Goal: Task Accomplishment & Management: Use online tool/utility

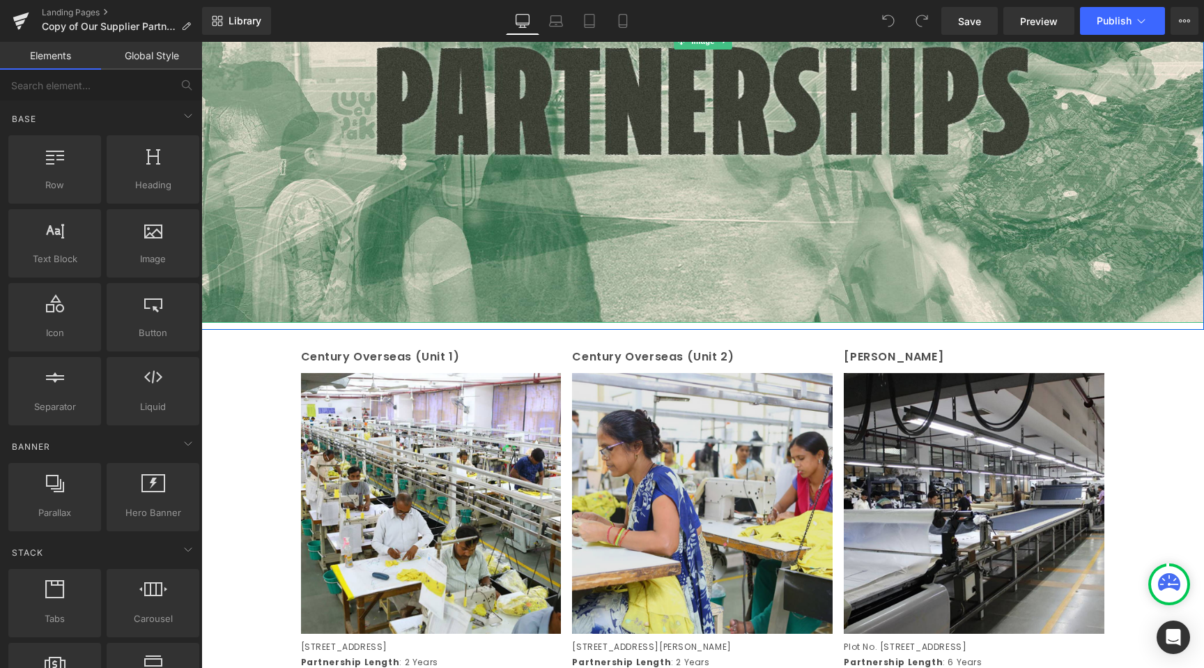
scroll to position [540, 0]
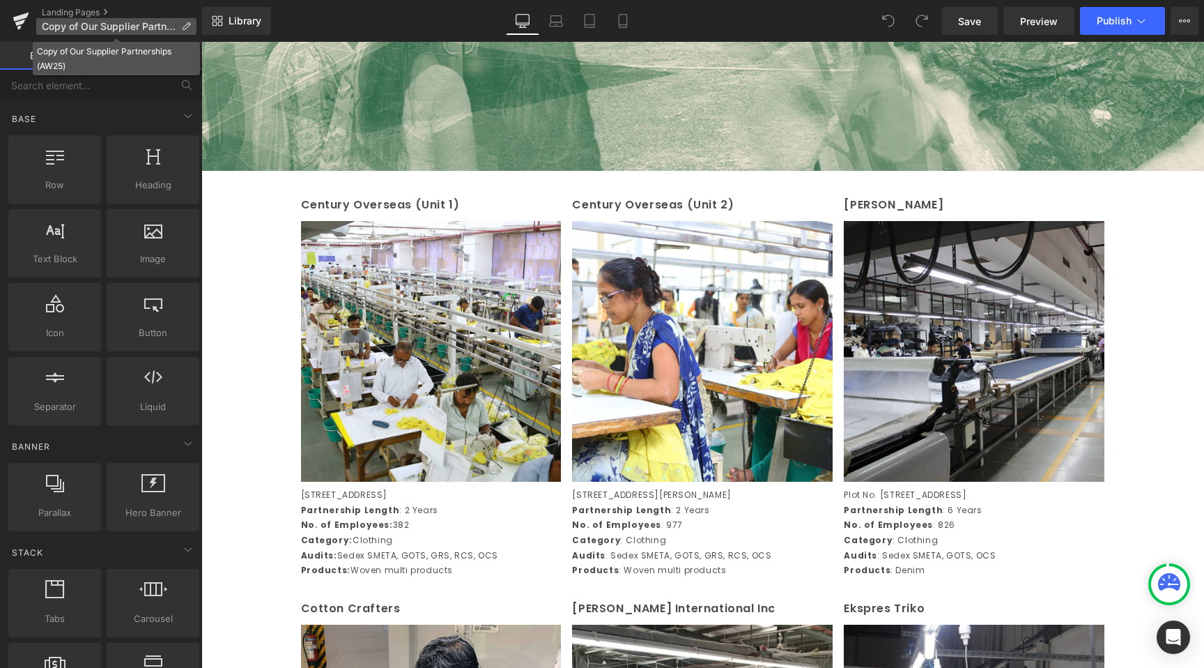
click at [91, 22] on span "Copy of Our Supplier Partnerships (AW25)" at bounding box center [109, 26] width 134 height 11
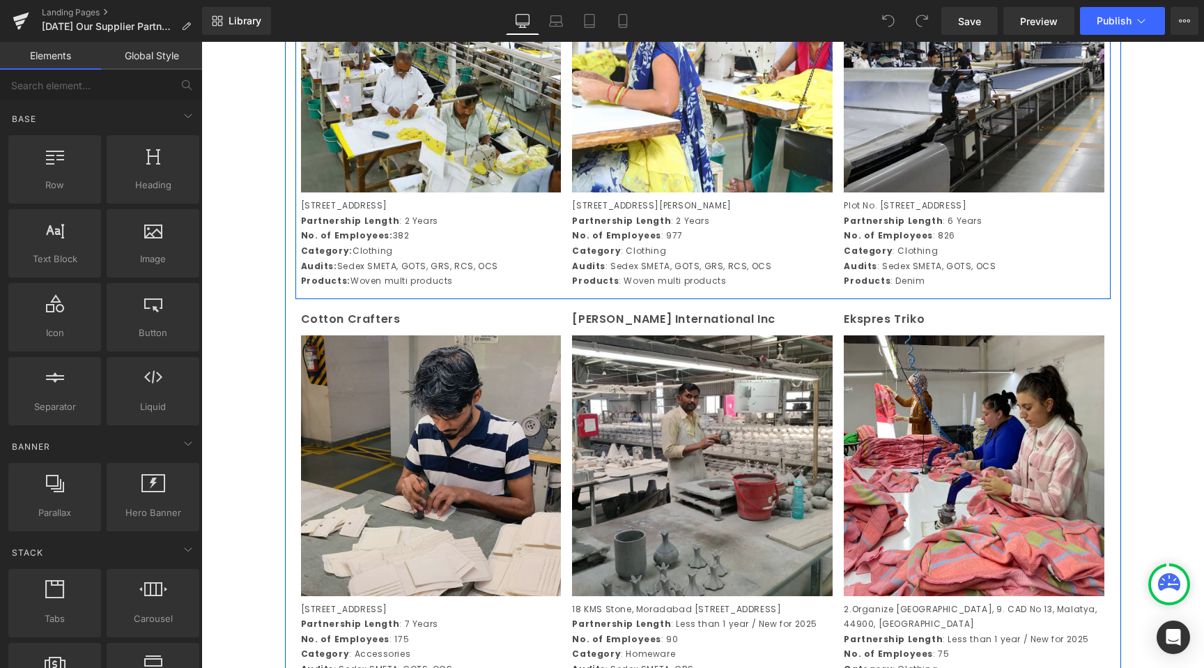
scroll to position [829, 0]
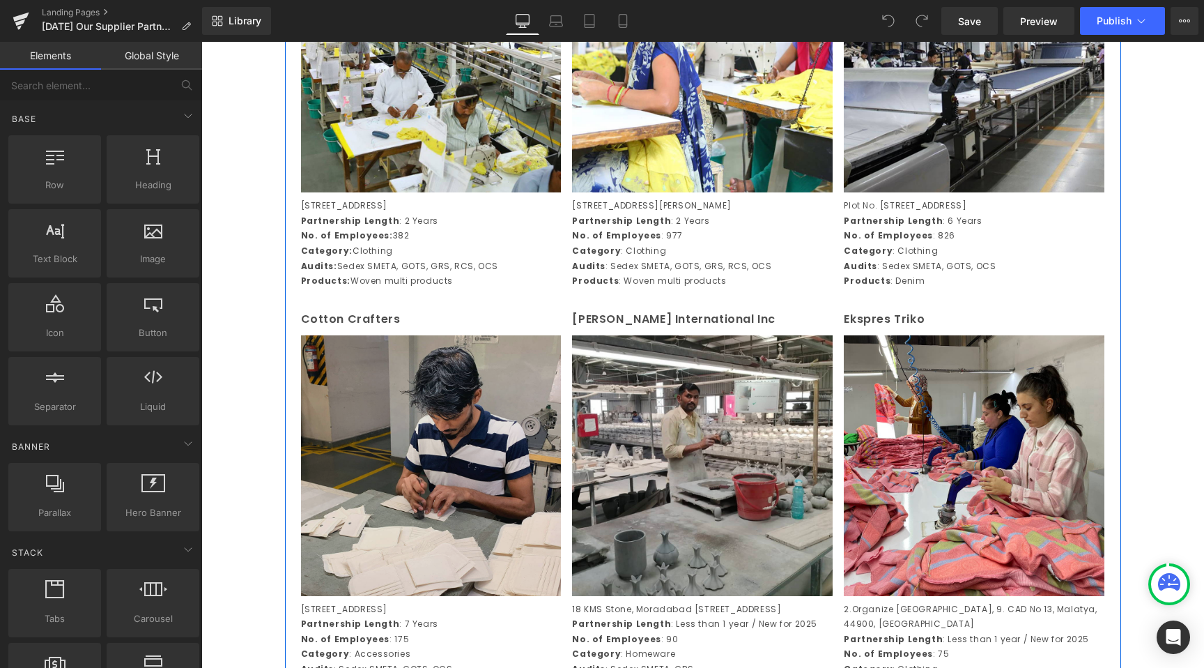
click at [413, 445] on img at bounding box center [431, 465] width 261 height 261
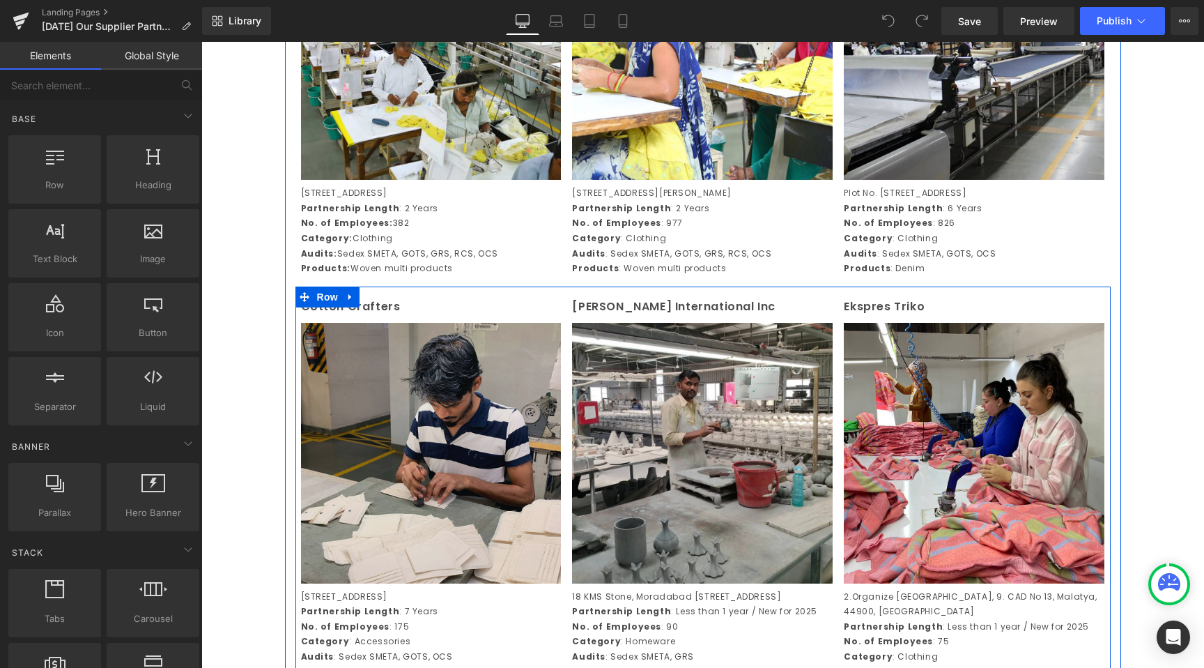
scroll to position [841, 0]
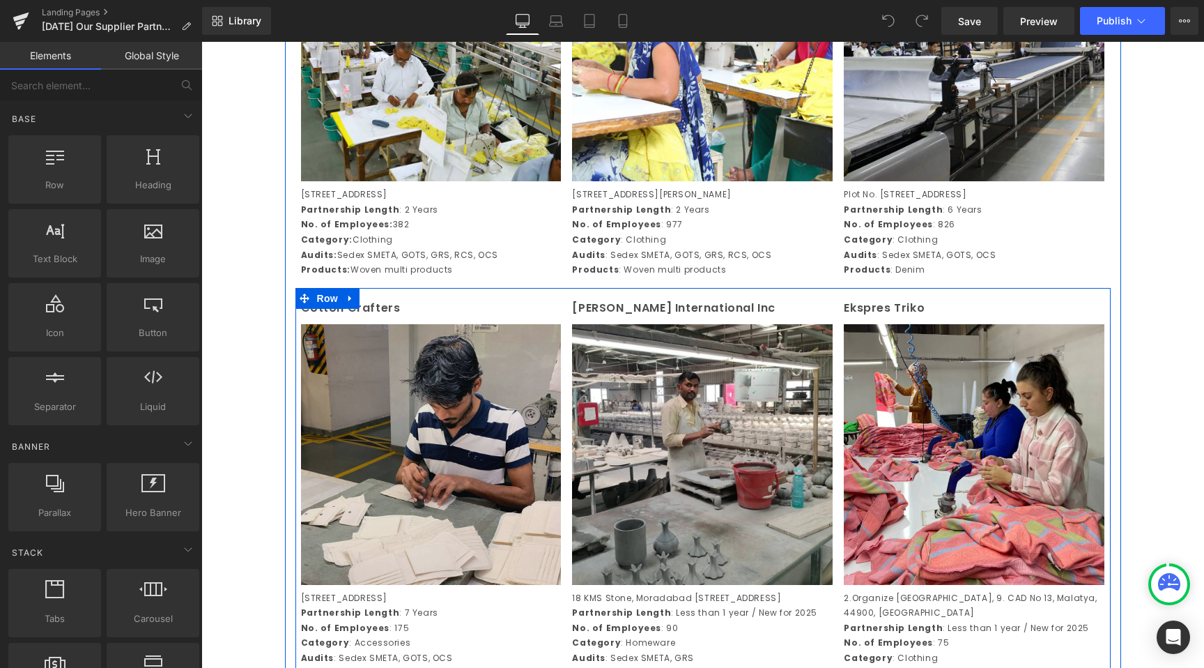
click at [399, 466] on img at bounding box center [431, 454] width 261 height 261
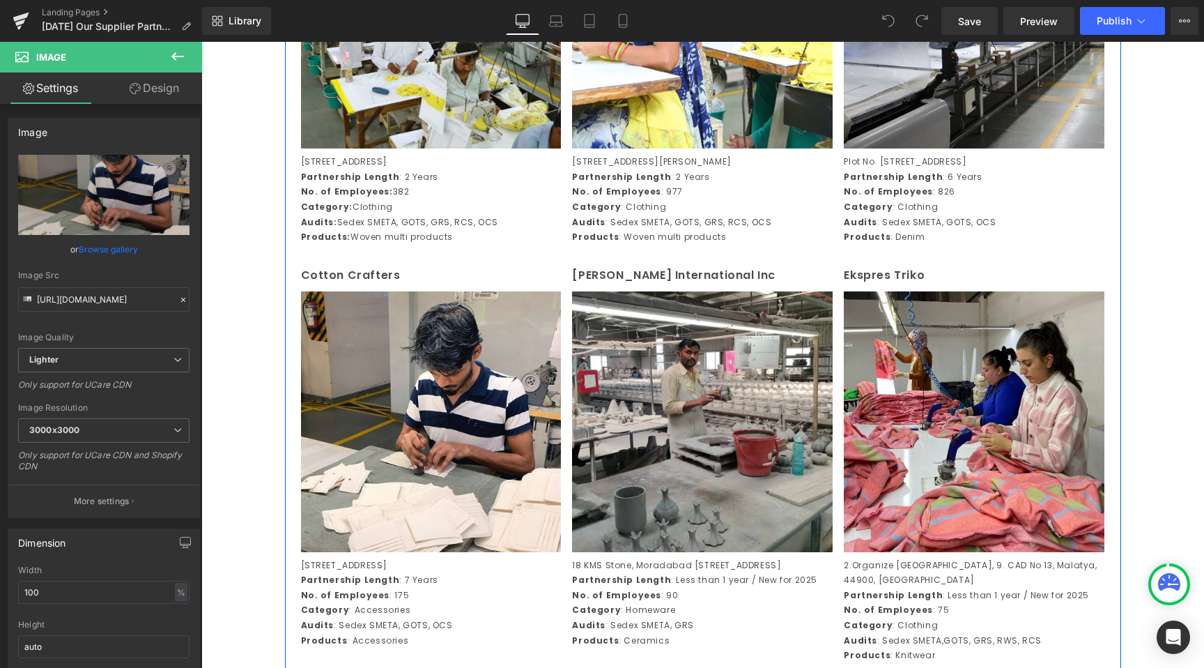
scroll to position [1165, 0]
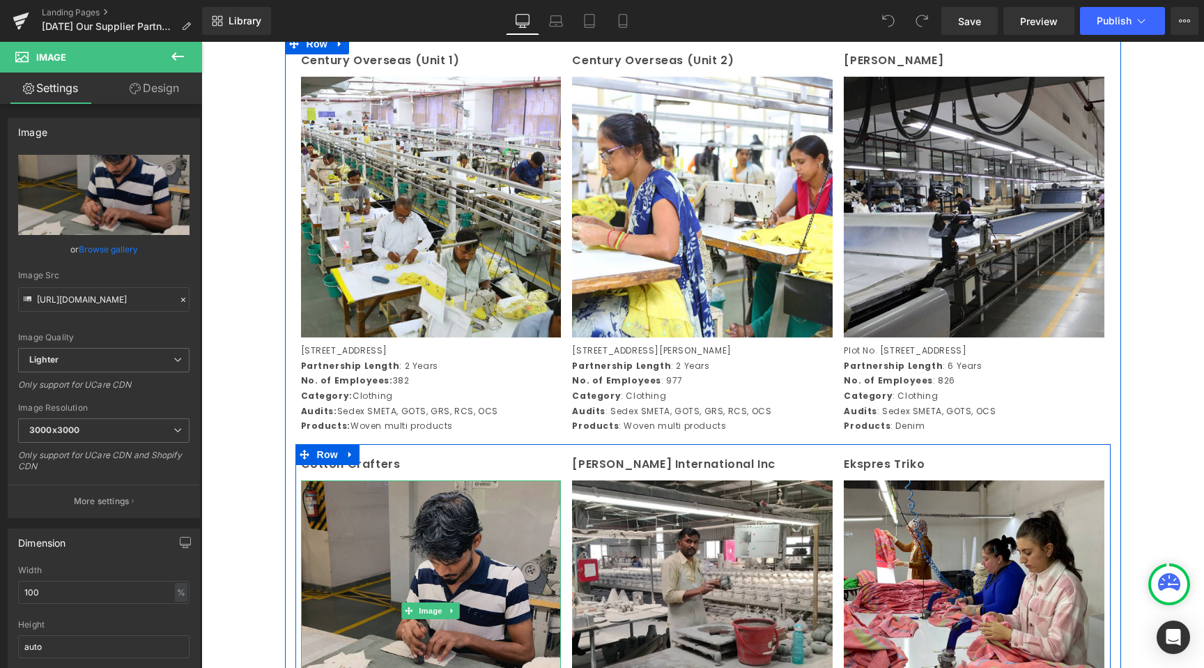
click at [389, 576] on img at bounding box center [431, 610] width 261 height 261
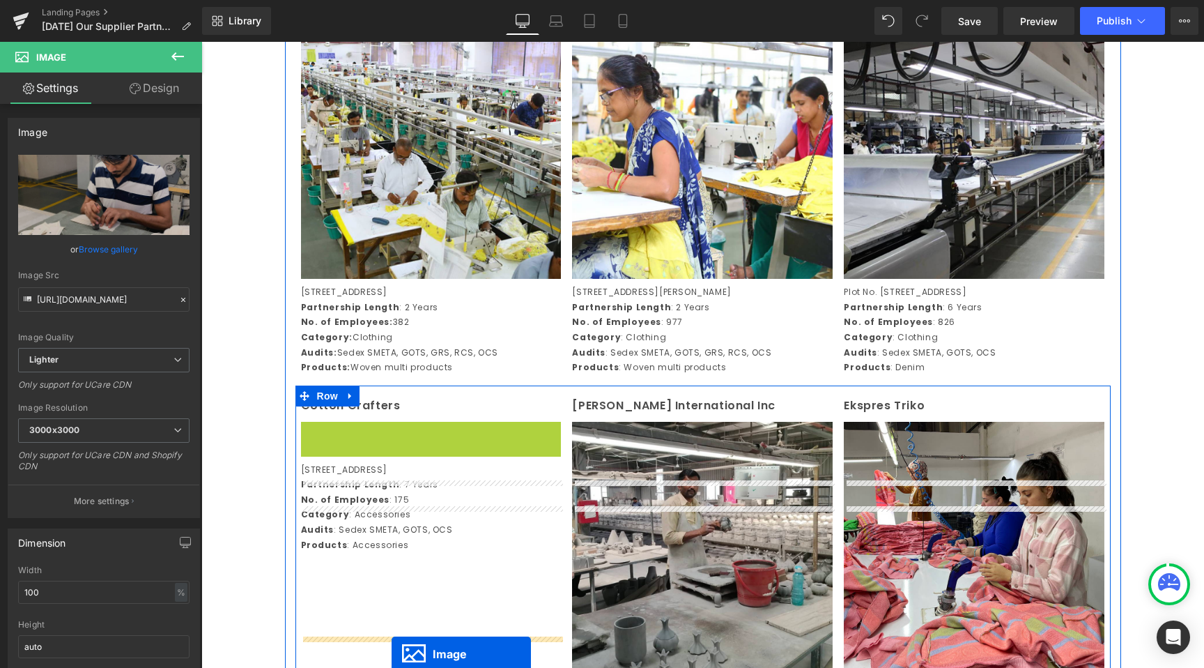
scroll to position [799, 0]
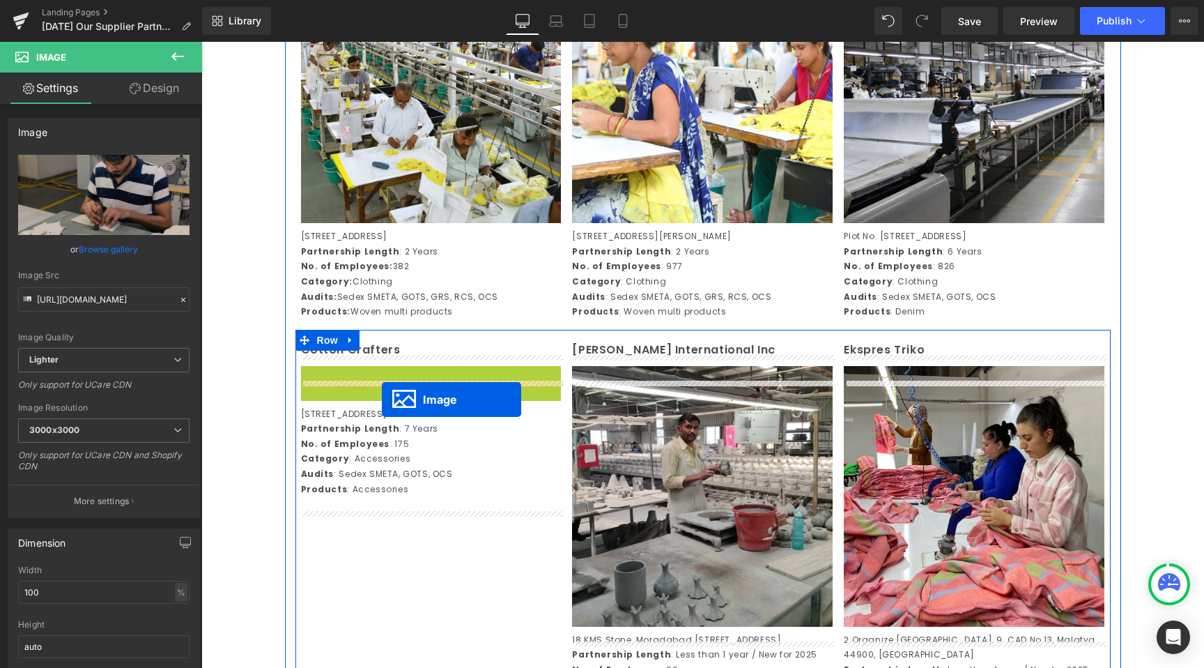
drag, startPoint x: 414, startPoint y: 522, endPoint x: 383, endPoint y: 397, distance: 128.6
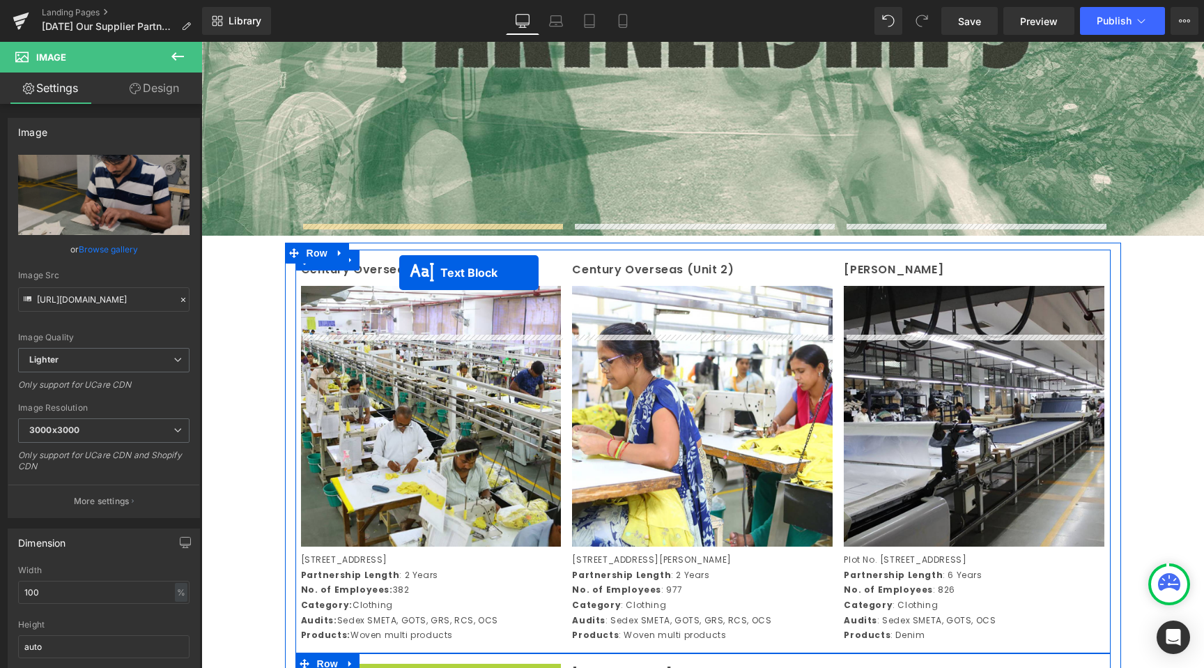
scroll to position [447, 0]
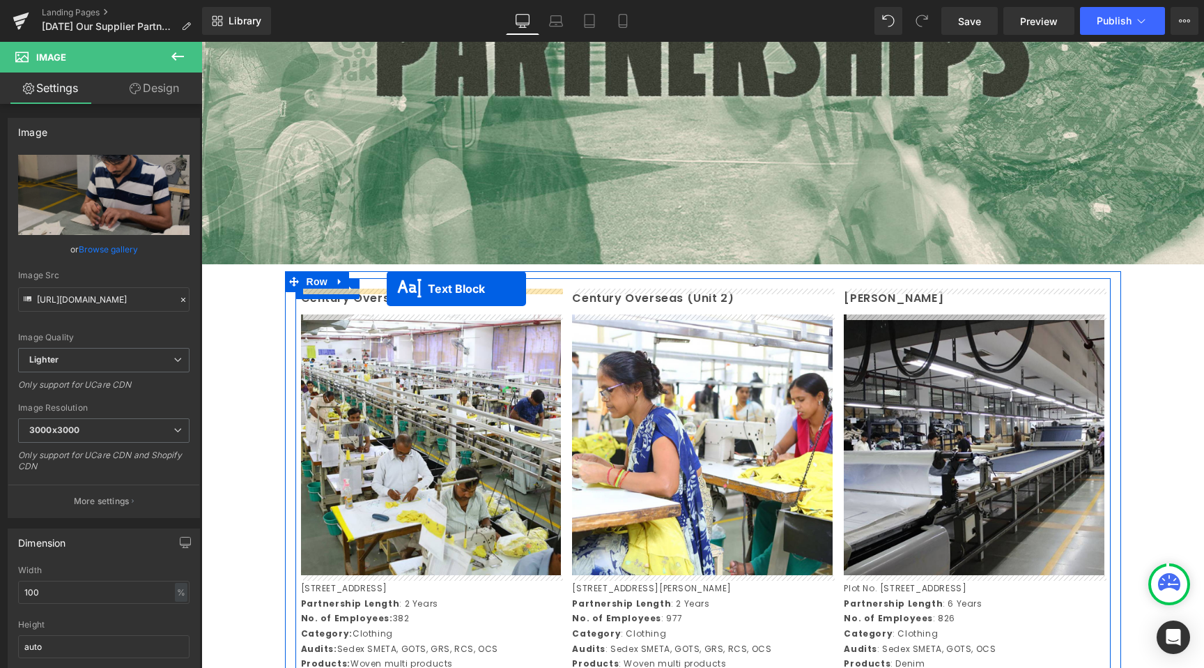
drag, startPoint x: 399, startPoint y: 363, endPoint x: 387, endPoint y: 289, distance: 75.5
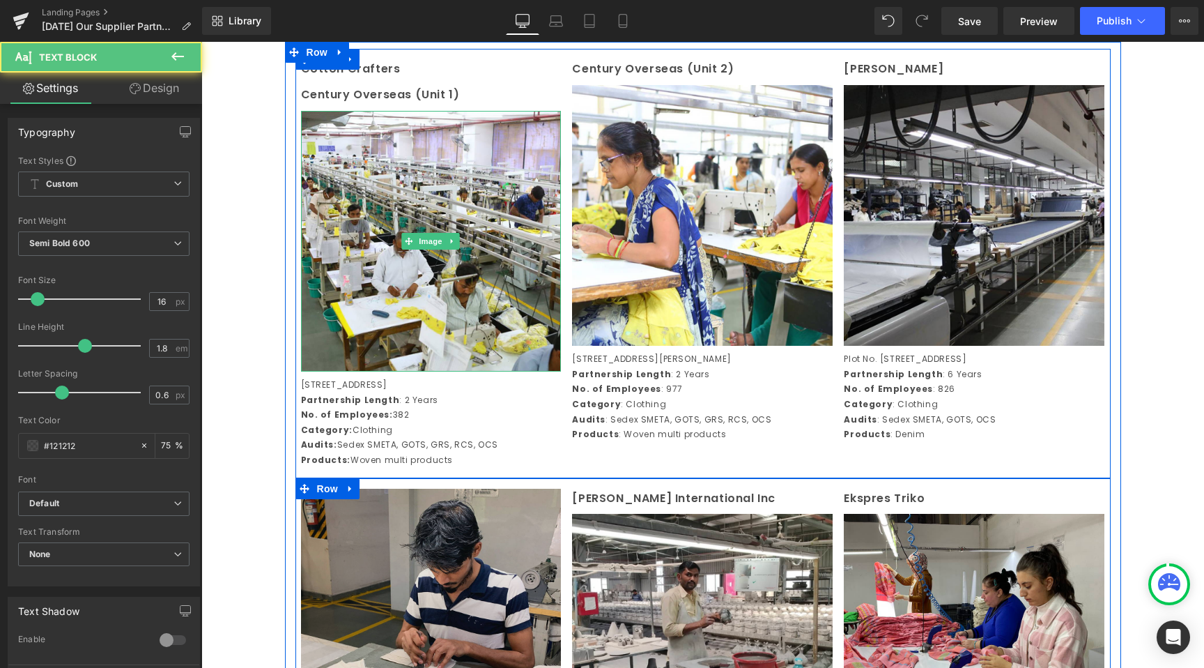
scroll to position [776, 0]
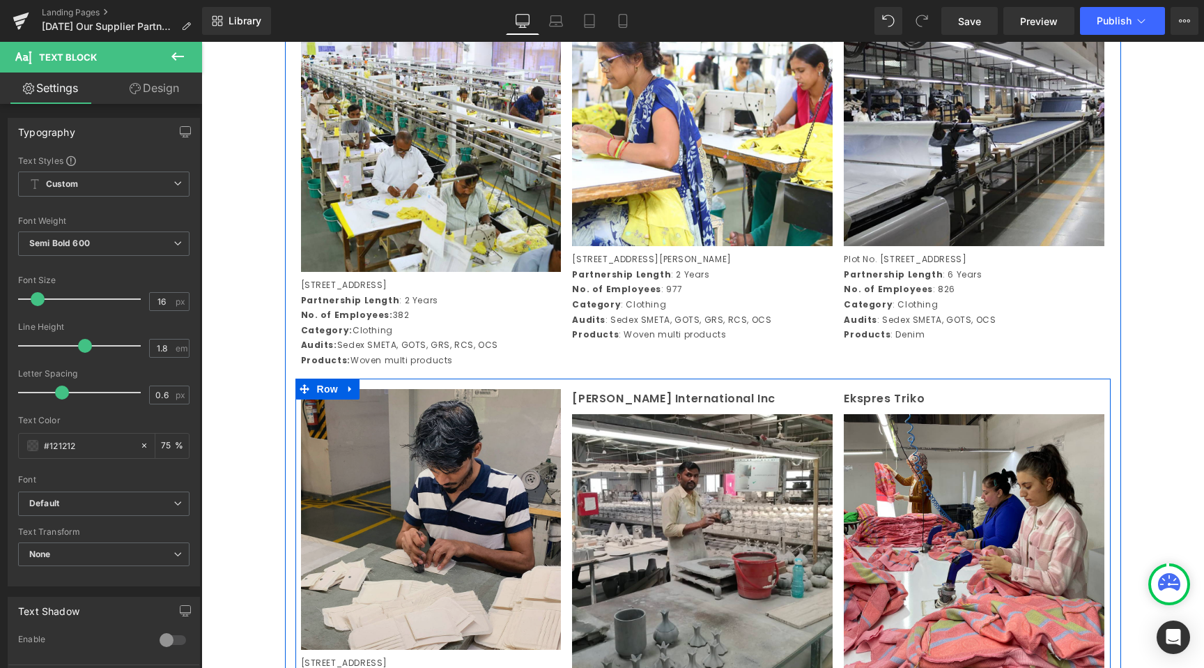
click at [401, 476] on img at bounding box center [431, 519] width 261 height 261
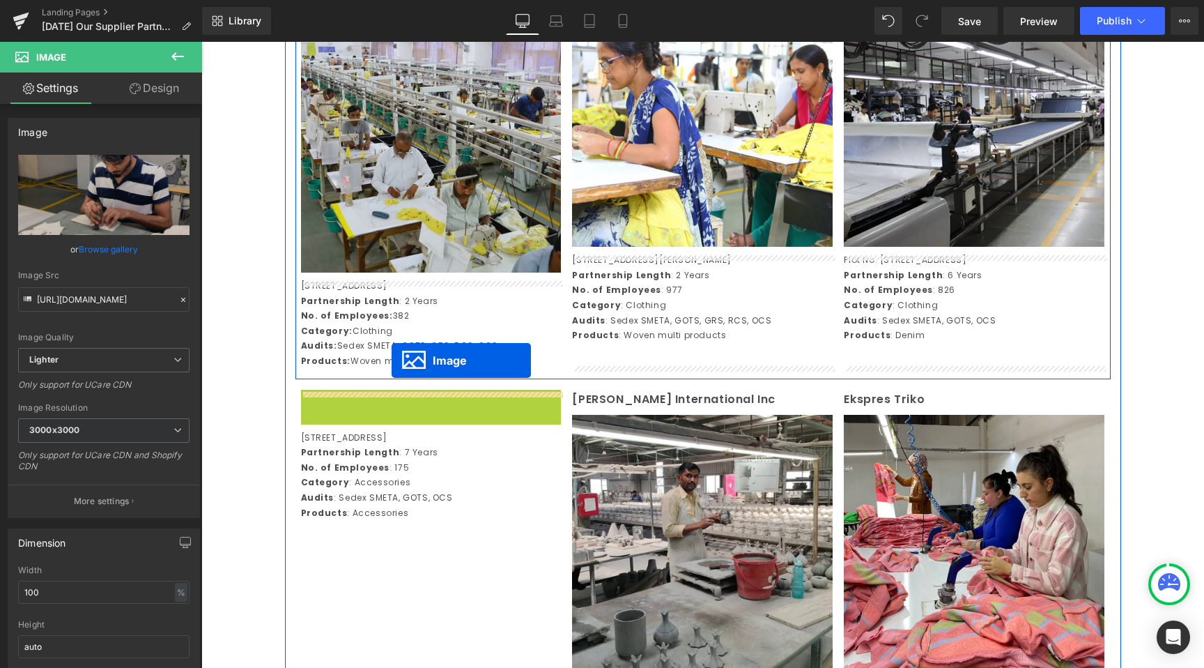
scroll to position [561, 0]
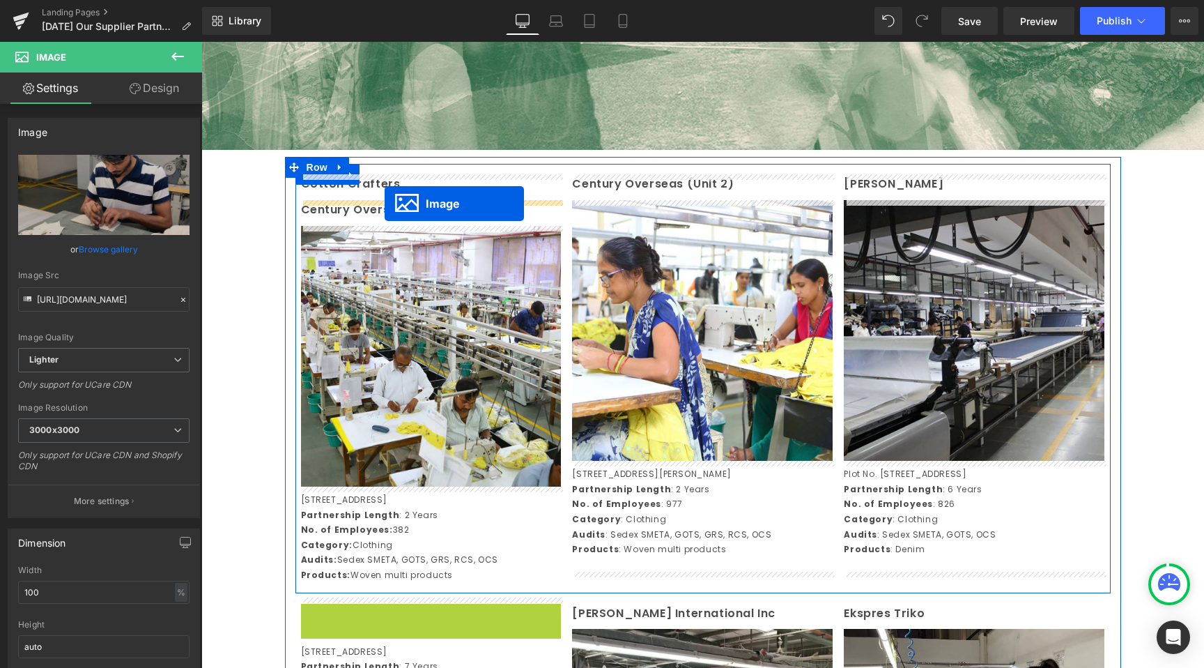
drag, startPoint x: 406, startPoint y: 528, endPoint x: 385, endPoint y: 203, distance: 326.2
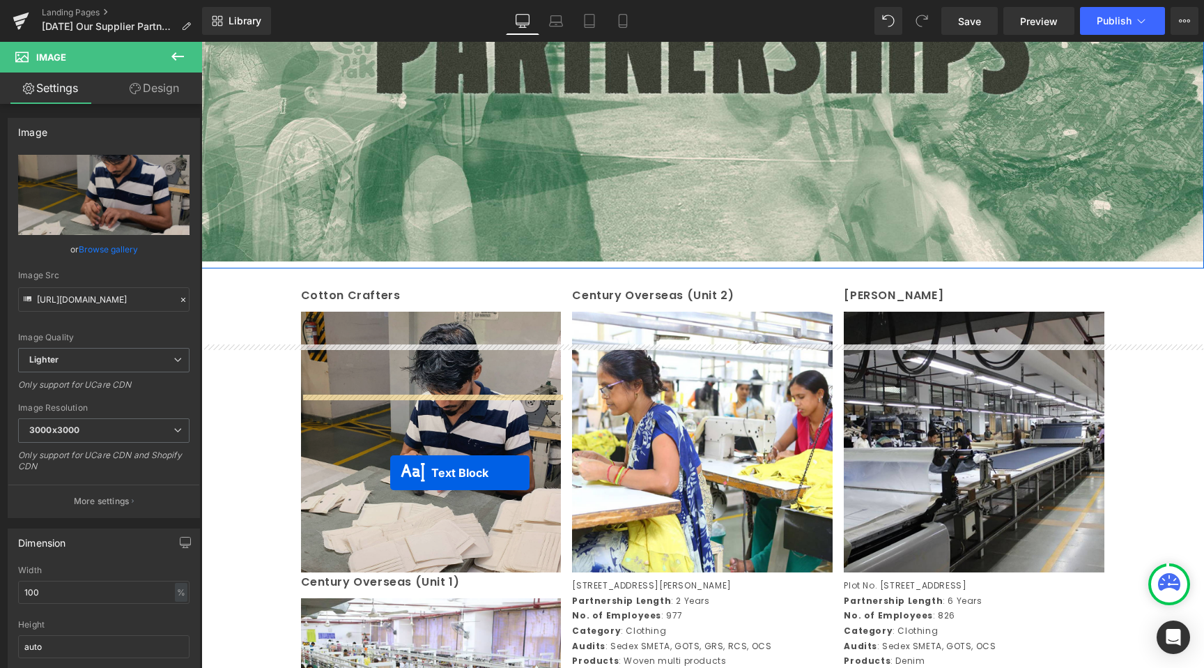
scroll to position [601, 0]
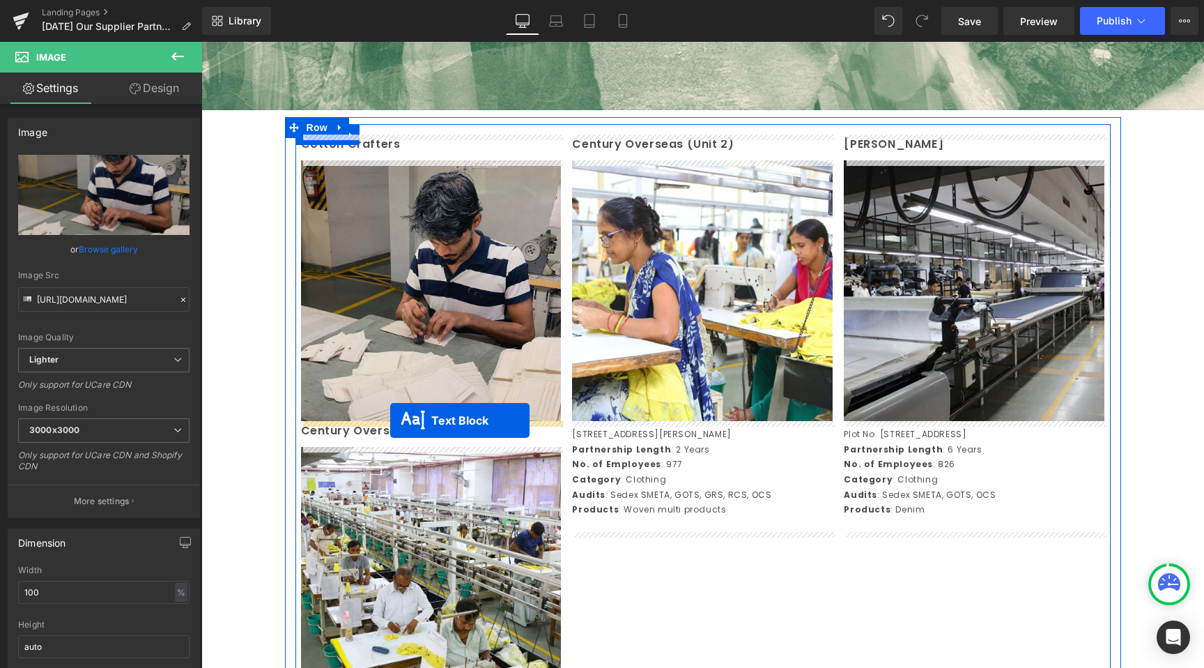
drag, startPoint x: 395, startPoint y: 528, endPoint x: 390, endPoint y: 420, distance: 108.1
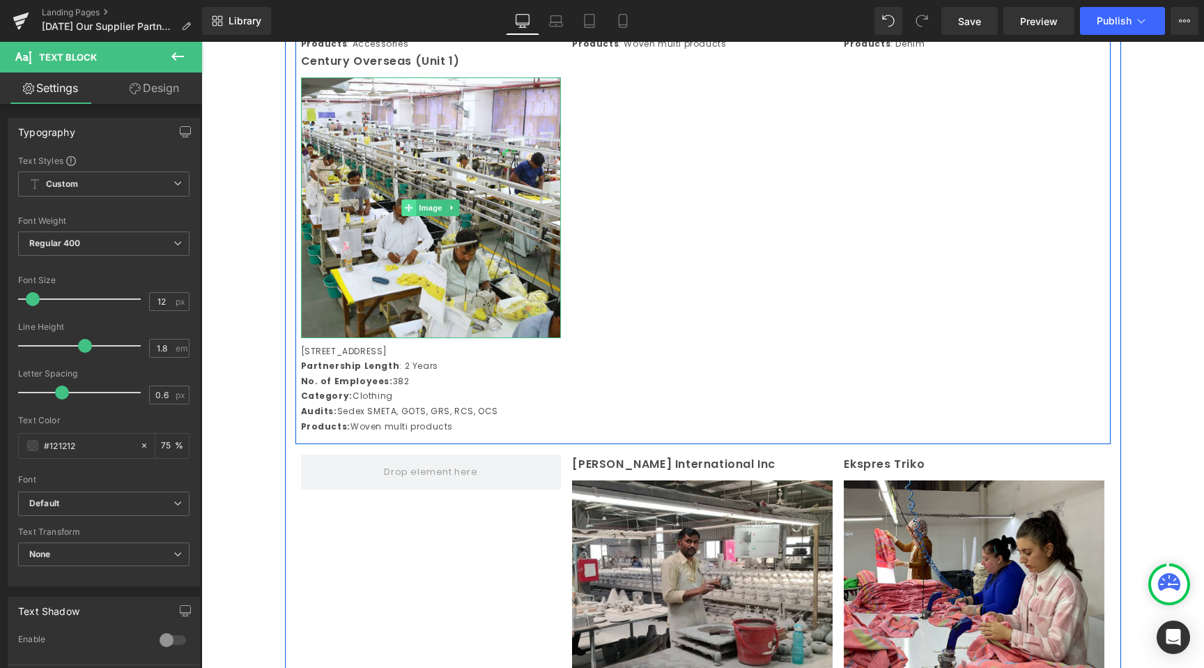
scroll to position [997, 0]
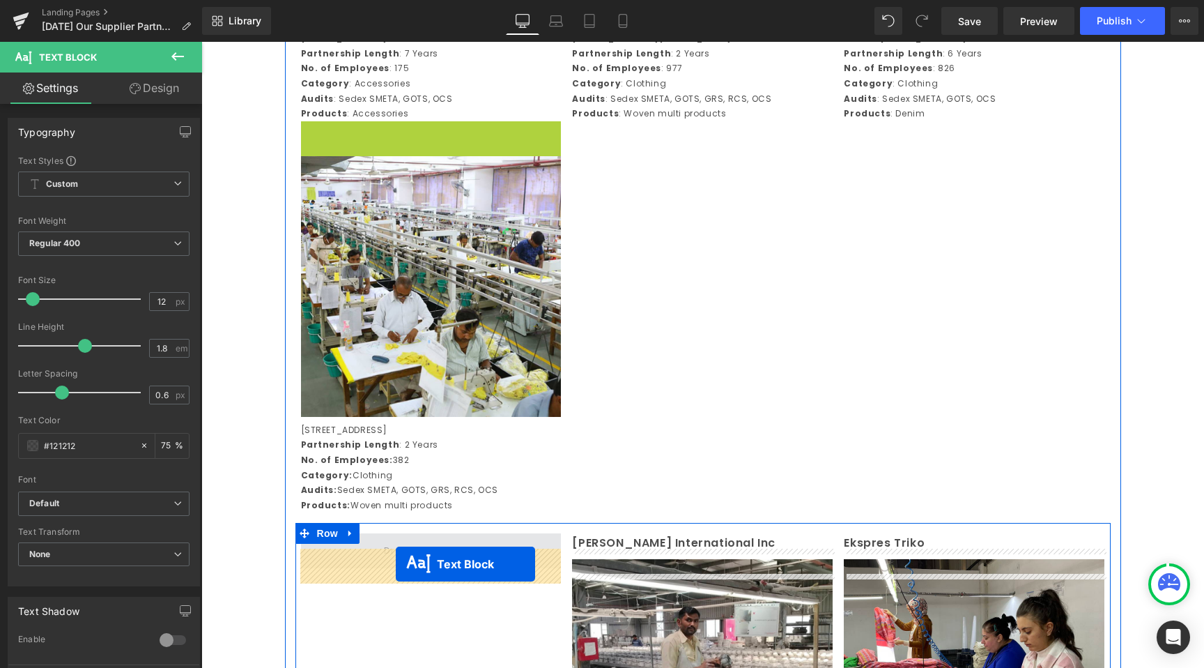
drag, startPoint x: 395, startPoint y: 139, endPoint x: 396, endPoint y: 564, distance: 425.2
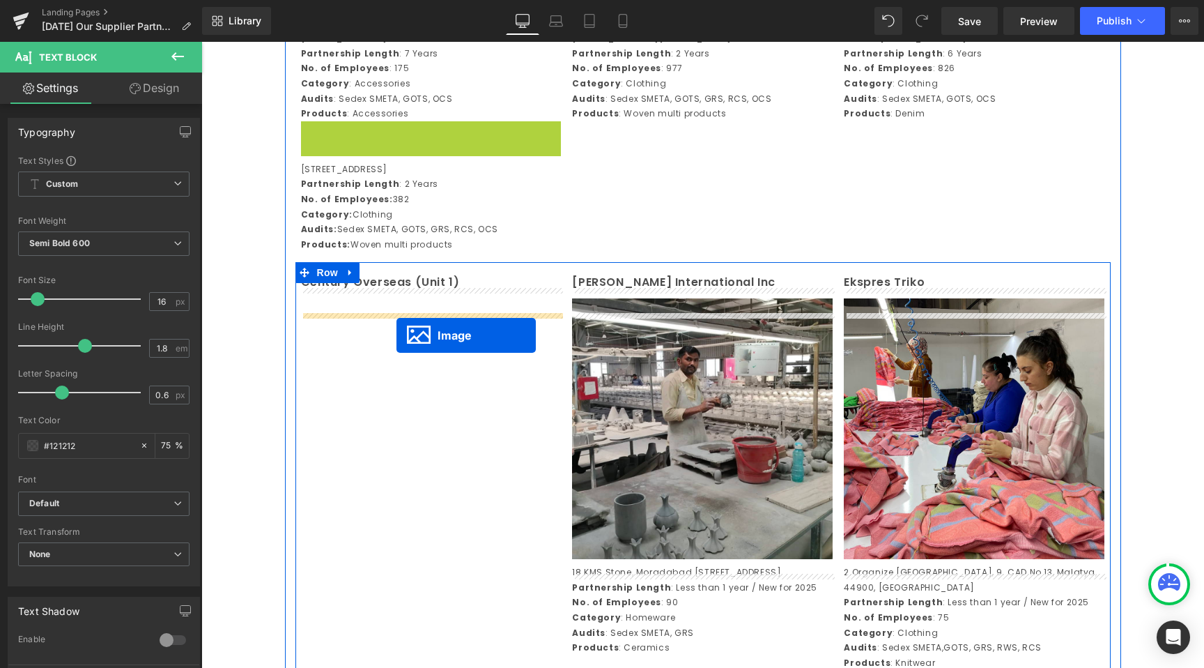
drag, startPoint x: 408, startPoint y: 244, endPoint x: 397, endPoint y: 335, distance: 92.1
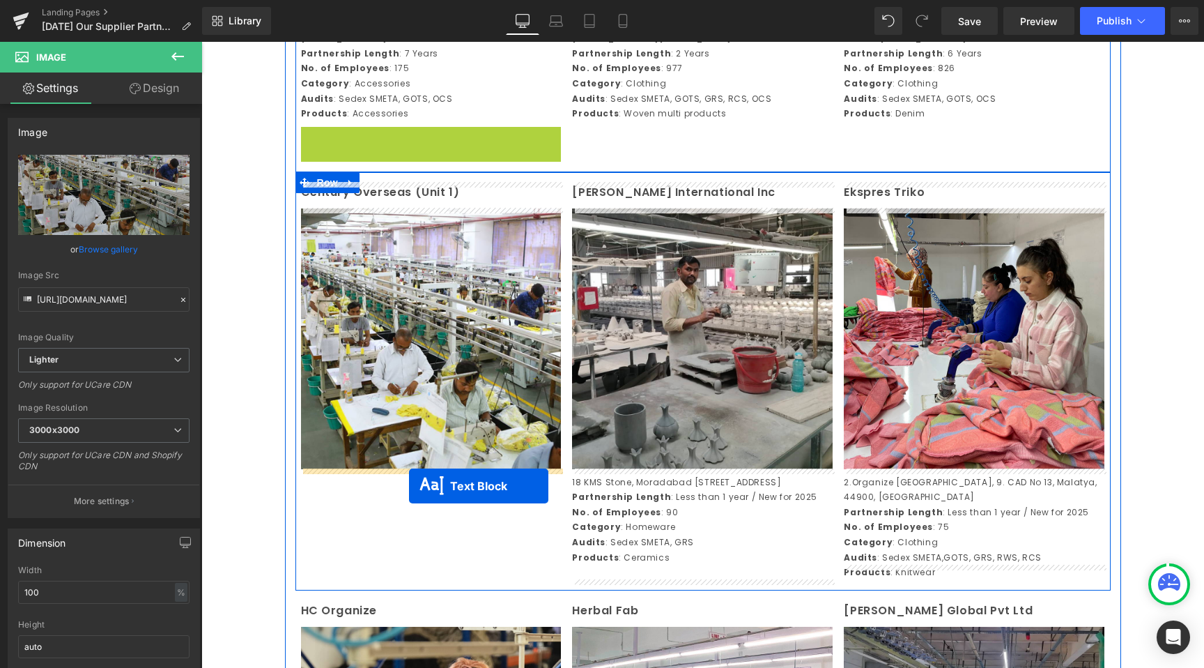
drag, startPoint x: 392, startPoint y: 183, endPoint x: 409, endPoint y: 484, distance: 301.6
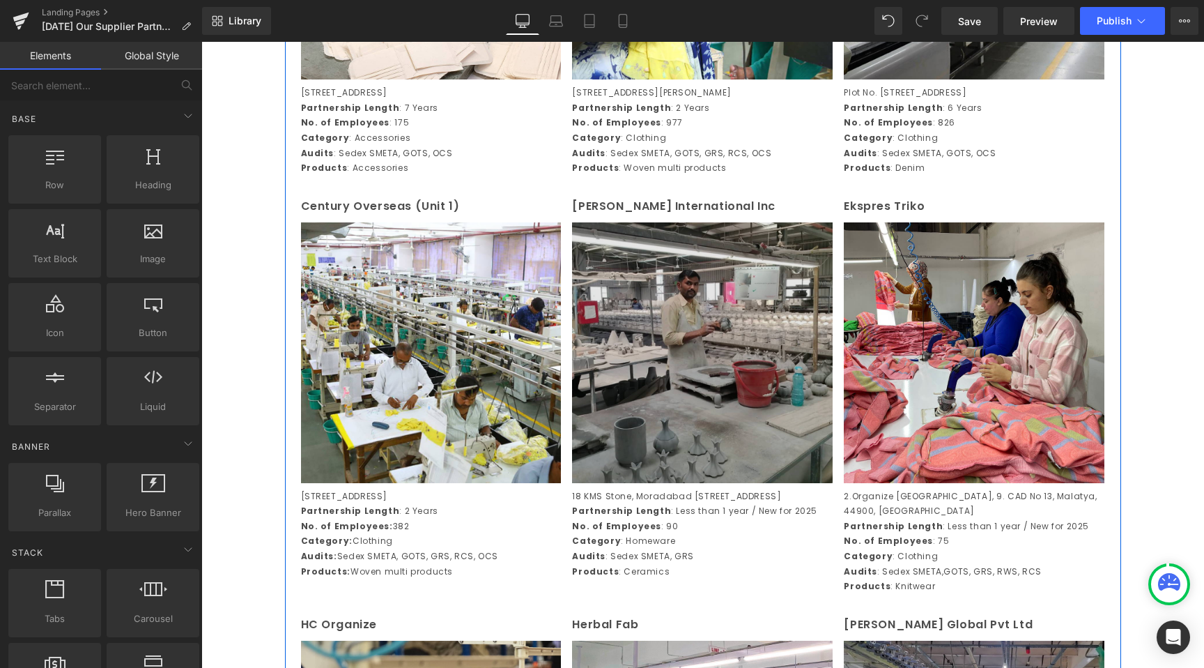
scroll to position [943, 0]
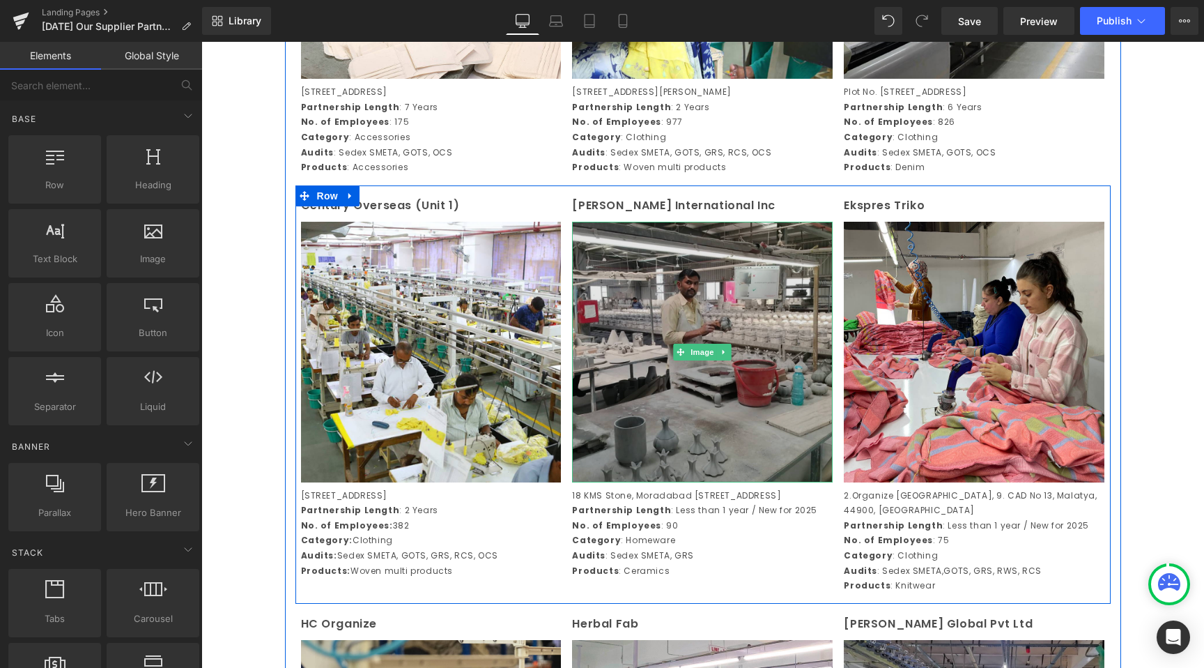
click at [710, 365] on div "Image" at bounding box center [702, 352] width 261 height 261
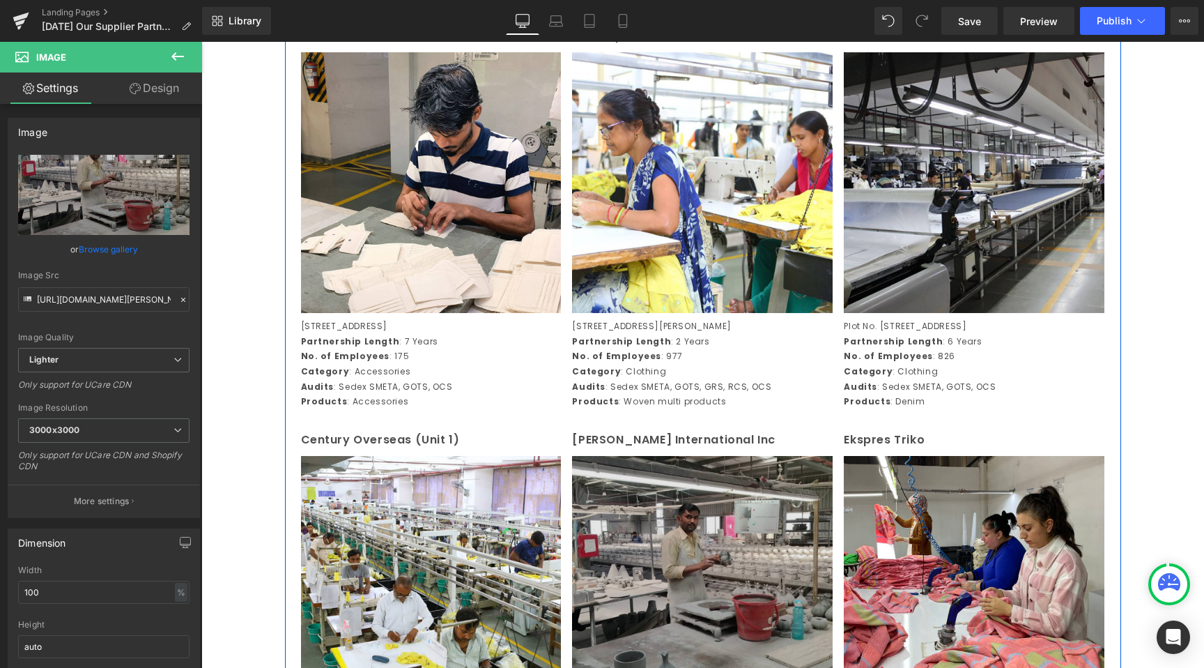
scroll to position [673, 0]
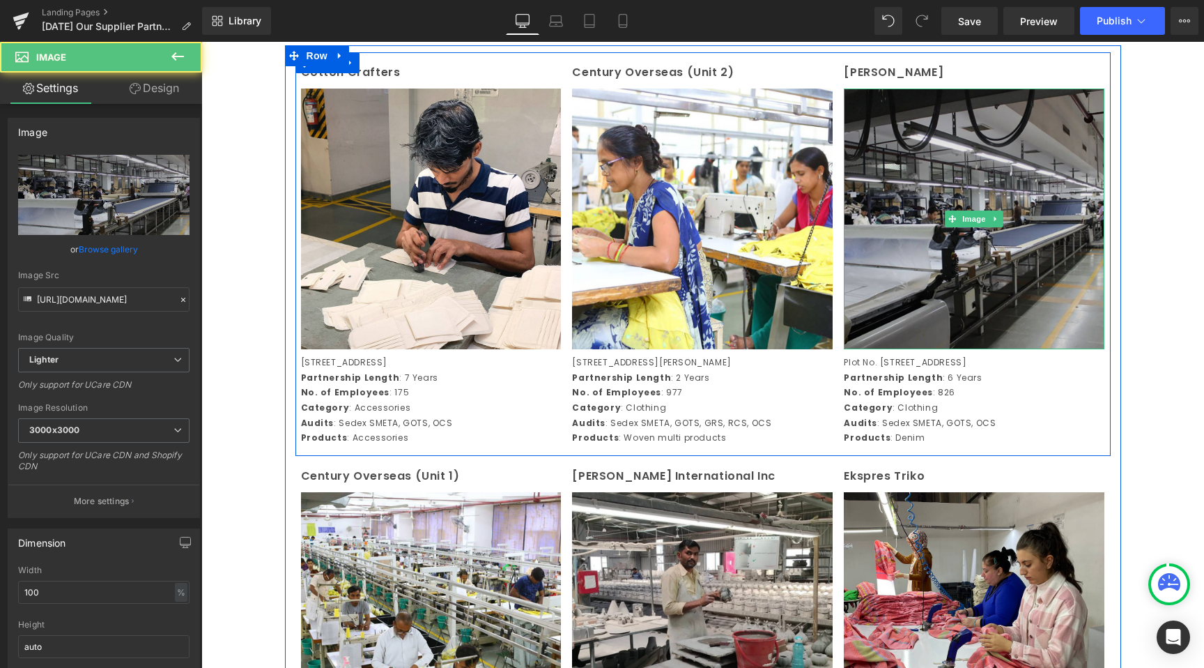
click at [895, 300] on img at bounding box center [974, 219] width 261 height 261
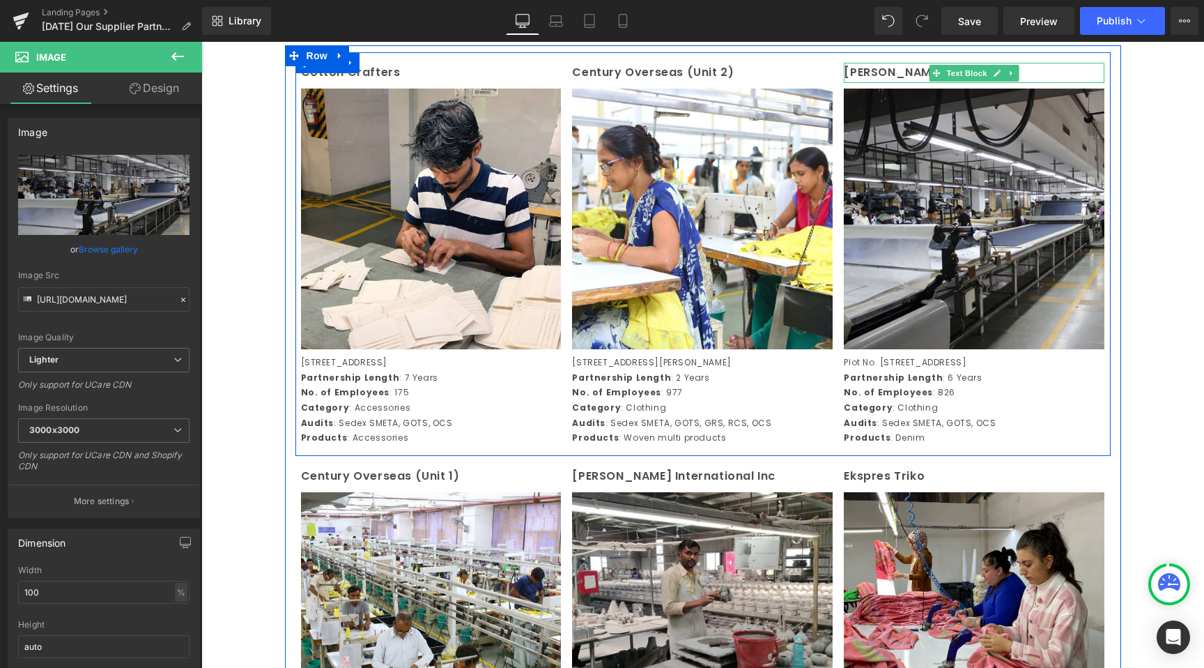
click at [903, 73] on p "[PERSON_NAME]" at bounding box center [974, 73] width 261 height 20
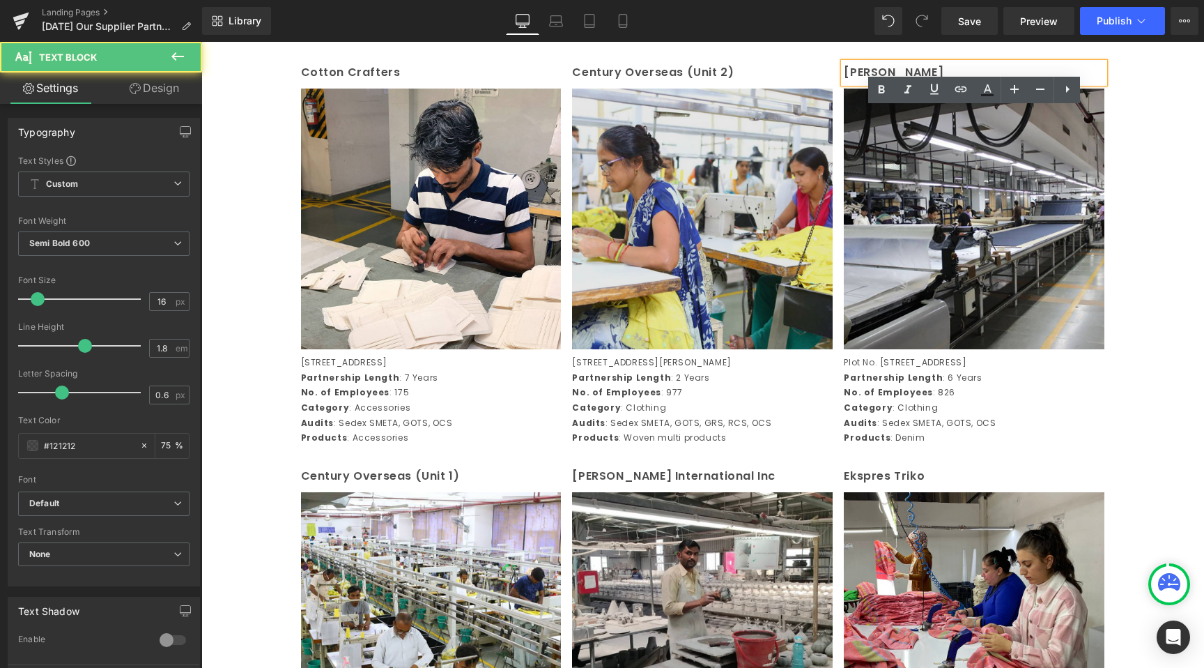
click at [775, 167] on img at bounding box center [702, 219] width 261 height 261
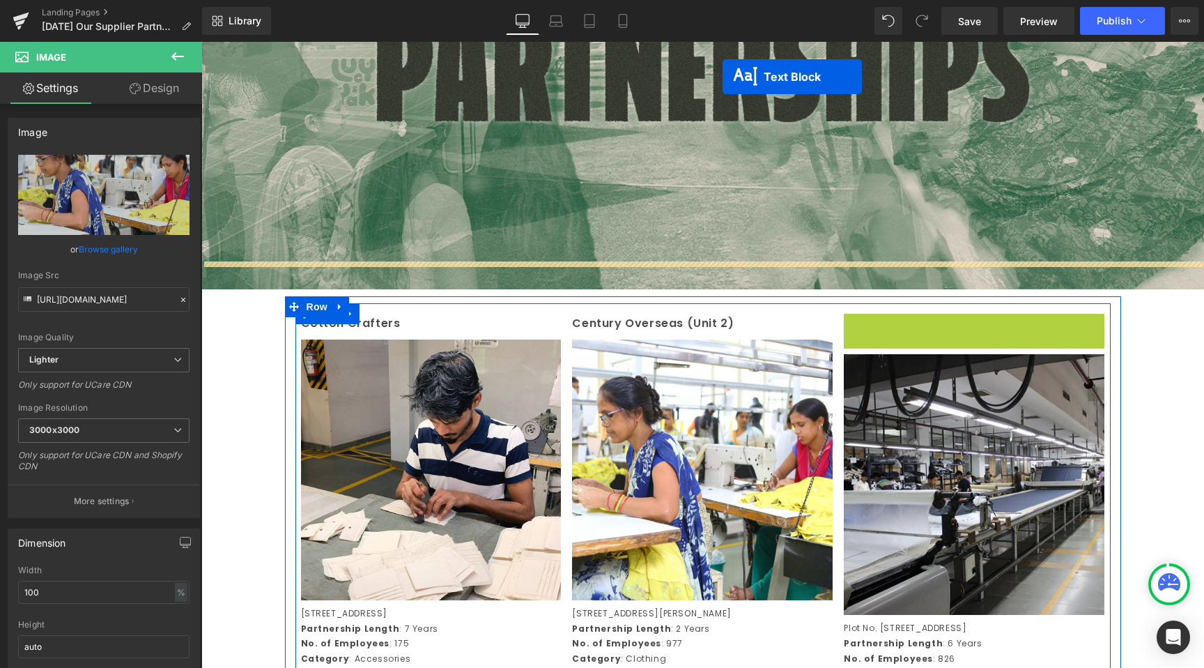
scroll to position [310, 0]
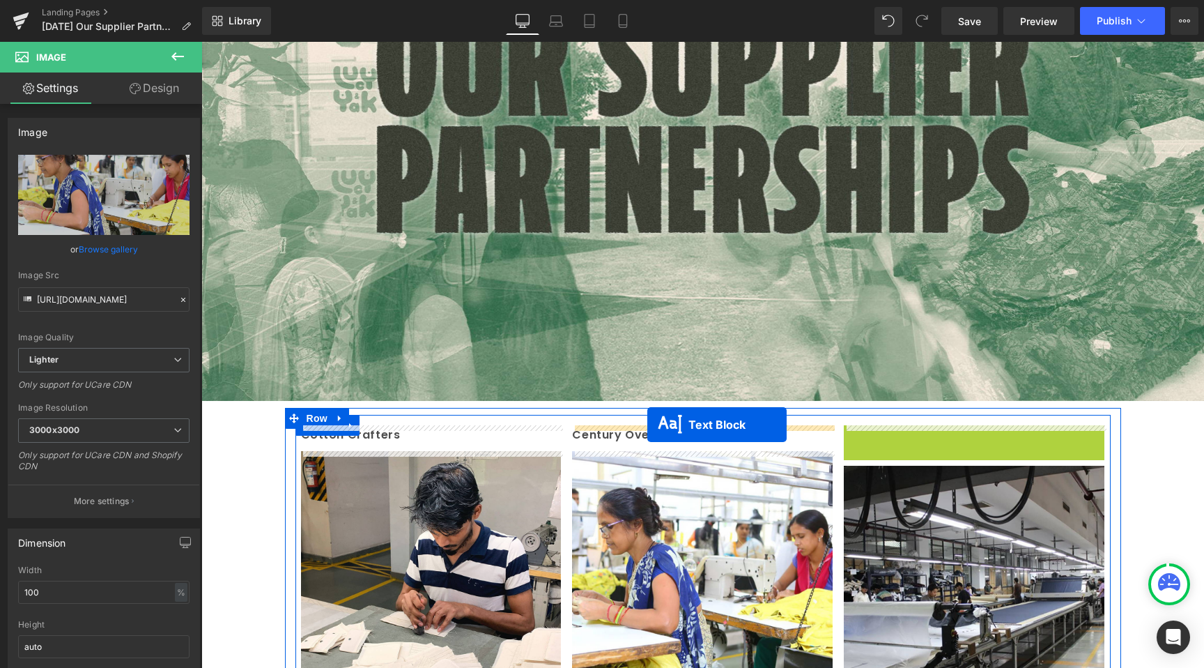
drag, startPoint x: 871, startPoint y: 74, endPoint x: 648, endPoint y: 424, distance: 415.9
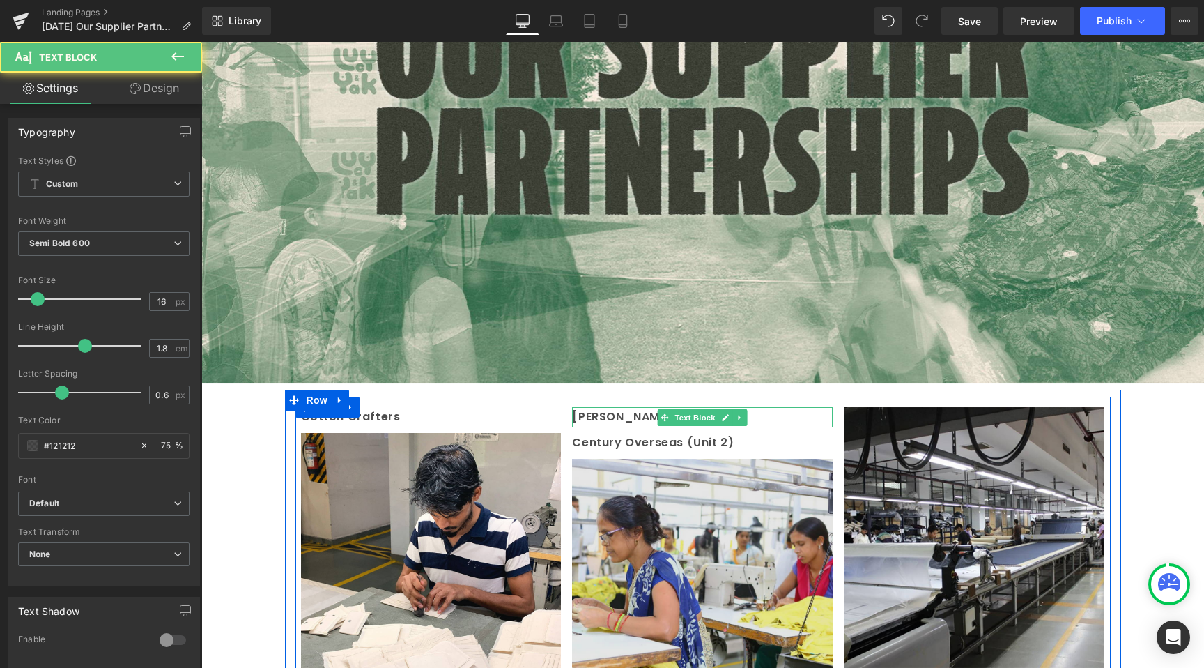
scroll to position [632, 0]
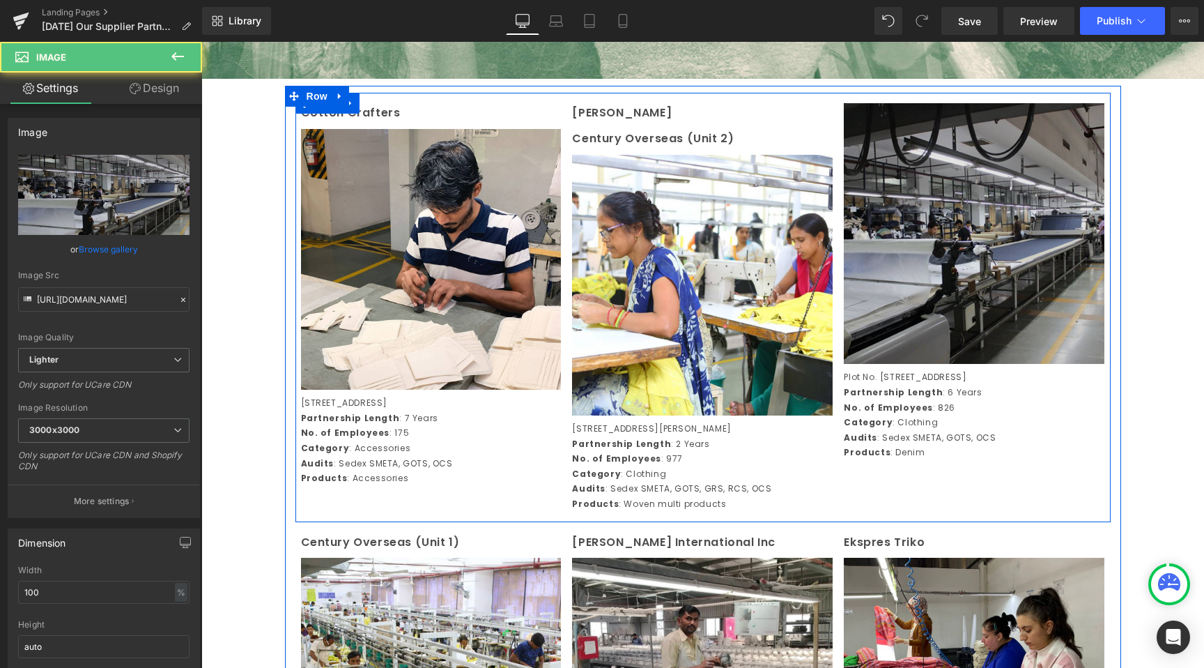
click at [907, 236] on img at bounding box center [974, 233] width 261 height 261
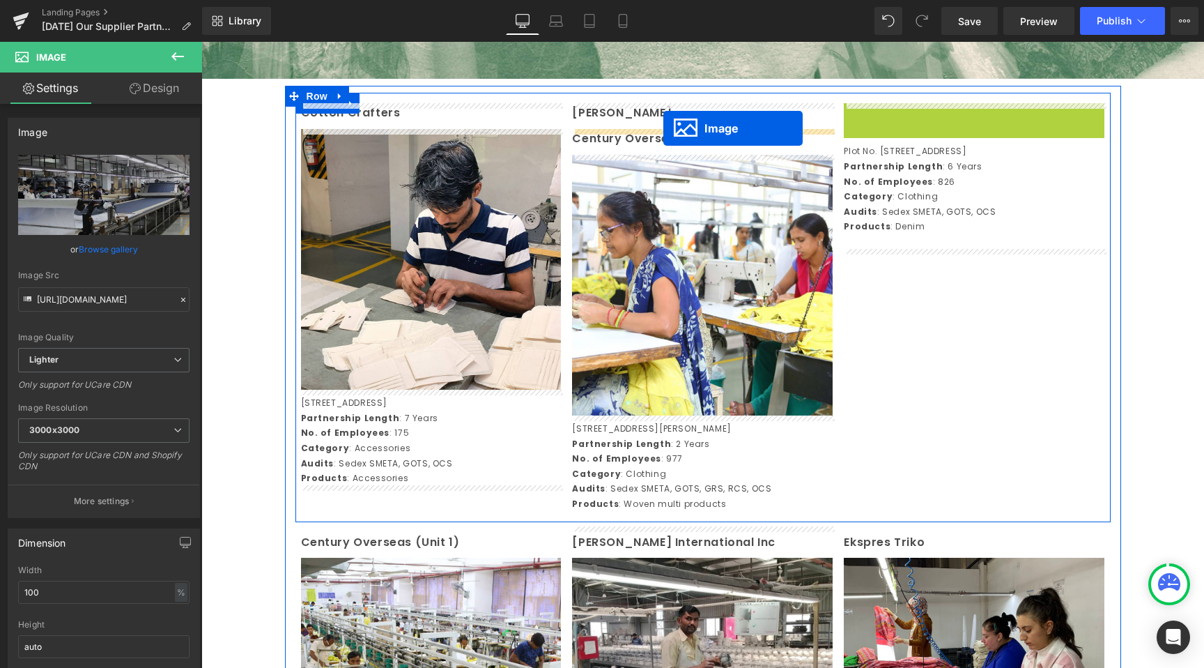
drag, startPoint x: 934, startPoint y: 233, endPoint x: 664, endPoint y: 128, distance: 290.2
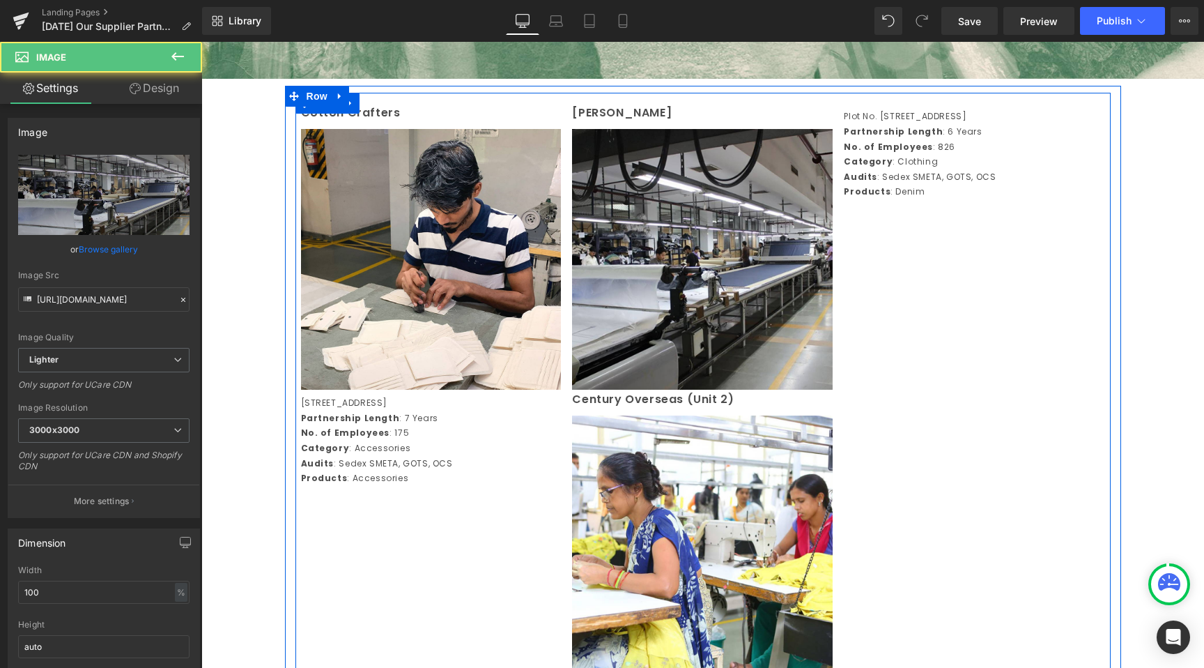
click at [853, 167] on strong "Category" at bounding box center [868, 161] width 49 height 12
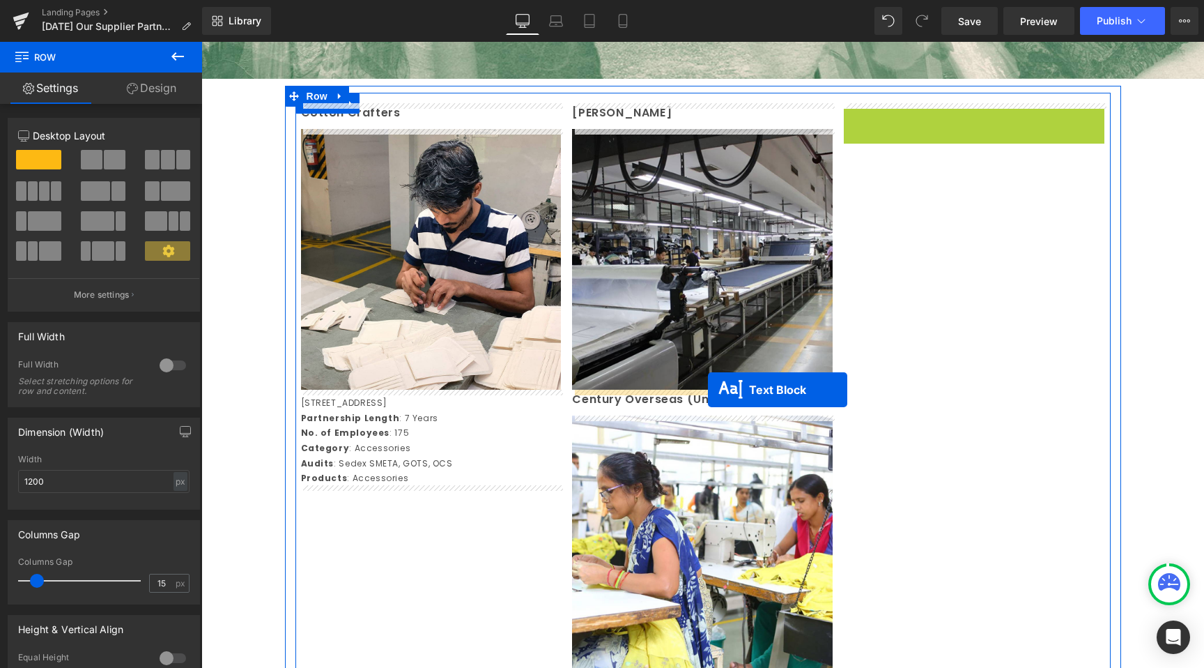
drag, startPoint x: 934, startPoint y: 166, endPoint x: 707, endPoint y: 390, distance: 318.4
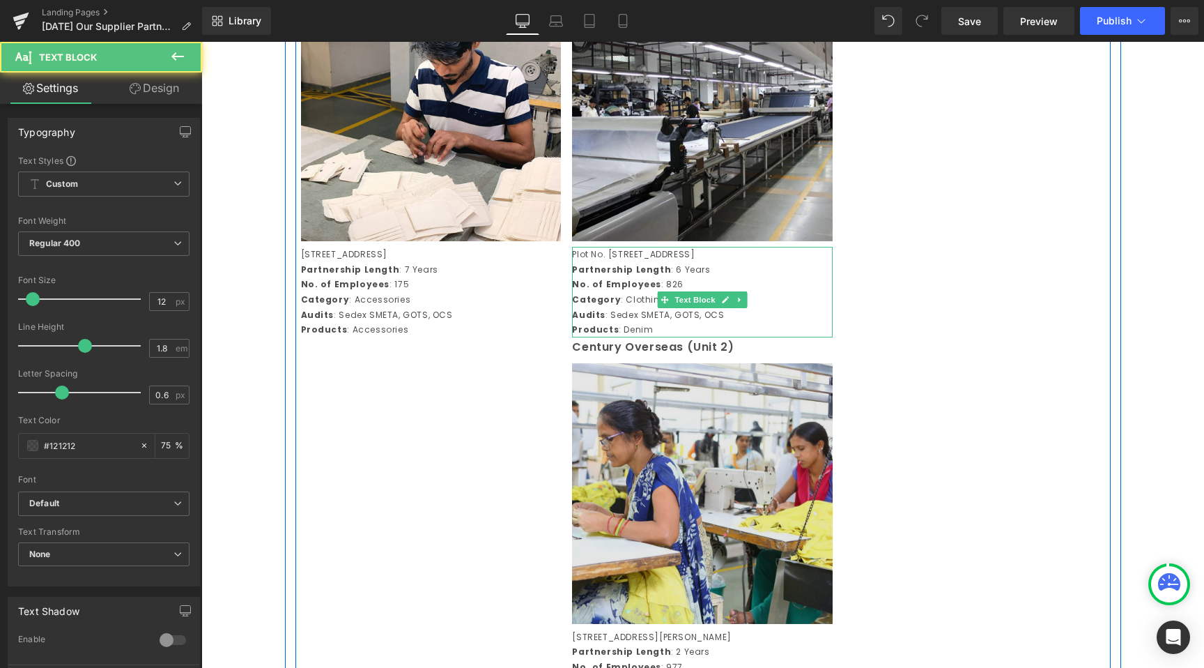
scroll to position [841, 0]
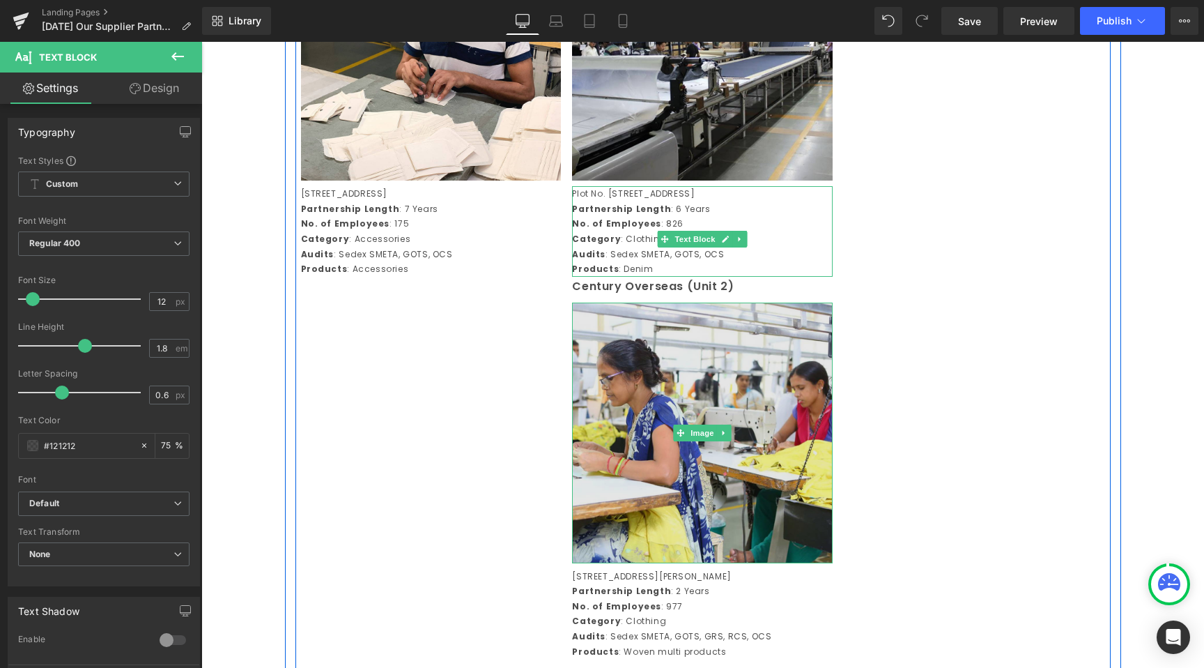
click at [659, 462] on img at bounding box center [702, 433] width 261 height 261
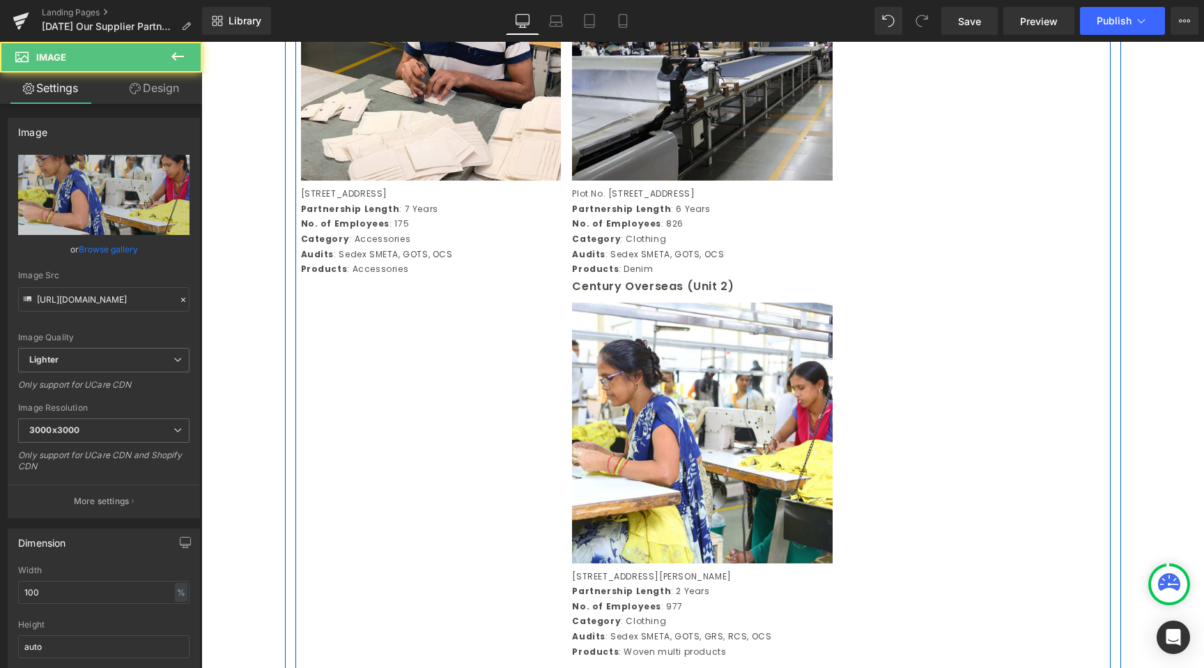
click at [201, 42] on div at bounding box center [201, 42] width 0 height 0
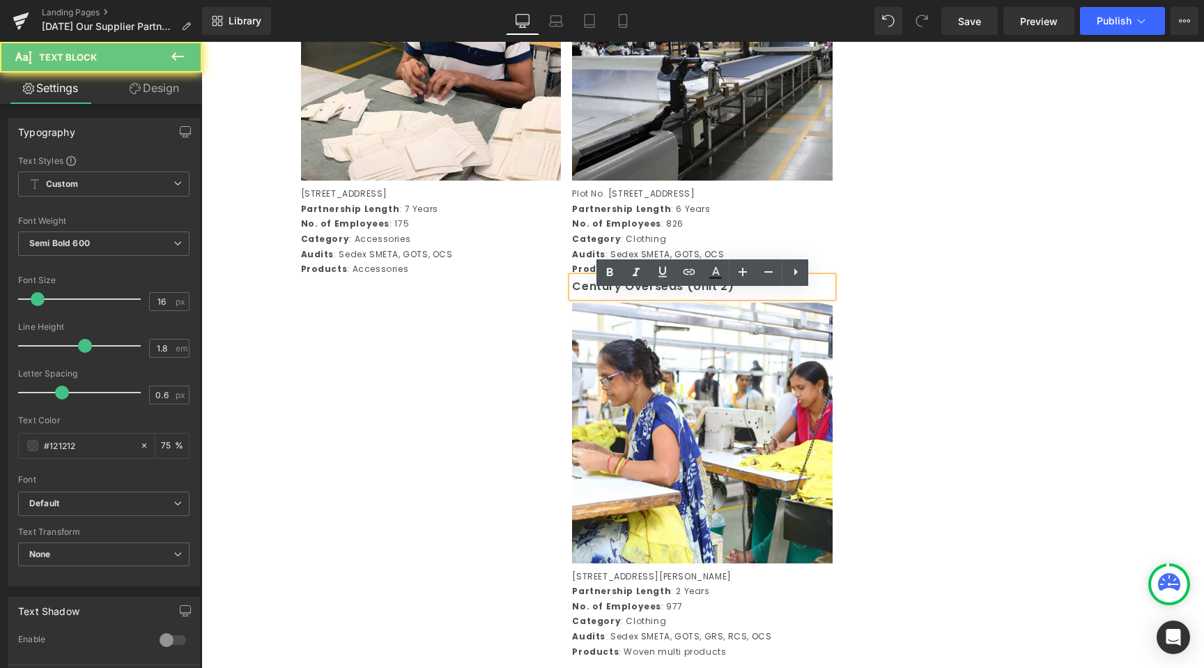
click at [520, 307] on div "Cotton Crafters Text Block Image 297, Sector 6, IMT Maneshwar, Gurgaon, 122050,…" at bounding box center [703, 277] width 815 height 786
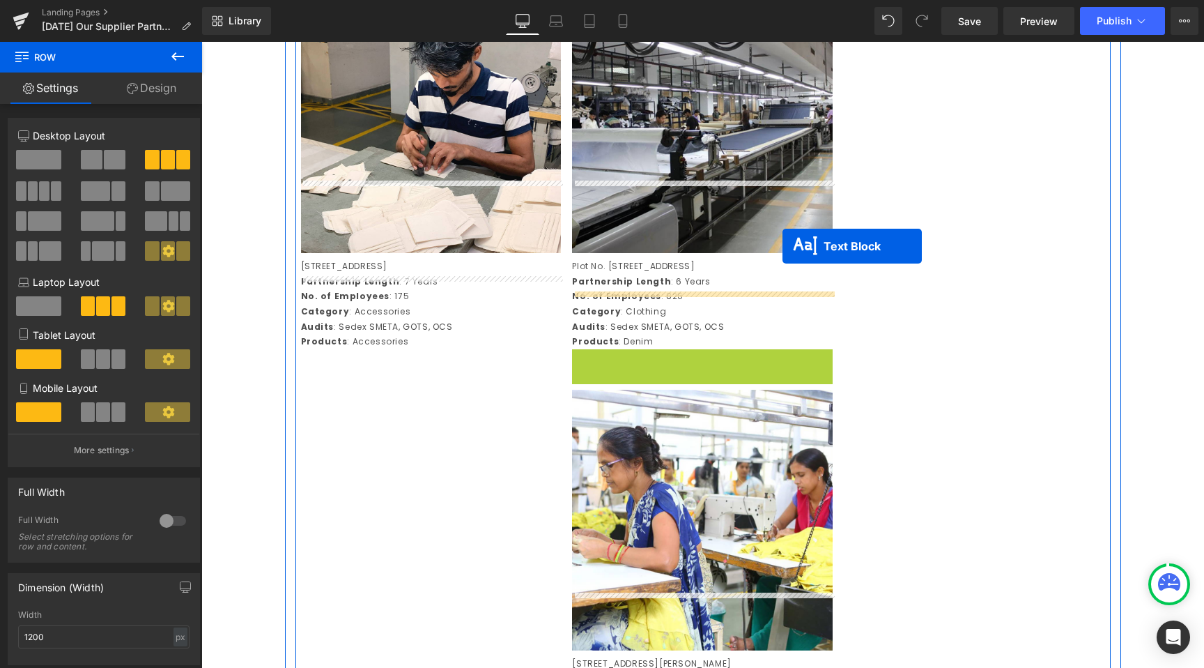
scroll to position [476, 0]
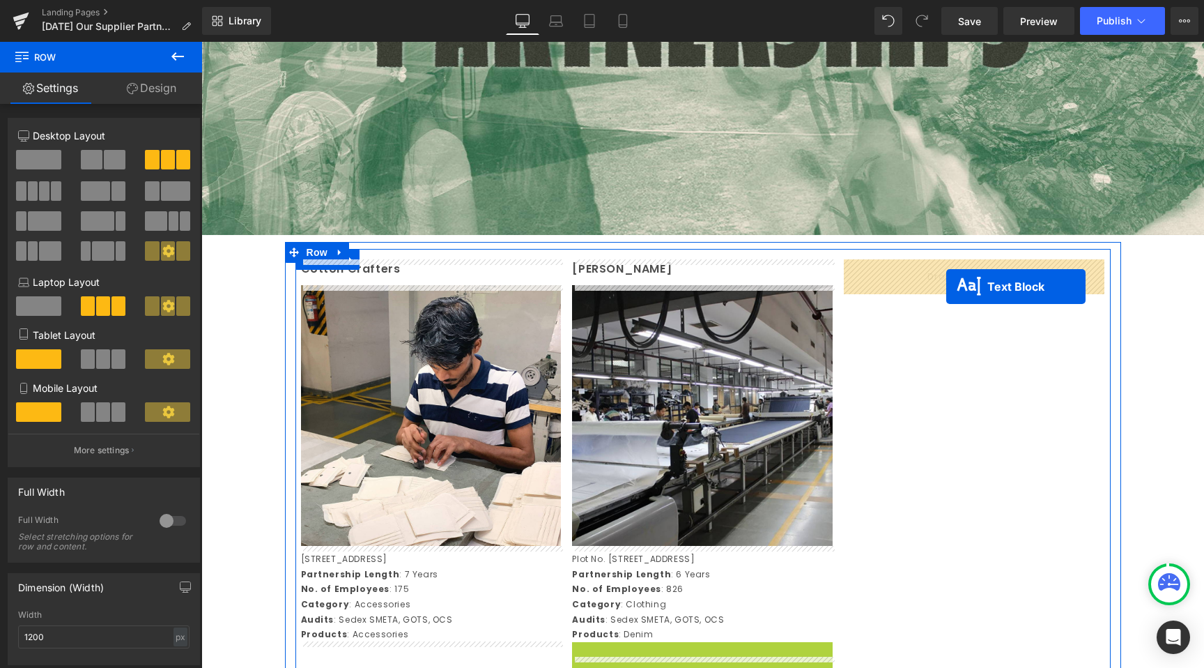
drag, startPoint x: 664, startPoint y: 300, endPoint x: 944, endPoint y: 280, distance: 280.9
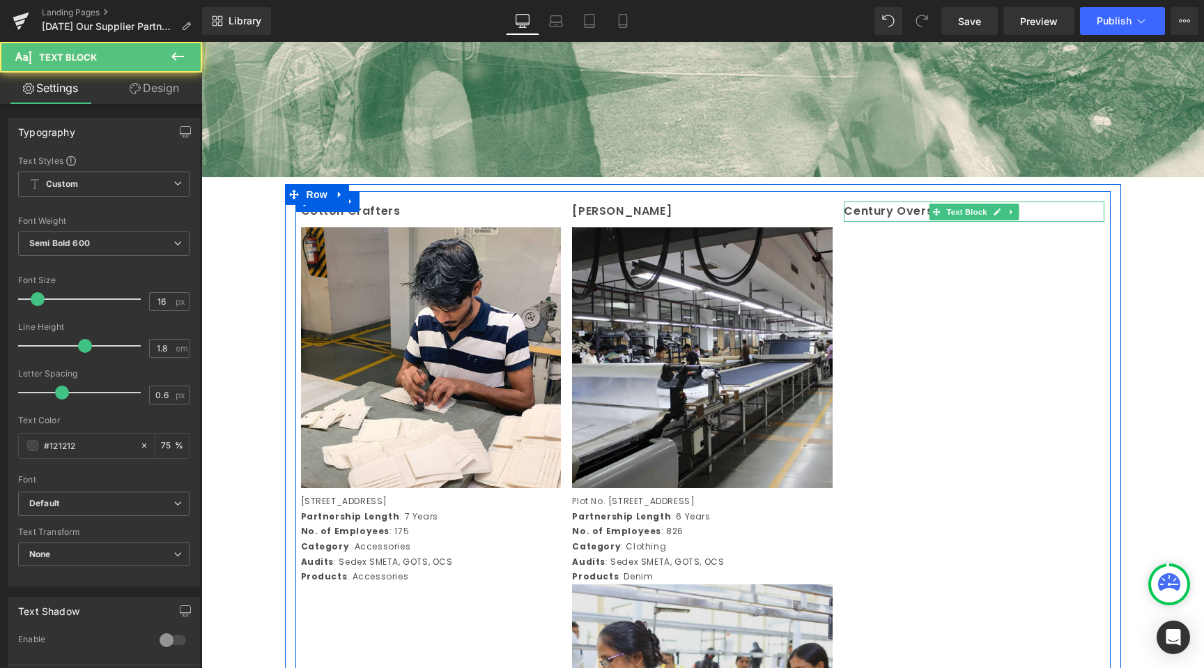
scroll to position [694, 0]
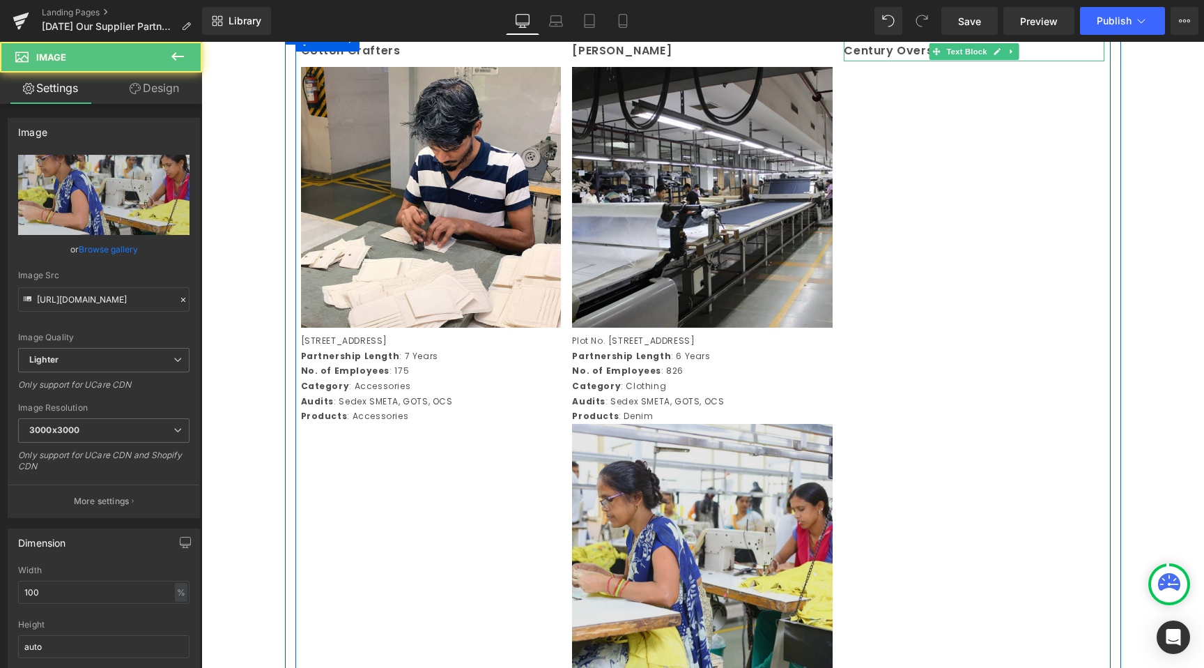
click at [644, 519] on img at bounding box center [702, 554] width 261 height 261
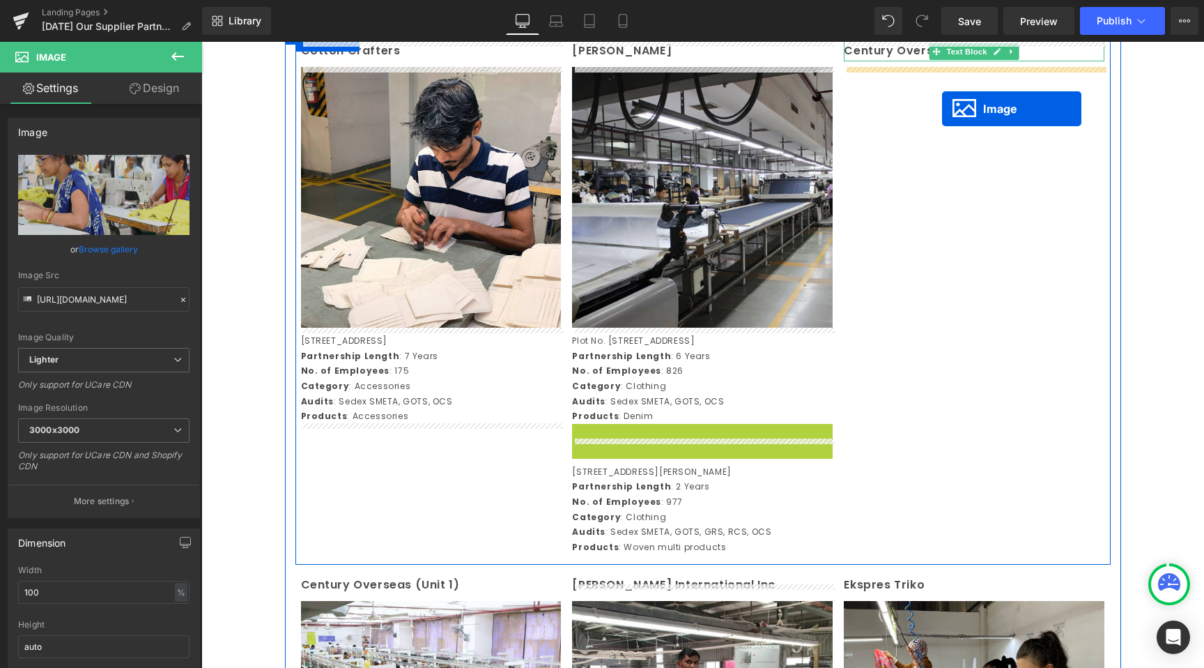
drag, startPoint x: 680, startPoint y: 564, endPoint x: 942, endPoint y: 109, distance: 525.6
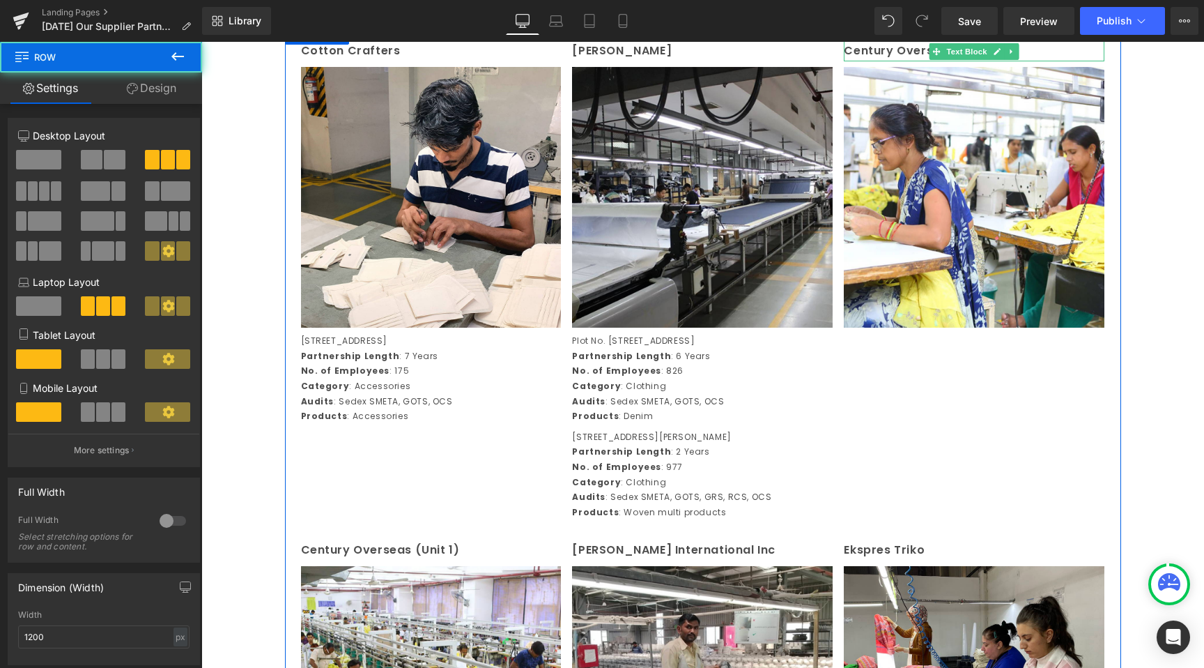
click at [385, 501] on div "Cotton Crafters Text Block Image 297, Sector 6, IMT Maneshwar, Gurgaon, 122050,…" at bounding box center [703, 280] width 815 height 499
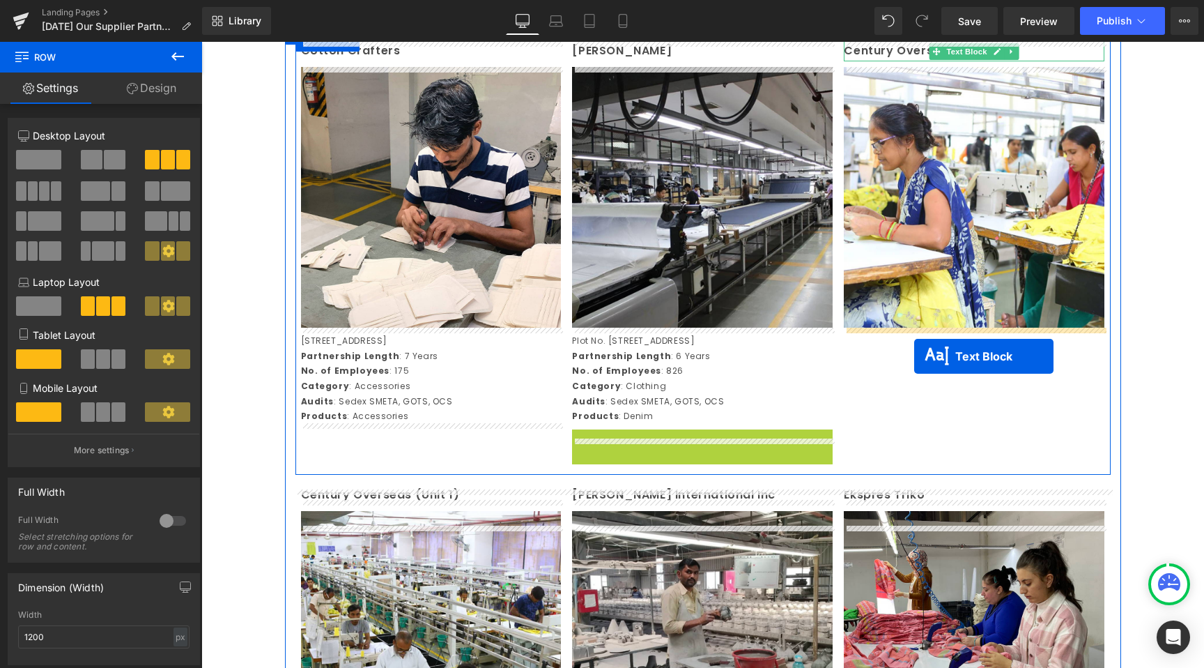
drag, startPoint x: 664, startPoint y: 497, endPoint x: 914, endPoint y: 356, distance: 287.1
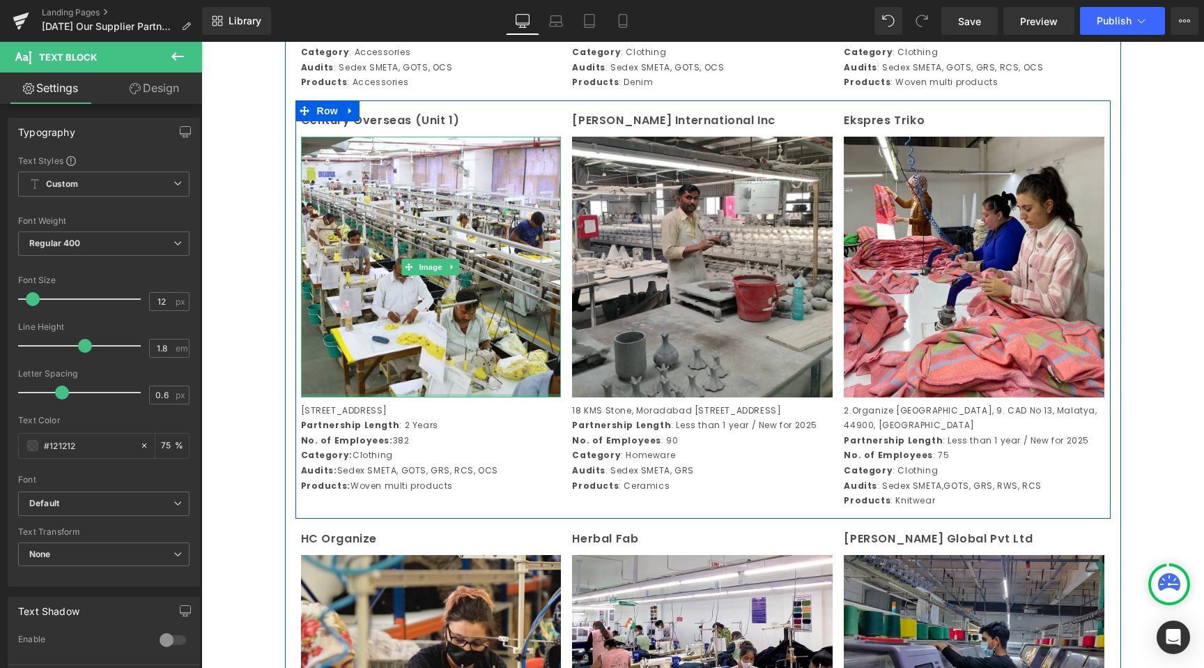
scroll to position [1138, 0]
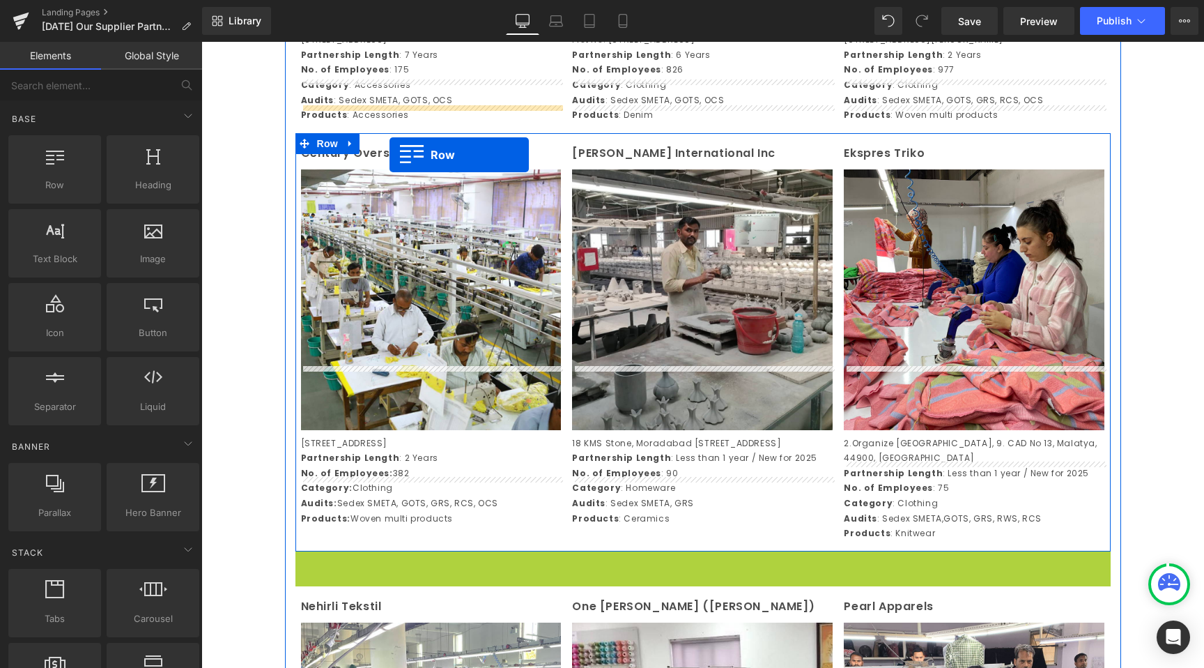
scroll to position [882, 0]
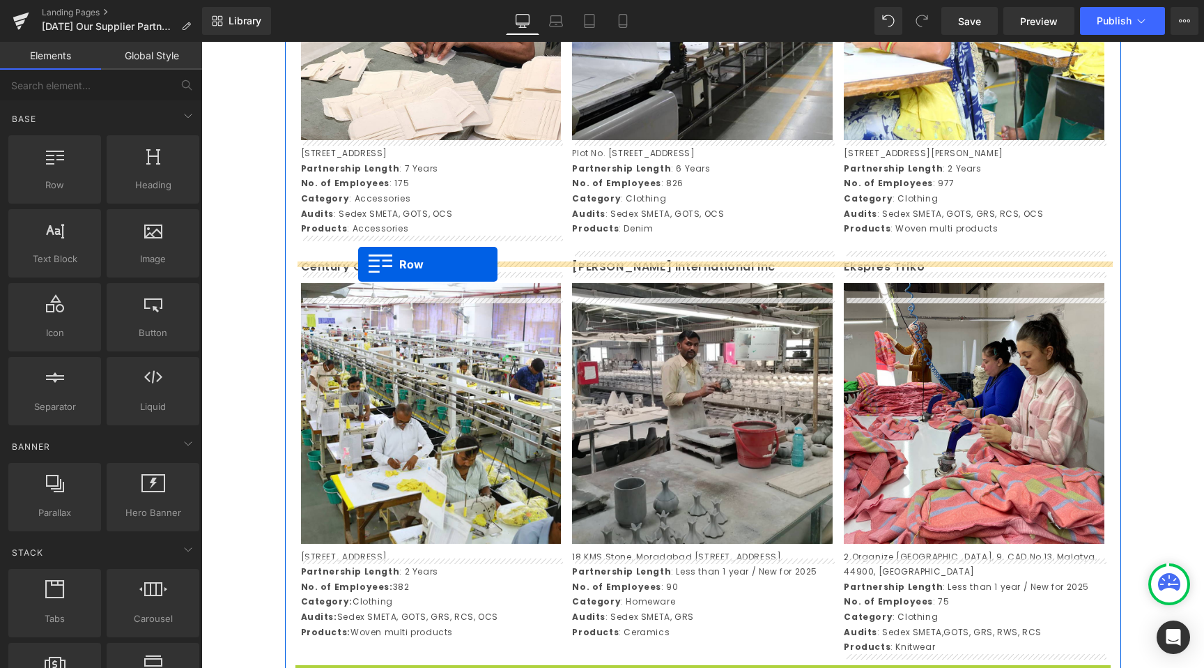
drag, startPoint x: 308, startPoint y: 500, endPoint x: 358, endPoint y: 264, distance: 241.6
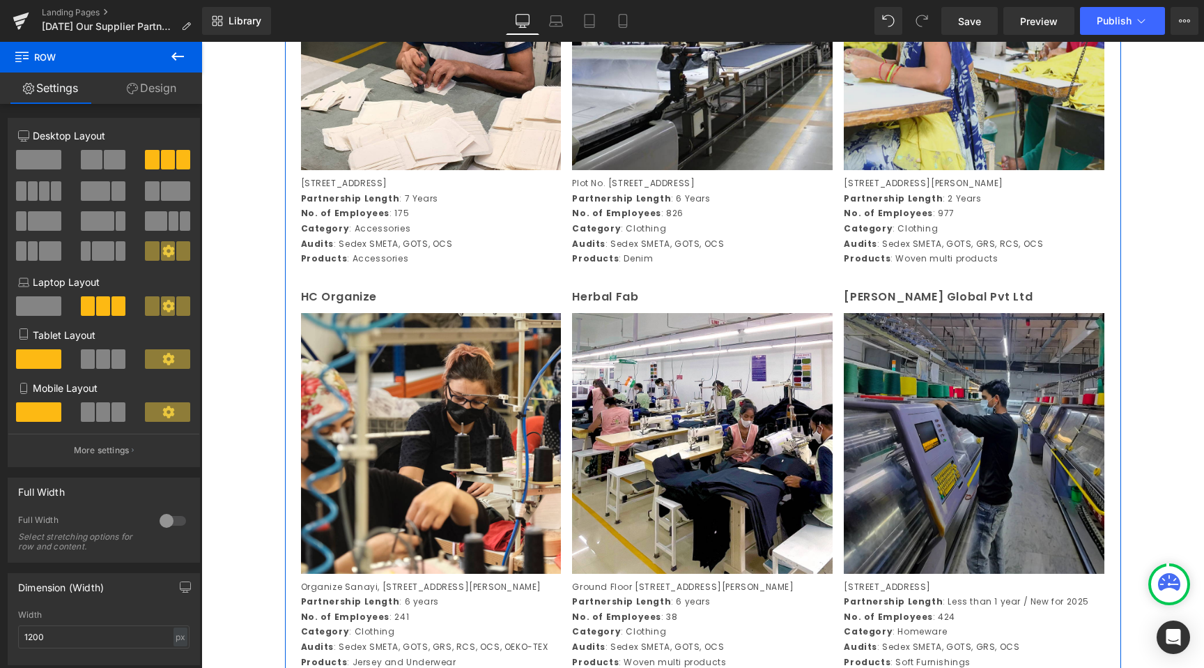
scroll to position [627, 0]
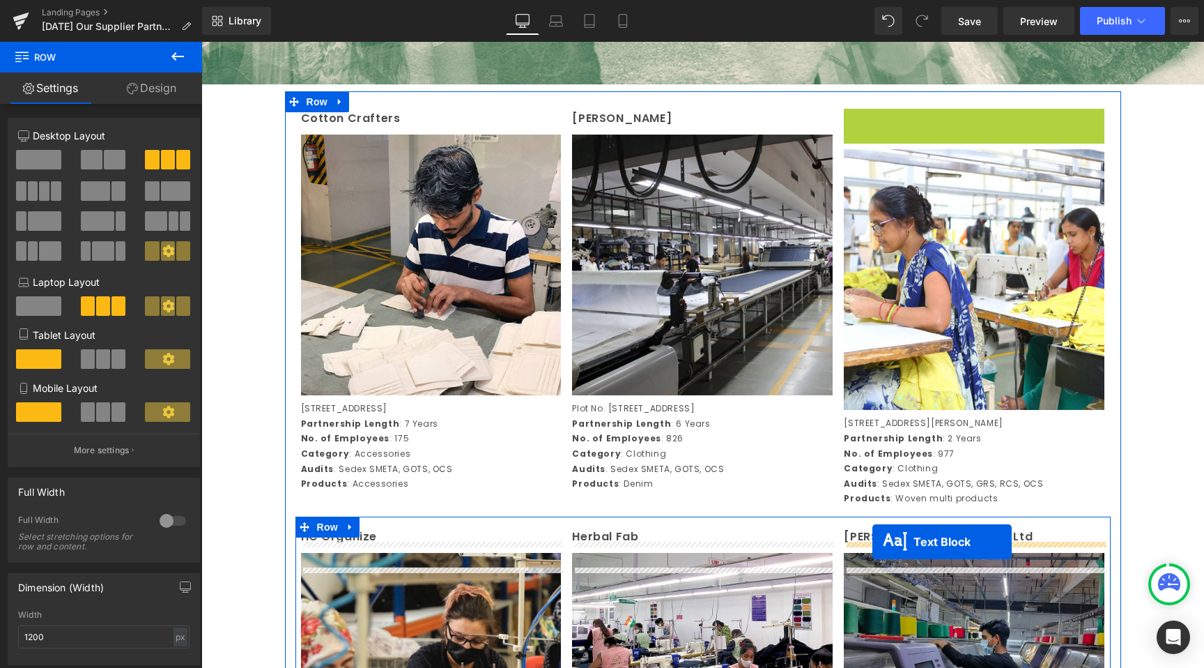
drag, startPoint x: 935, startPoint y: 121, endPoint x: 873, endPoint y: 542, distance: 425.0
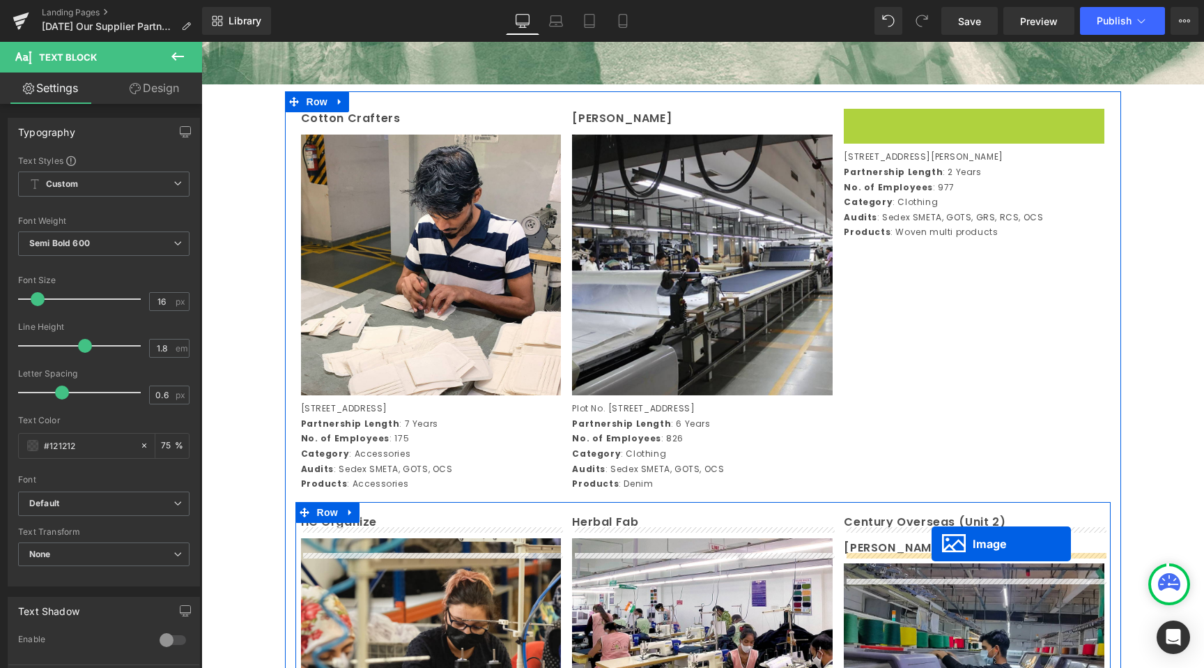
drag, startPoint x: 949, startPoint y: 240, endPoint x: 932, endPoint y: 544, distance: 303.7
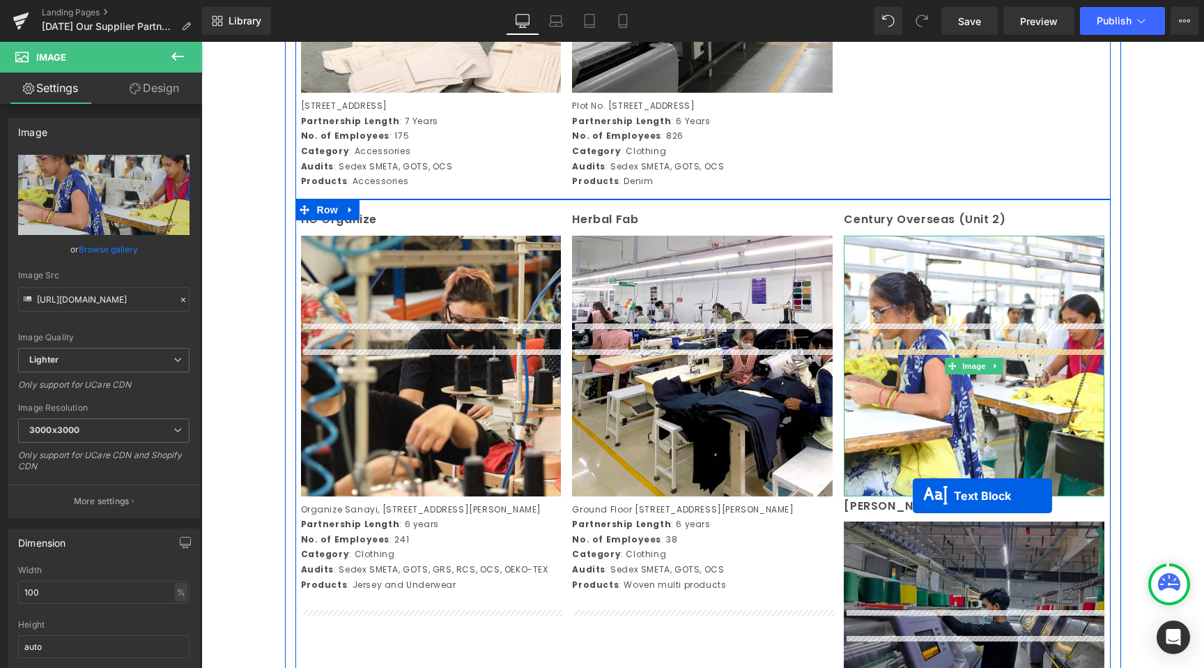
scroll to position [1147, 0]
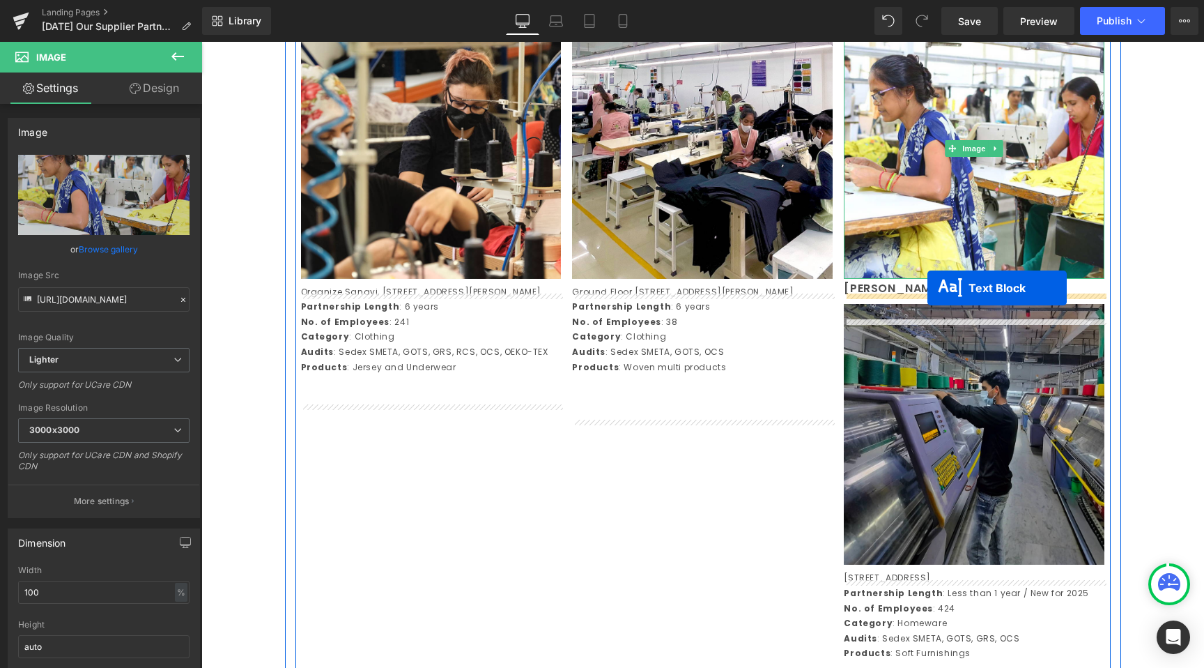
drag, startPoint x: 940, startPoint y: 168, endPoint x: 928, endPoint y: 290, distance: 122.6
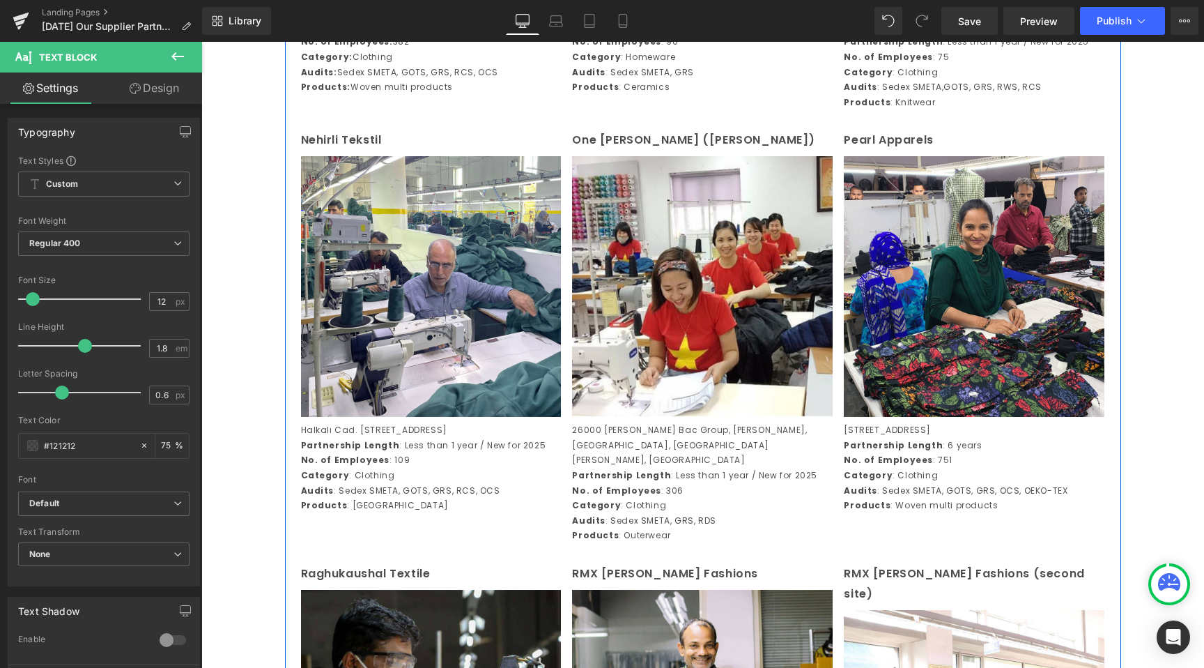
scroll to position [2205, 0]
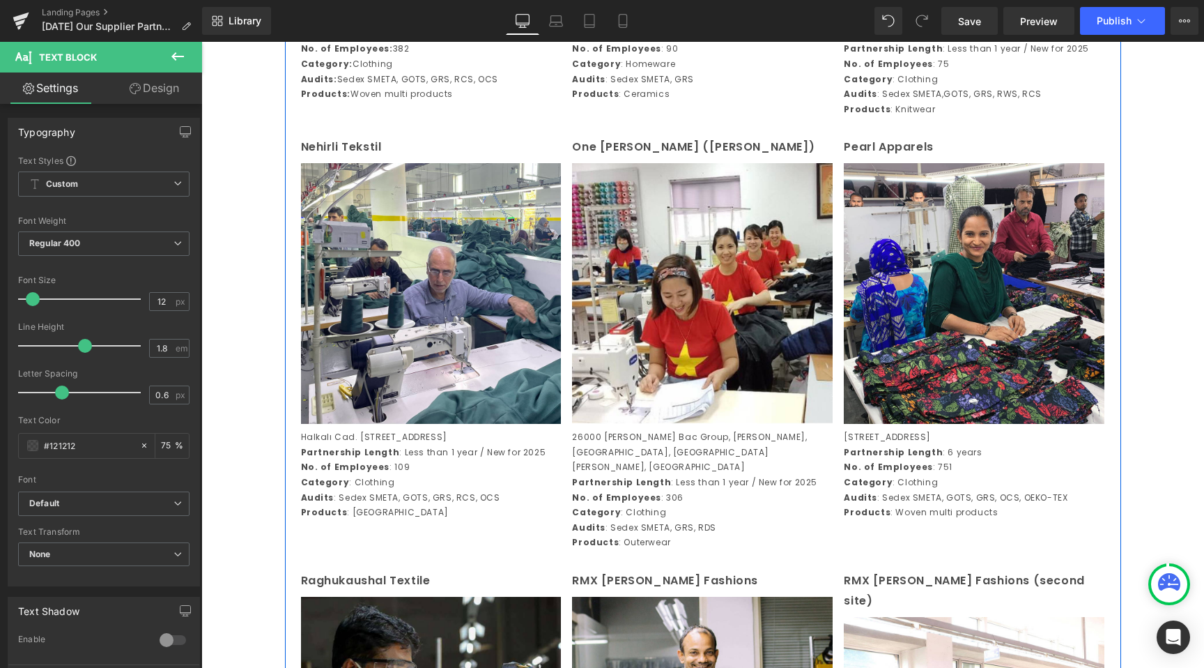
click at [863, 158] on p "Pearl Apparels" at bounding box center [974, 147] width 261 height 20
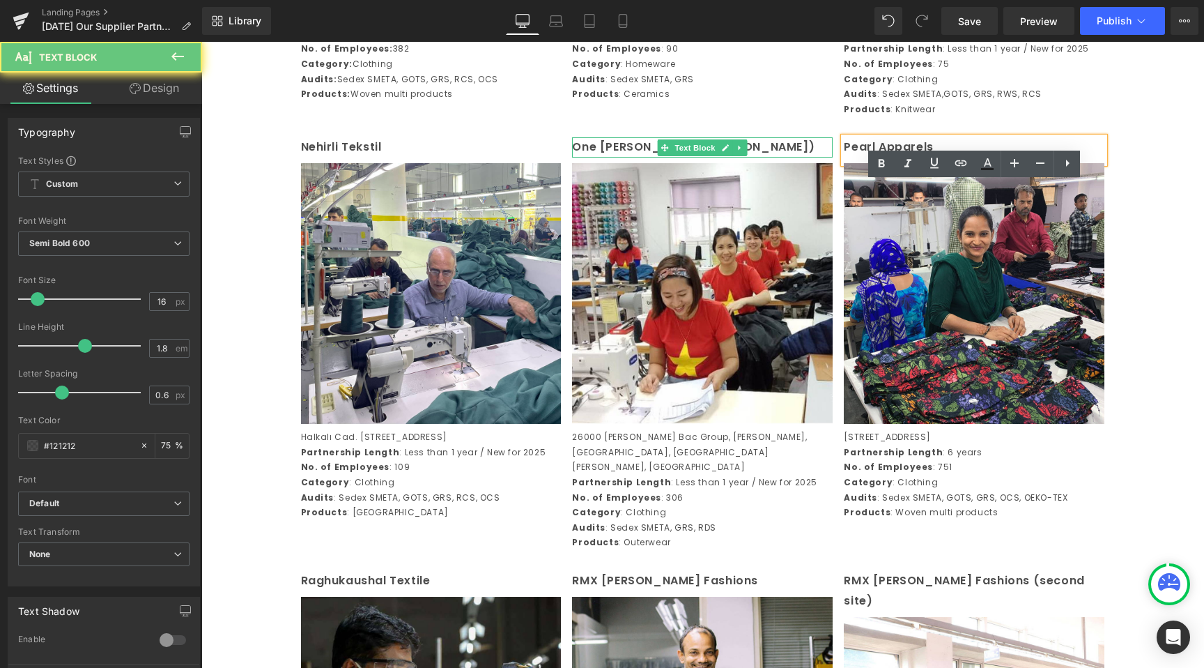
click at [825, 158] on p "One [PERSON_NAME] ([PERSON_NAME])" at bounding box center [702, 147] width 261 height 20
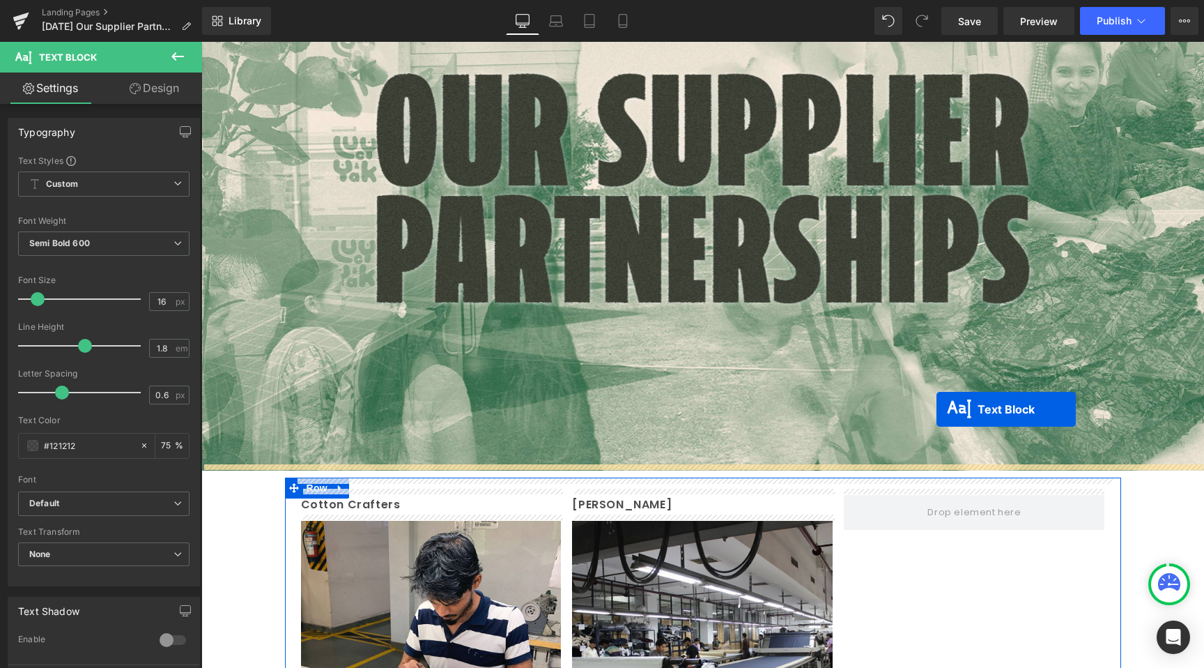
scroll to position [253, 0]
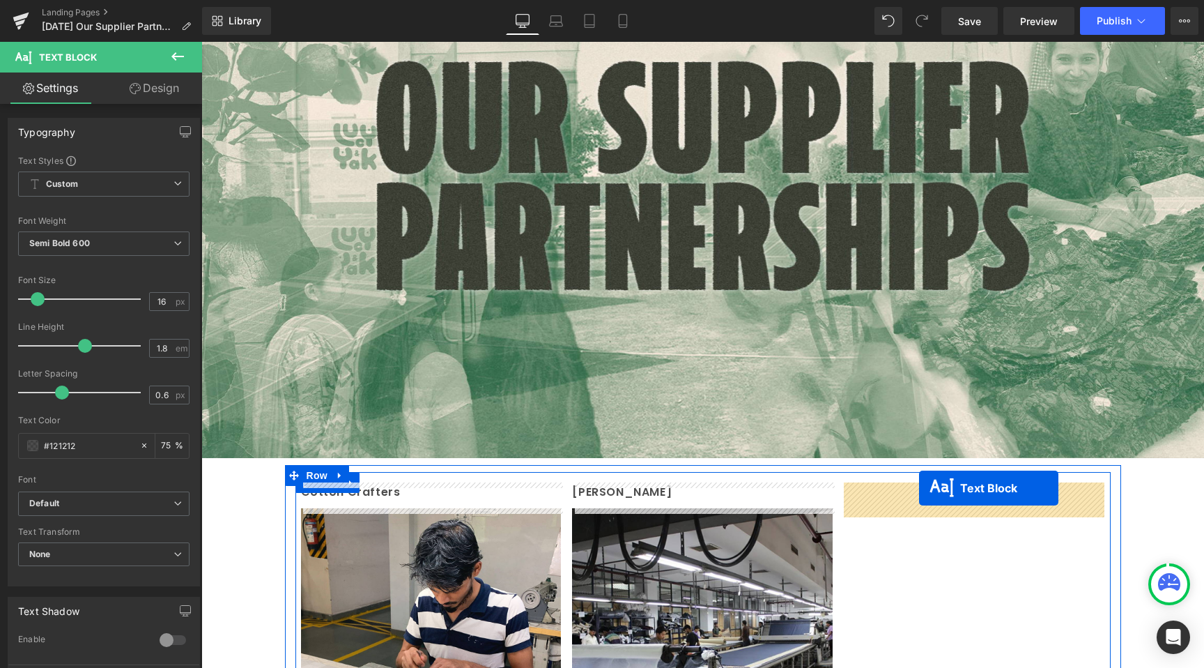
drag, startPoint x: 939, startPoint y: 193, endPoint x: 919, endPoint y: 488, distance: 295.5
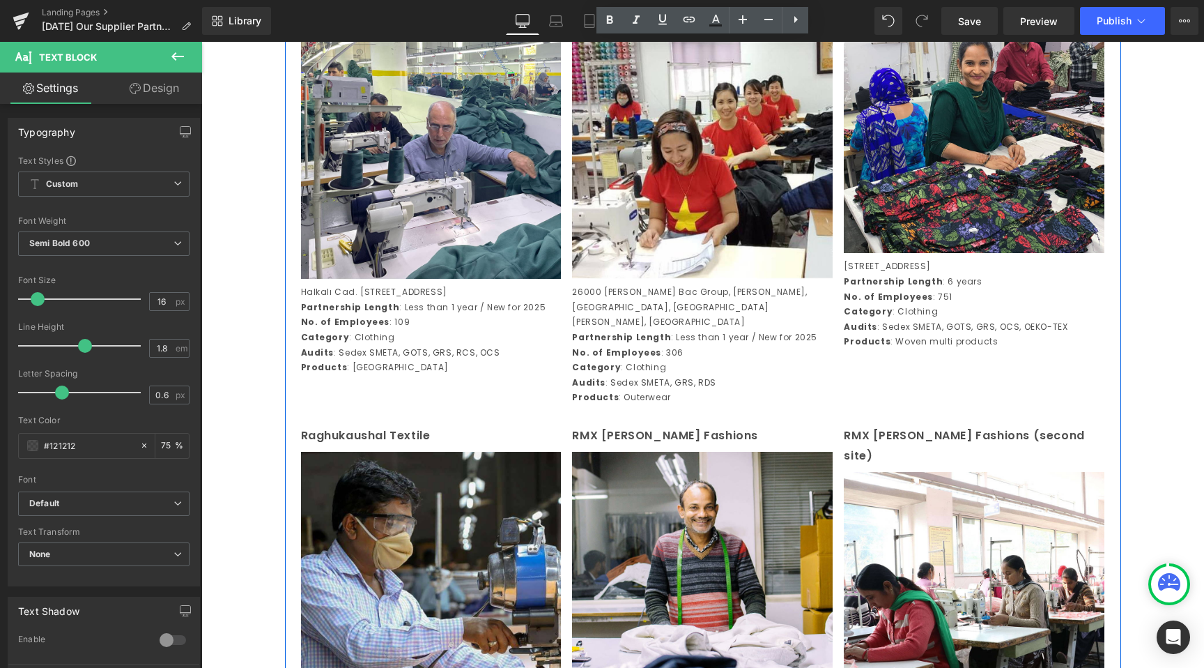
scroll to position [2108, 0]
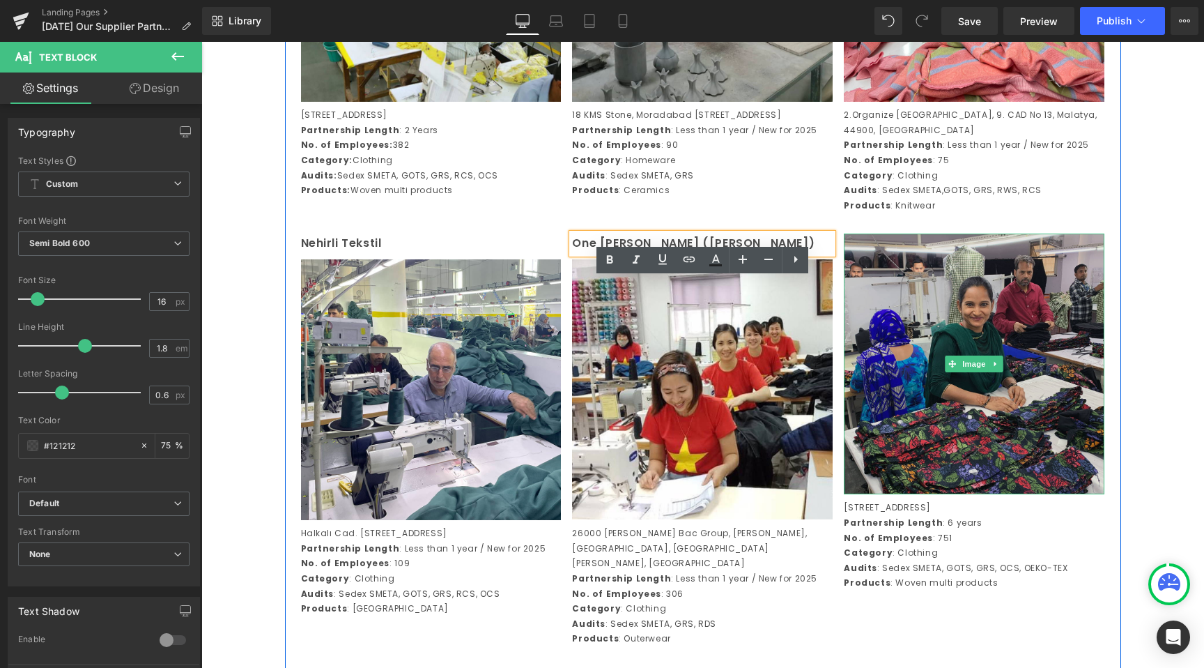
click at [954, 427] on img at bounding box center [974, 363] width 261 height 261
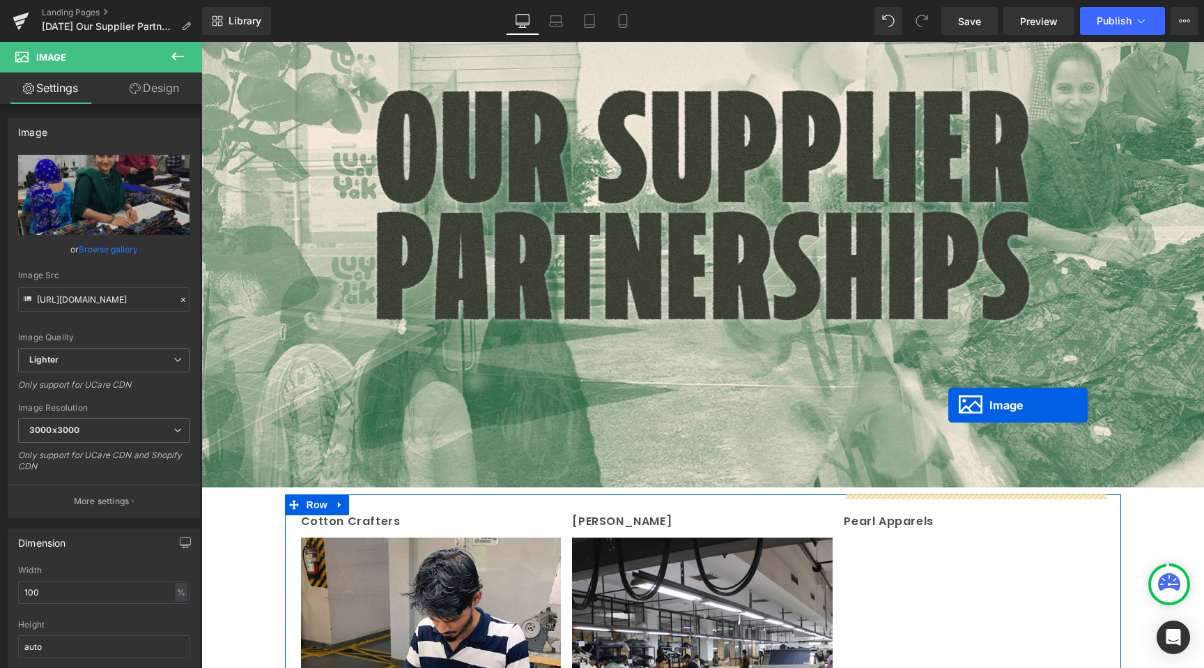
scroll to position [0, 0]
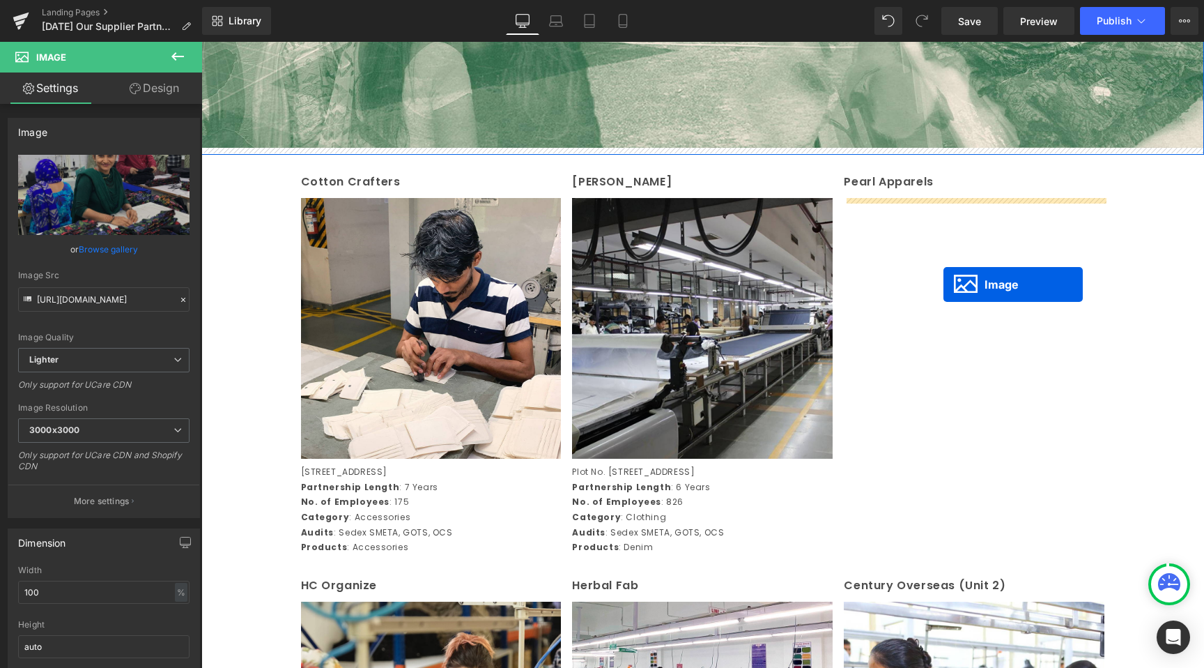
drag, startPoint x: 947, startPoint y: 409, endPoint x: 944, endPoint y: 284, distance: 124.8
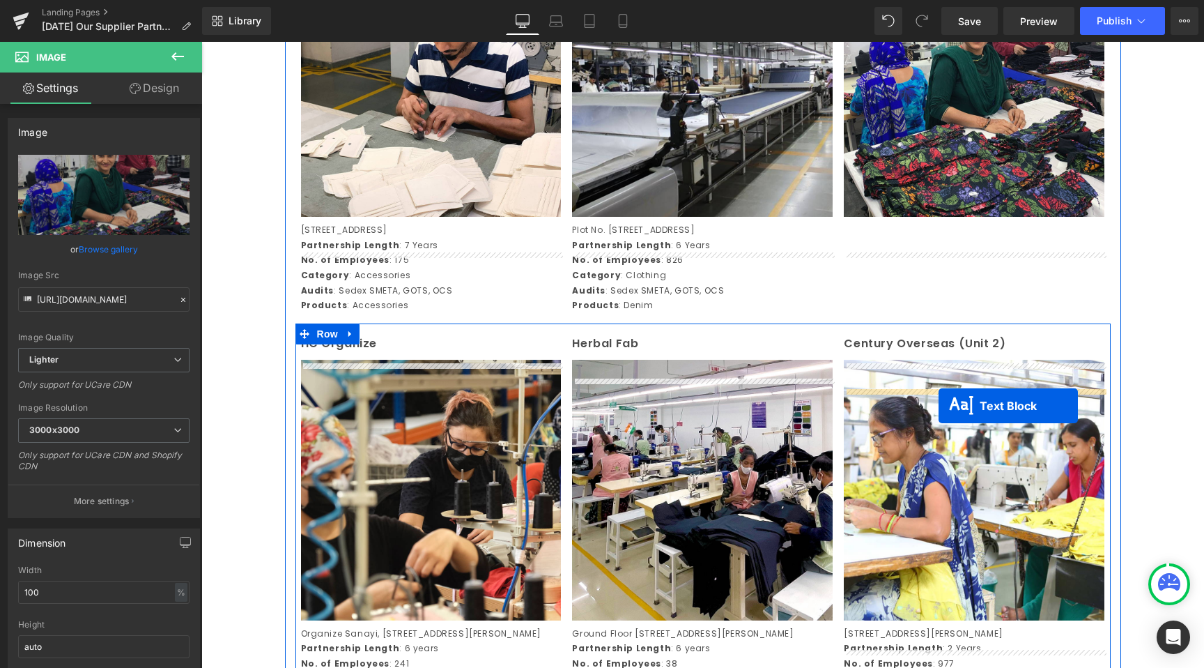
scroll to position [801, 0]
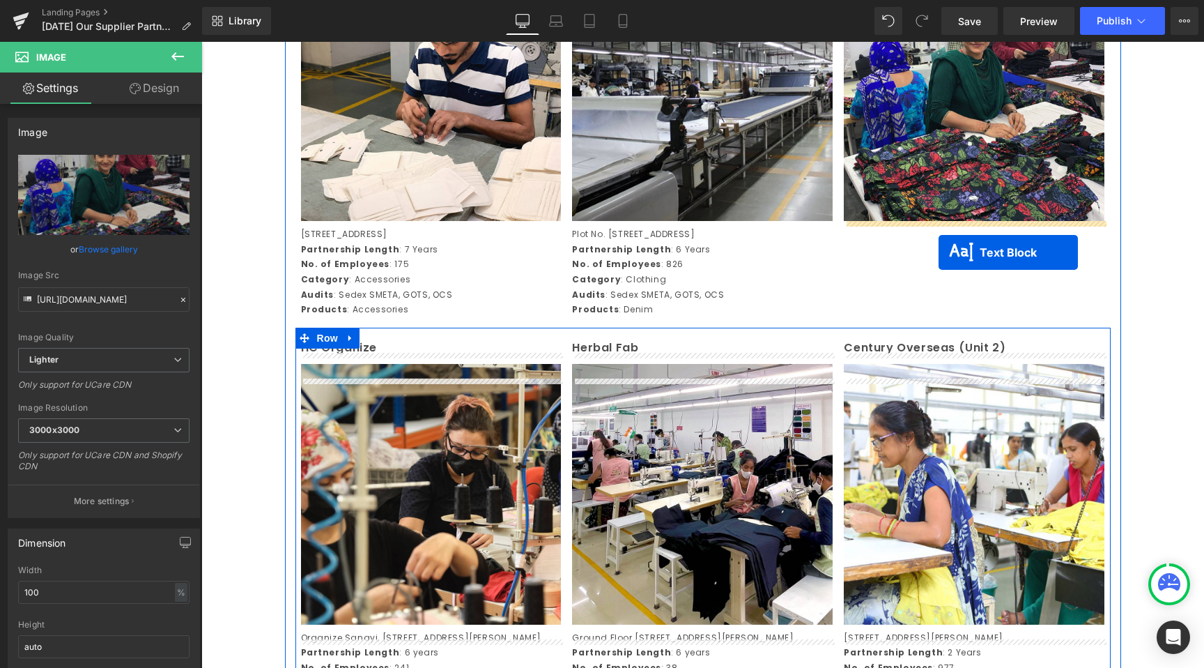
drag, startPoint x: 942, startPoint y: 225, endPoint x: 938, endPoint y: 252, distance: 27.4
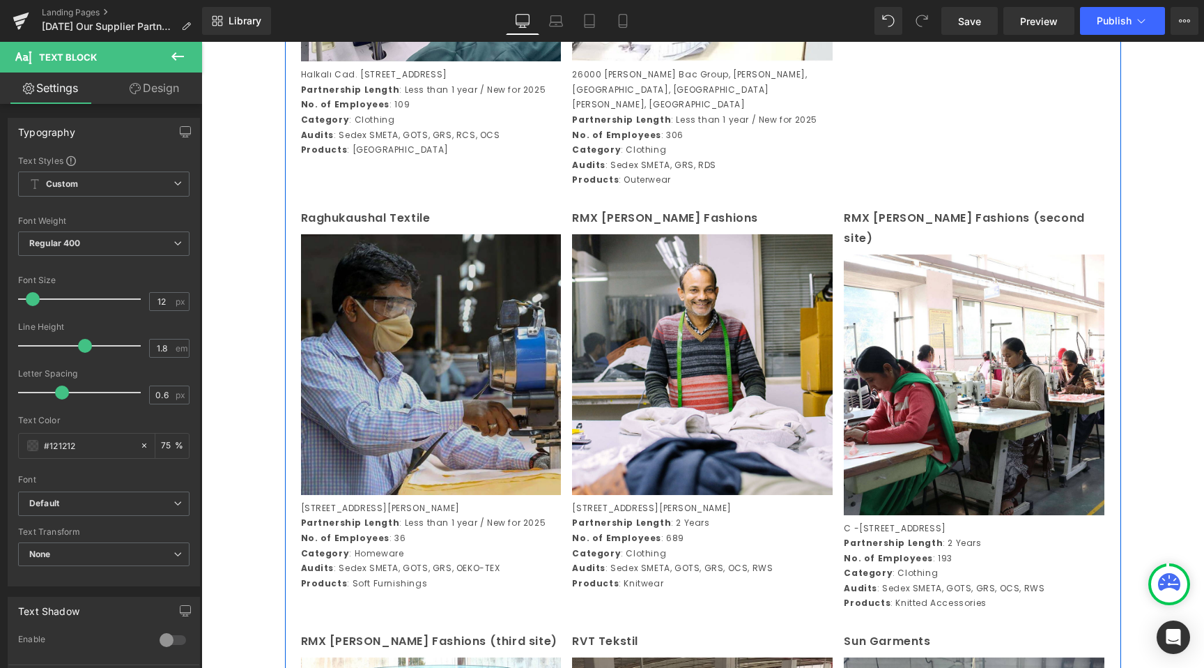
scroll to position [2566, 0]
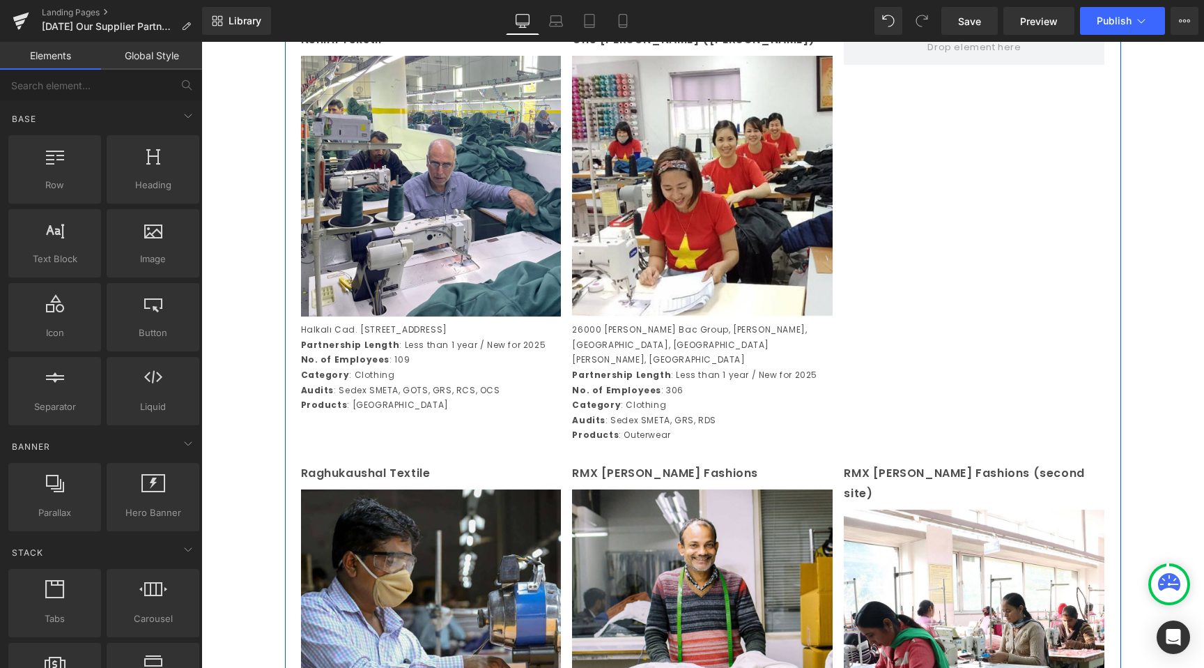
scroll to position [2463, 0]
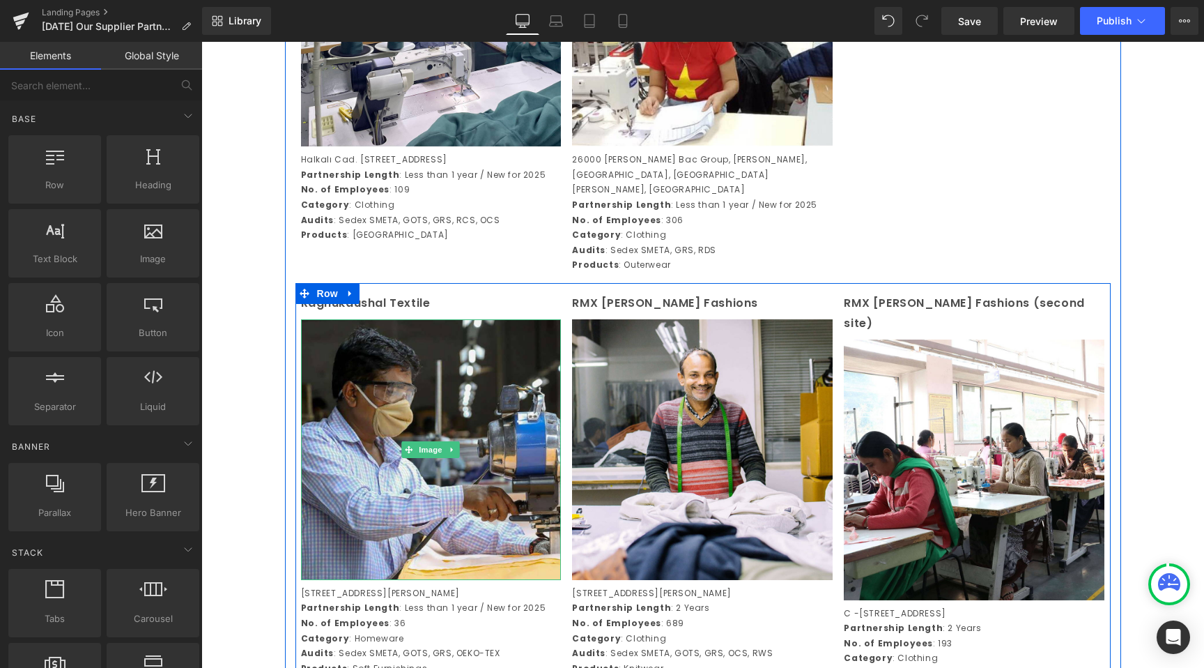
scroll to position [2443, 0]
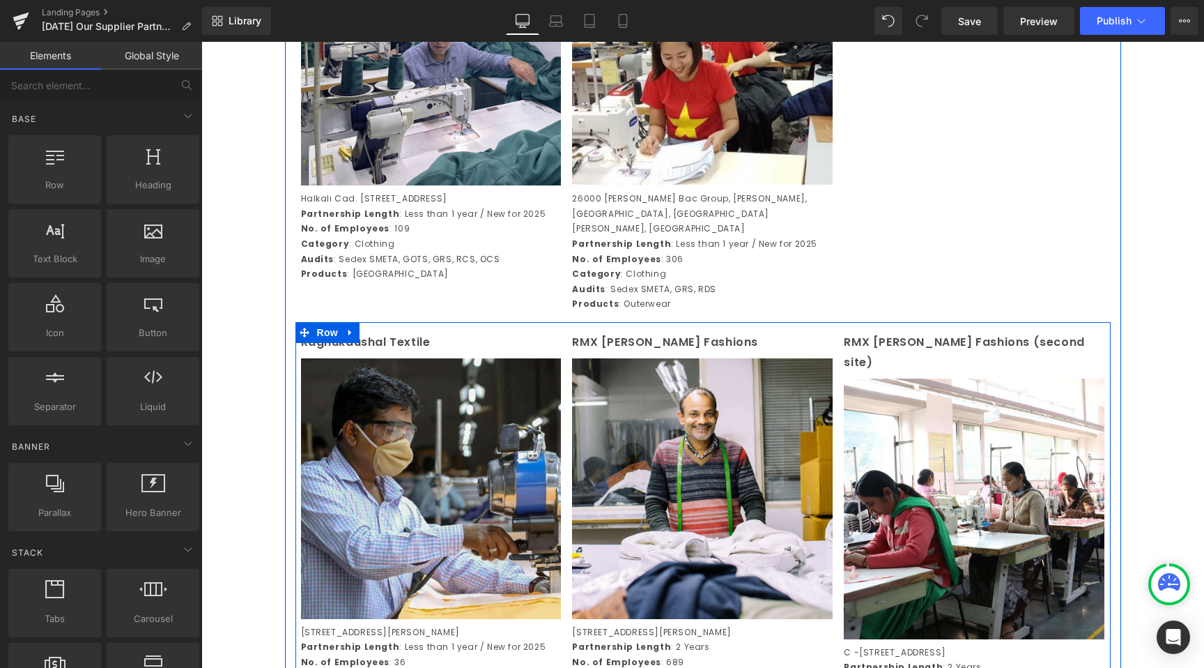
click at [429, 353] on div "Raghukaushal Textile Text Block" at bounding box center [431, 342] width 261 height 20
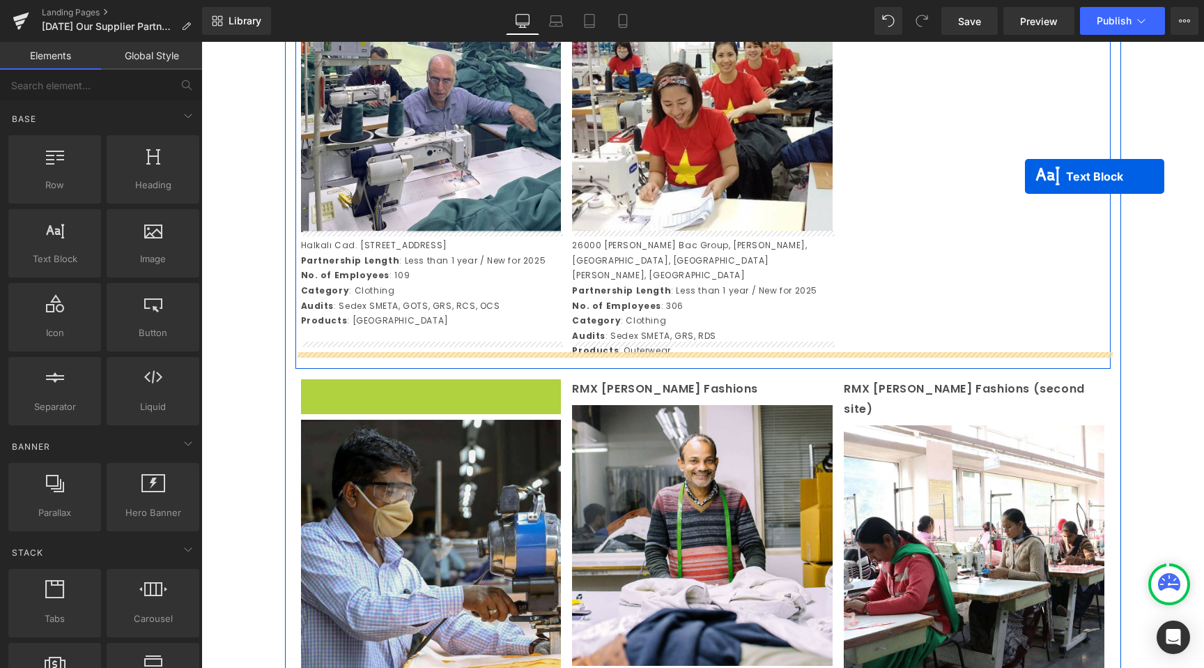
scroll to position [2101, 0]
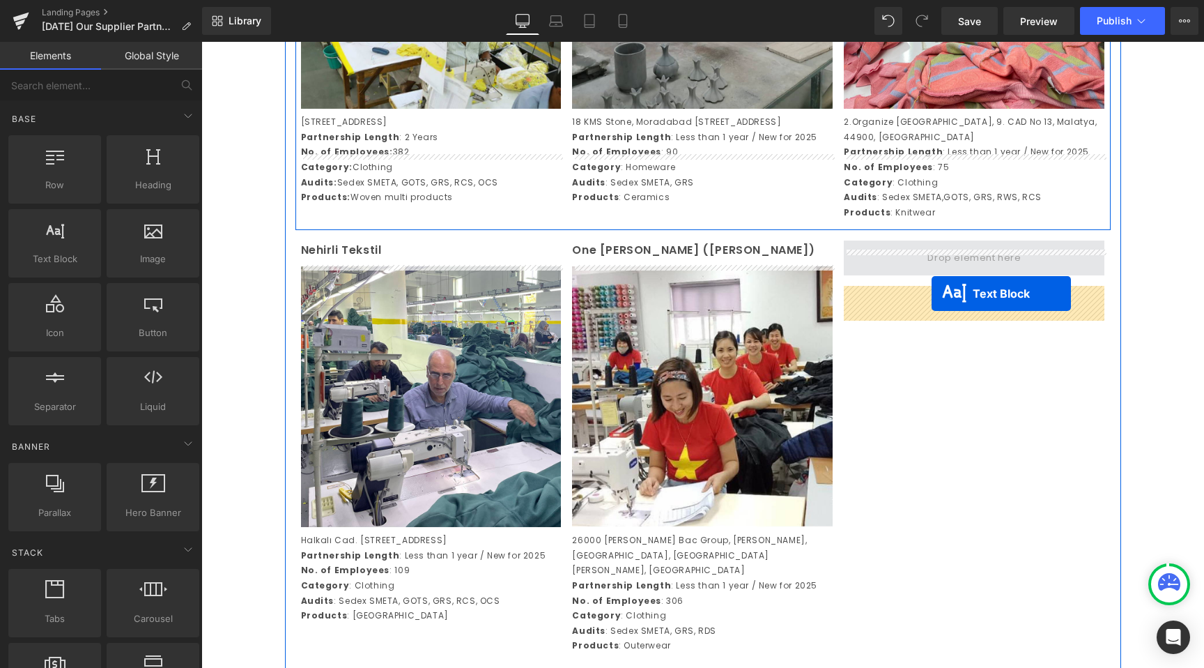
drag, startPoint x: 398, startPoint y: 376, endPoint x: 932, endPoint y: 293, distance: 540.3
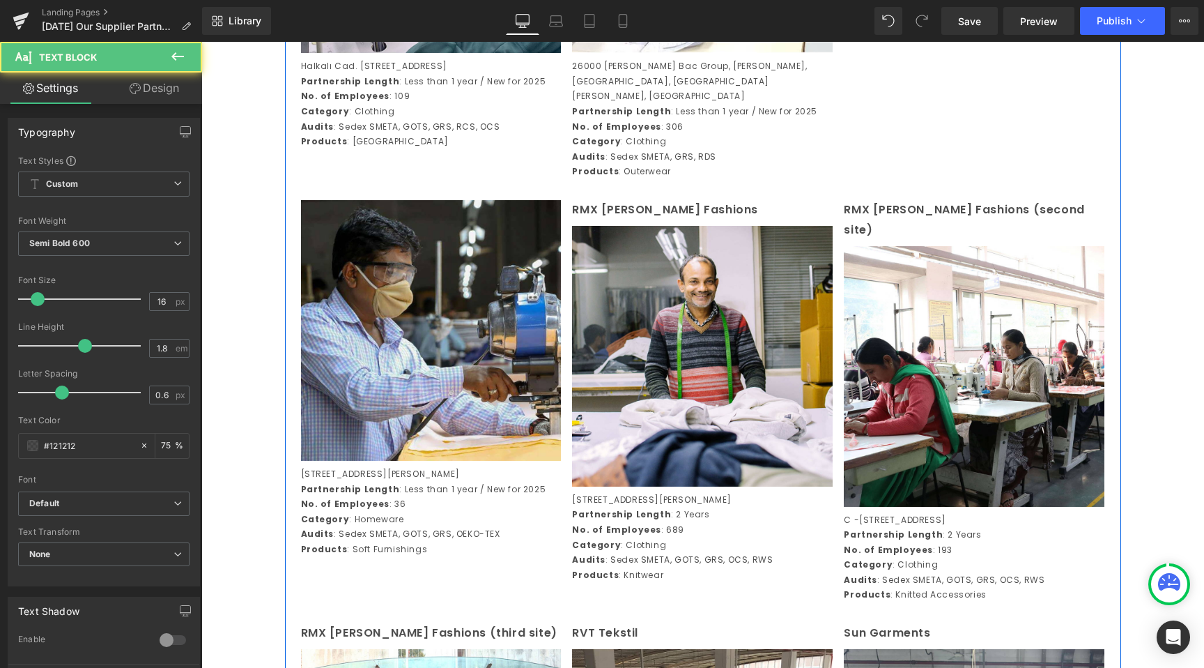
scroll to position [2665, 0]
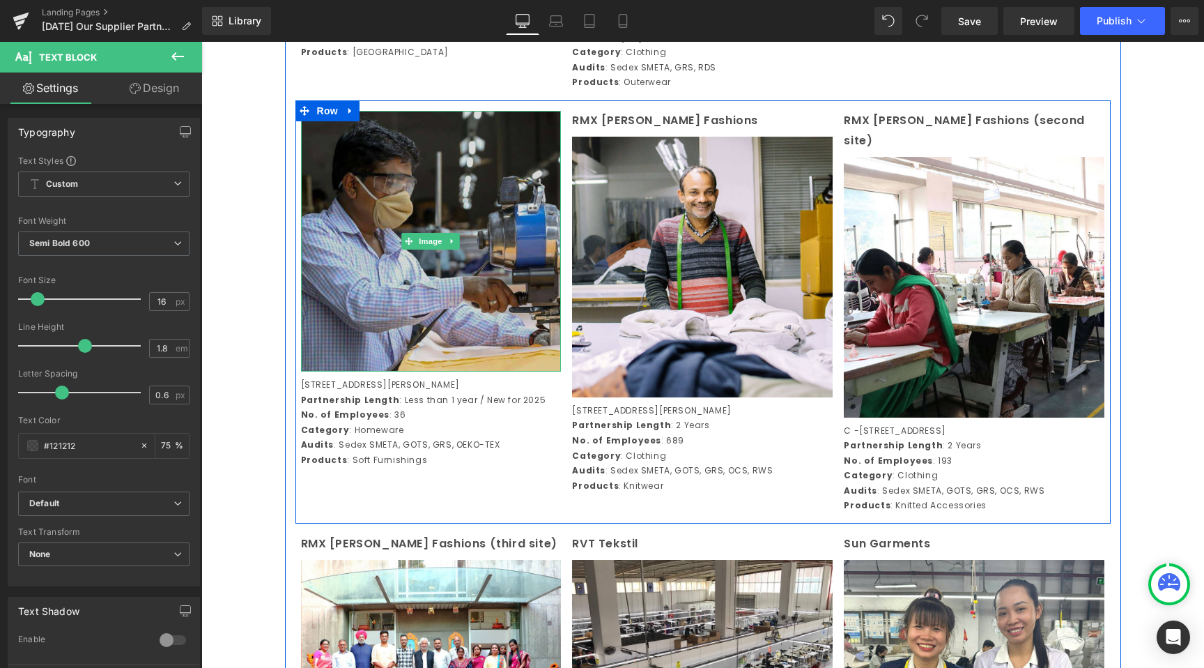
click at [397, 277] on img at bounding box center [431, 241] width 261 height 261
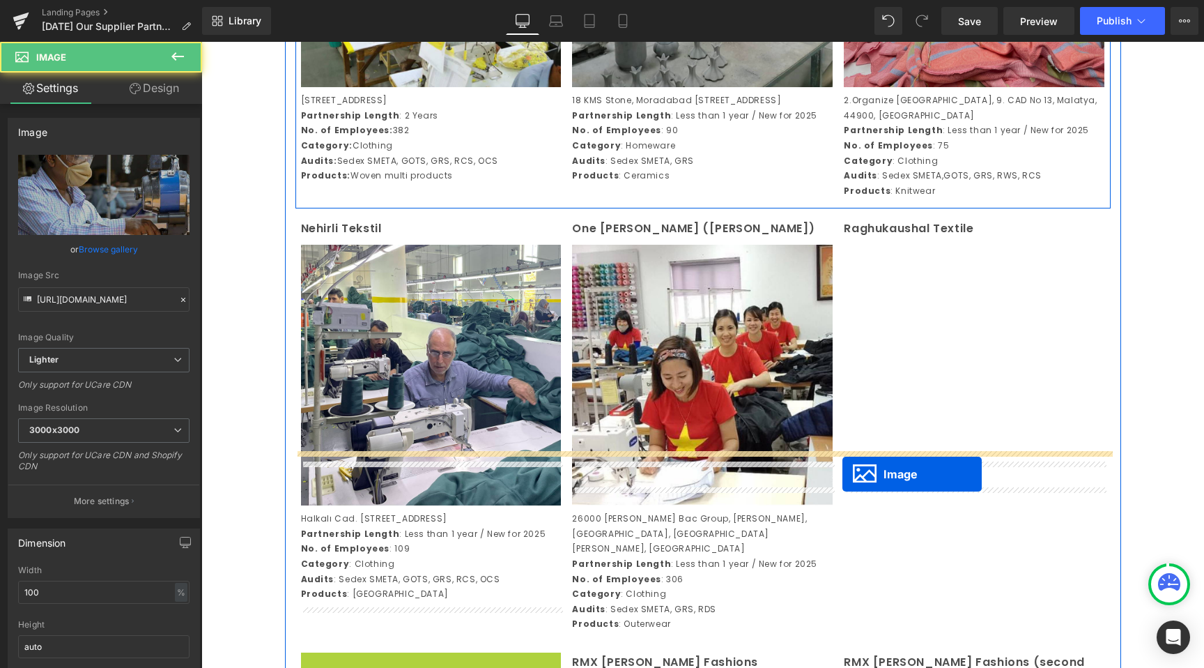
scroll to position [1954, 0]
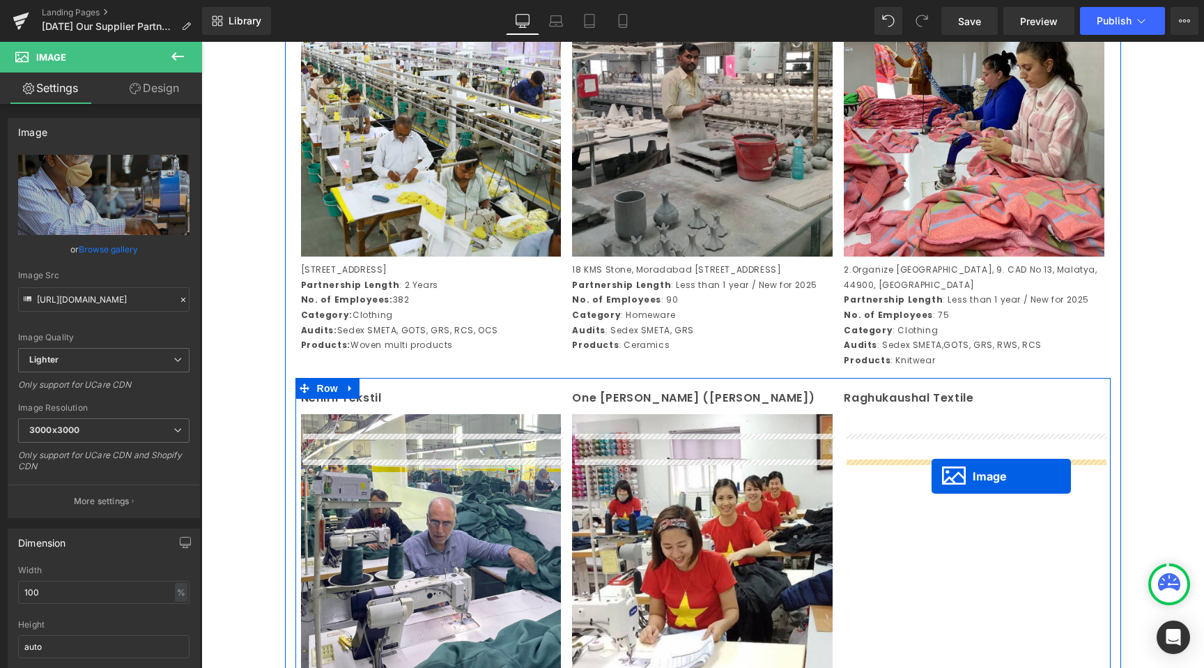
drag, startPoint x: 618, startPoint y: 263, endPoint x: 931, endPoint y: 476, distance: 378.7
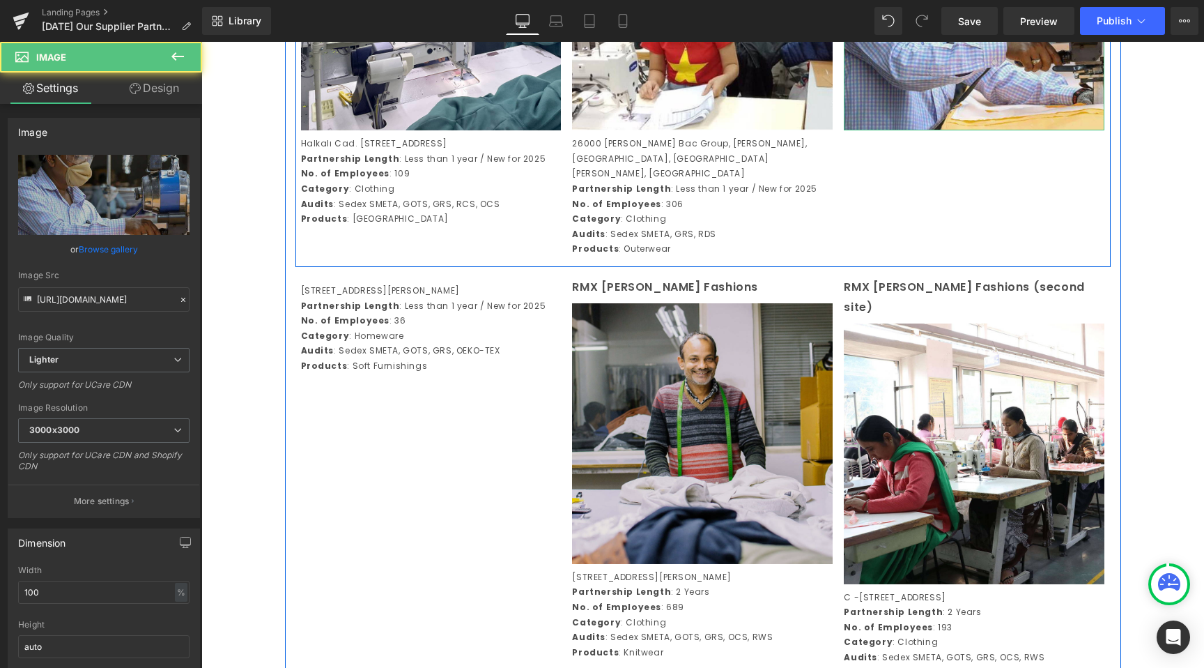
scroll to position [2504, 0]
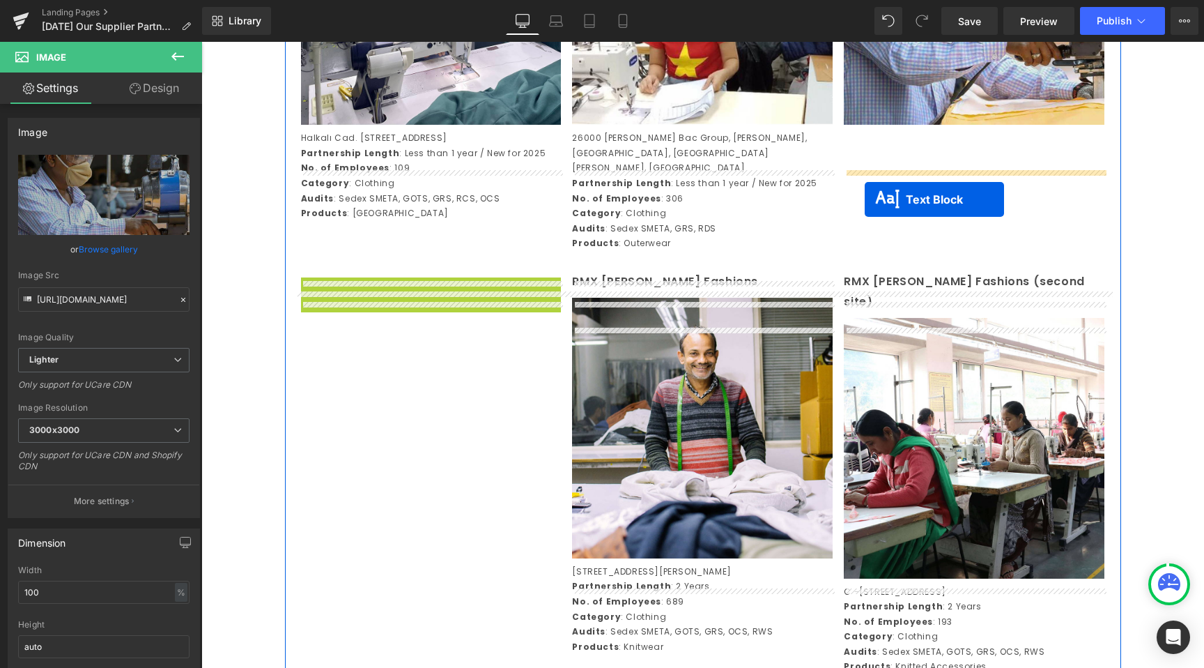
drag, startPoint x: 413, startPoint y: 349, endPoint x: 866, endPoint y: 199, distance: 476.8
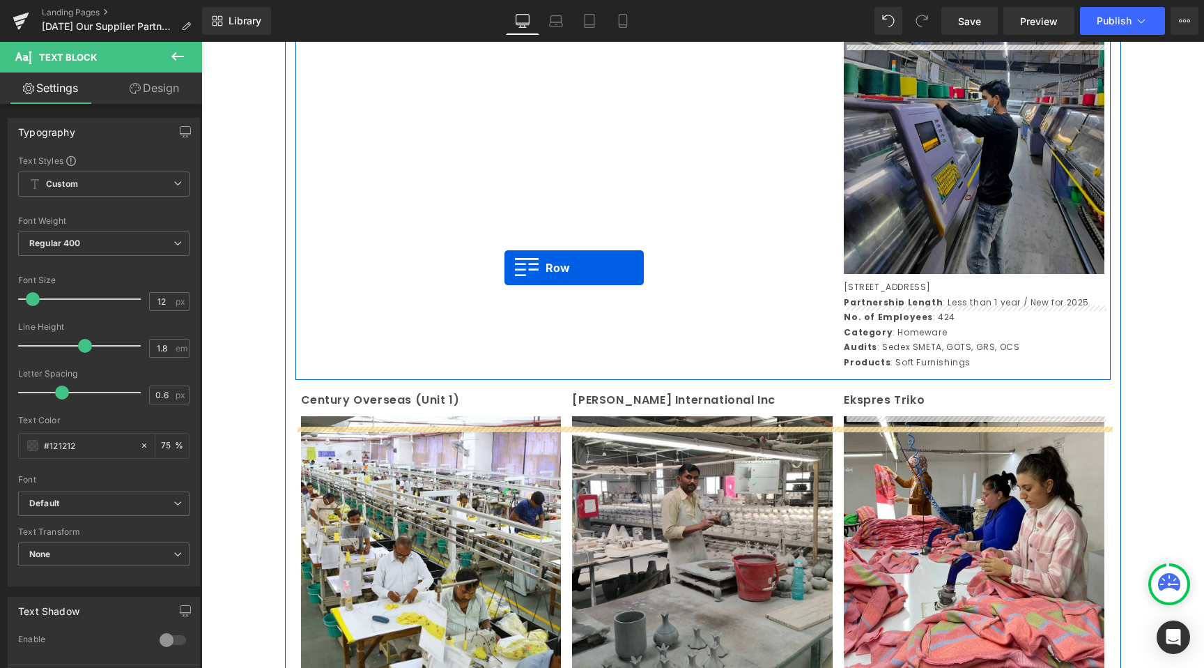
scroll to position [1531, 0]
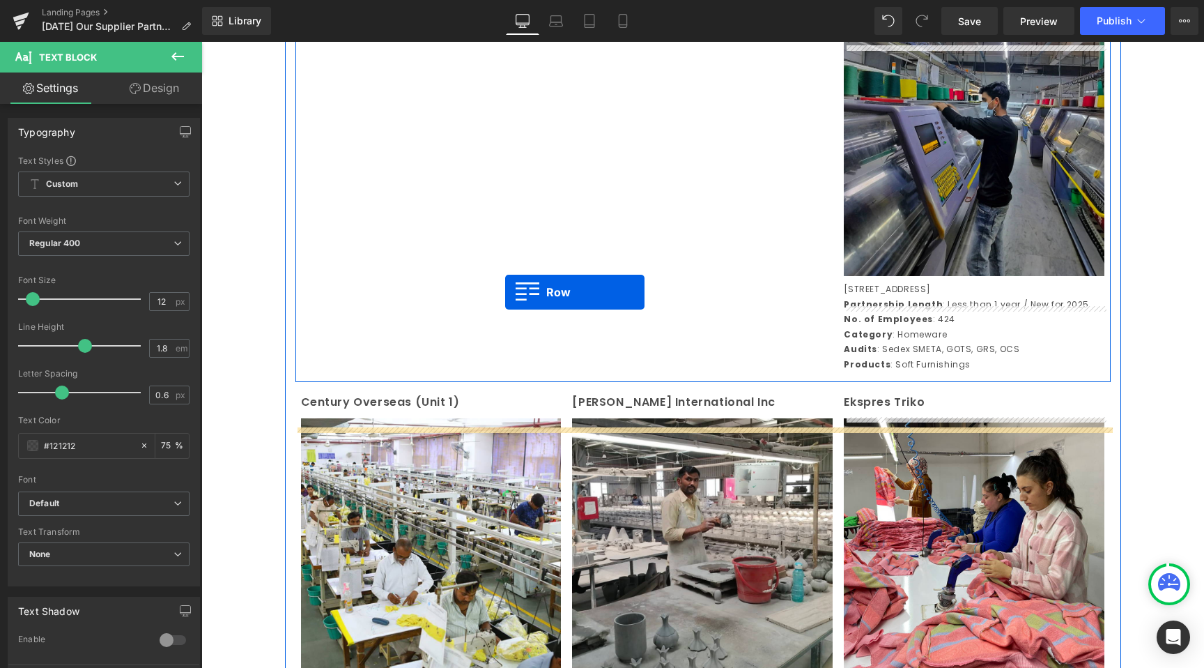
drag, startPoint x: 321, startPoint y: 110, endPoint x: 505, endPoint y: 307, distance: 269.2
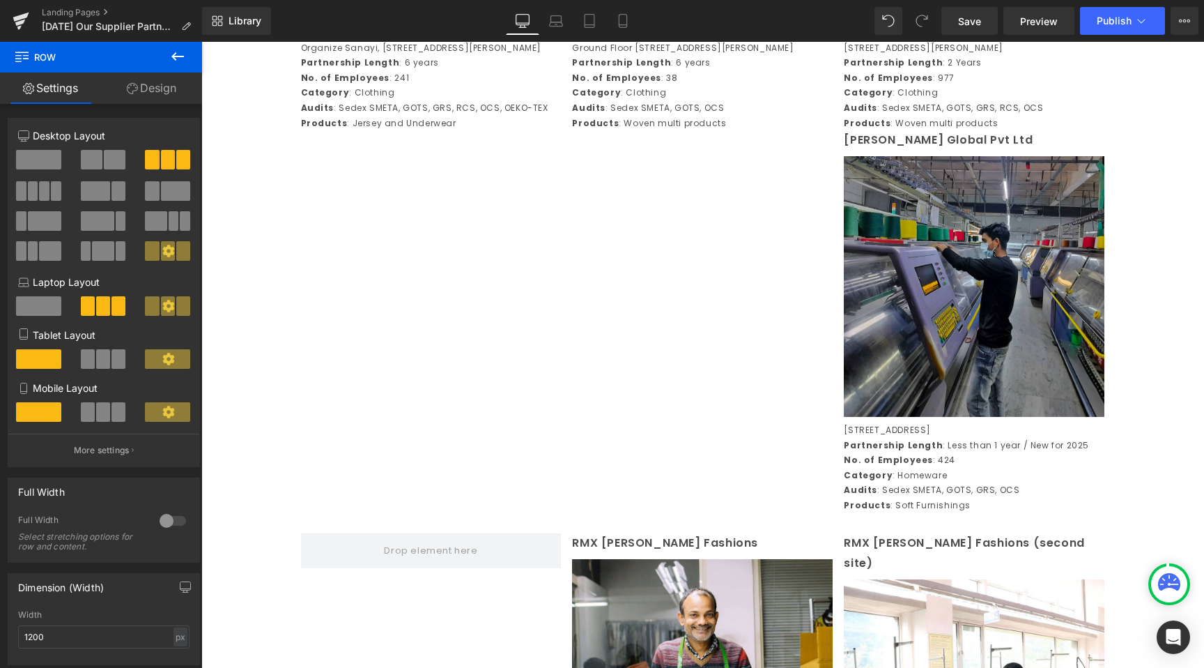
scroll to position [1751, 0]
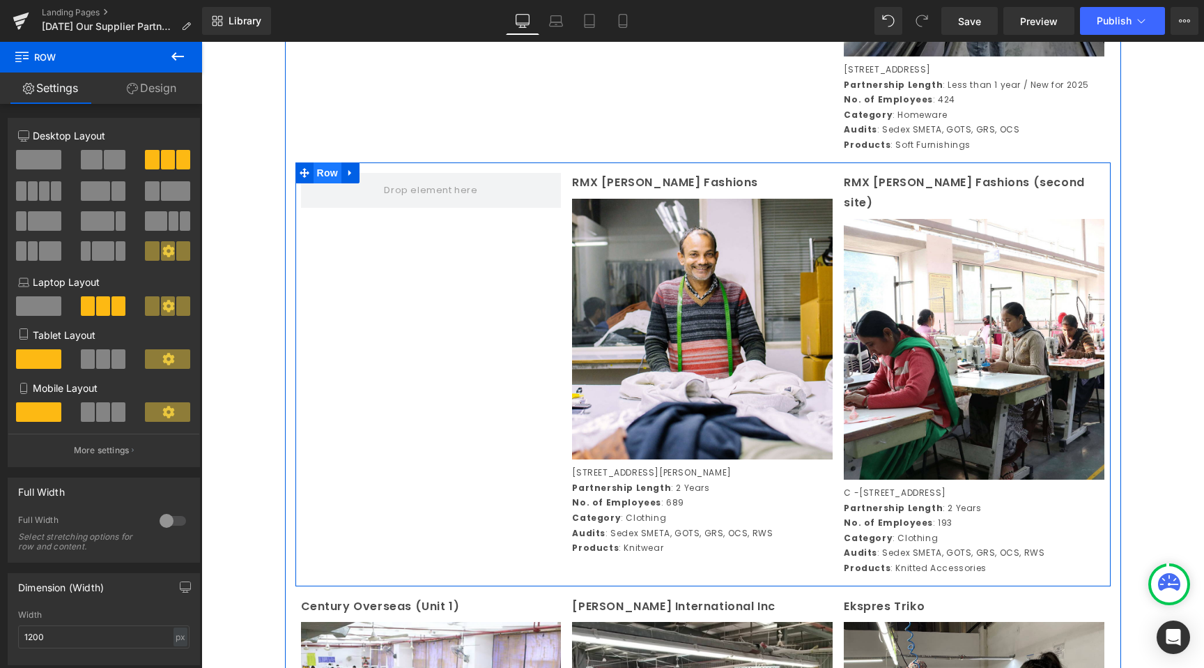
click at [328, 183] on span "Row" at bounding box center [328, 172] width 28 height 21
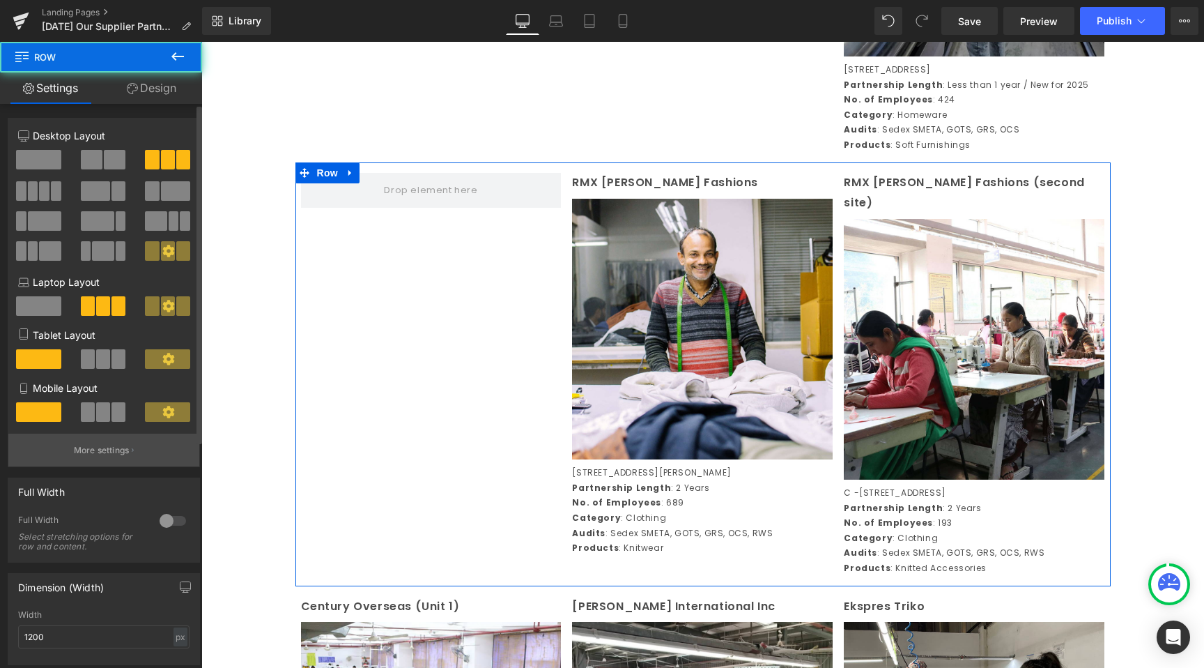
click at [87, 455] on p "More settings" at bounding box center [102, 450] width 56 height 13
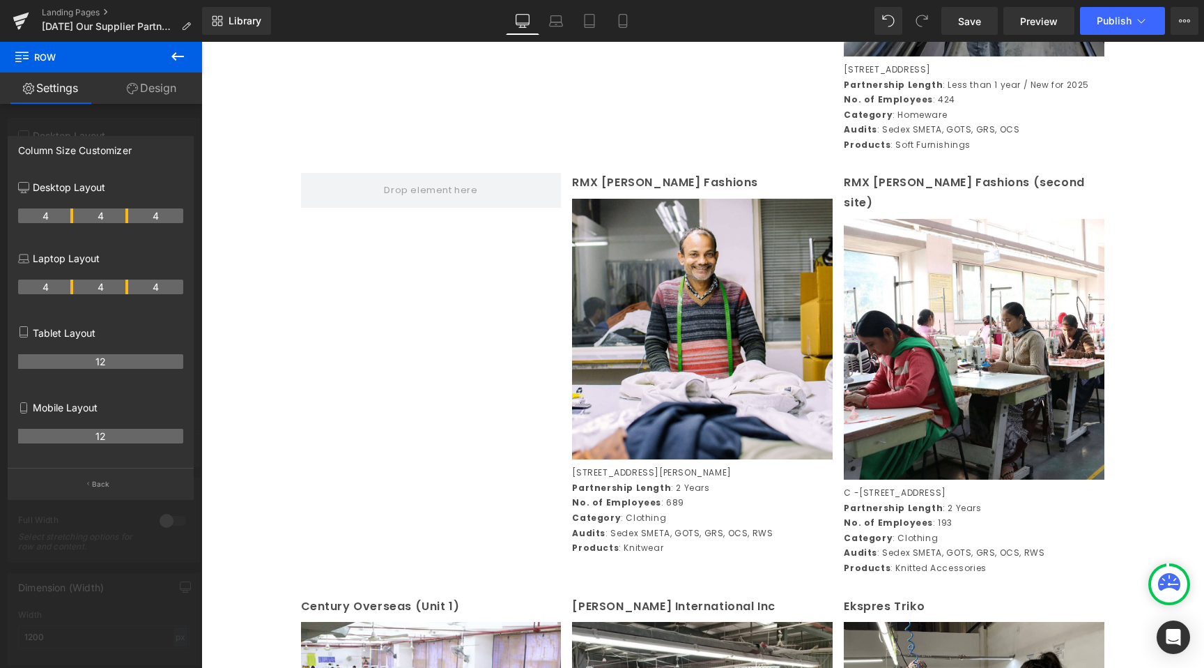
click at [354, 220] on body "Skip to content Your cart is empty Continue shopping Have an account? Log in to…" at bounding box center [702, 640] width 1003 height 4698
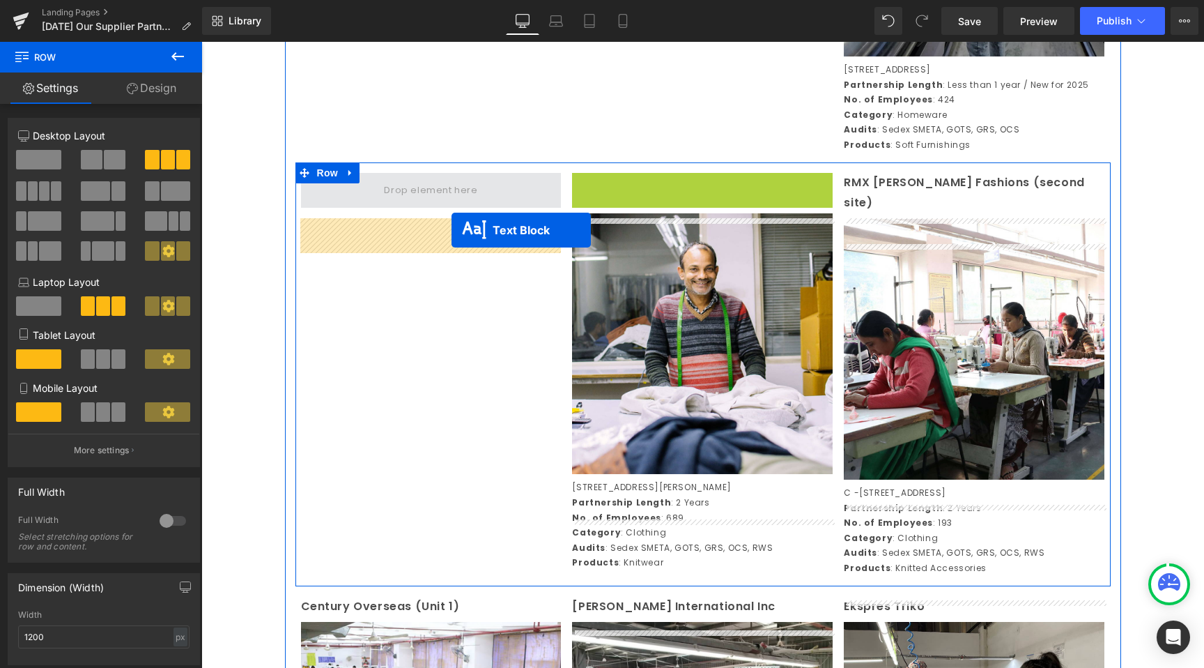
drag, startPoint x: 653, startPoint y: 230, endPoint x: 451, endPoint y: 230, distance: 202.1
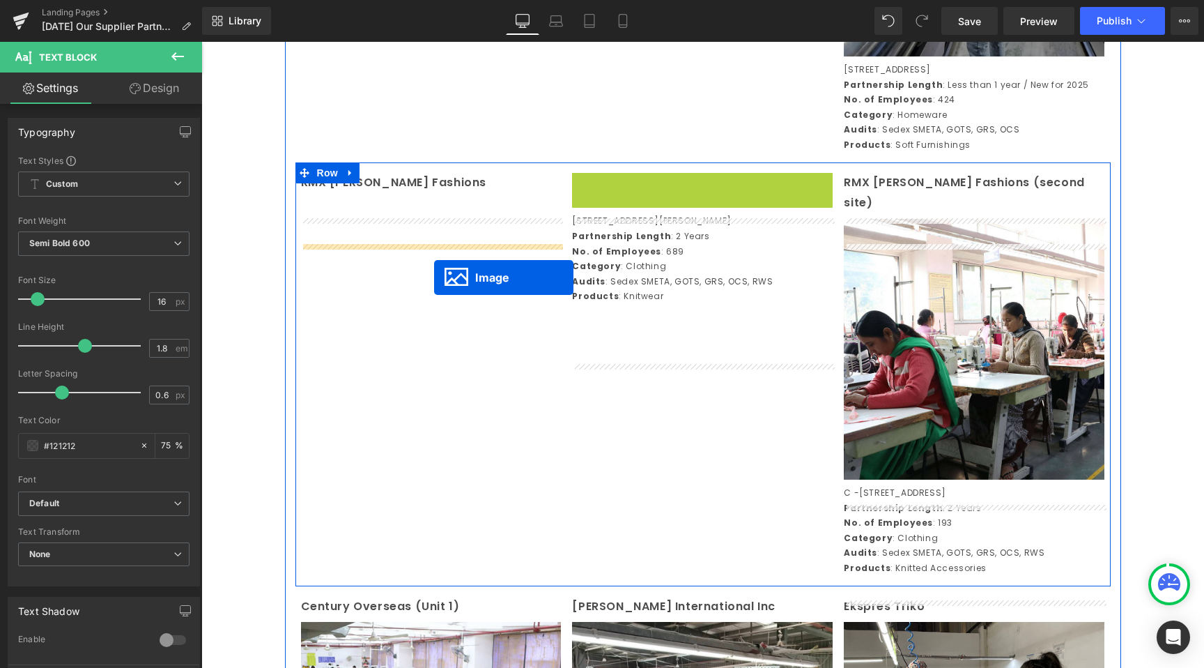
drag, startPoint x: 681, startPoint y: 341, endPoint x: 434, endPoint y: 277, distance: 254.9
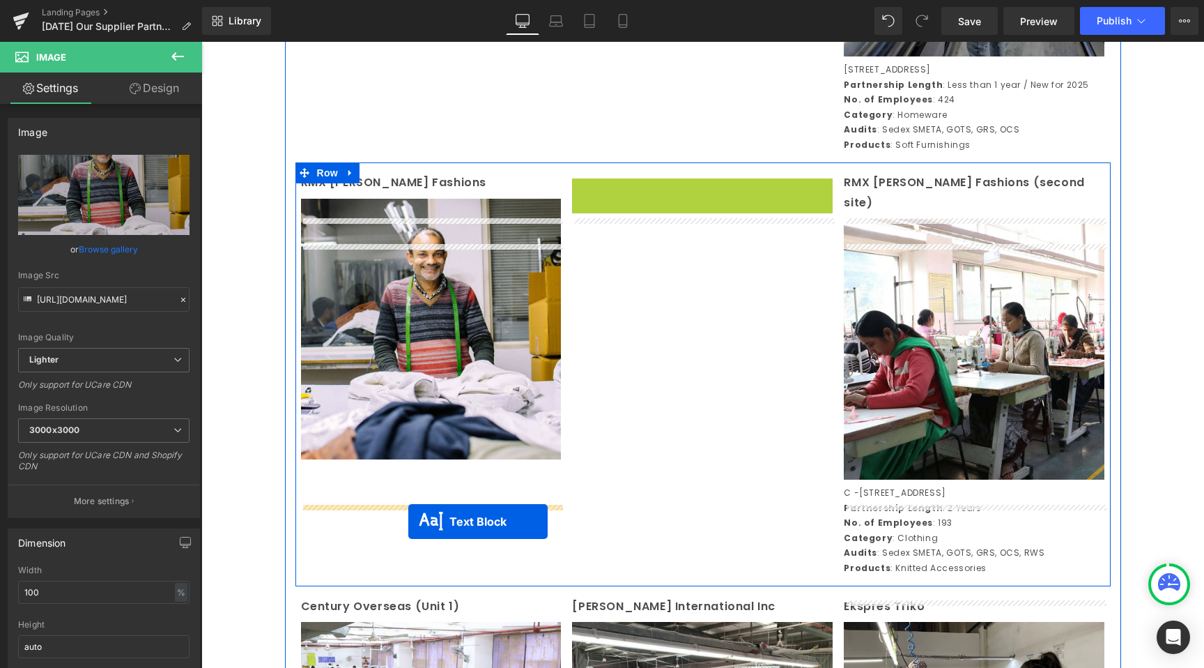
drag, startPoint x: 623, startPoint y: 310, endPoint x: 408, endPoint y: 521, distance: 300.7
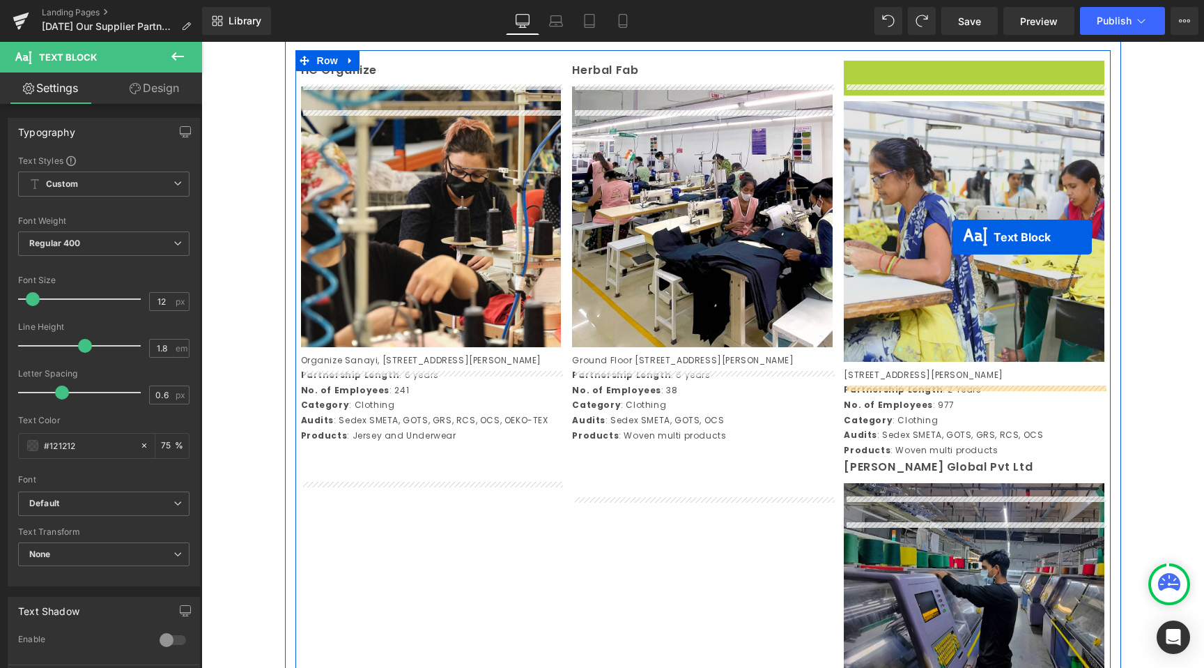
scroll to position [1069, 0]
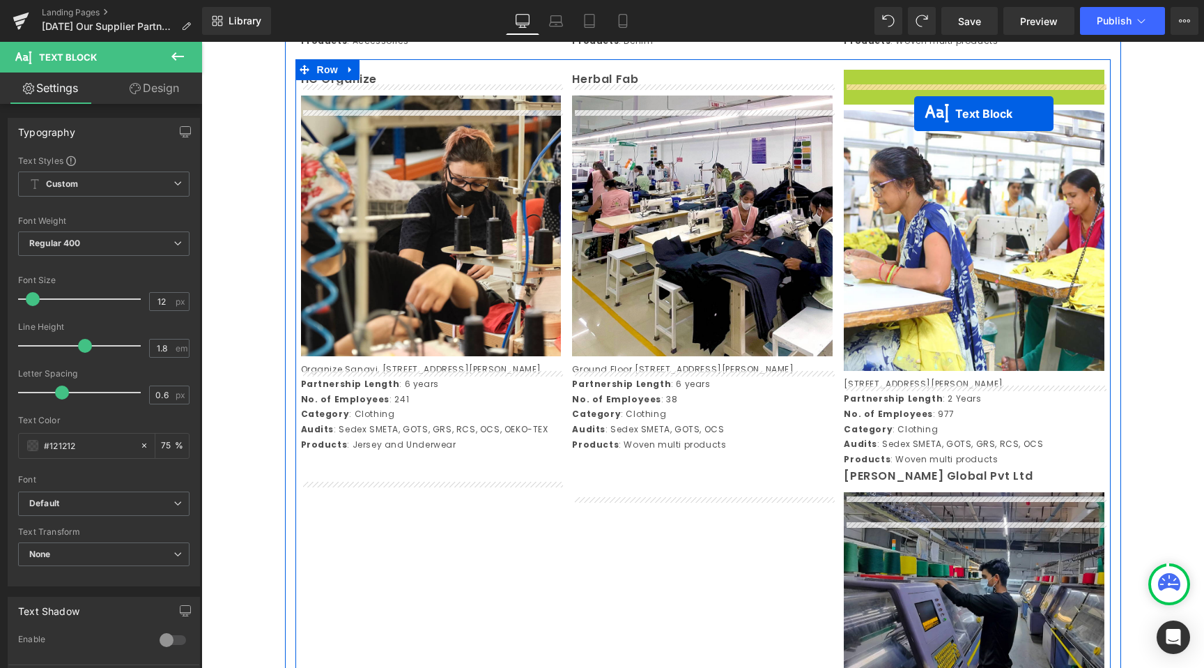
drag, startPoint x: 935, startPoint y: 272, endPoint x: 914, endPoint y: 114, distance: 159.5
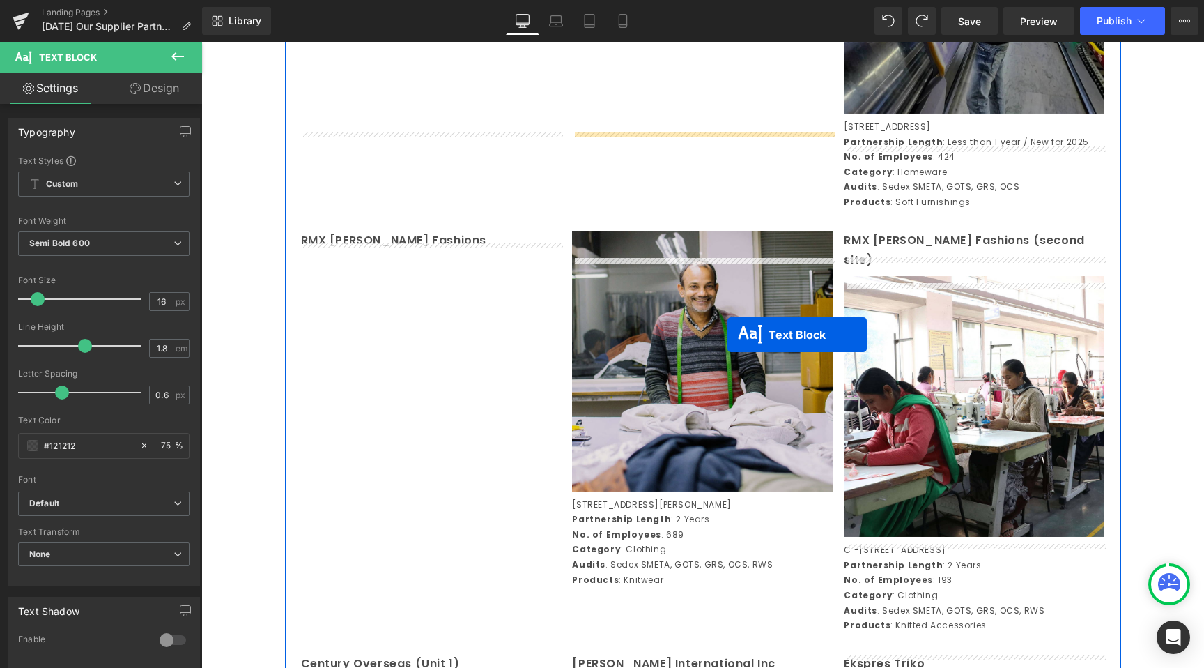
scroll to position [1717, 0]
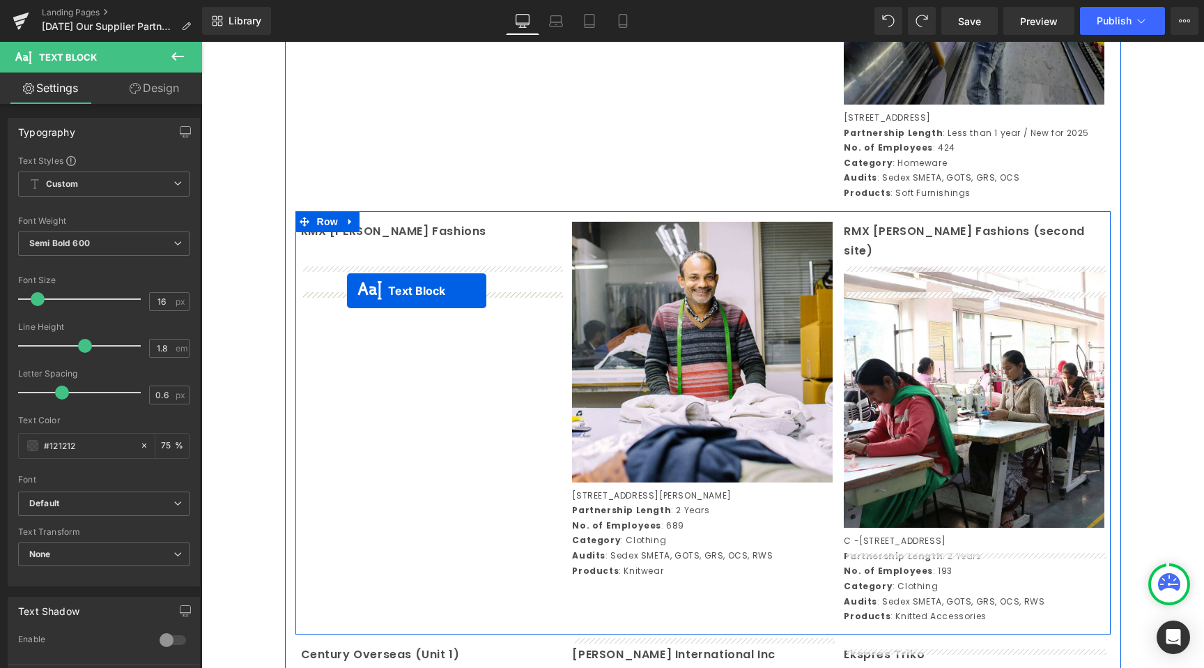
drag, startPoint x: 935, startPoint y: 161, endPoint x: 347, endPoint y: 291, distance: 602.4
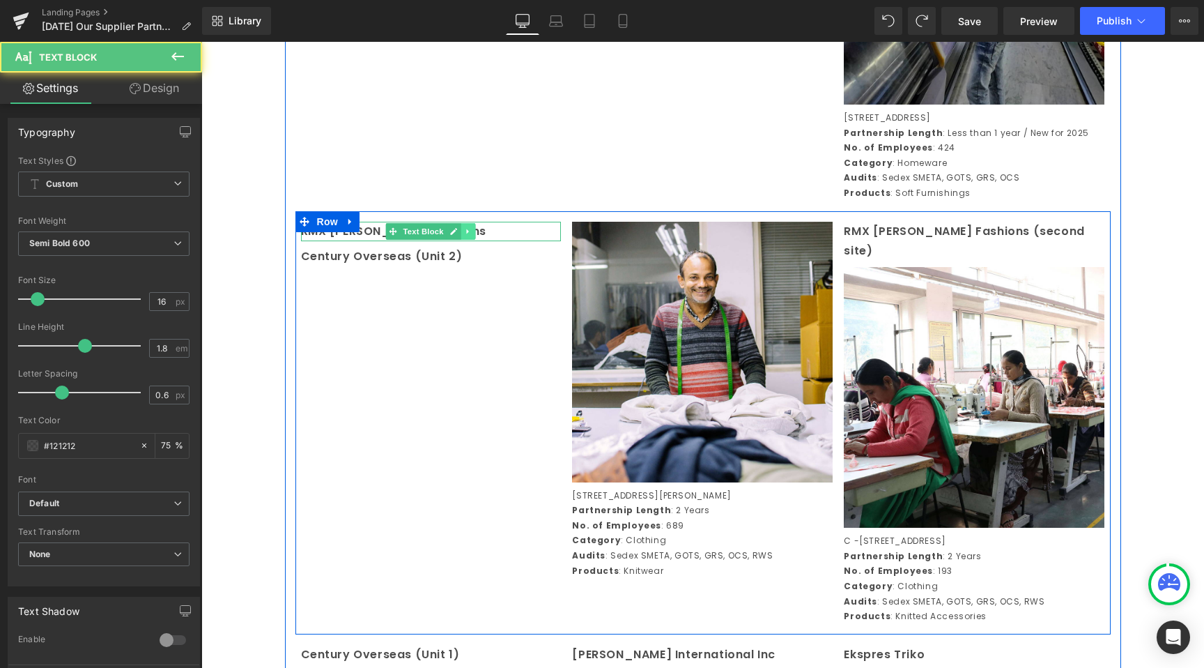
click at [470, 240] on link at bounding box center [468, 231] width 15 height 17
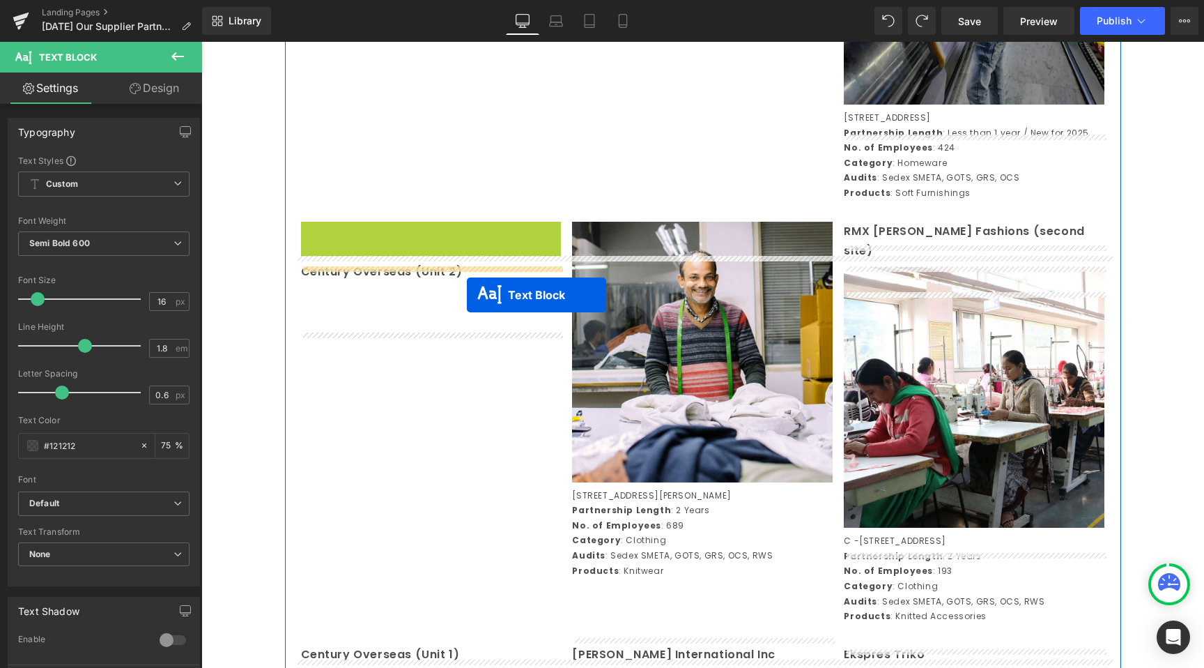
drag, startPoint x: 370, startPoint y: 275, endPoint x: 465, endPoint y: 295, distance: 96.8
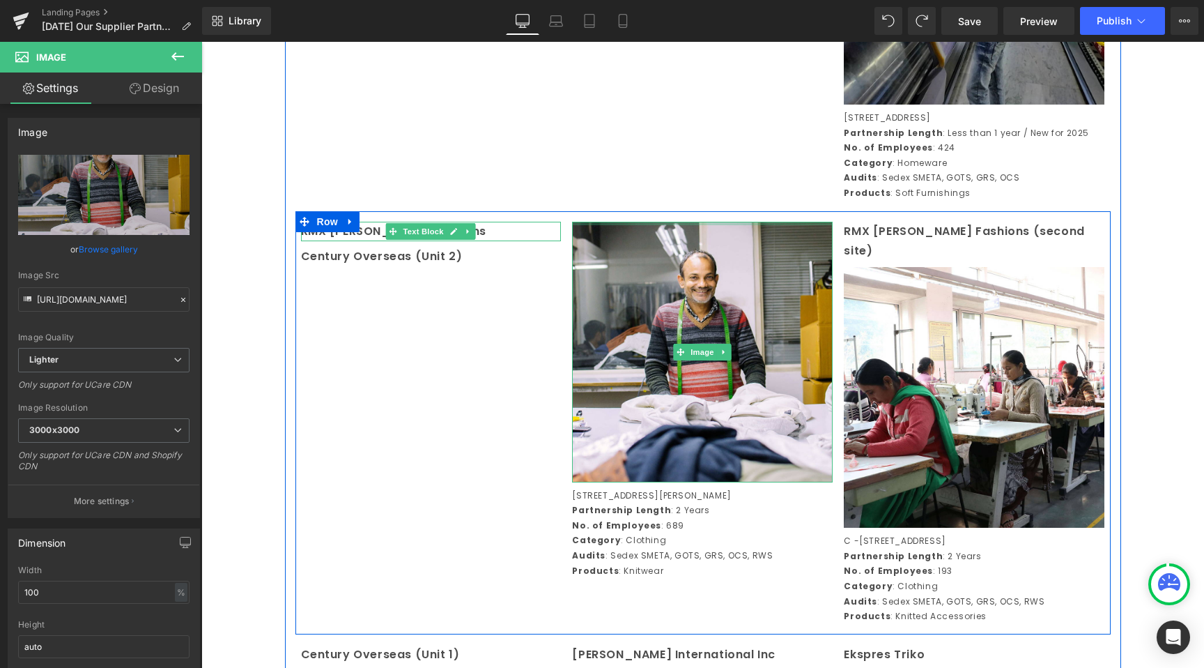
click at [693, 225] on div at bounding box center [702, 223] width 261 height 3
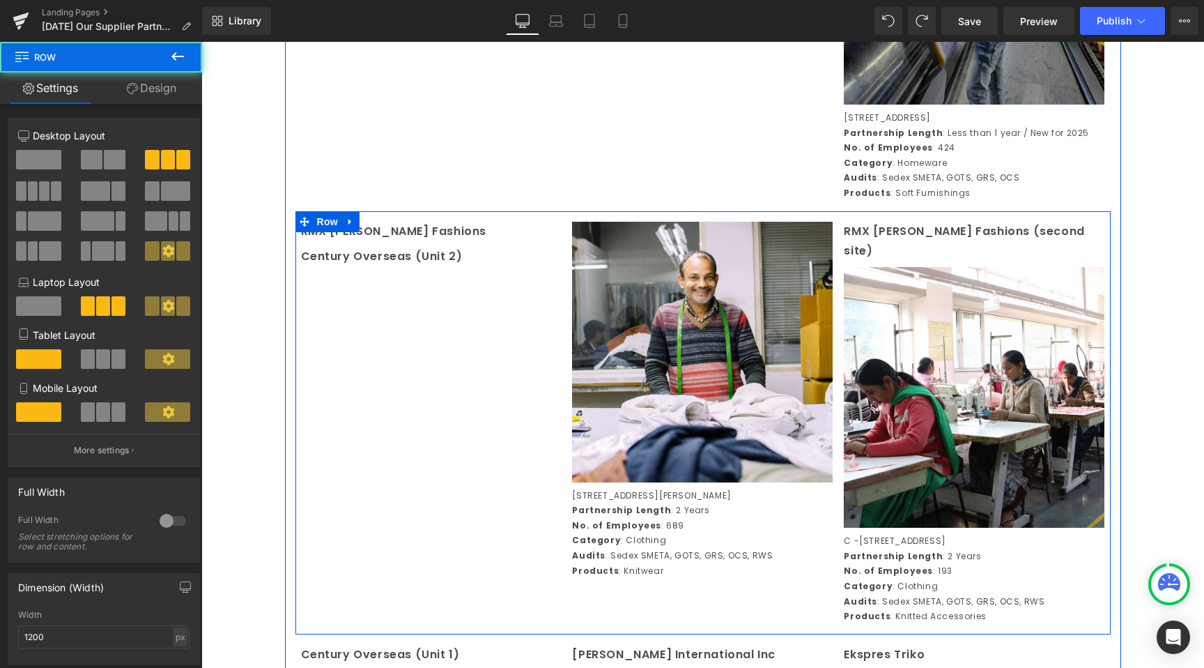
click at [436, 356] on div "RMX Joss Fashions Text Block Century Overseas (Unit 2) Text Block Image 2B/4 Ud…" at bounding box center [703, 422] width 815 height 423
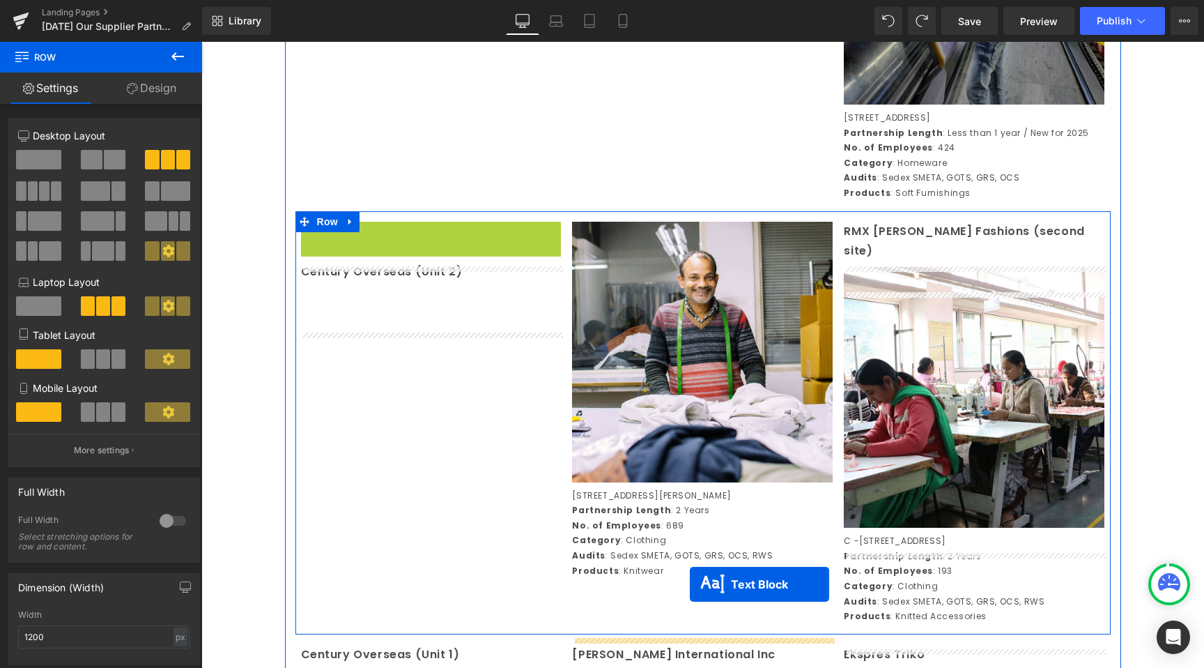
drag, startPoint x: 399, startPoint y: 277, endPoint x: 688, endPoint y: 596, distance: 429.8
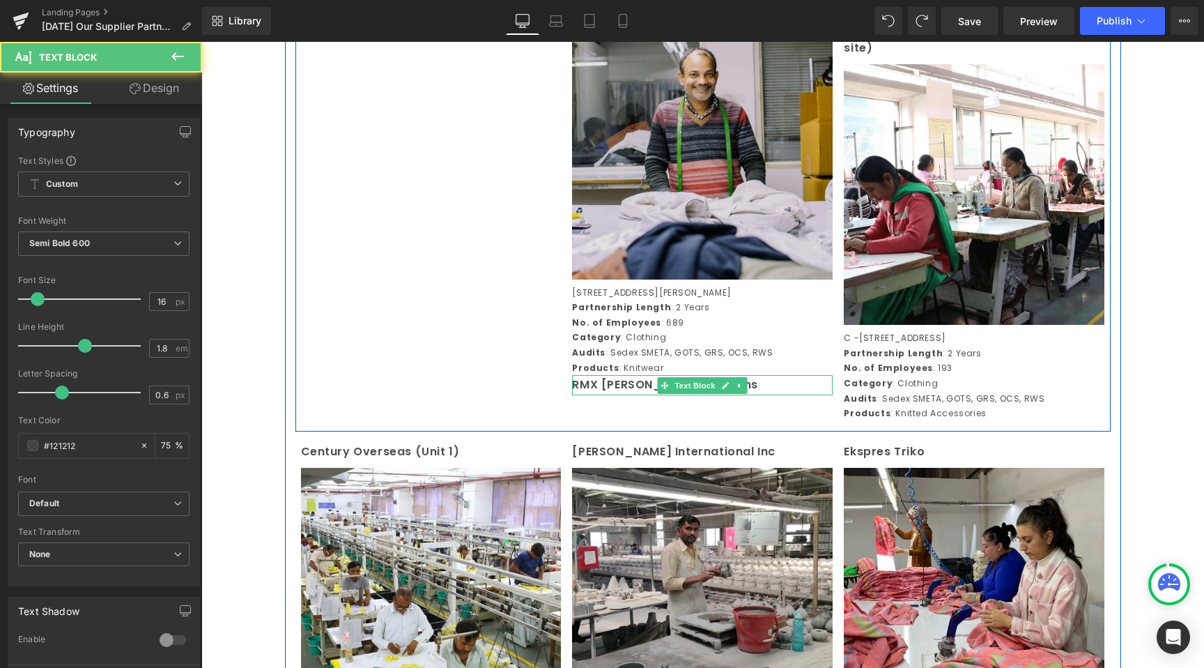
scroll to position [1884, 0]
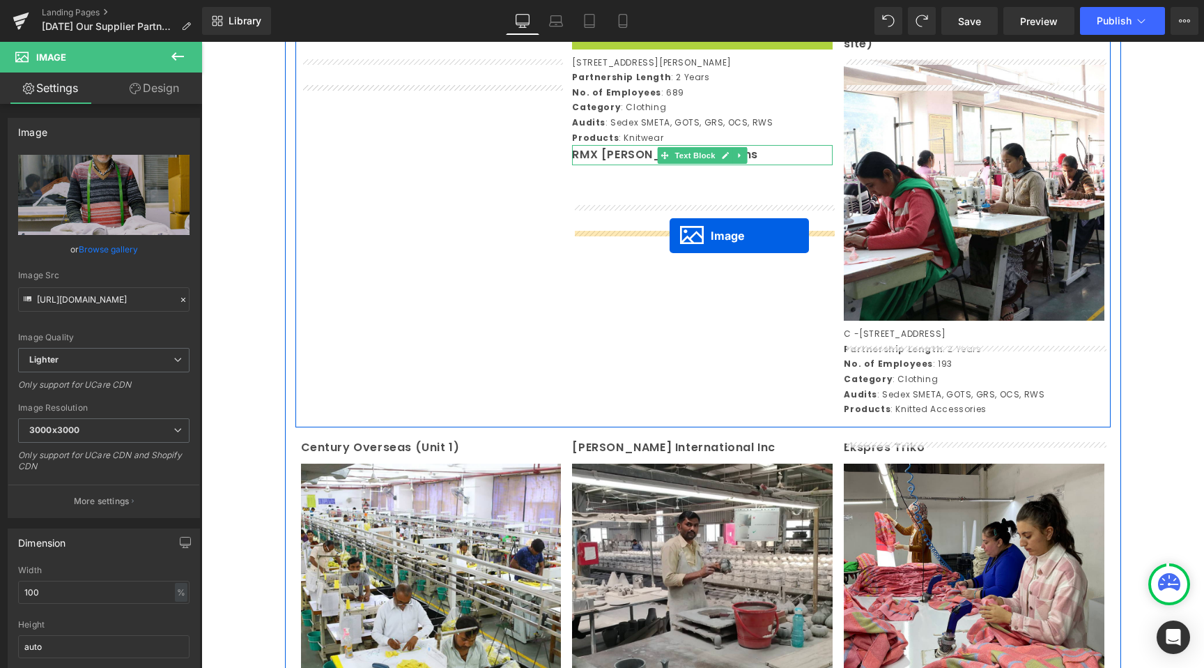
drag, startPoint x: 680, startPoint y: 188, endPoint x: 671, endPoint y: 238, distance: 50.3
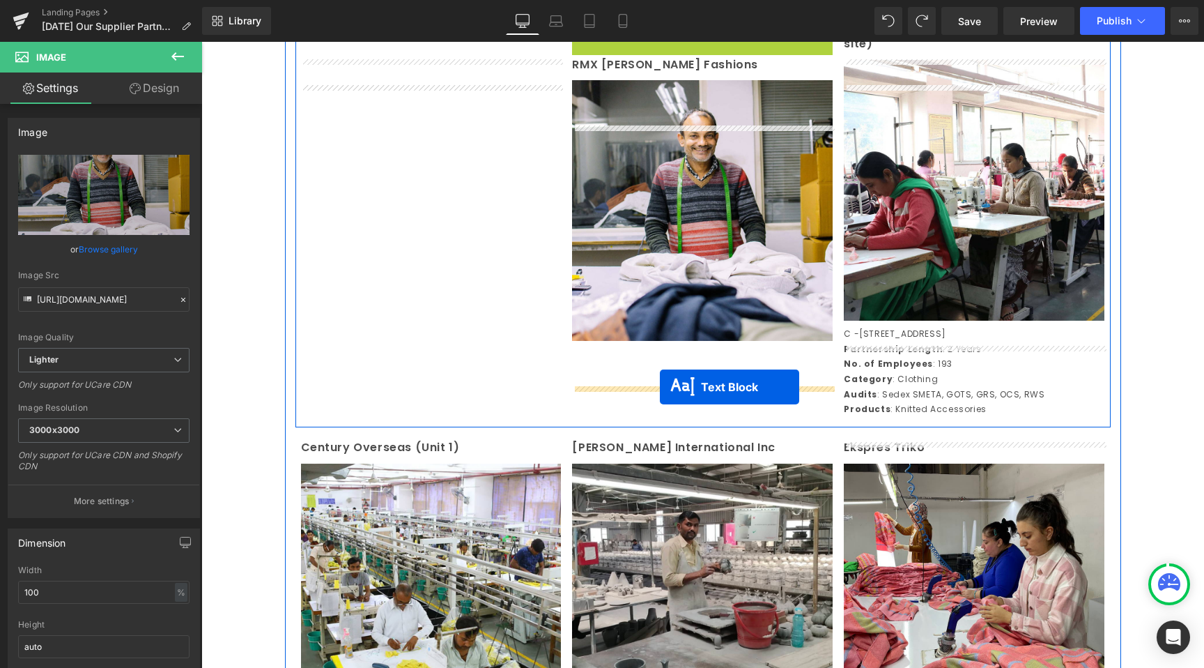
drag, startPoint x: 661, startPoint y: 123, endPoint x: 660, endPoint y: 387, distance: 264.2
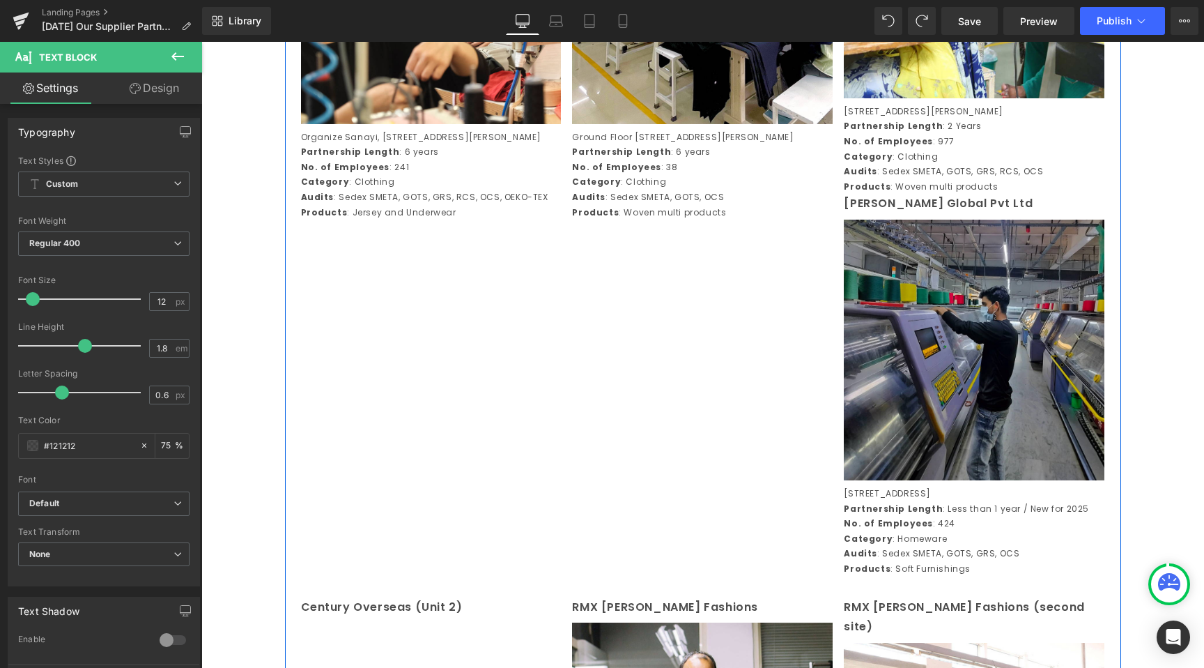
scroll to position [929, 0]
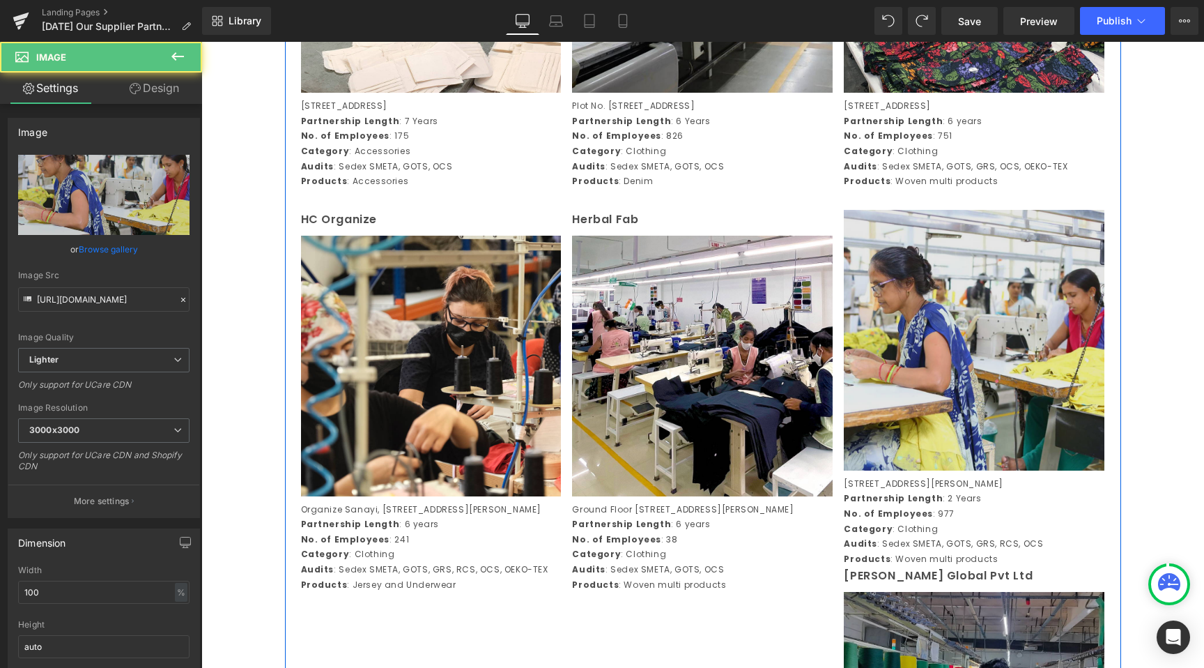
click at [919, 286] on img at bounding box center [974, 340] width 261 height 261
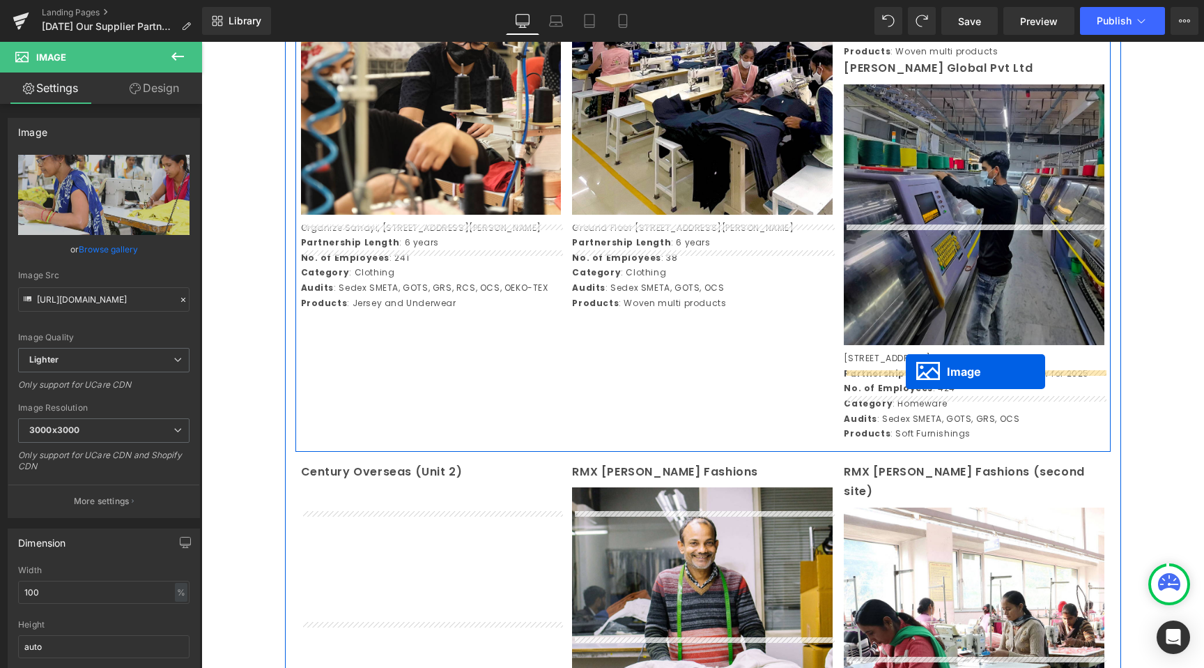
scroll to position [1657, 0]
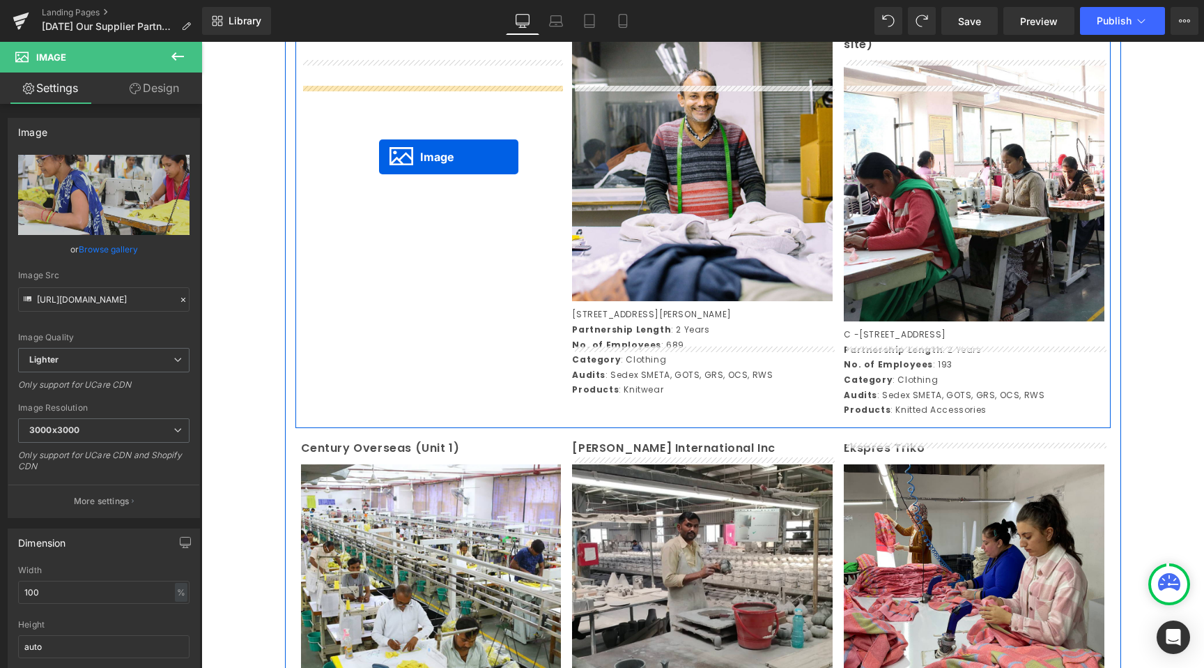
drag, startPoint x: 947, startPoint y: 353, endPoint x: 379, endPoint y: 157, distance: 601.1
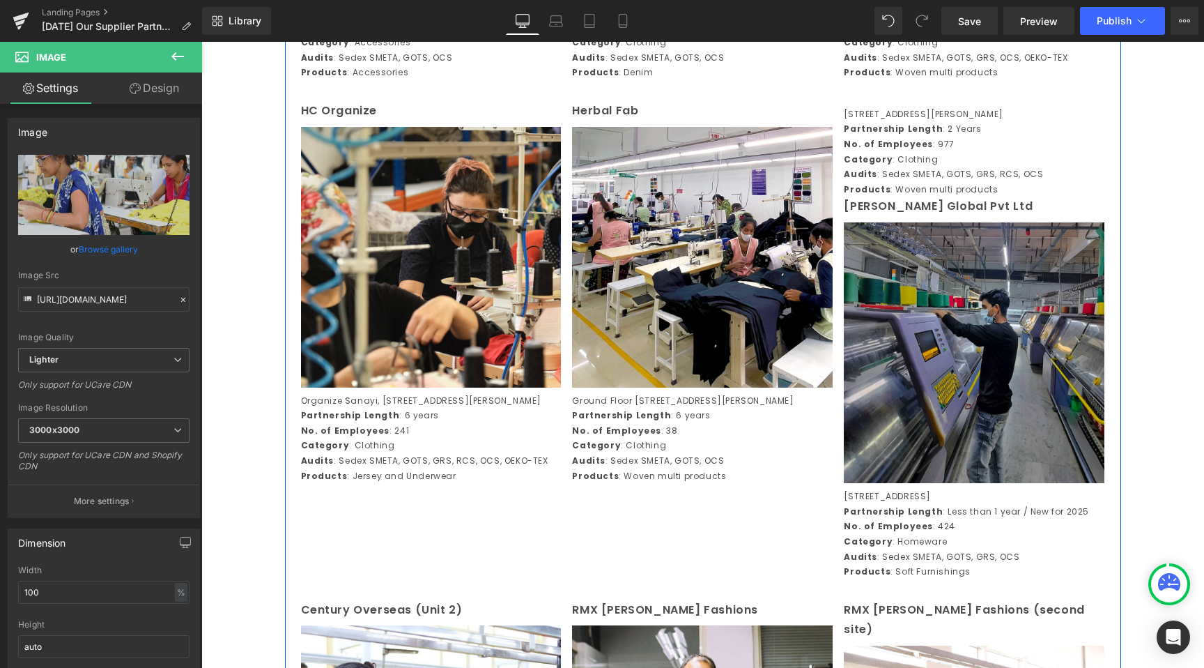
click at [910, 150] on strong "No. of Employees" at bounding box center [888, 144] width 89 height 12
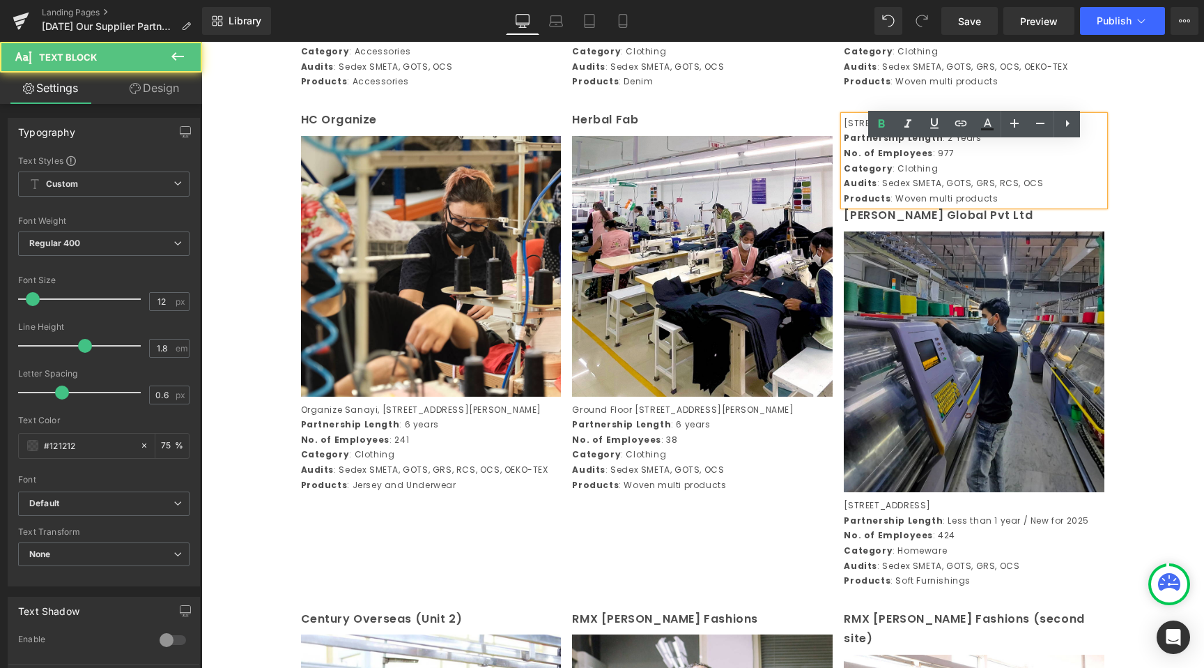
scroll to position [1013, 0]
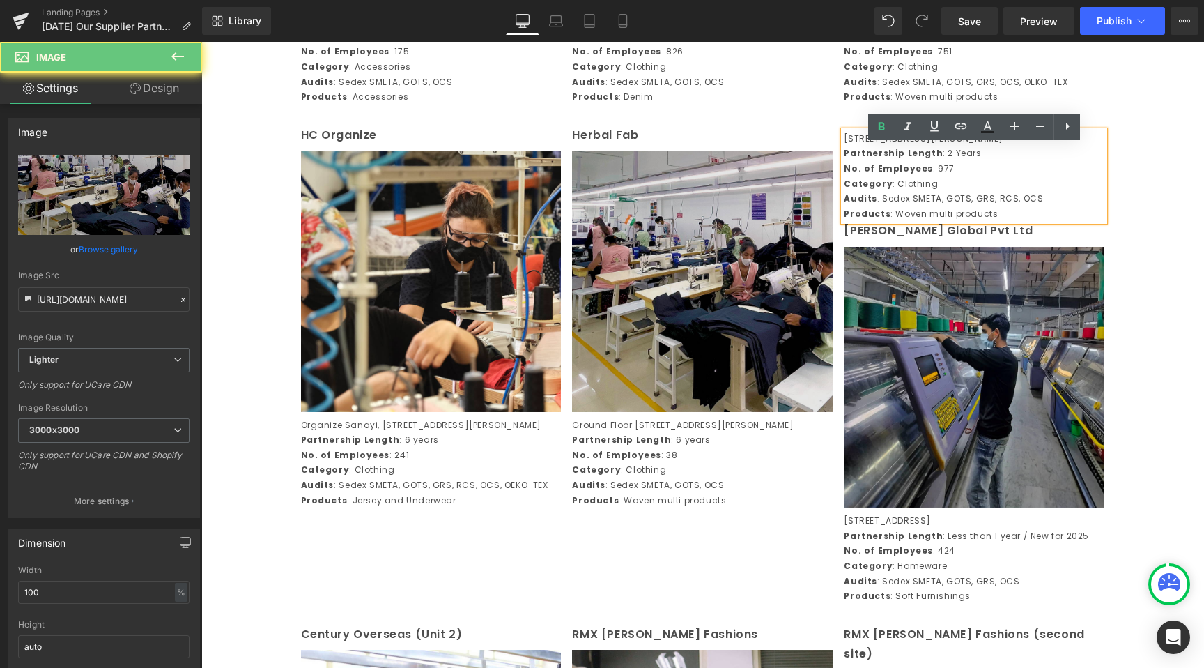
click at [803, 221] on img at bounding box center [702, 281] width 261 height 261
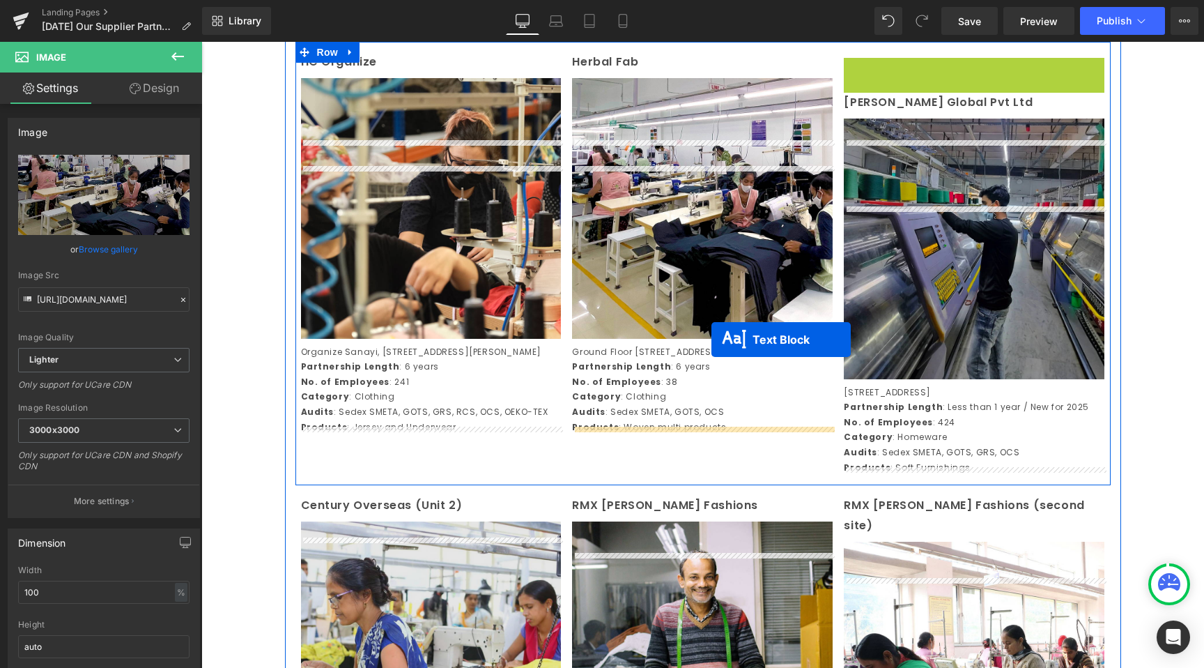
scroll to position [1378, 0]
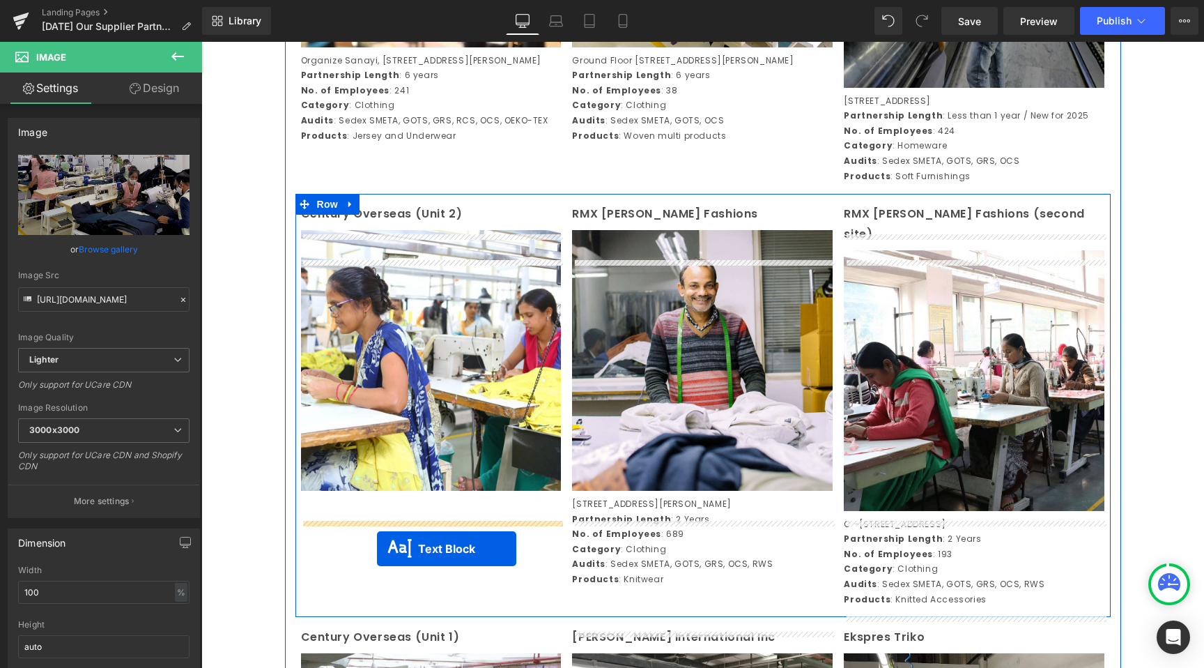
drag, startPoint x: 937, startPoint y: 198, endPoint x: 381, endPoint y: 542, distance: 654.2
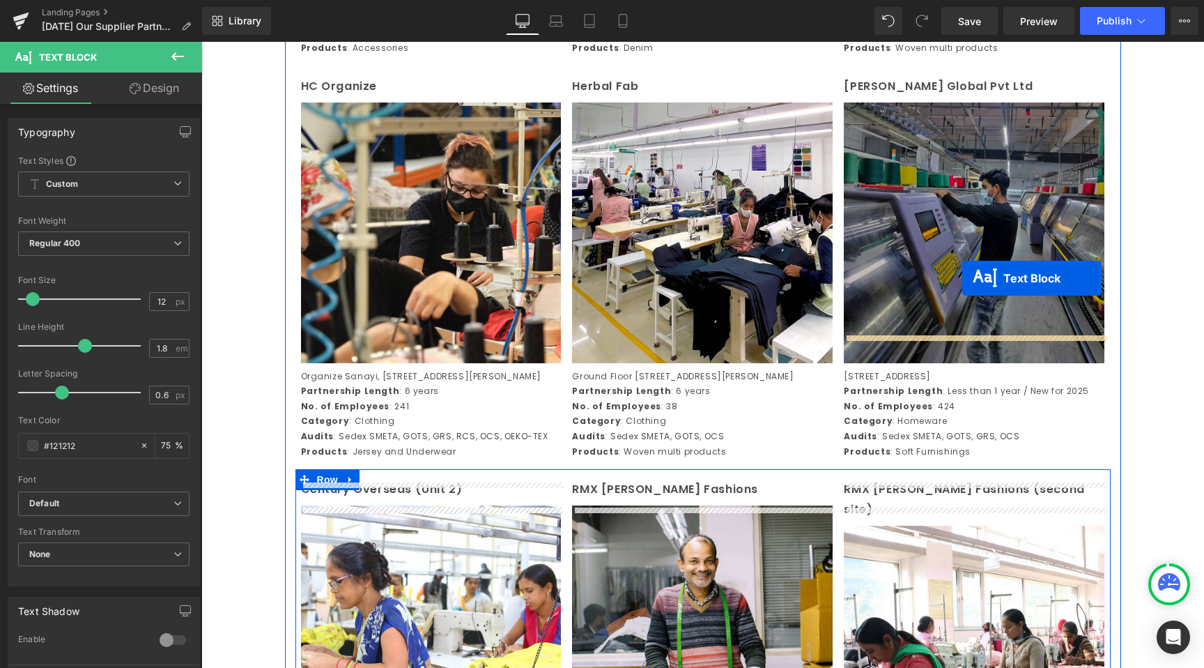
scroll to position [1004, 0]
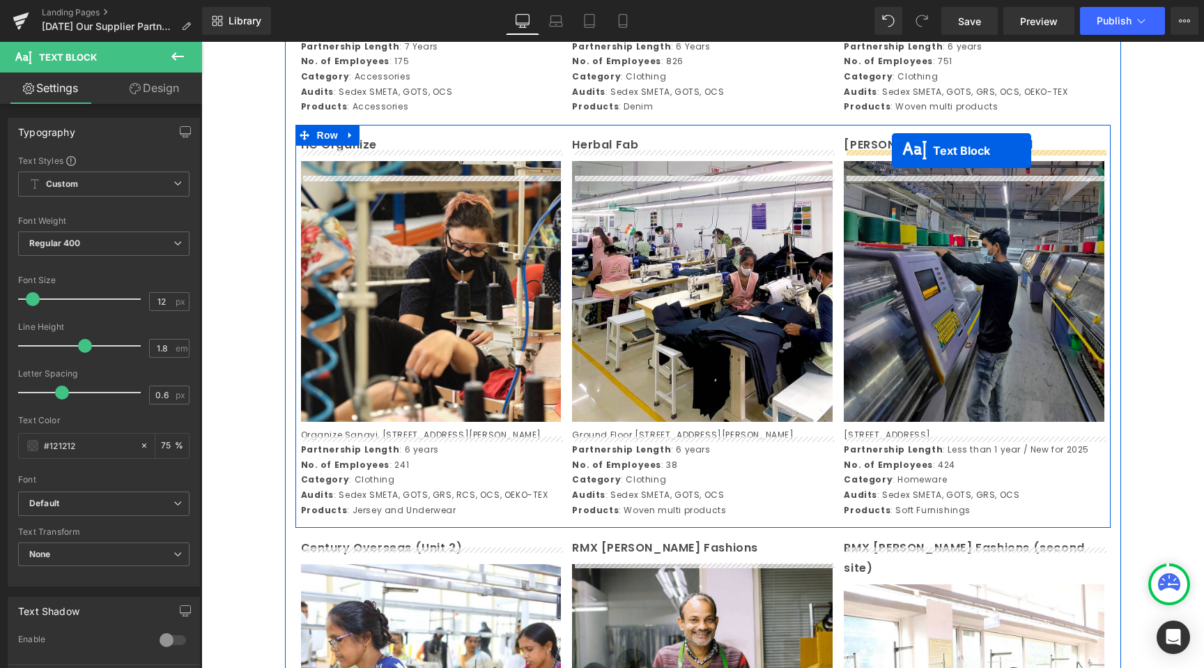
drag, startPoint x: 970, startPoint y: 274, endPoint x: 892, endPoint y: 150, distance: 146.6
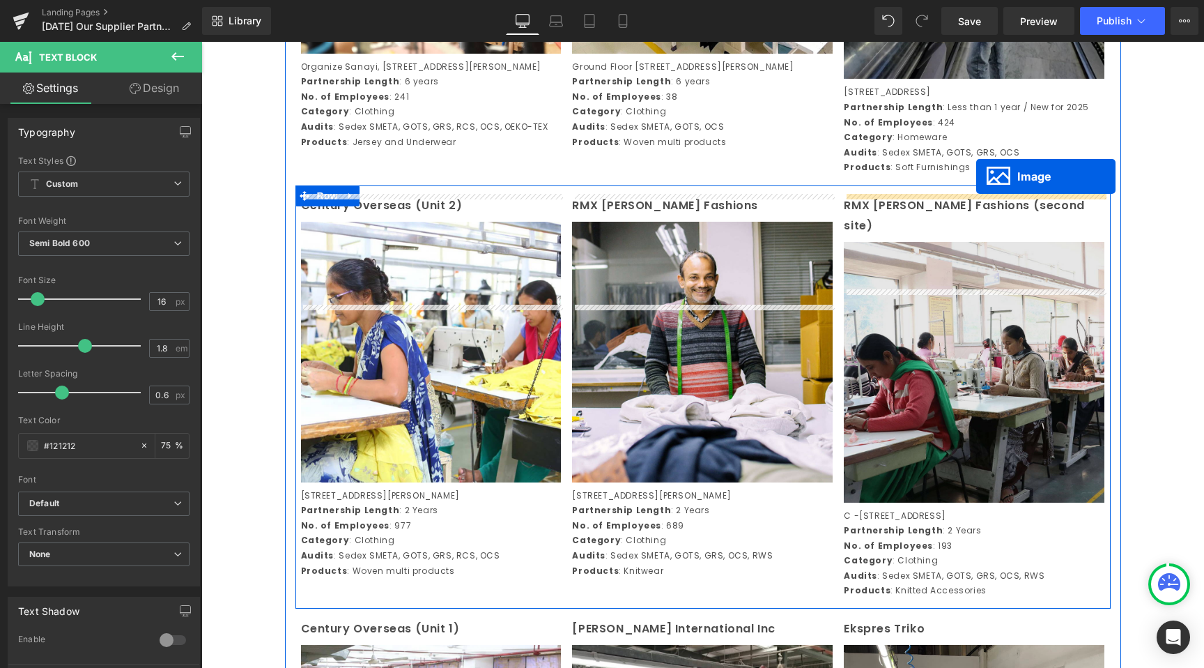
scroll to position [1034, 0]
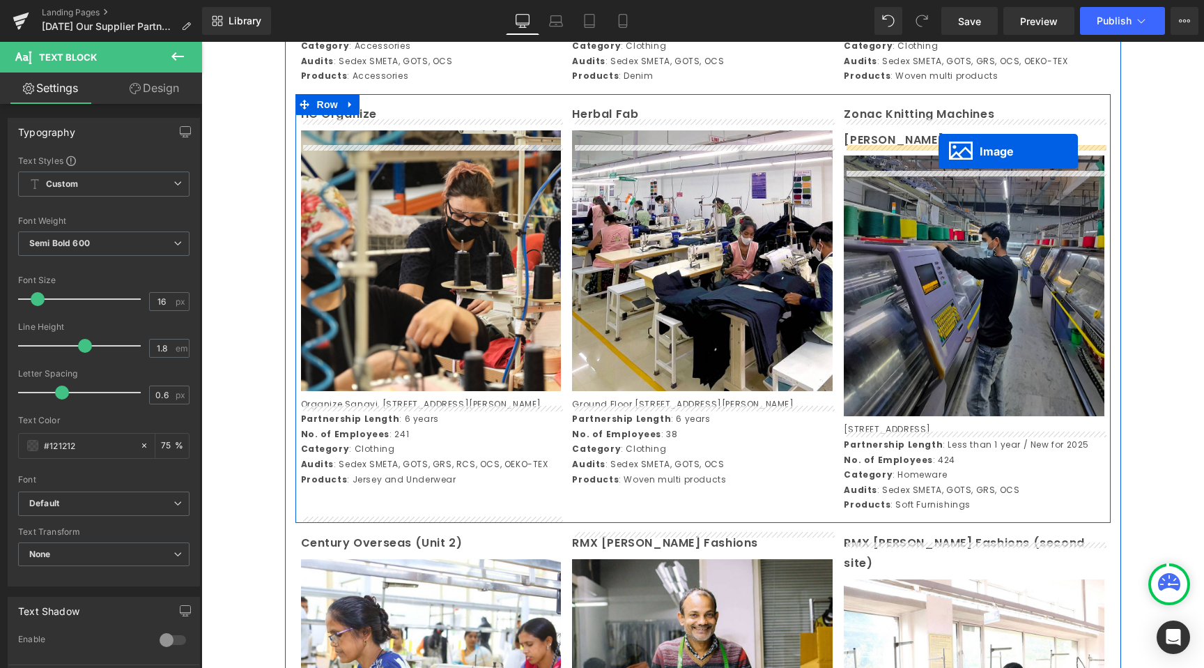
drag, startPoint x: 982, startPoint y: 158, endPoint x: 939, endPoint y: 151, distance: 43.9
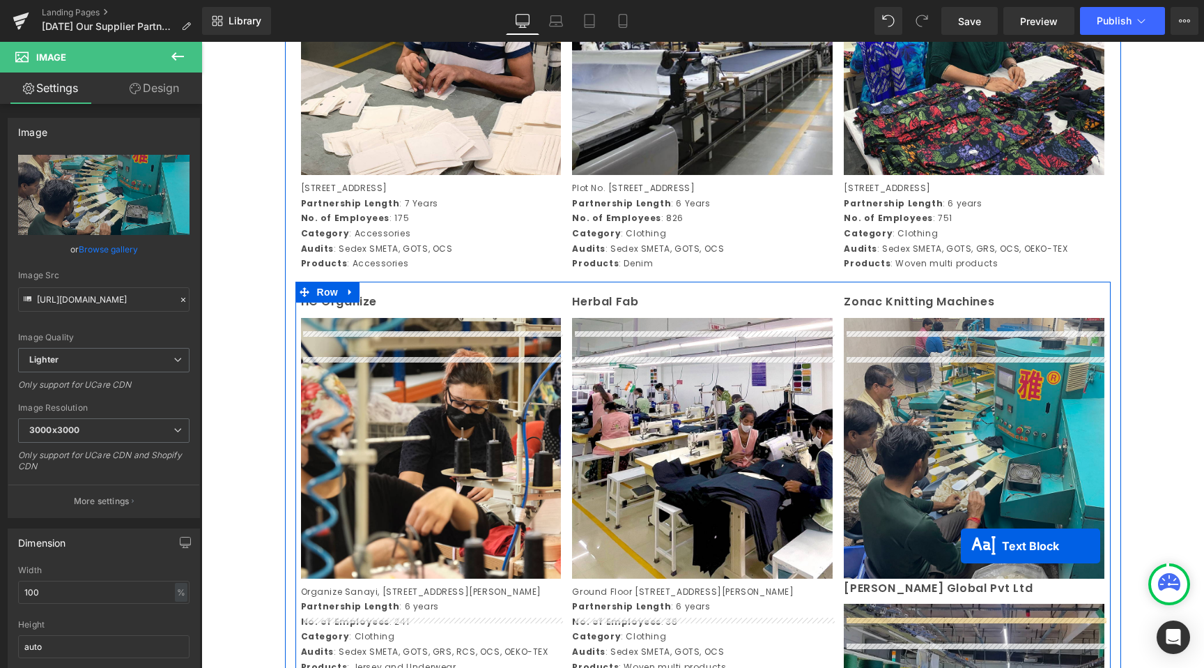
scroll to position [881, 0]
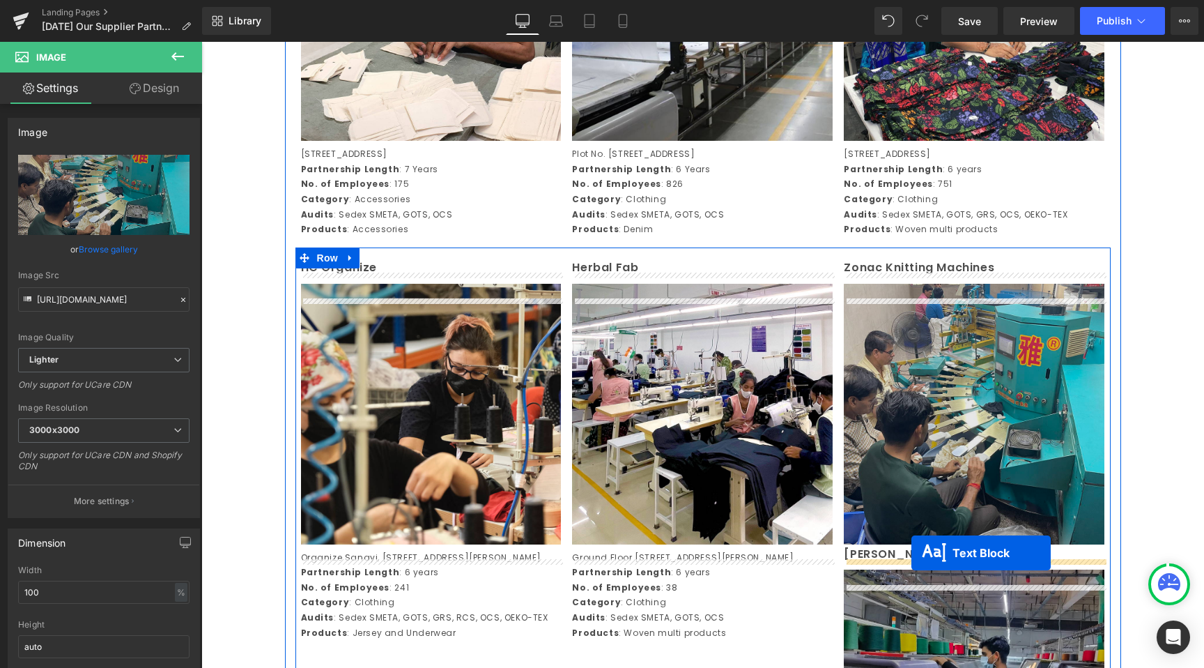
drag, startPoint x: 972, startPoint y: 429, endPoint x: 912, endPoint y: 553, distance: 137.2
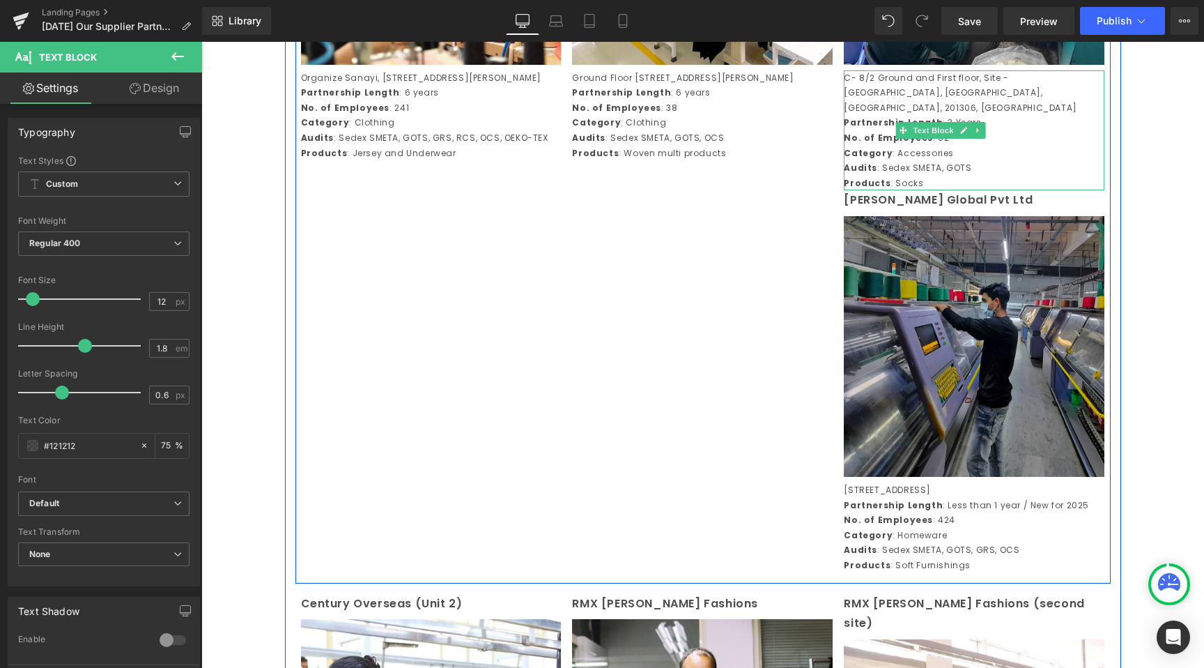
scroll to position [1372, 0]
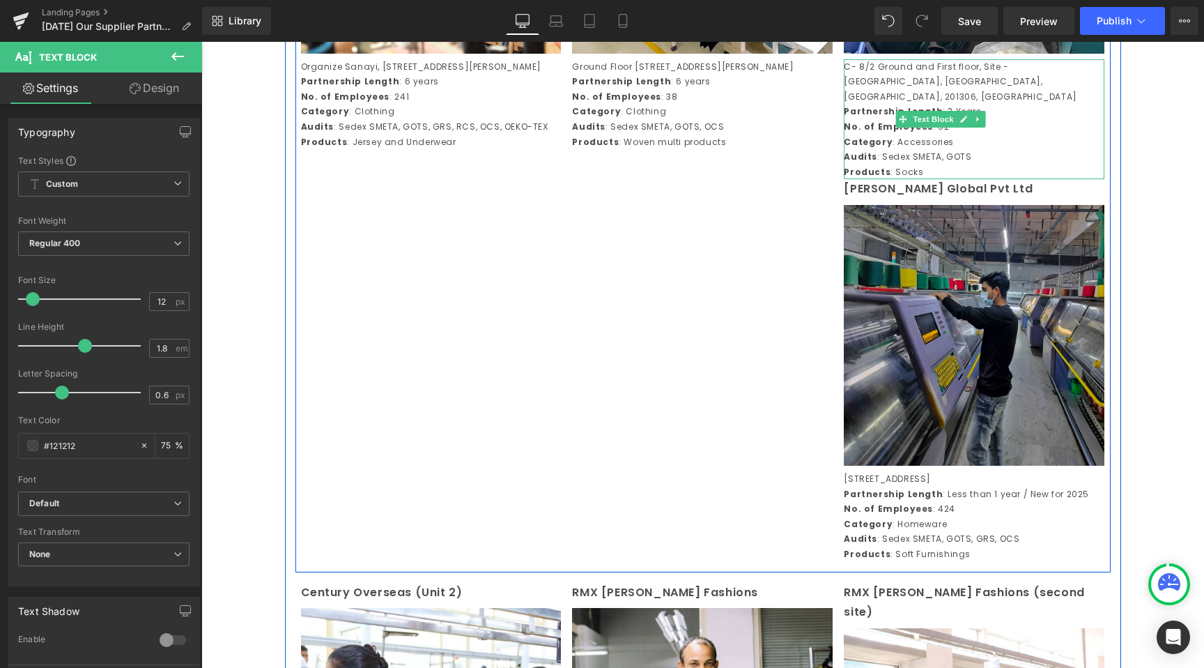
click at [627, 484] on div "HC Organize Text Block Image Organize Sanayi, Bolgesi 2 Kisim 601, Sokak No.11 …" at bounding box center [703, 164] width 815 height 815
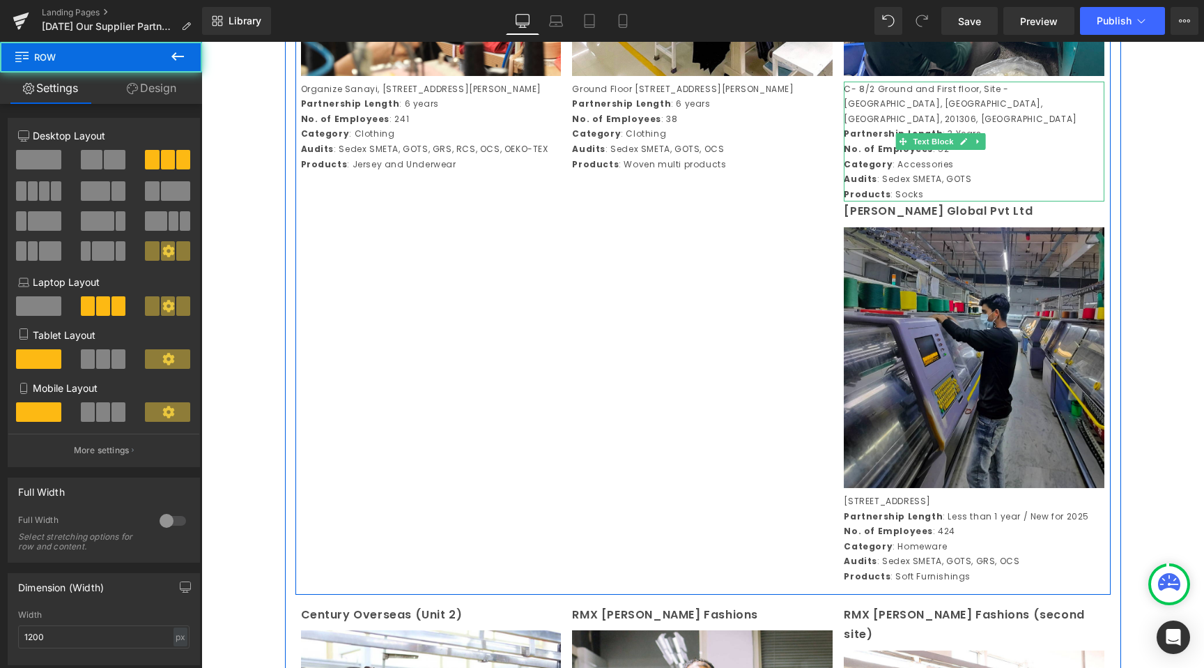
scroll to position [1347, 0]
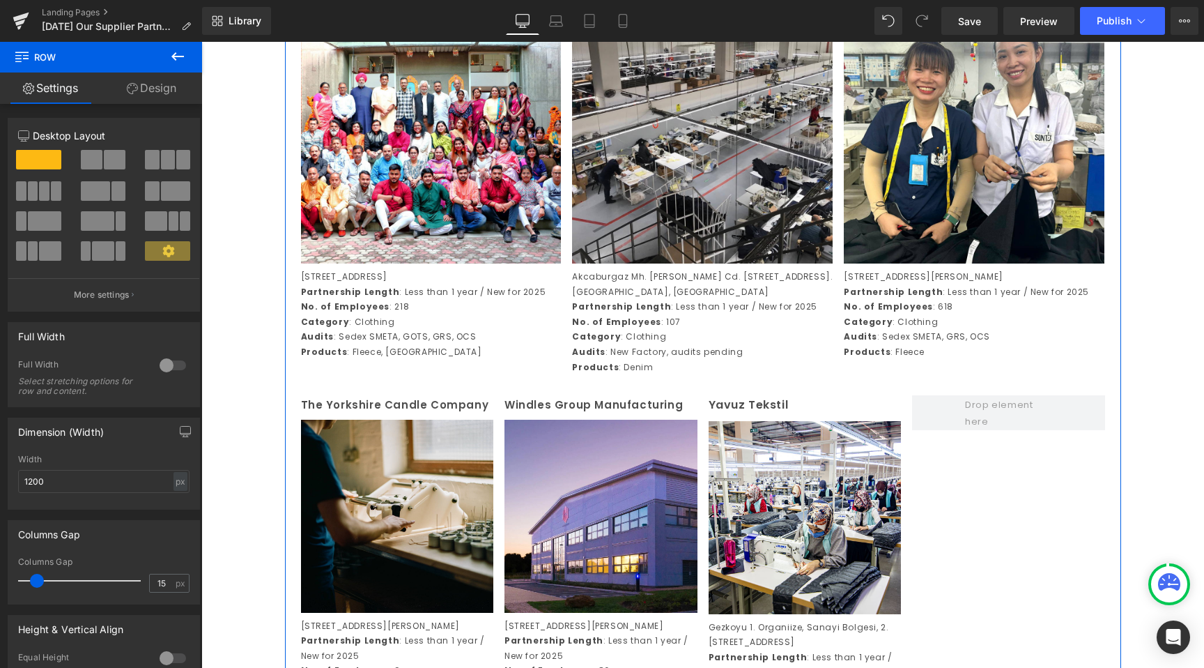
scroll to position [3254, 0]
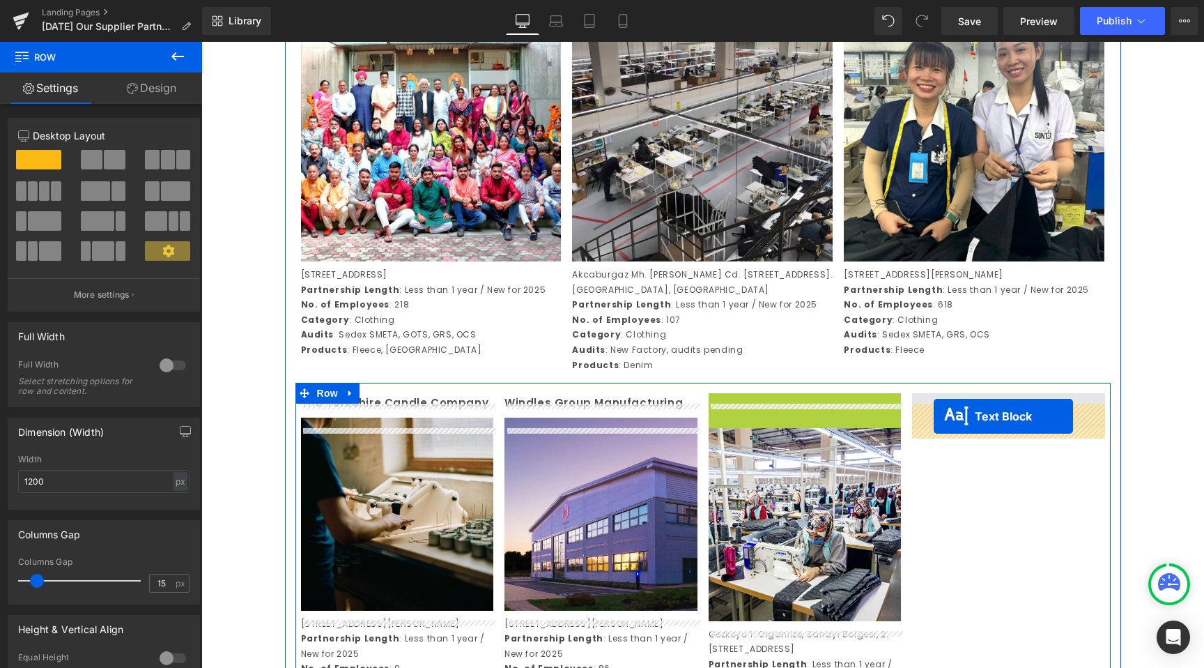
drag, startPoint x: 769, startPoint y: 416, endPoint x: 934, endPoint y: 416, distance: 164.5
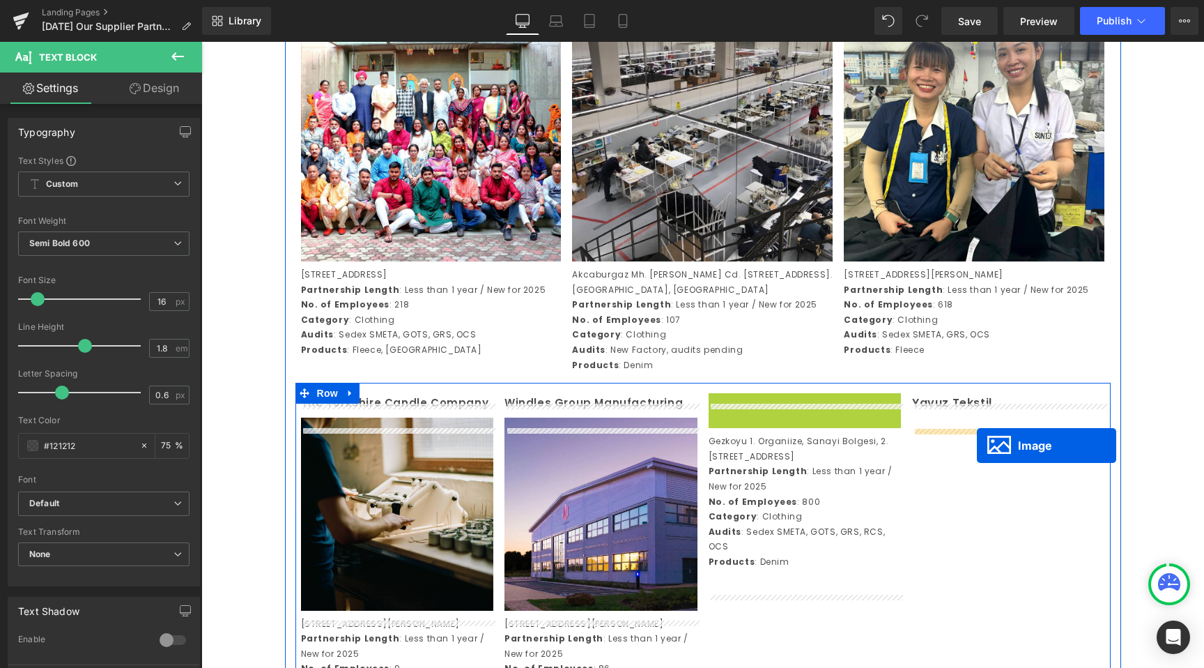
drag, startPoint x: 828, startPoint y: 487, endPoint x: 977, endPoint y: 445, distance: 154.9
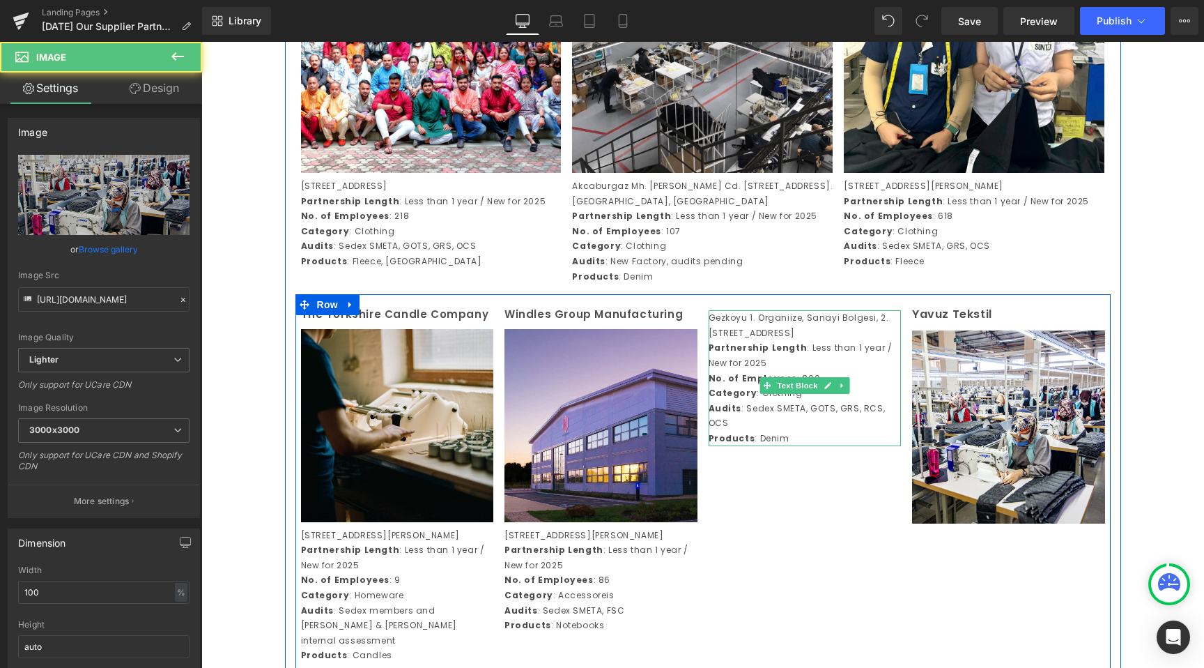
scroll to position [3351, 0]
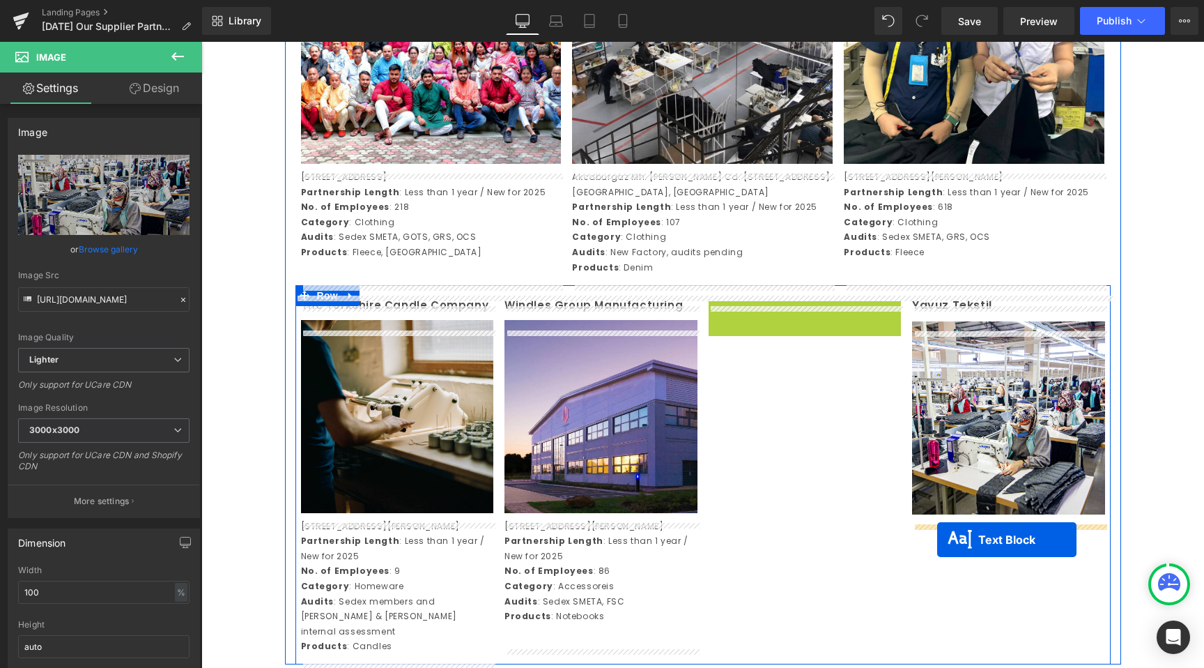
drag, startPoint x: 768, startPoint y: 385, endPoint x: 939, endPoint y: 539, distance: 230.0
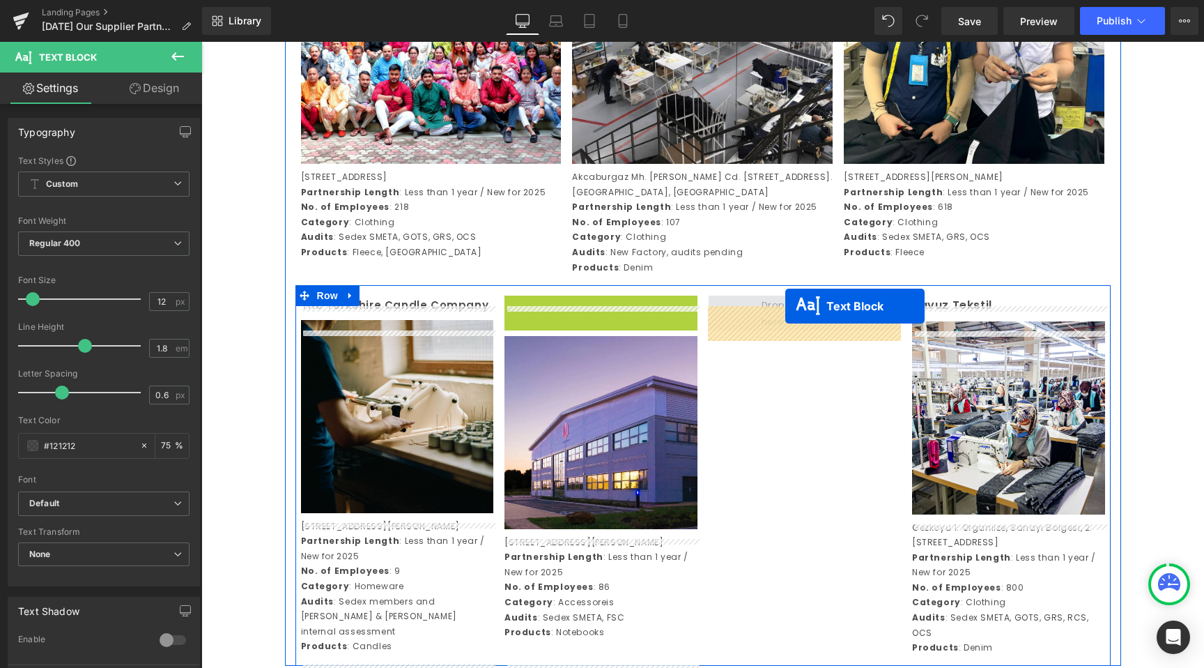
drag, startPoint x: 566, startPoint y: 320, endPoint x: 786, endPoint y: 306, distance: 220.0
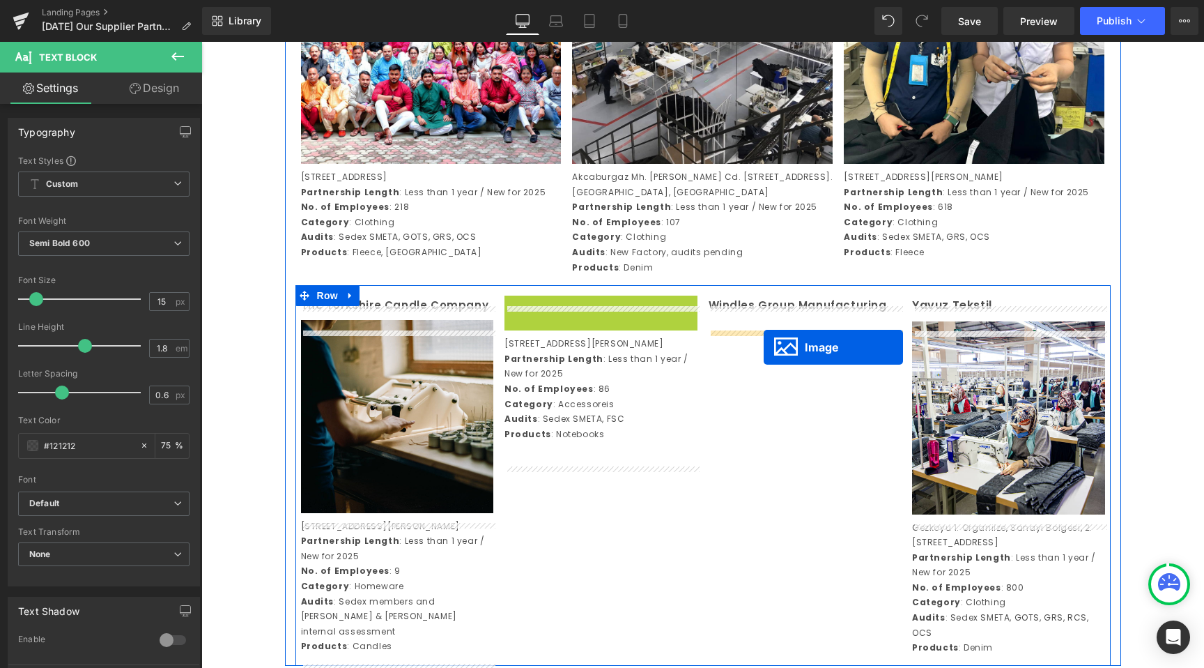
drag, startPoint x: 574, startPoint y: 399, endPoint x: 764, endPoint y: 346, distance: 196.8
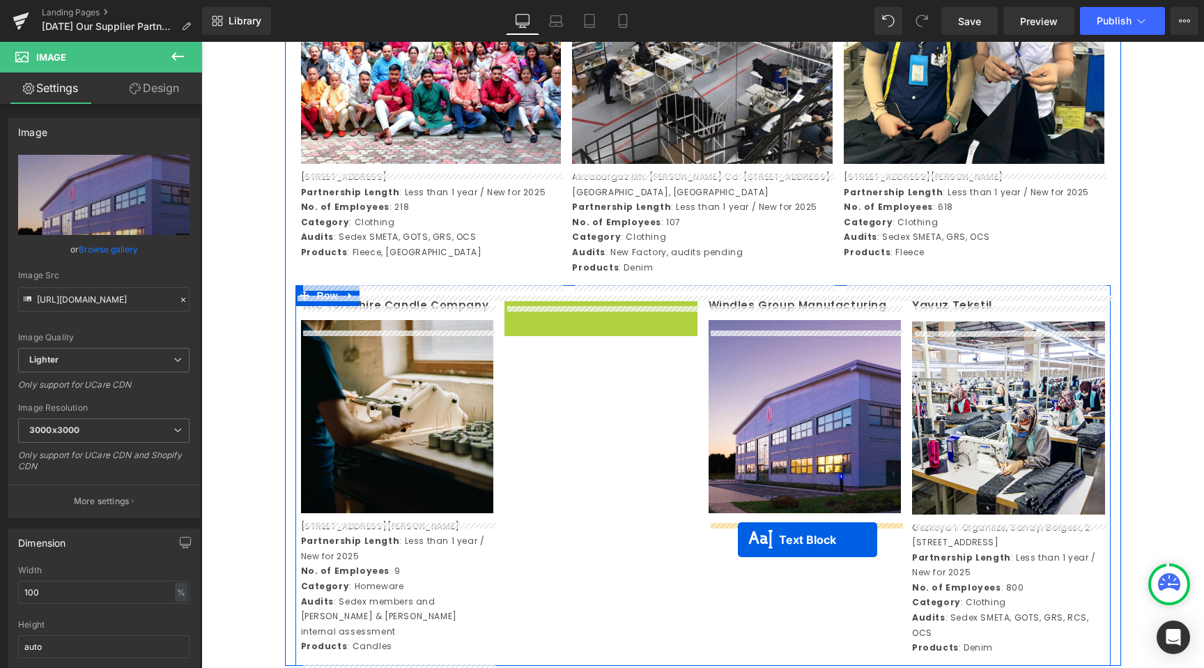
drag, startPoint x: 562, startPoint y: 372, endPoint x: 738, endPoint y: 539, distance: 242.6
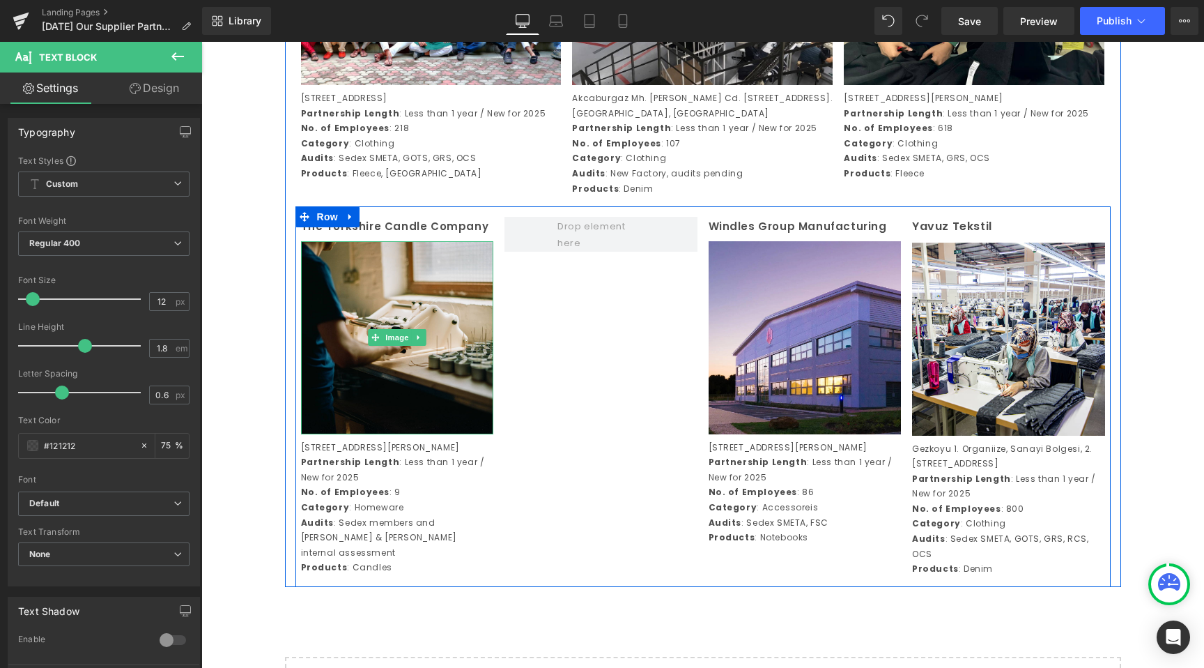
scroll to position [3429, 0]
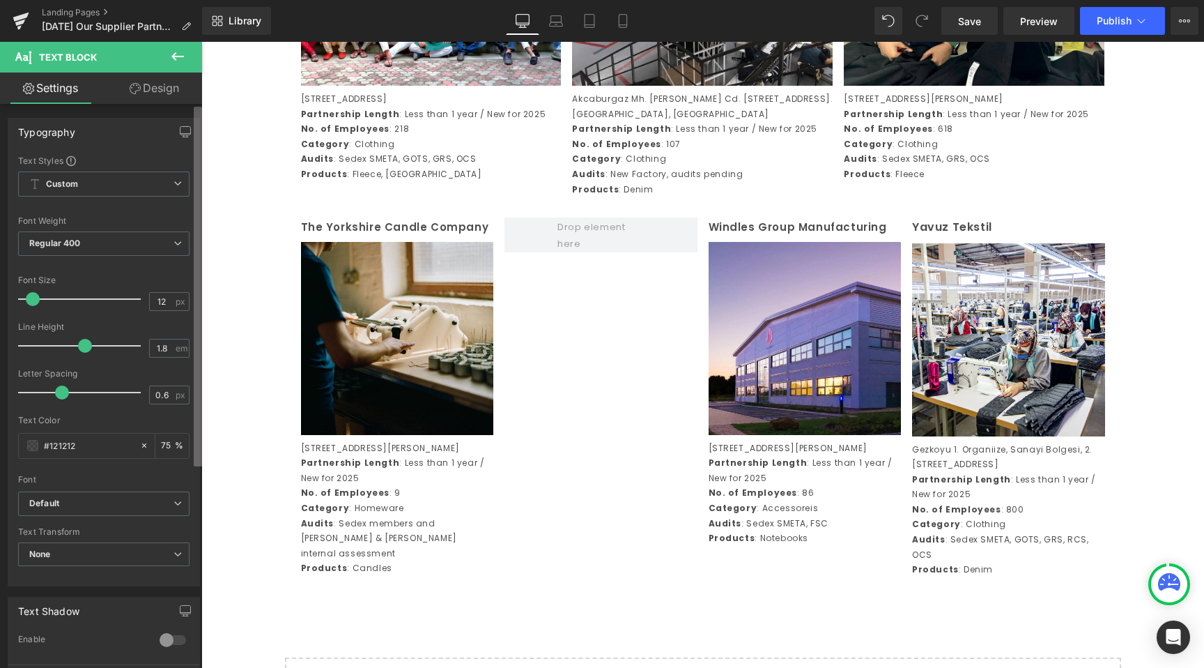
drag, startPoint x: 159, startPoint y: 328, endPoint x: 199, endPoint y: 331, distance: 39.8
click at [162, 328] on div "Line Height" at bounding box center [103, 327] width 171 height 10
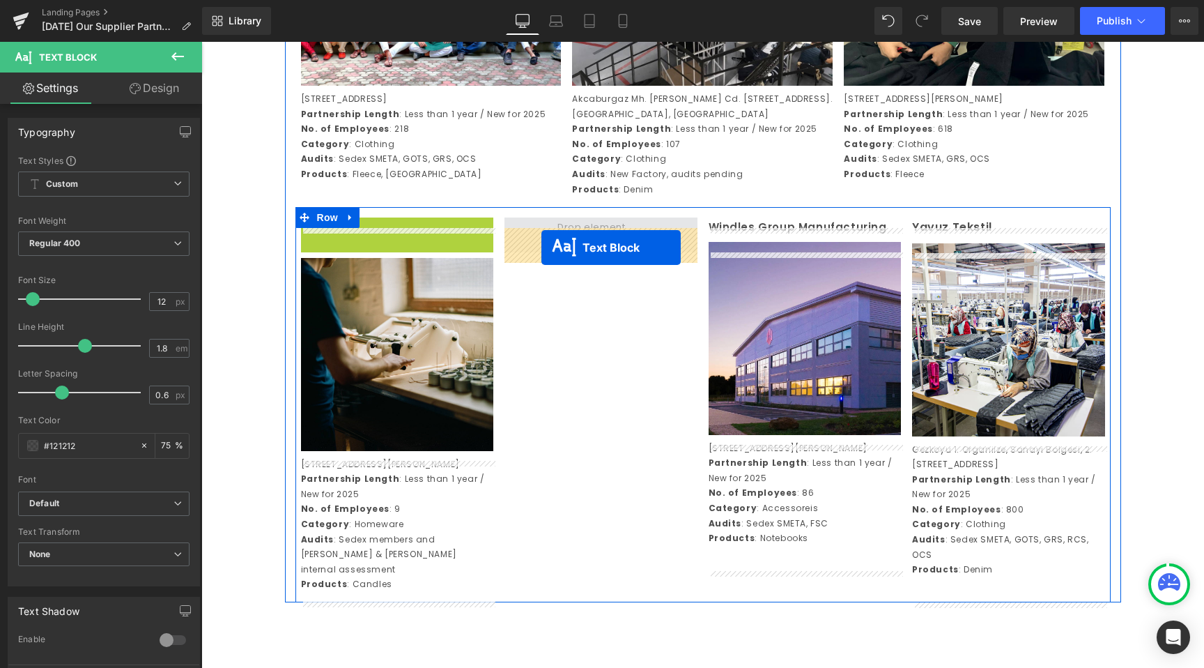
drag, startPoint x: 360, startPoint y: 243, endPoint x: 542, endPoint y: 247, distance: 182.0
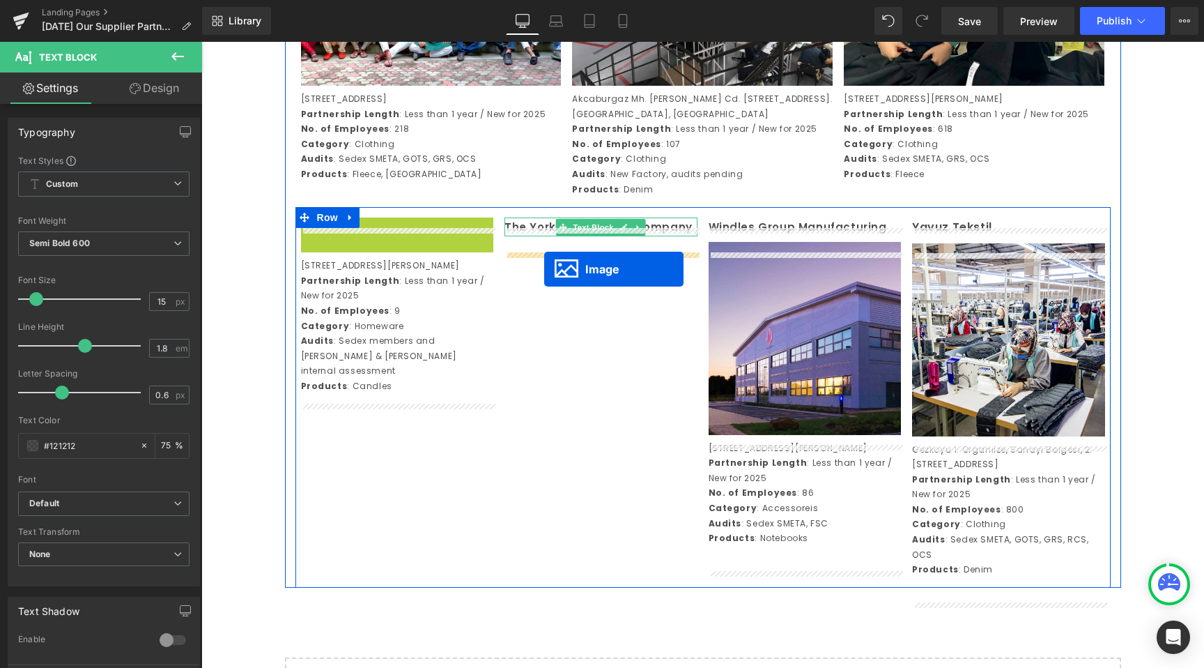
drag, startPoint x: 389, startPoint y: 314, endPoint x: 544, endPoint y: 269, distance: 161.7
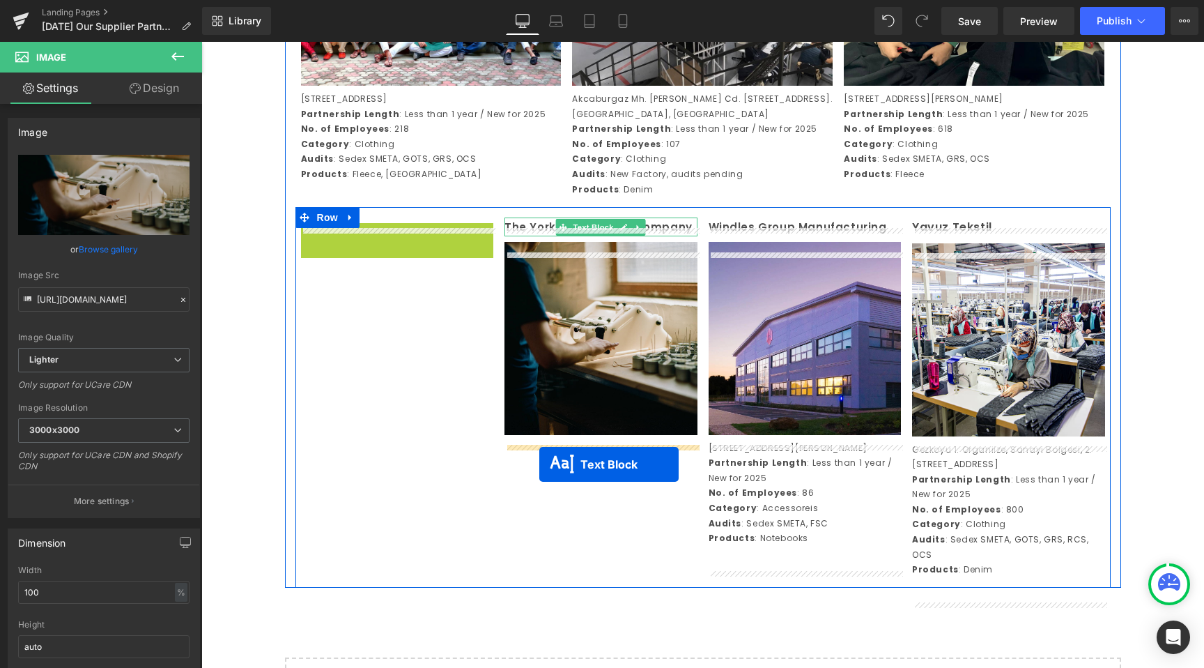
drag, startPoint x: 357, startPoint y: 298, endPoint x: 542, endPoint y: 461, distance: 246.9
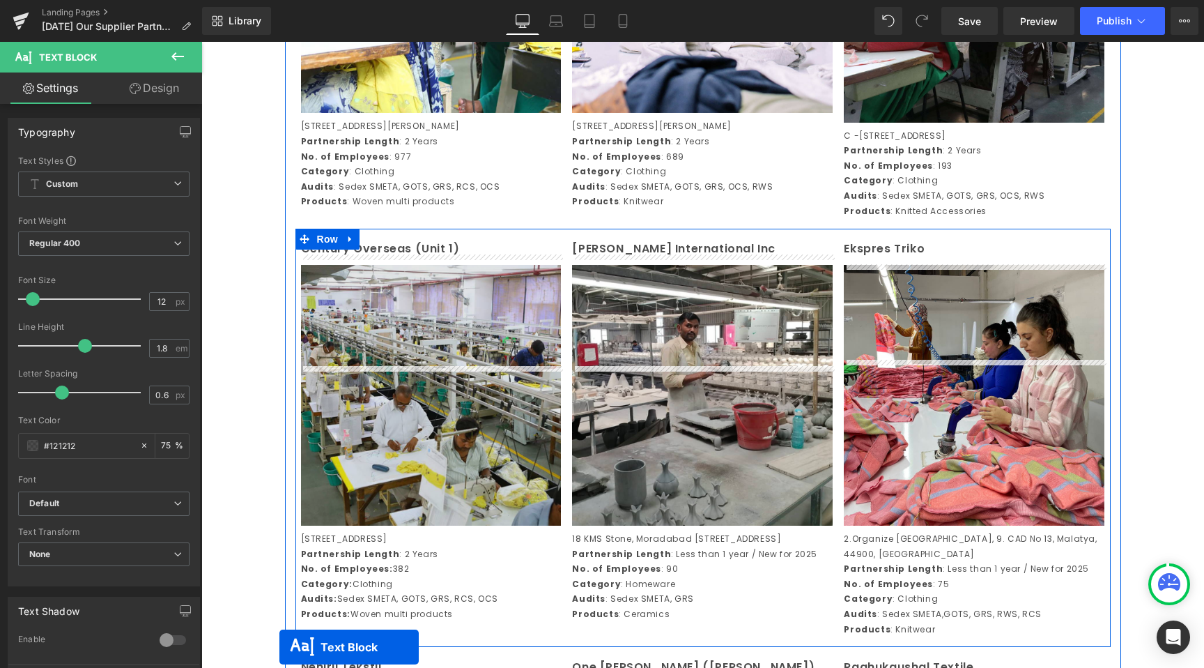
scroll to position [2197, 0]
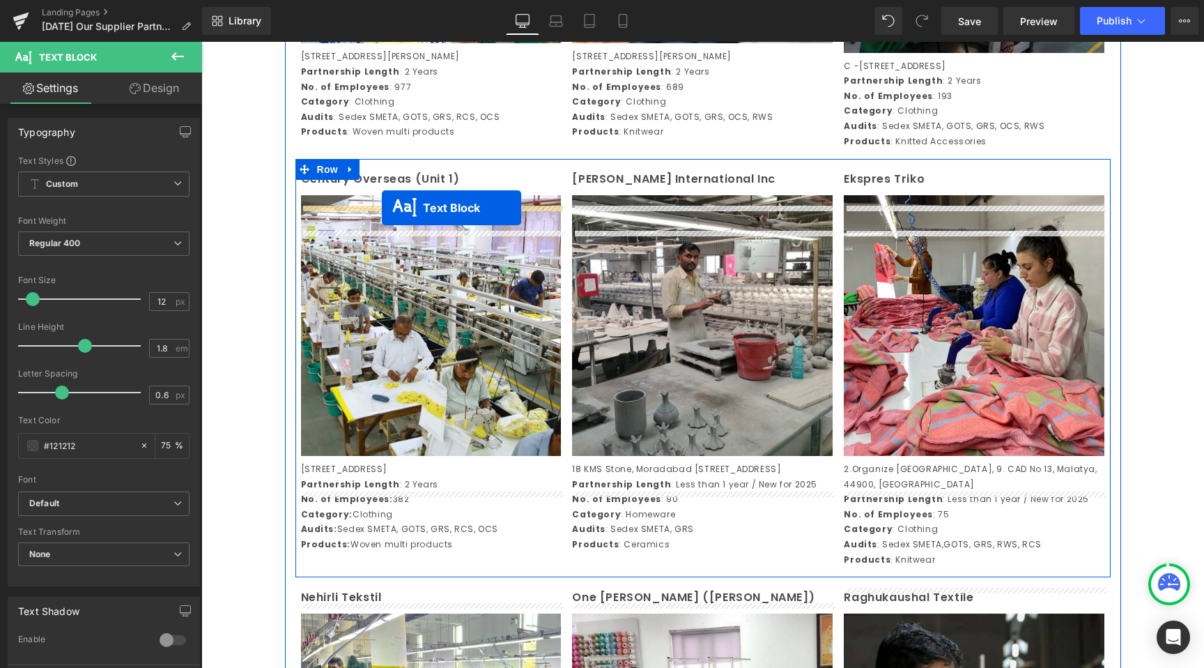
drag, startPoint x: 935, startPoint y: 120, endPoint x: 382, endPoint y: 208, distance: 560.3
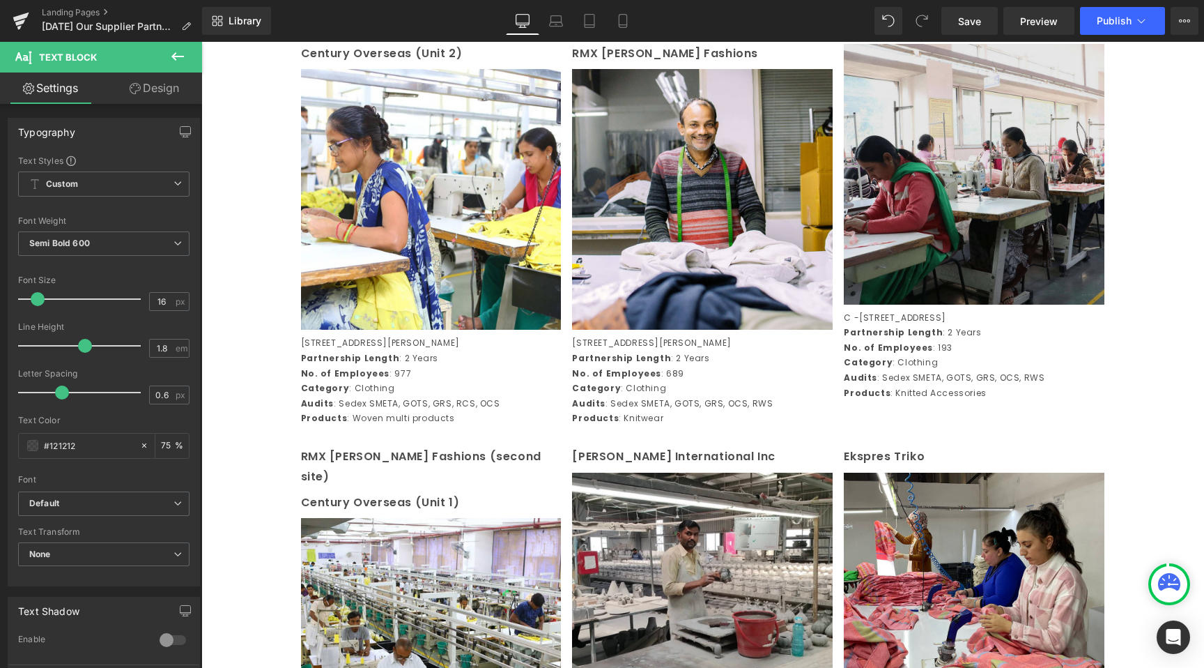
scroll to position [1903, 0]
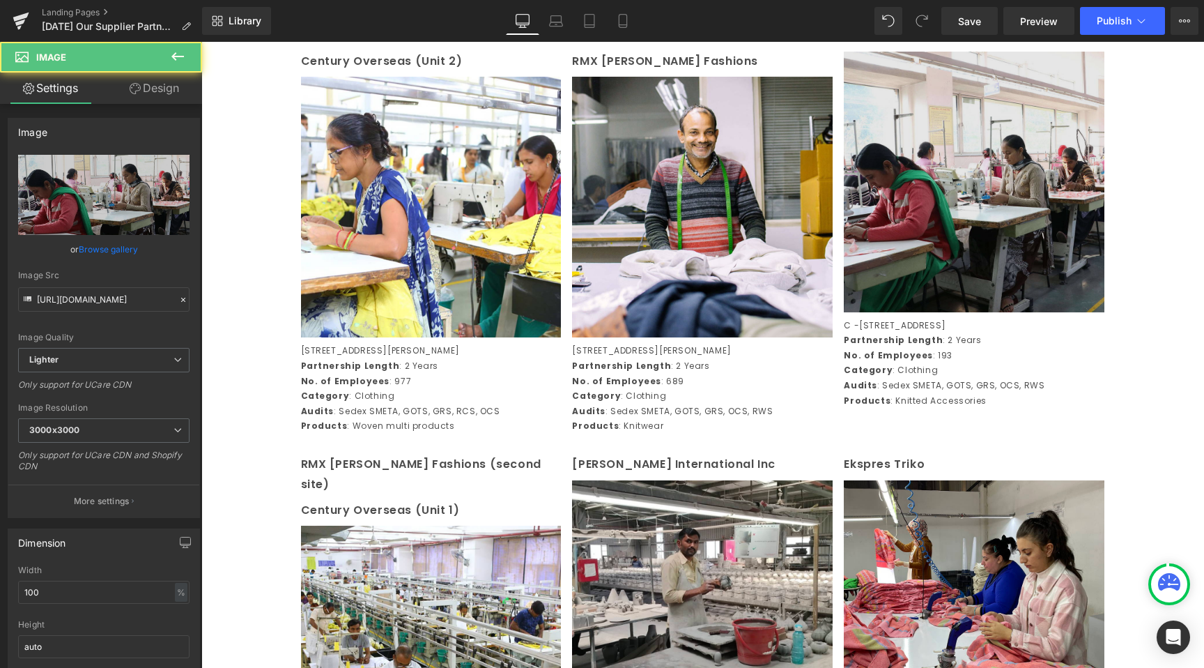
click at [934, 146] on img at bounding box center [974, 182] width 261 height 261
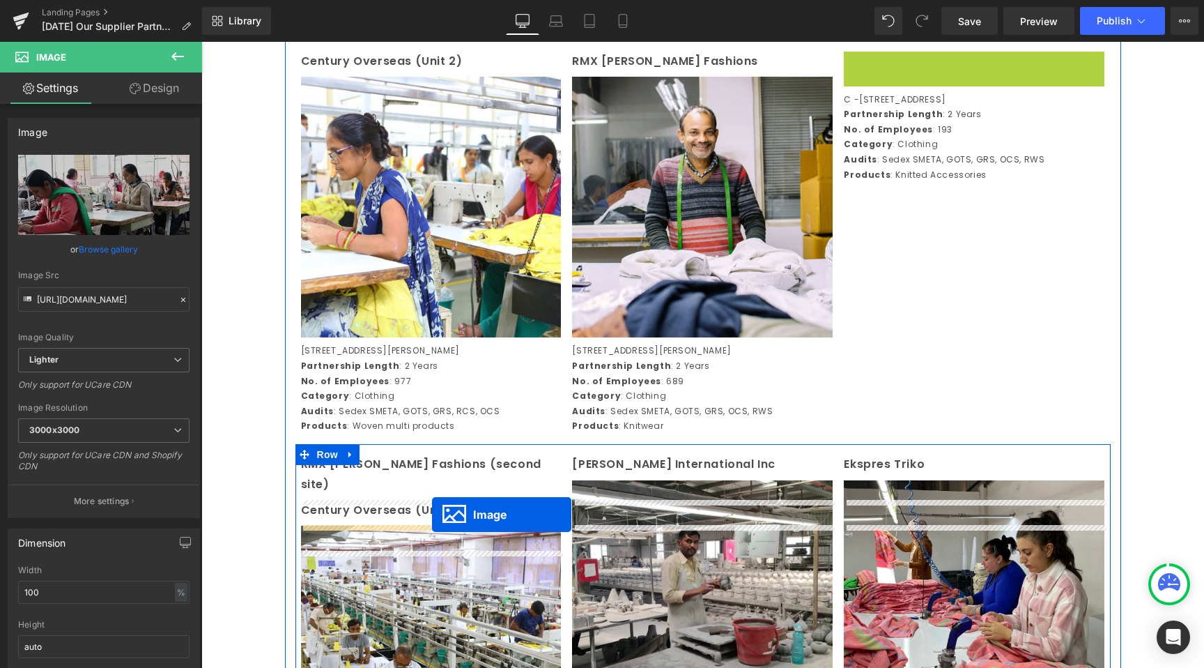
drag, startPoint x: 952, startPoint y: 209, endPoint x: 432, endPoint y: 514, distance: 603.0
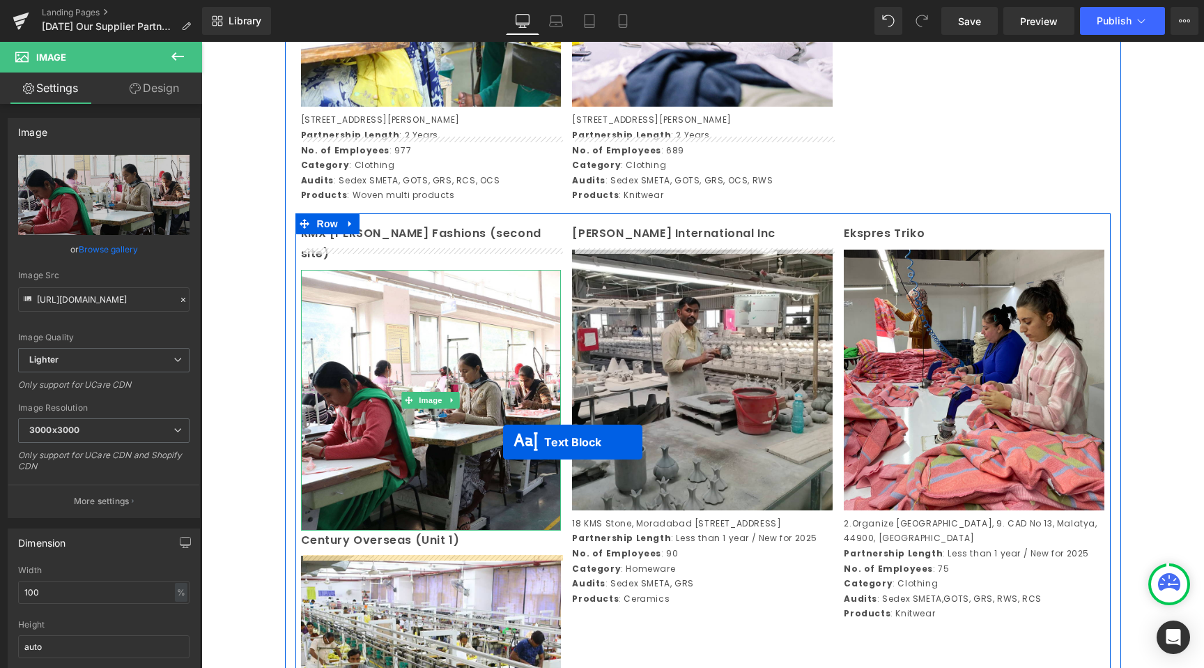
scroll to position [2265, 0]
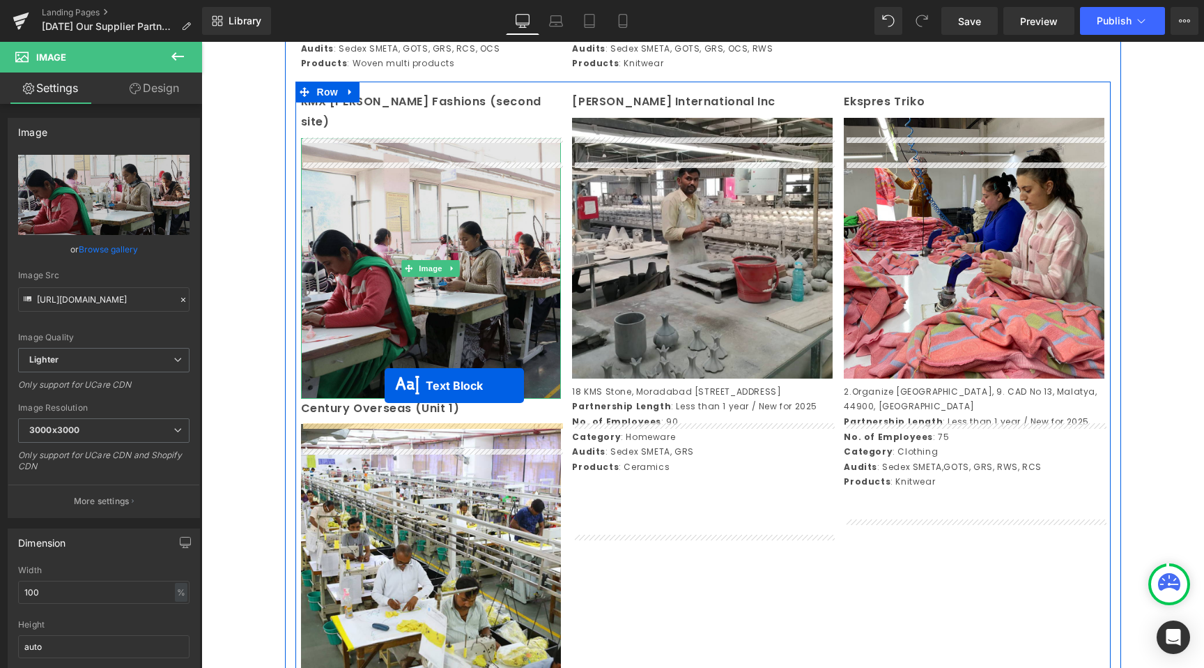
drag, startPoint x: 935, startPoint y: 135, endPoint x: 383, endPoint y: 387, distance: 607.6
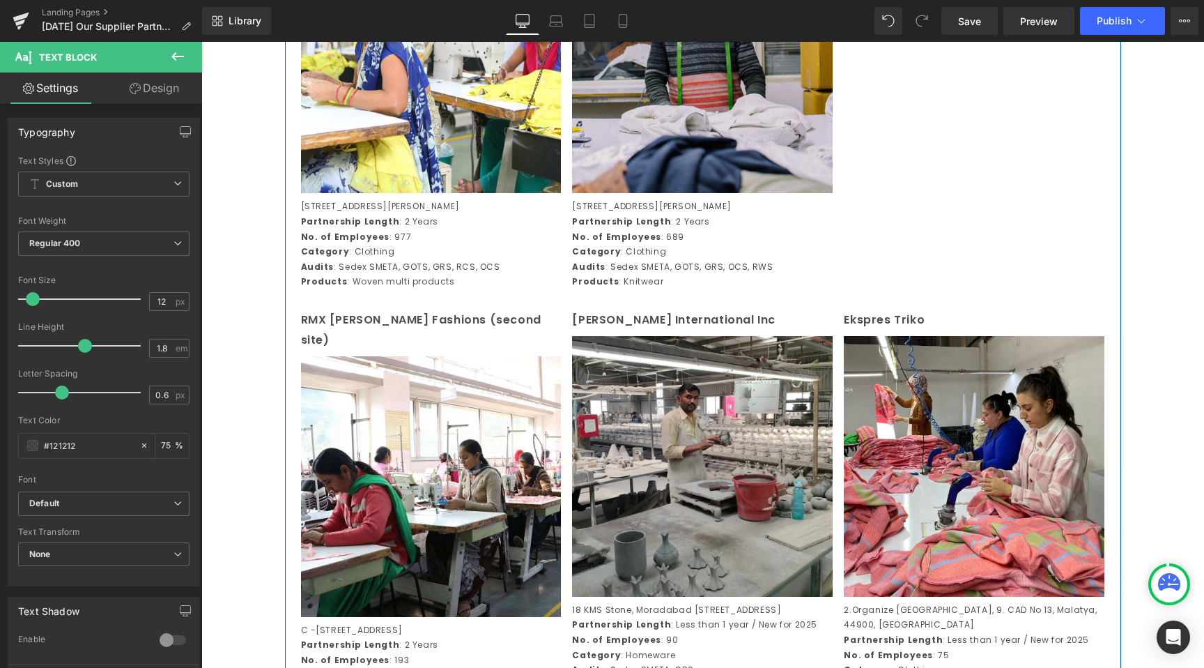
scroll to position [1832, 0]
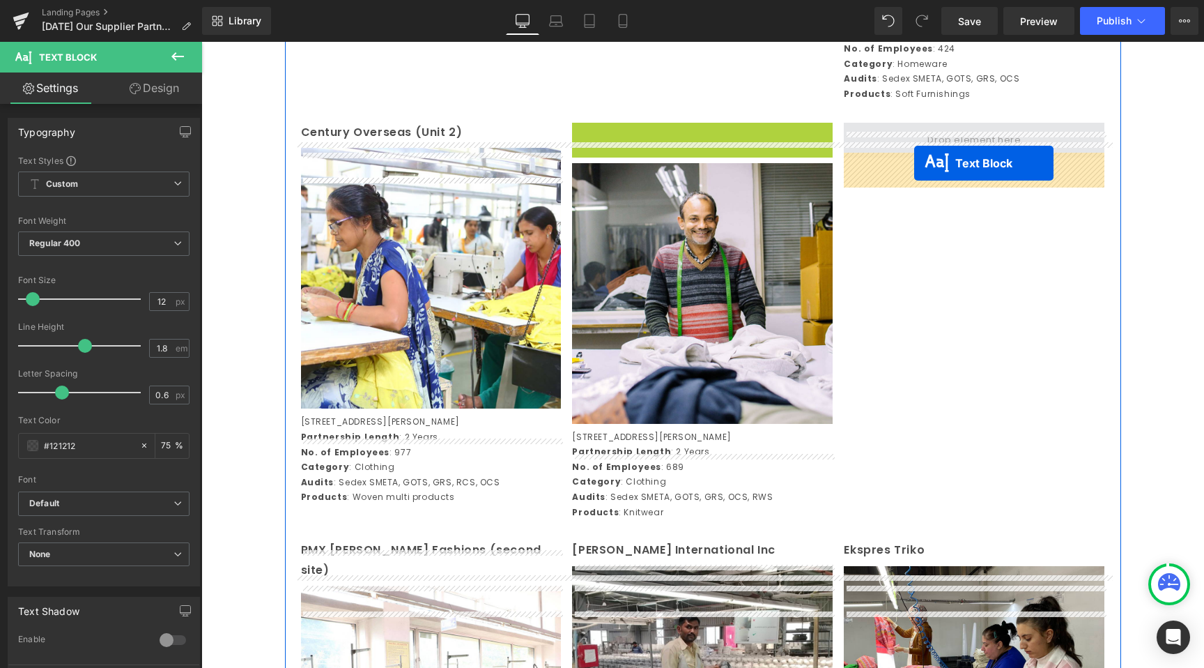
drag, startPoint x: 660, startPoint y: 165, endPoint x: 914, endPoint y: 162, distance: 254.4
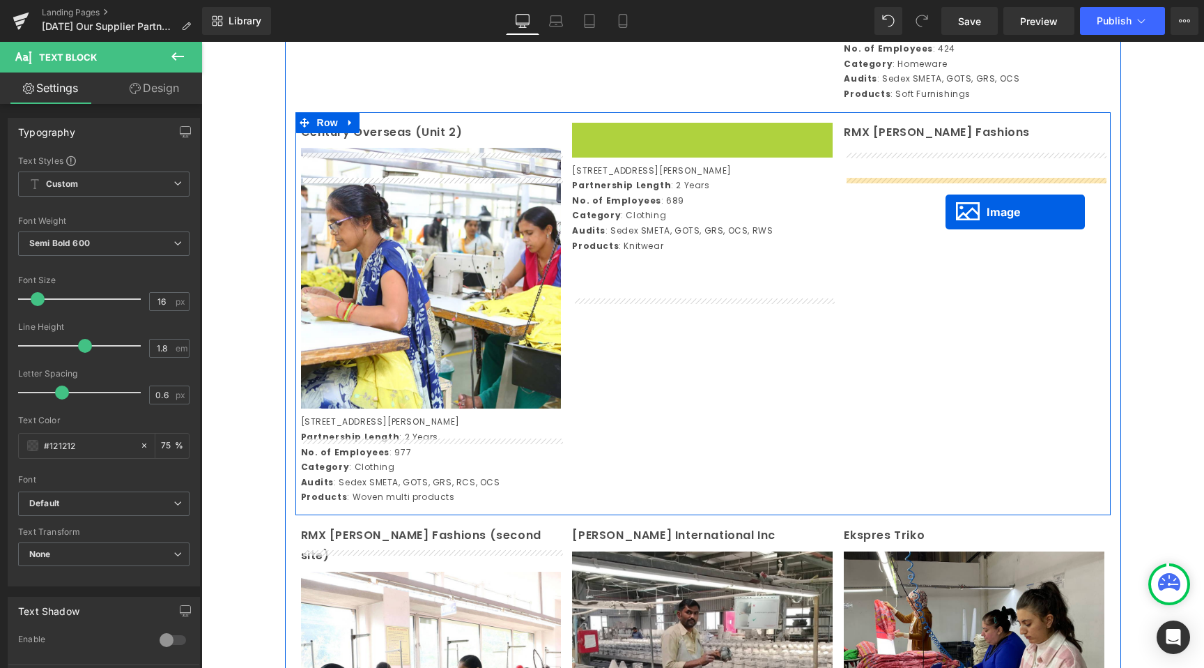
drag, startPoint x: 685, startPoint y: 279, endPoint x: 947, endPoint y: 204, distance: 272.7
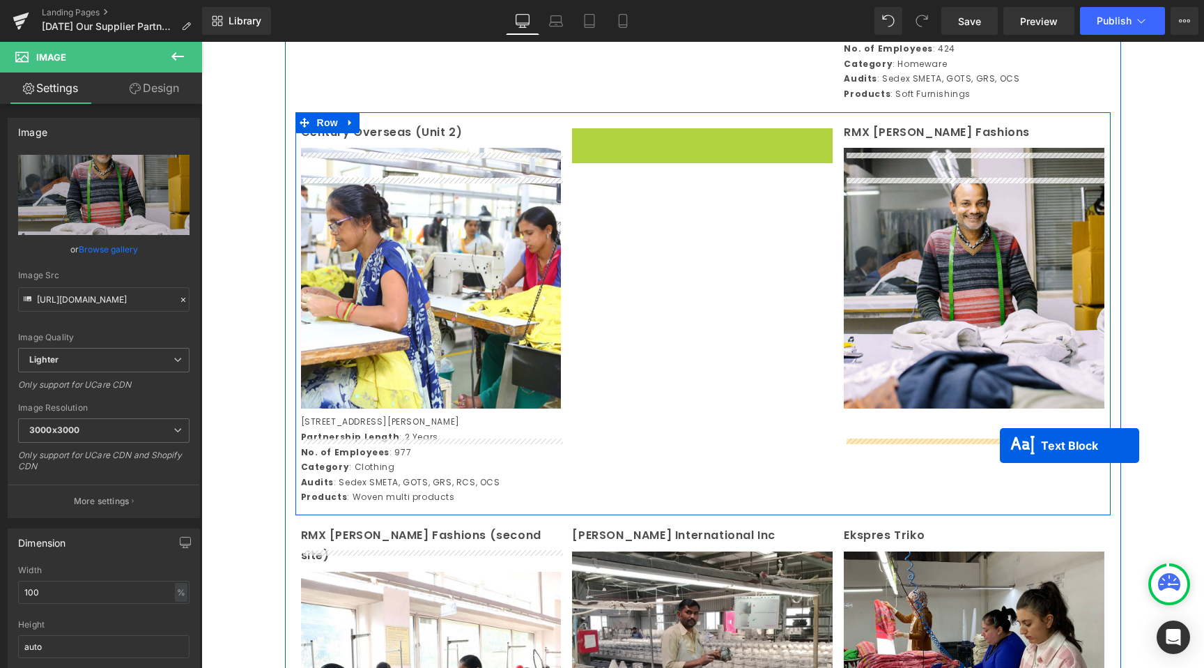
drag, startPoint x: 660, startPoint y: 212, endPoint x: 1000, endPoint y: 445, distance: 412.2
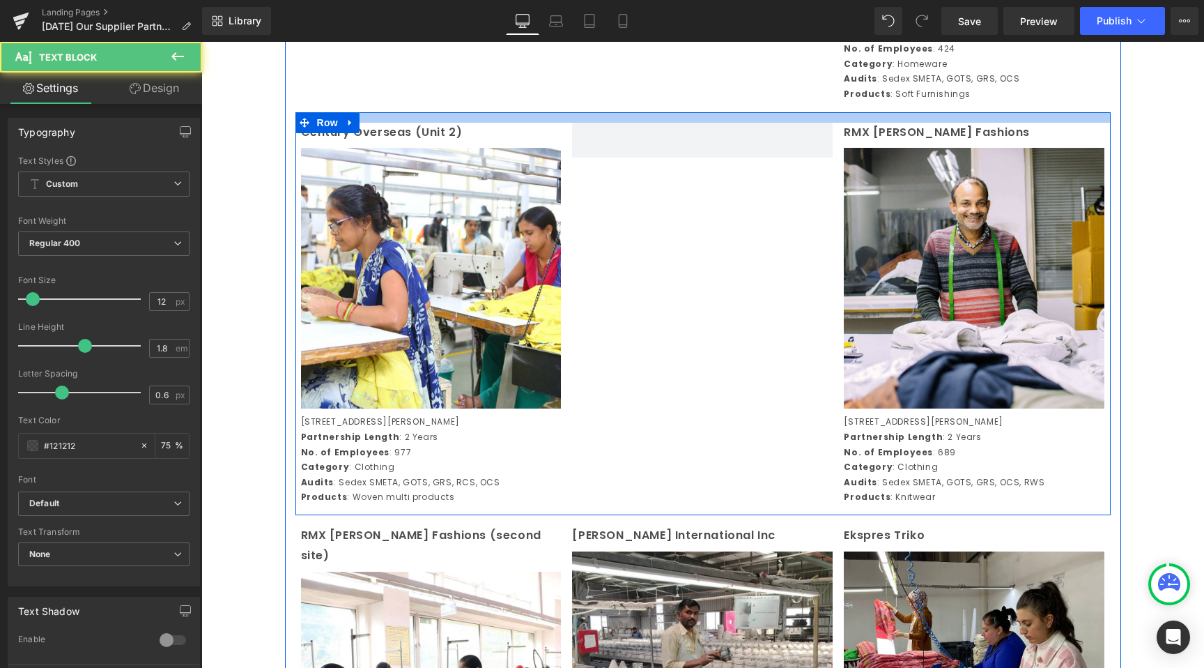
click at [402, 141] on span "Text Block" at bounding box center [424, 132] width 46 height 17
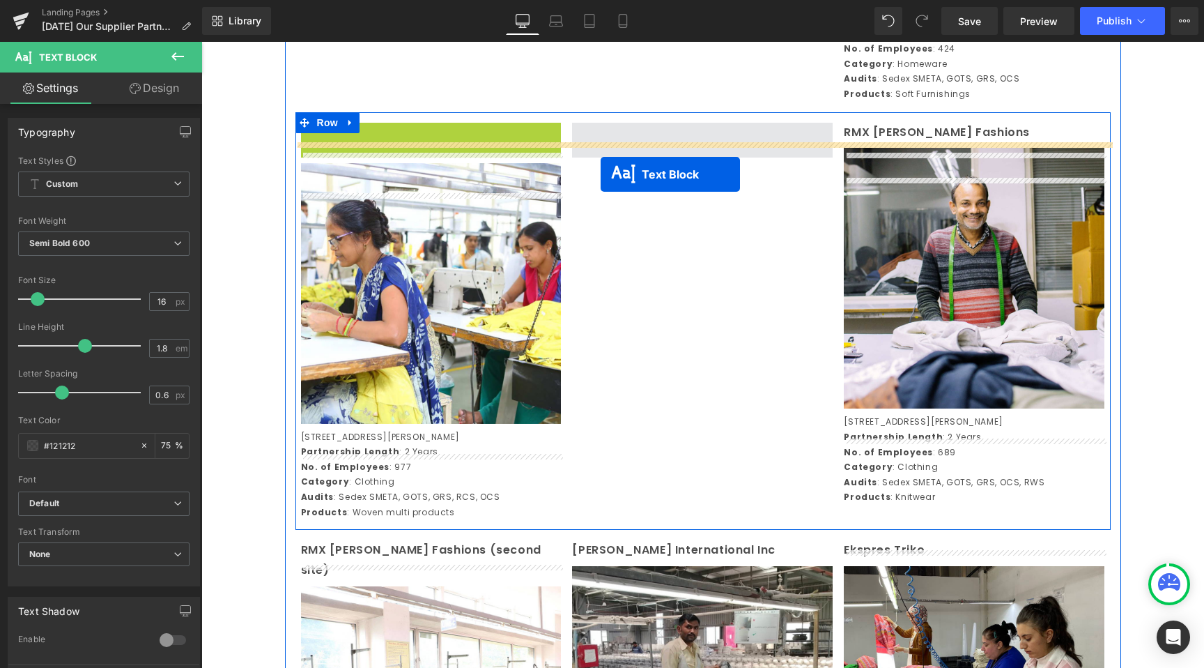
drag, startPoint x: 396, startPoint y: 162, endPoint x: 601, endPoint y: 174, distance: 205.3
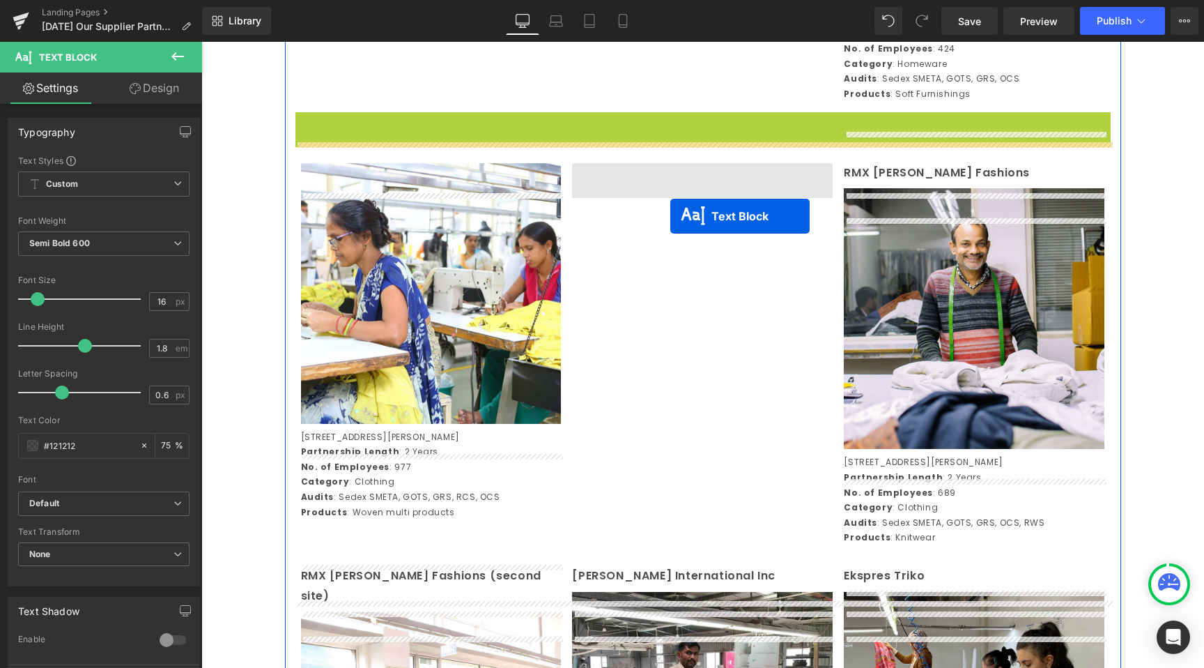
drag, startPoint x: 672, startPoint y: 152, endPoint x: 671, endPoint y: 216, distance: 64.1
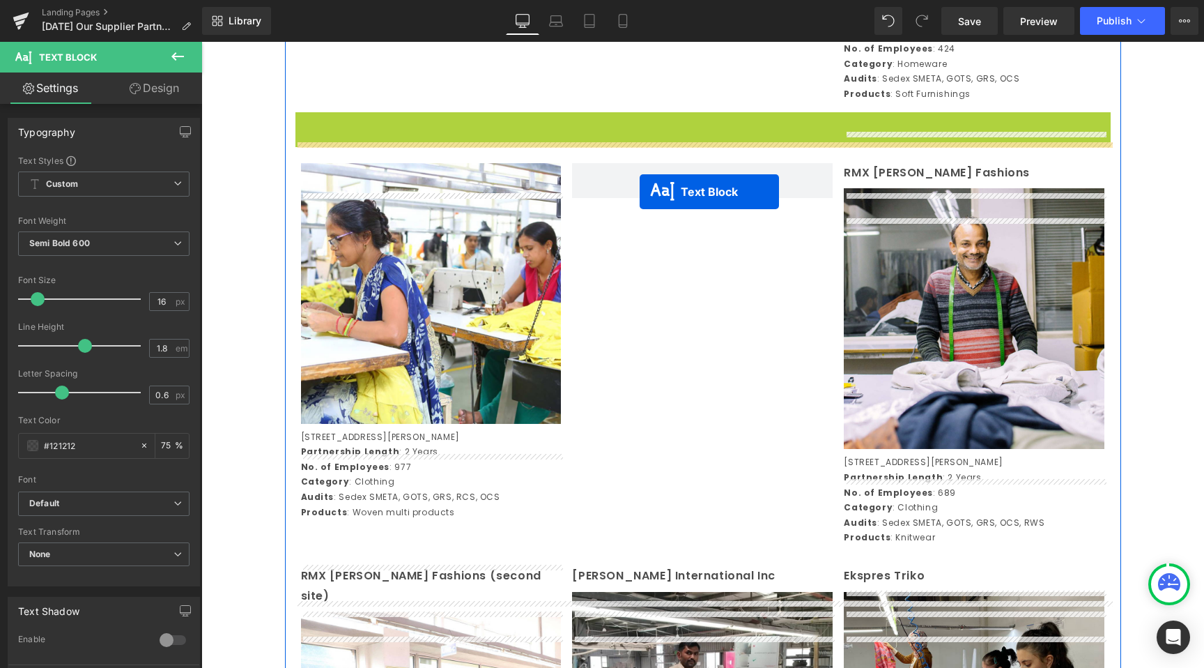
drag, startPoint x: 663, startPoint y: 155, endPoint x: 640, endPoint y: 191, distance: 42.3
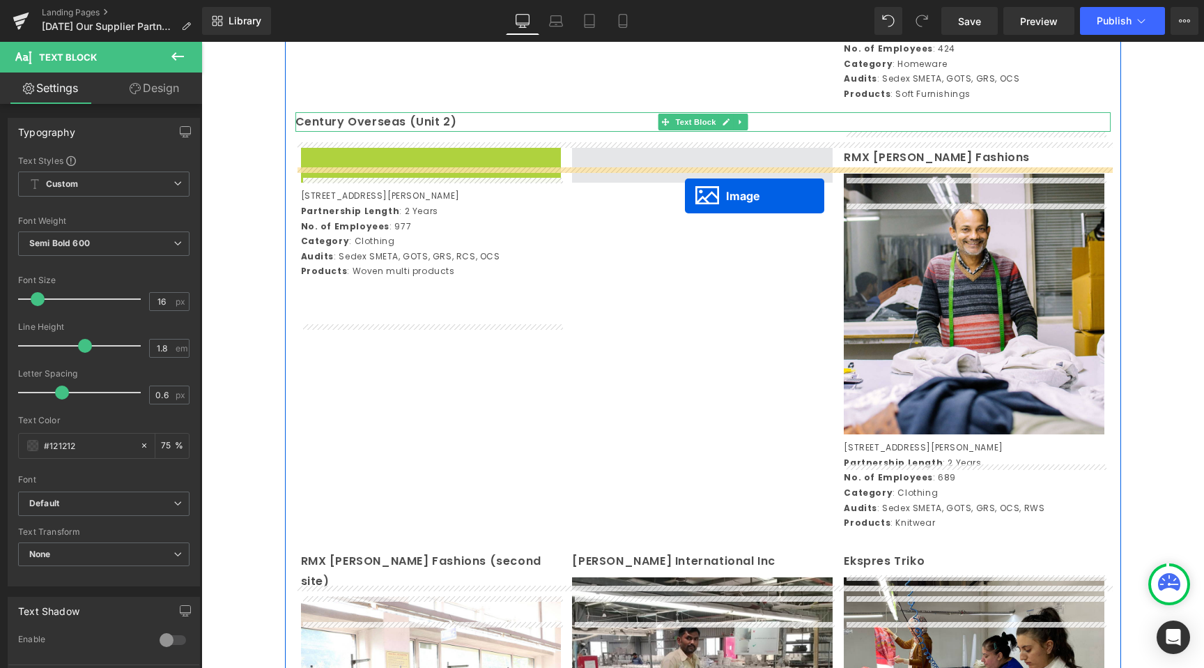
drag, startPoint x: 406, startPoint y: 301, endPoint x: 685, endPoint y: 187, distance: 301.1
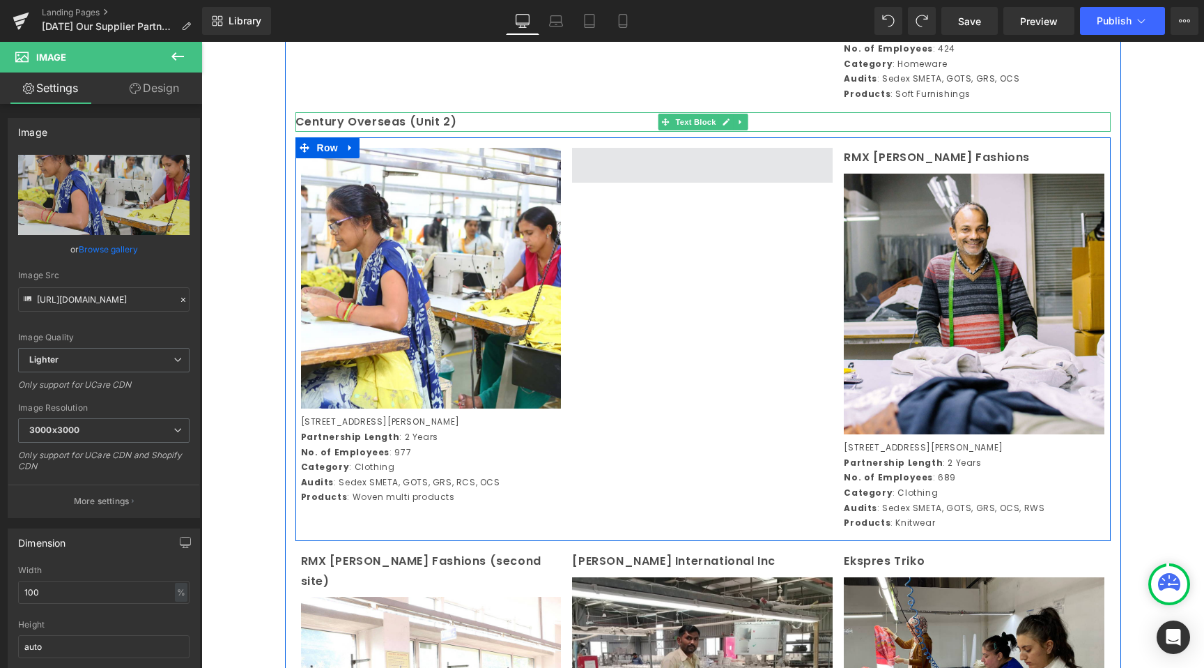
click at [611, 183] on span at bounding box center [702, 165] width 261 height 35
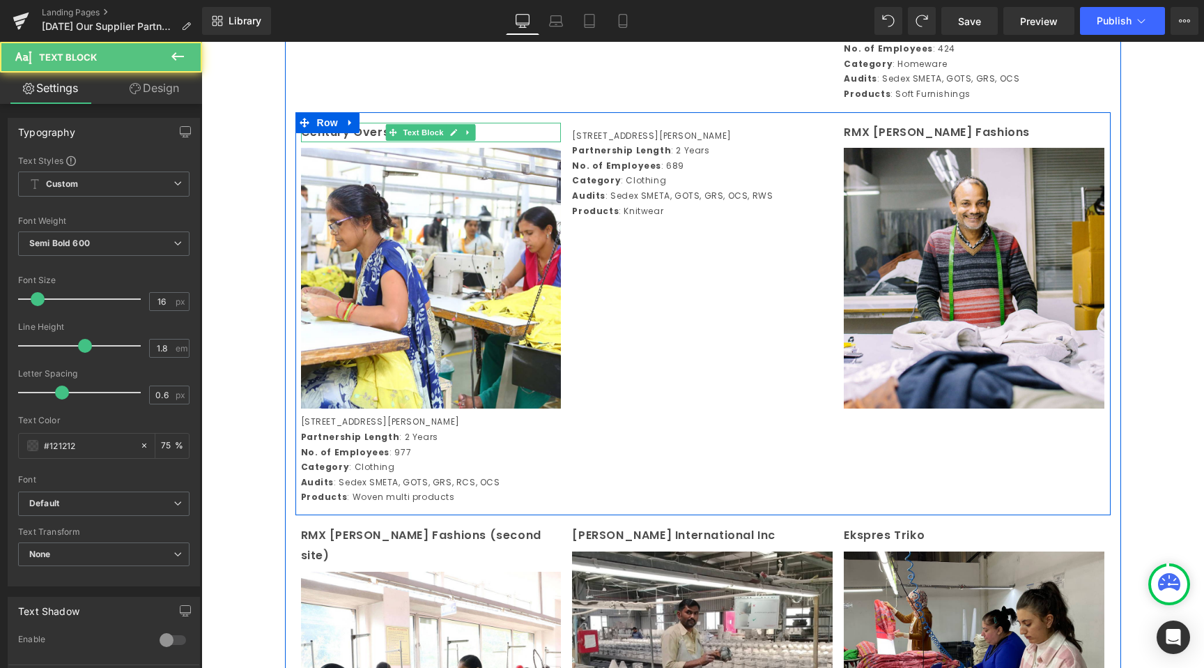
click at [480, 143] on p "Century Overseas (Unit 2)" at bounding box center [431, 133] width 261 height 20
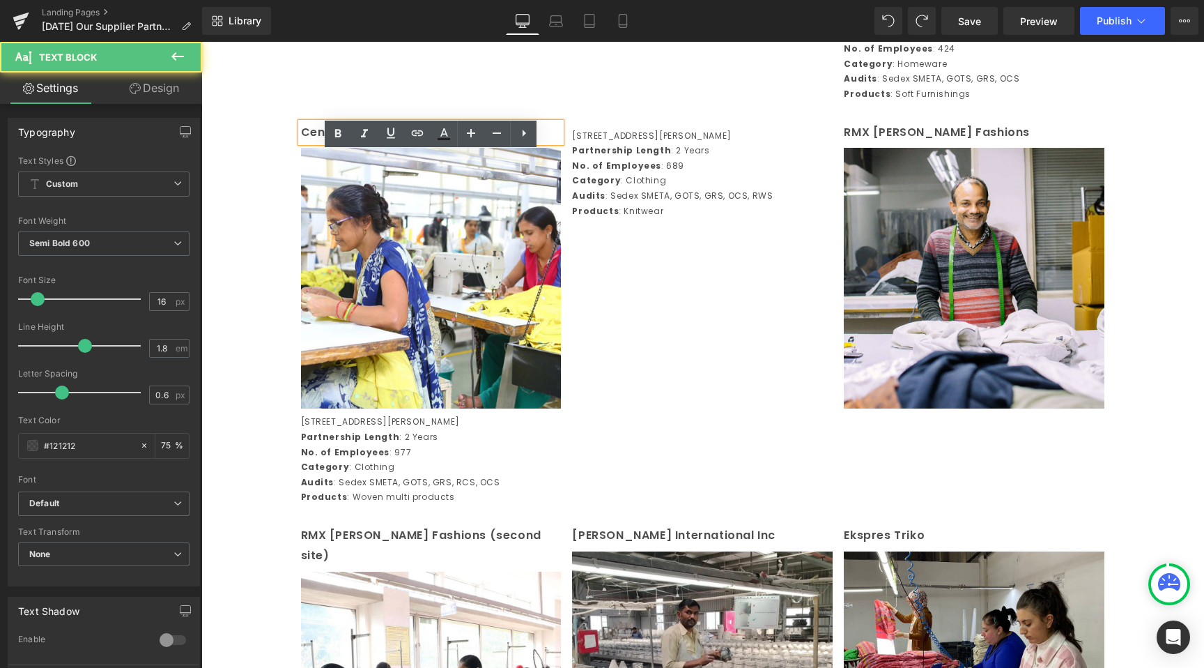
click at [278, 271] on div "Image Row Cotton Crafters Text Block Image 297, Sector 6, IMT Maneshwar, Gurgao…" at bounding box center [702, 515] width 1003 height 4442
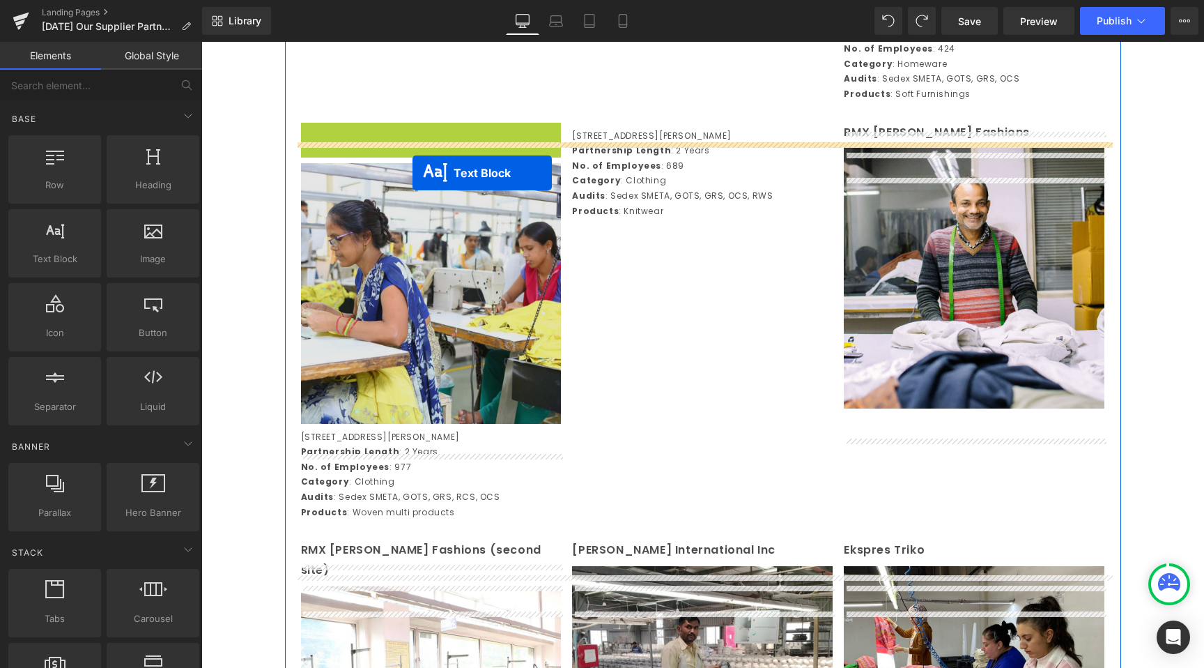
drag, startPoint x: 395, startPoint y: 160, endPoint x: 406, endPoint y: 189, distance: 30.7
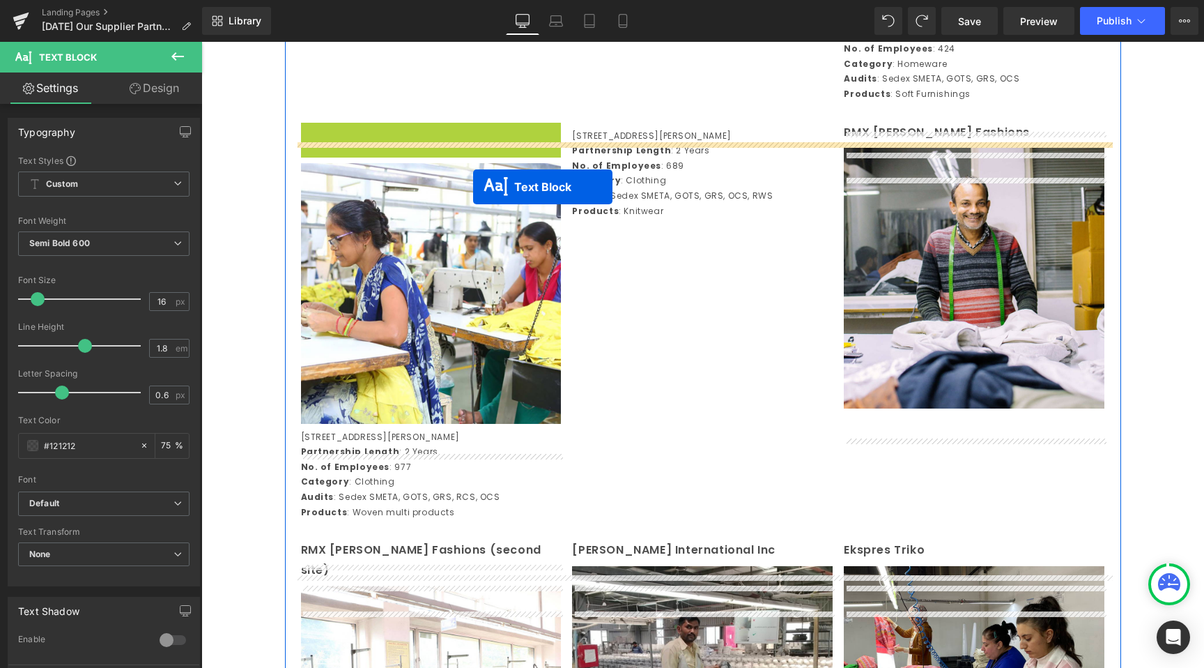
drag, startPoint x: 398, startPoint y: 162, endPoint x: 457, endPoint y: 191, distance: 66.1
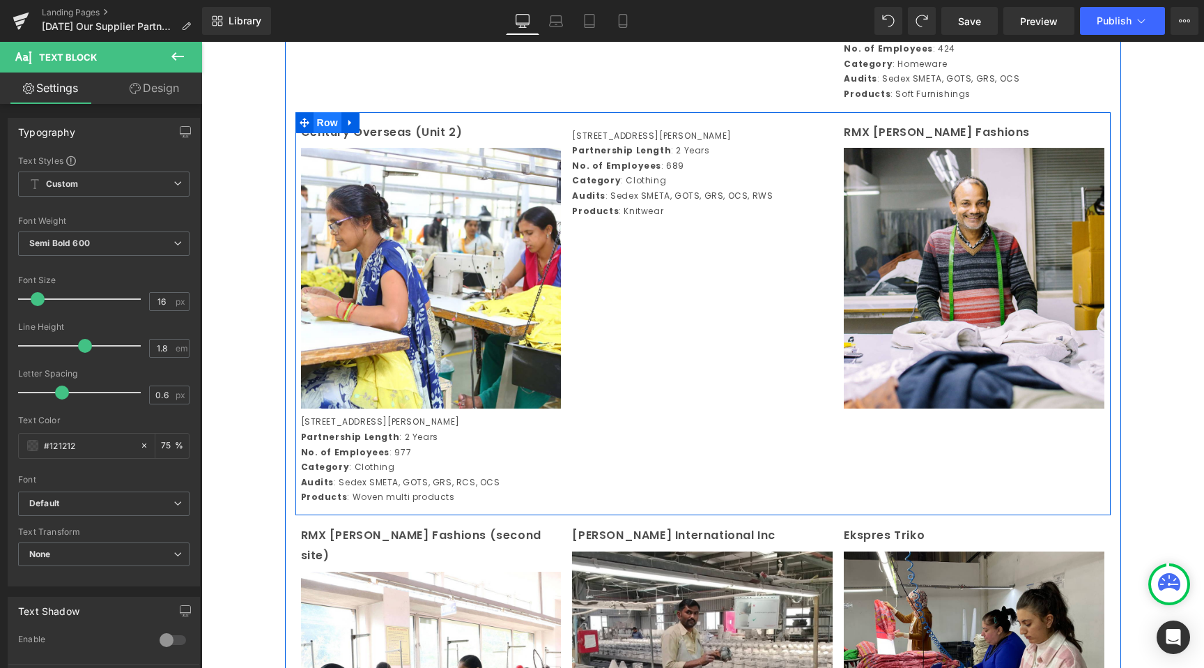
click at [326, 133] on span "Row" at bounding box center [328, 122] width 28 height 21
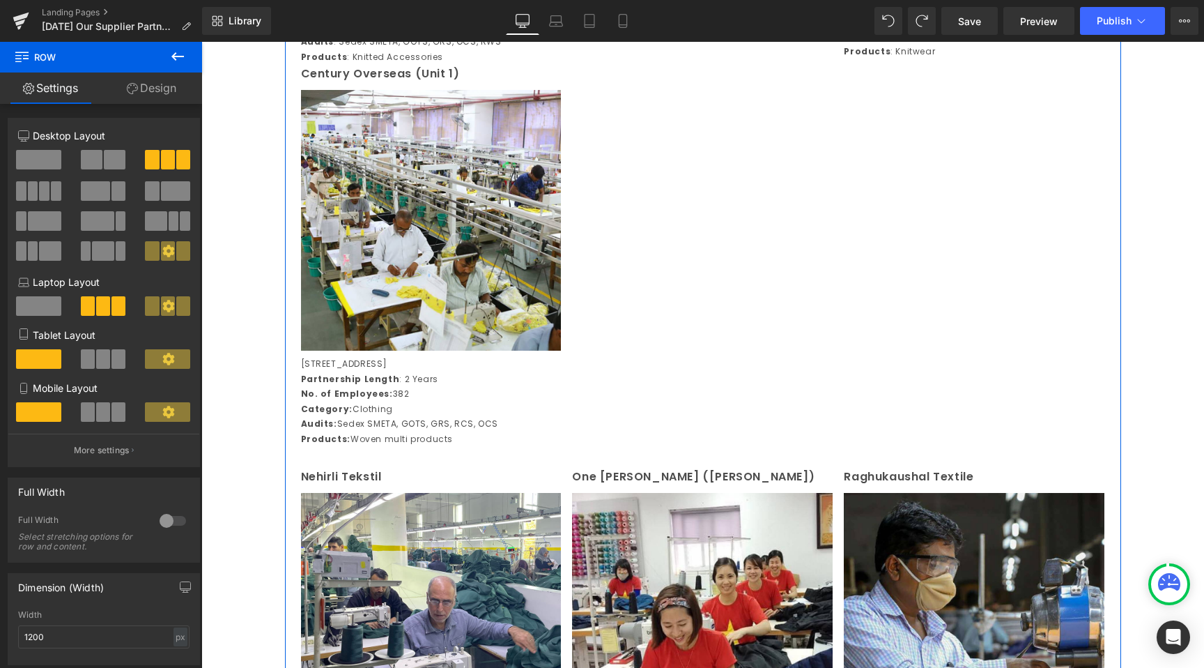
scroll to position [2532, 0]
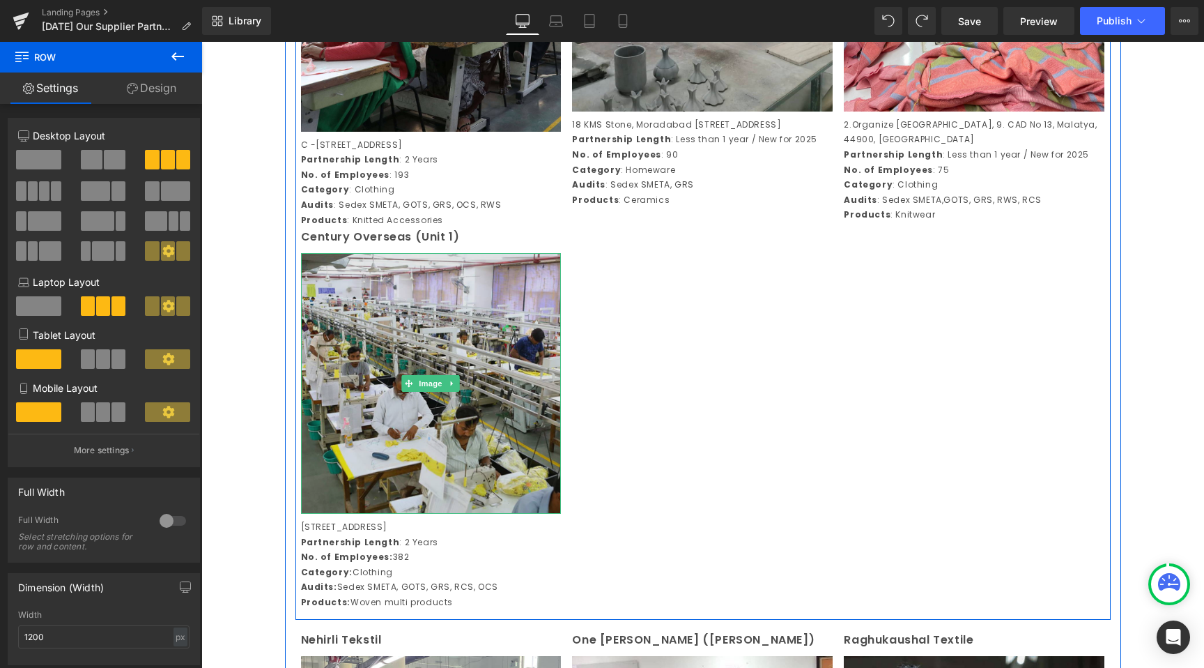
click at [431, 423] on img at bounding box center [431, 383] width 261 height 261
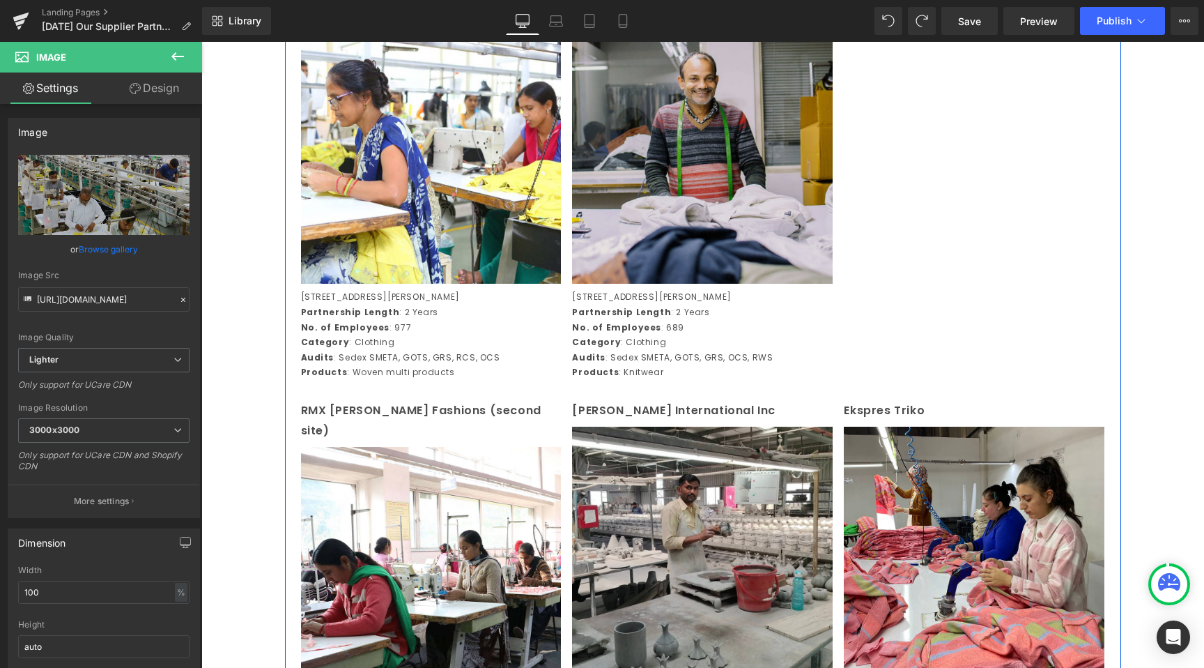
scroll to position [1878, 0]
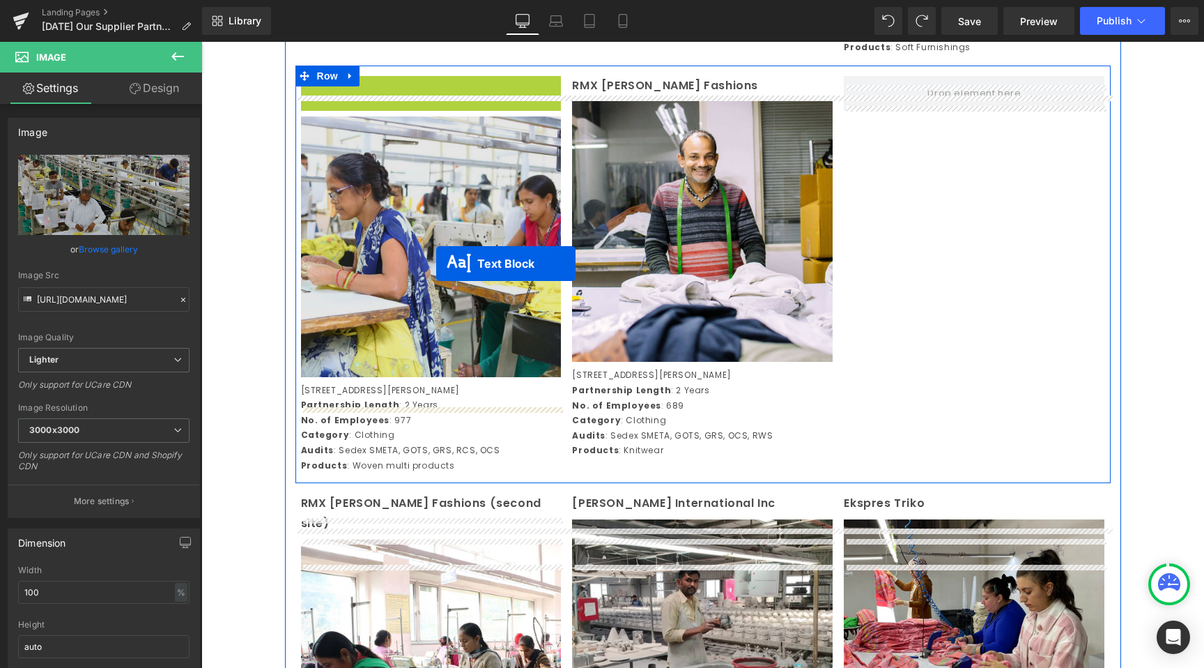
drag, startPoint x: 398, startPoint y: 118, endPoint x: 367, endPoint y: 213, distance: 99.2
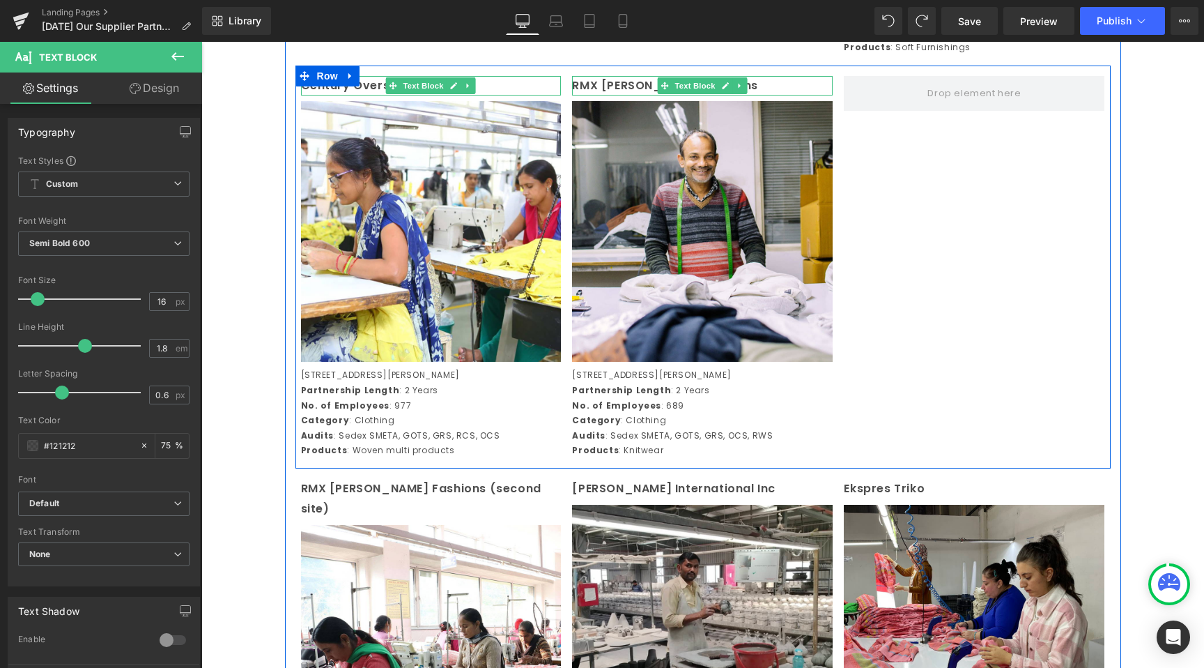
click at [668, 96] on div "RMX Joss Fashions Text Block" at bounding box center [702, 86] width 261 height 20
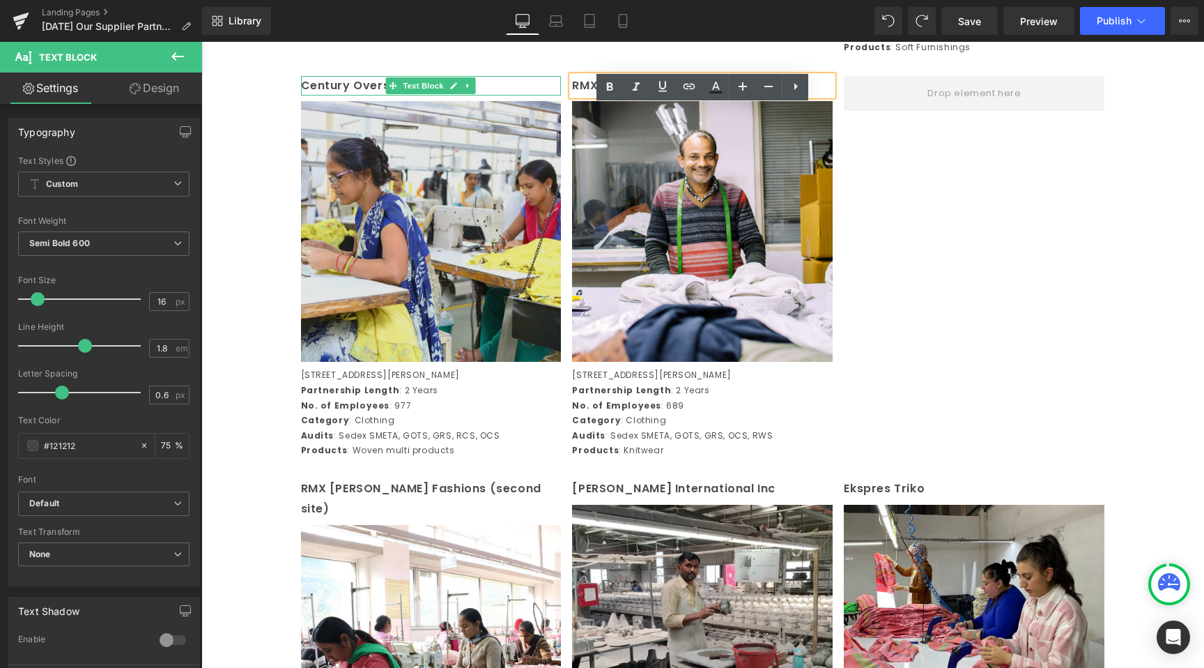
click at [372, 175] on img at bounding box center [431, 231] width 261 height 261
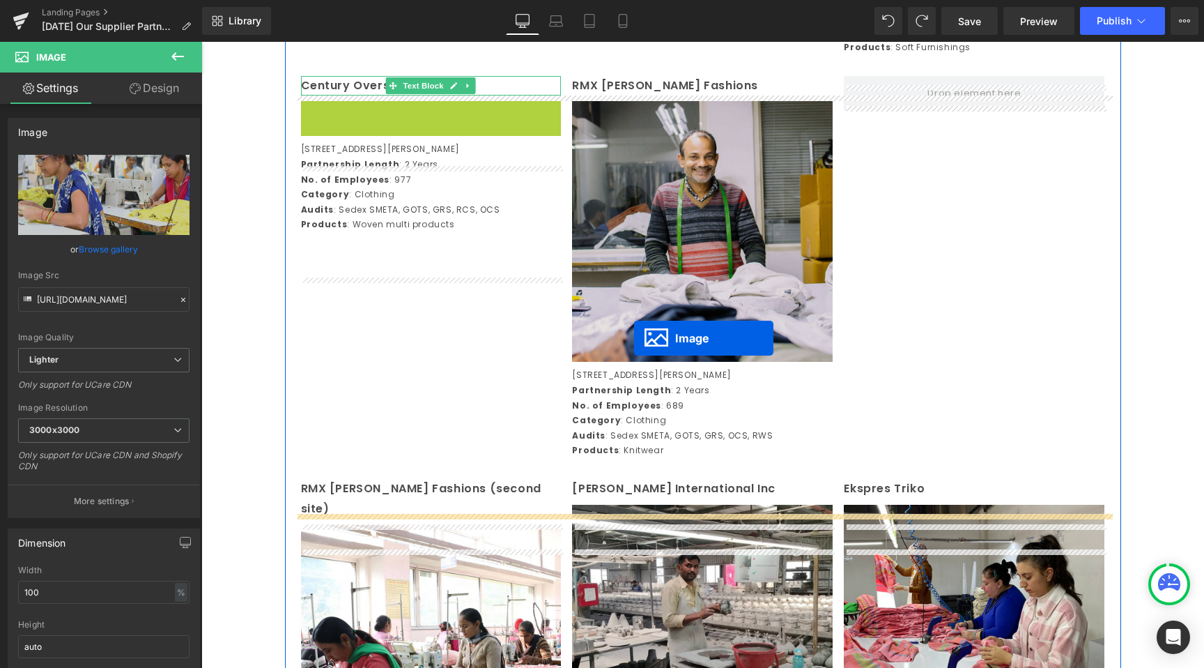
drag, startPoint x: 411, startPoint y: 266, endPoint x: 634, endPoint y: 338, distance: 235.2
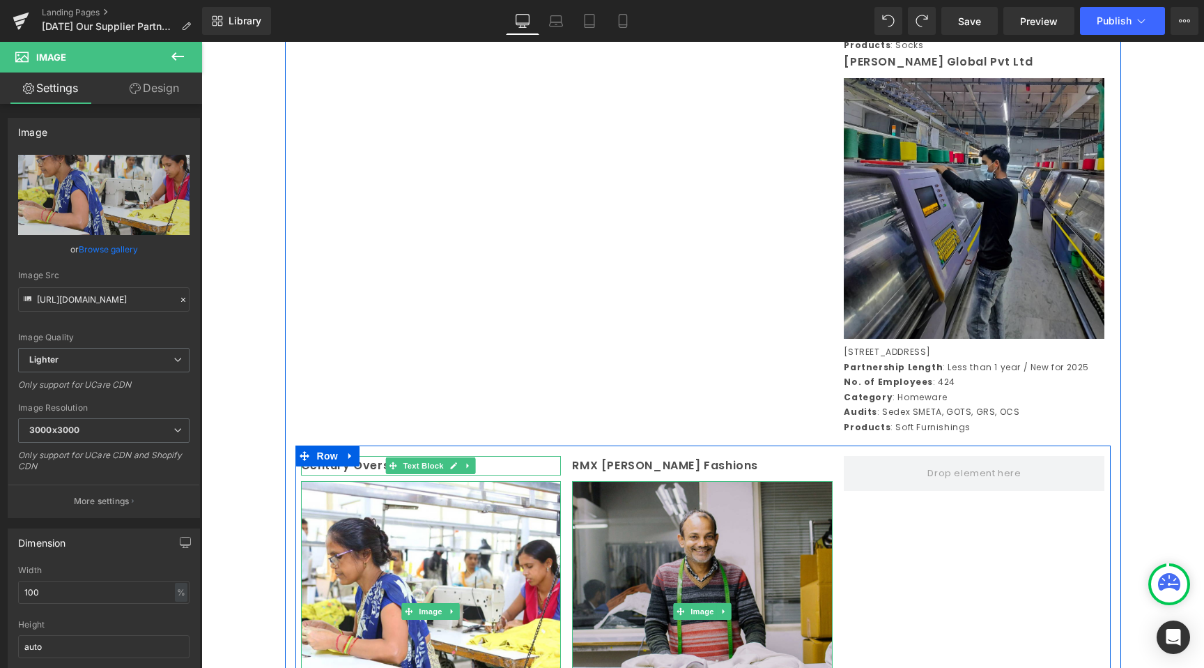
click at [615, 523] on img at bounding box center [702, 611] width 261 height 261
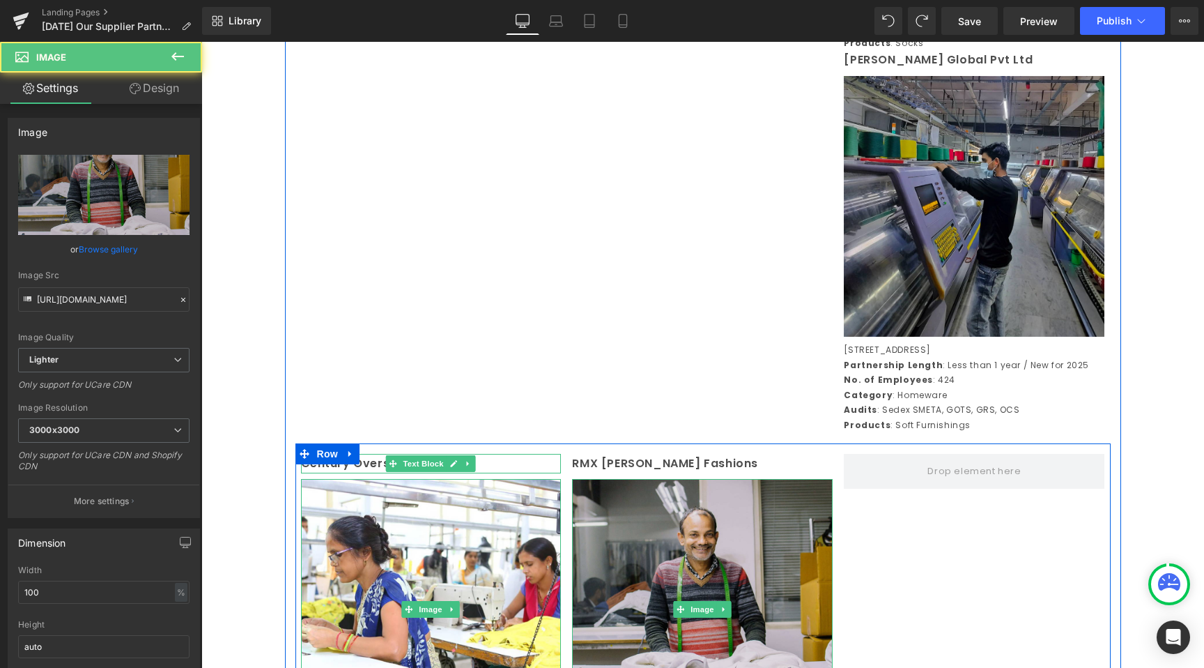
scroll to position [1738, 0]
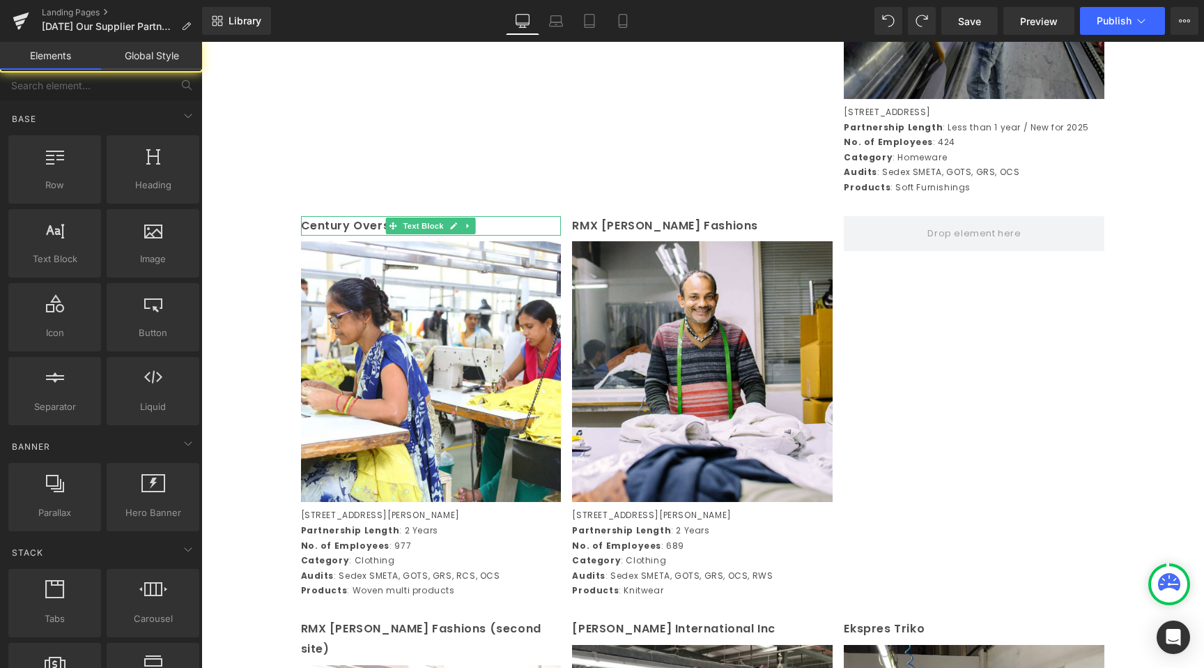
click at [244, 449] on div "Image Row Cotton Crafters Text Block Image 297, Sector 6, IMT Maneshwar, Gurgao…" at bounding box center [702, 609] width 1003 height 4442
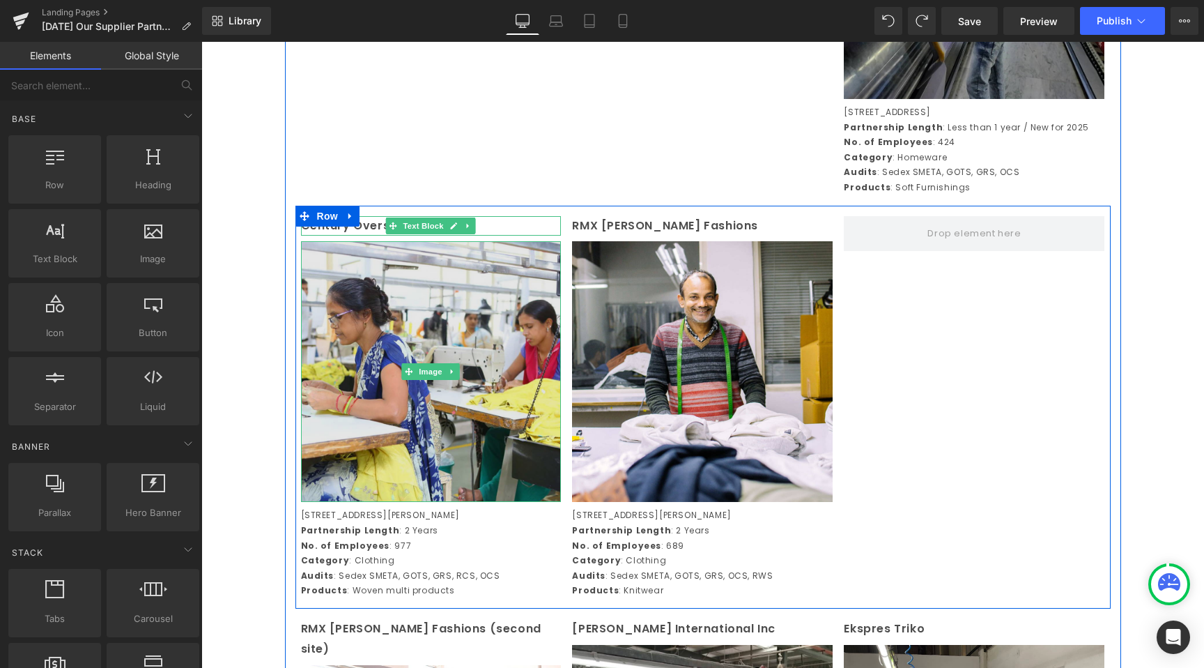
scroll to position [2210, 0]
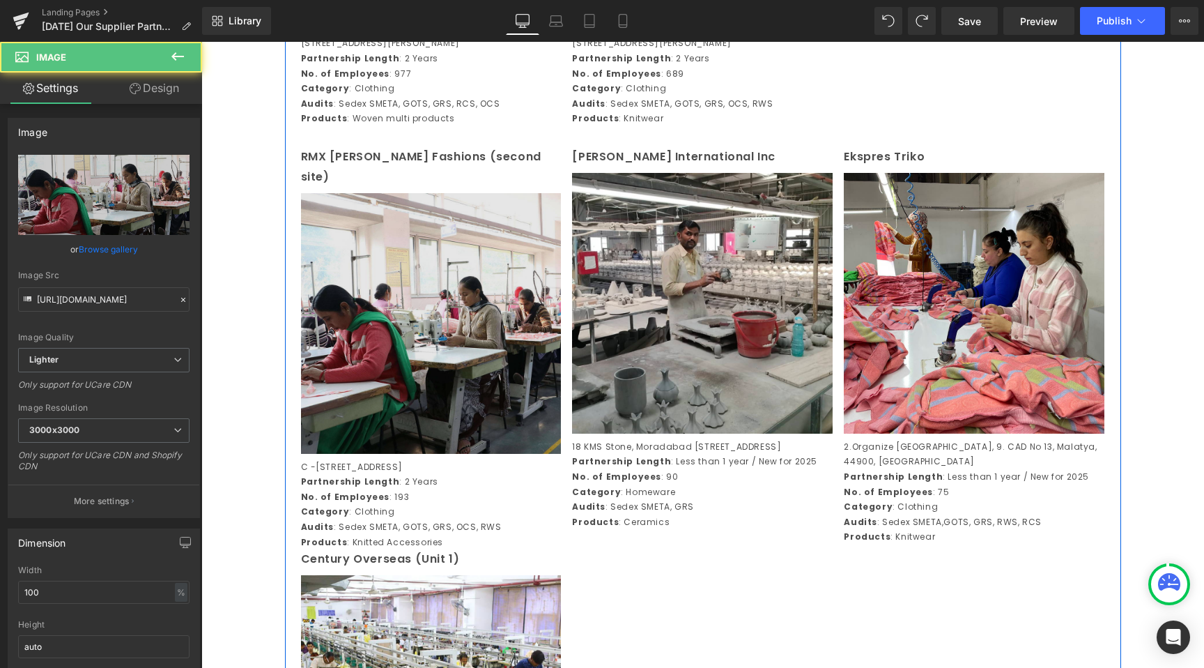
click at [407, 365] on img at bounding box center [431, 323] width 261 height 261
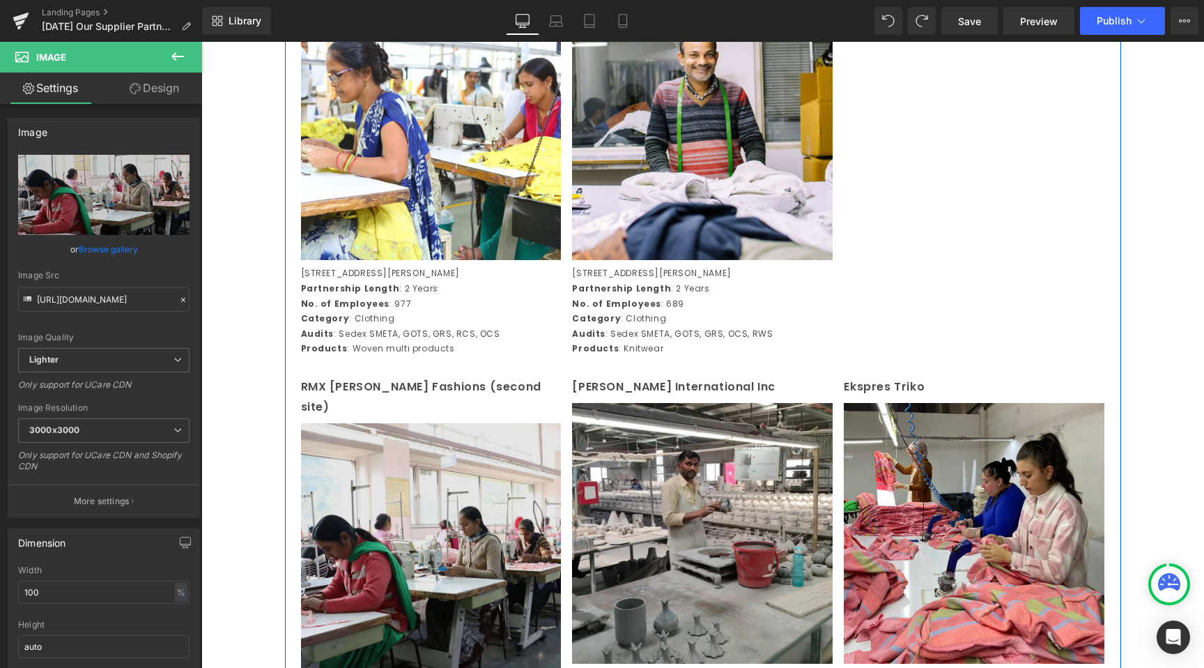
scroll to position [1615, 0]
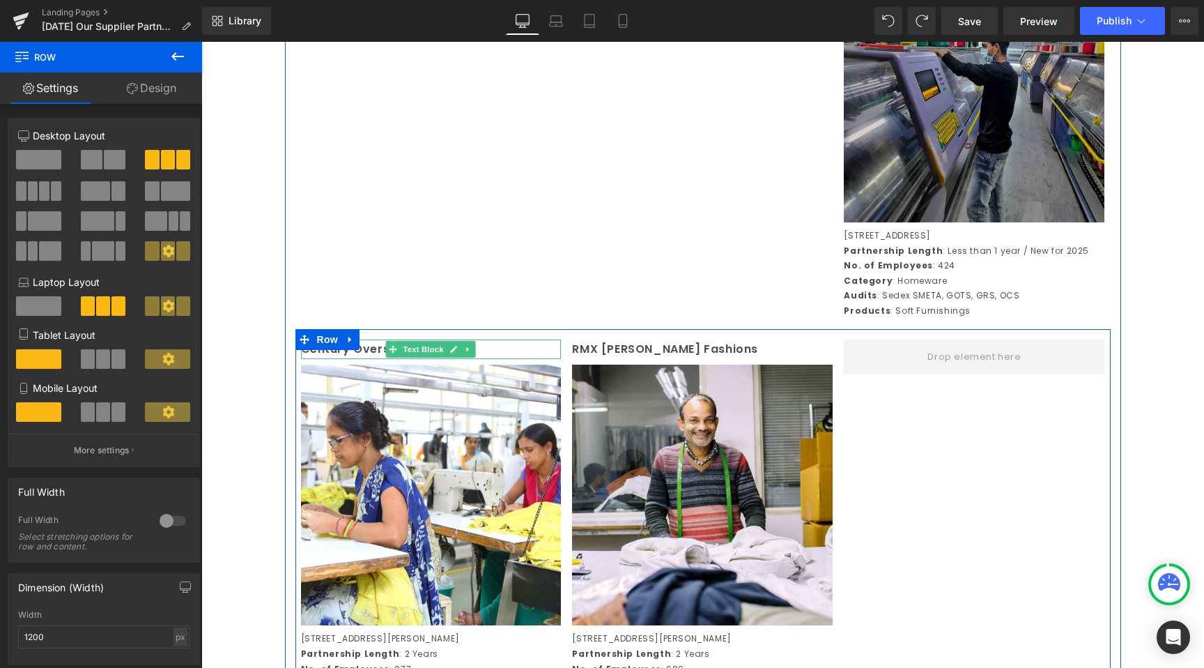
click at [375, 360] on p "Century Overseas (Unit 2)" at bounding box center [431, 349] width 261 height 20
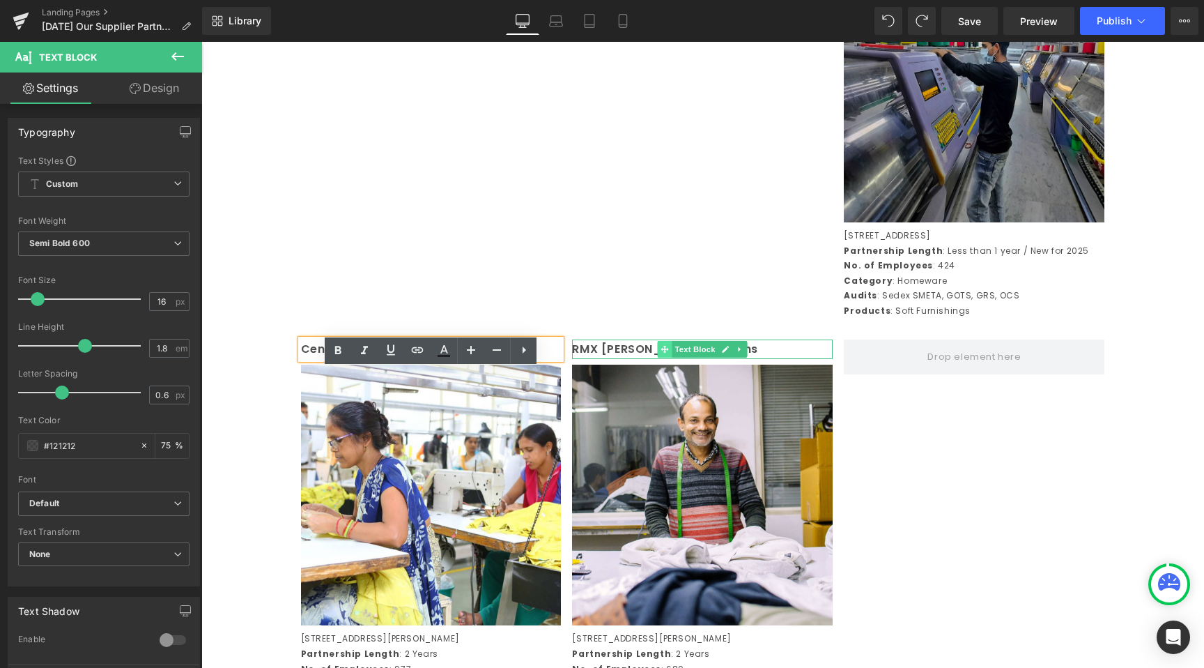
click at [668, 353] on icon at bounding box center [665, 349] width 8 height 8
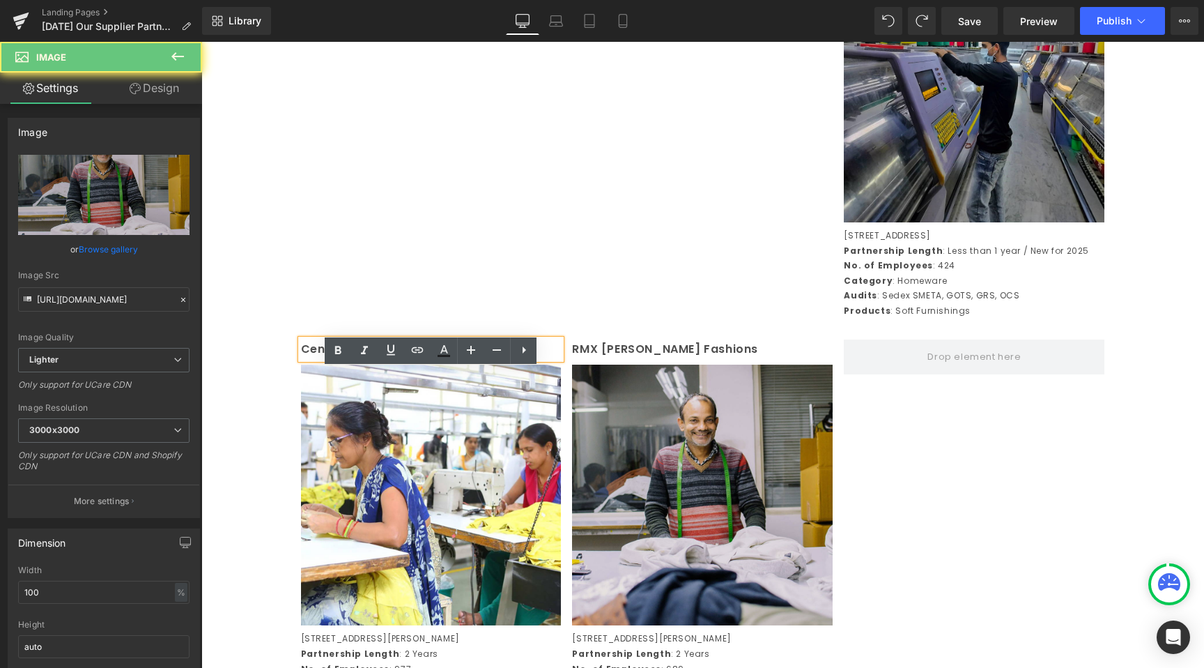
click at [605, 402] on img at bounding box center [702, 495] width 261 height 261
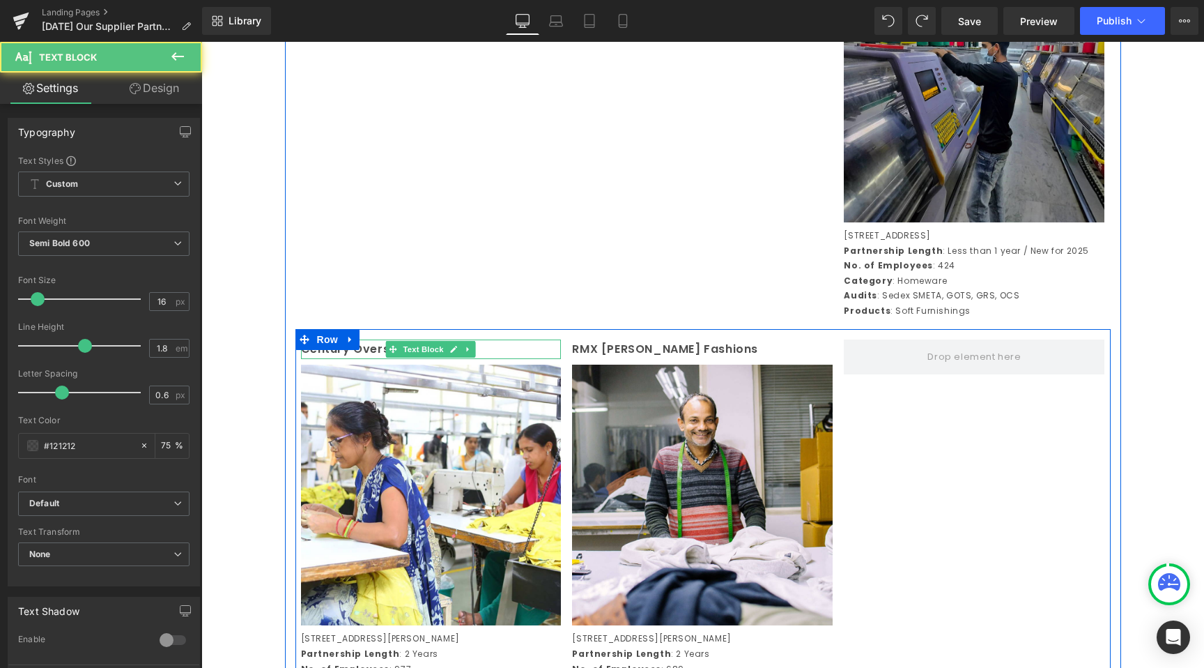
click at [381, 360] on p "Century Overseas (Unit 2)" at bounding box center [431, 349] width 261 height 20
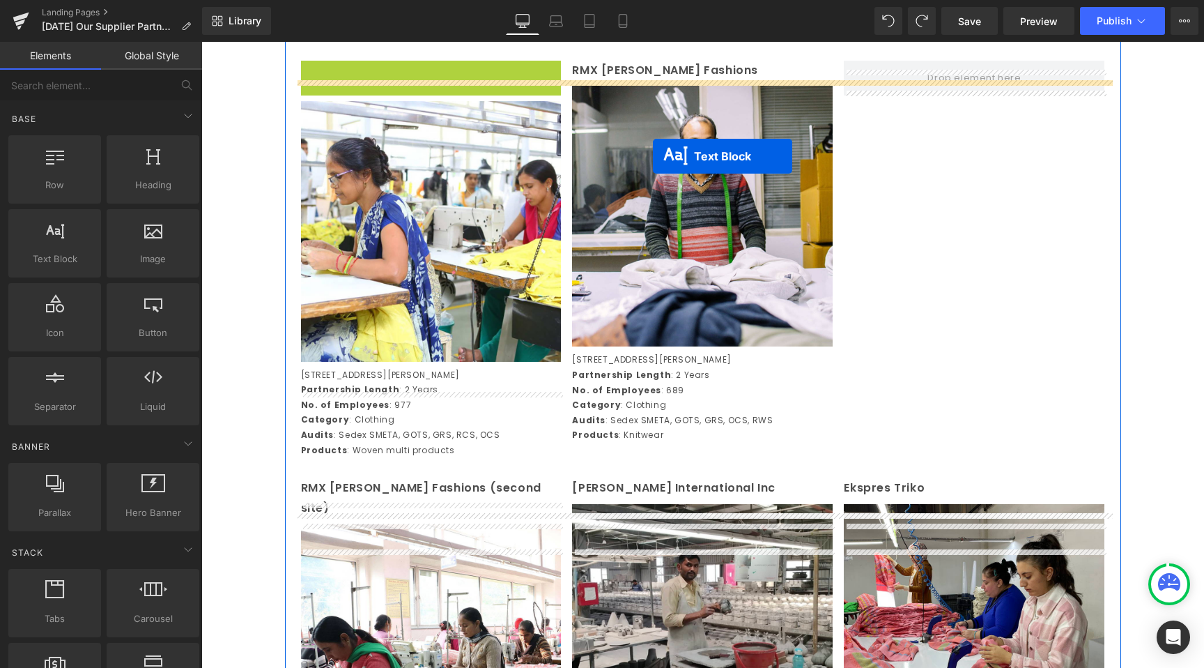
scroll to position [1838, 0]
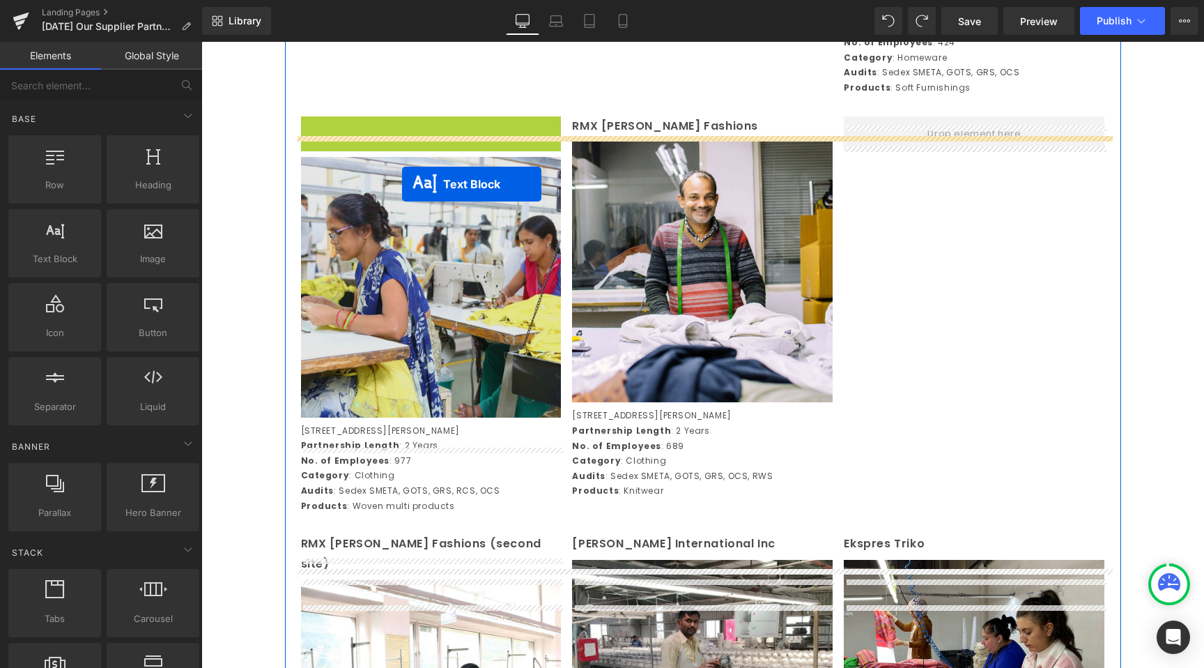
drag, startPoint x: 392, startPoint y: 381, endPoint x: 414, endPoint y: 174, distance: 208.1
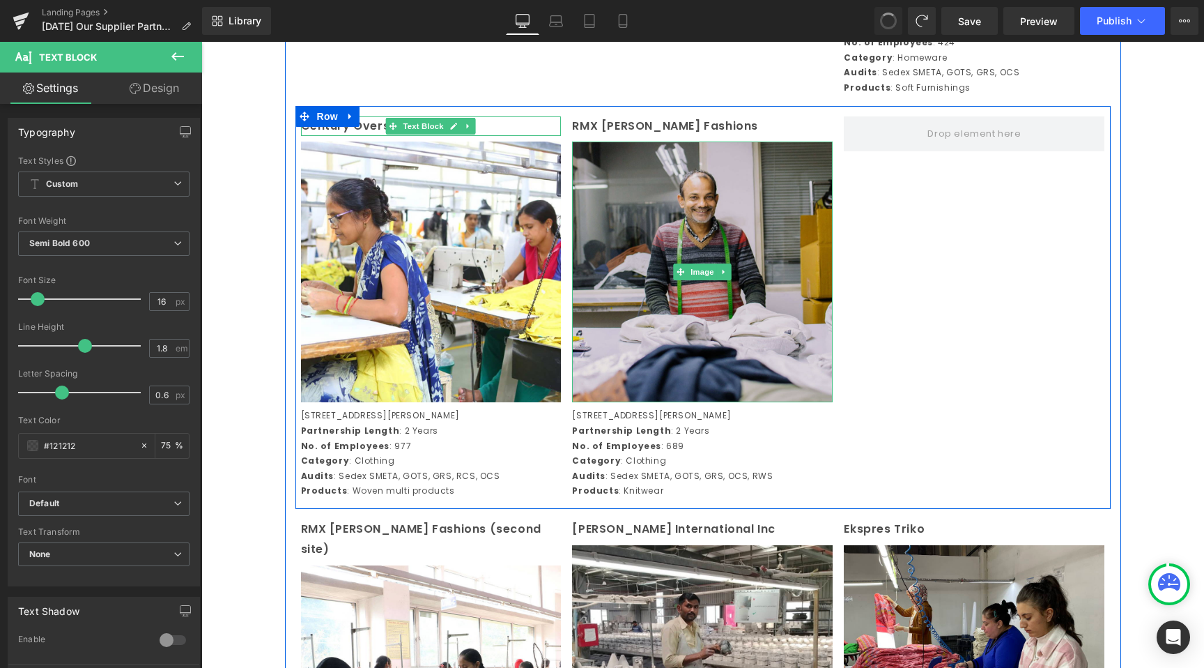
click at [686, 250] on img at bounding box center [702, 271] width 261 height 261
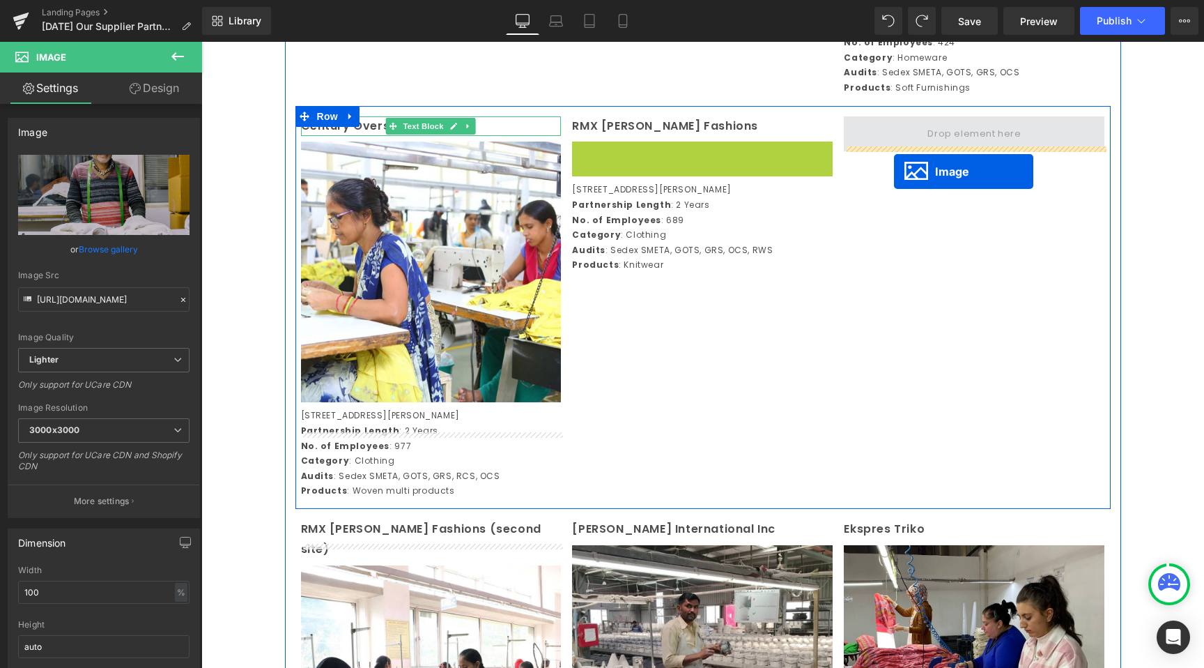
drag, startPoint x: 688, startPoint y: 296, endPoint x: 894, endPoint y: 171, distance: 240.7
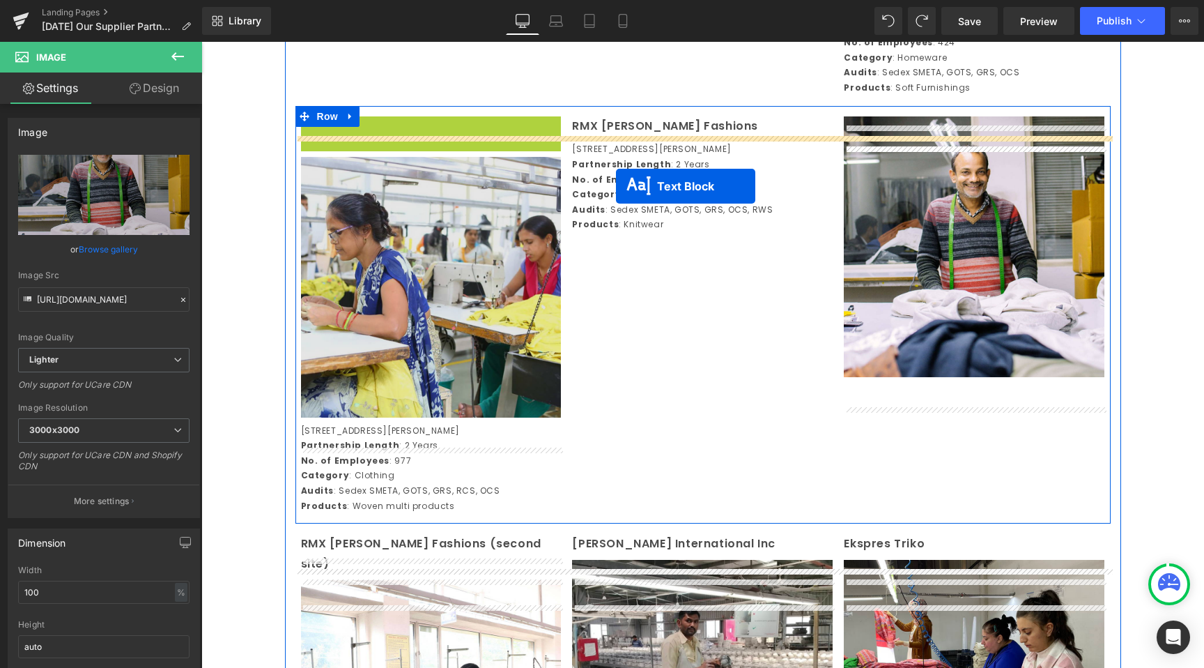
drag, startPoint x: 406, startPoint y: 156, endPoint x: 556, endPoint y: 221, distance: 163.3
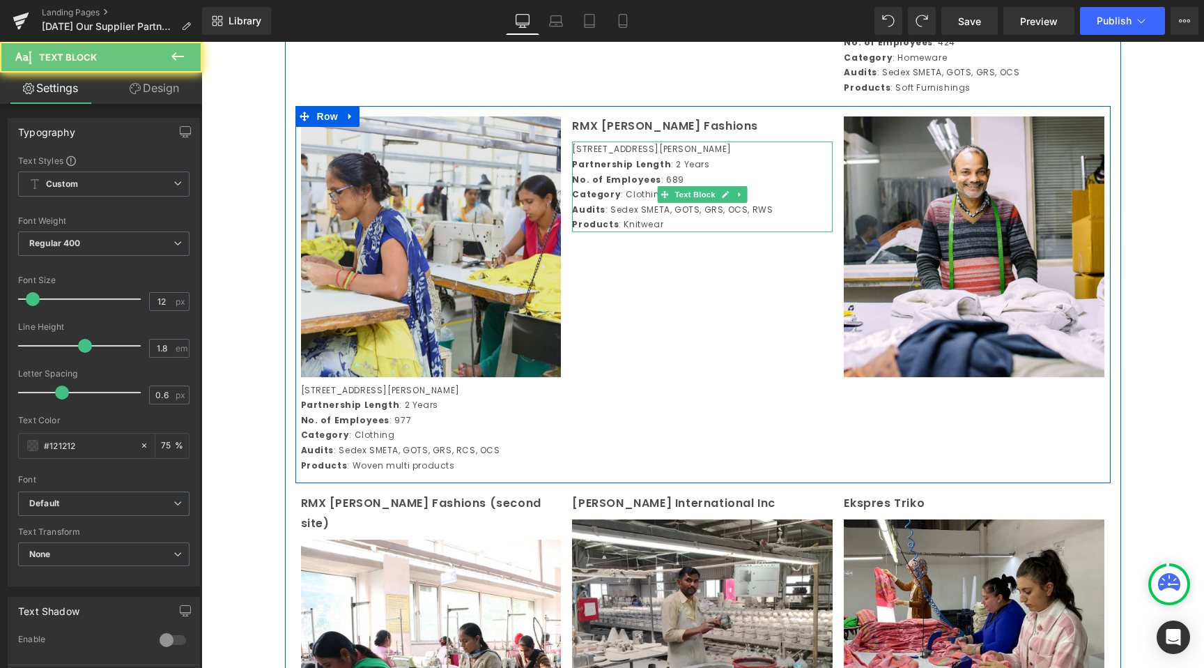
drag, startPoint x: 642, startPoint y: 216, endPoint x: 413, endPoint y: 198, distance: 230.0
click at [642, 187] on p "No. of Employees : 689" at bounding box center [702, 179] width 261 height 15
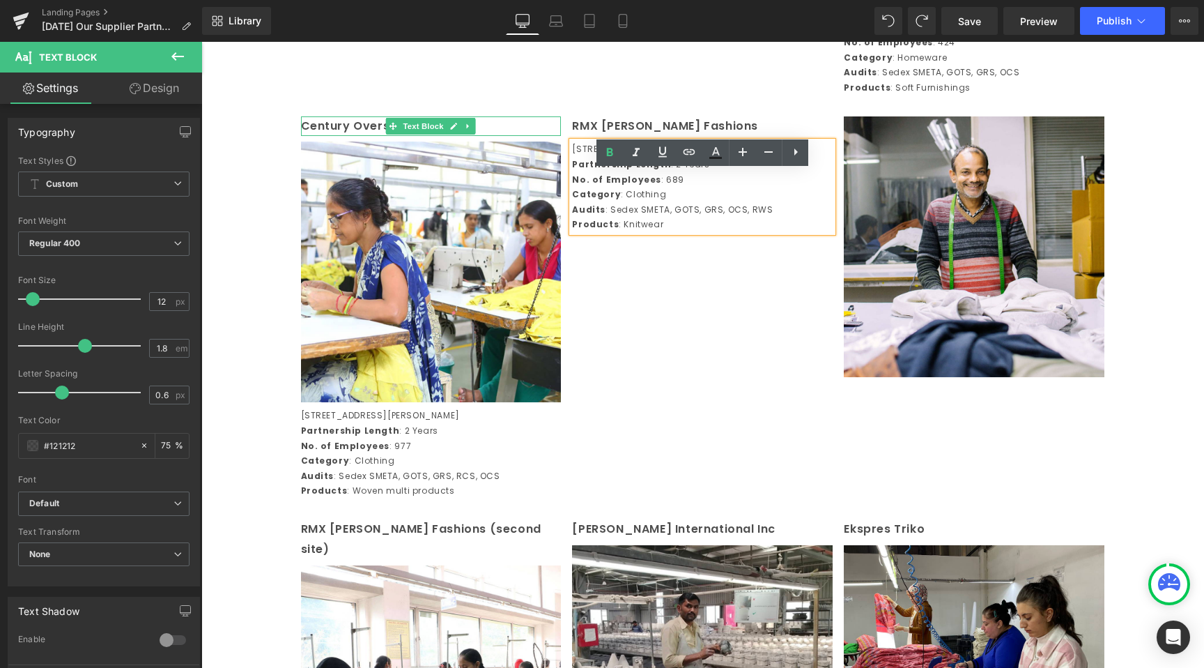
click at [257, 366] on div "Image Row Cotton Crafters Text Block Image 297, Sector 6, IMT Maneshwar, Gurgao…" at bounding box center [702, 509] width 1003 height 4442
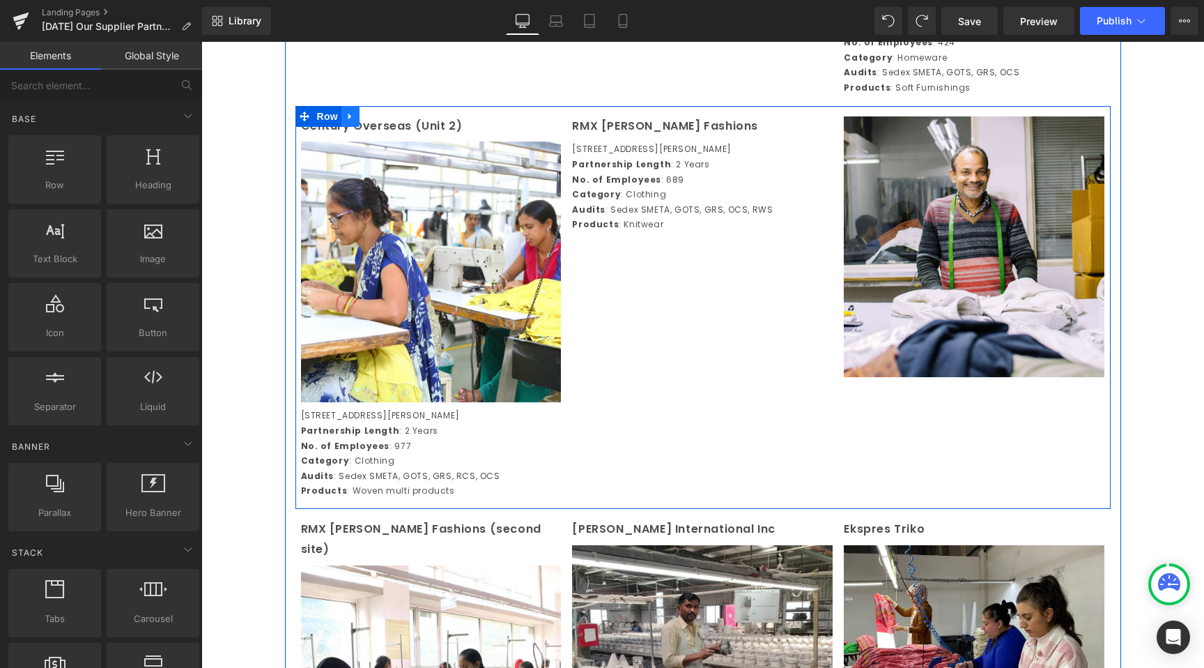
click at [349, 121] on icon at bounding box center [351, 116] width 10 height 10
click at [374, 127] on link at bounding box center [369, 116] width 18 height 21
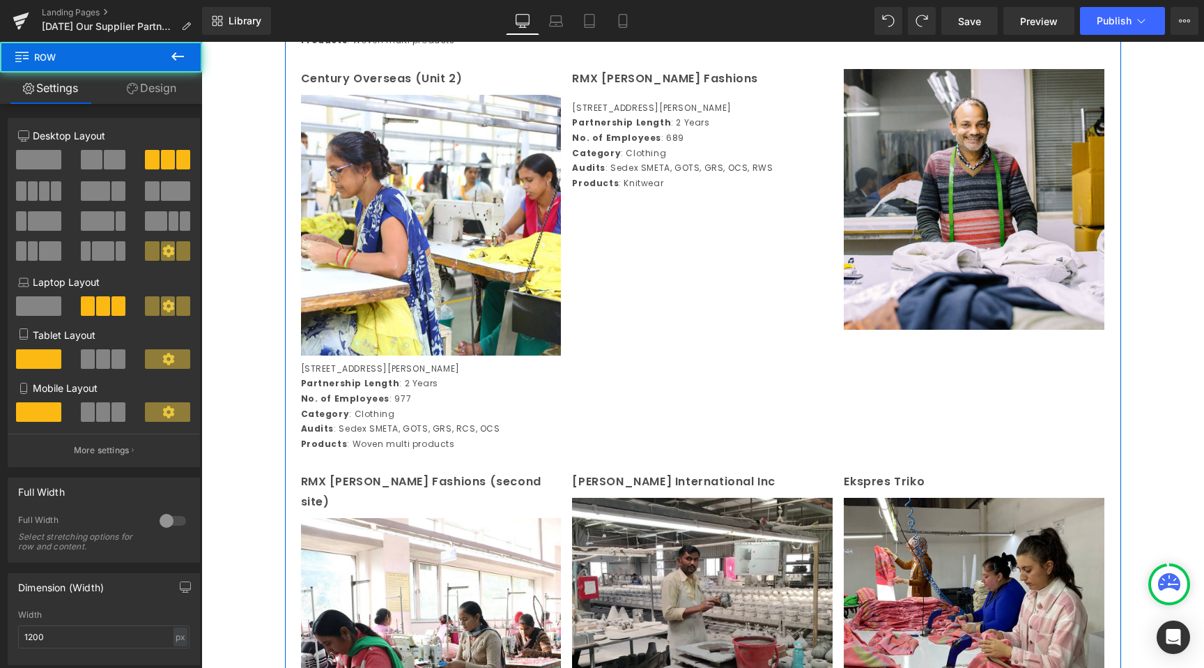
scroll to position [2295, 0]
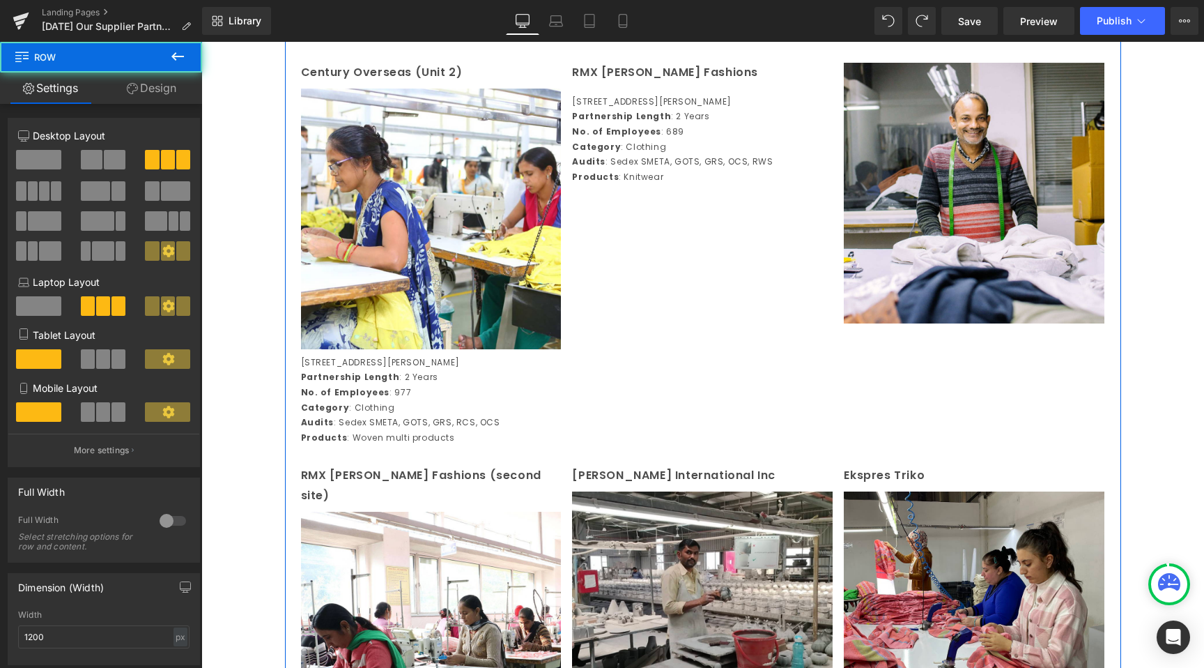
click at [624, 245] on div "Century Overseas (Unit 2) Text Block Image Plot No. 6/6 and 6/7, Industrial Are…" at bounding box center [703, 253] width 815 height 403
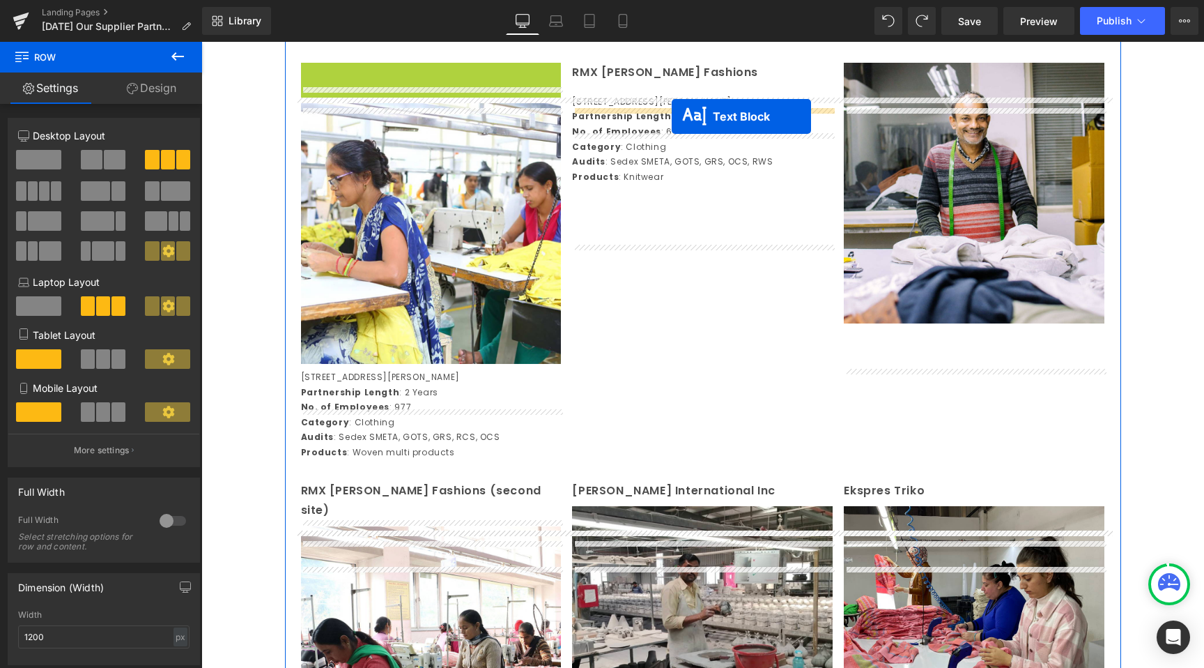
drag, startPoint x: 389, startPoint y: 117, endPoint x: 672, endPoint y: 116, distance: 283.0
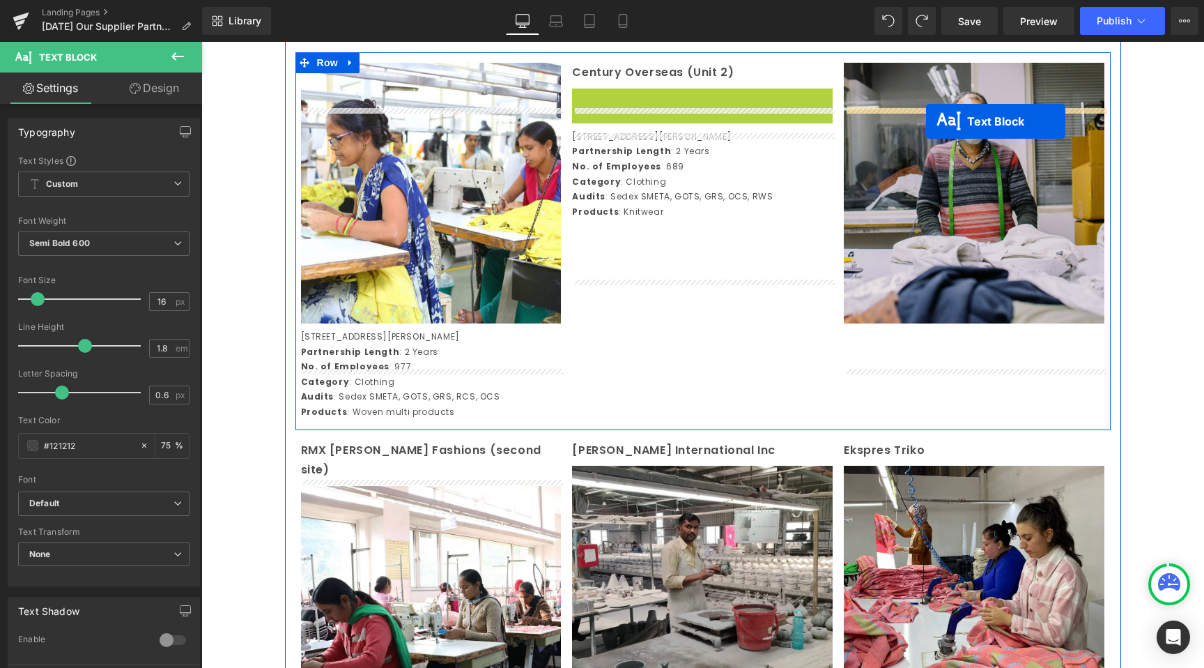
drag, startPoint x: 666, startPoint y: 146, endPoint x: 926, endPoint y: 121, distance: 261.2
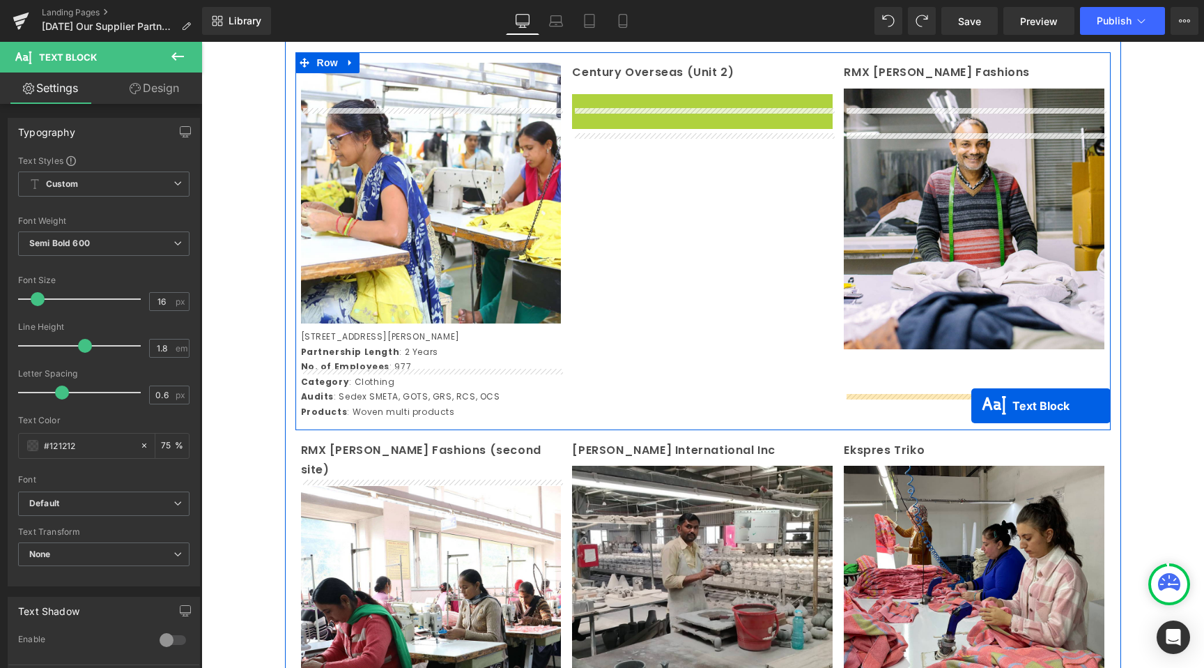
drag, startPoint x: 676, startPoint y: 192, endPoint x: 971, endPoint y: 405, distance: 363.5
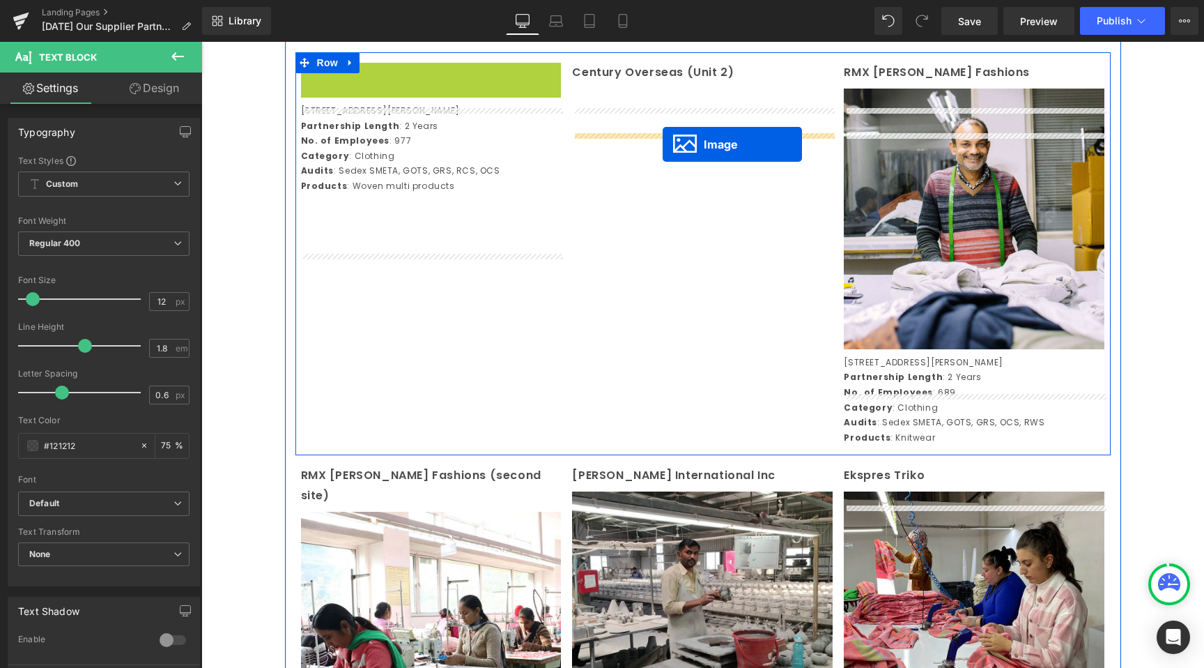
drag, startPoint x: 411, startPoint y: 240, endPoint x: 663, endPoint y: 144, distance: 269.8
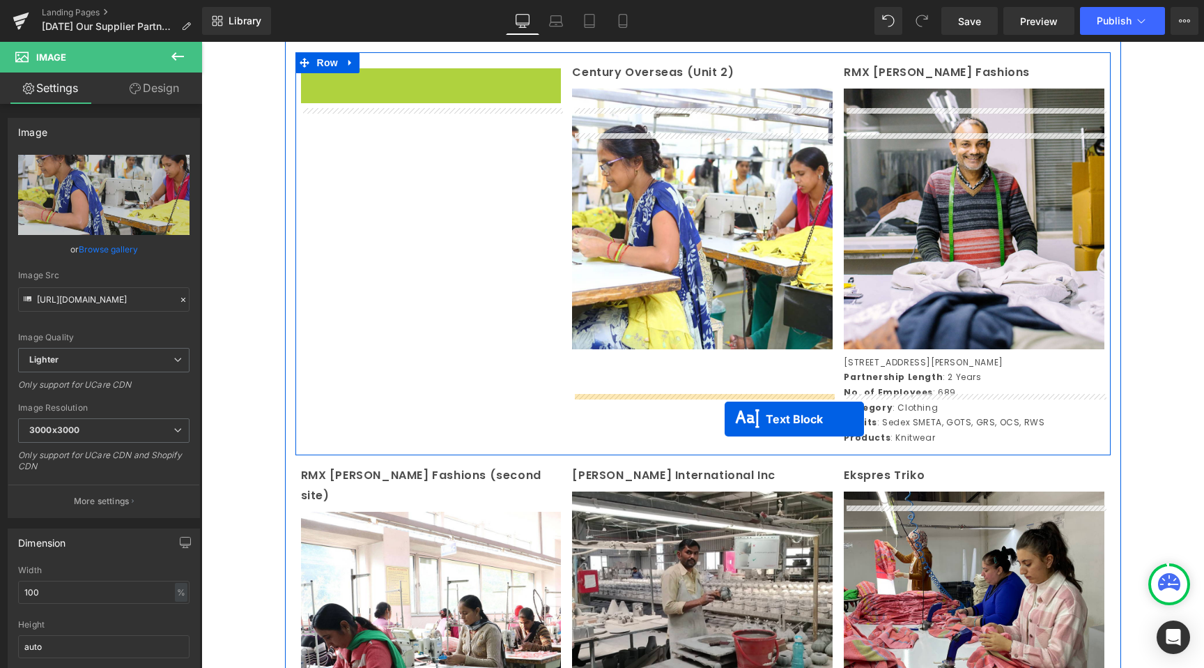
drag, startPoint x: 397, startPoint y: 165, endPoint x: 726, endPoint y: 419, distance: 415.5
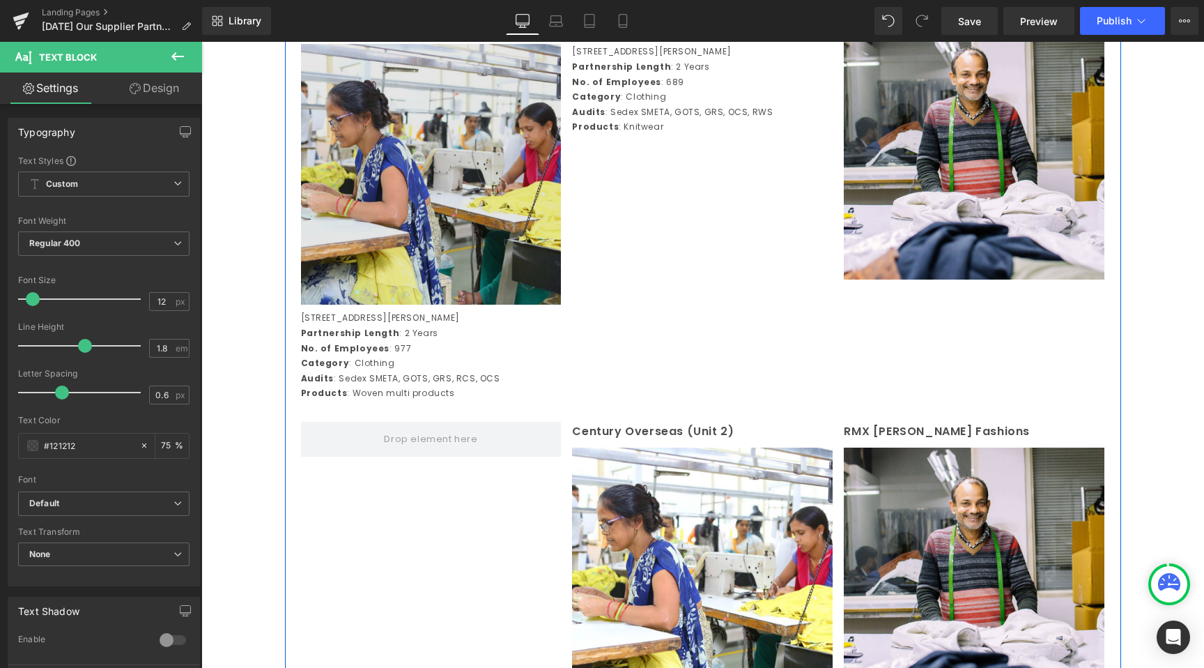
scroll to position [1859, 0]
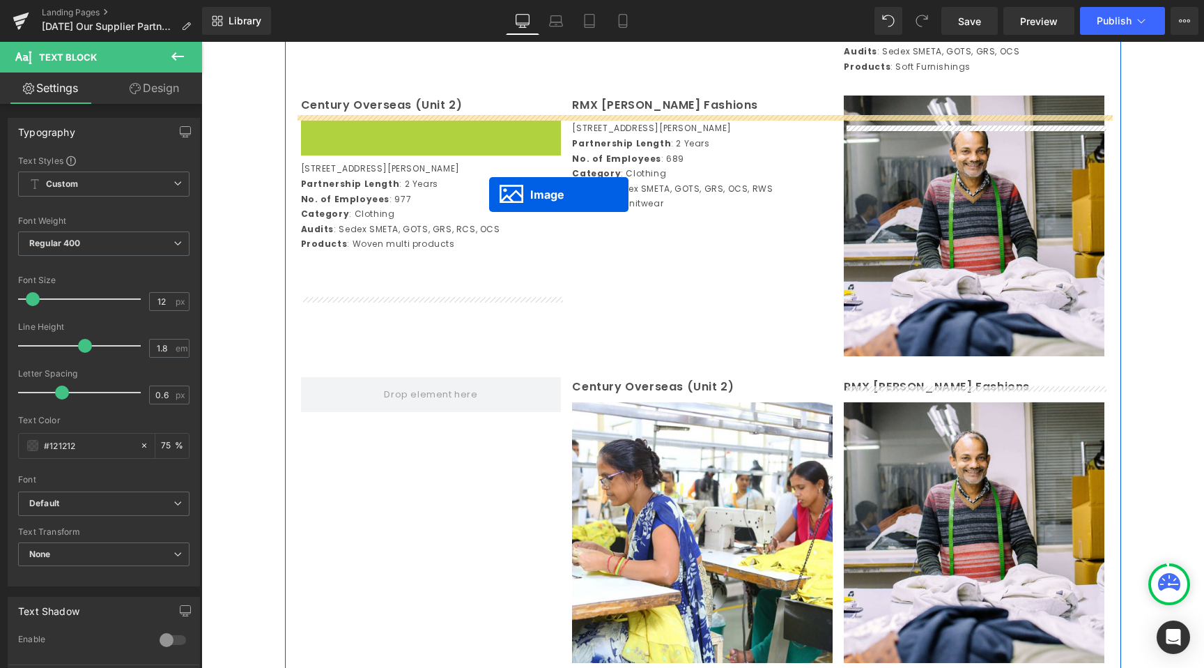
drag, startPoint x: 431, startPoint y: 267, endPoint x: 480, endPoint y: 182, distance: 98.0
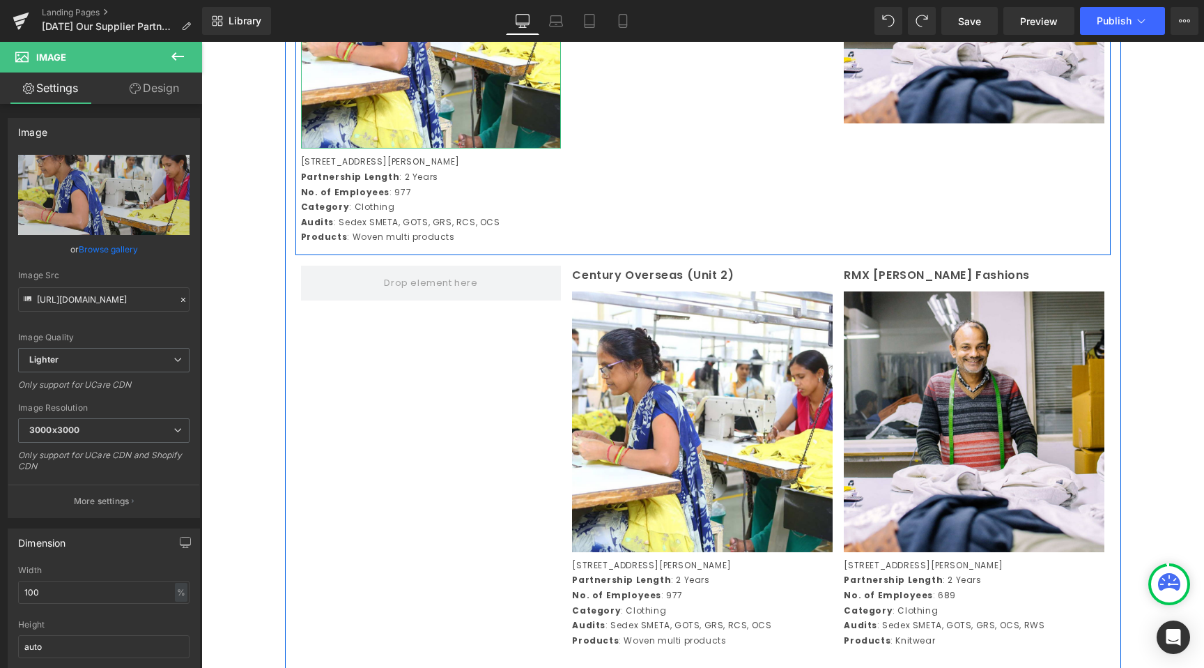
scroll to position [1814, 0]
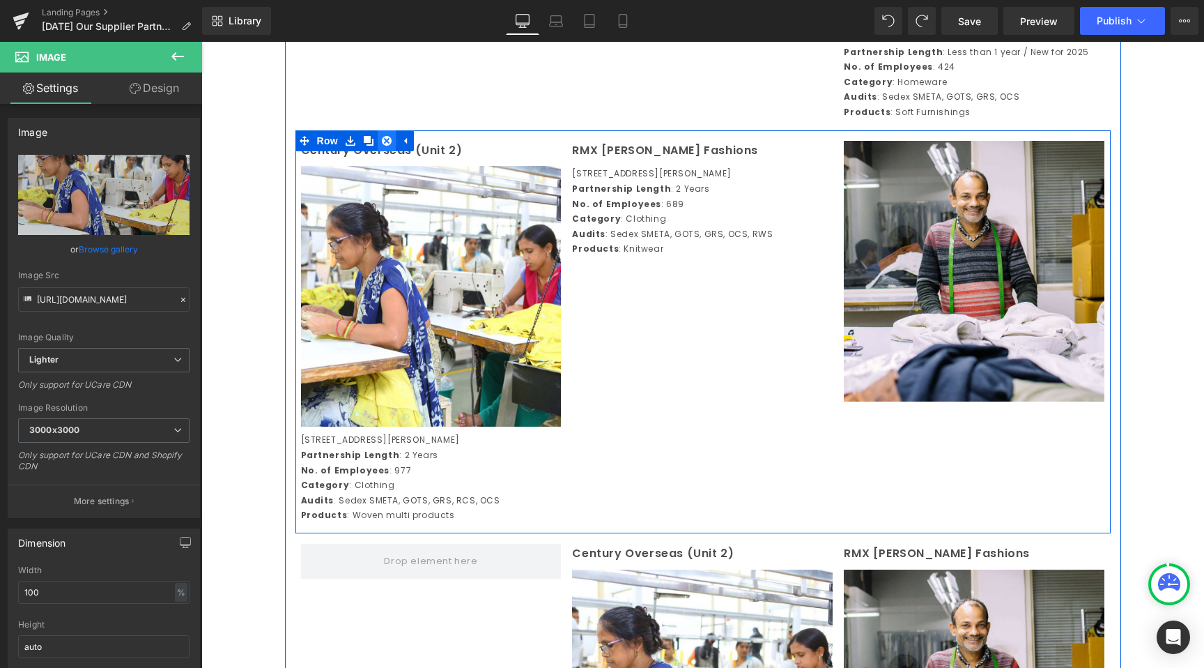
click at [392, 151] on link at bounding box center [387, 140] width 18 height 21
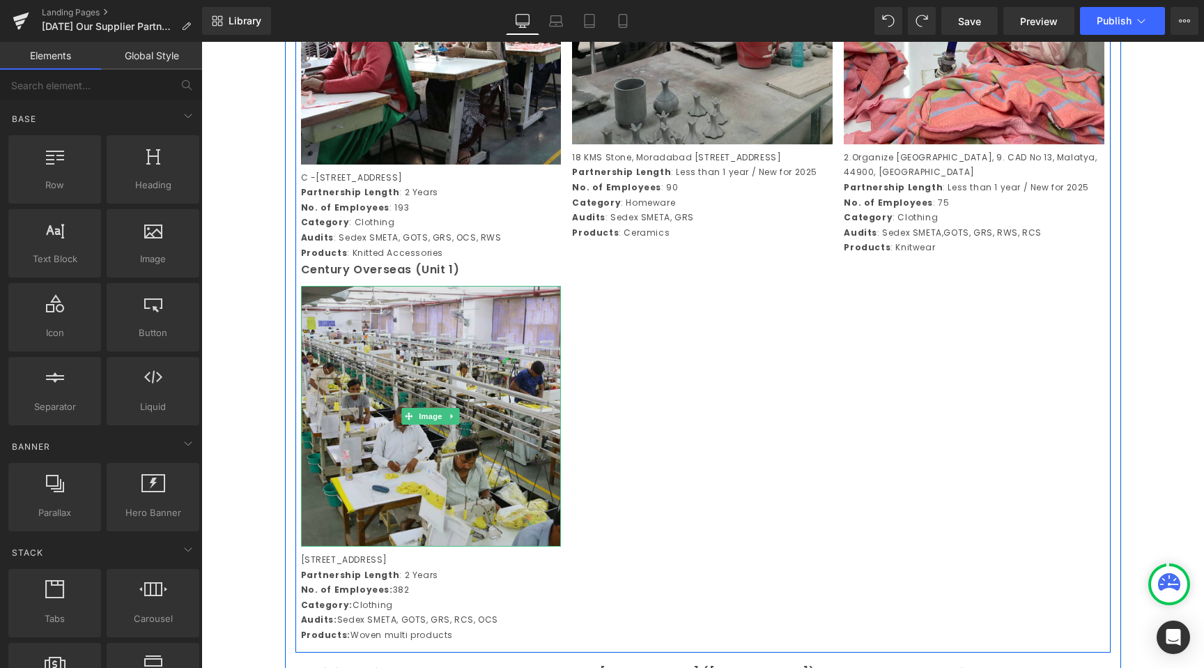
scroll to position [2499, 0]
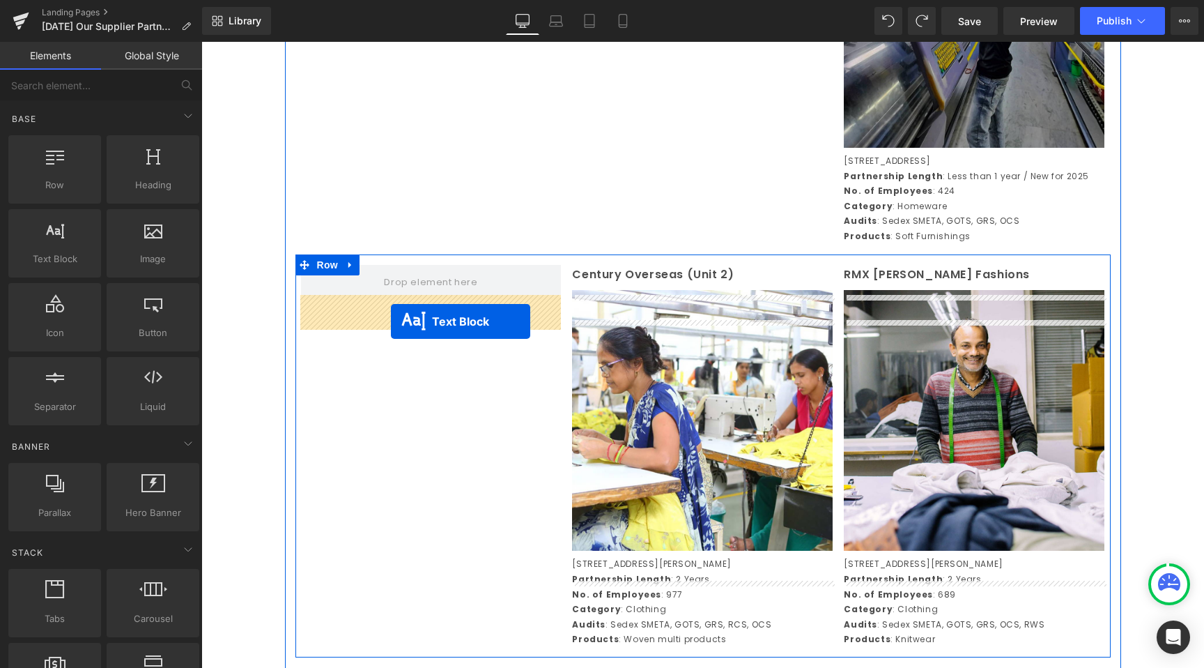
drag, startPoint x: 397, startPoint y: 296, endPoint x: 392, endPoint y: 321, distance: 25.0
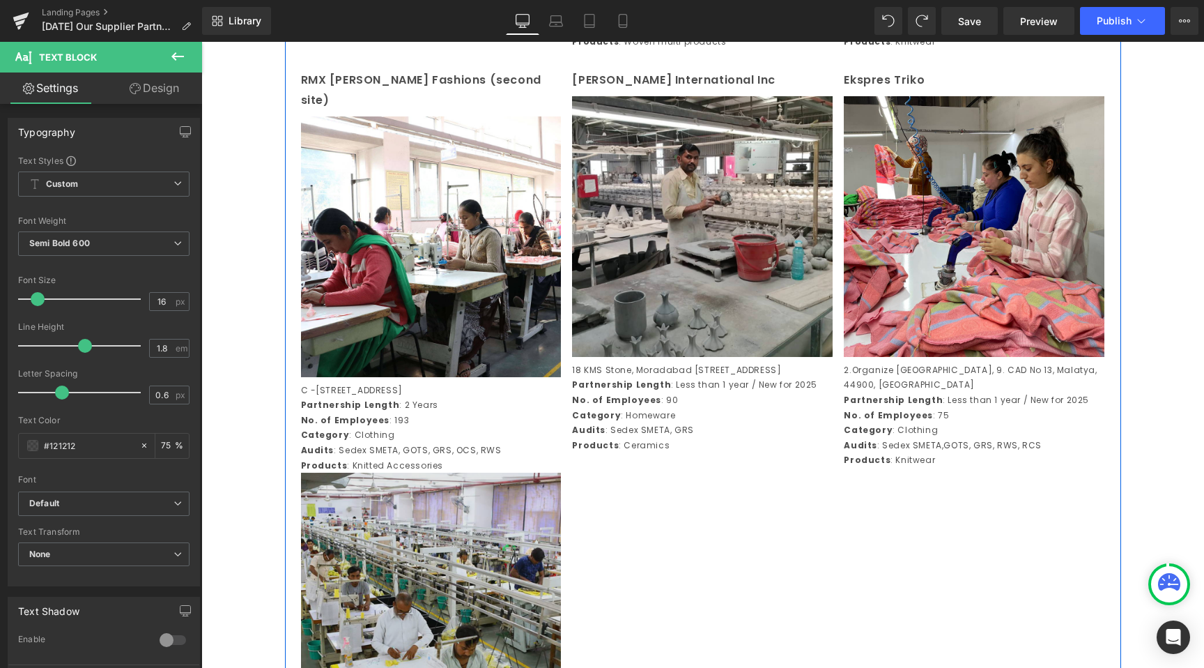
scroll to position [2447, 0]
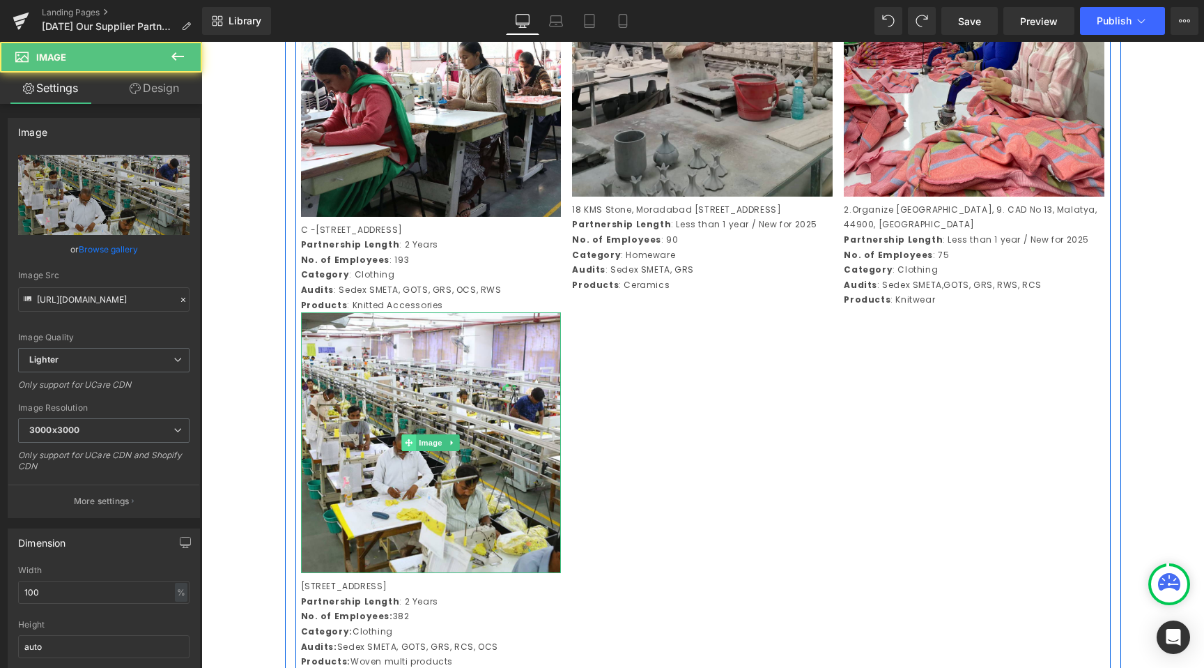
click at [406, 459] on img at bounding box center [431, 442] width 261 height 261
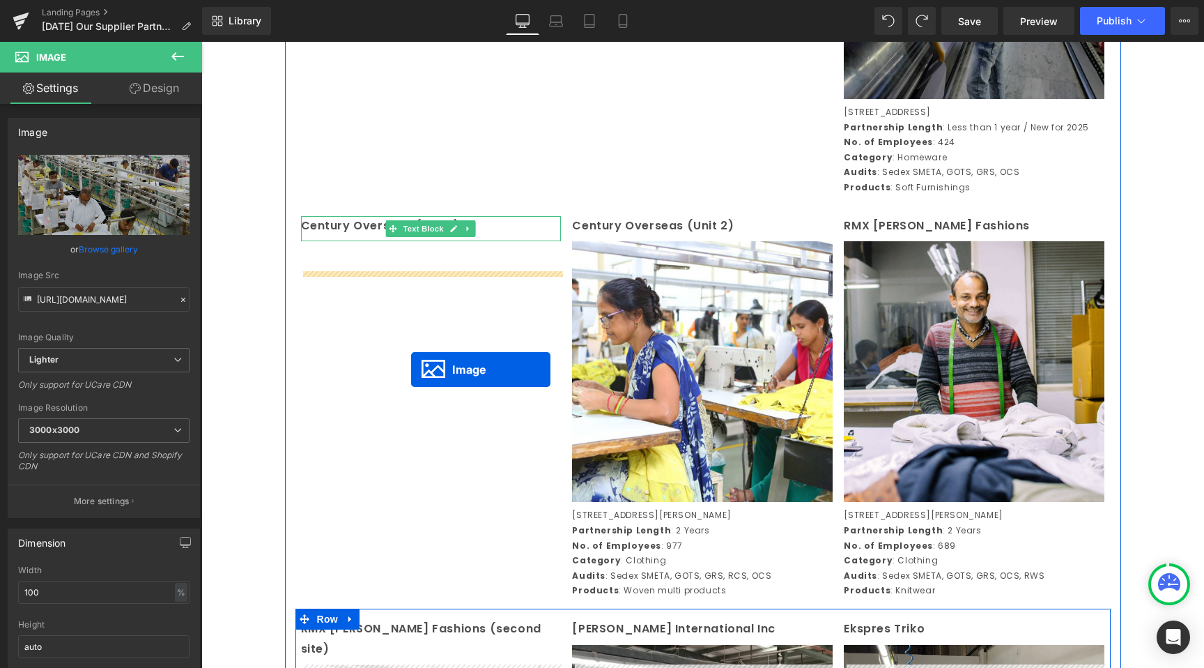
drag, startPoint x: 404, startPoint y: 466, endPoint x: 411, endPoint y: 369, distance: 97.1
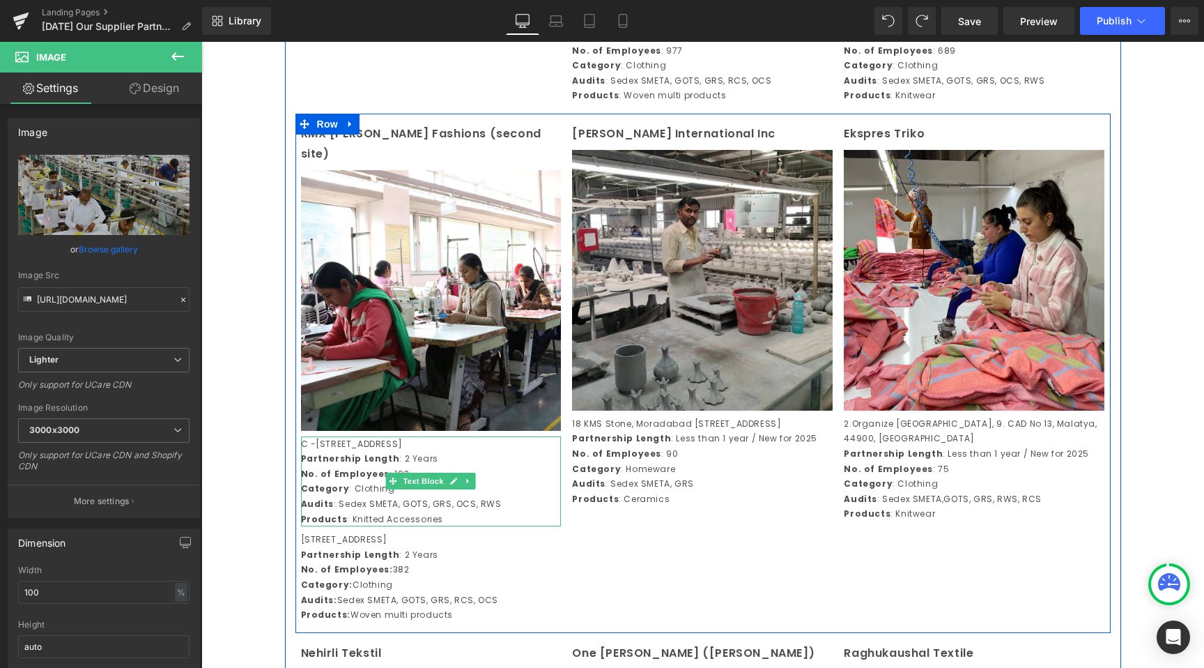
scroll to position [2361, 0]
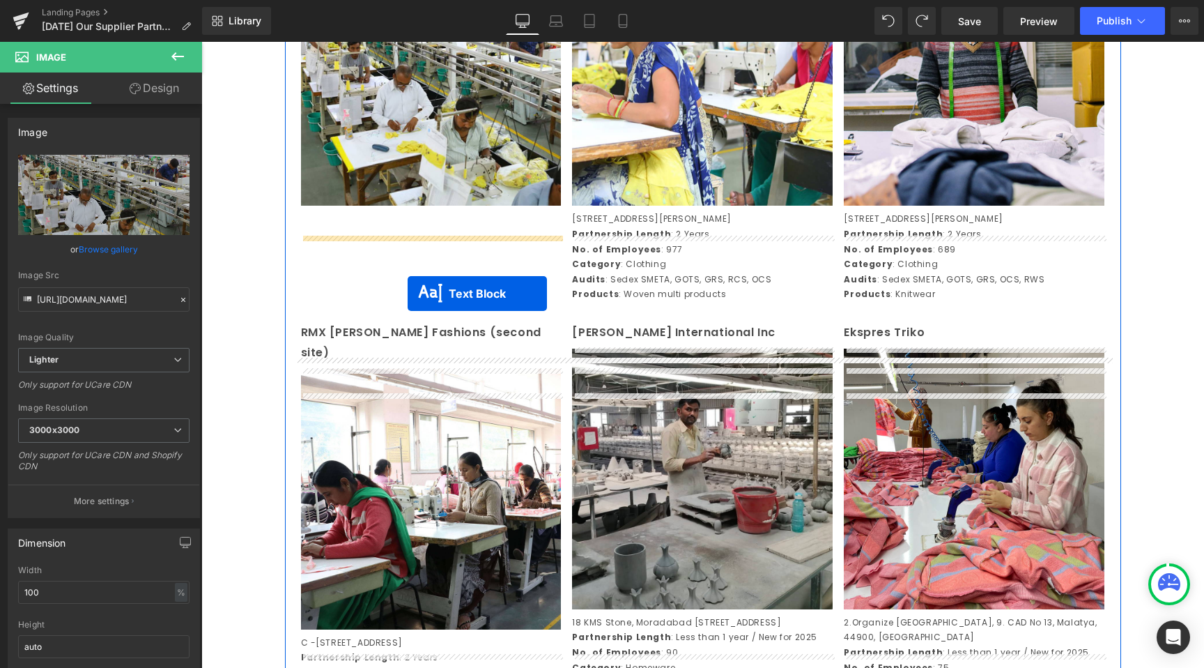
drag, startPoint x: 396, startPoint y: 483, endPoint x: 406, endPoint y: 280, distance: 203.1
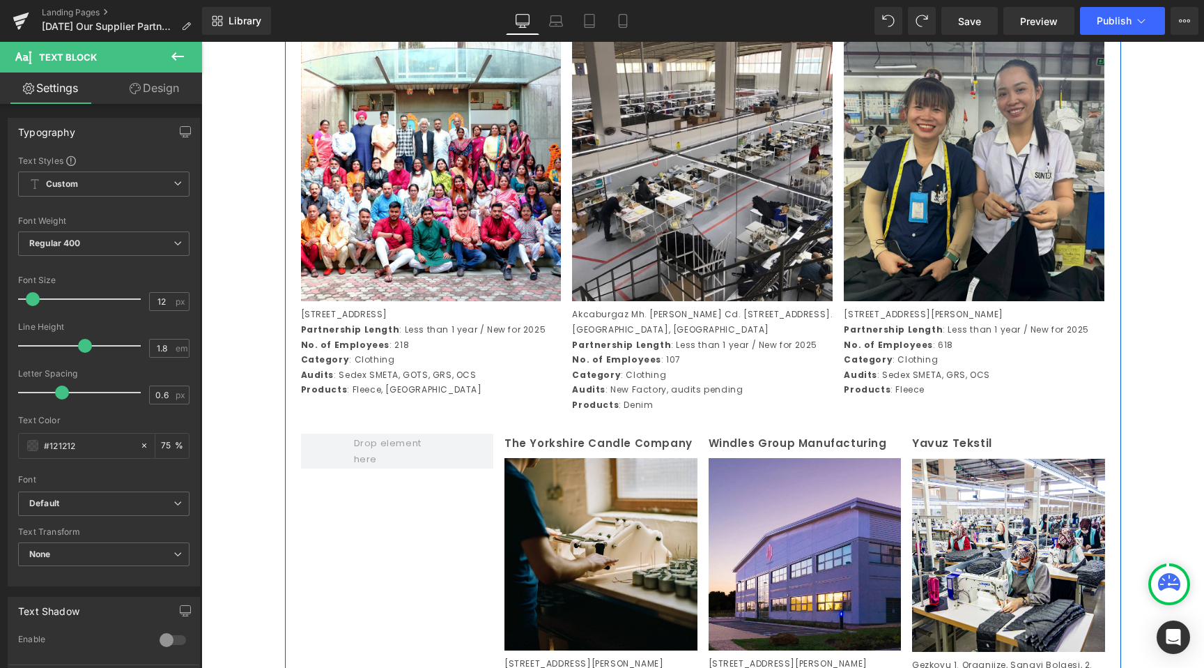
scroll to position [3185, 0]
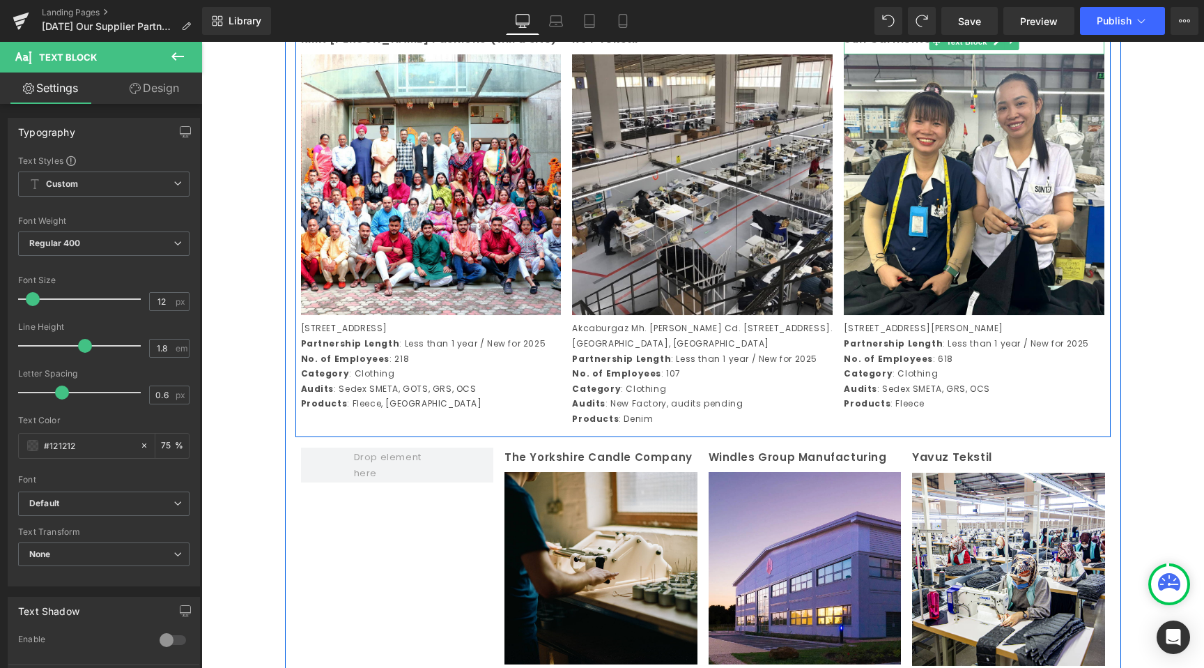
click at [900, 49] on p "Sun Garments" at bounding box center [974, 39] width 261 height 20
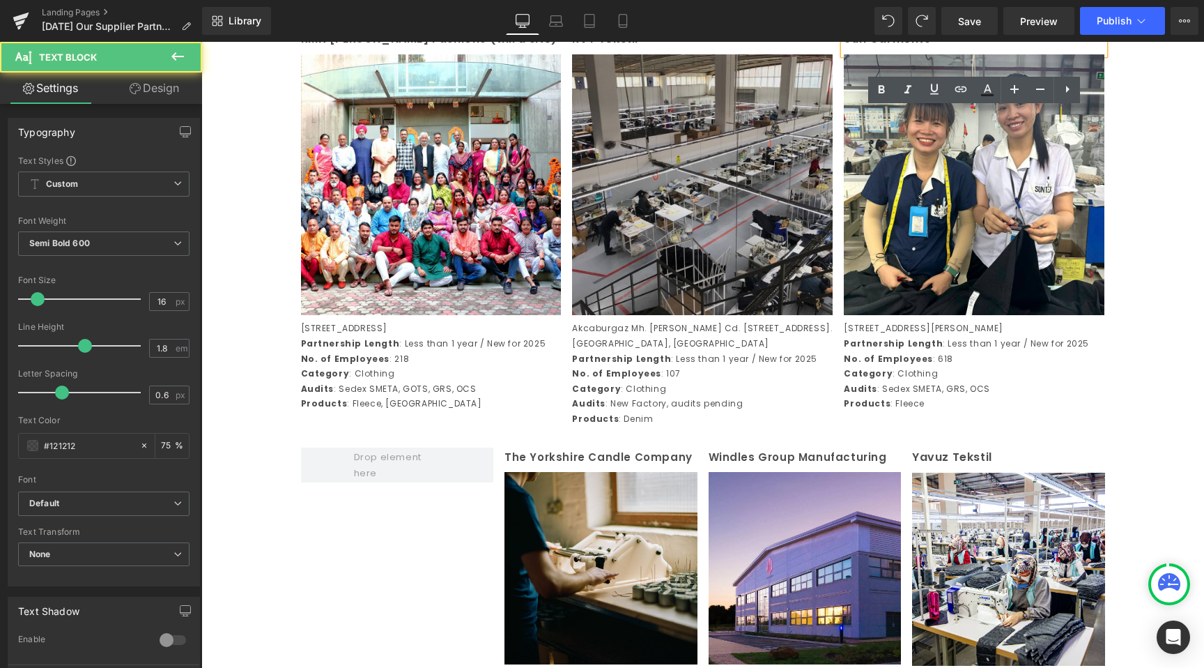
click at [740, 119] on img at bounding box center [702, 184] width 261 height 261
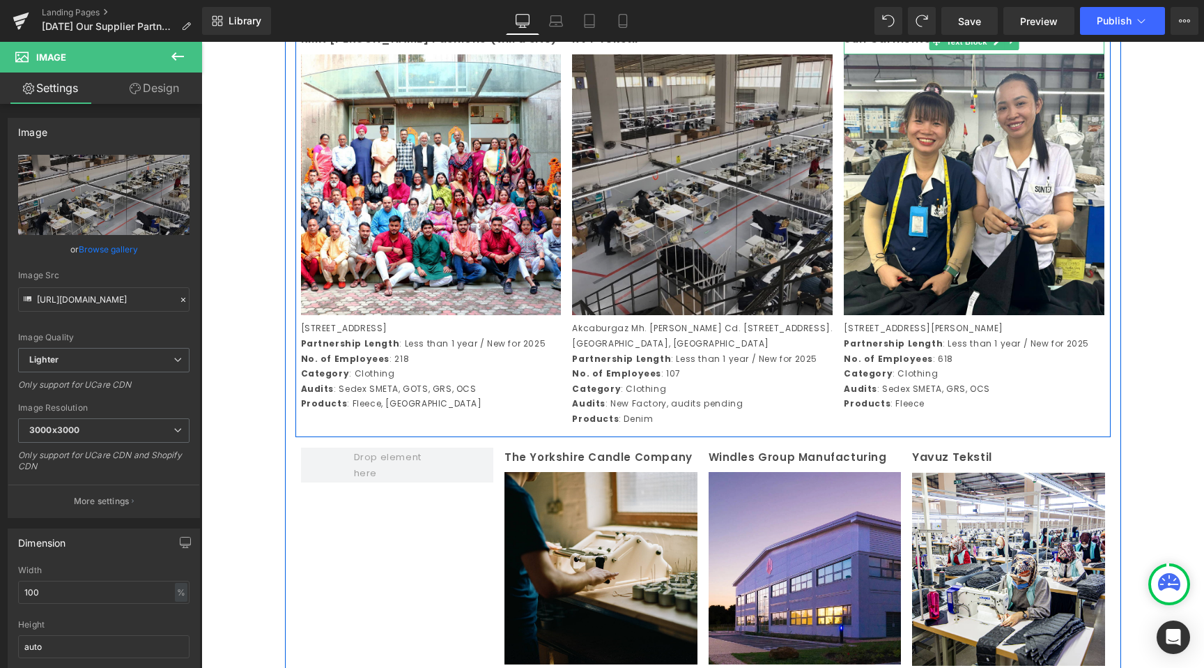
scroll to position [3115, 0]
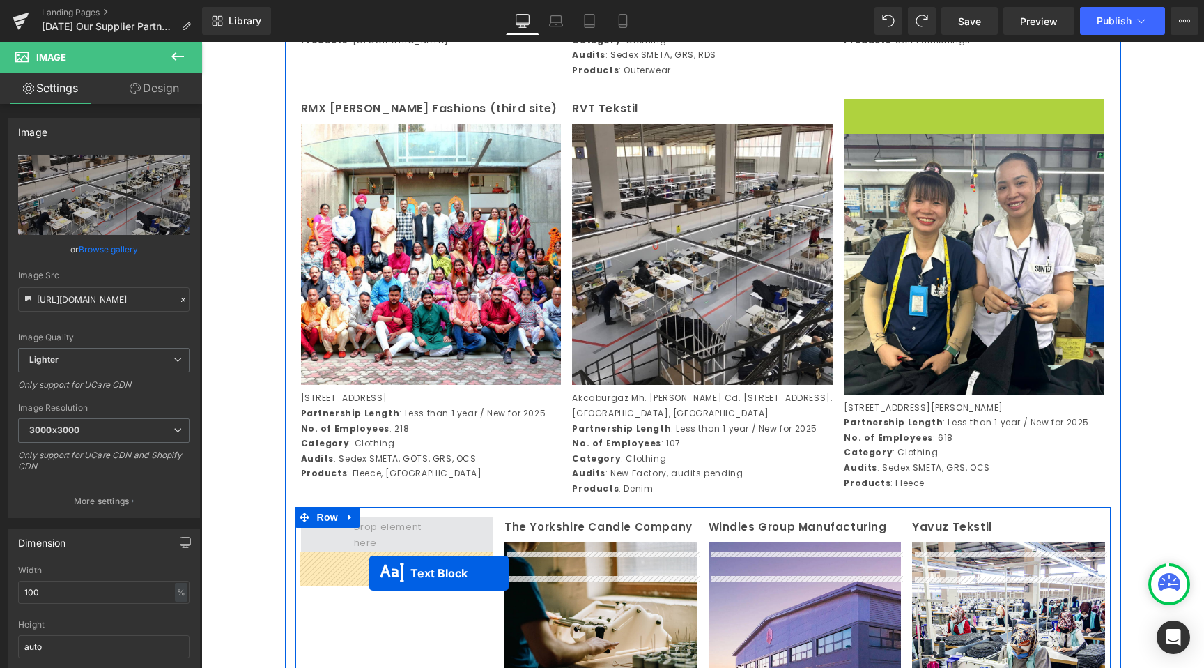
drag, startPoint x: 940, startPoint y: 67, endPoint x: 369, endPoint y: 573, distance: 762.3
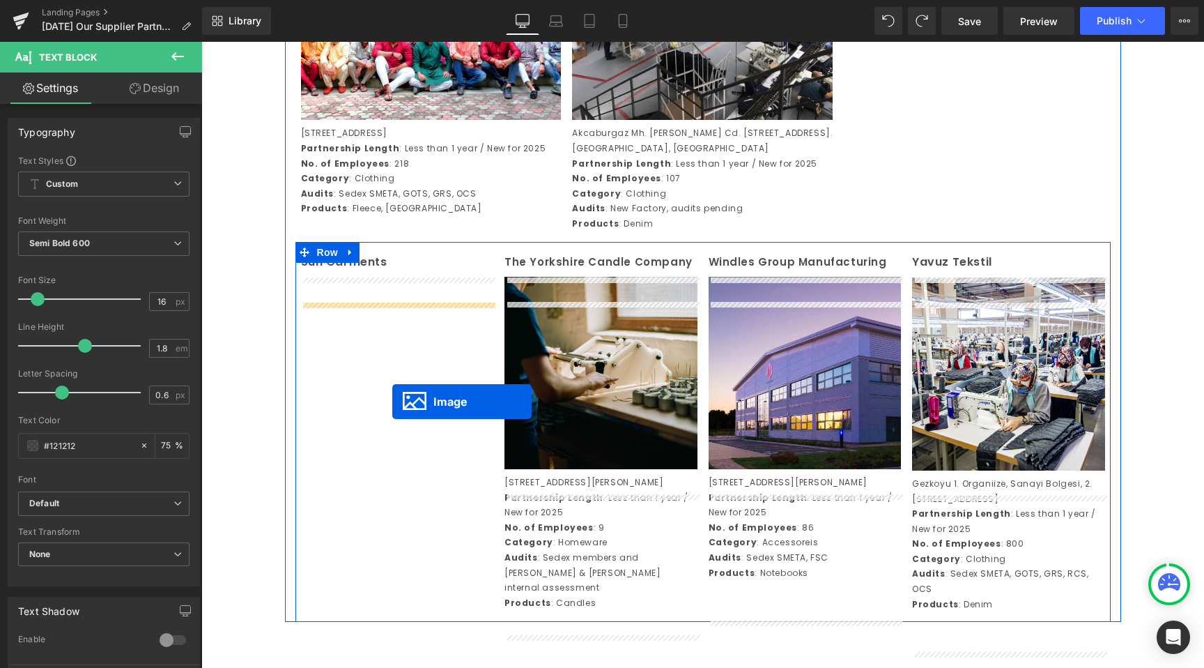
drag, startPoint x: 951, startPoint y: 250, endPoint x: 393, endPoint y: 400, distance: 578.1
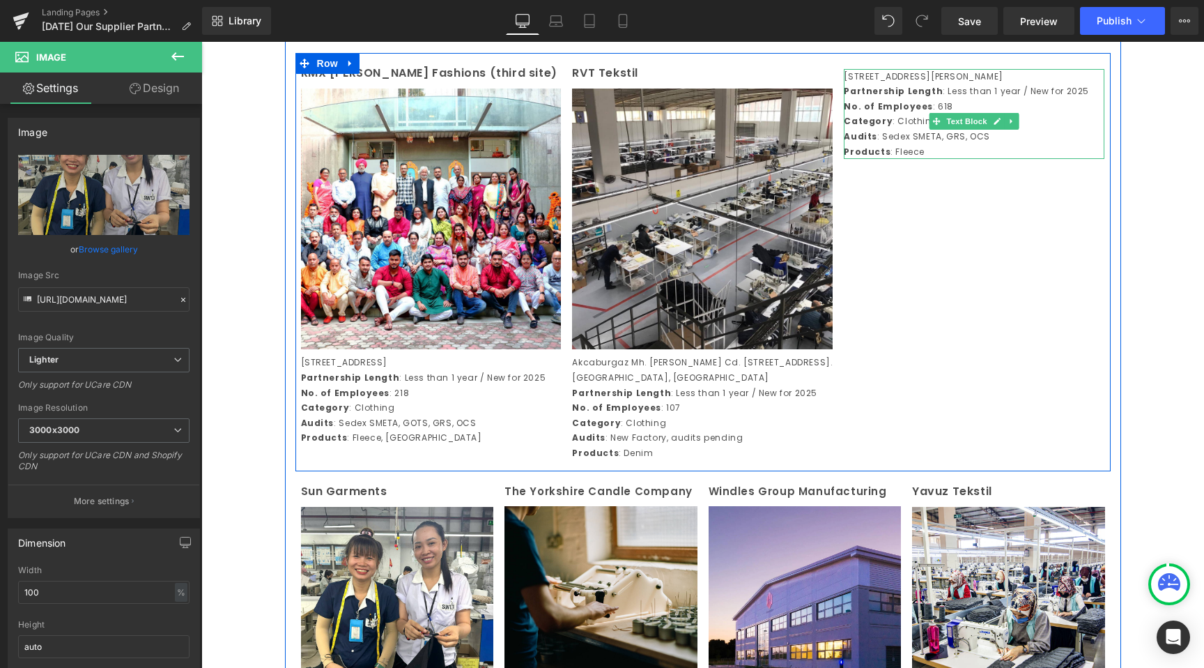
scroll to position [3150, 0]
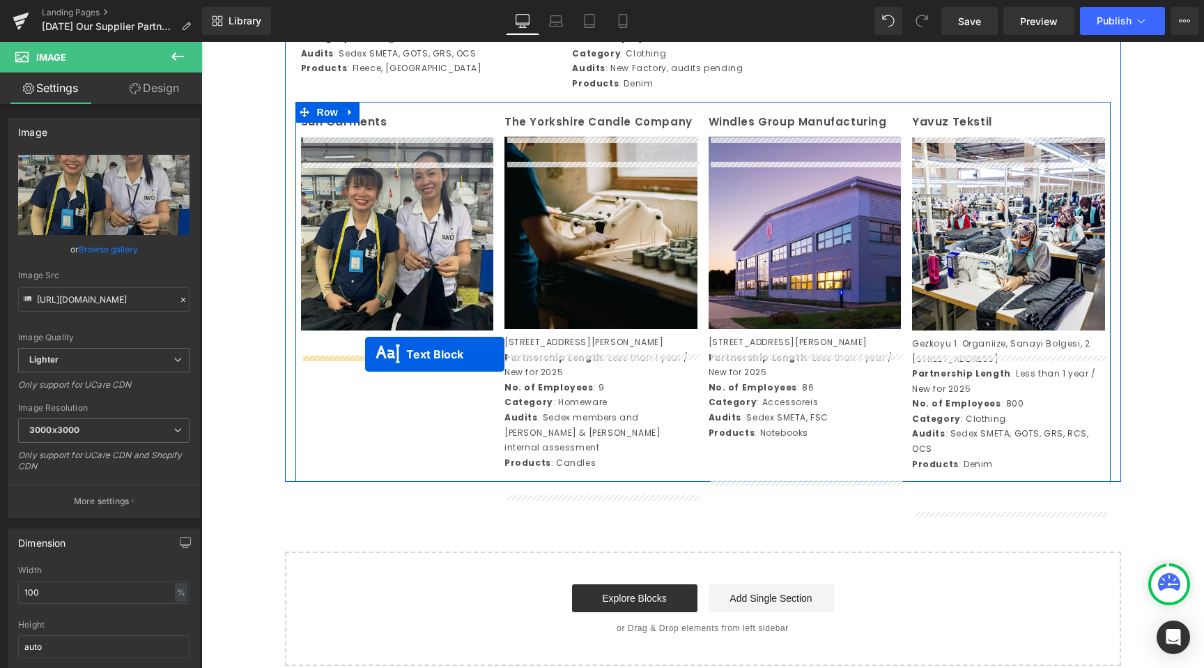
drag, startPoint x: 940, startPoint y: 144, endPoint x: 365, endPoint y: 354, distance: 611.5
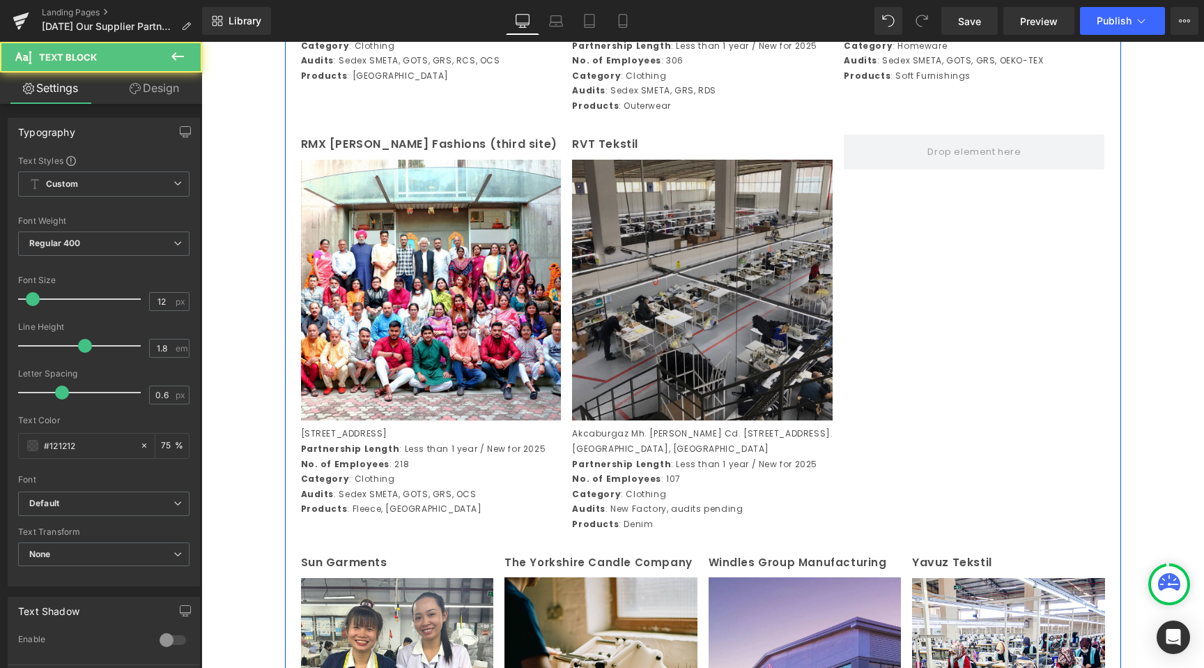
scroll to position [3078, 0]
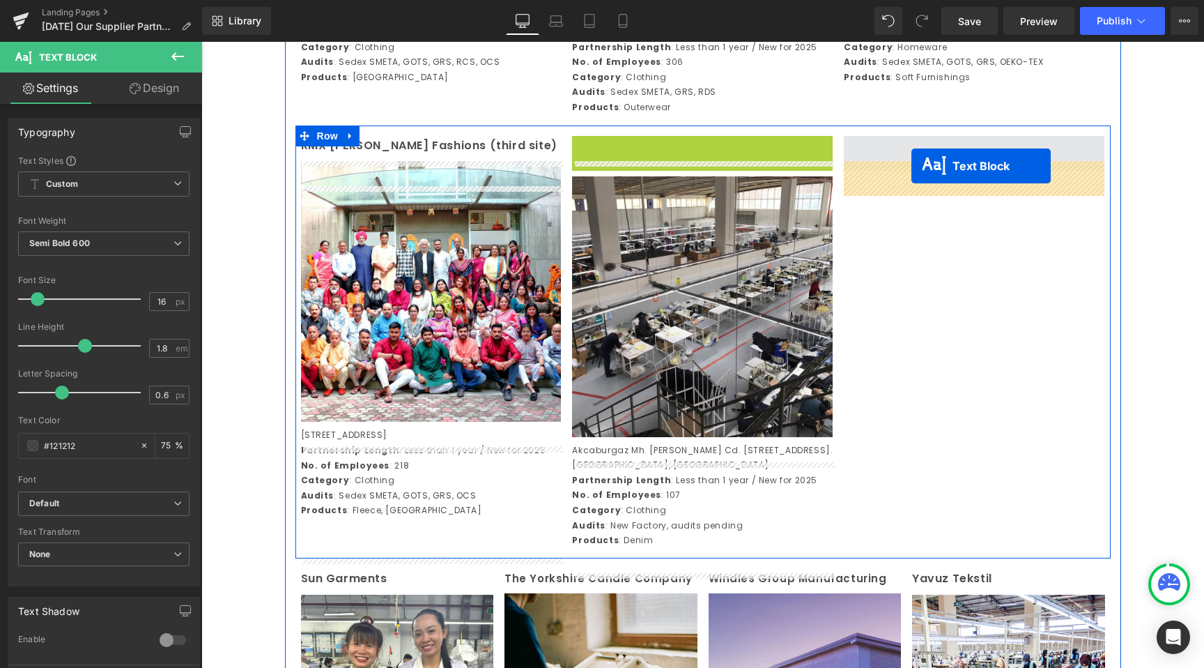
drag, startPoint x: 664, startPoint y: 175, endPoint x: 912, endPoint y: 170, distance: 248.2
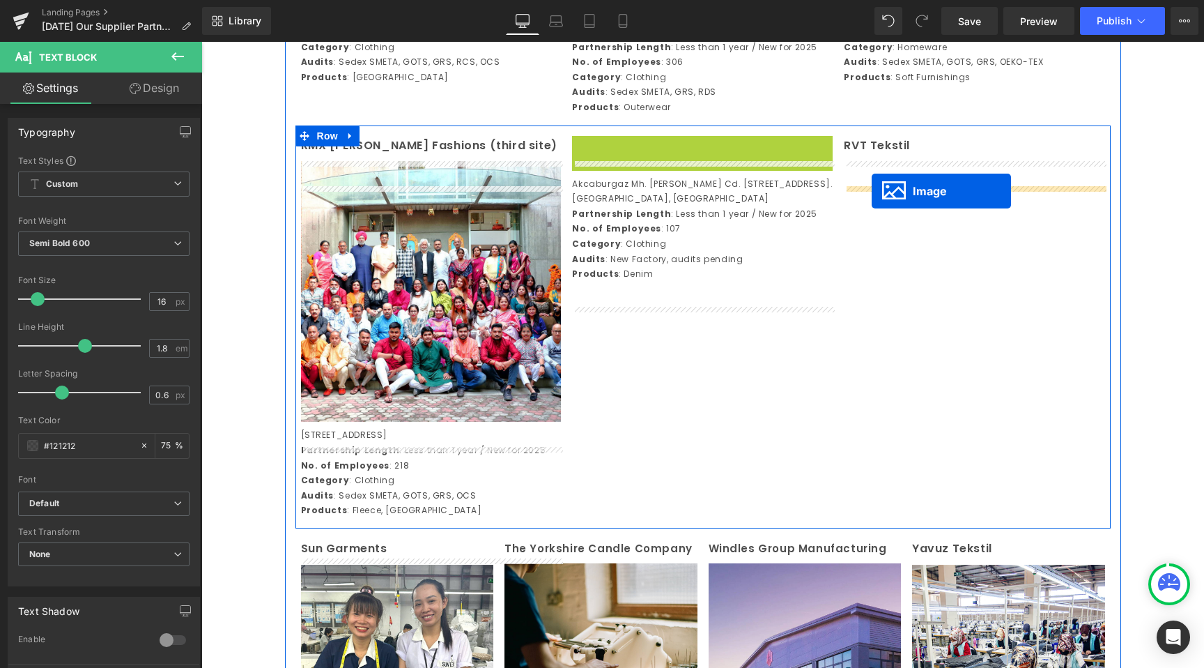
drag, startPoint x: 685, startPoint y: 289, endPoint x: 872, endPoint y: 191, distance: 210.8
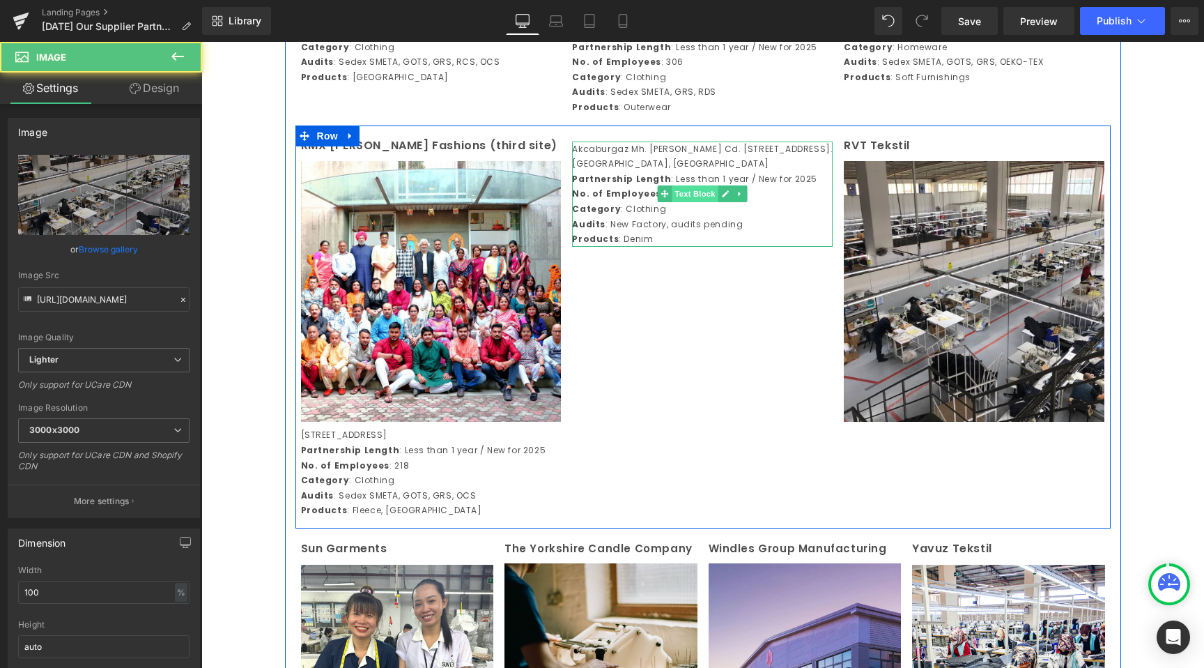
click at [673, 202] on span "Text Block" at bounding box center [696, 193] width 46 height 17
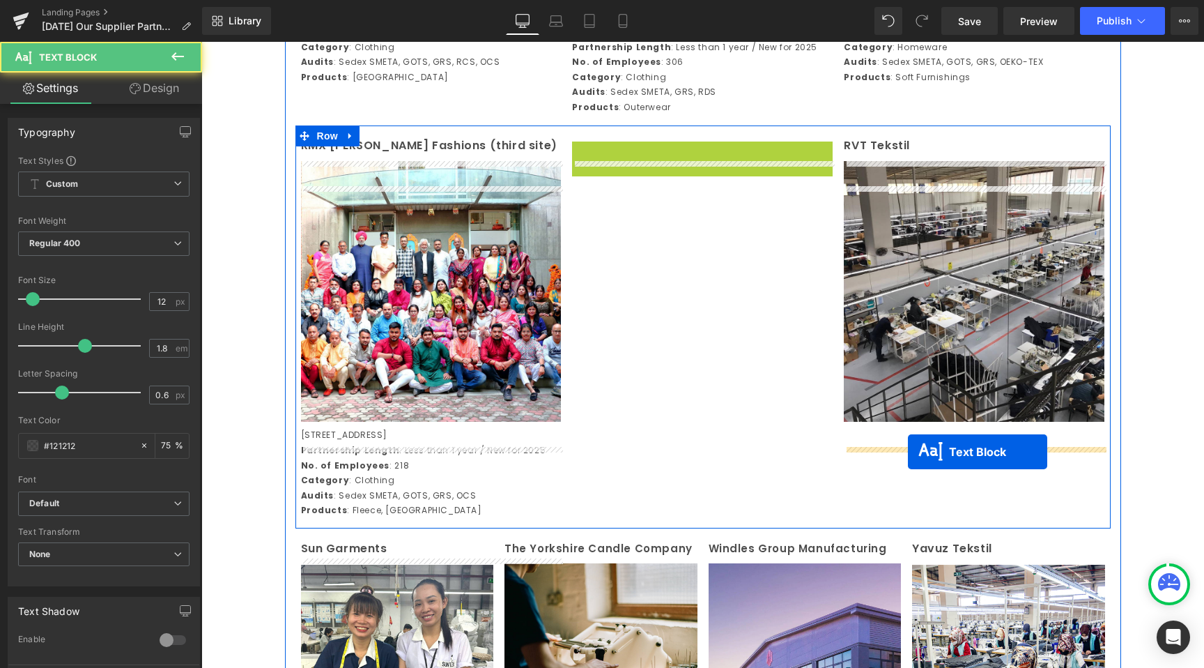
drag, startPoint x: 662, startPoint y: 217, endPoint x: 908, endPoint y: 452, distance: 340.2
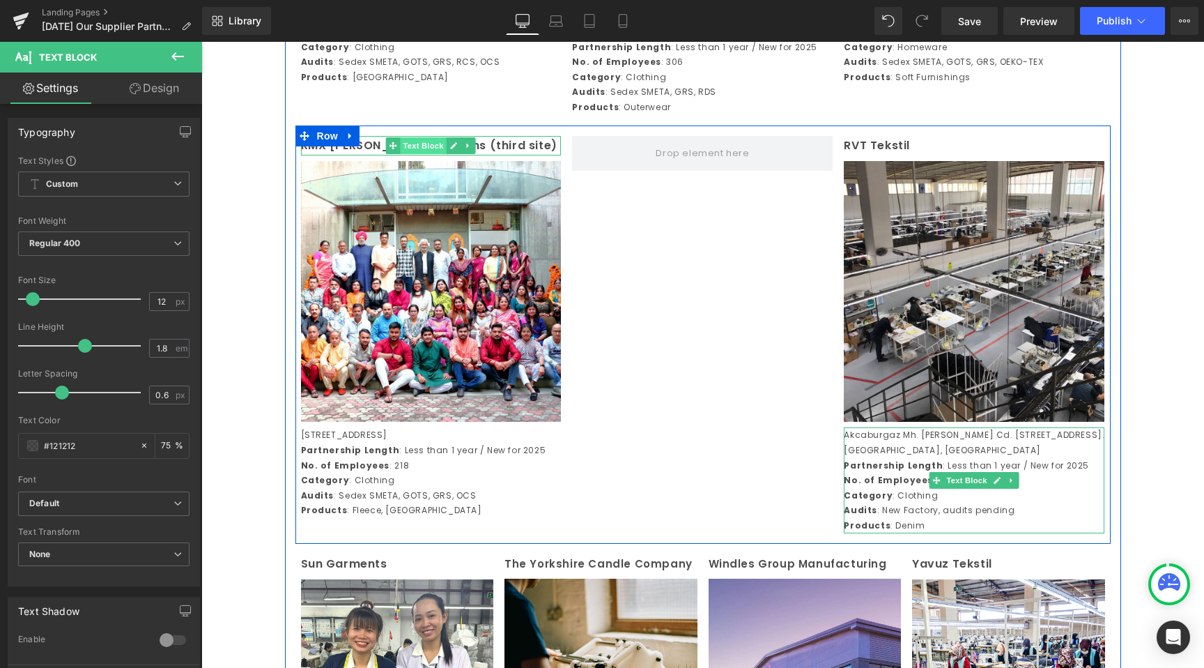
click at [409, 154] on span "Text Block" at bounding box center [424, 145] width 46 height 17
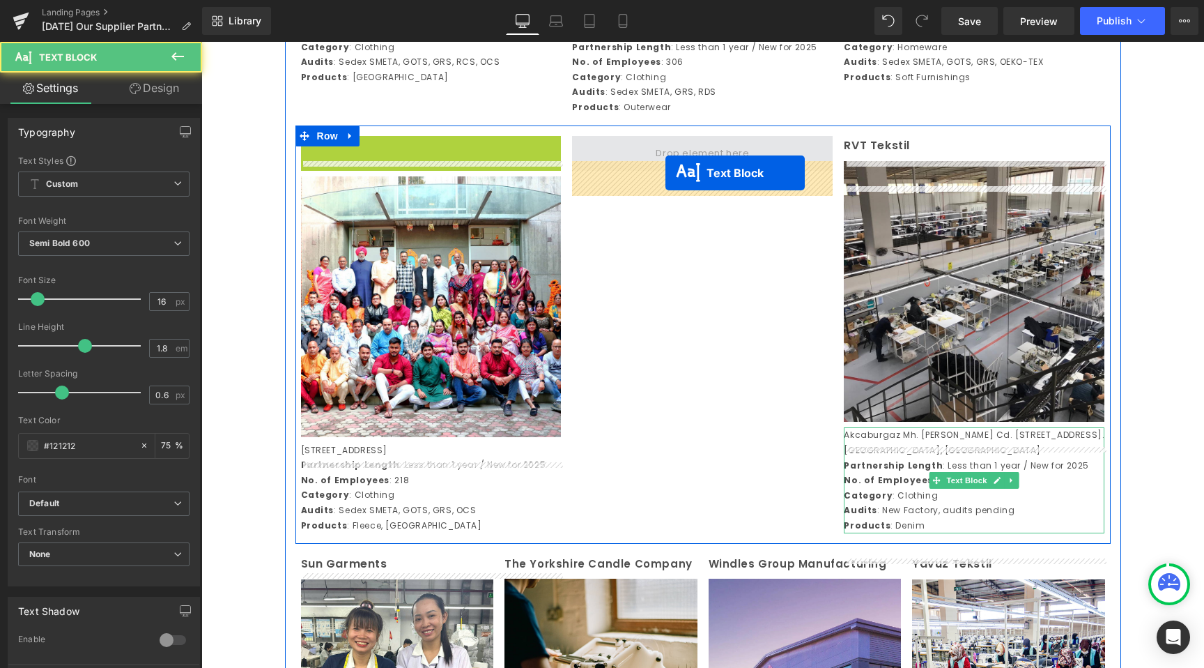
drag, startPoint x: 397, startPoint y: 166, endPoint x: 666, endPoint y: 173, distance: 268.4
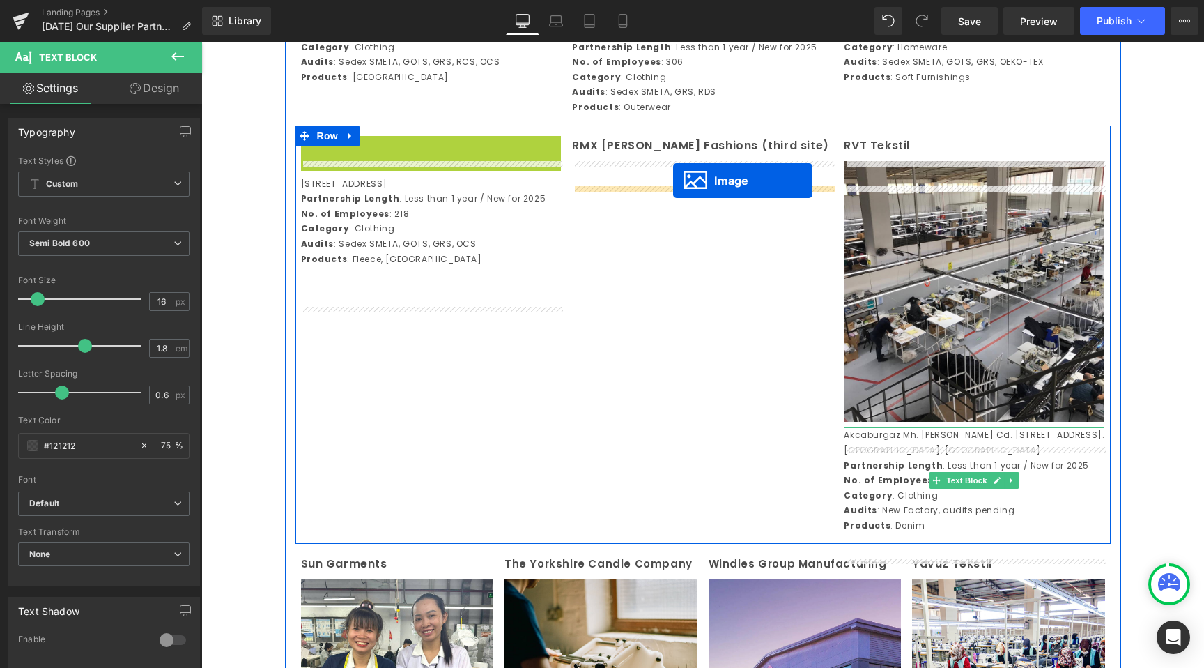
drag, startPoint x: 405, startPoint y: 285, endPoint x: 673, endPoint y: 181, distance: 288.0
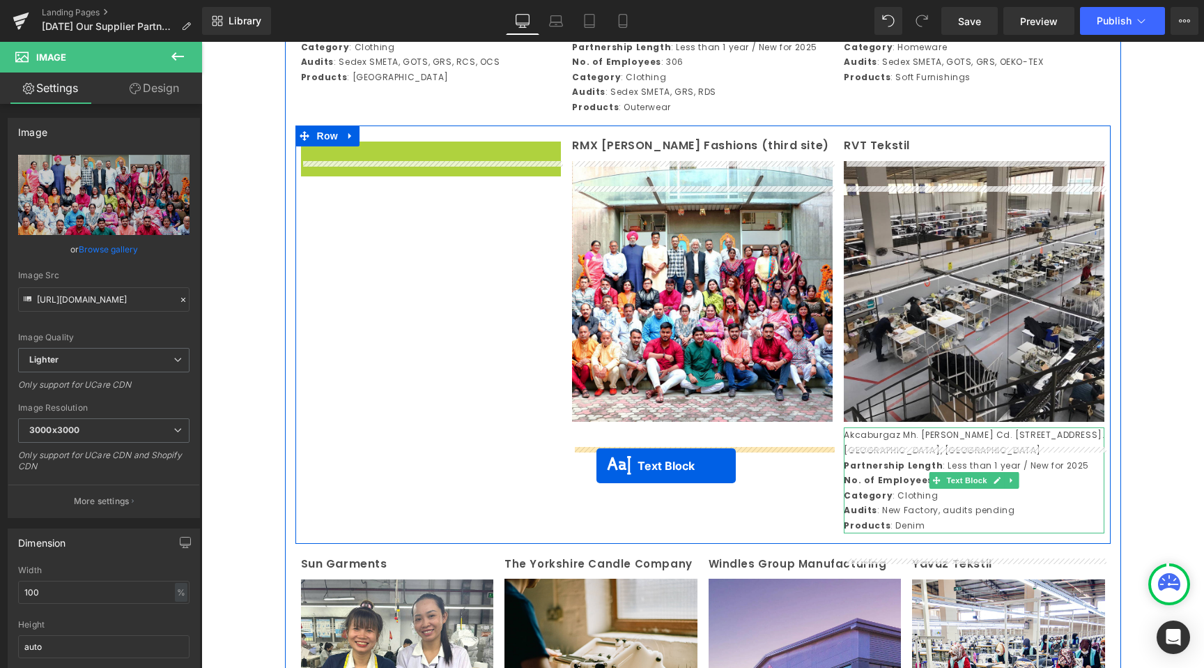
drag, startPoint x: 395, startPoint y: 218, endPoint x: 596, endPoint y: 466, distance: 319.1
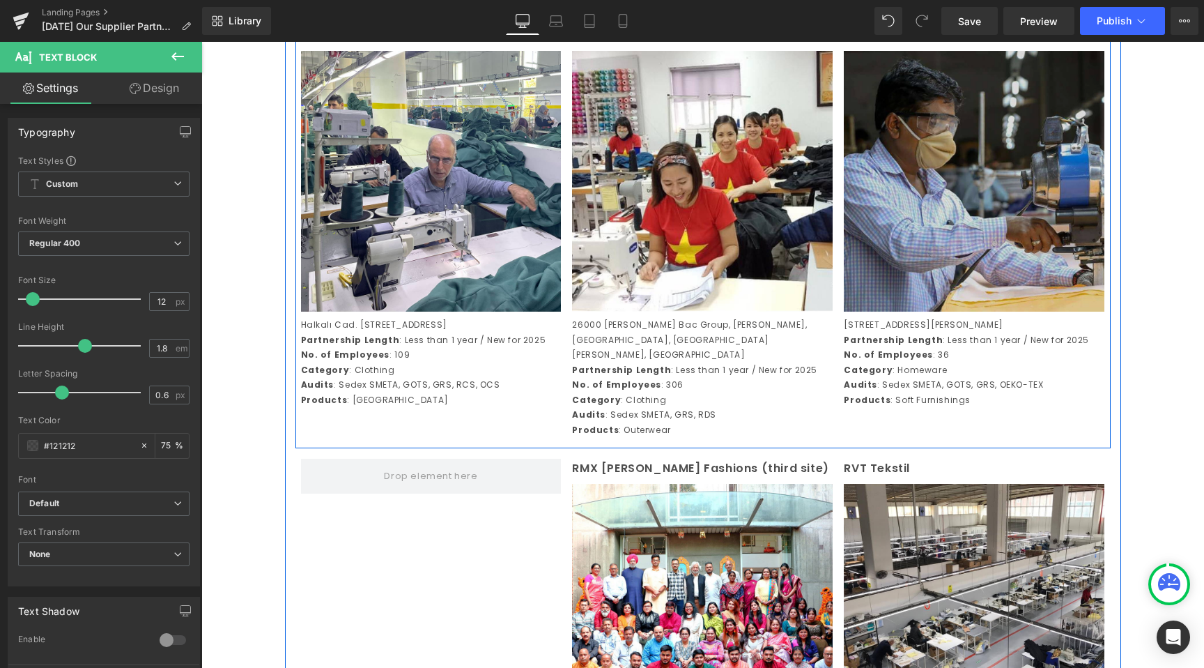
scroll to position [2740, 0]
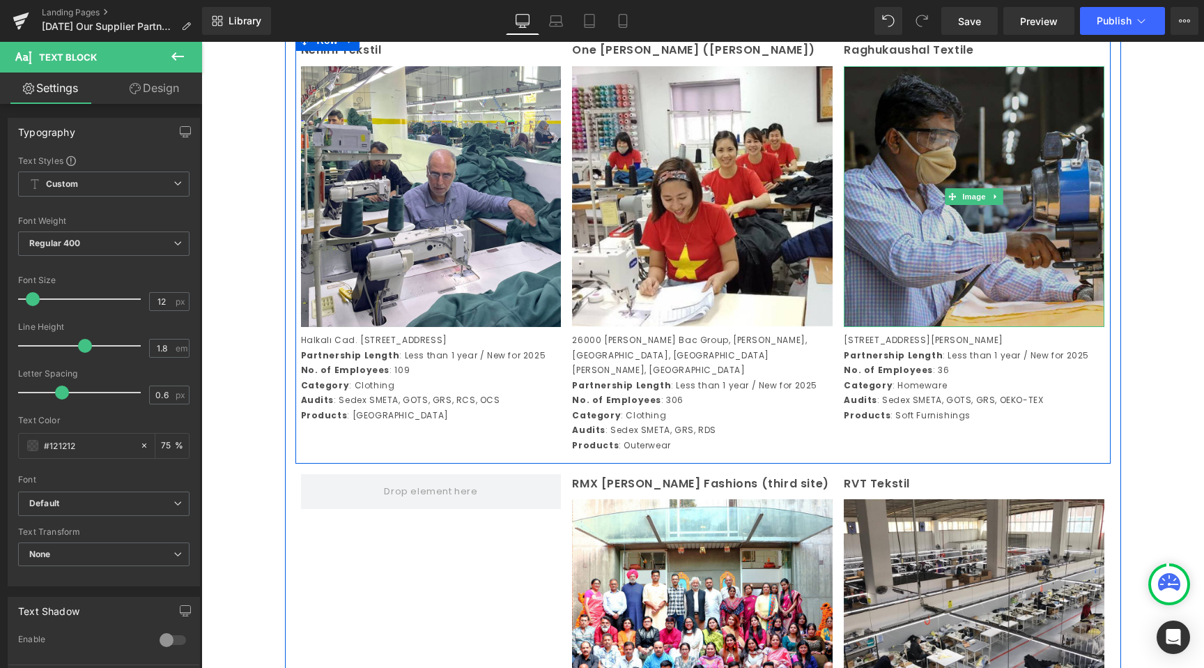
click at [903, 217] on img at bounding box center [974, 196] width 261 height 261
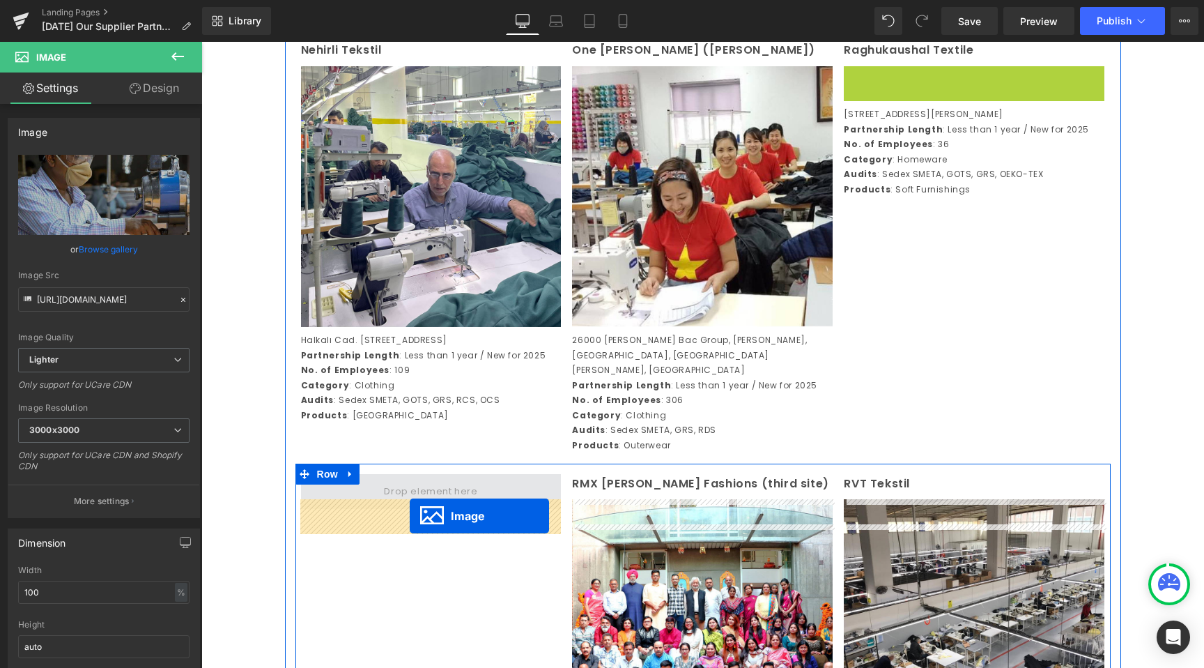
drag, startPoint x: 954, startPoint y: 232, endPoint x: 411, endPoint y: 516, distance: 613.2
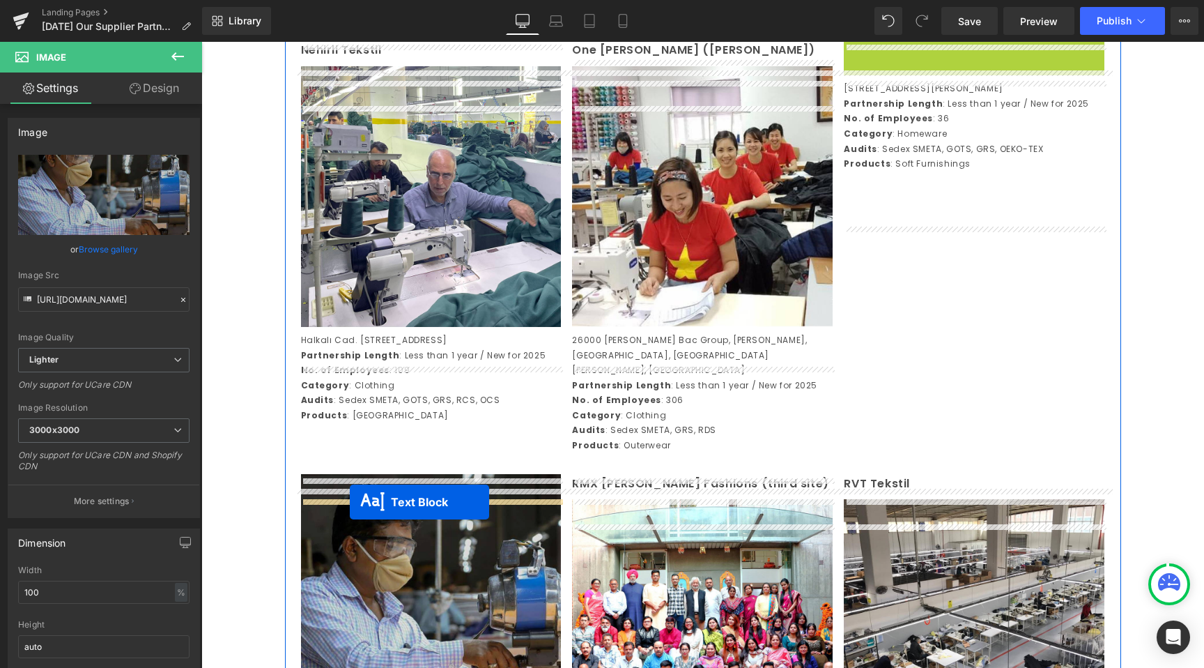
drag, startPoint x: 930, startPoint y: 99, endPoint x: 350, endPoint y: 502, distance: 706.1
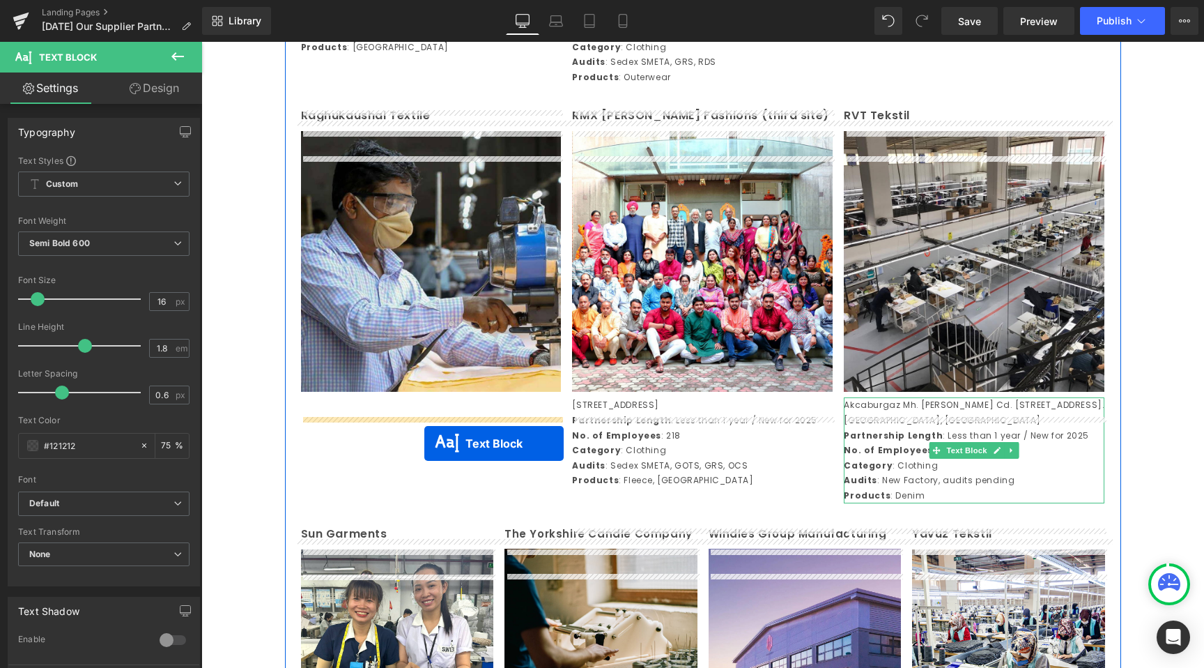
drag, startPoint x: 941, startPoint y: 144, endPoint x: 424, endPoint y: 443, distance: 596.4
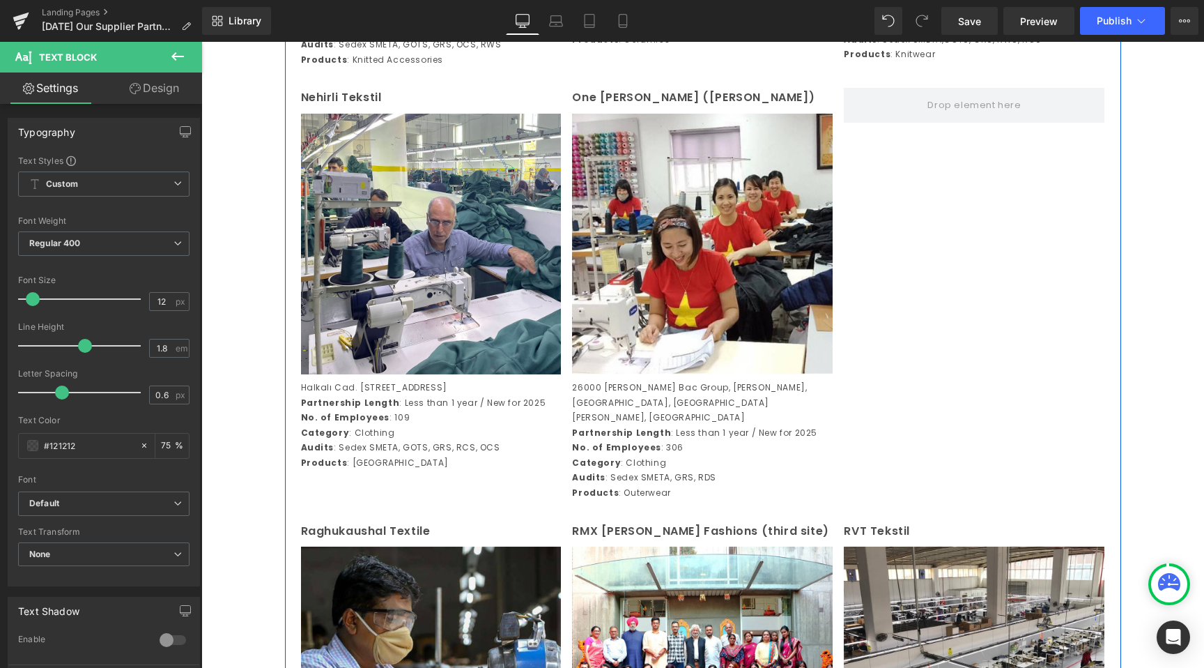
scroll to position [2564, 0]
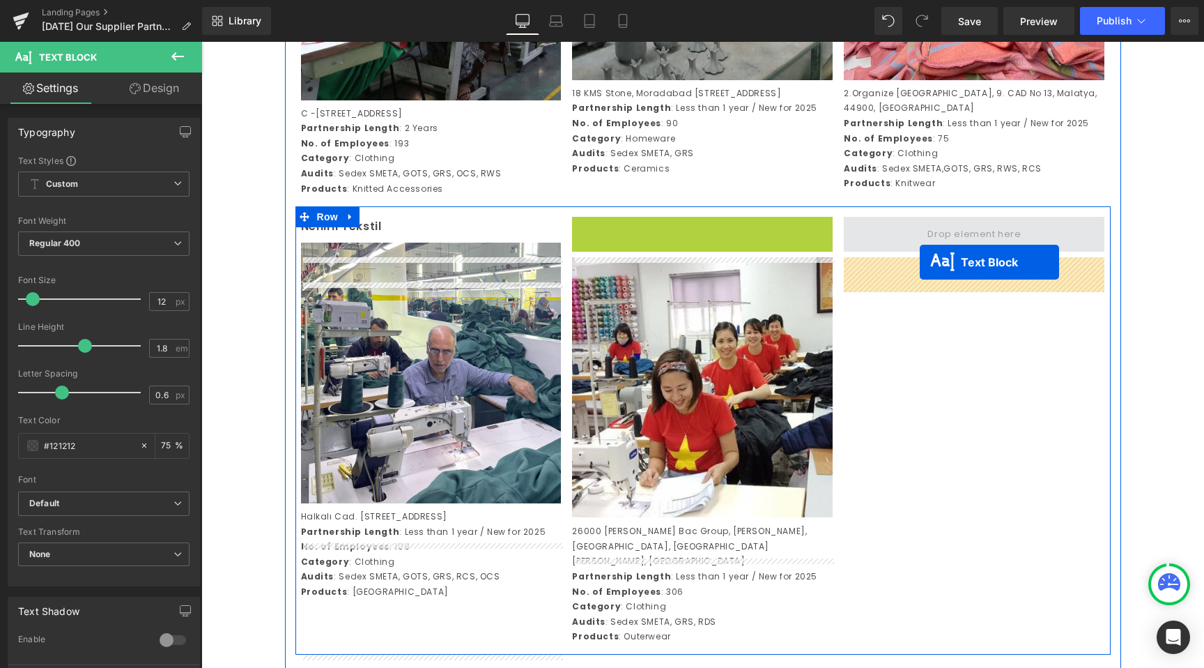
drag, startPoint x: 666, startPoint y: 266, endPoint x: 928, endPoint y: 273, distance: 262.2
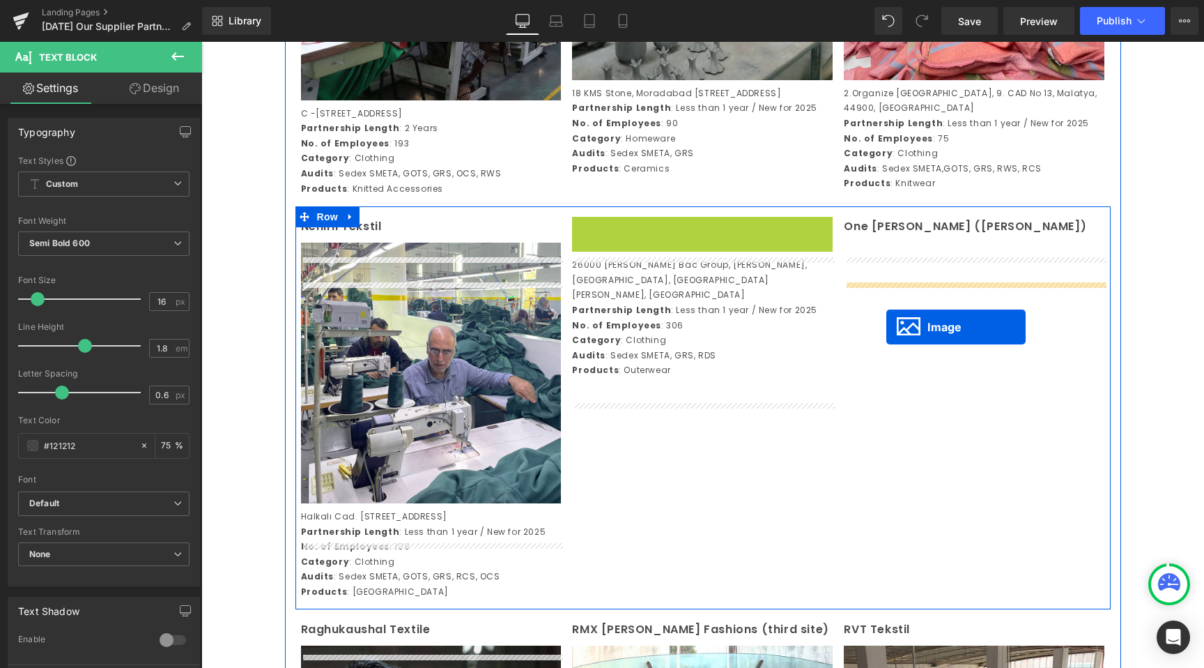
drag, startPoint x: 693, startPoint y: 382, endPoint x: 887, endPoint y: 326, distance: 202.3
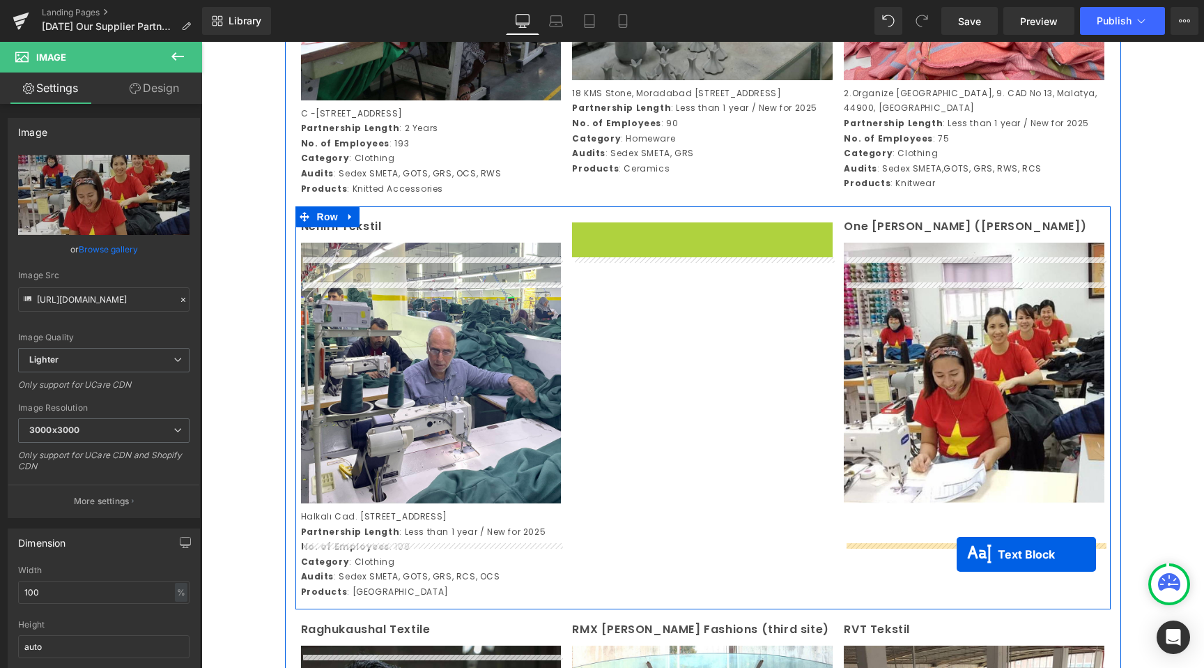
drag, startPoint x: 664, startPoint y: 318, endPoint x: 958, endPoint y: 555, distance: 377.2
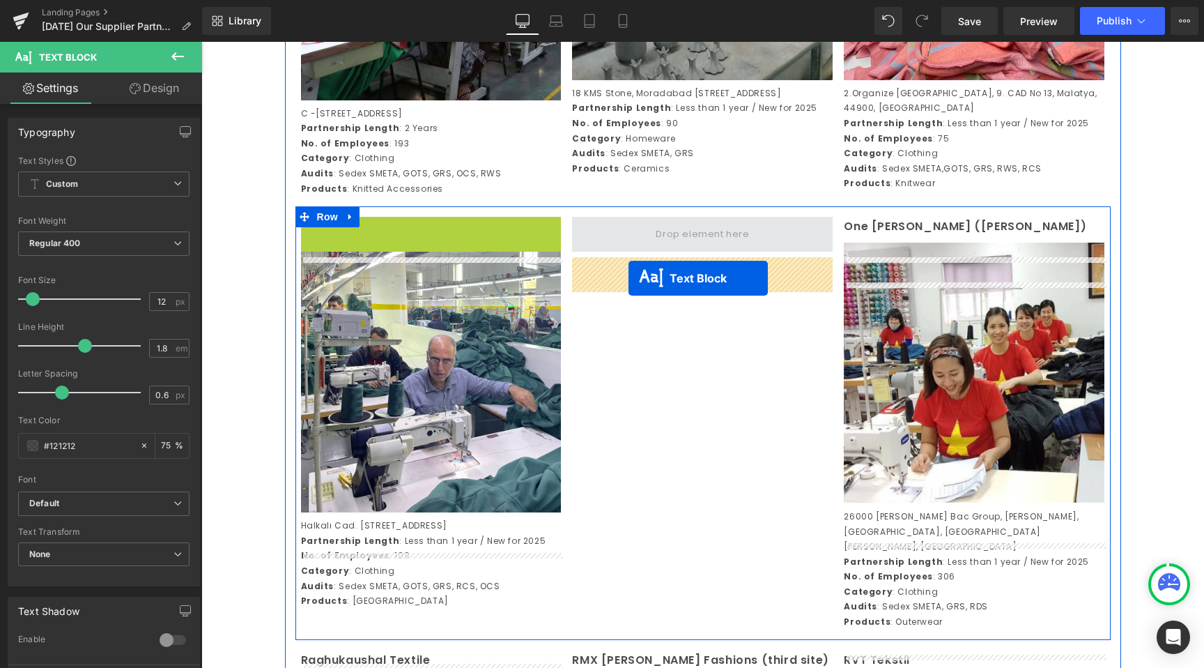
drag, startPoint x: 389, startPoint y: 268, endPoint x: 634, endPoint y: 279, distance: 244.9
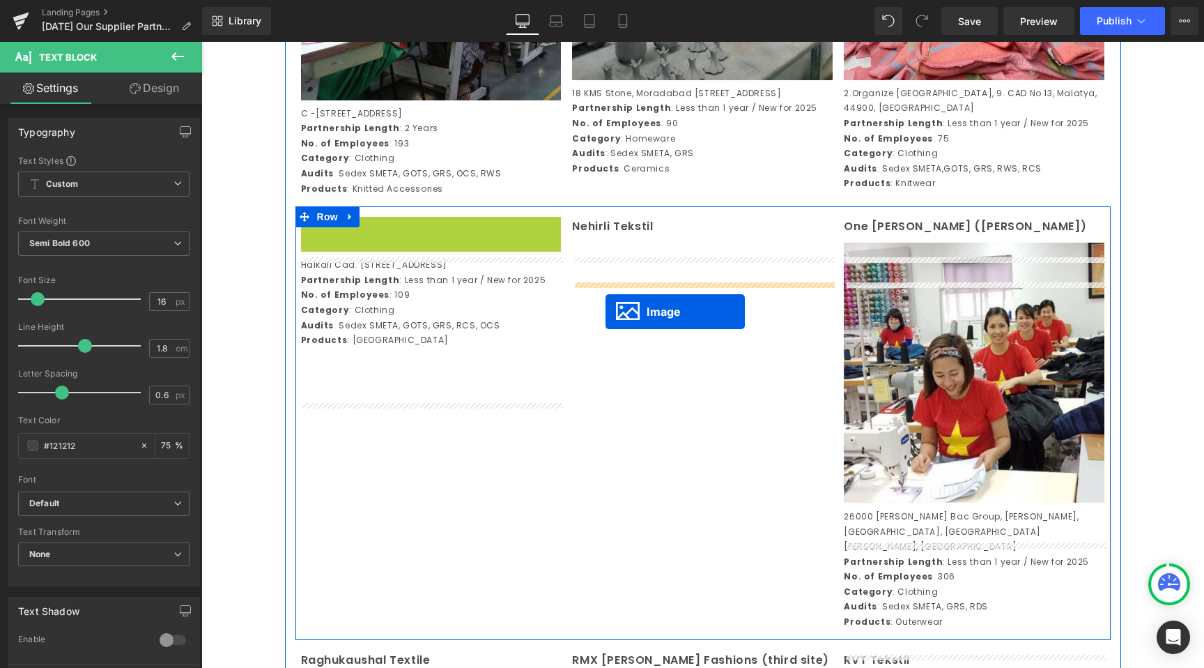
drag, startPoint x: 420, startPoint y: 384, endPoint x: 606, endPoint y: 312, distance: 199.1
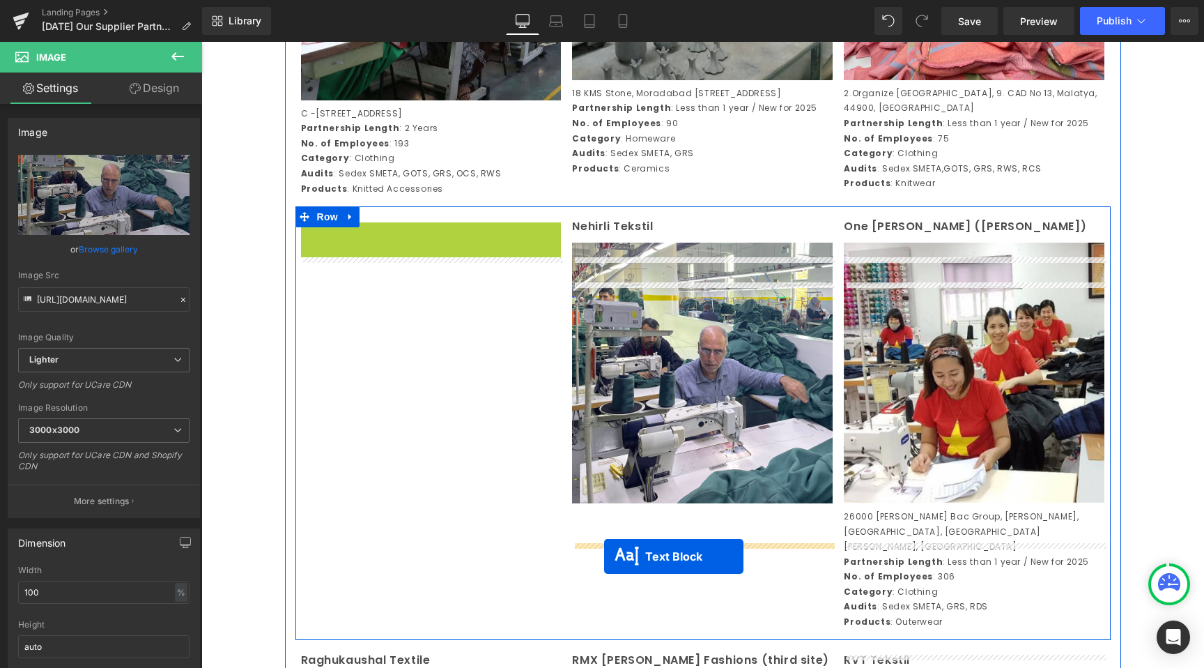
drag, startPoint x: 392, startPoint y: 319, endPoint x: 605, endPoint y: 556, distance: 318.8
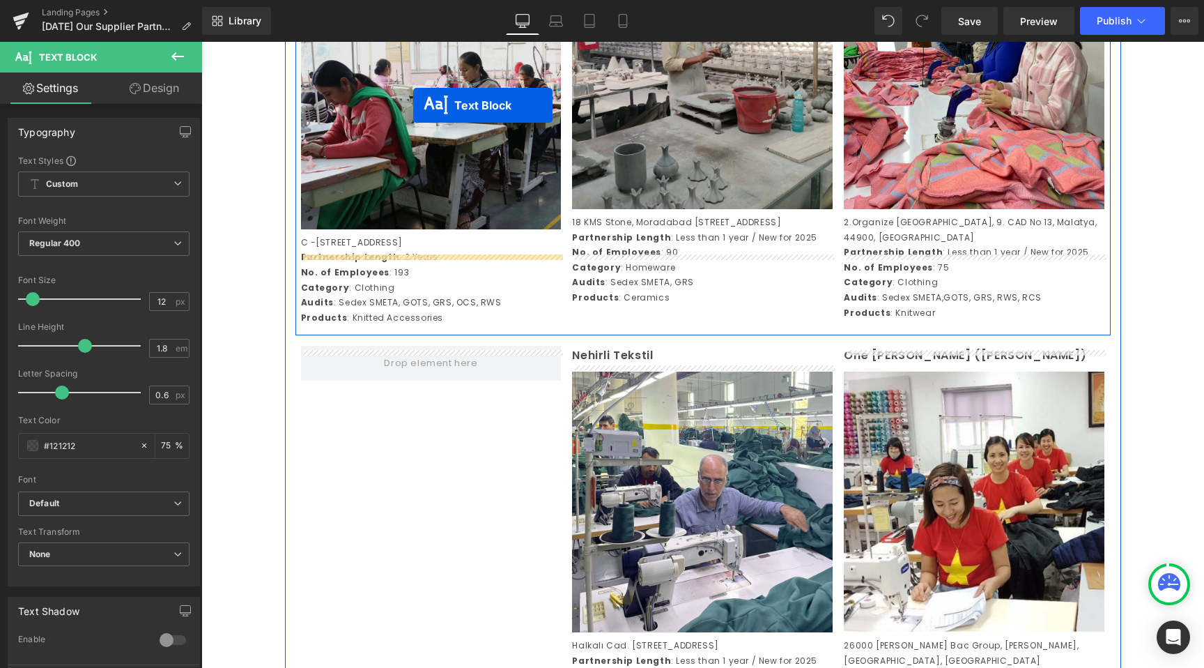
scroll to position [2272, 0]
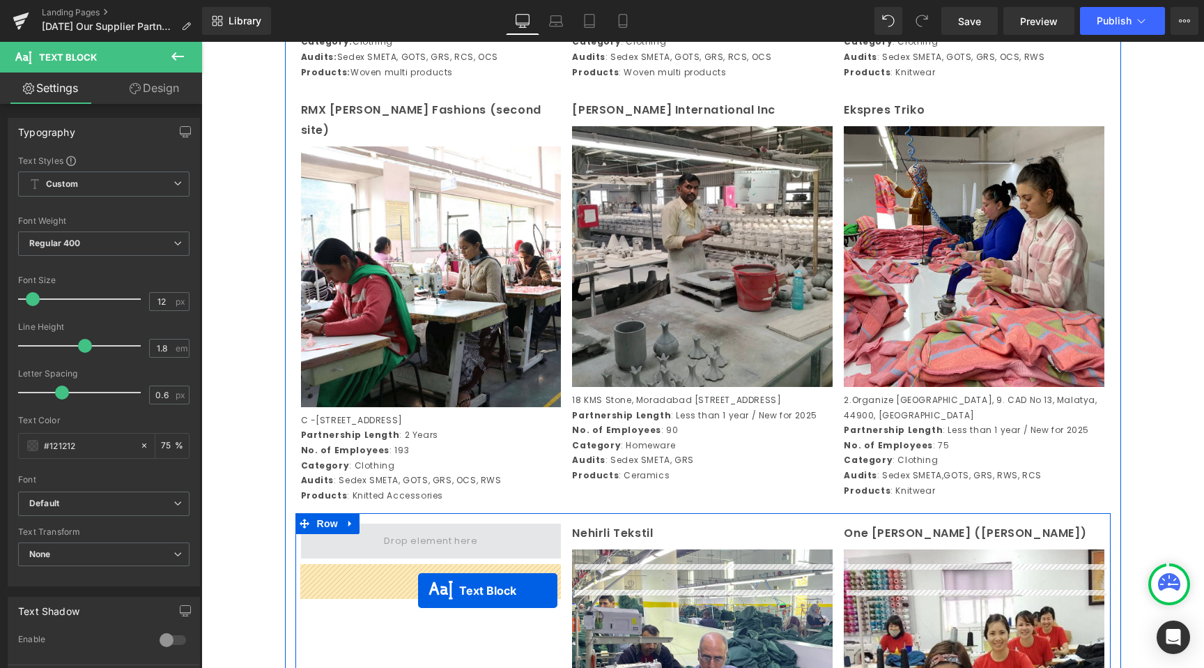
drag, startPoint x: 935, startPoint y: 191, endPoint x: 418, endPoint y: 590, distance: 652.5
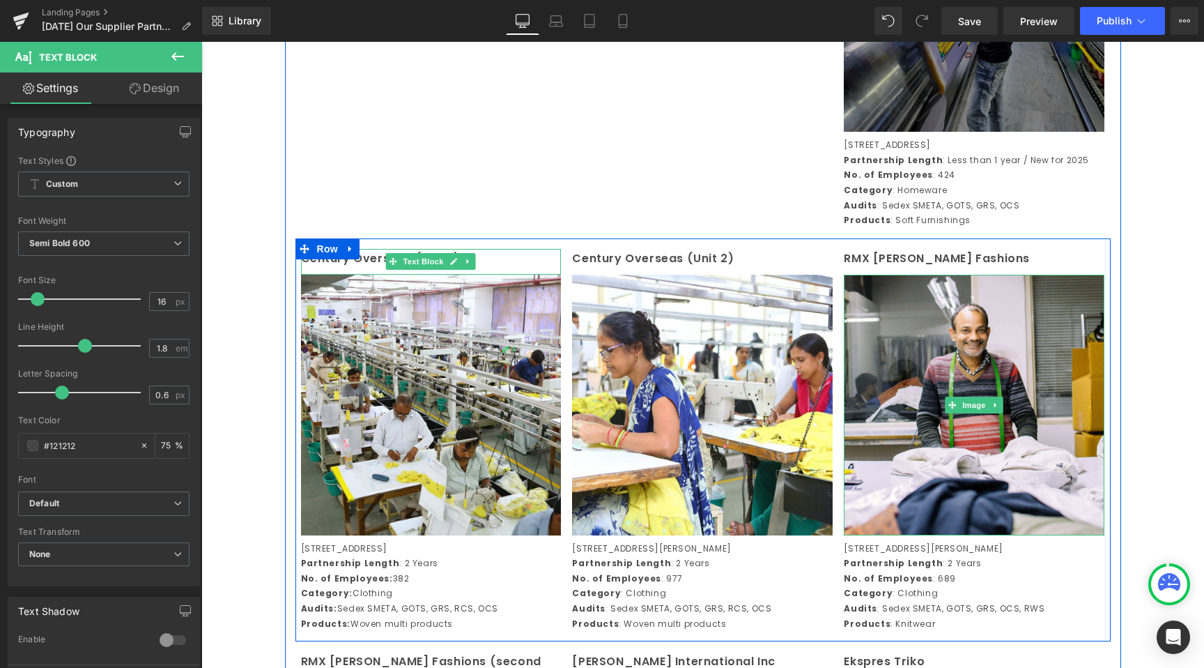
scroll to position [1460, 0]
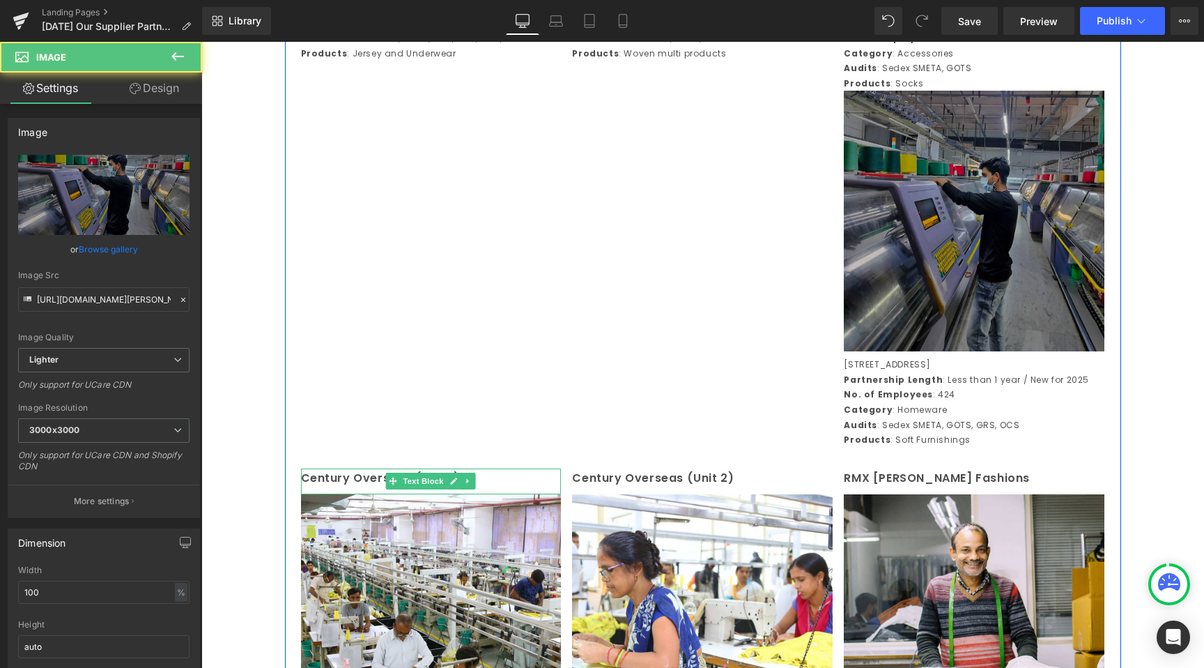
click at [963, 223] on img at bounding box center [974, 221] width 261 height 261
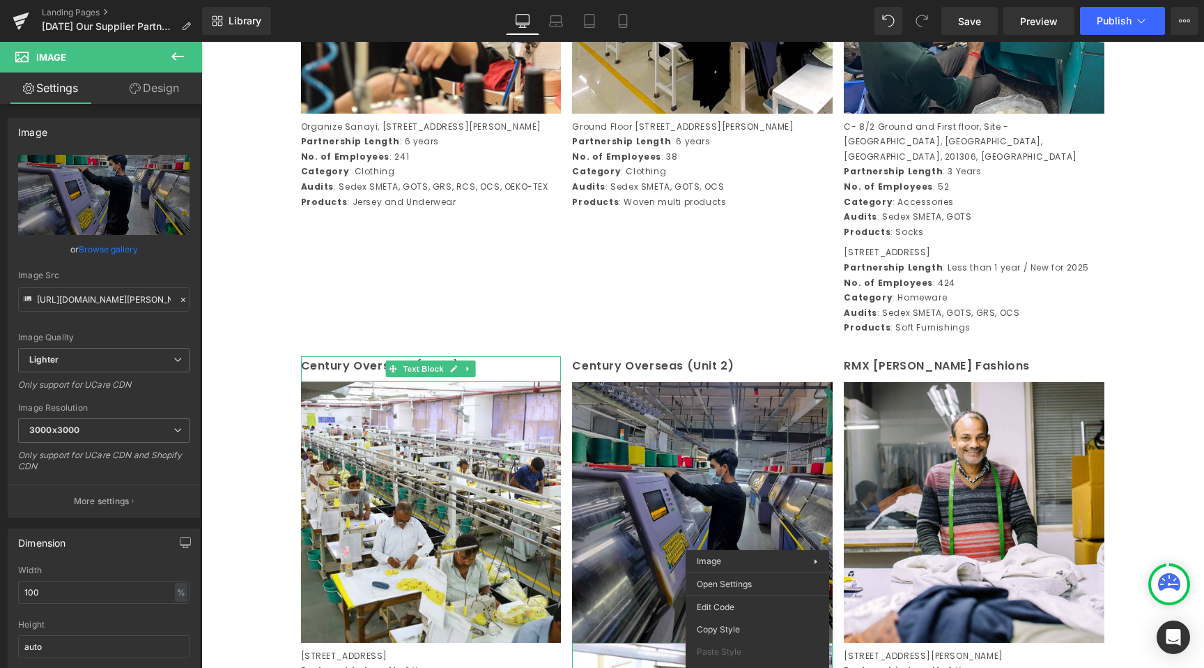
click at [970, 309] on div "Pasina Khurd Road, Siwah Village, Panipat 132103, Haryana, India Partnership Le…" at bounding box center [974, 290] width 261 height 91
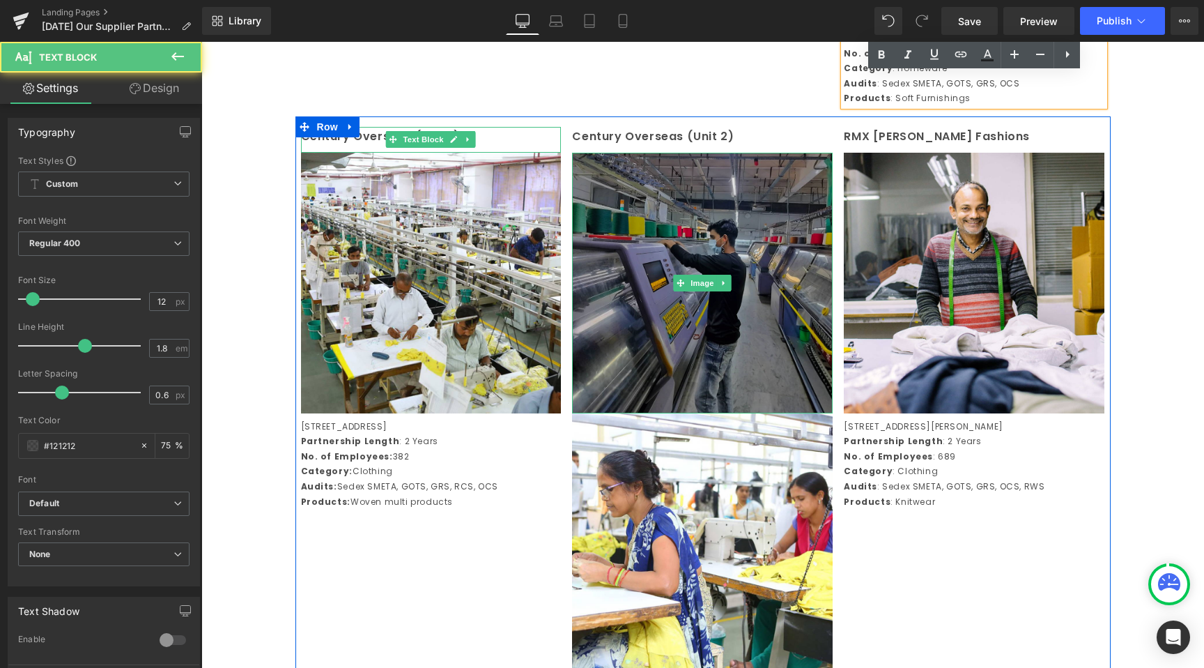
scroll to position [1543, 0]
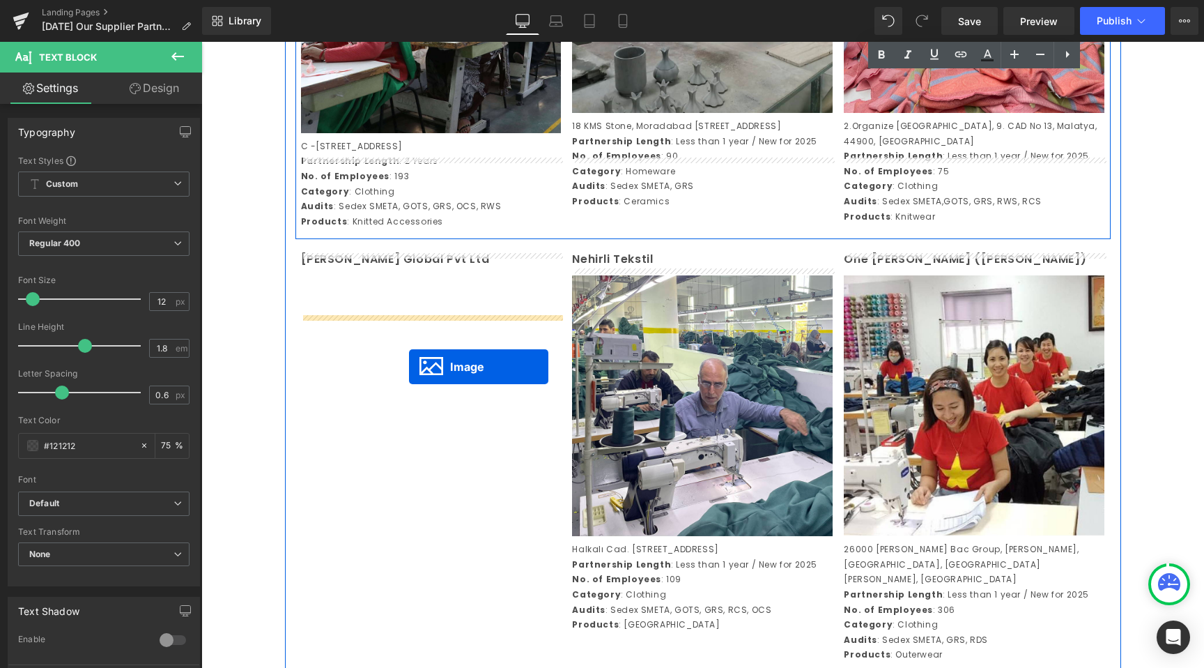
drag, startPoint x: 681, startPoint y: 307, endPoint x: 409, endPoint y: 367, distance: 278.4
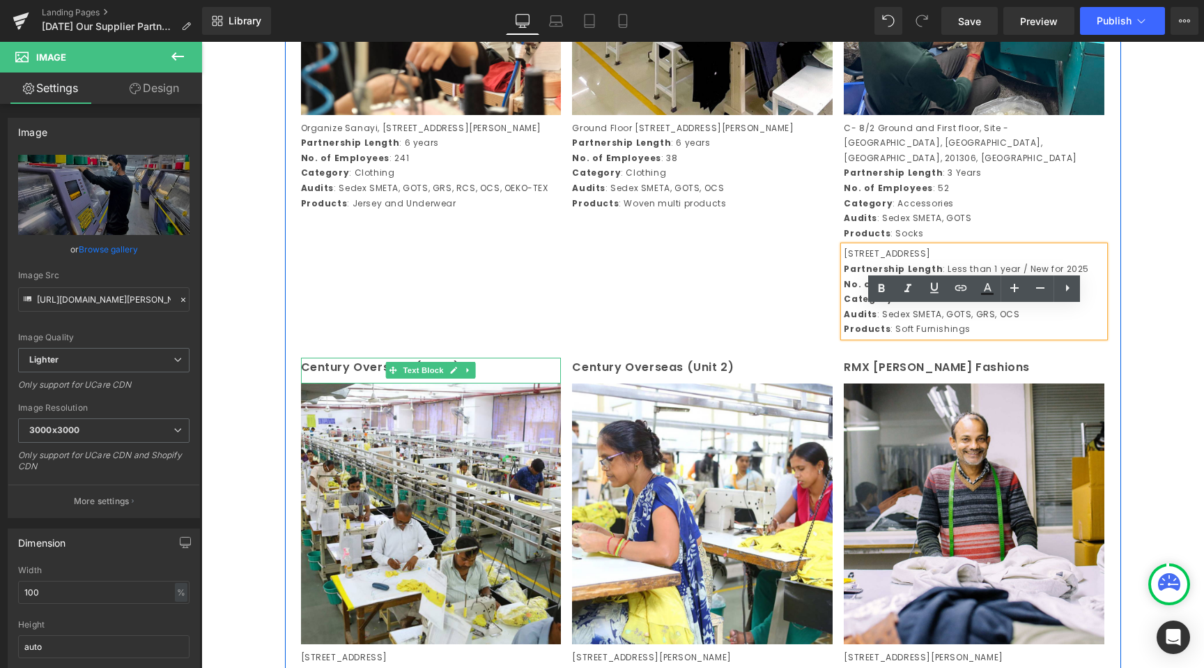
scroll to position [1193, 0]
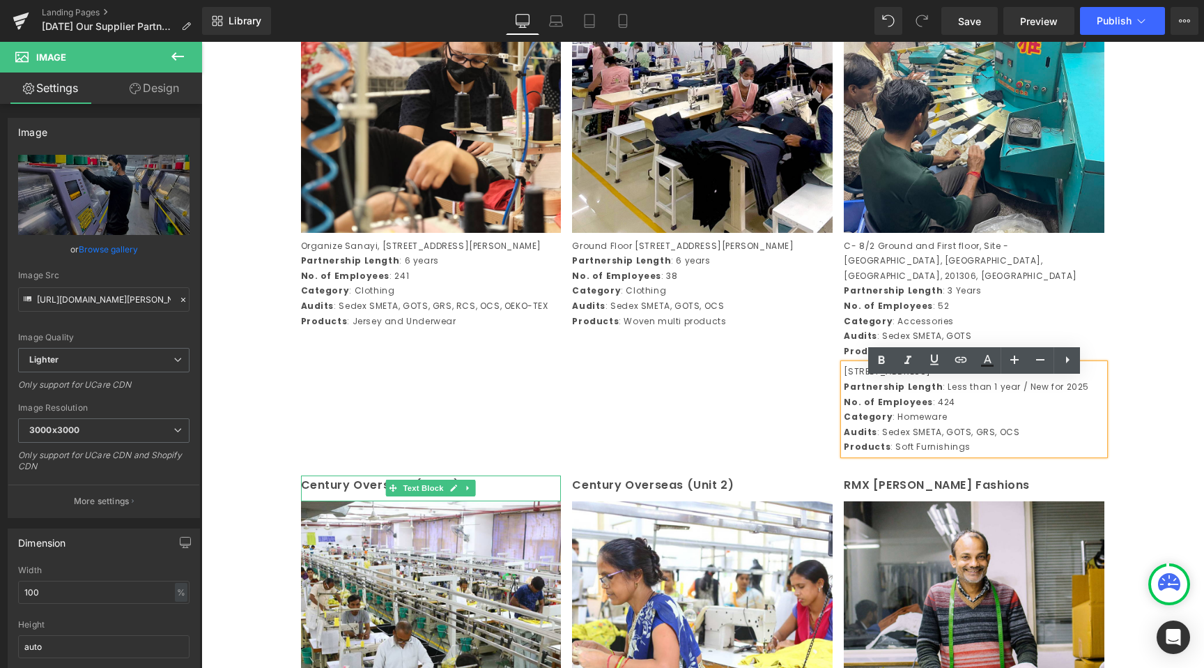
click at [776, 445] on div "HC Organize Text Block Image Organize Sanayi, Bolgesi 2 Kisim 601, Sokak No.11 …" at bounding box center [703, 200] width 815 height 529
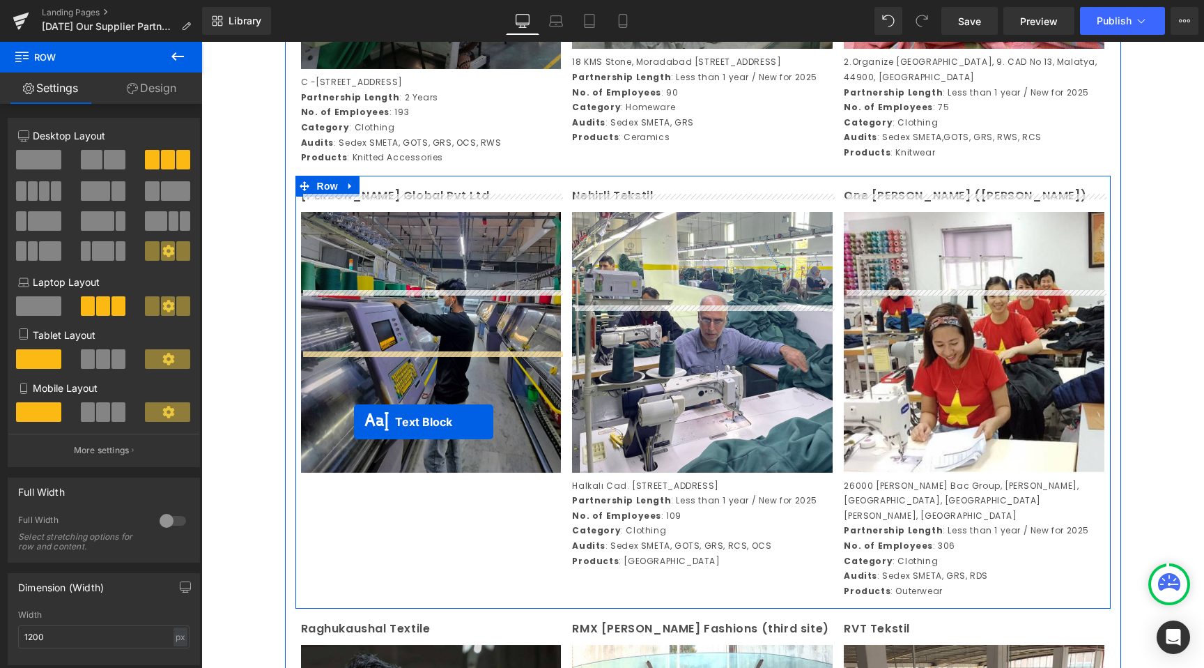
scroll to position [2514, 0]
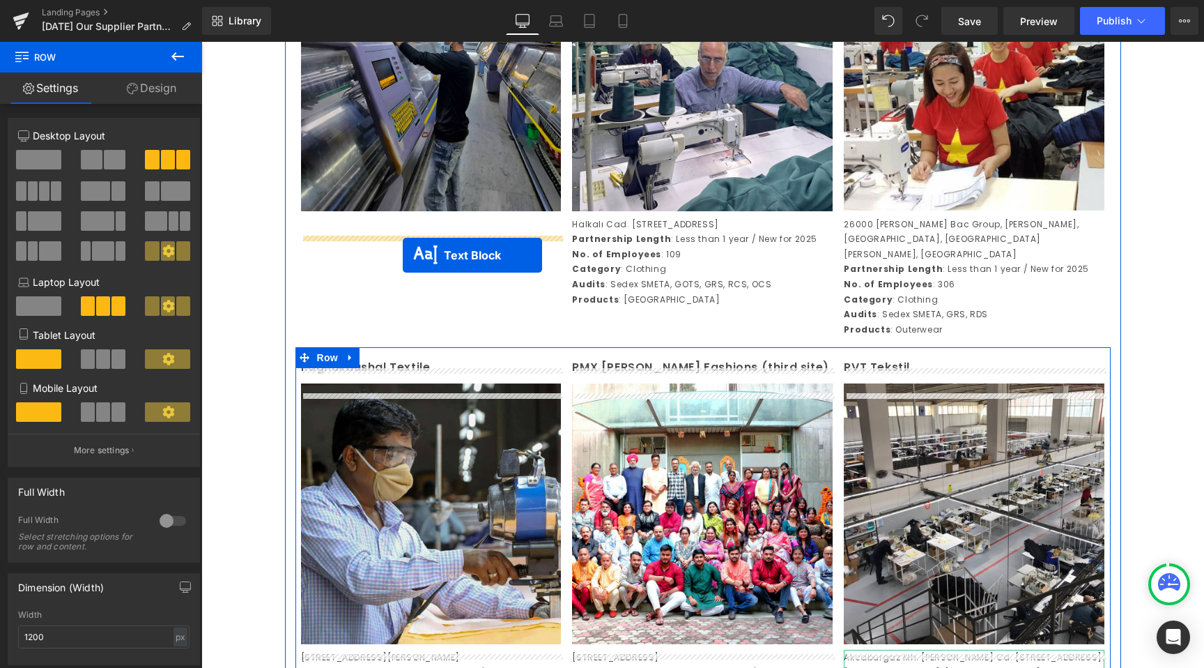
drag, startPoint x: 938, startPoint y: 431, endPoint x: 403, endPoint y: 254, distance: 563.6
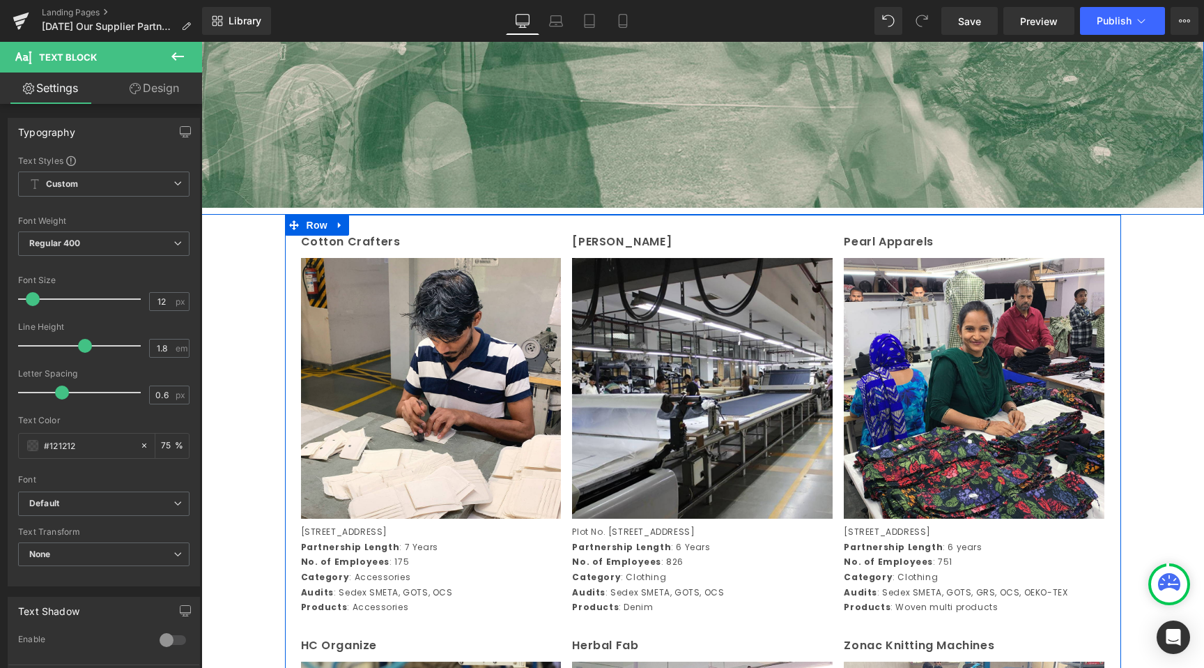
scroll to position [268, 0]
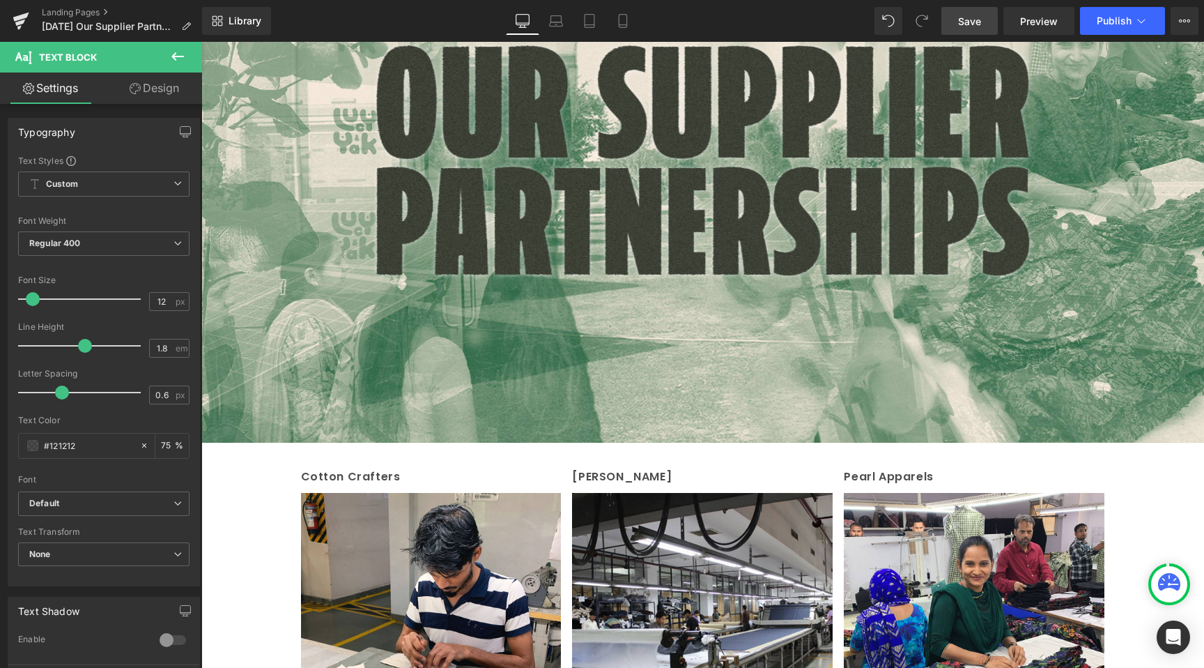
click at [976, 19] on span "Save" at bounding box center [969, 21] width 23 height 15
click at [972, 24] on span "Save" at bounding box center [969, 21] width 23 height 15
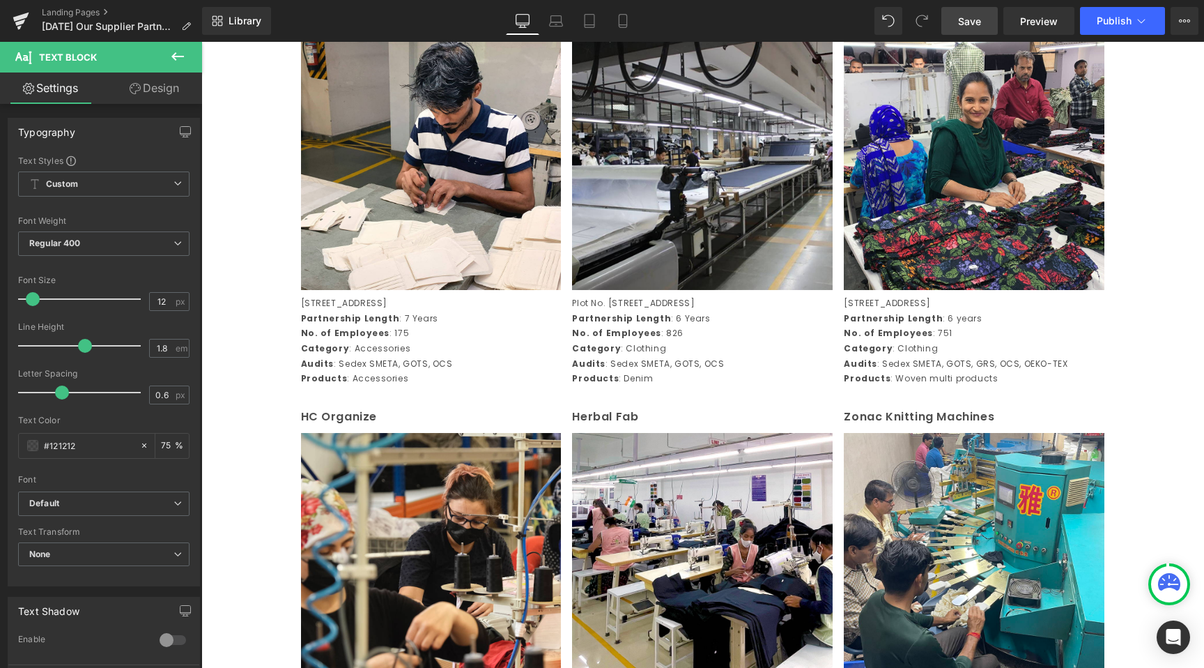
scroll to position [90, 0]
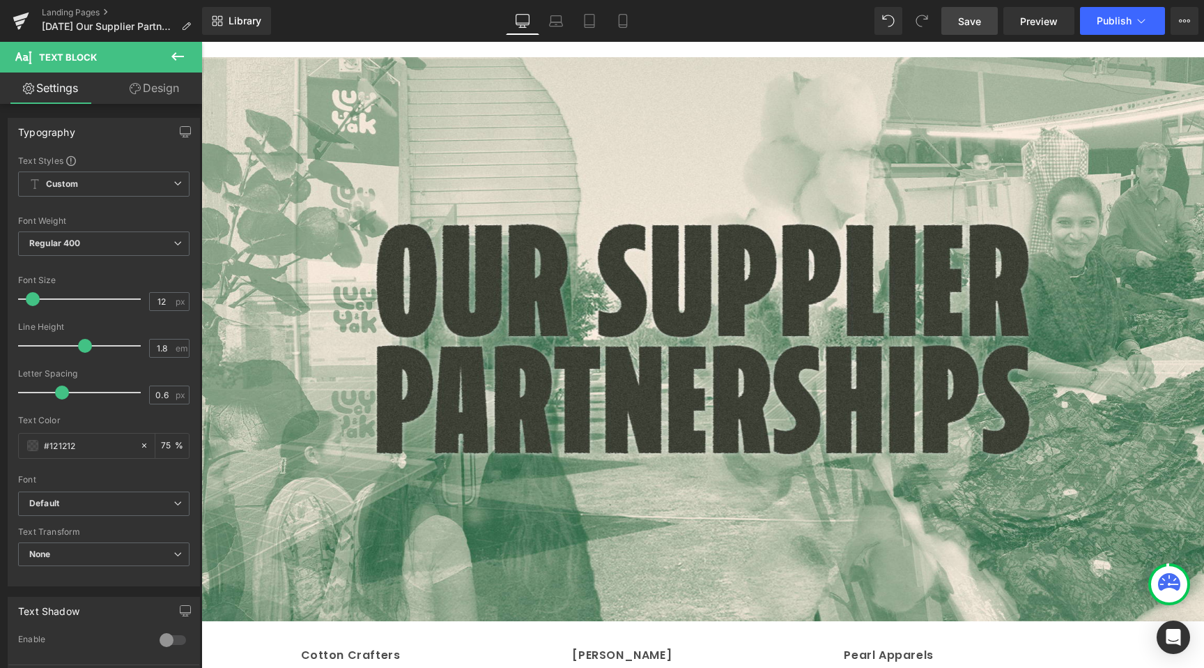
click at [992, 22] on link "Save" at bounding box center [970, 21] width 56 height 28
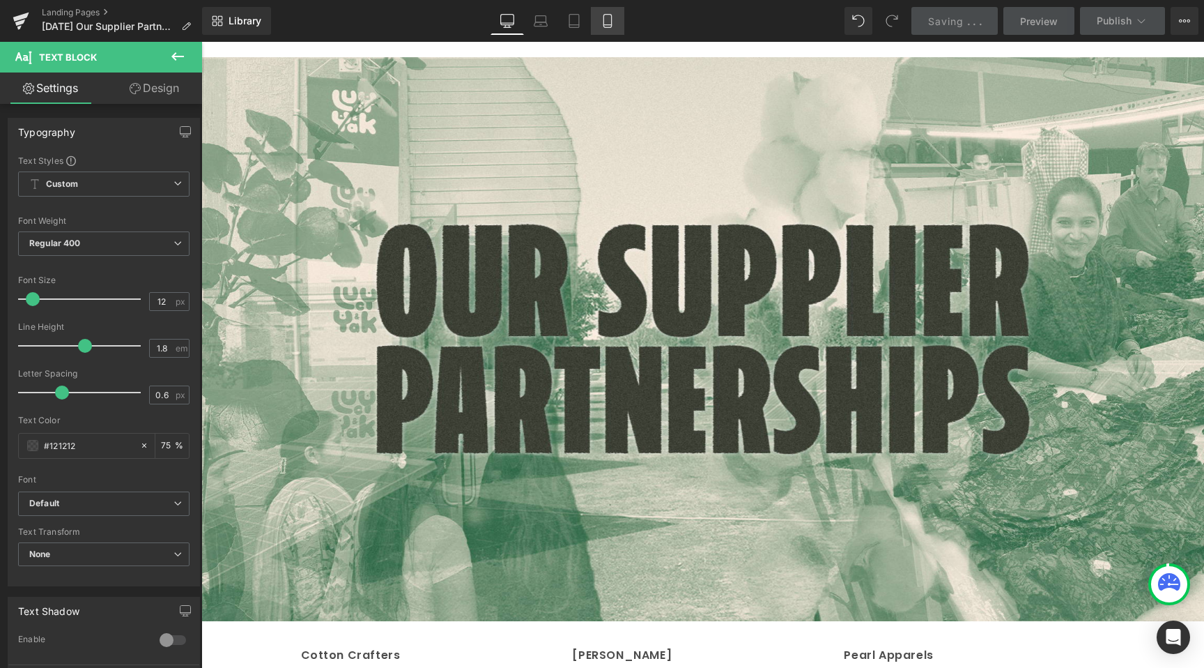
click at [616, 26] on link "Mobile" at bounding box center [607, 21] width 33 height 28
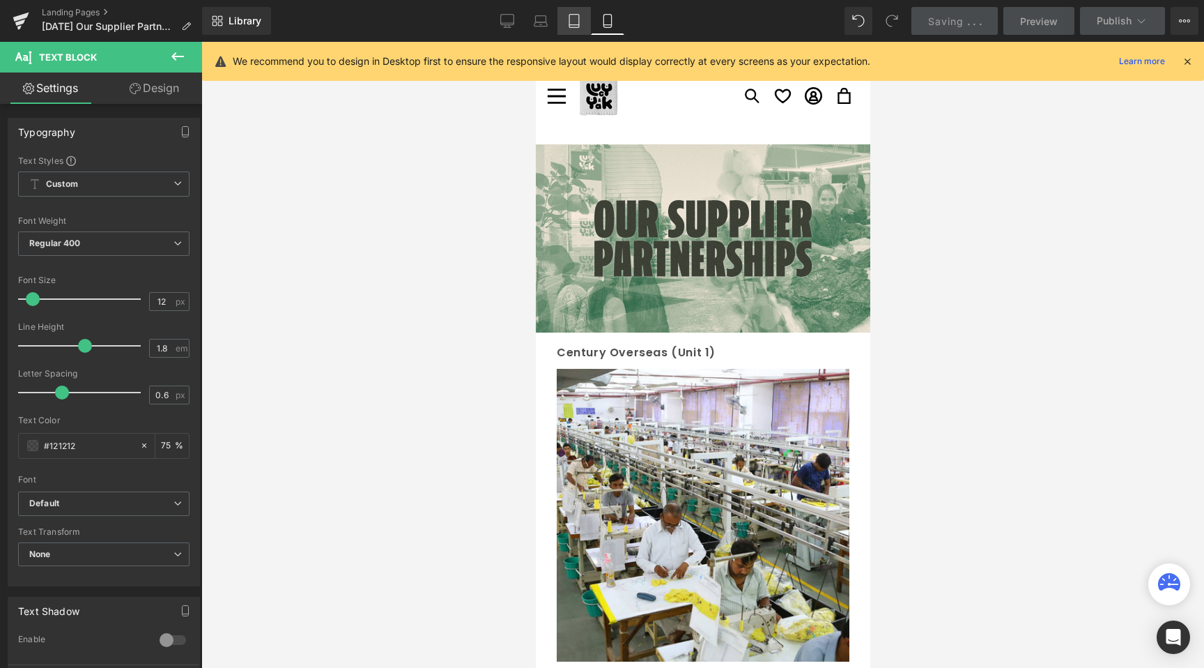
click at [577, 25] on icon at bounding box center [574, 25] width 10 height 0
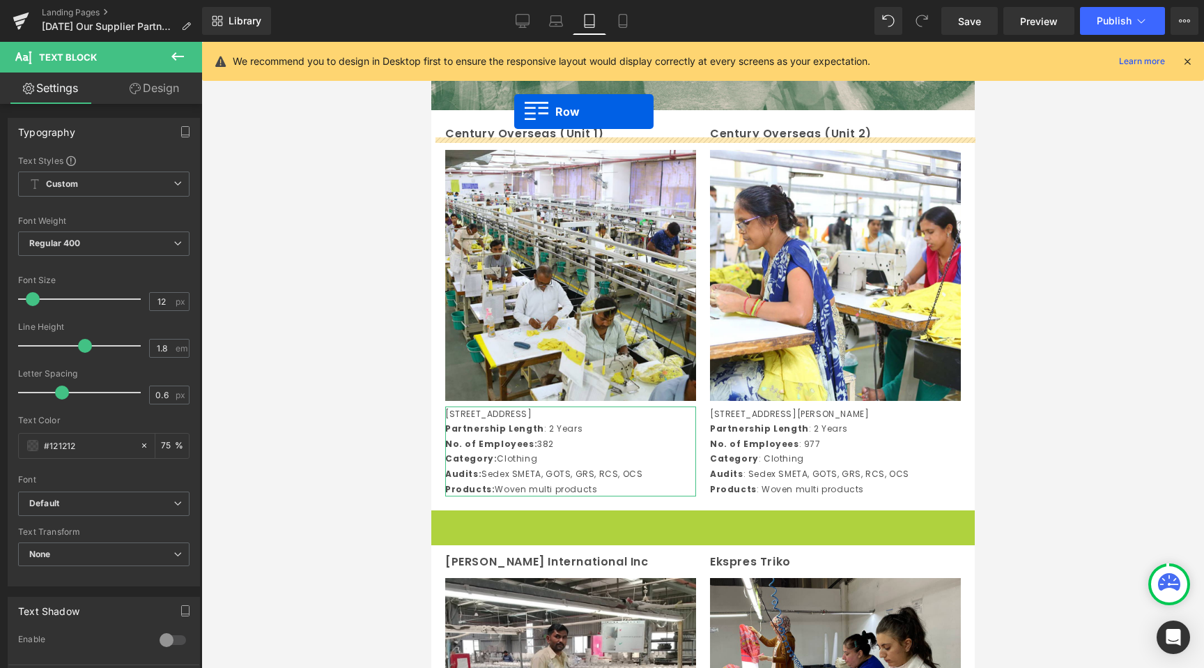
scroll to position [256, 0]
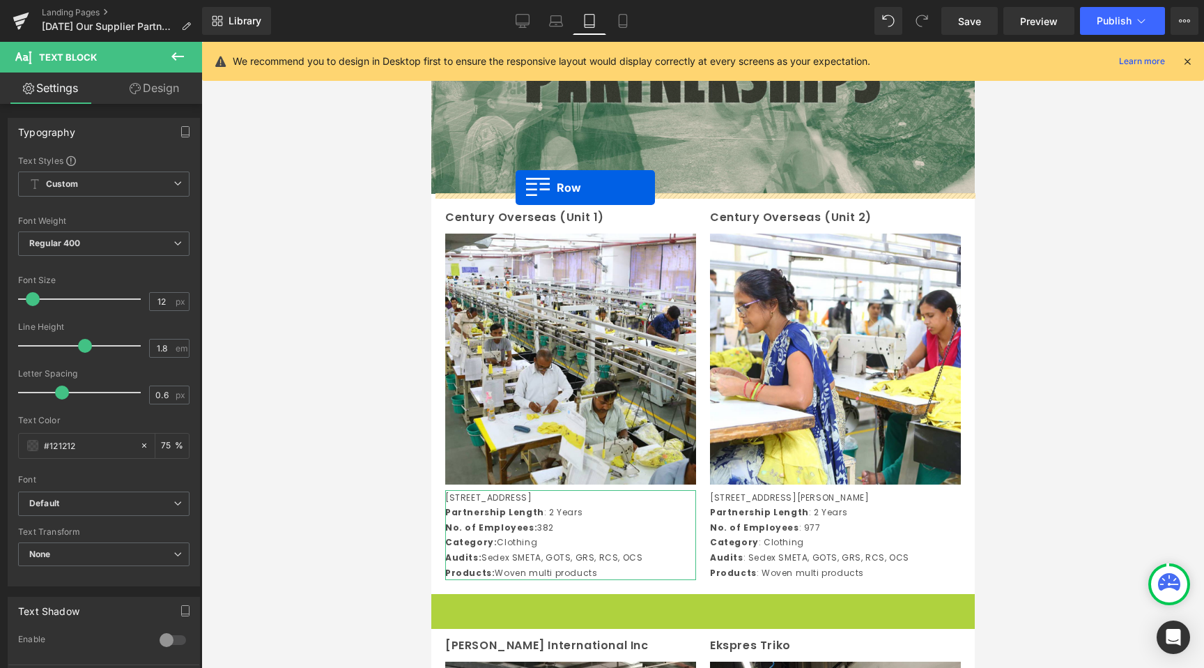
drag, startPoint x: 457, startPoint y: 526, endPoint x: 515, endPoint y: 187, distance: 343.7
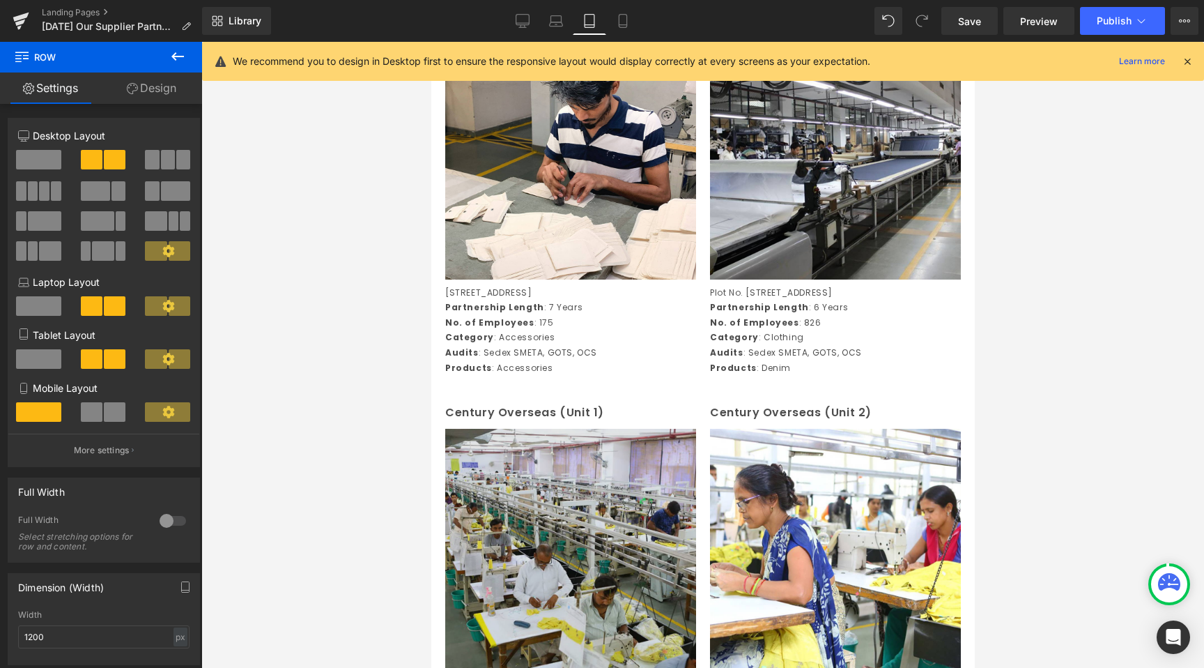
scroll to position [640, 0]
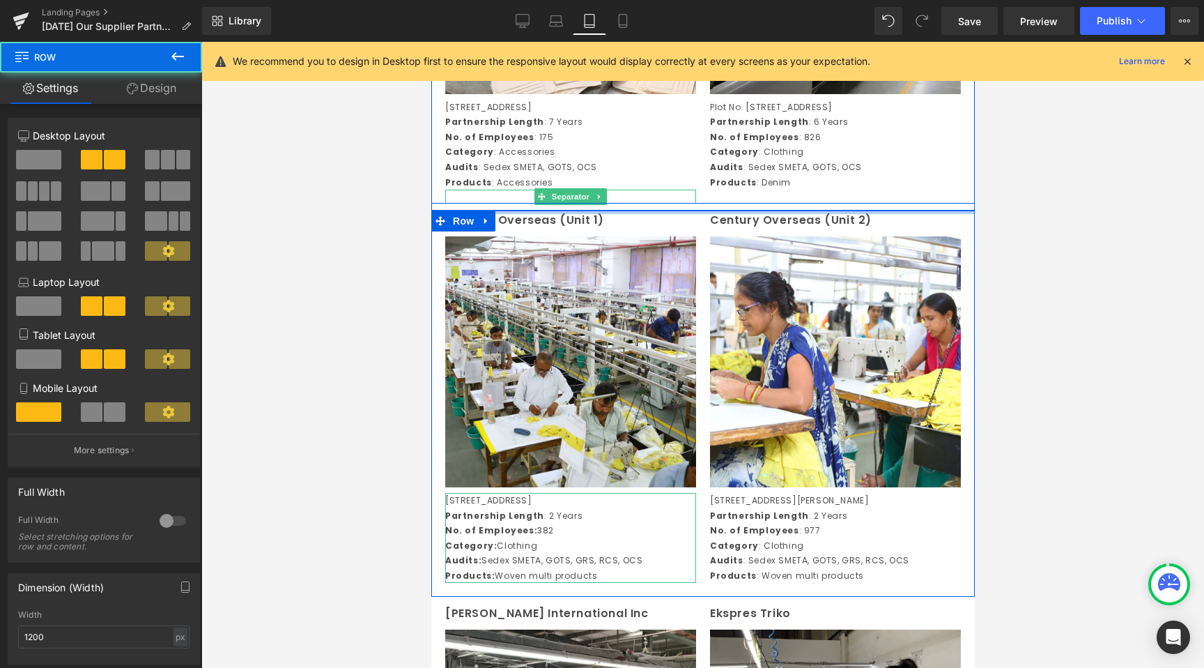
drag, startPoint x: 528, startPoint y: 213, endPoint x: 625, endPoint y: 206, distance: 97.8
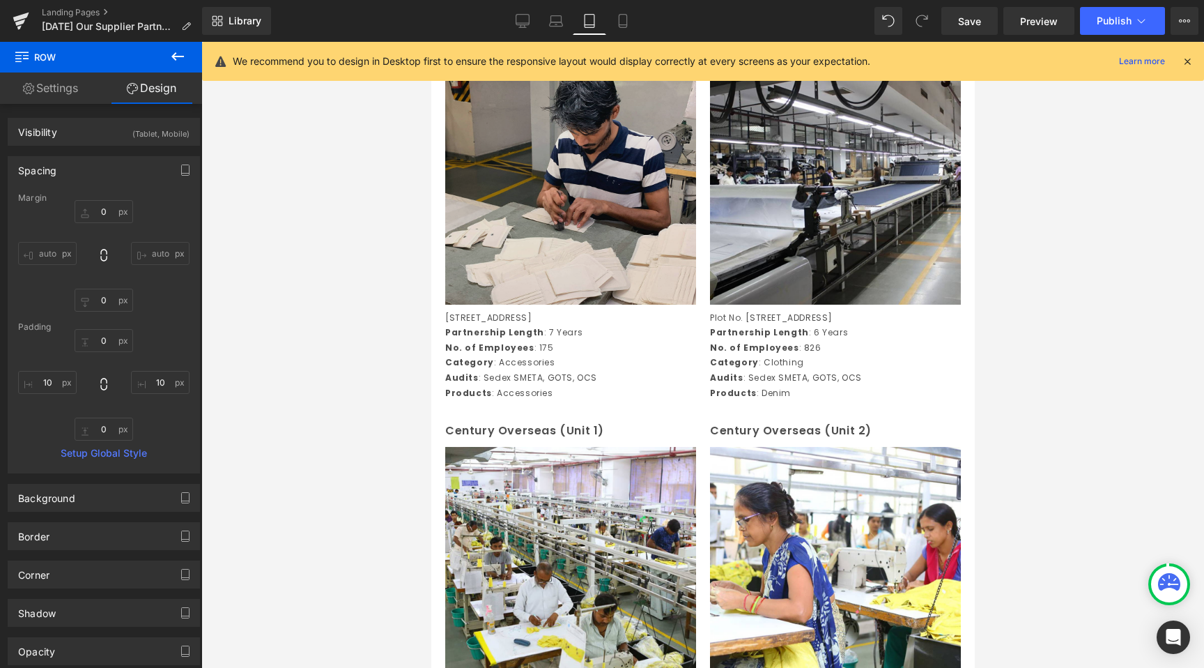
scroll to position [313, 0]
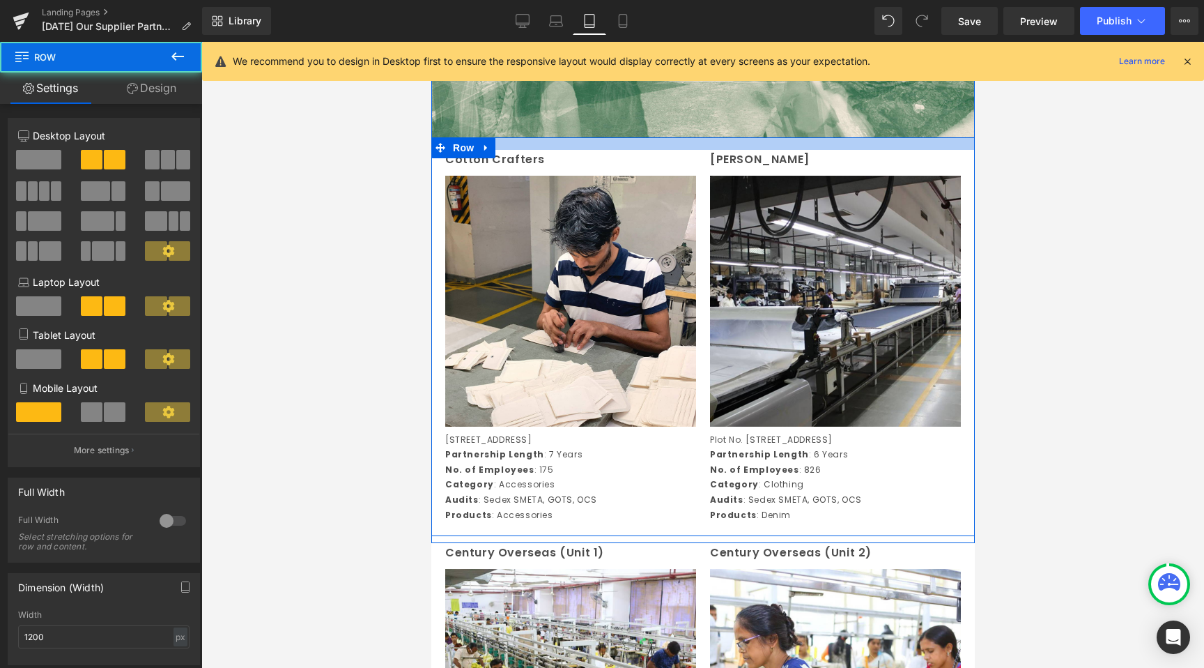
click at [614, 143] on div at bounding box center [703, 143] width 544 height 13
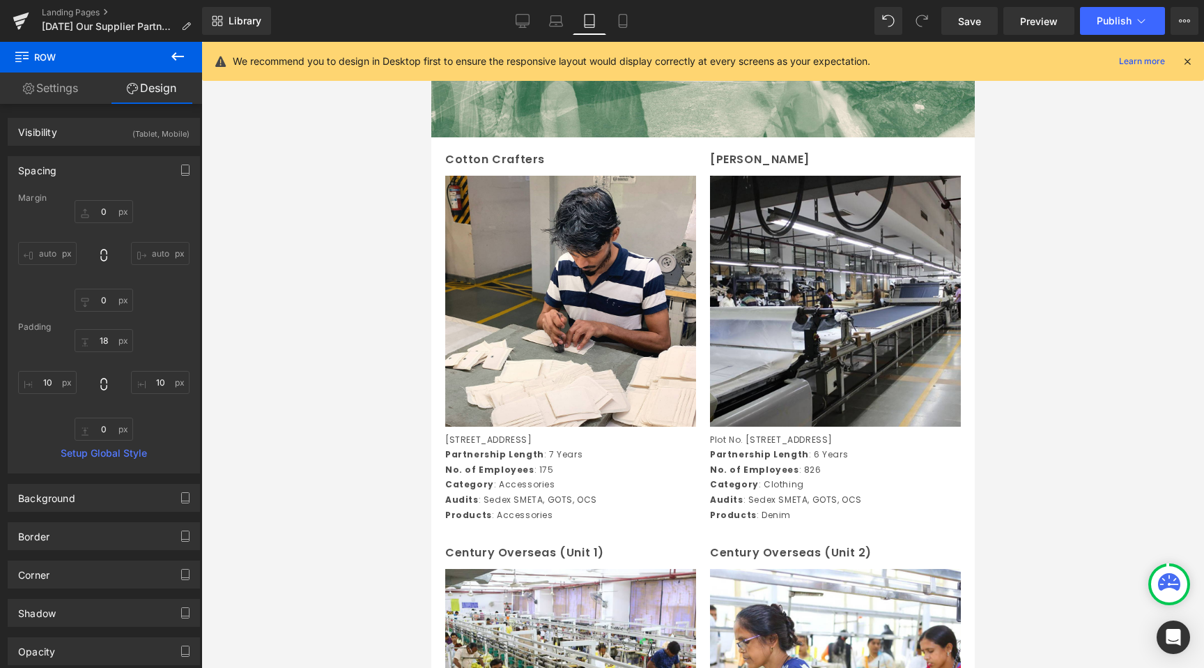
click at [344, 305] on div at bounding box center [702, 355] width 1003 height 626
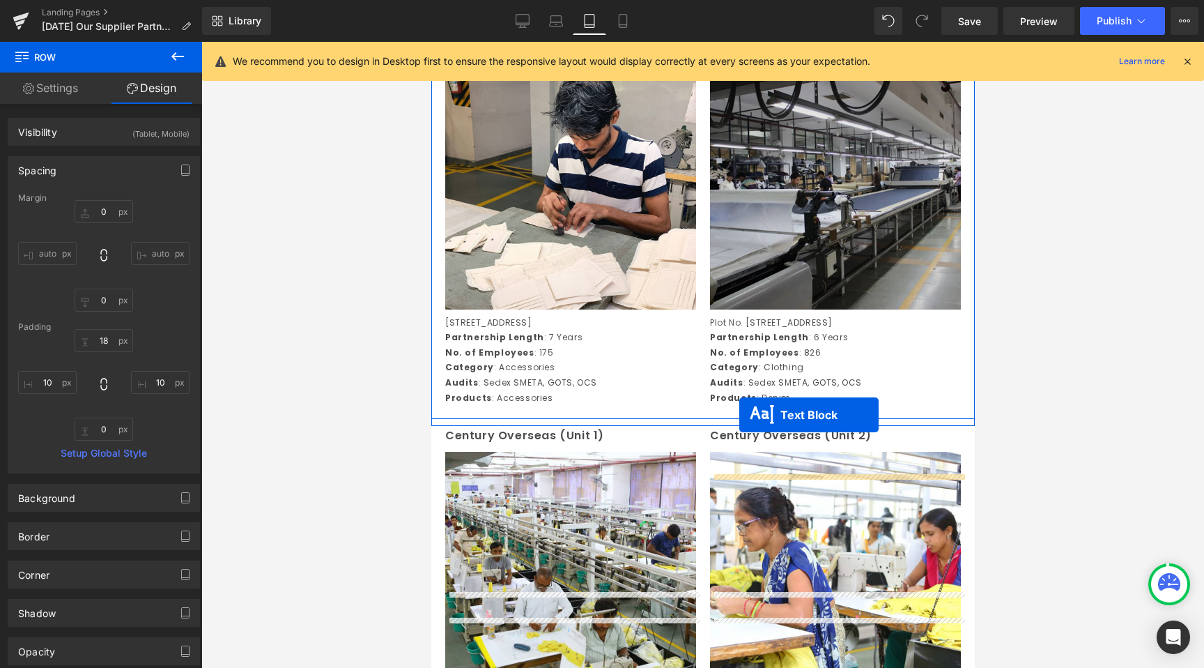
scroll to position [430, 0]
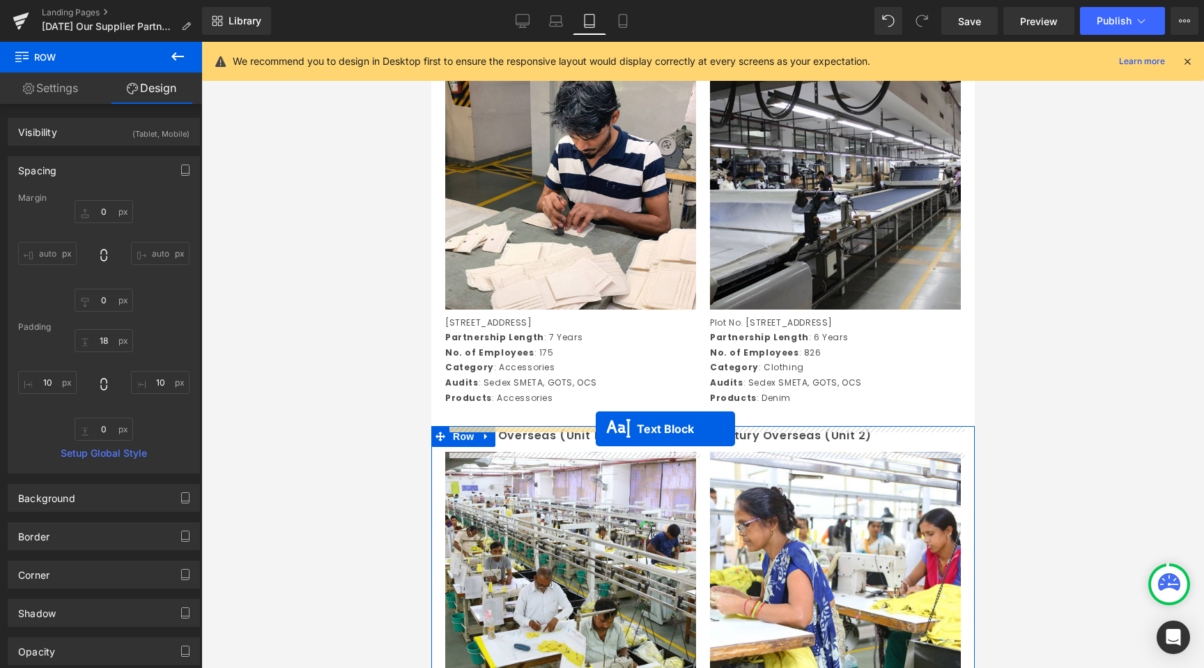
drag, startPoint x: 794, startPoint y: 500, endPoint x: 595, endPoint y: 428, distance: 211.2
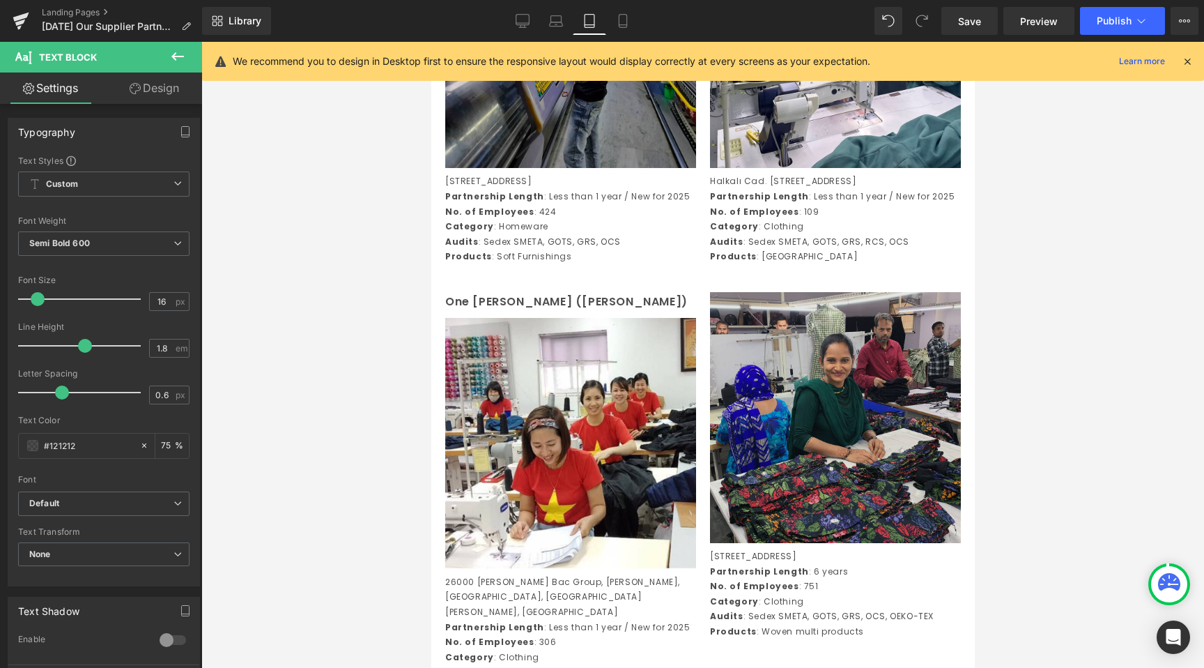
scroll to position [2382, 0]
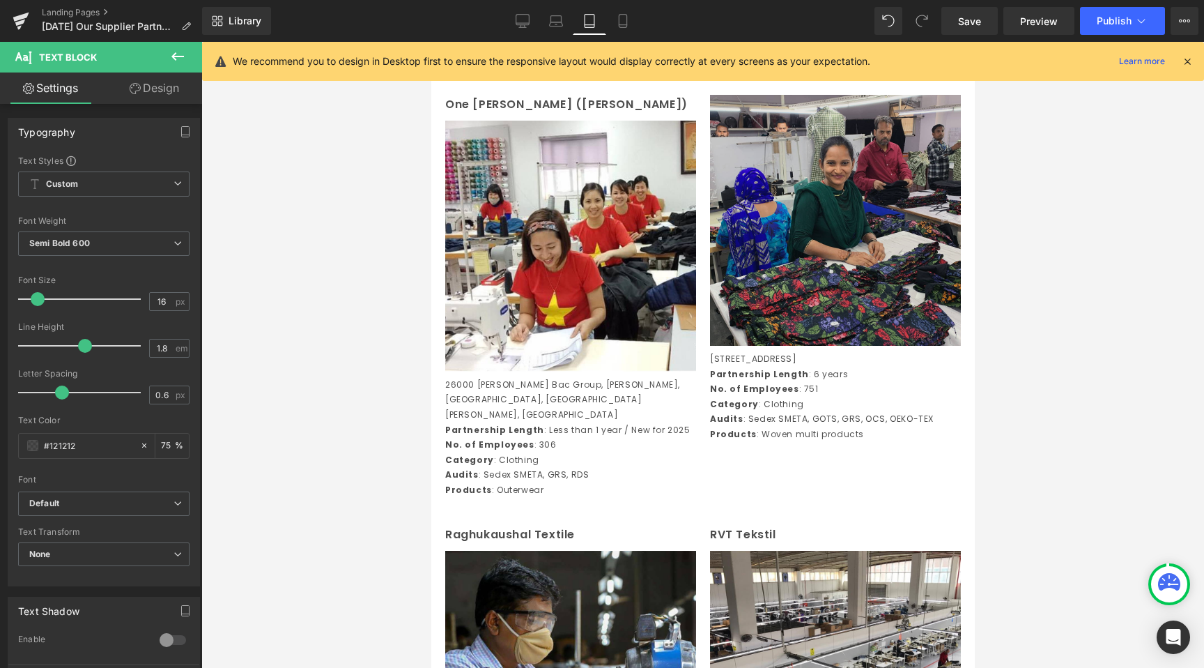
click at [799, 289] on img at bounding box center [835, 220] width 251 height 251
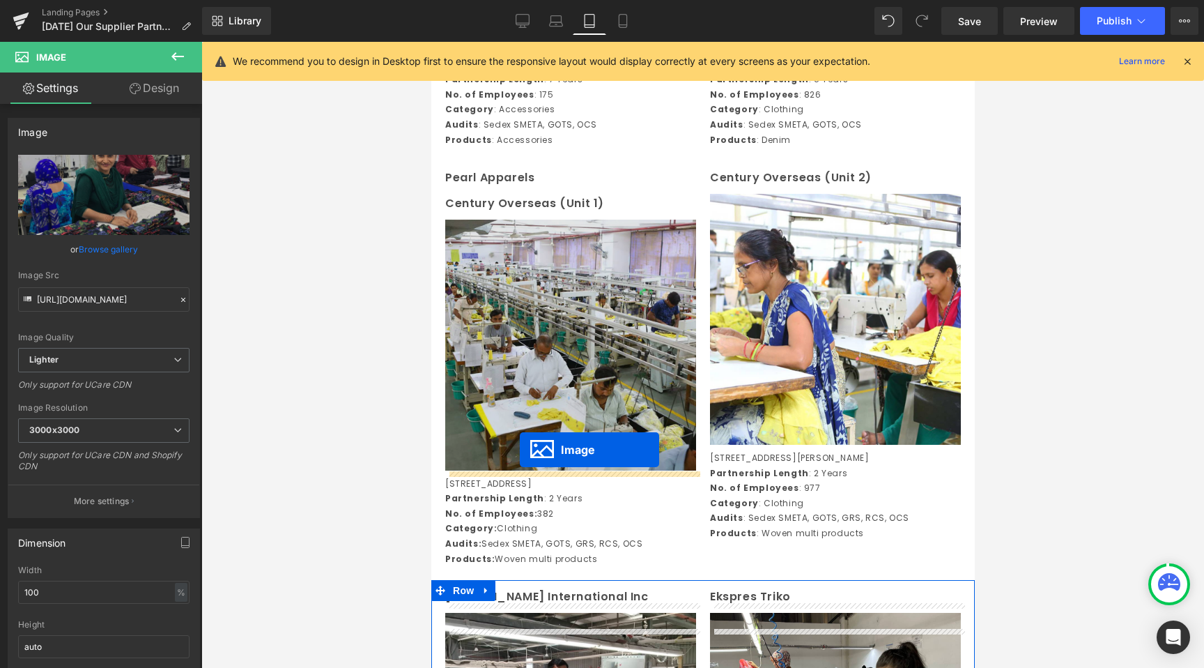
scroll to position [668, 0]
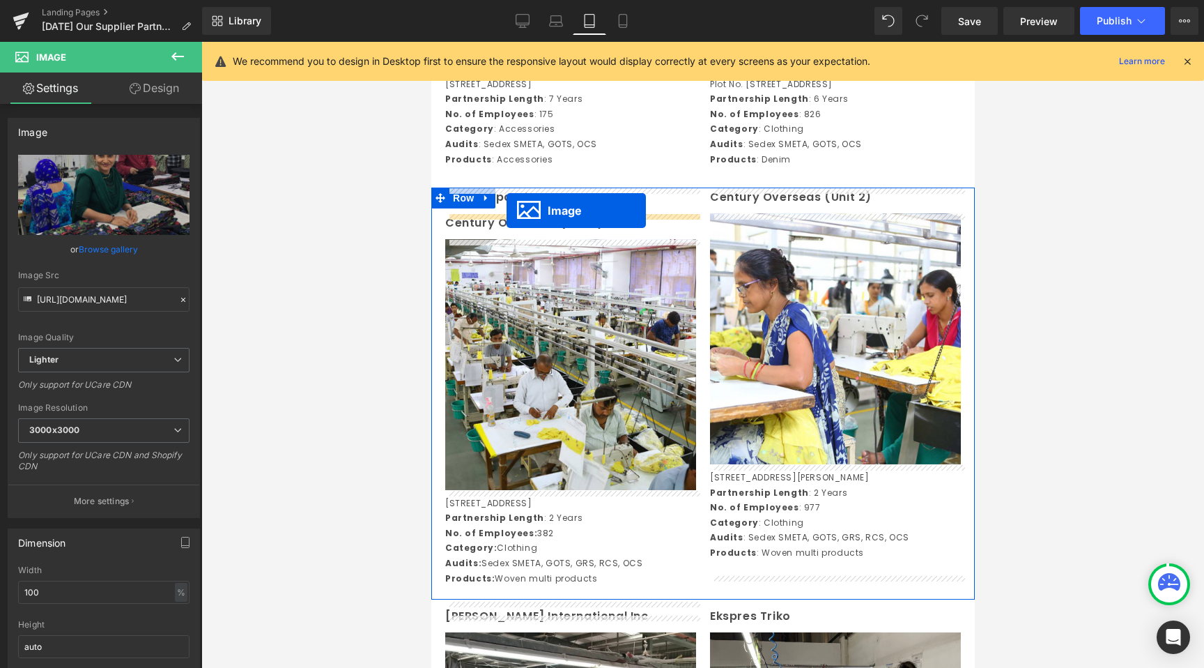
drag, startPoint x: 816, startPoint y: 285, endPoint x: 506, endPoint y: 210, distance: 319.0
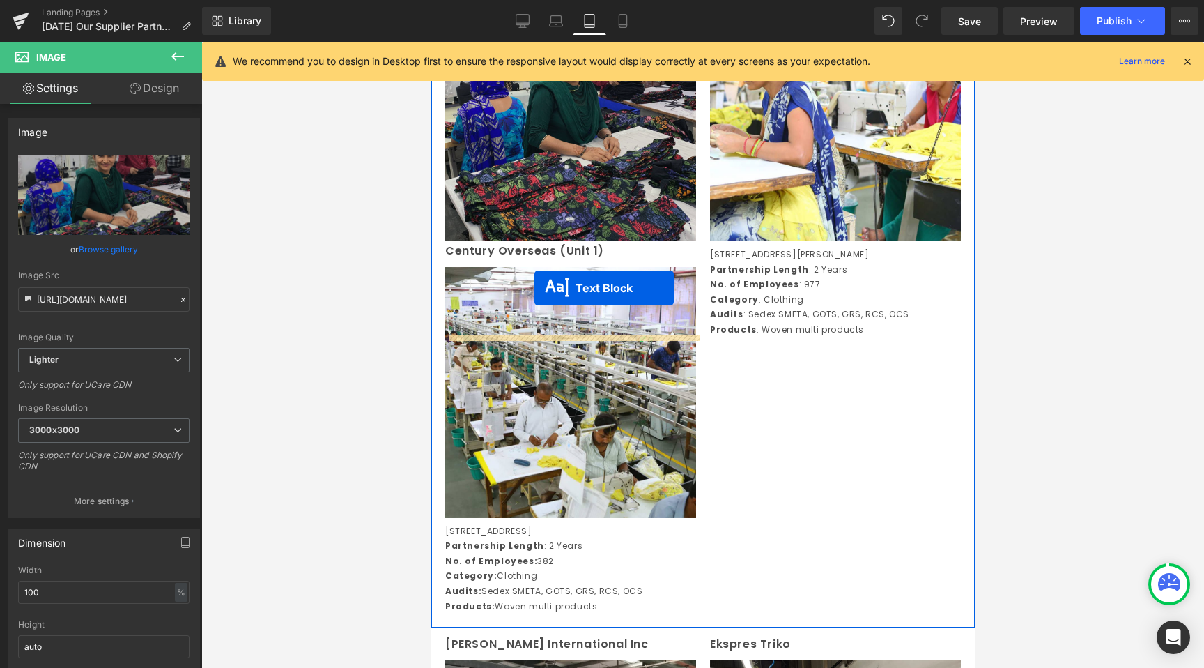
scroll to position [894, 0]
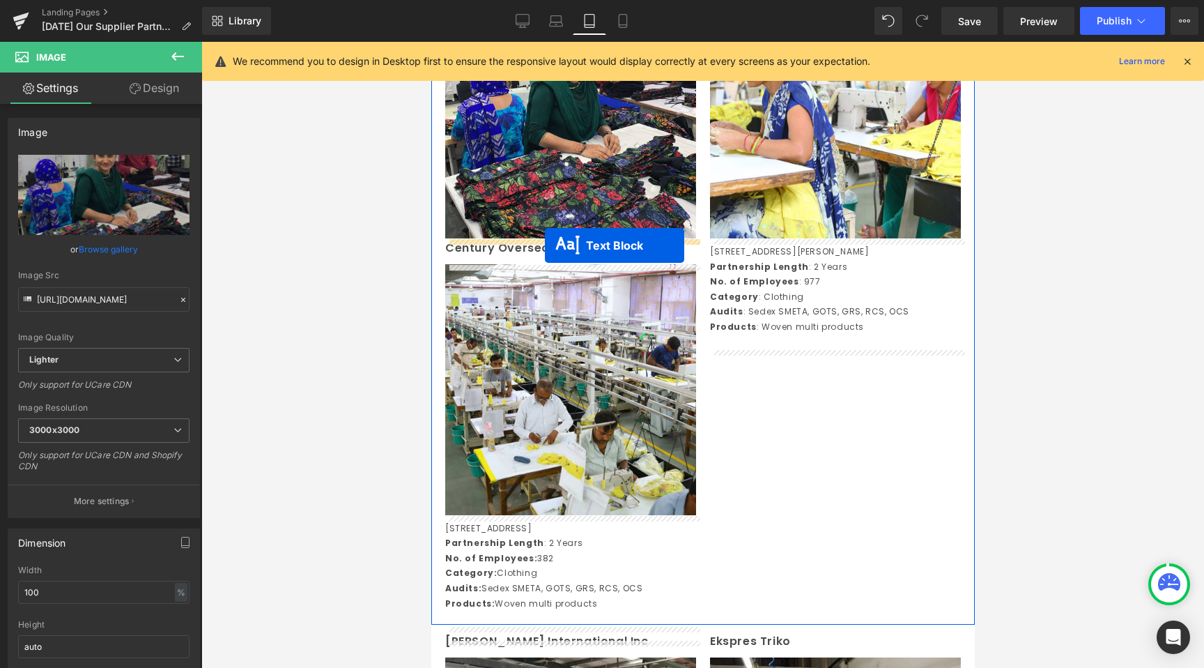
drag, startPoint x: 798, startPoint y: 194, endPoint x: 544, endPoint y: 245, distance: 258.8
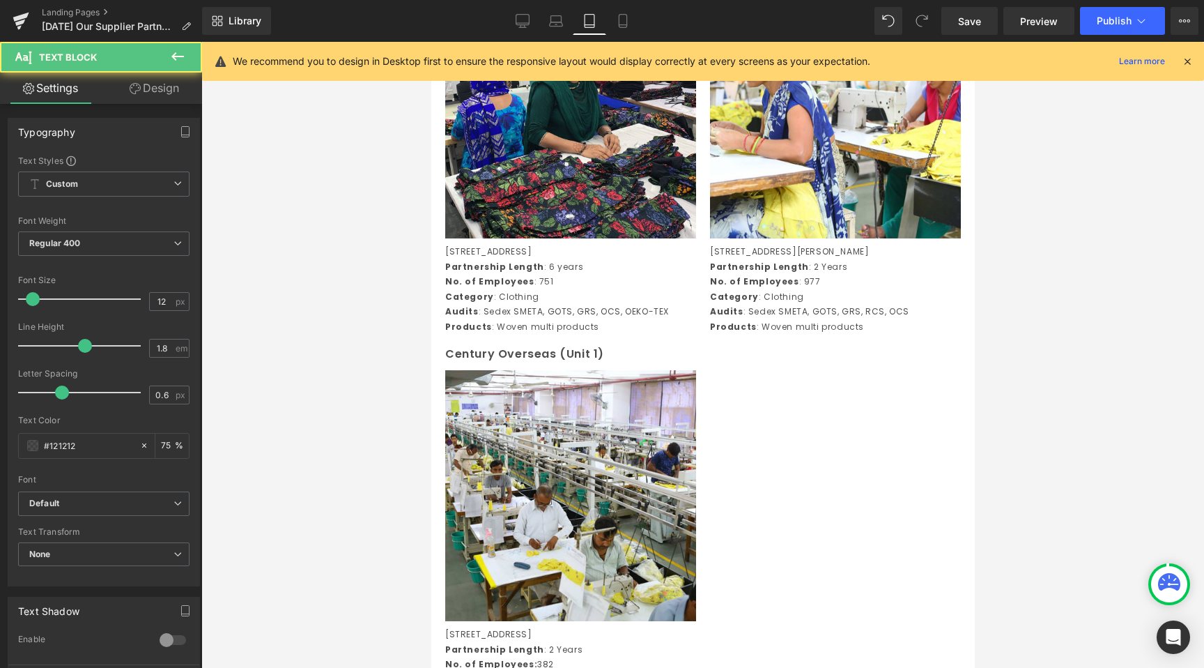
click at [309, 376] on div at bounding box center [702, 355] width 1003 height 626
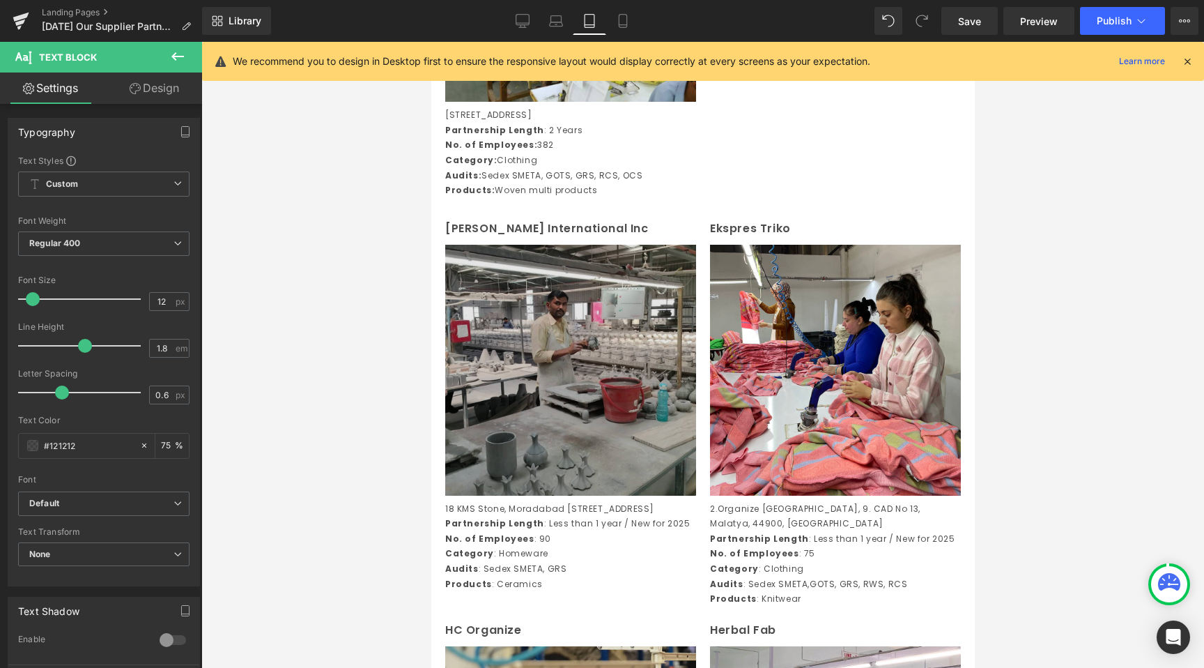
scroll to position [1570, 0]
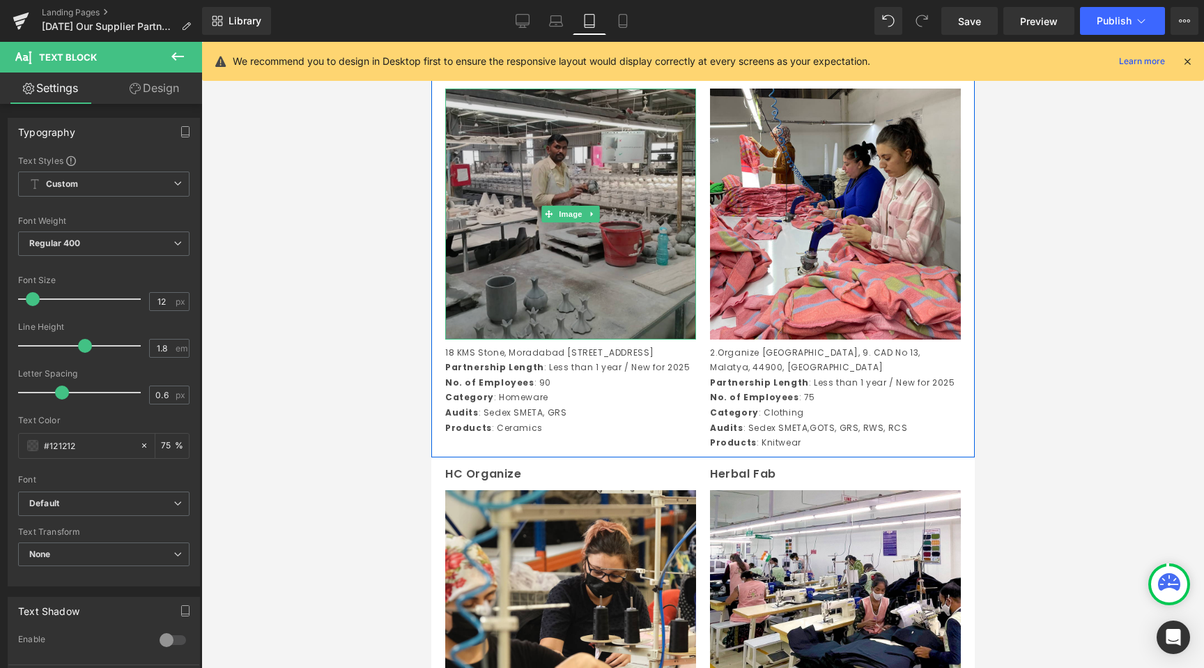
click at [581, 291] on img at bounding box center [570, 214] width 251 height 251
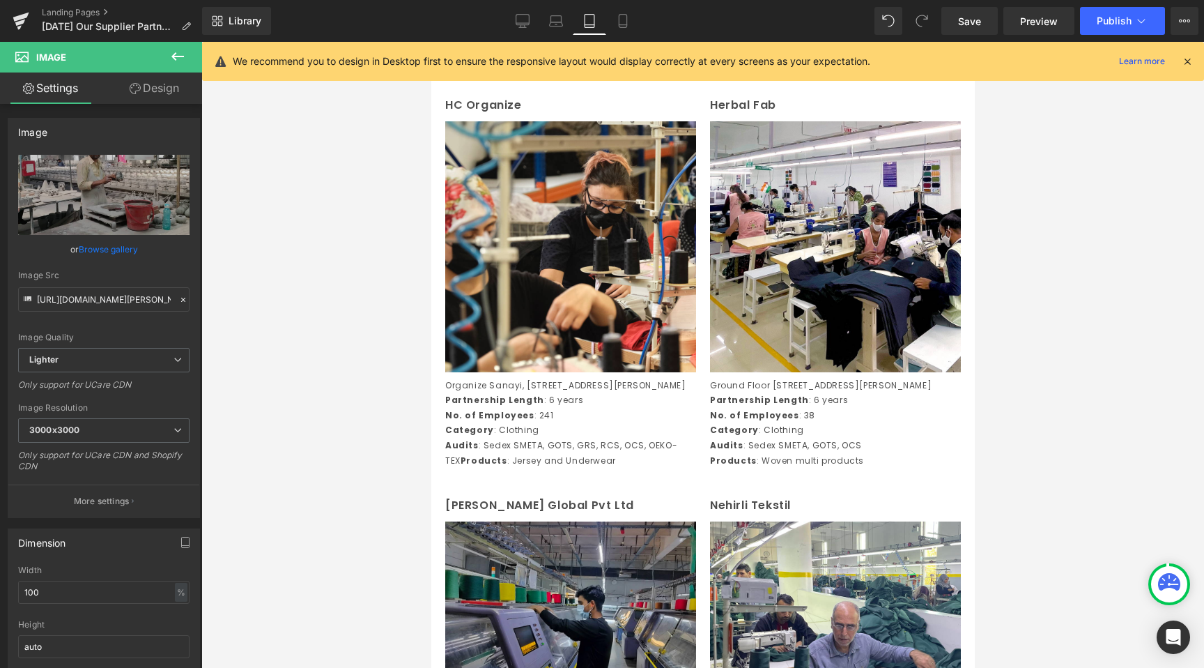
scroll to position [1688, 0]
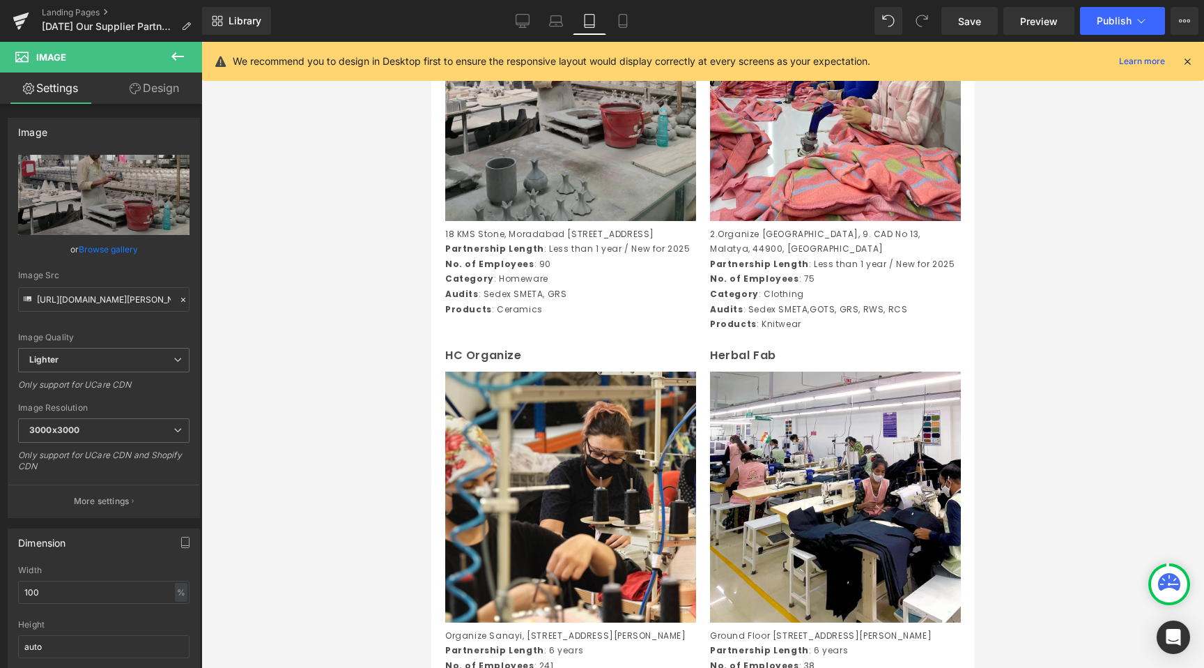
drag, startPoint x: 395, startPoint y: 335, endPoint x: 22, endPoint y: 320, distance: 373.2
click at [395, 335] on div at bounding box center [702, 355] width 1003 height 626
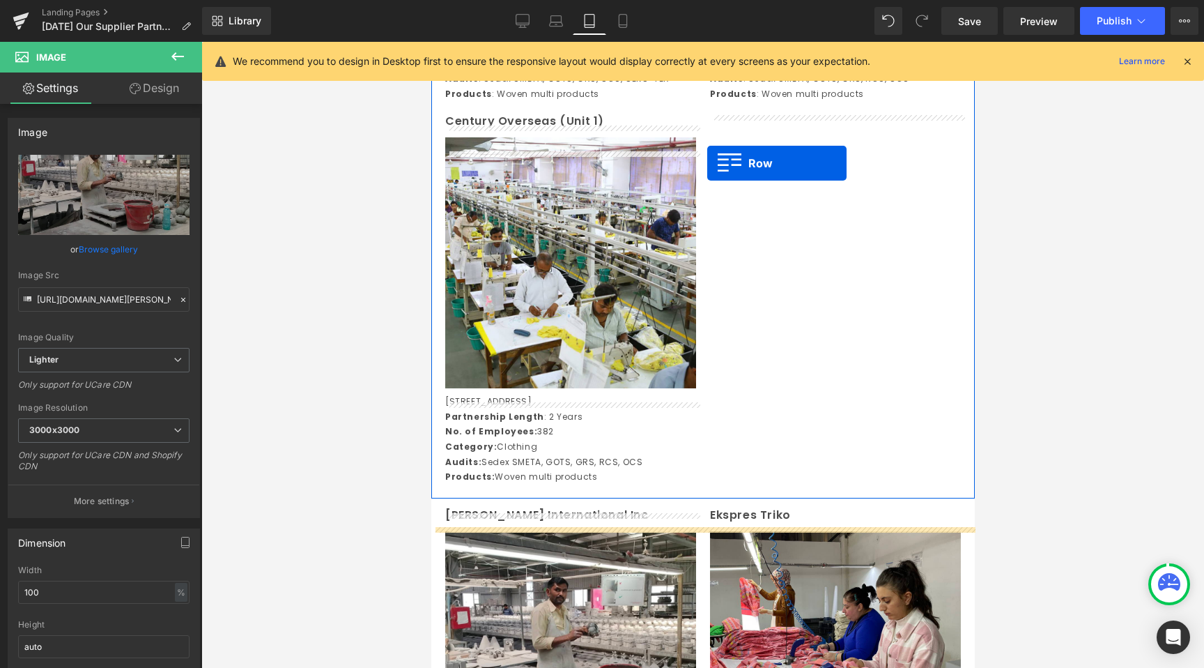
scroll to position [1129, 0]
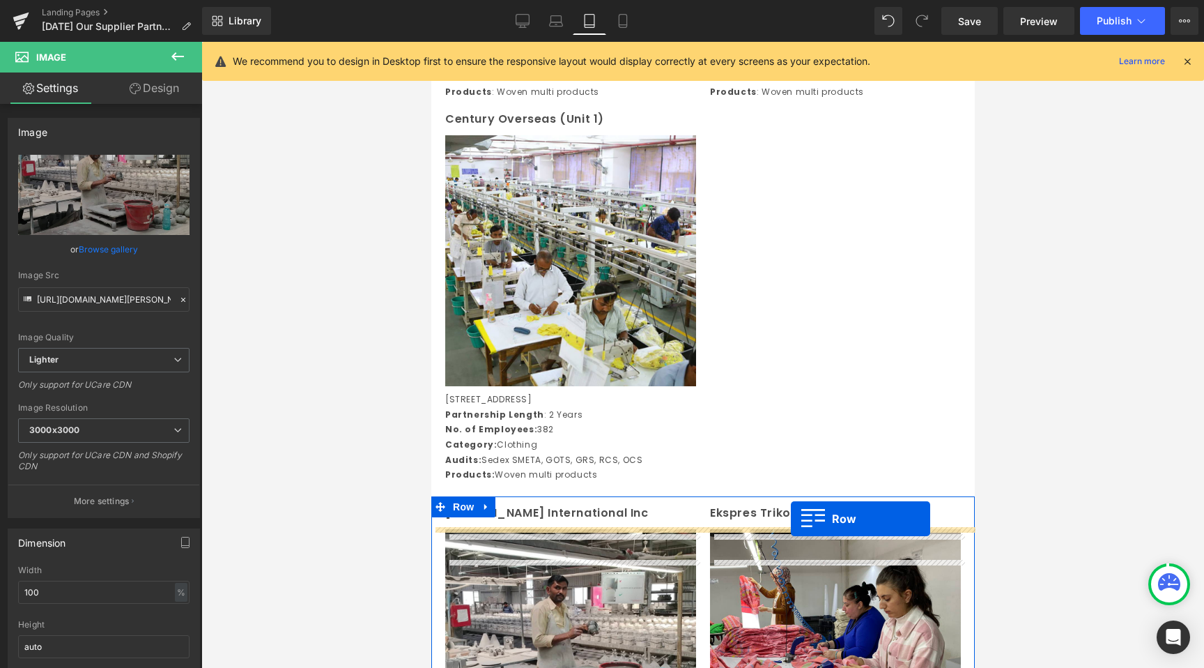
drag, startPoint x: 436, startPoint y: 390, endPoint x: 790, endPoint y: 519, distance: 377.5
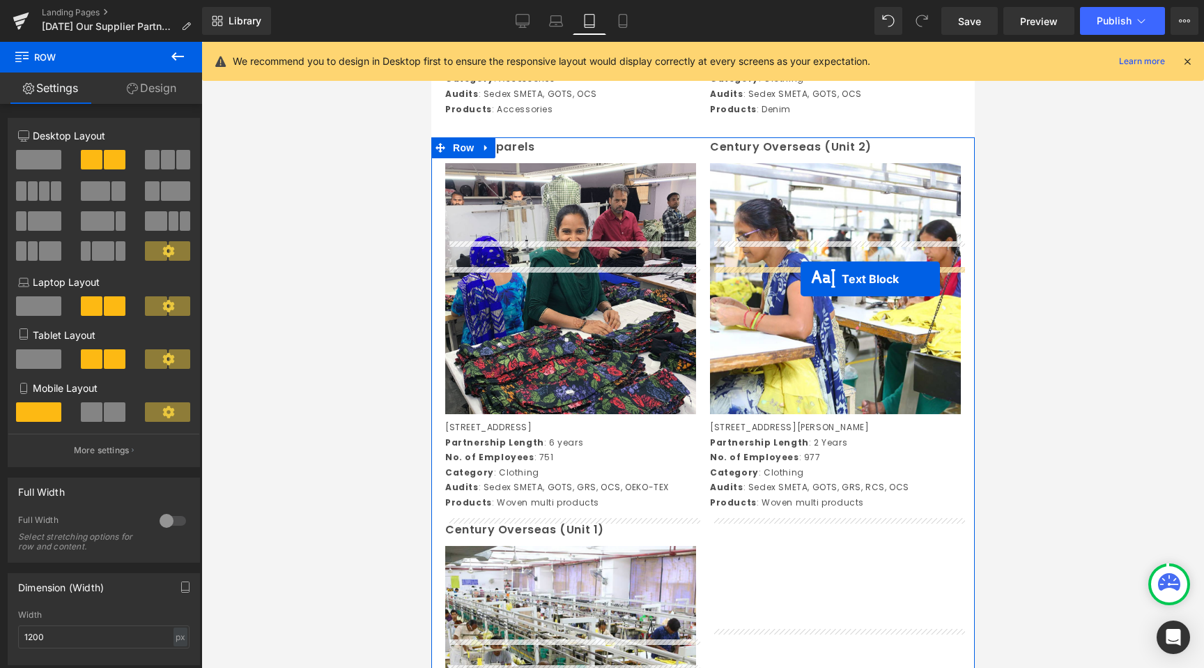
scroll to position [597, 0]
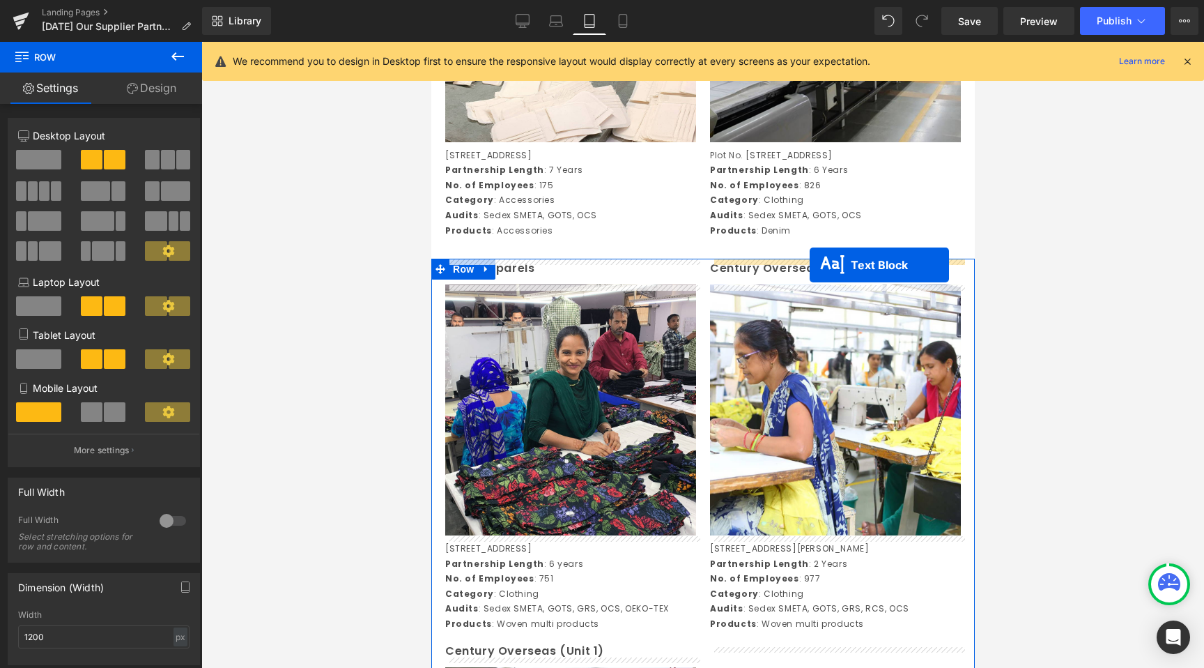
drag, startPoint x: 533, startPoint y: 399, endPoint x: 809, endPoint y: 265, distance: 306.7
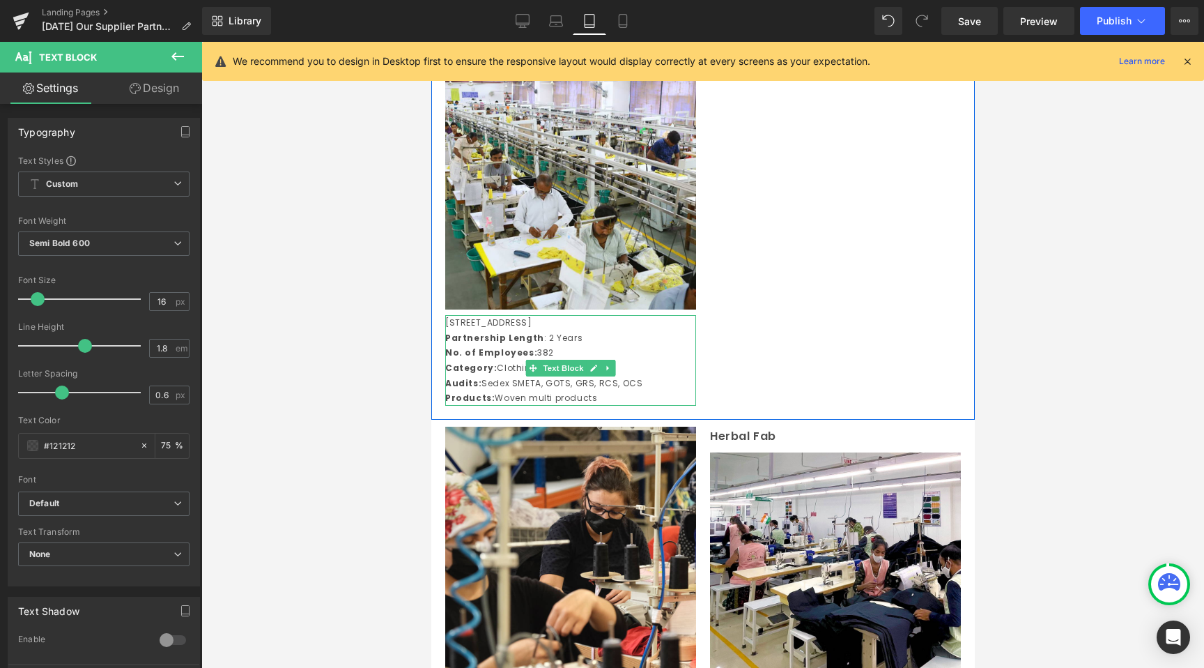
scroll to position [1207, 0]
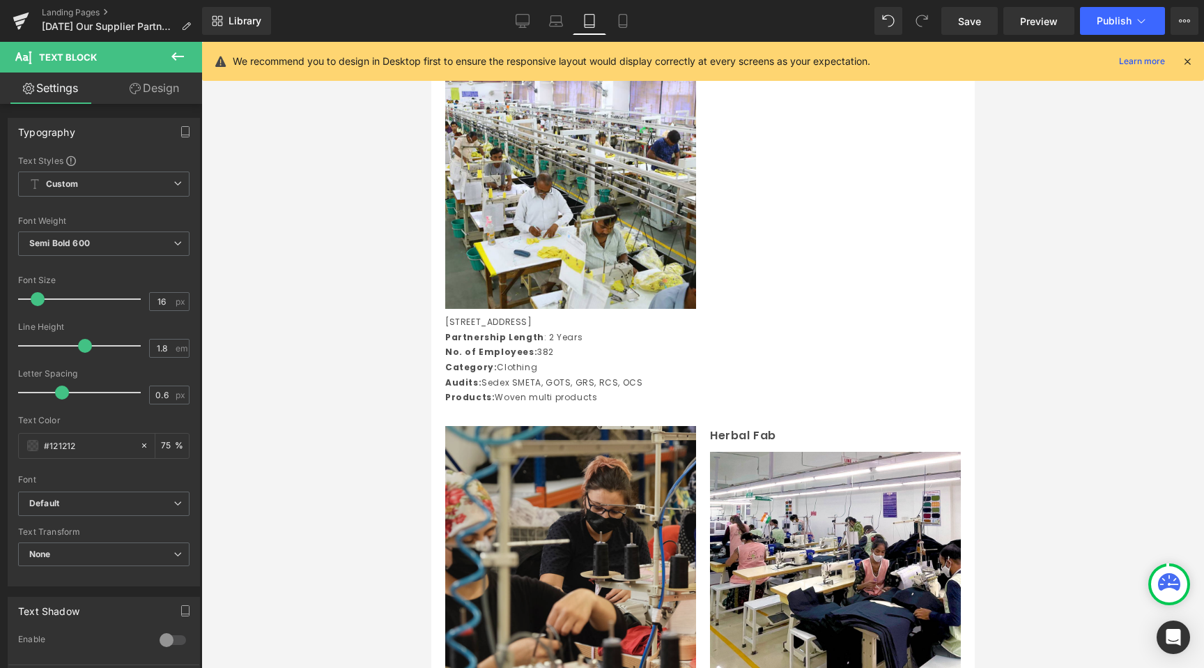
click at [538, 573] on img at bounding box center [570, 551] width 251 height 251
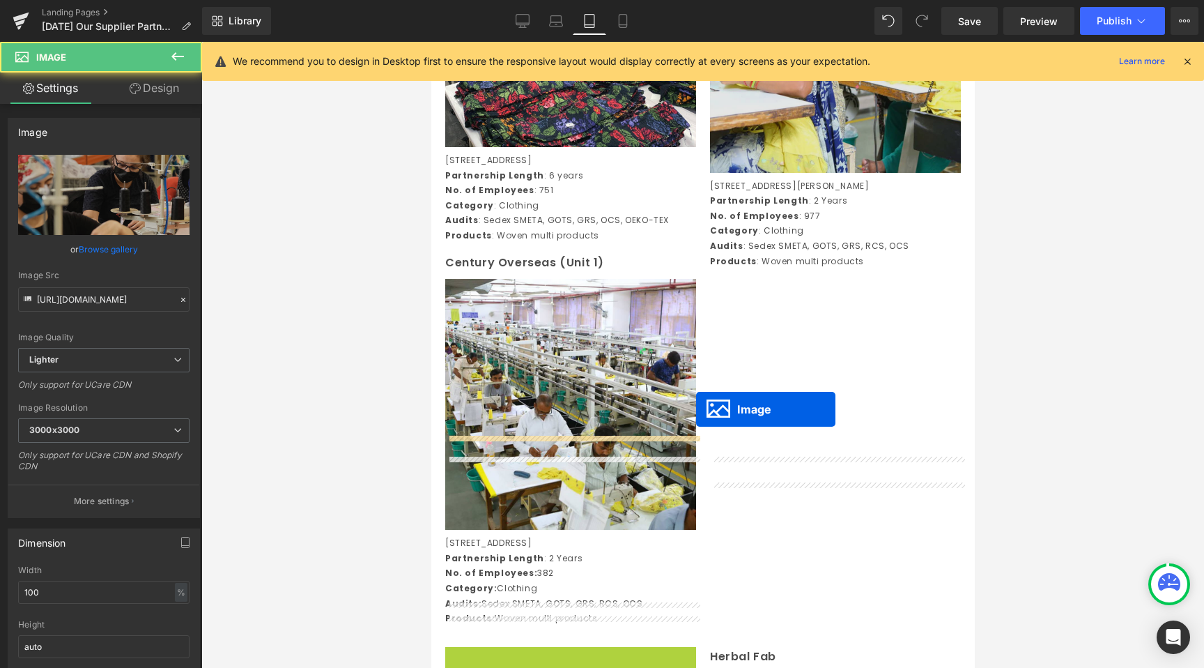
scroll to position [666, 0]
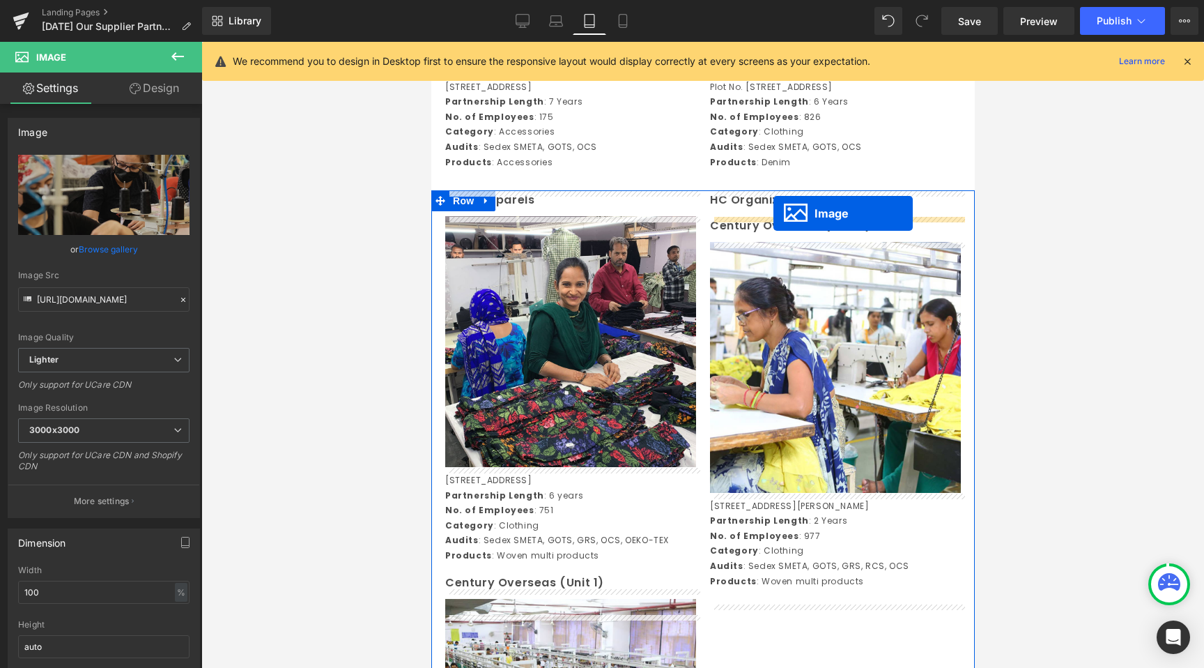
drag, startPoint x: 547, startPoint y: 579, endPoint x: 765, endPoint y: 216, distance: 423.3
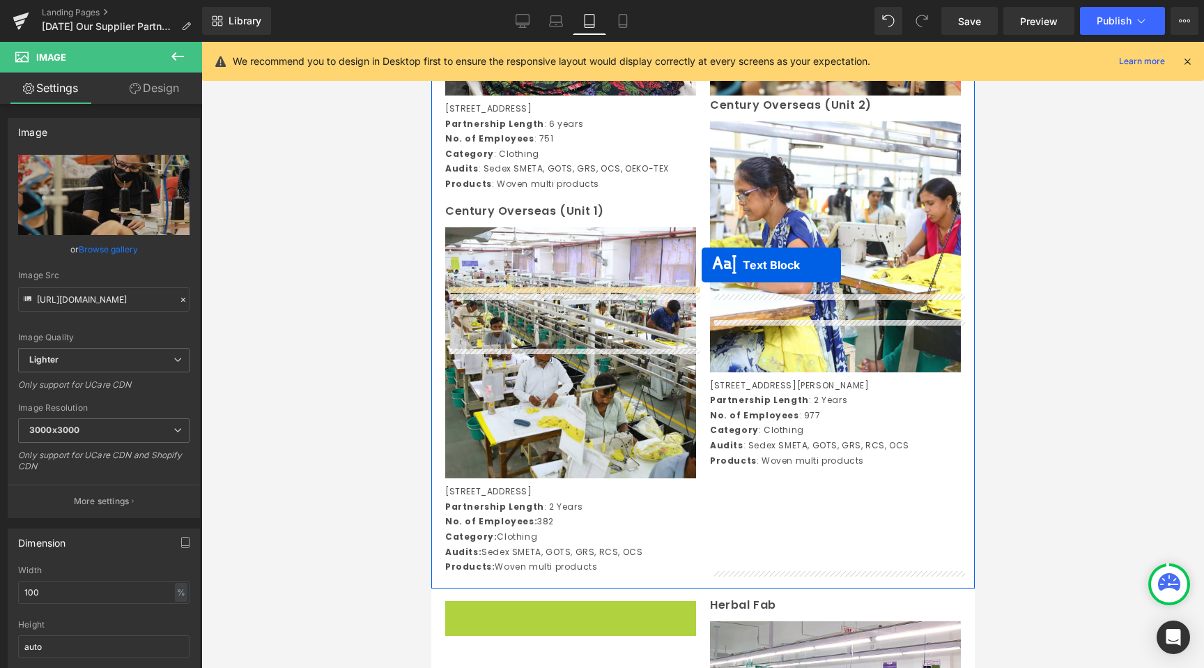
scroll to position [684, 0]
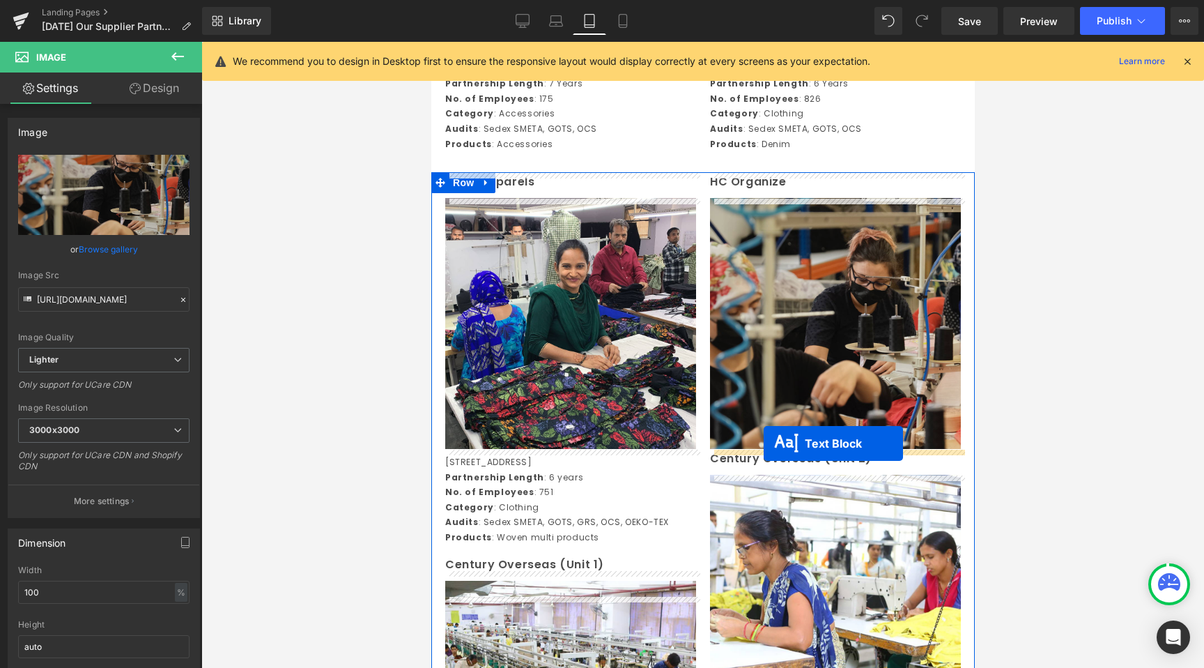
drag, startPoint x: 532, startPoint y: 354, endPoint x: 763, endPoint y: 443, distance: 247.8
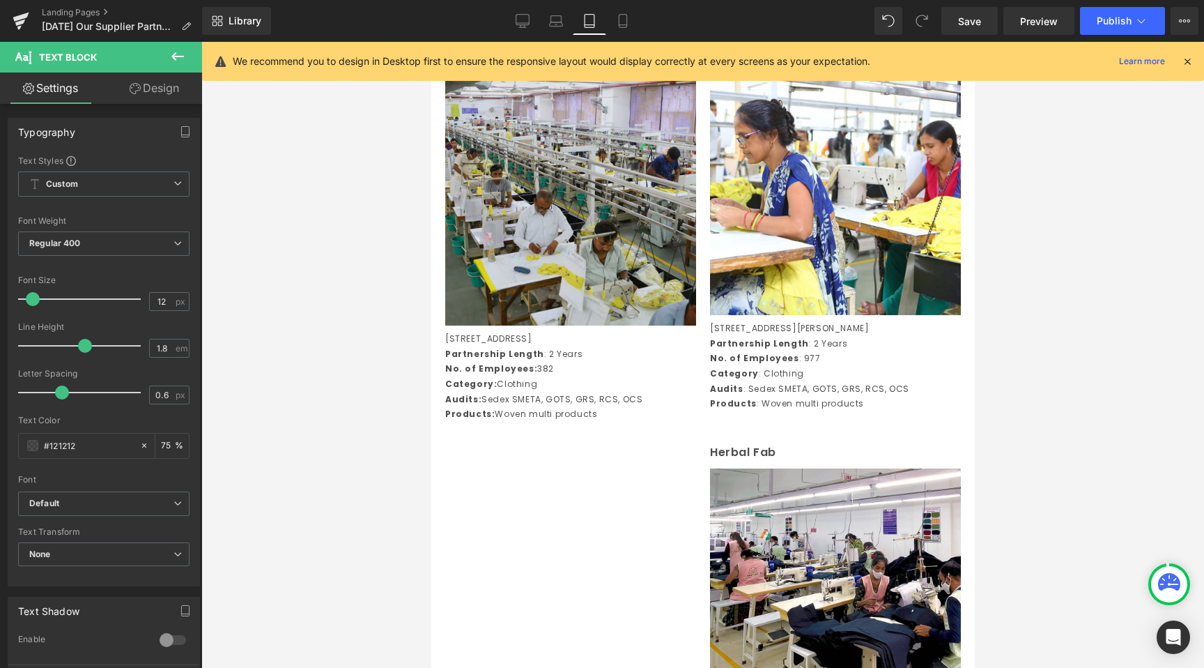
scroll to position [1086, 0]
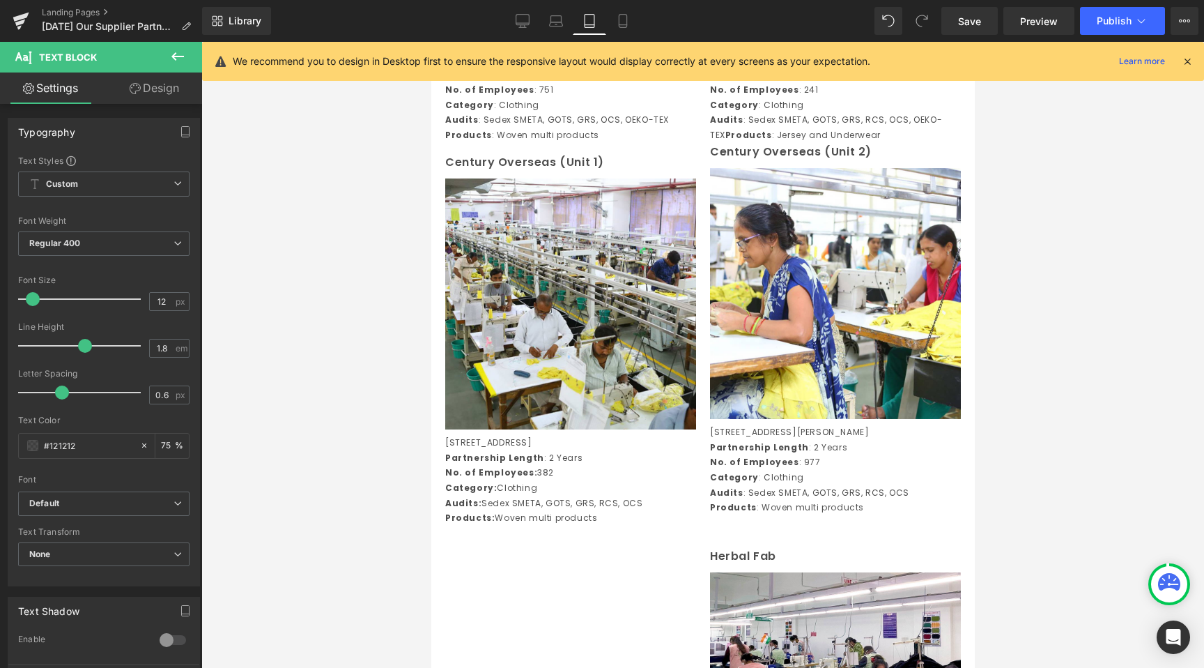
click at [336, 197] on div at bounding box center [702, 355] width 1003 height 626
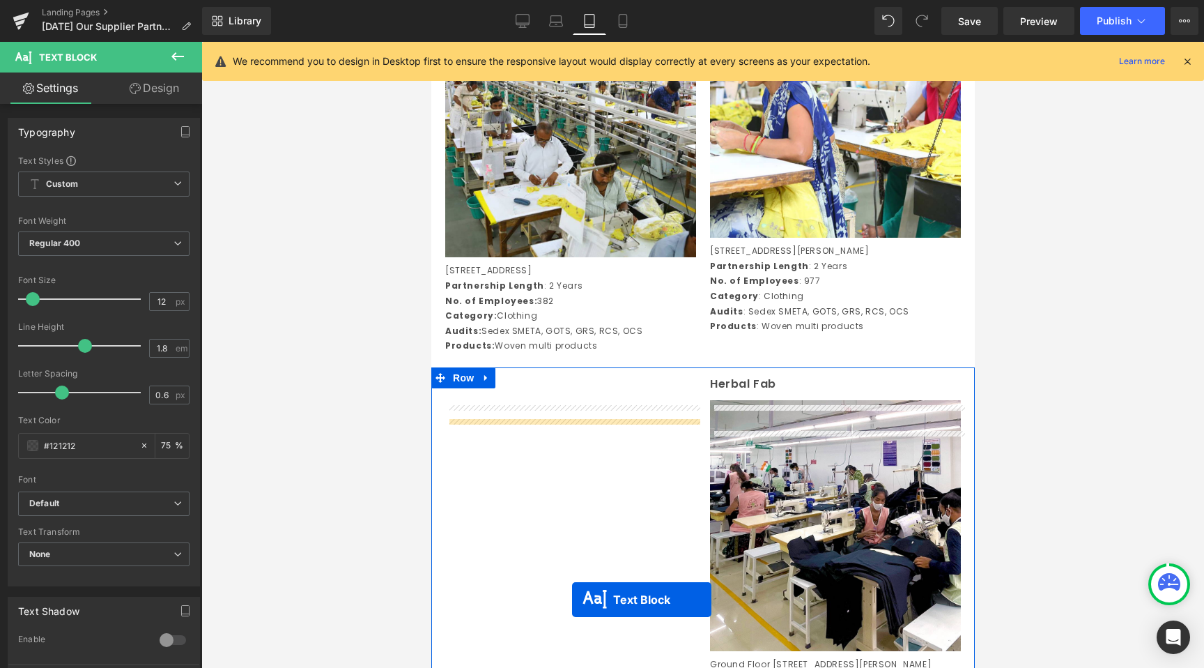
scroll to position [1281, 0]
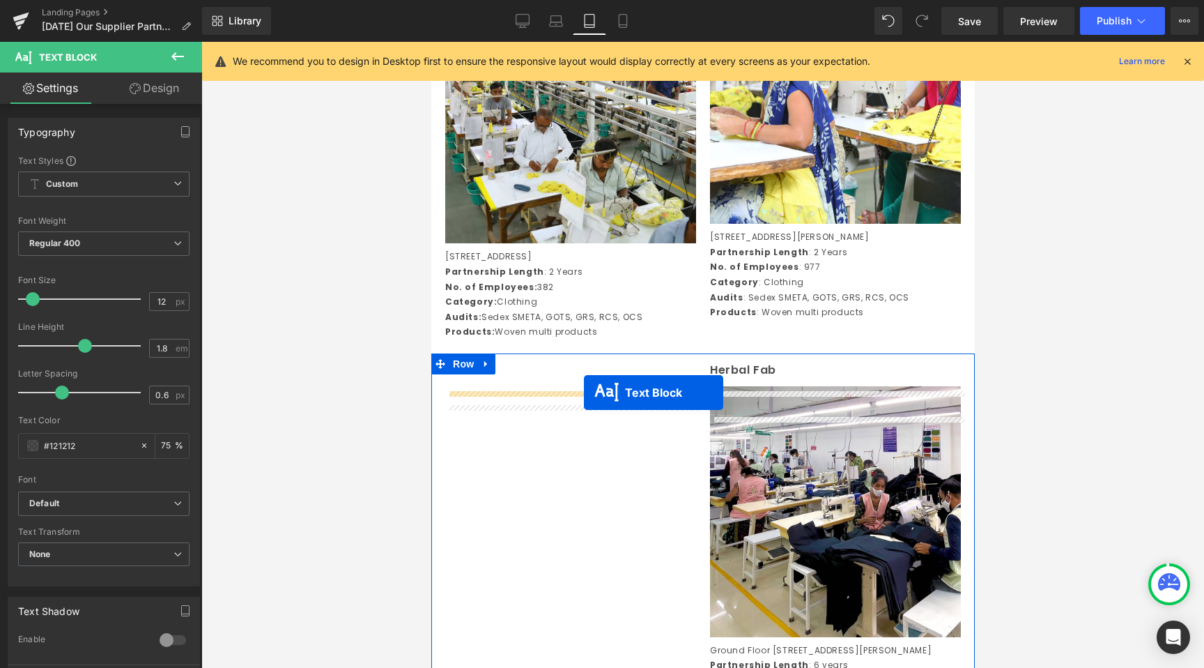
drag, startPoint x: 533, startPoint y: 180, endPoint x: 583, endPoint y: 392, distance: 218.4
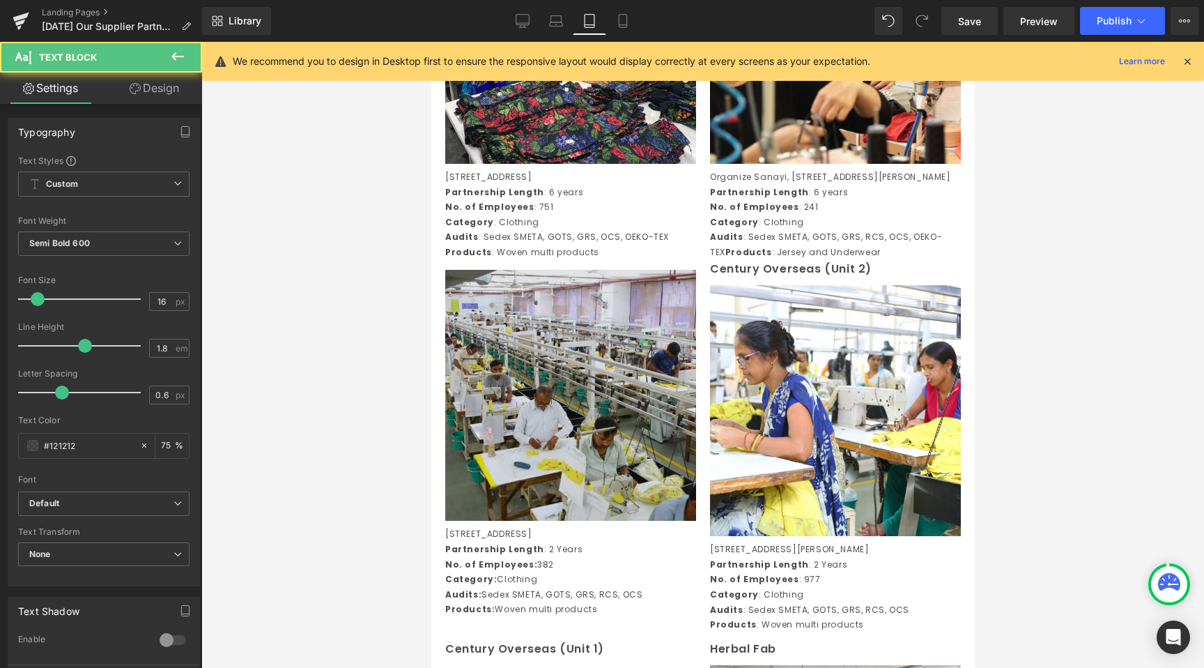
scroll to position [966, 0]
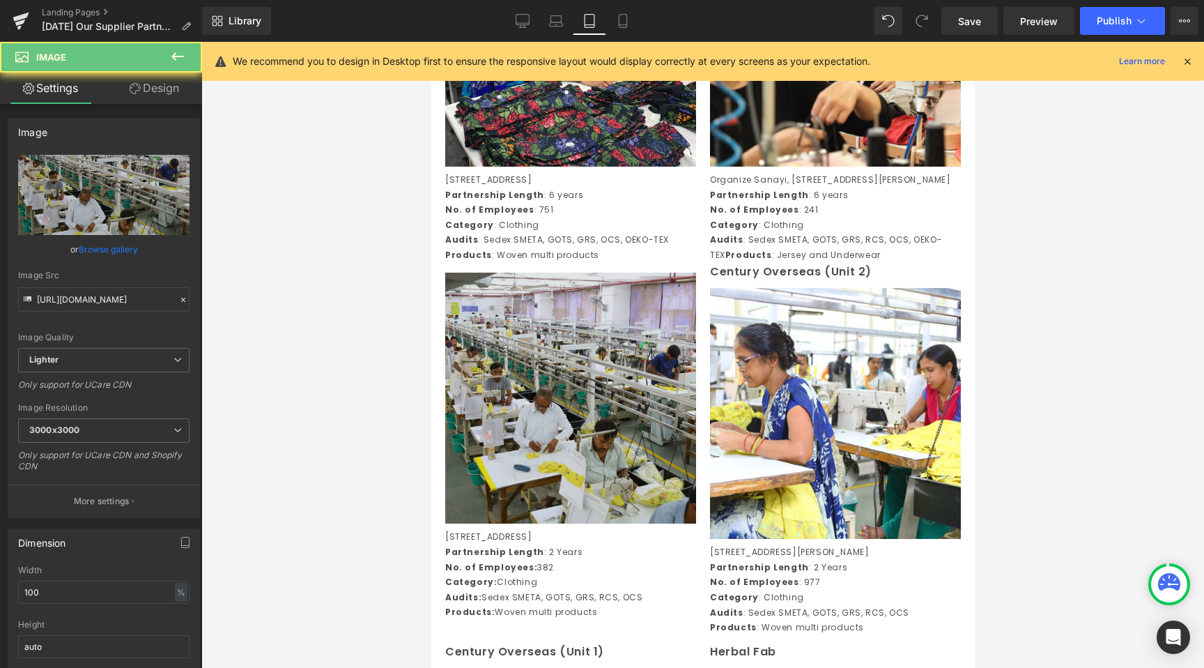
click at [510, 311] on img at bounding box center [570, 398] width 251 height 251
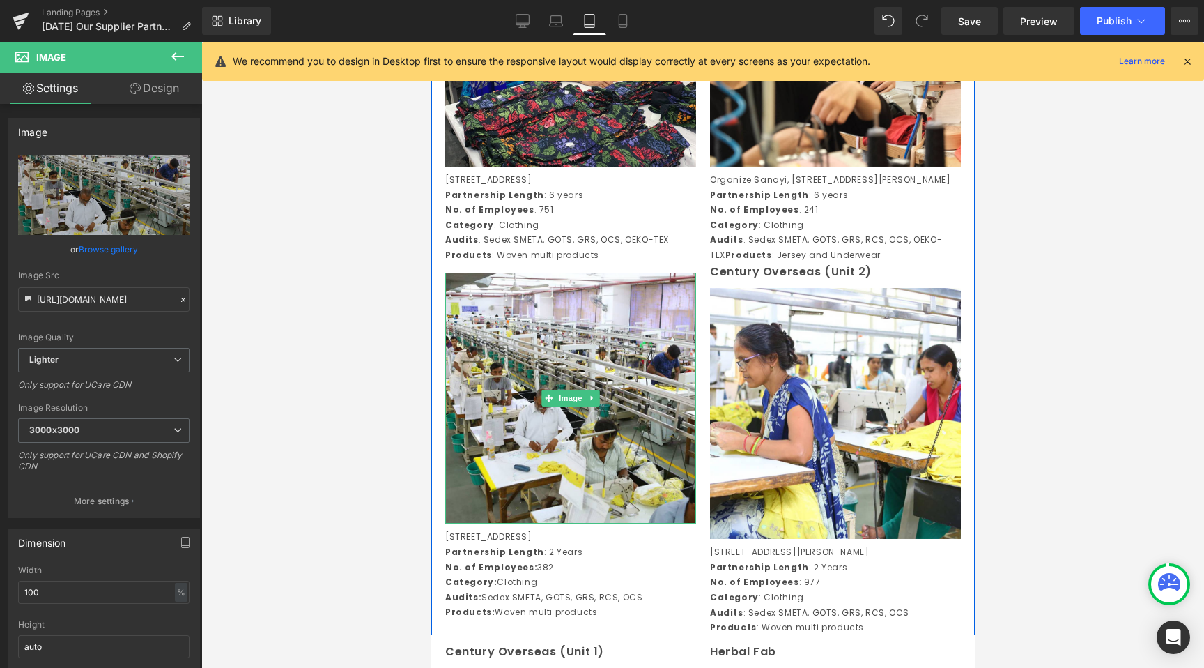
drag, startPoint x: 541, startPoint y: 418, endPoint x: 544, endPoint y: 440, distance: 22.5
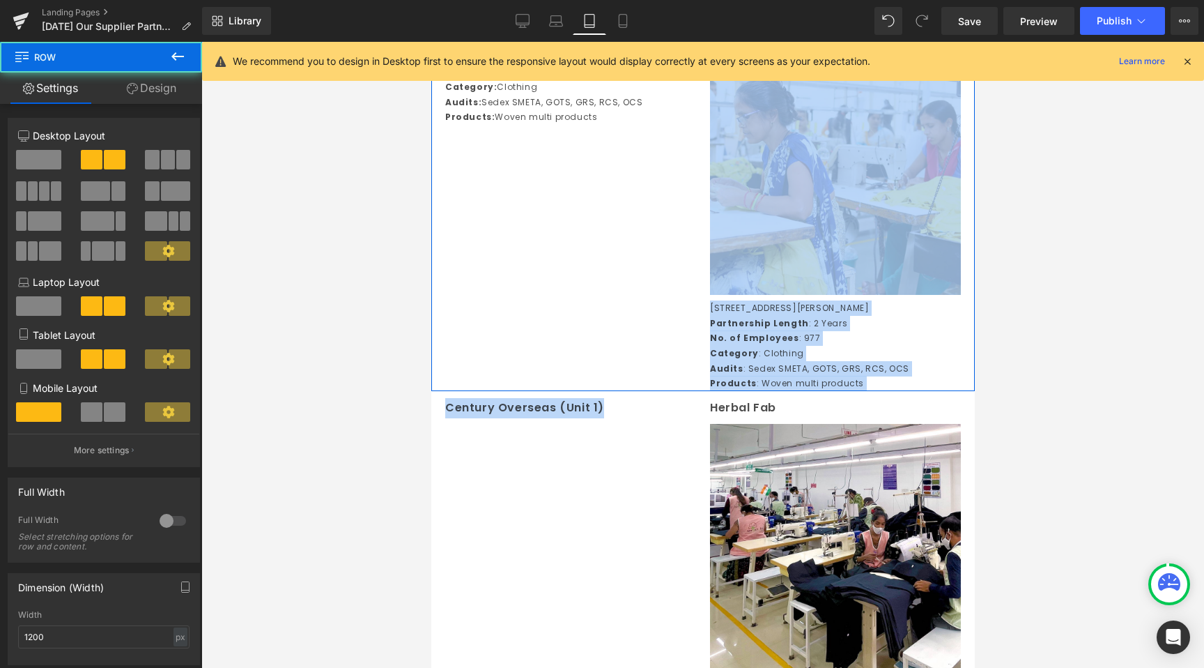
scroll to position [1977, 0]
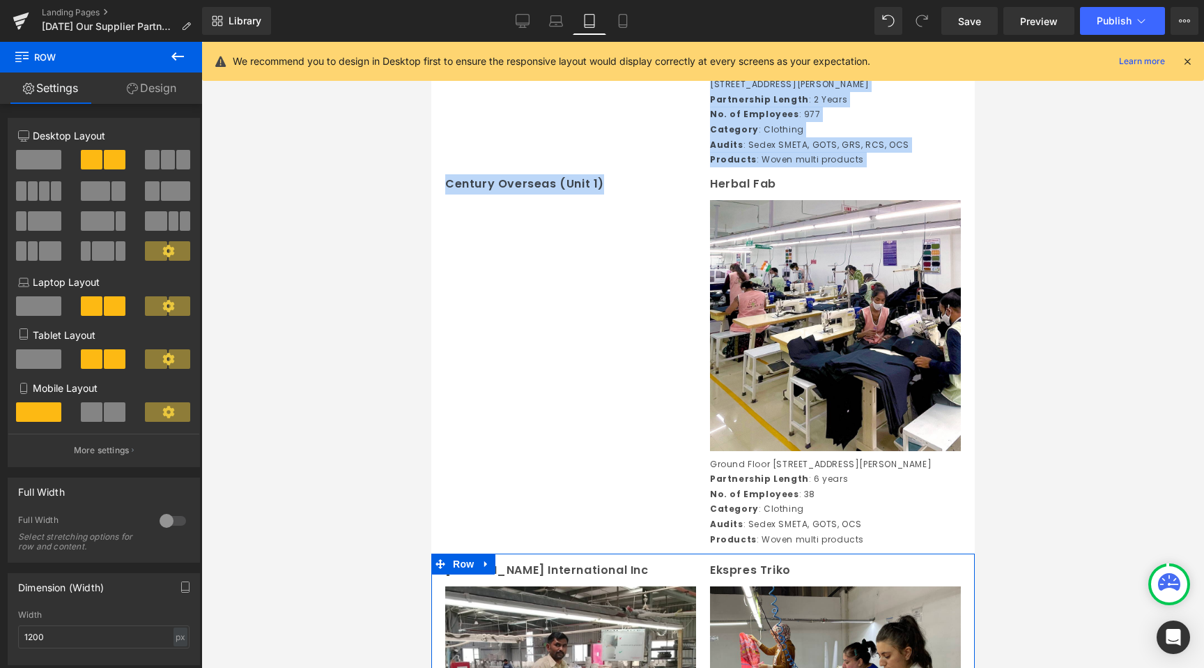
drag, startPoint x: 559, startPoint y: 480, endPoint x: 555, endPoint y: 296, distance: 184.1
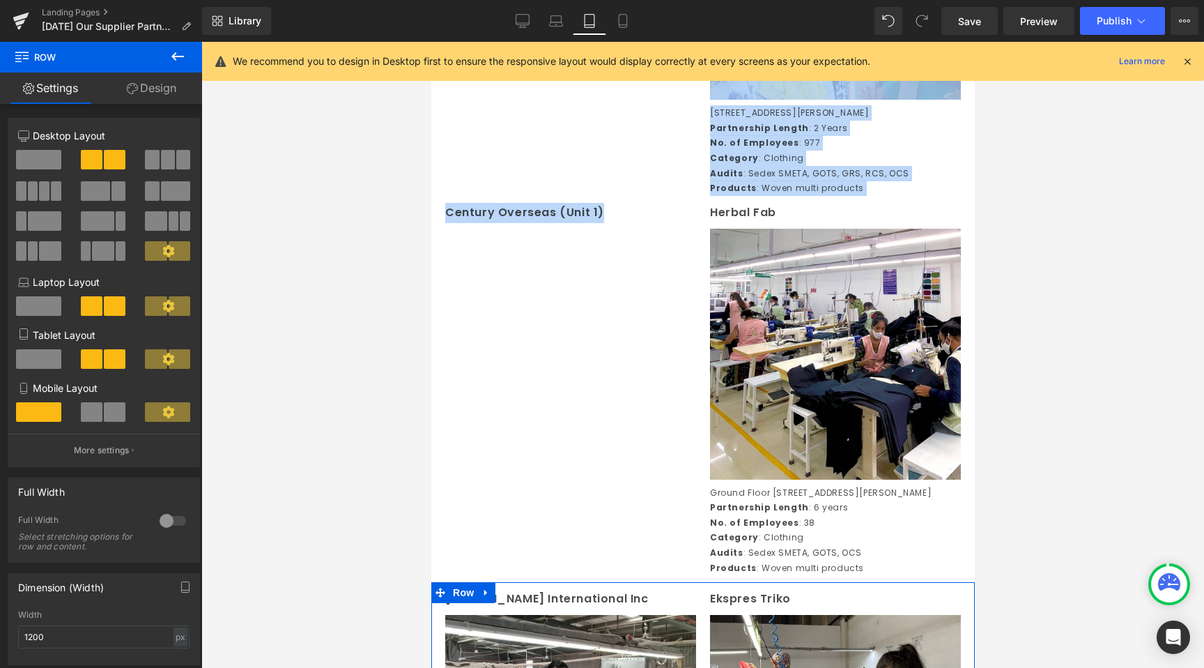
scroll to position [1771, 0]
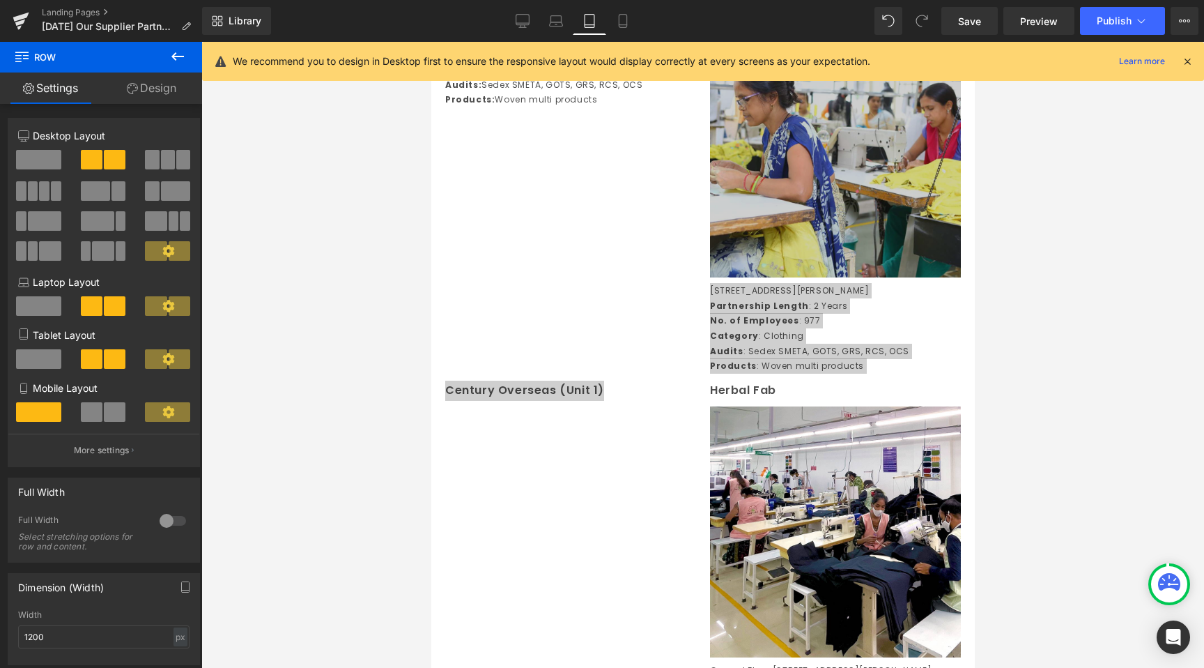
click at [371, 358] on div at bounding box center [702, 355] width 1003 height 626
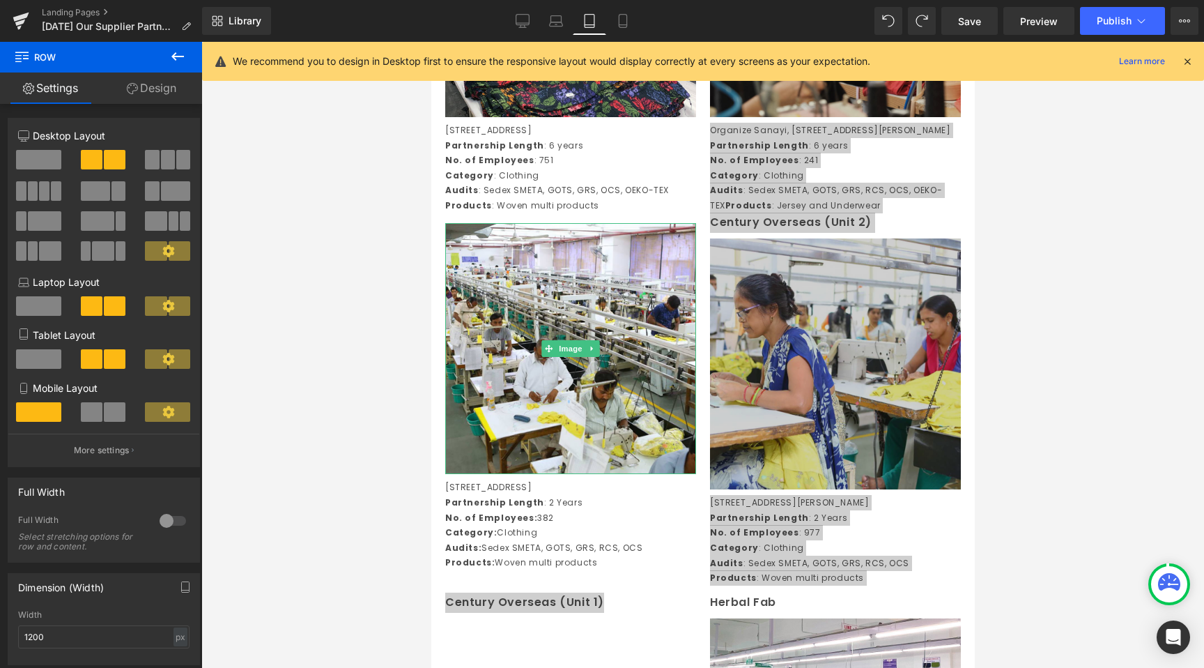
scroll to position [1002, 0]
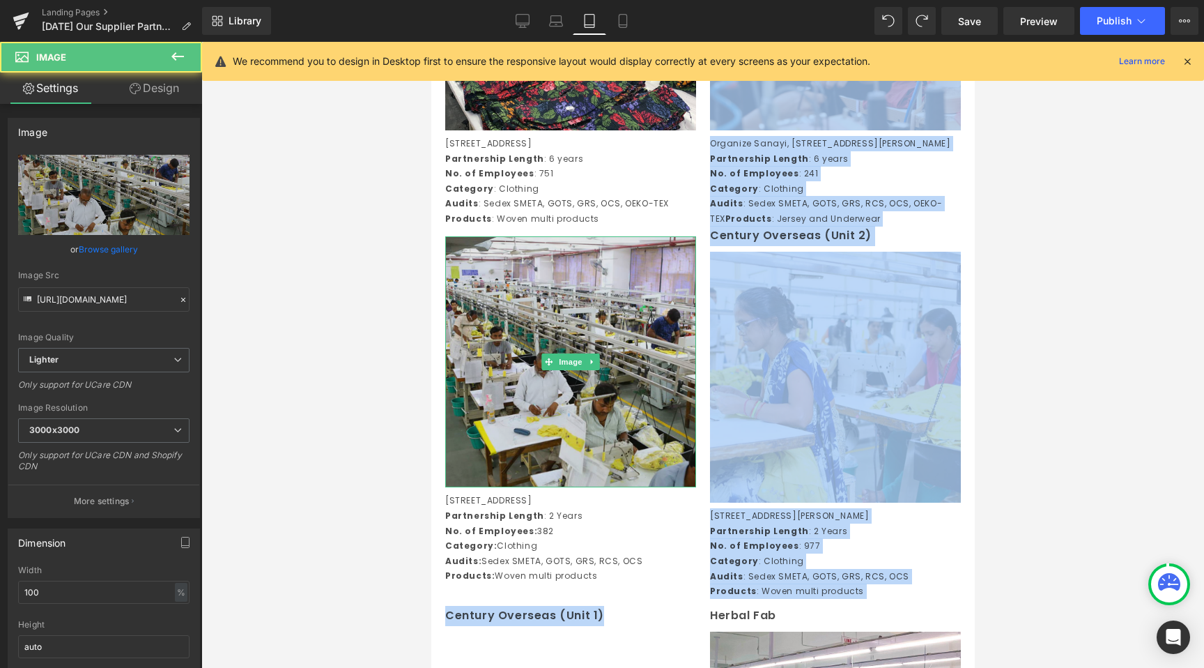
click at [531, 401] on img at bounding box center [570, 361] width 251 height 251
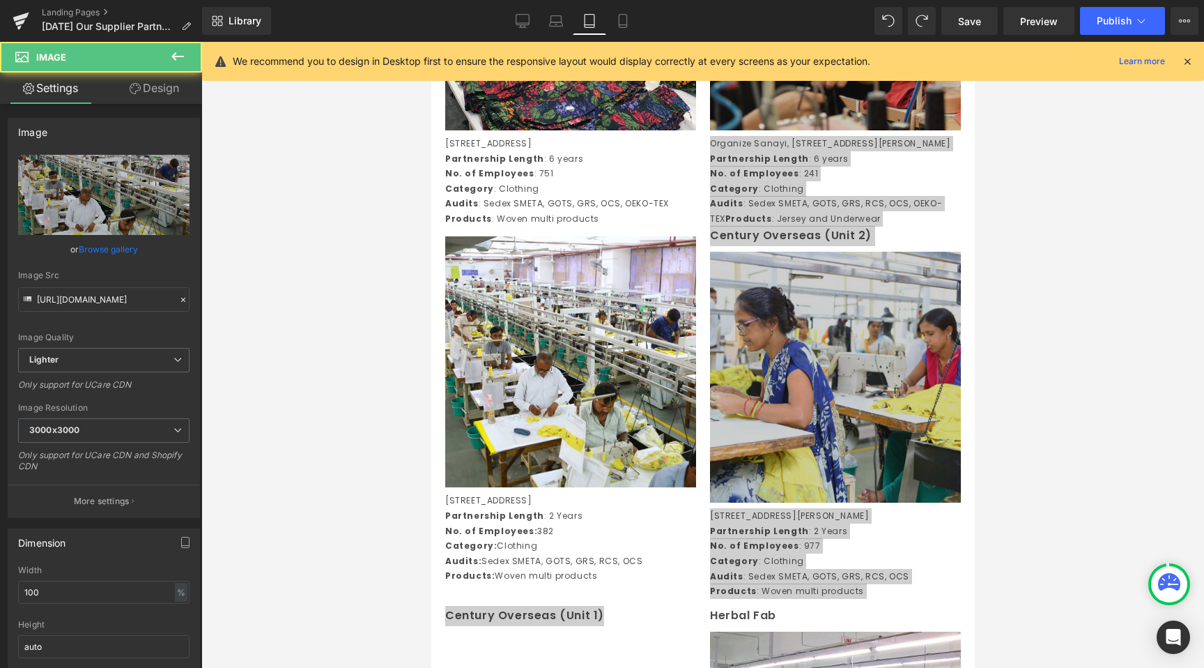
click at [302, 460] on div at bounding box center [702, 355] width 1003 height 626
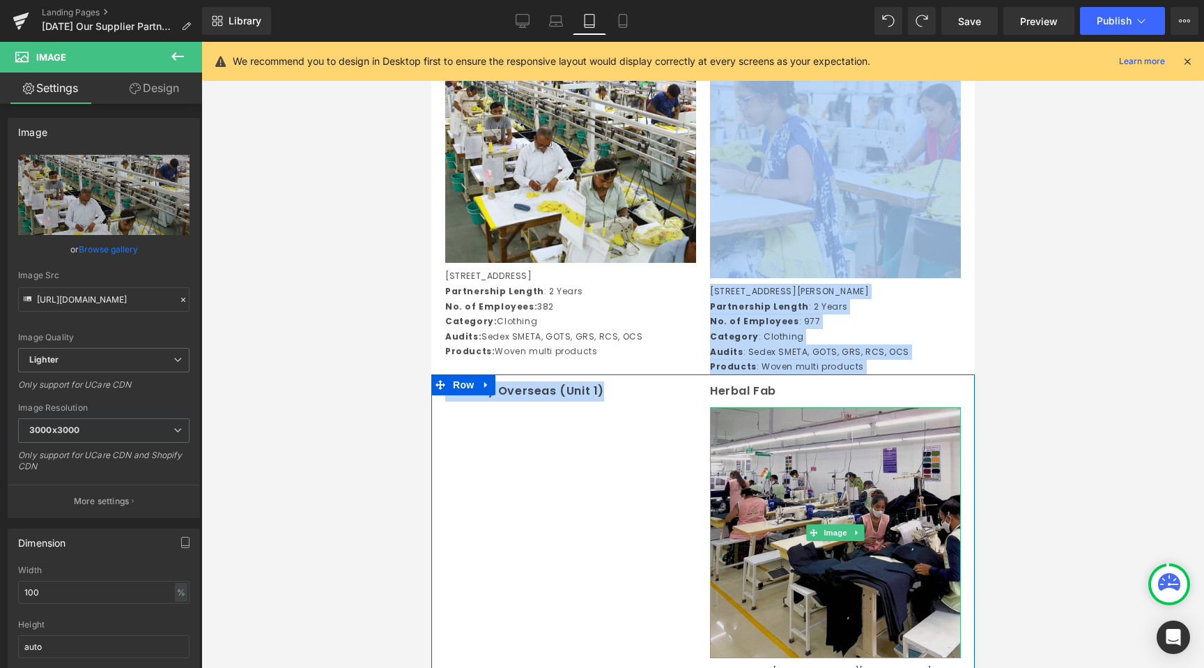
click at [772, 454] on img at bounding box center [835, 532] width 251 height 251
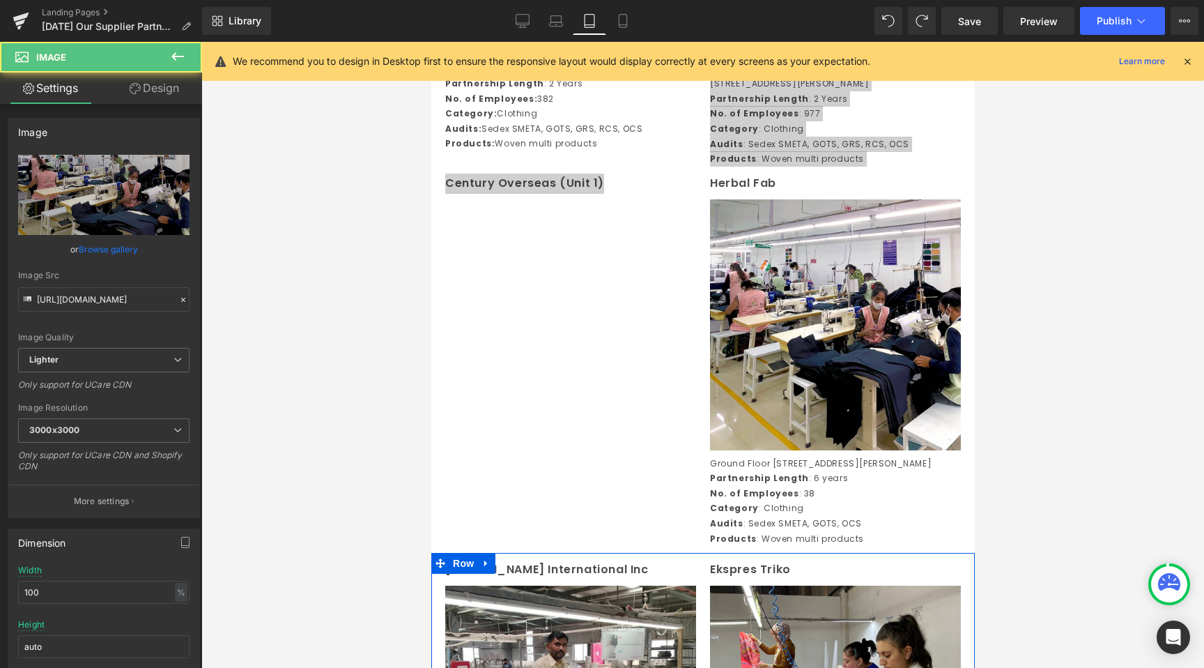
drag, startPoint x: 376, startPoint y: 404, endPoint x: 158, endPoint y: 383, distance: 219.2
click at [376, 404] on div at bounding box center [702, 355] width 1003 height 626
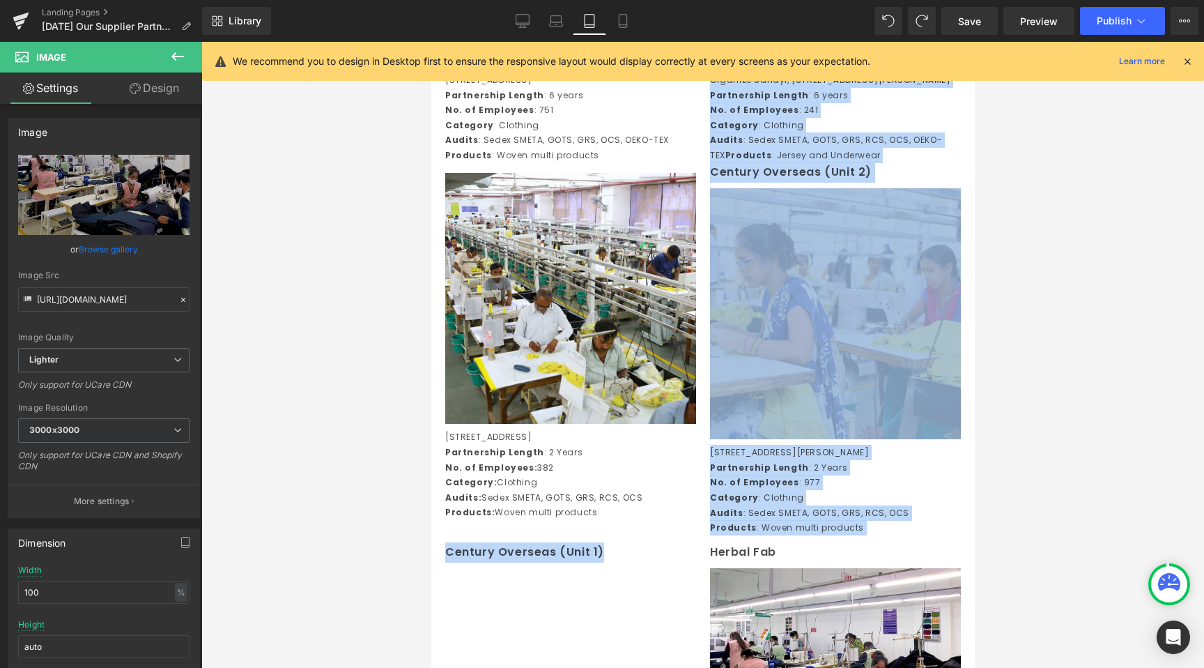
click at [917, 304] on img at bounding box center [835, 313] width 251 height 251
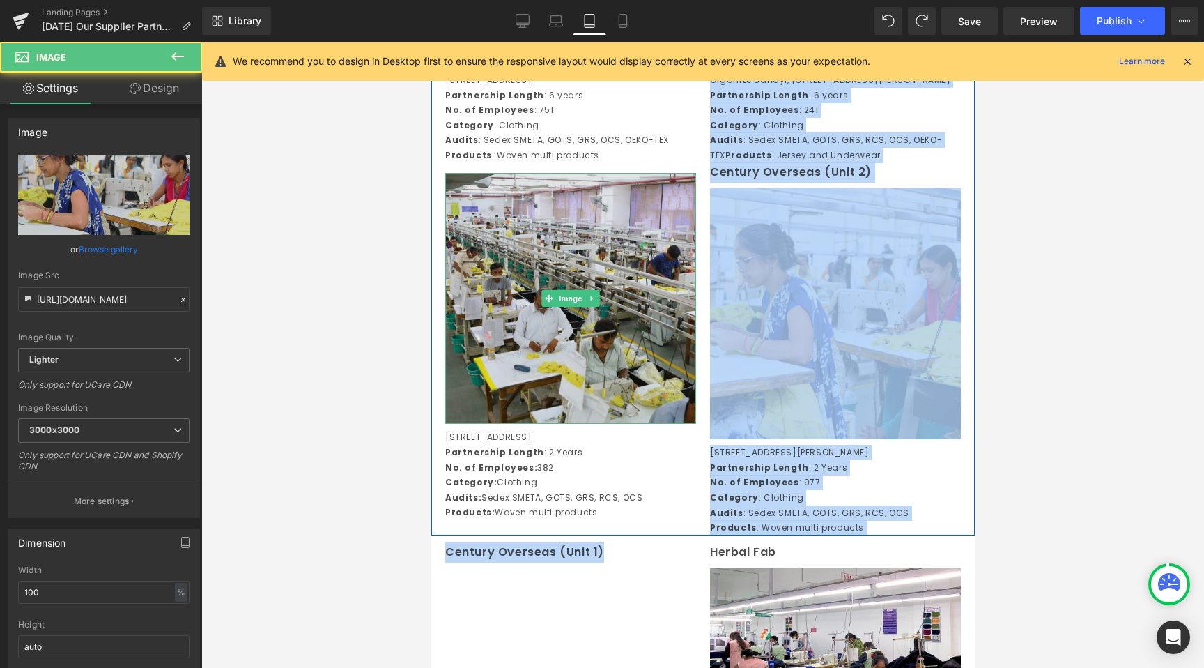
click at [572, 240] on img at bounding box center [570, 298] width 251 height 251
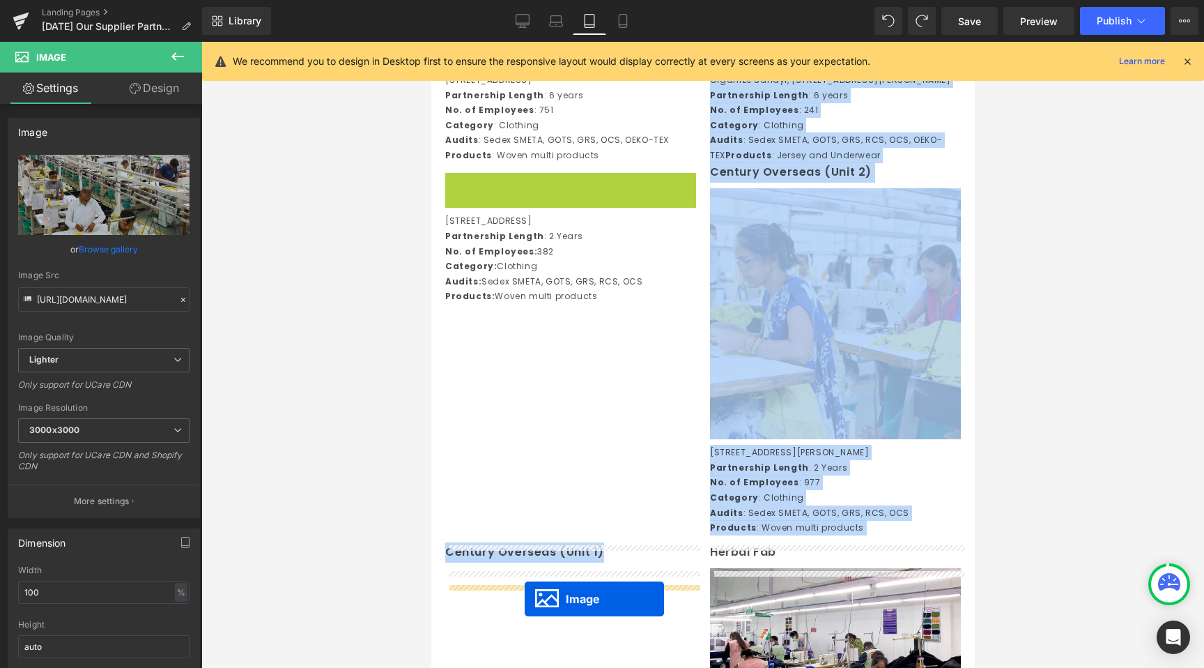
scroll to position [1149, 0]
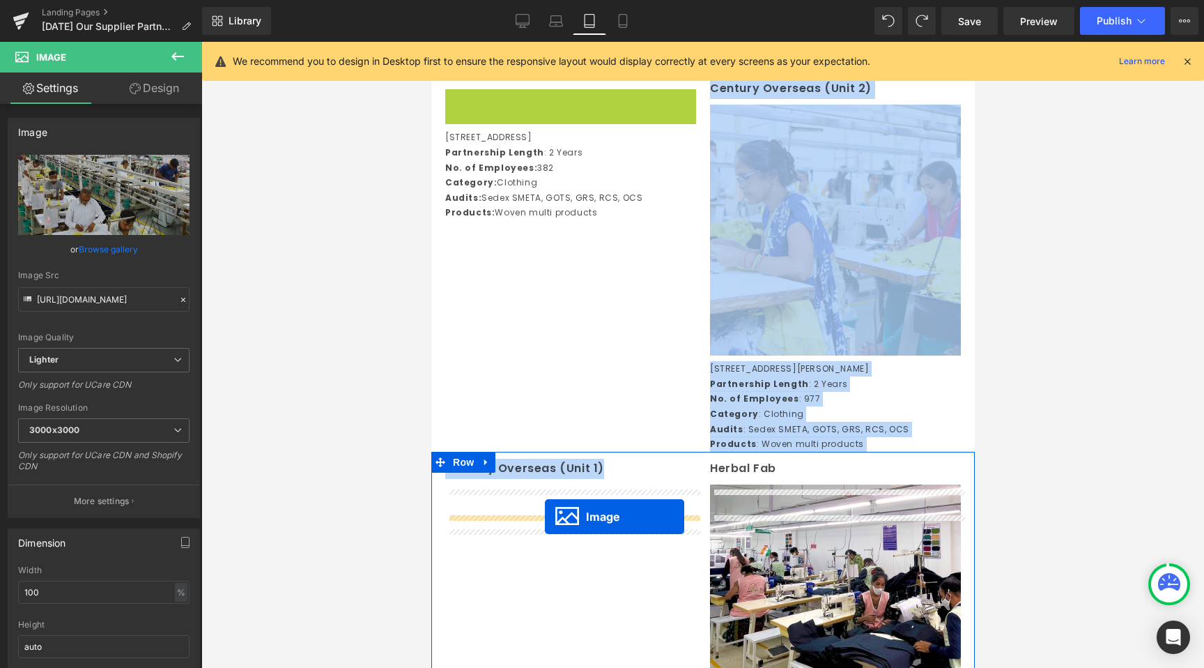
drag, startPoint x: 546, startPoint y: 320, endPoint x: 544, endPoint y: 516, distance: 196.6
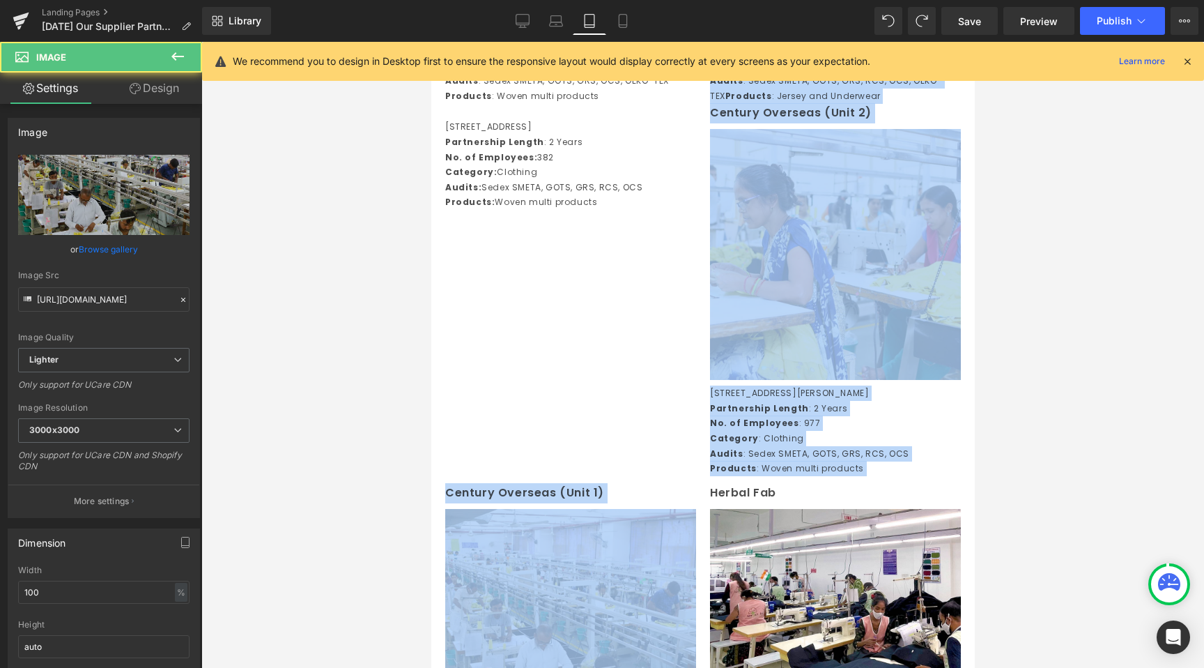
scroll to position [1124, 0]
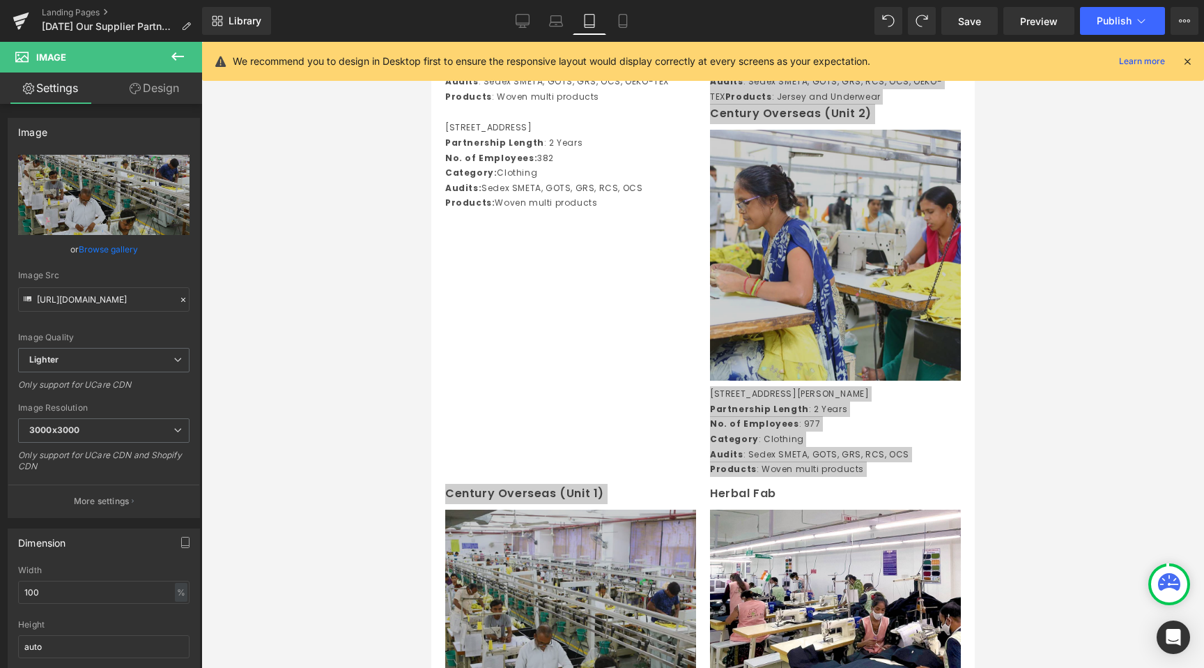
drag, startPoint x: 374, startPoint y: 250, endPoint x: 427, endPoint y: 240, distance: 53.7
click at [375, 249] on div at bounding box center [702, 355] width 1003 height 626
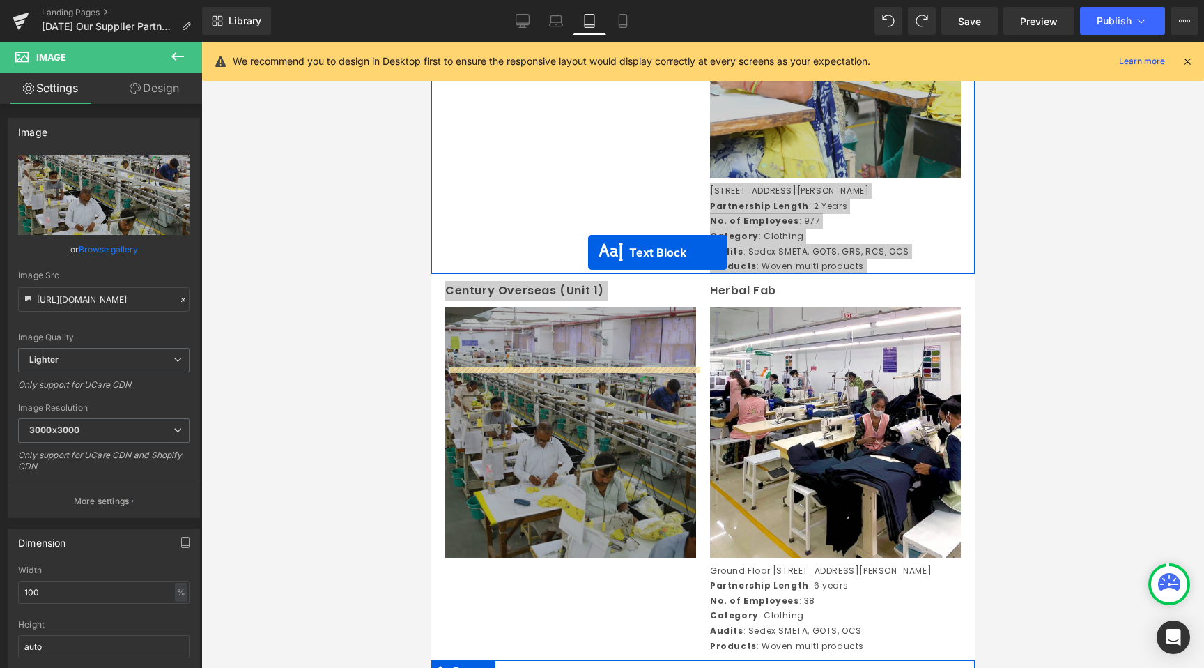
scroll to position [1664, 0]
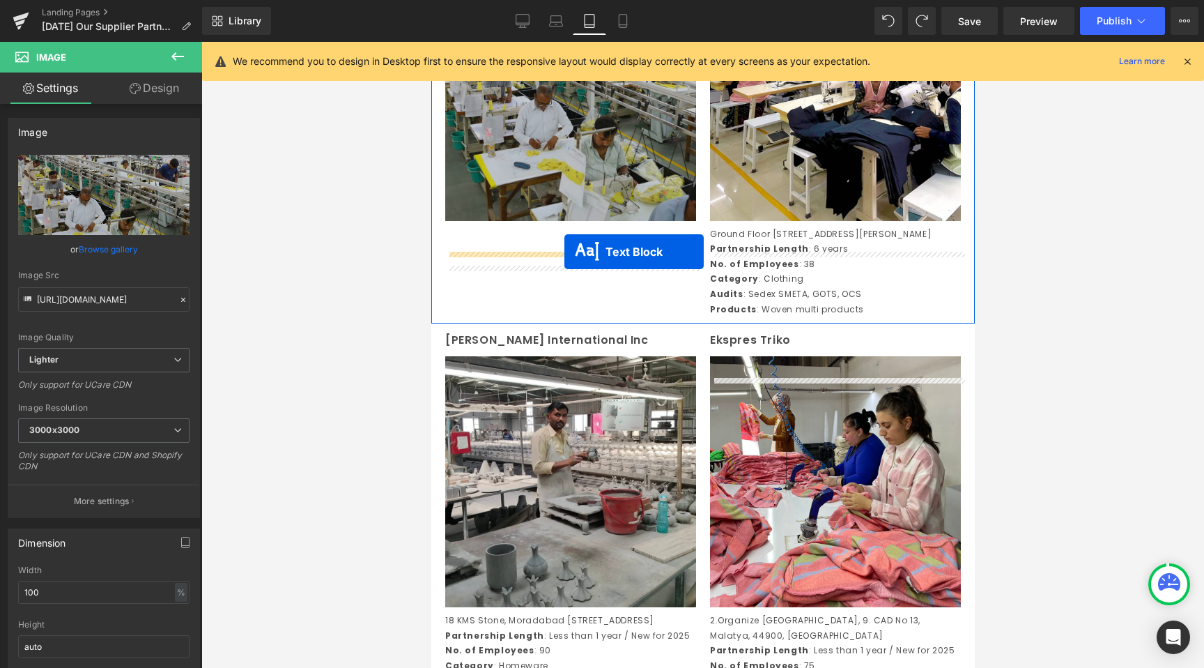
drag, startPoint x: 539, startPoint y: 190, endPoint x: 564, endPoint y: 252, distance: 66.9
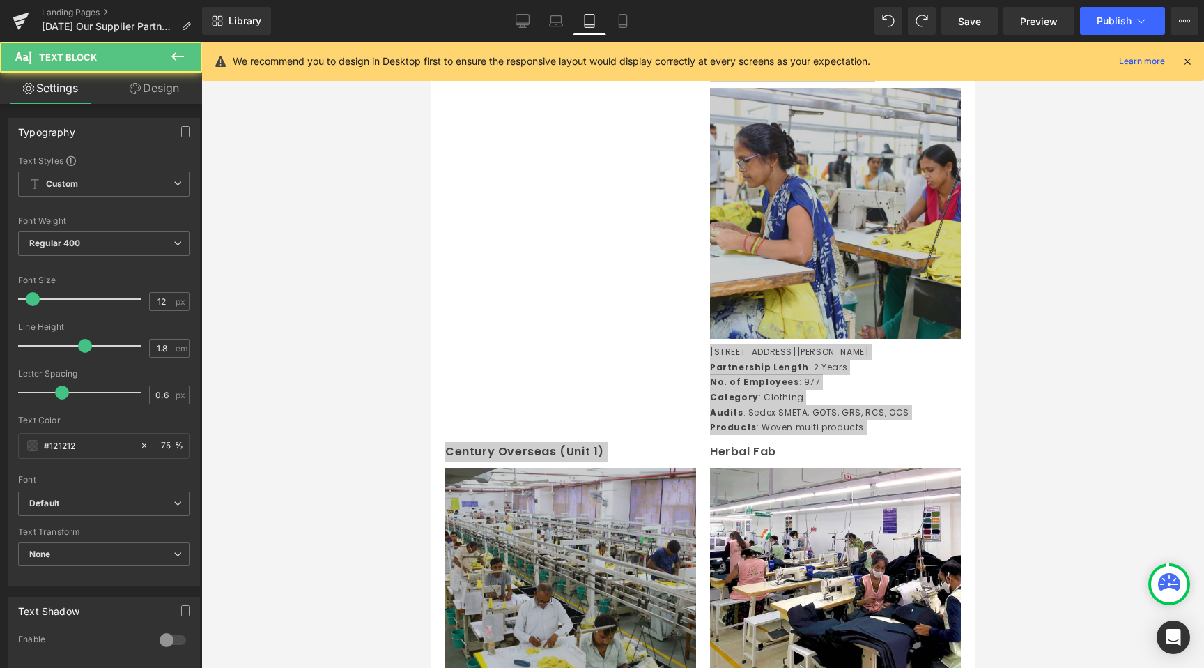
drag, startPoint x: 386, startPoint y: 333, endPoint x: 394, endPoint y: 332, distance: 7.7
click at [386, 333] on div at bounding box center [702, 355] width 1003 height 626
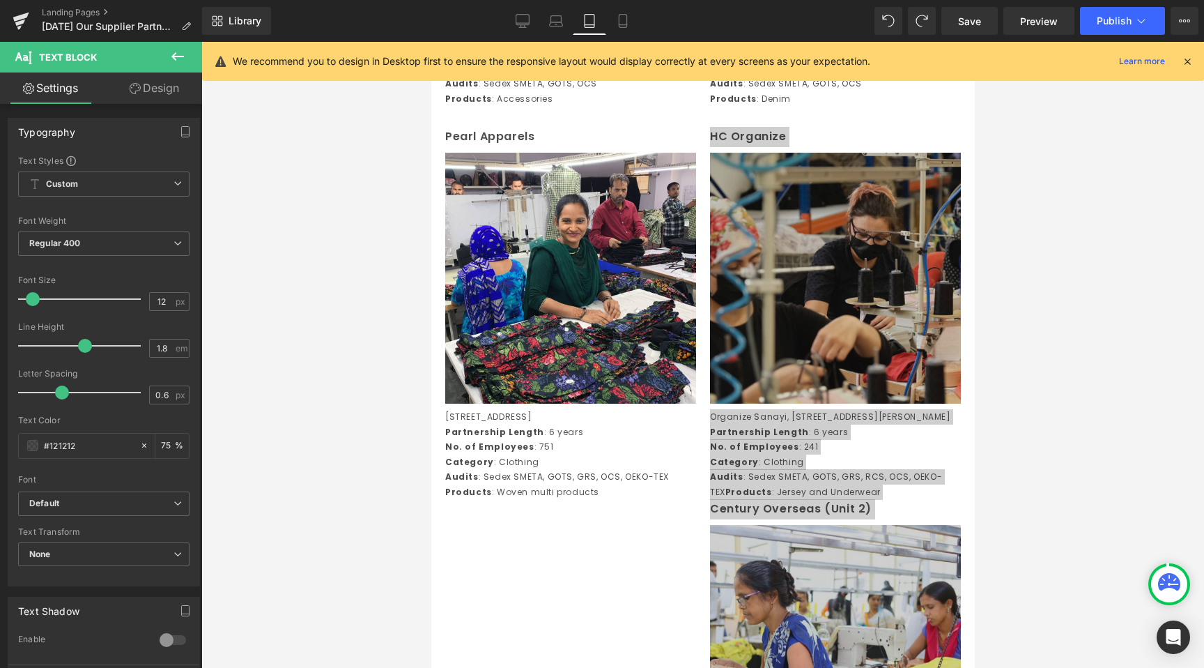
click at [425, 379] on div at bounding box center [702, 355] width 1003 height 626
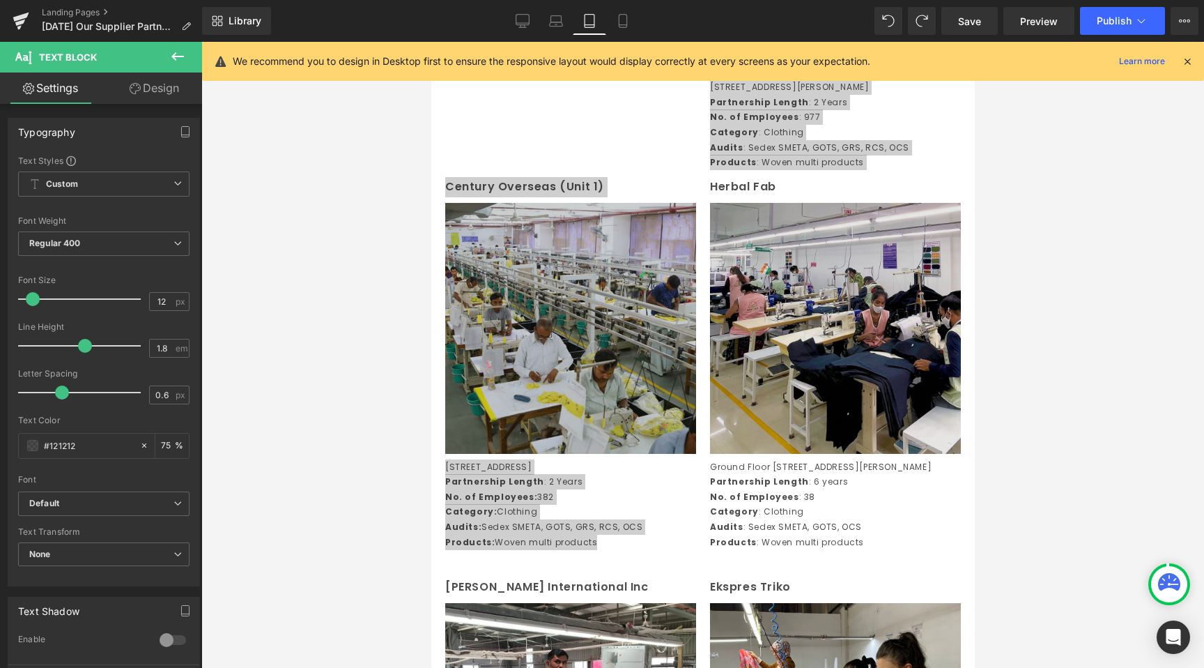
scroll to position [1433, 0]
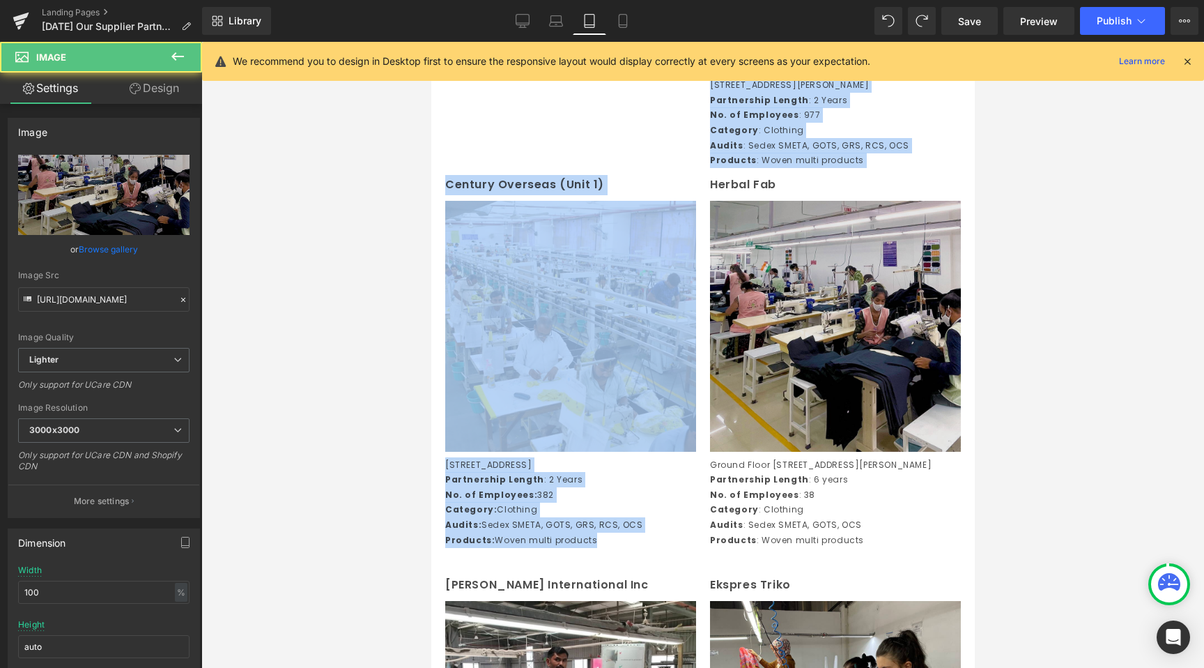
click at [770, 399] on img at bounding box center [835, 326] width 251 height 251
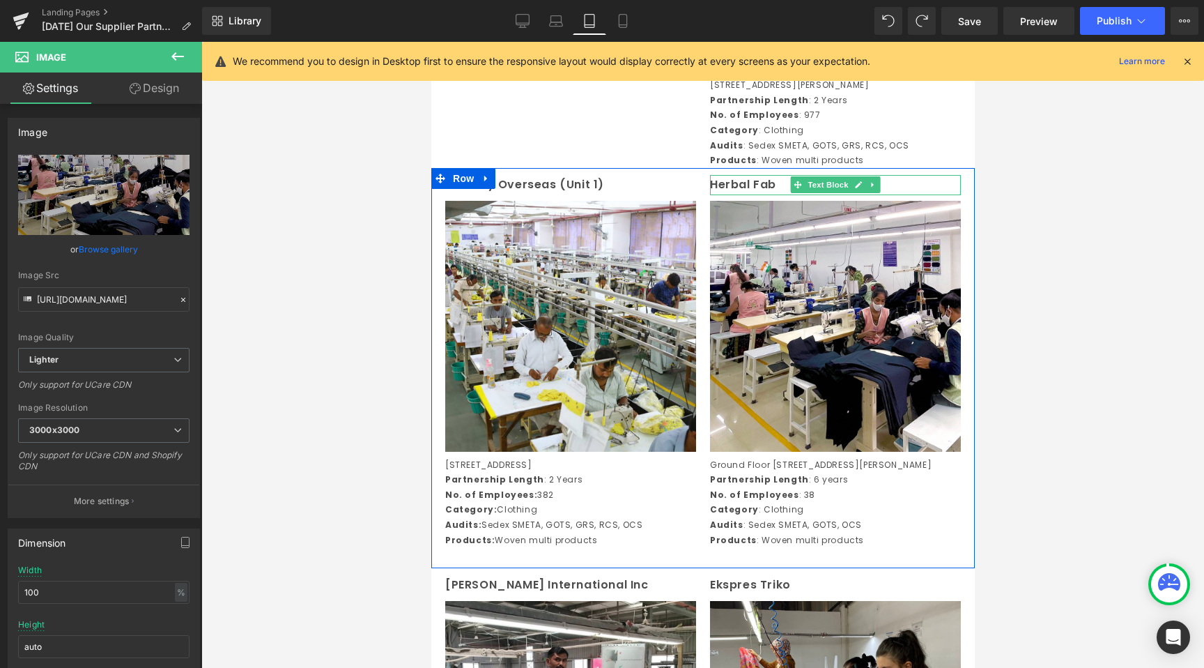
click at [734, 195] on p "Herbal Fab" at bounding box center [835, 185] width 251 height 20
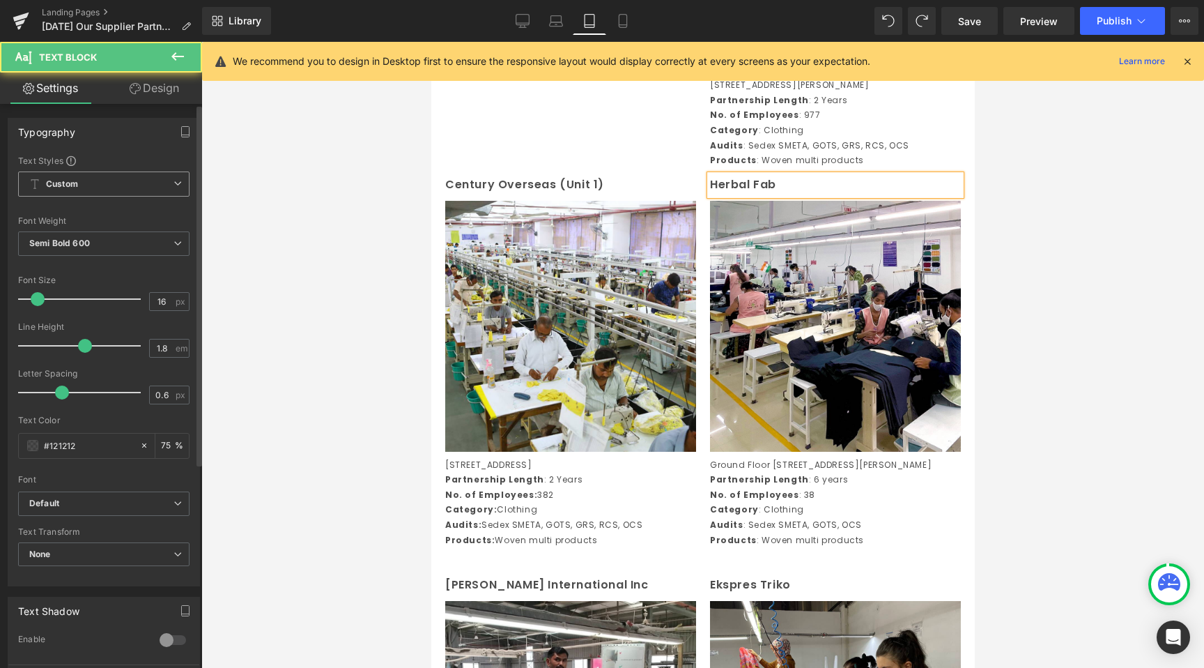
drag, startPoint x: 158, startPoint y: 183, endPoint x: 181, endPoint y: 192, distance: 25.1
click at [158, 183] on span "Custom Setup Global Style" at bounding box center [103, 183] width 171 height 25
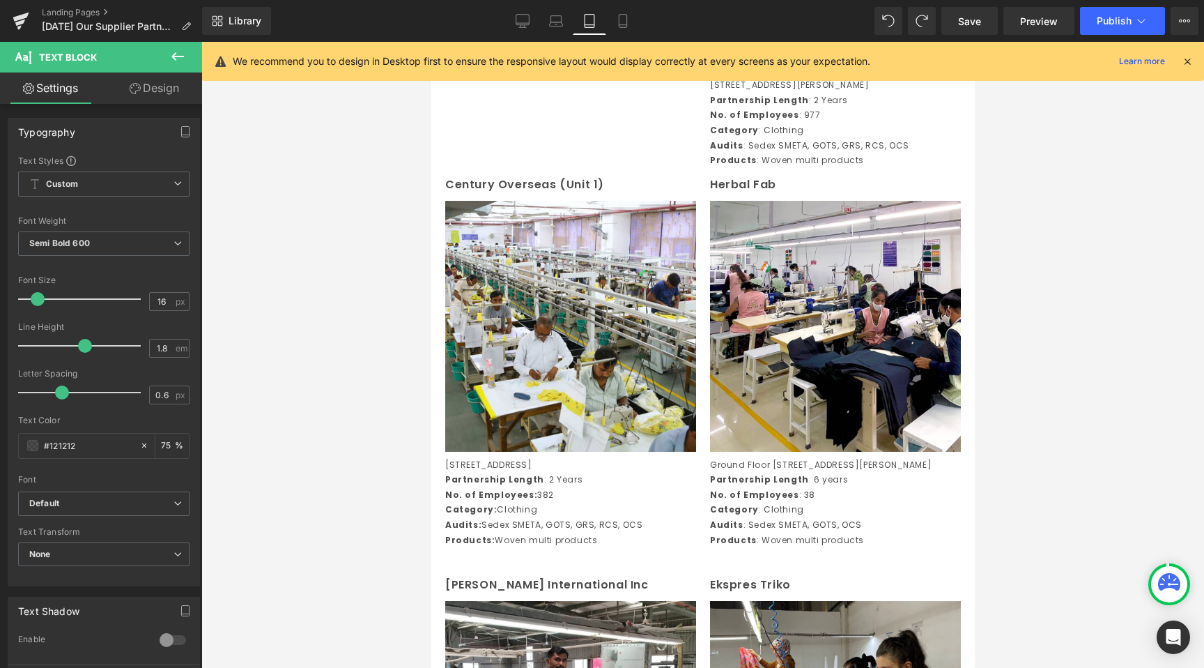
drag, startPoint x: 307, startPoint y: 196, endPoint x: 155, endPoint y: 190, distance: 152.1
click at [307, 196] on div at bounding box center [702, 355] width 1003 height 626
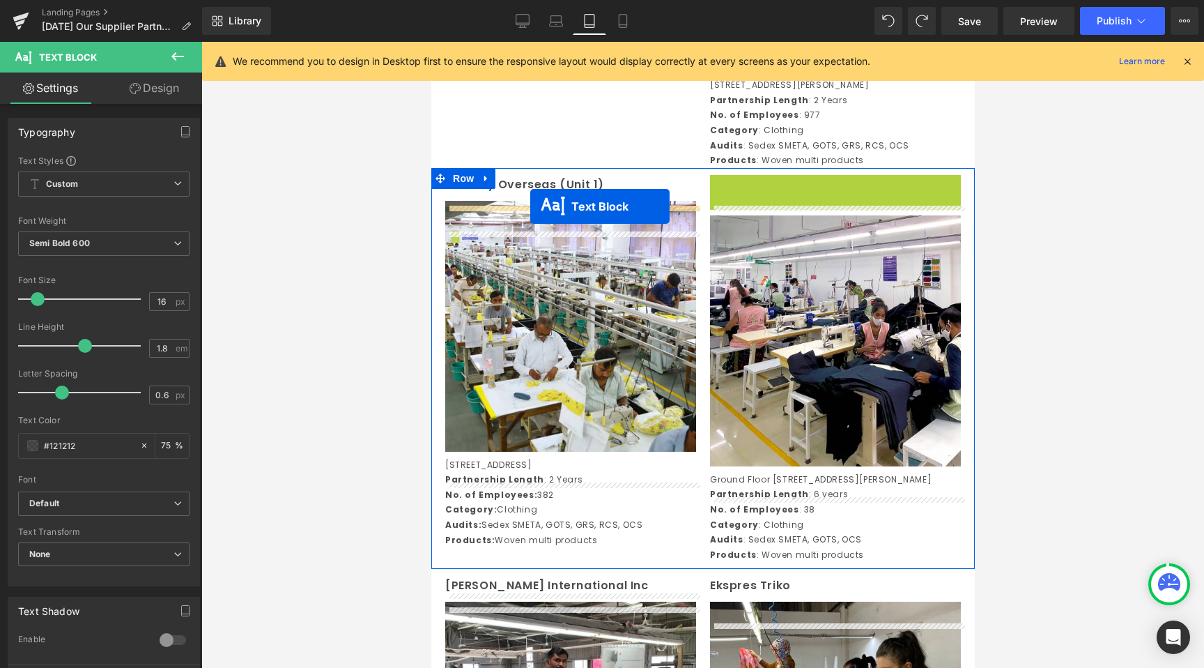
drag, startPoint x: 791, startPoint y: 215, endPoint x: 533, endPoint y: 205, distance: 258.8
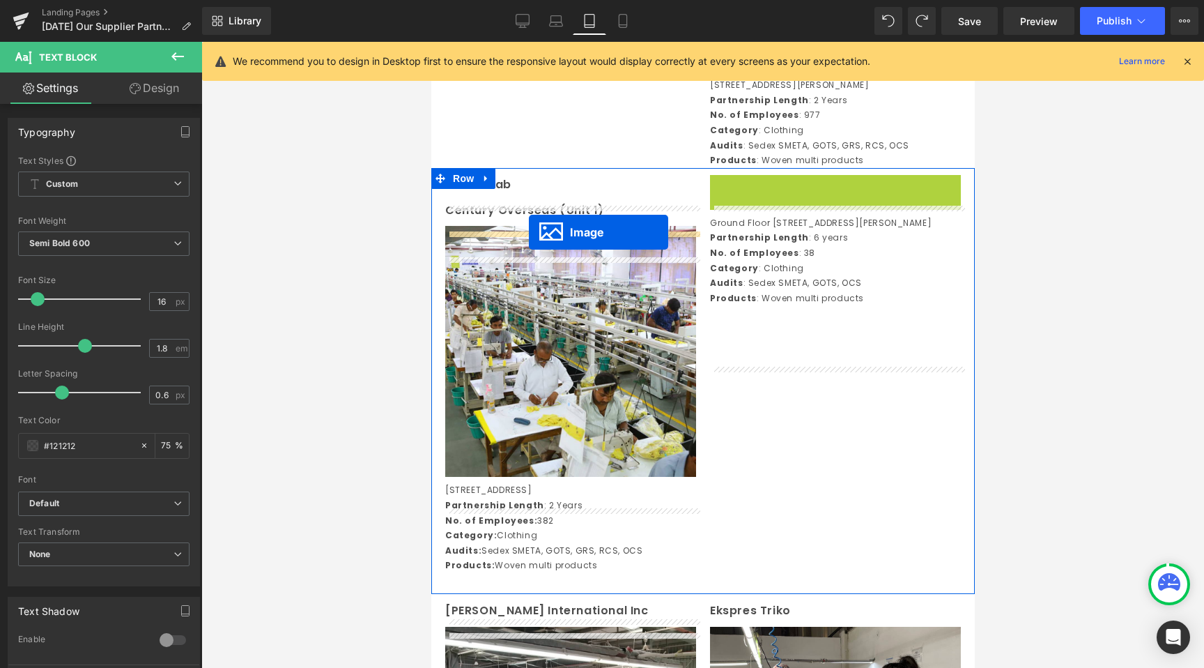
drag, startPoint x: 811, startPoint y: 330, endPoint x: 528, endPoint y: 231, distance: 299.6
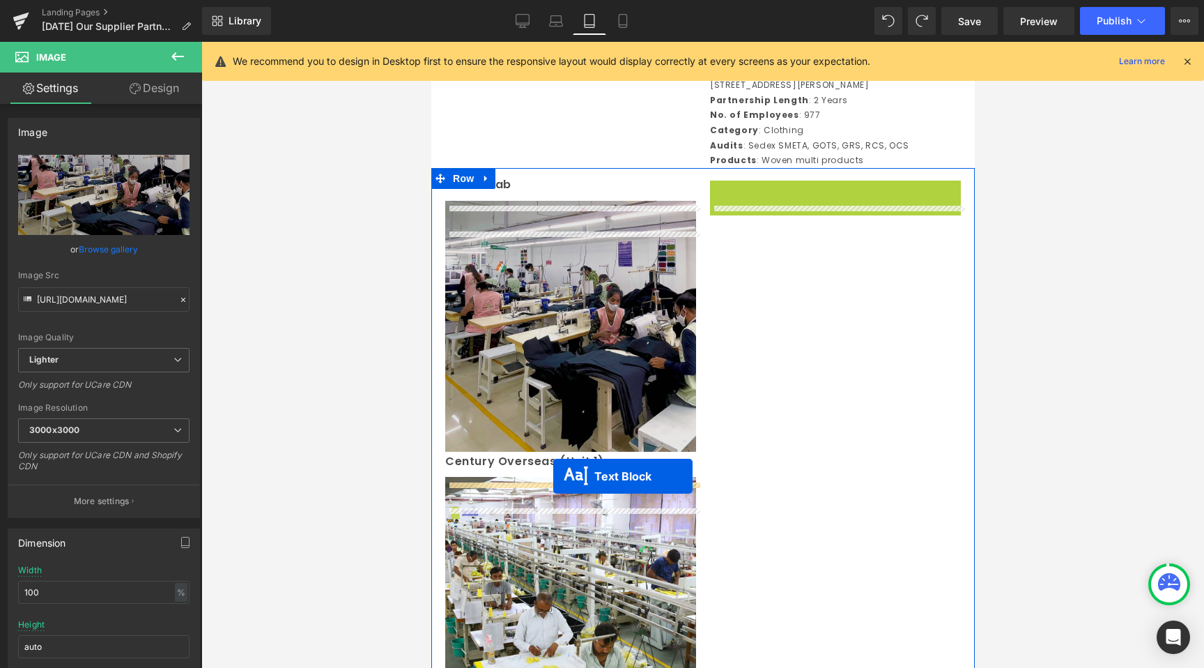
drag, startPoint x: 794, startPoint y: 273, endPoint x: 553, endPoint y: 476, distance: 314.6
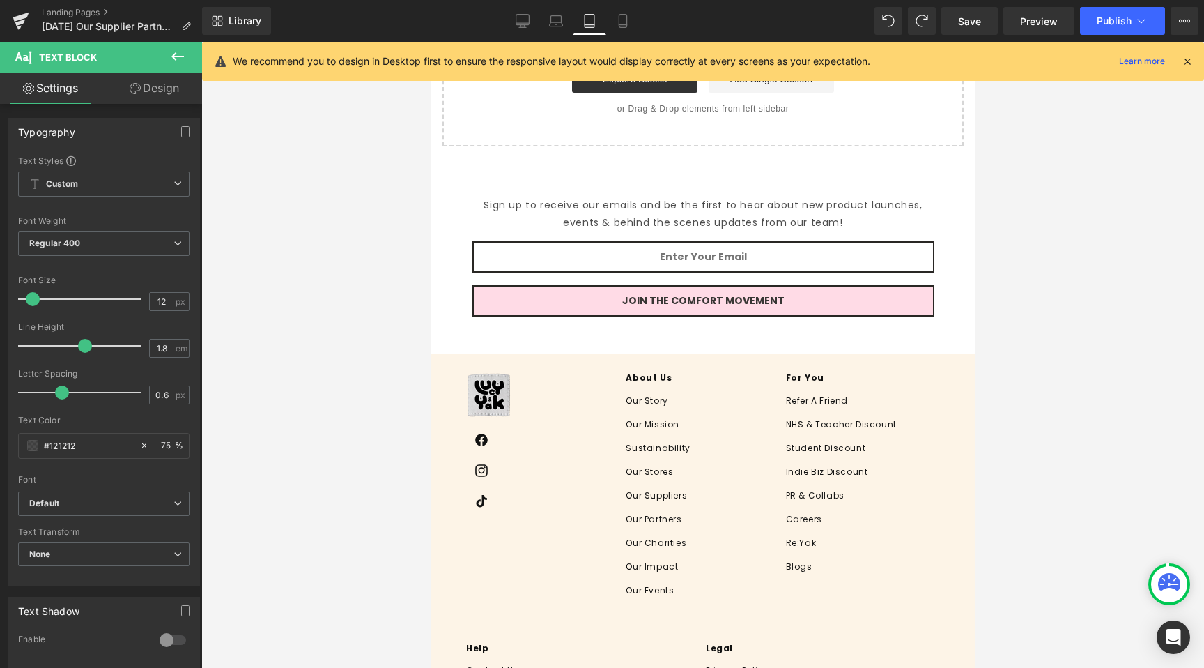
scroll to position [4999, 0]
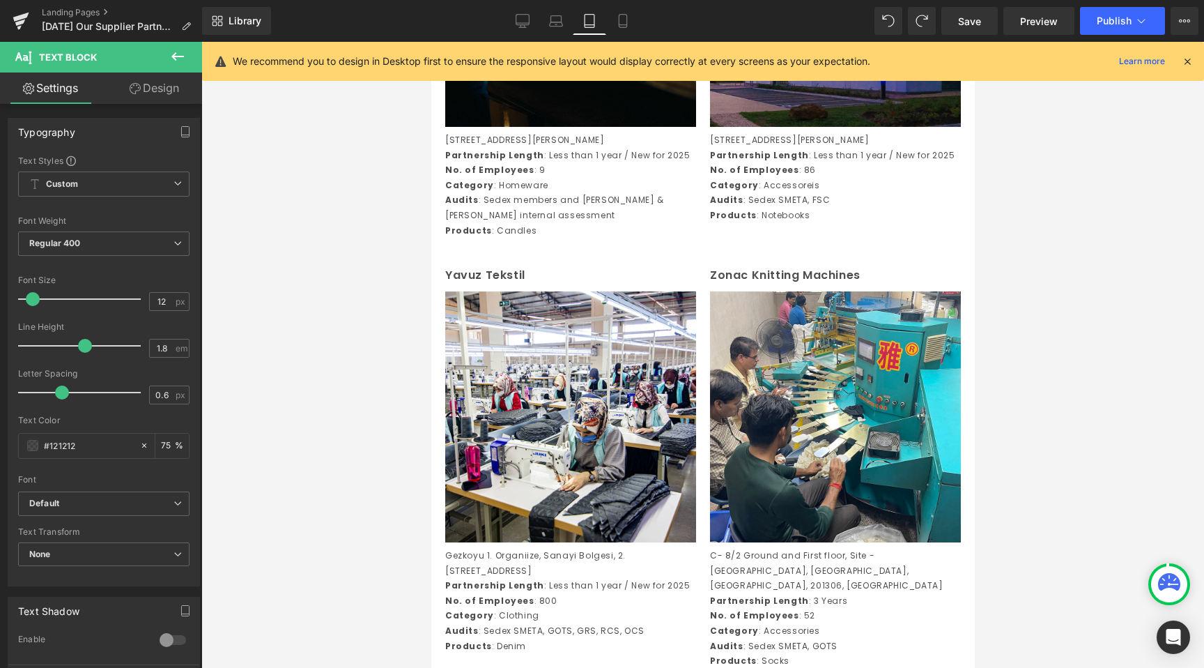
drag, startPoint x: 392, startPoint y: 377, endPoint x: 429, endPoint y: 371, distance: 38.2
click at [393, 376] on div at bounding box center [702, 355] width 1003 height 626
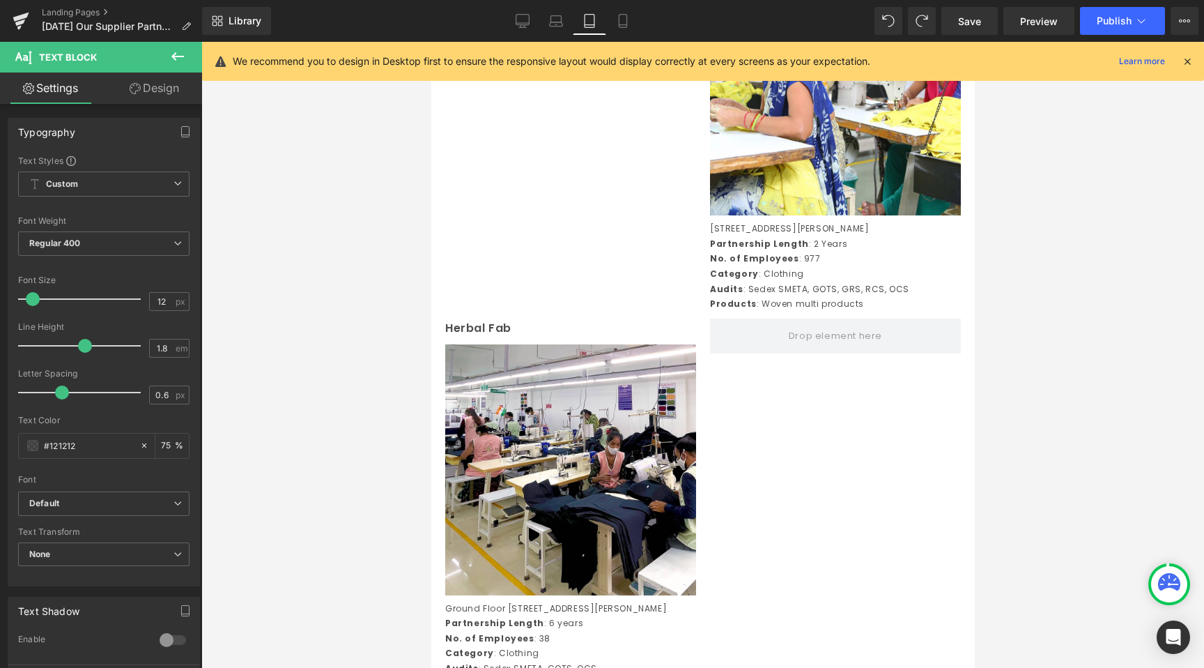
scroll to position [1240, 0]
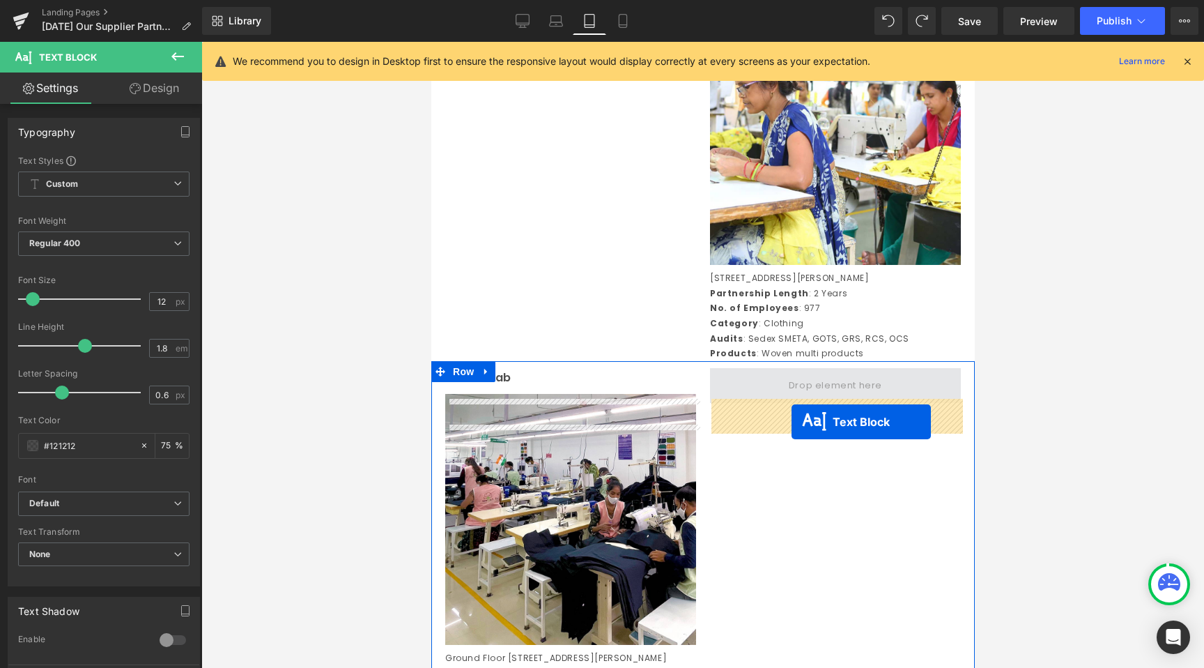
drag, startPoint x: 795, startPoint y: 367, endPoint x: 792, endPoint y: 421, distance: 54.4
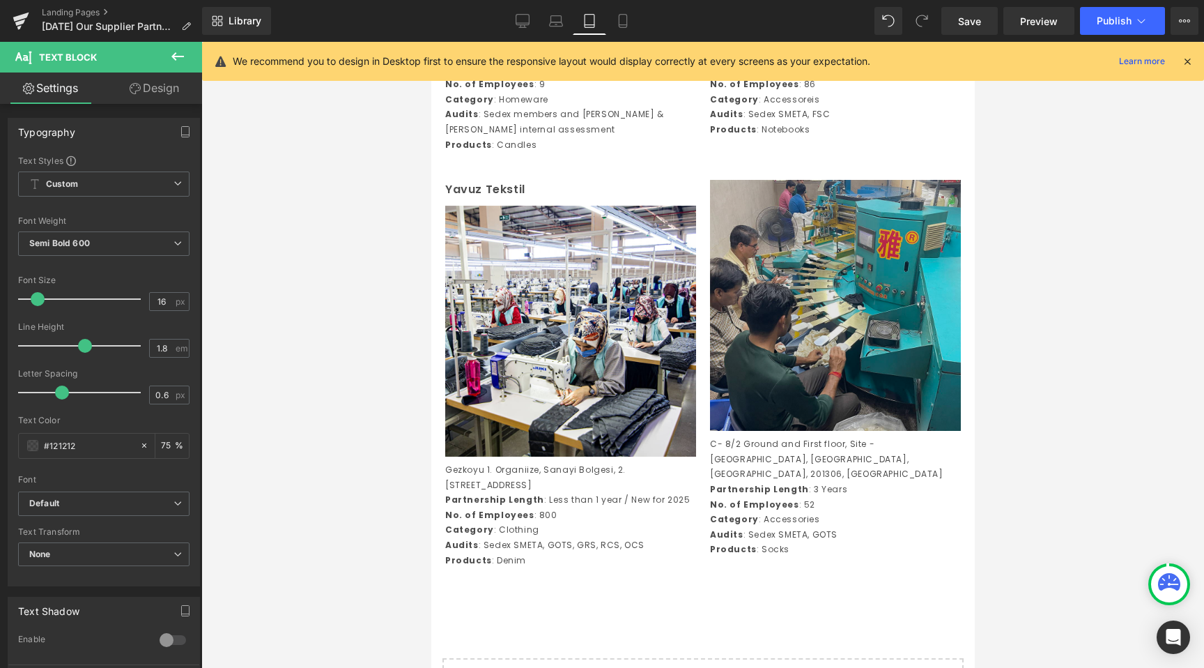
click at [802, 382] on img at bounding box center [835, 305] width 251 height 251
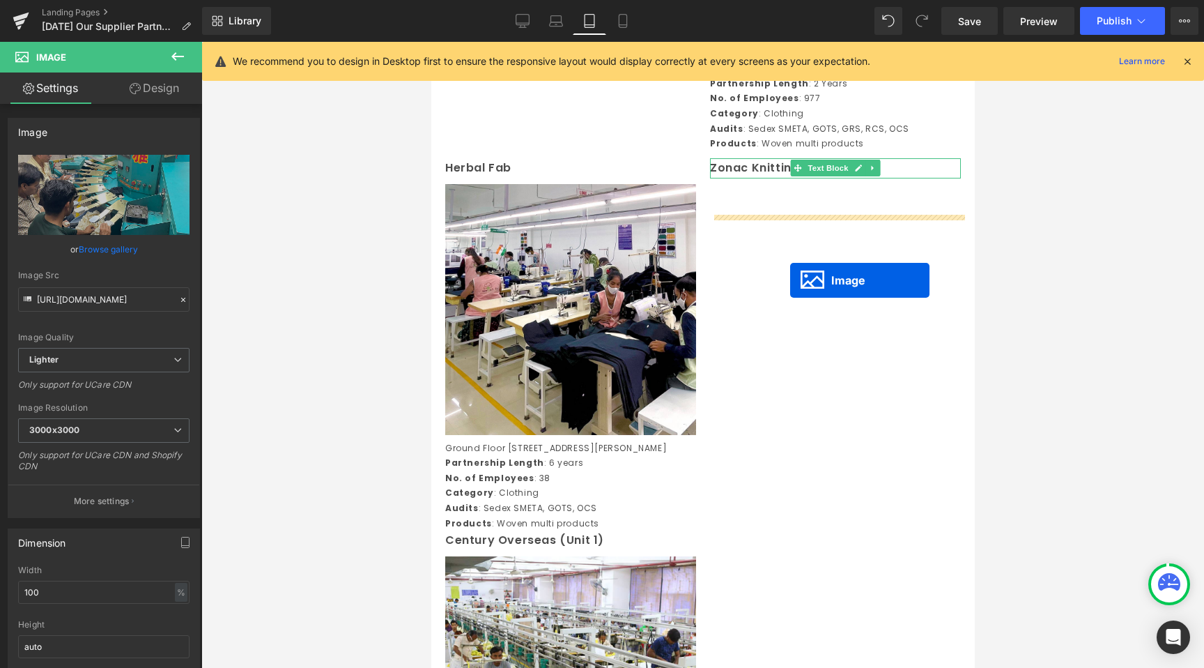
drag, startPoint x: 816, startPoint y: 405, endPoint x: 790, endPoint y: 280, distance: 128.2
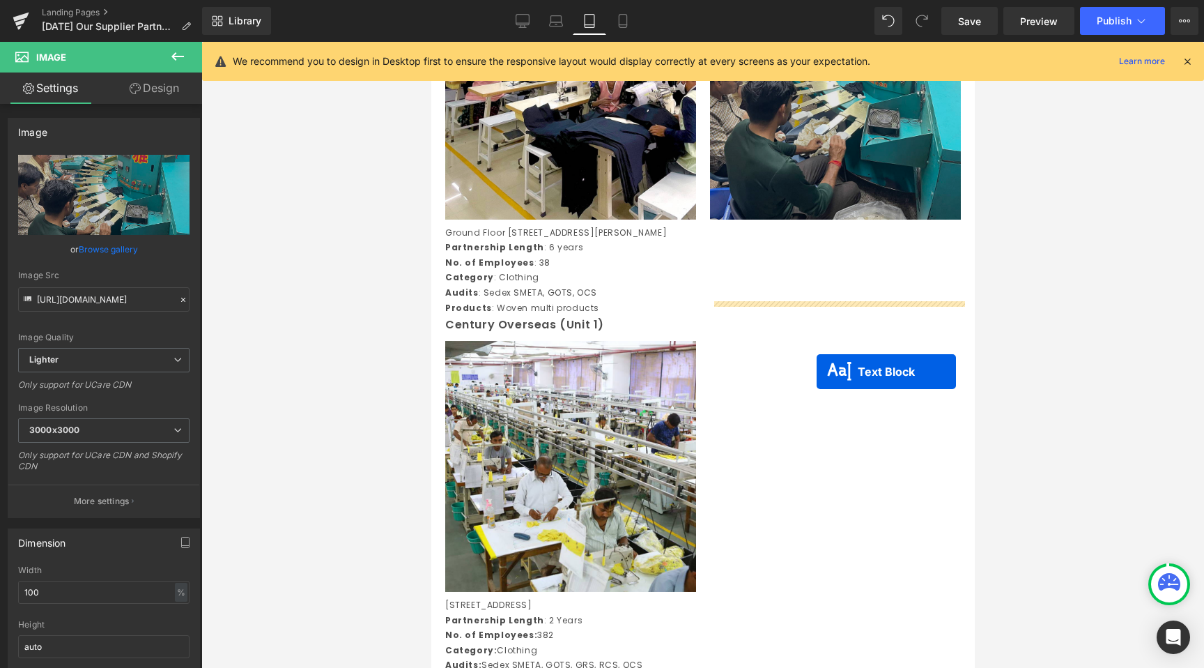
scroll to position [1379, 0]
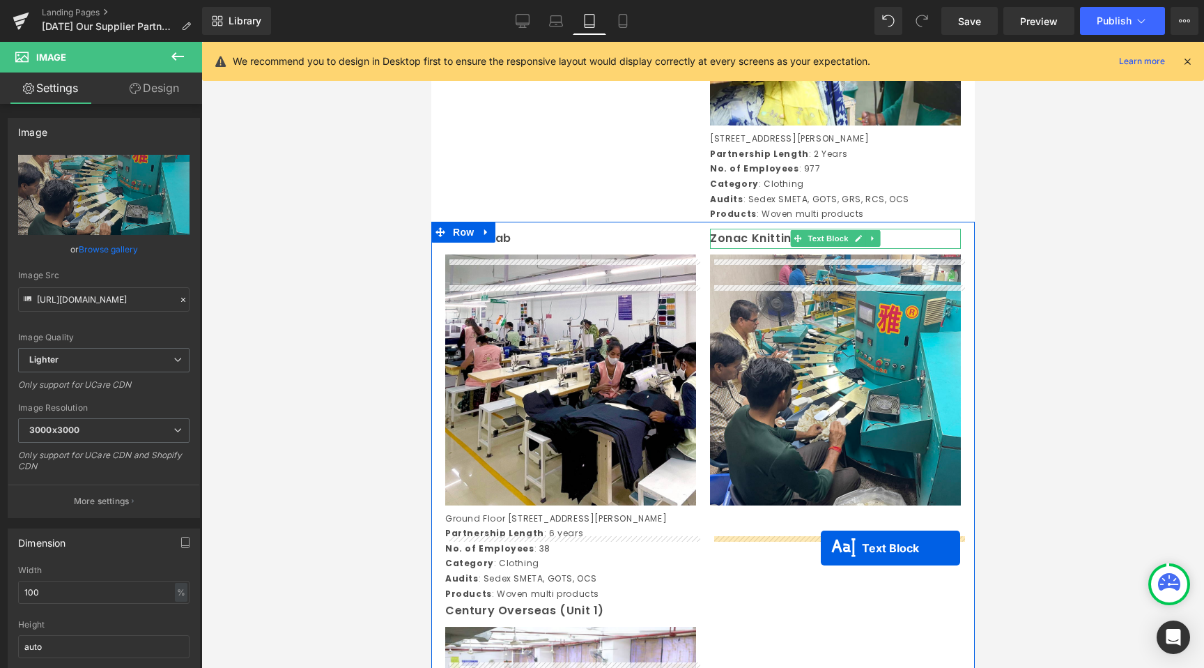
drag, startPoint x: 794, startPoint y: 194, endPoint x: 821, endPoint y: 544, distance: 351.0
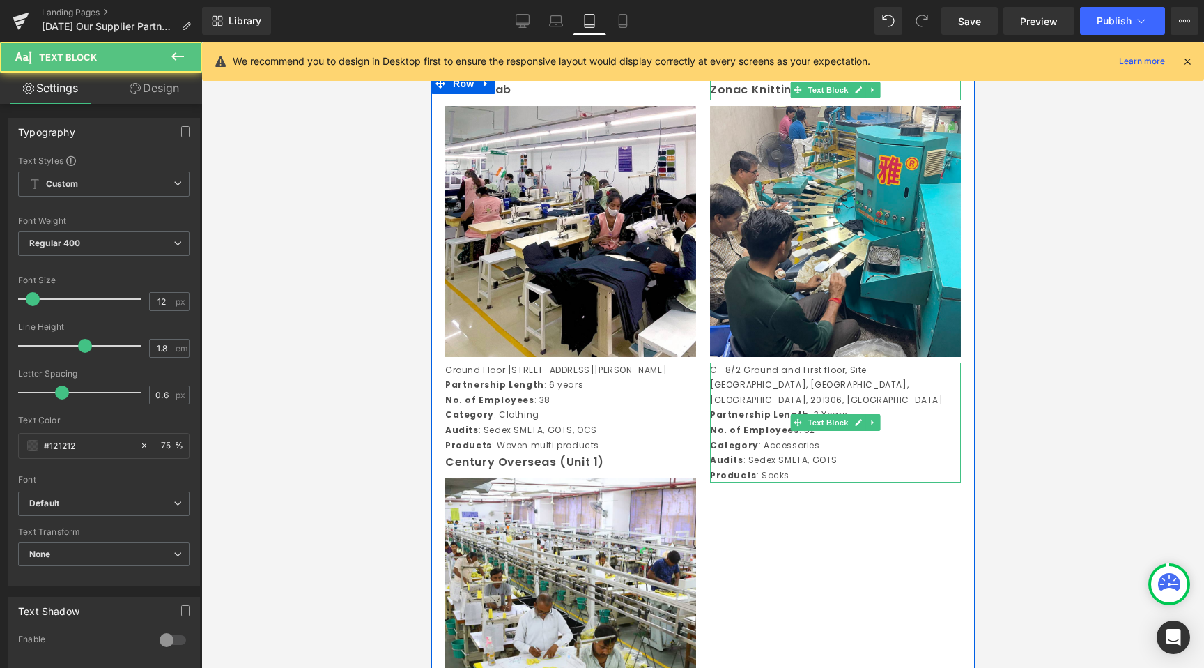
scroll to position [1764, 0]
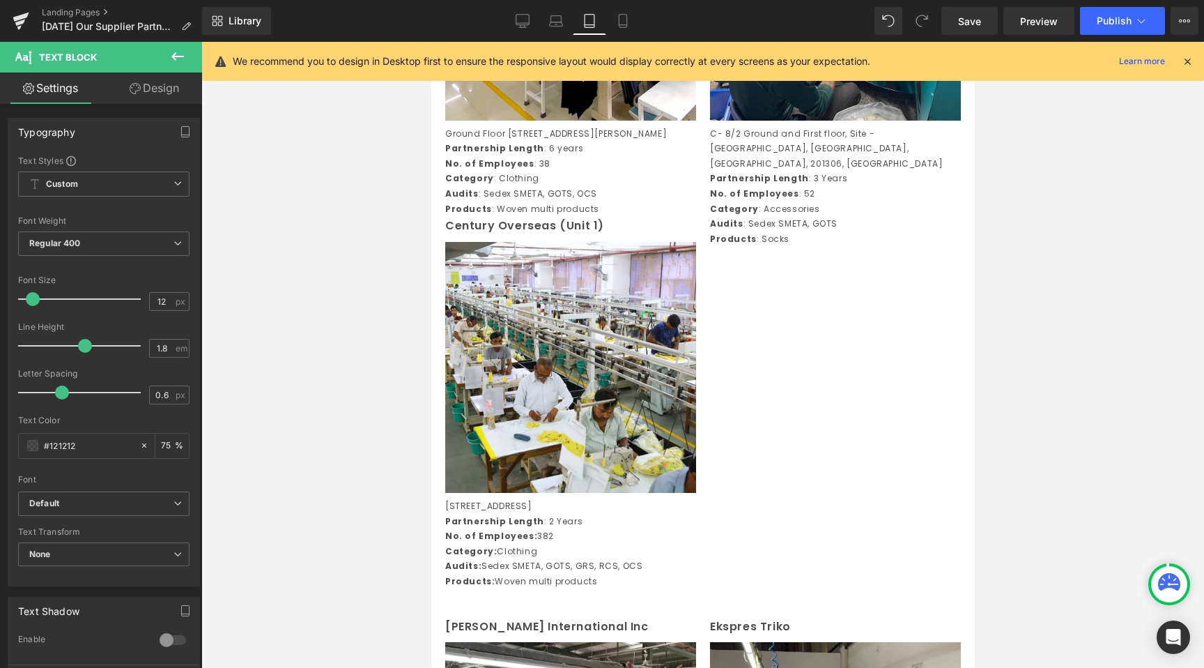
click at [390, 418] on div at bounding box center [702, 355] width 1003 height 626
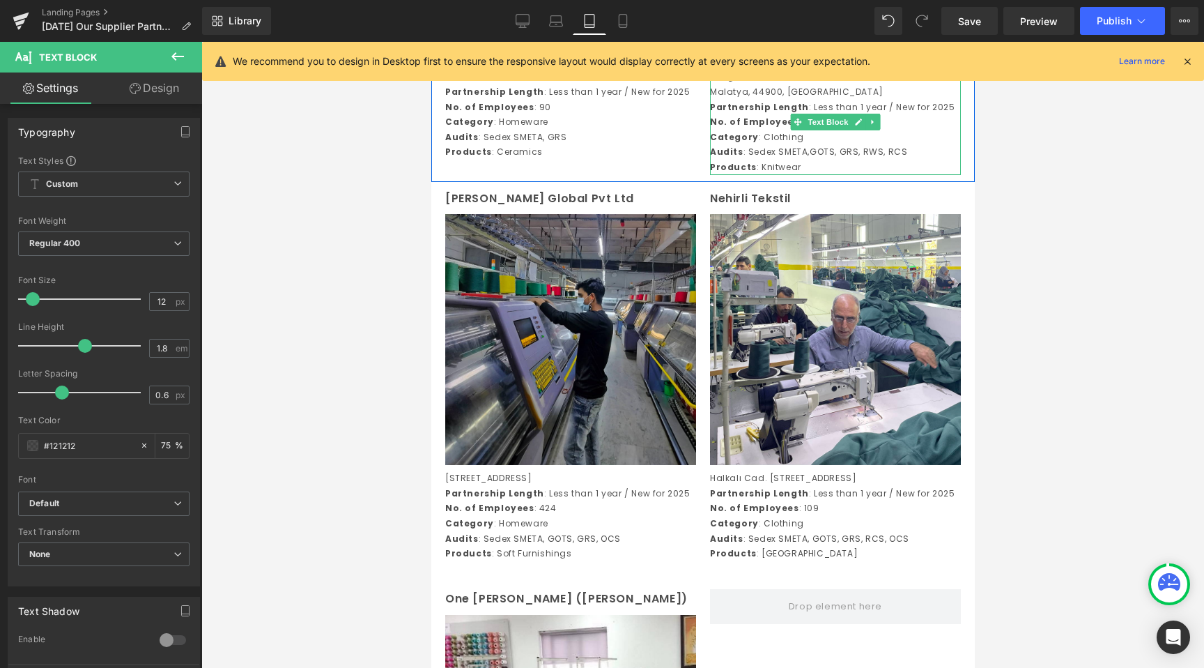
scroll to position [2600, 0]
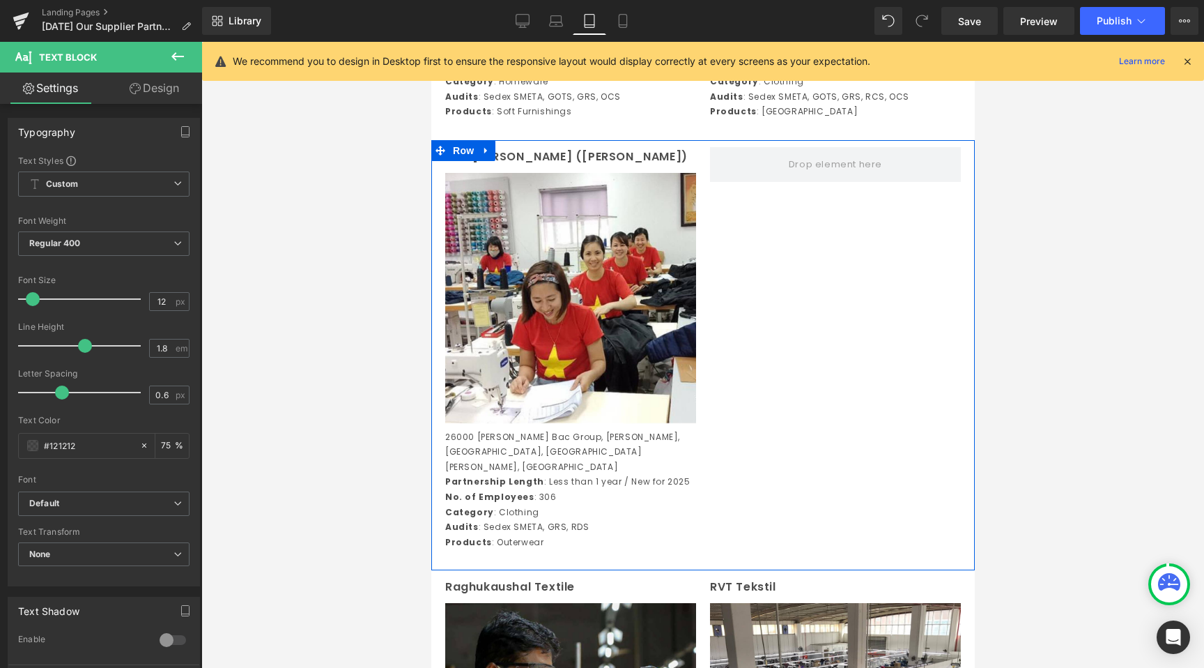
click at [760, 291] on div "One Chang (Vina) Text Block Image 26000 Thanh Bac Group, Xuong Giang Ward, Bac …" at bounding box center [703, 355] width 544 height 431
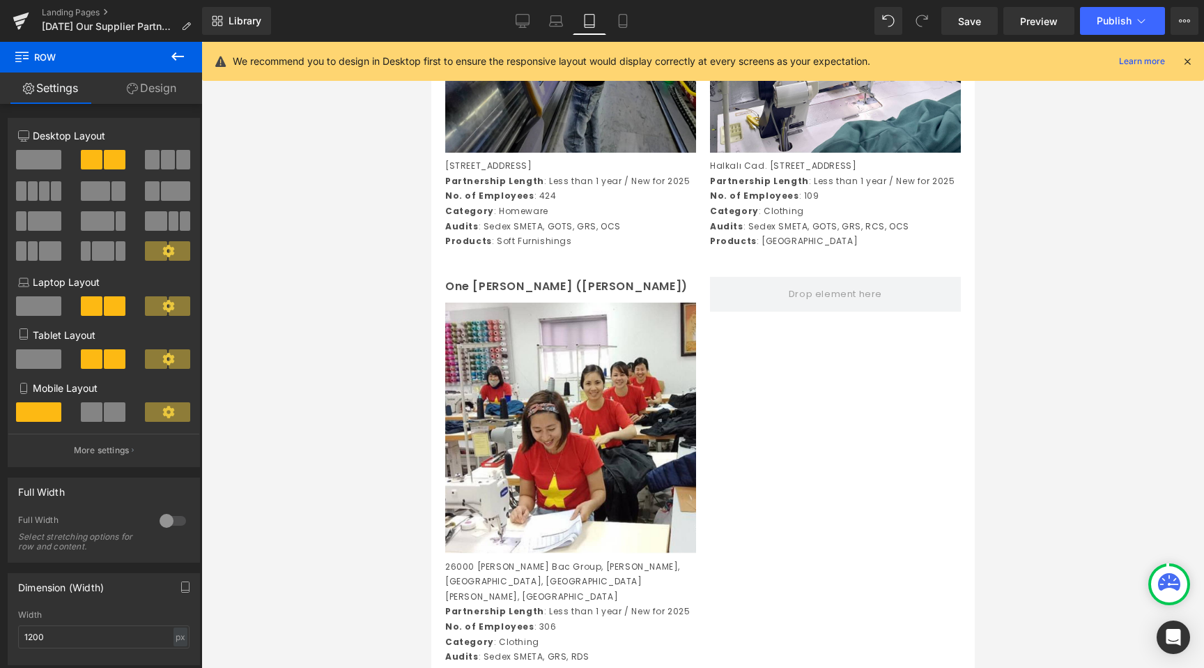
scroll to position [2907, 0]
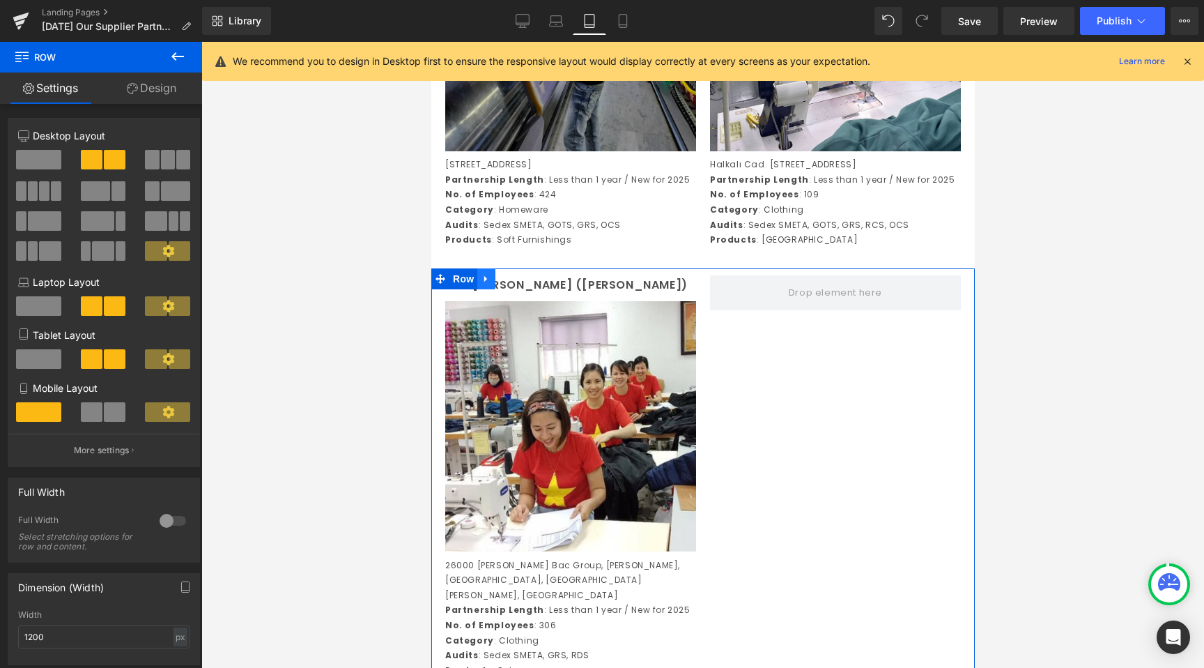
click at [482, 289] on link at bounding box center [486, 278] width 18 height 21
click at [504, 284] on icon at bounding box center [504, 279] width 10 height 10
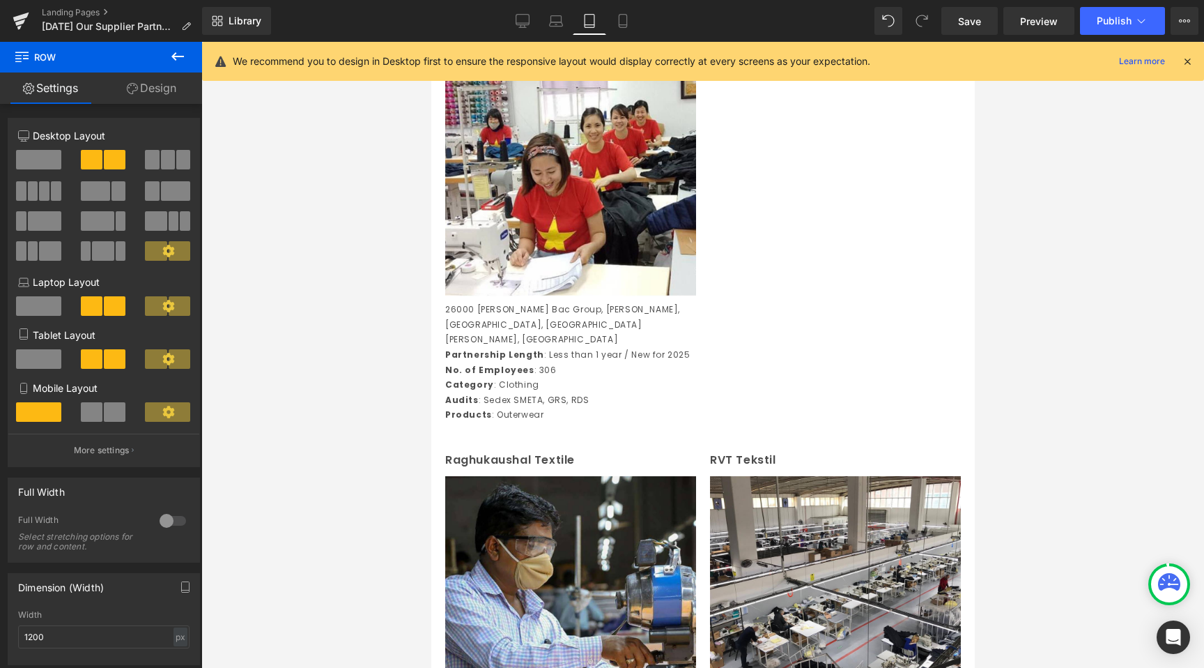
click at [402, 287] on div at bounding box center [702, 355] width 1003 height 626
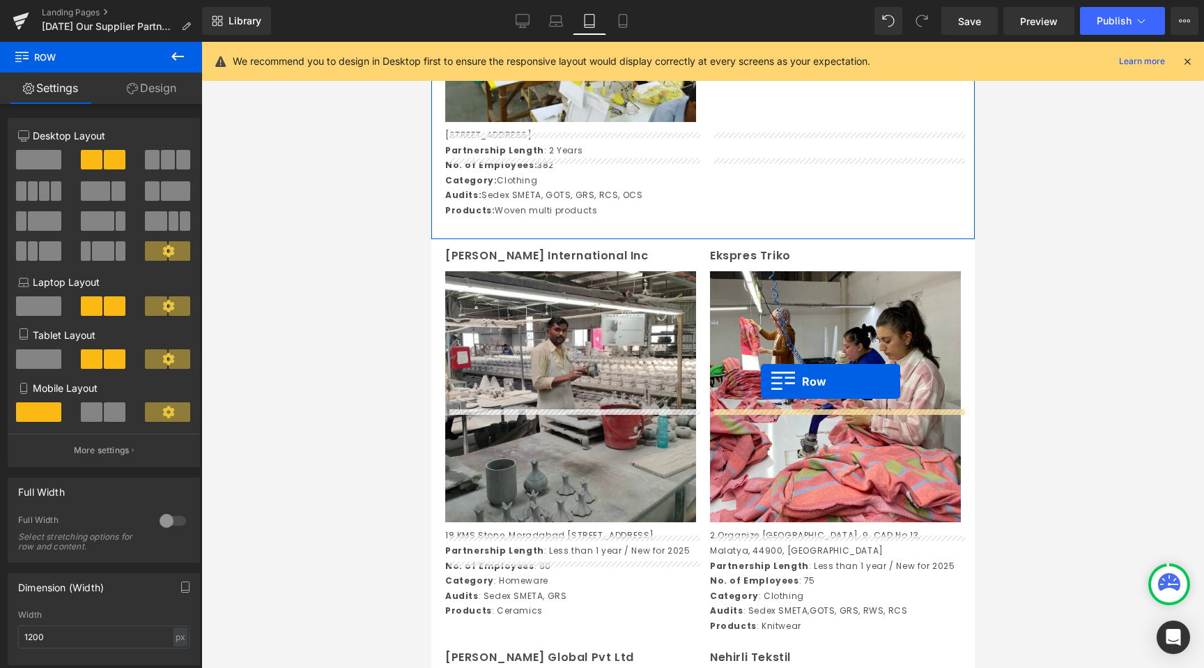
scroll to position [2214, 0]
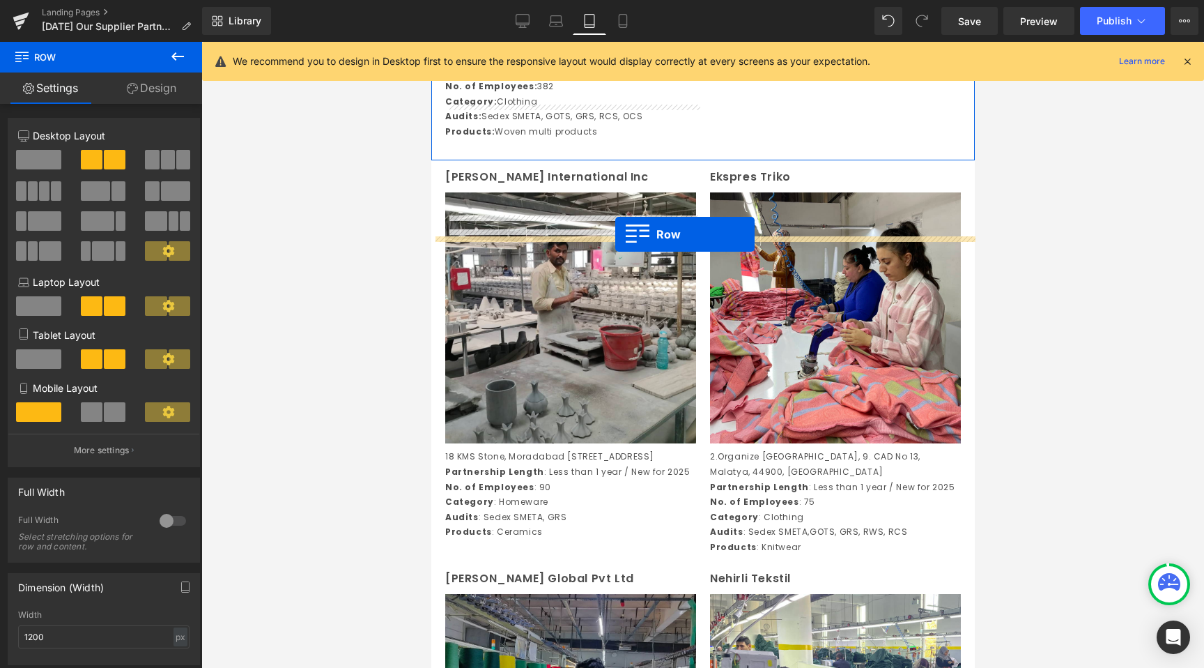
drag, startPoint x: 447, startPoint y: 381, endPoint x: 615, endPoint y: 234, distance: 222.7
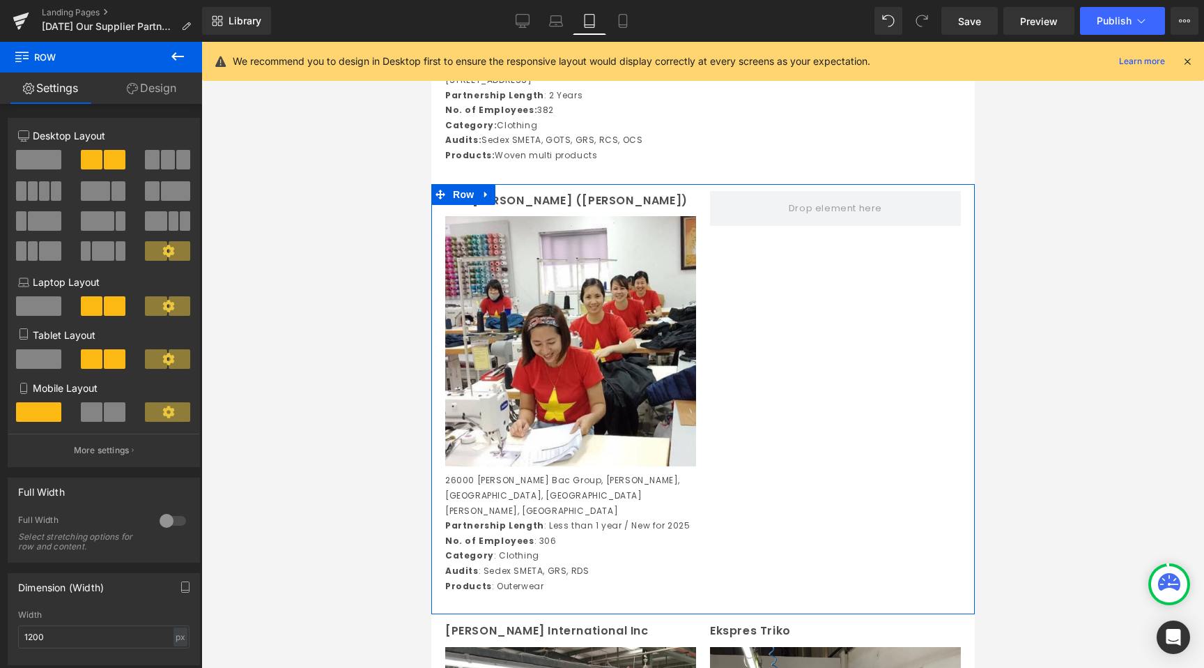
scroll to position [1867, 0]
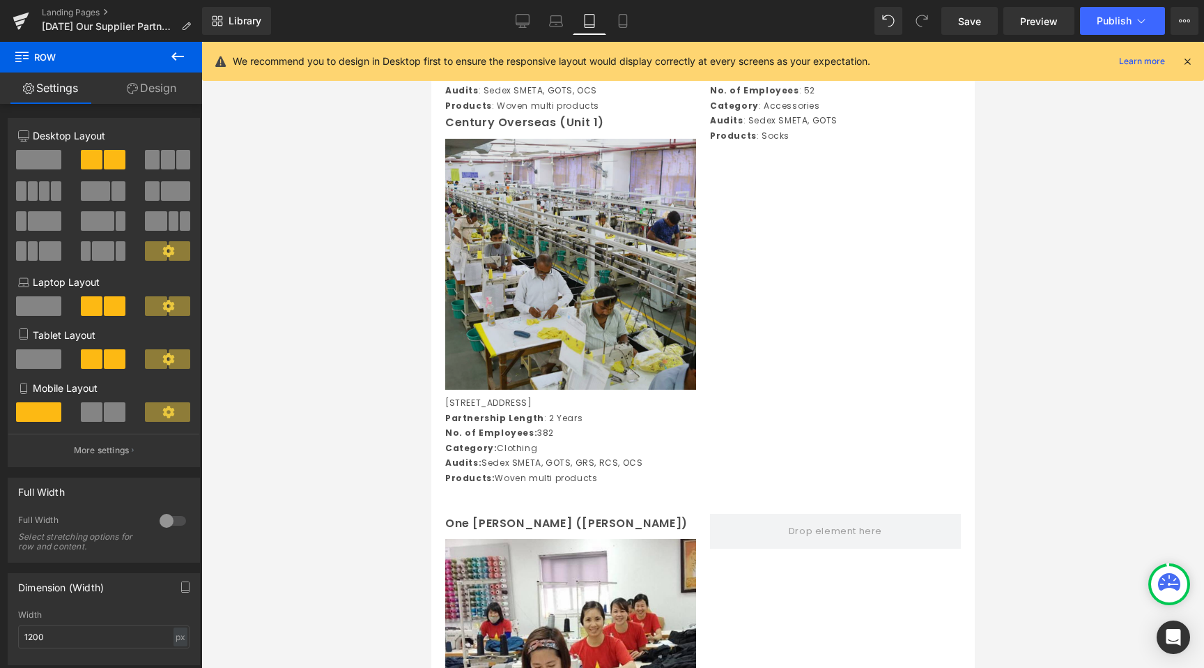
click at [526, 228] on img at bounding box center [570, 264] width 251 height 251
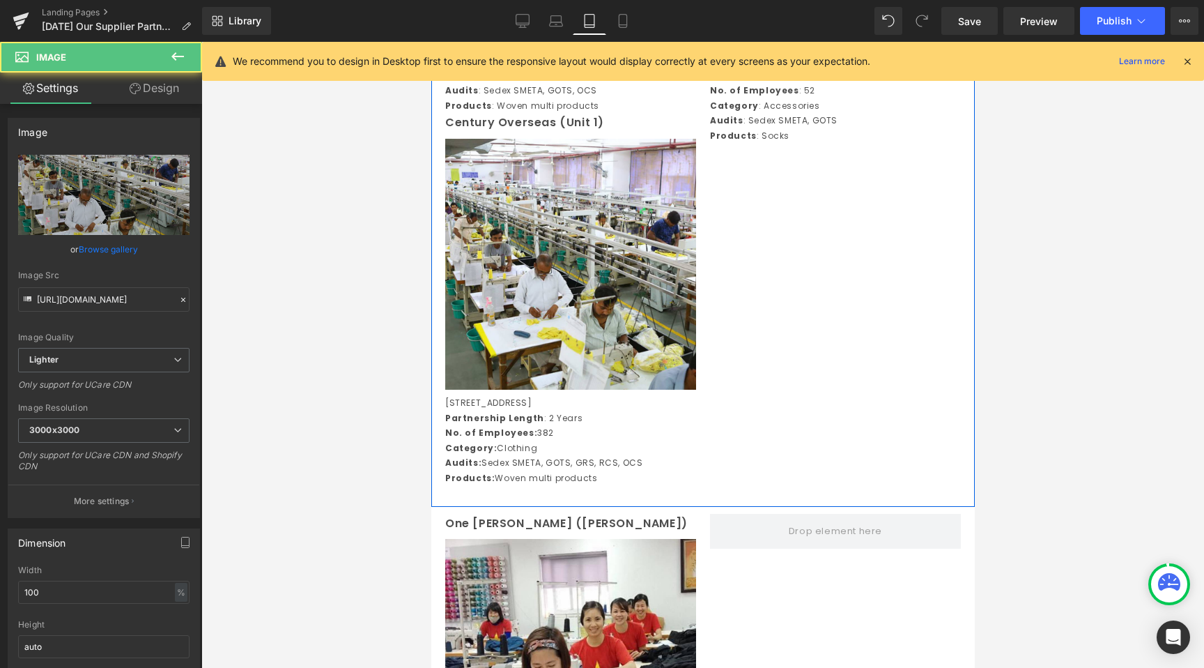
click at [543, 192] on span "Text Block" at bounding box center [562, 194] width 46 height 17
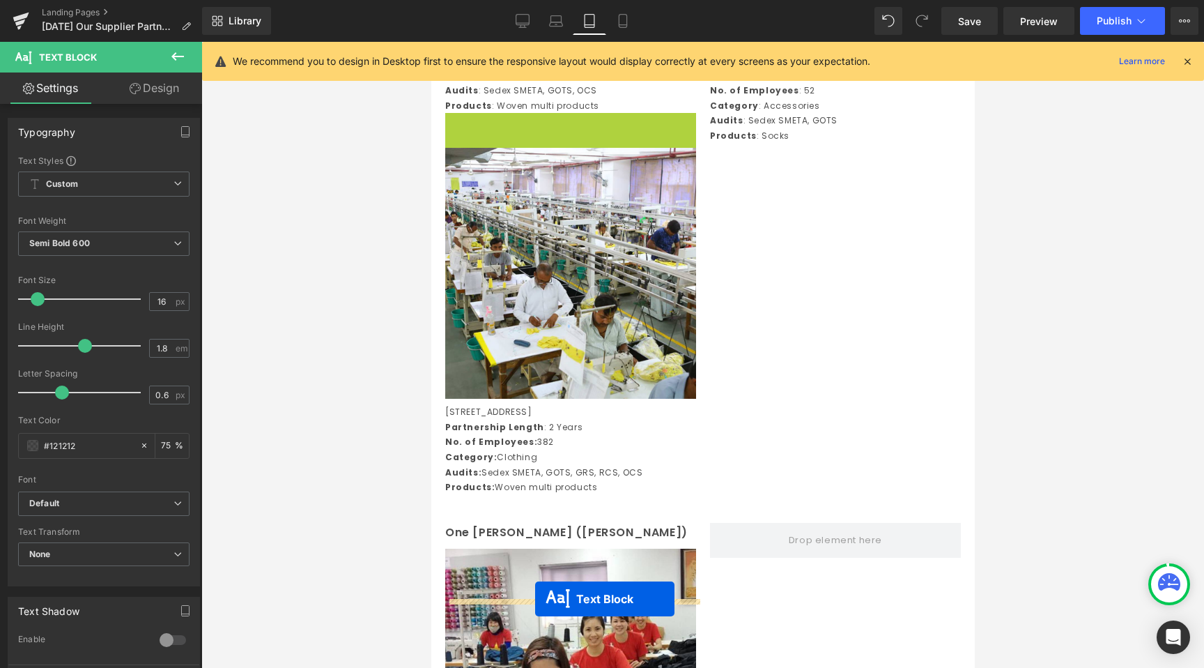
drag, startPoint x: 534, startPoint y: 187, endPoint x: 535, endPoint y: 599, distance: 411.2
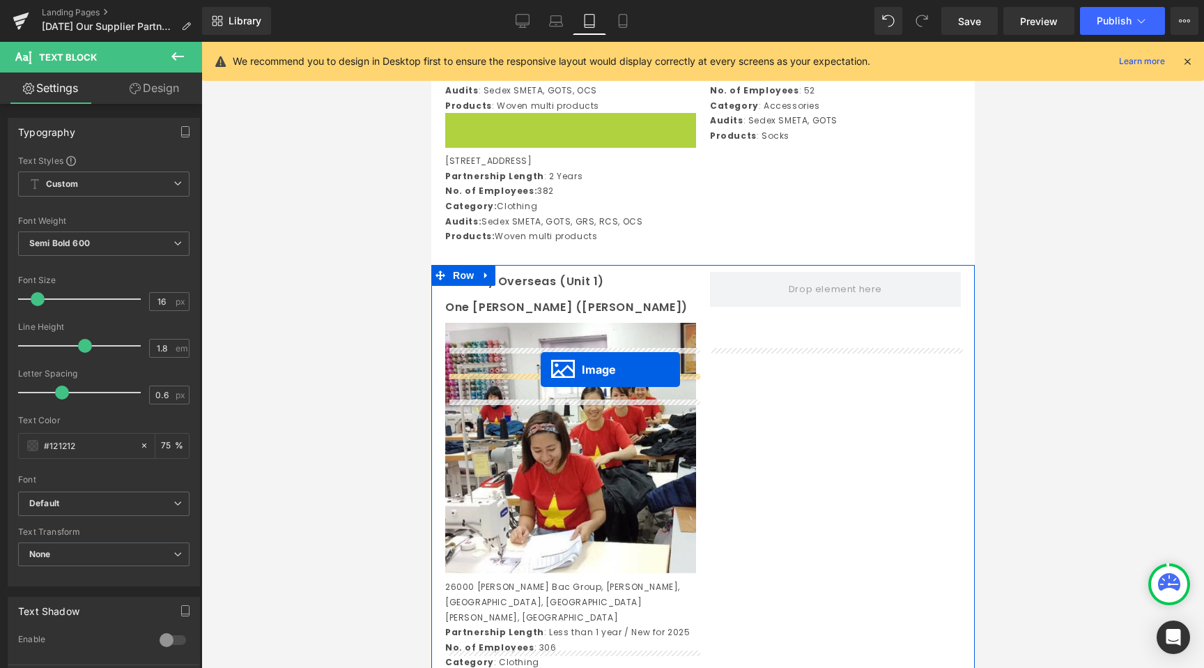
drag, startPoint x: 545, startPoint y: 298, endPoint x: 540, endPoint y: 369, distance: 72.0
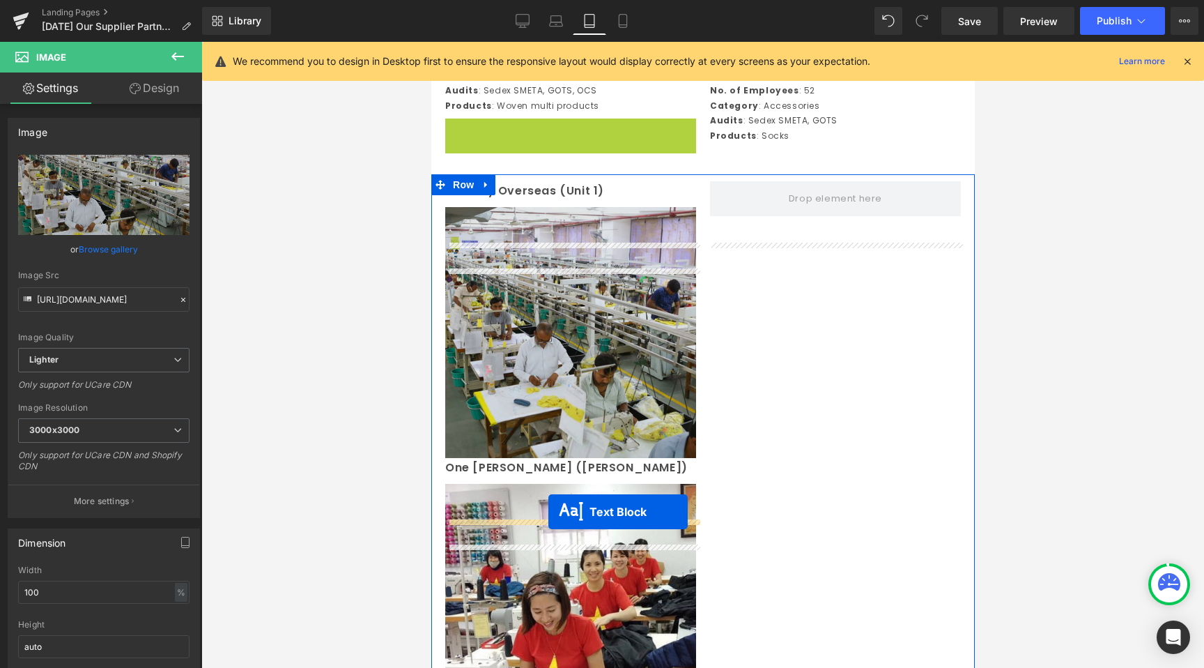
drag, startPoint x: 535, startPoint y: 231, endPoint x: 548, endPoint y: 512, distance: 280.5
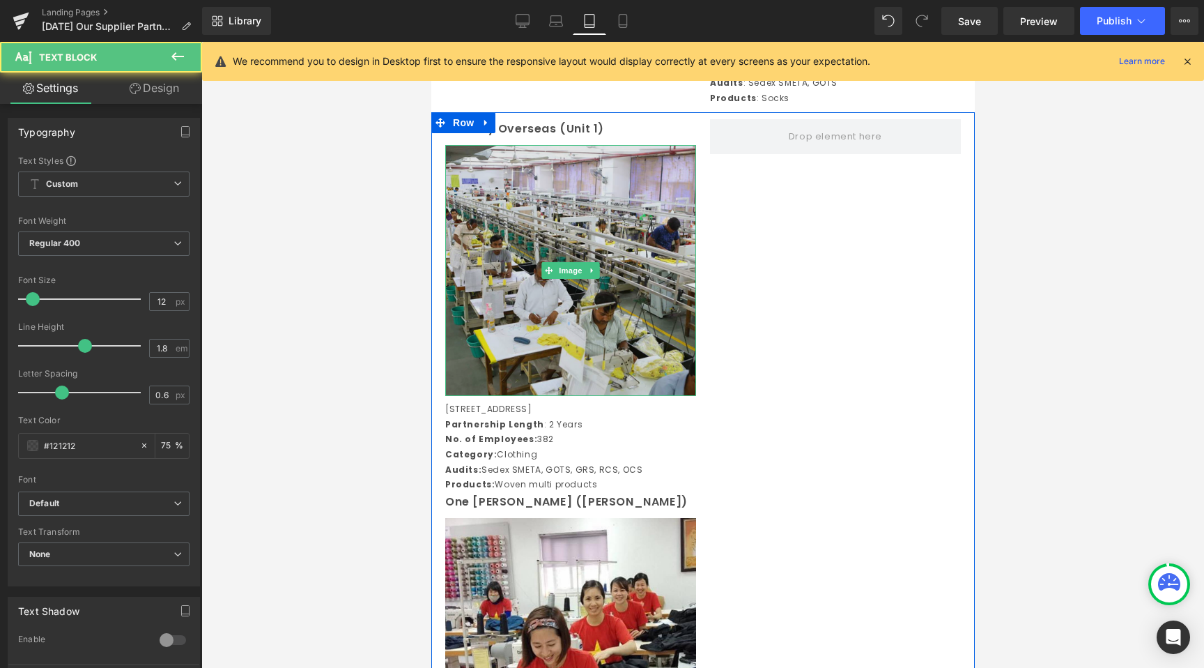
scroll to position [1962, 0]
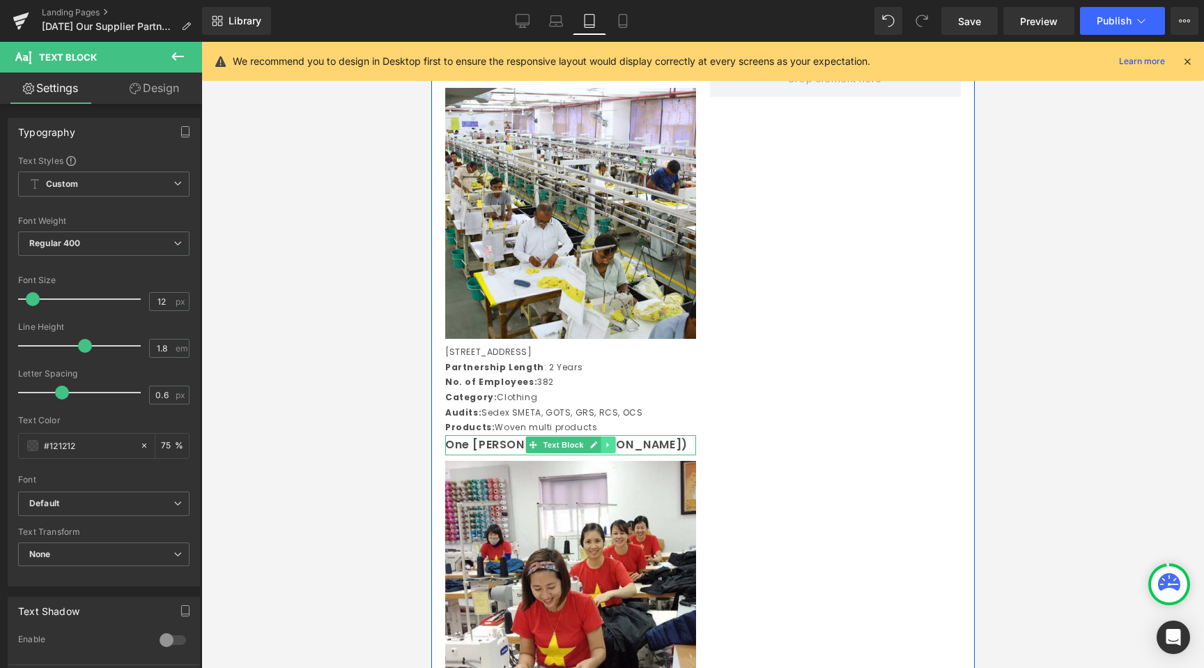
click at [606, 449] on icon at bounding box center [608, 445] width 8 height 8
click at [617, 449] on icon at bounding box center [615, 445] width 8 height 8
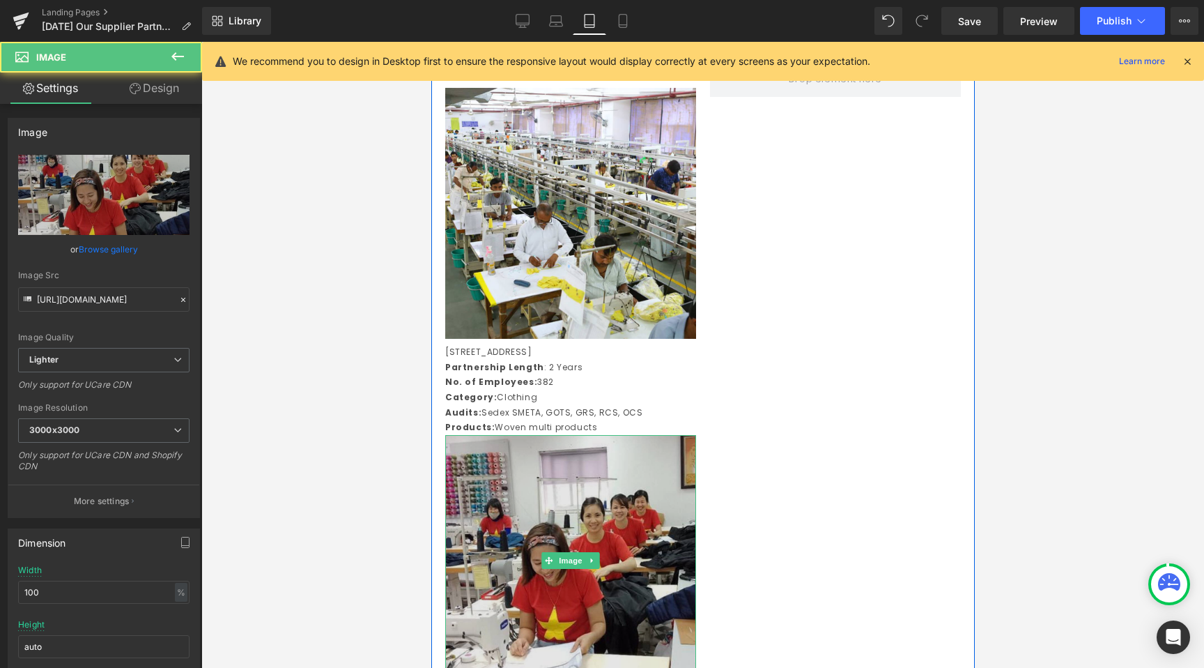
drag, startPoint x: 572, startPoint y: 546, endPoint x: 578, endPoint y: 542, distance: 7.4
click at [572, 546] on img at bounding box center [570, 560] width 251 height 251
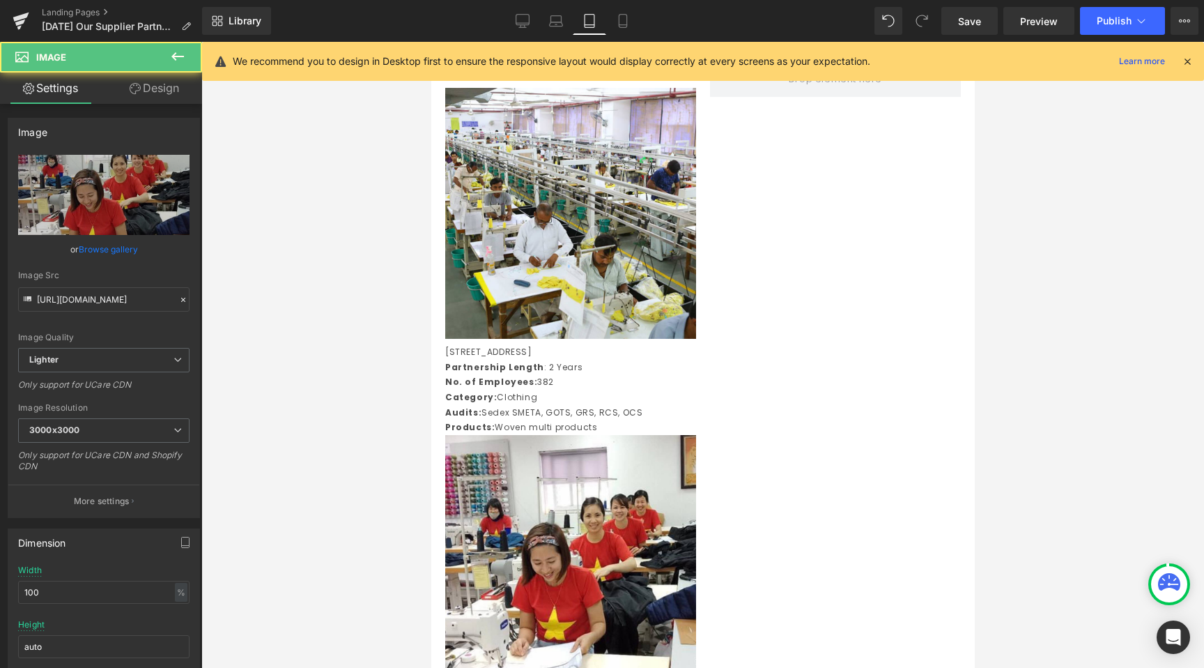
click at [593, 616] on div "Rendering Content" at bounding box center [603, 612] width 86 height 15
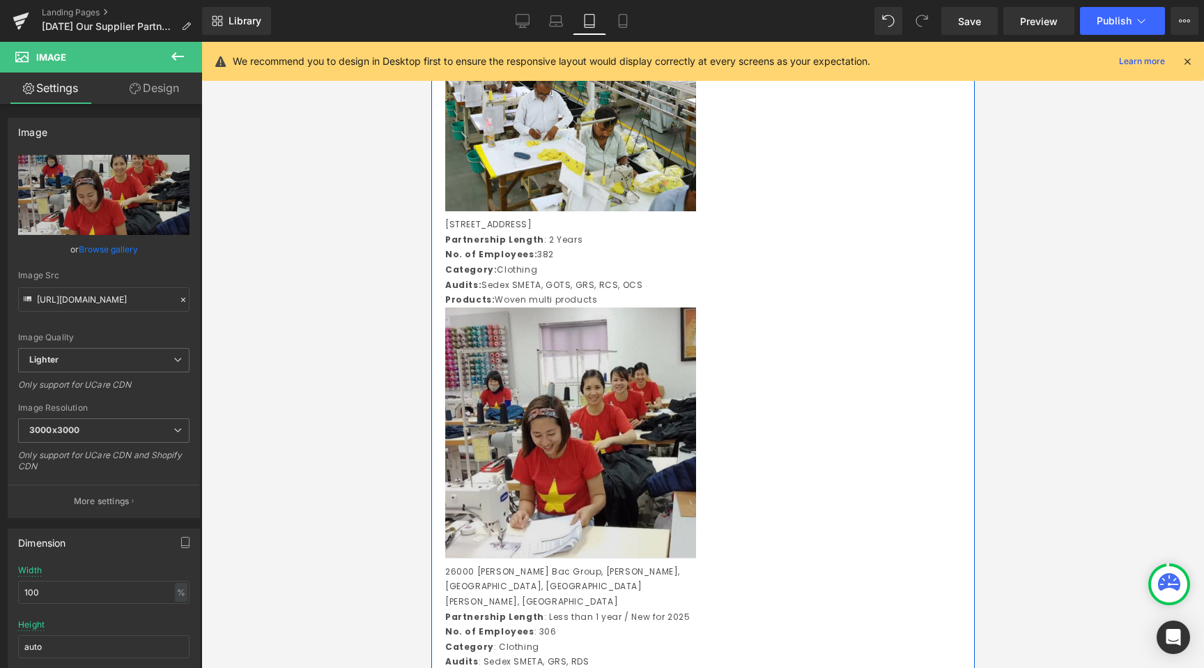
scroll to position [2141, 0]
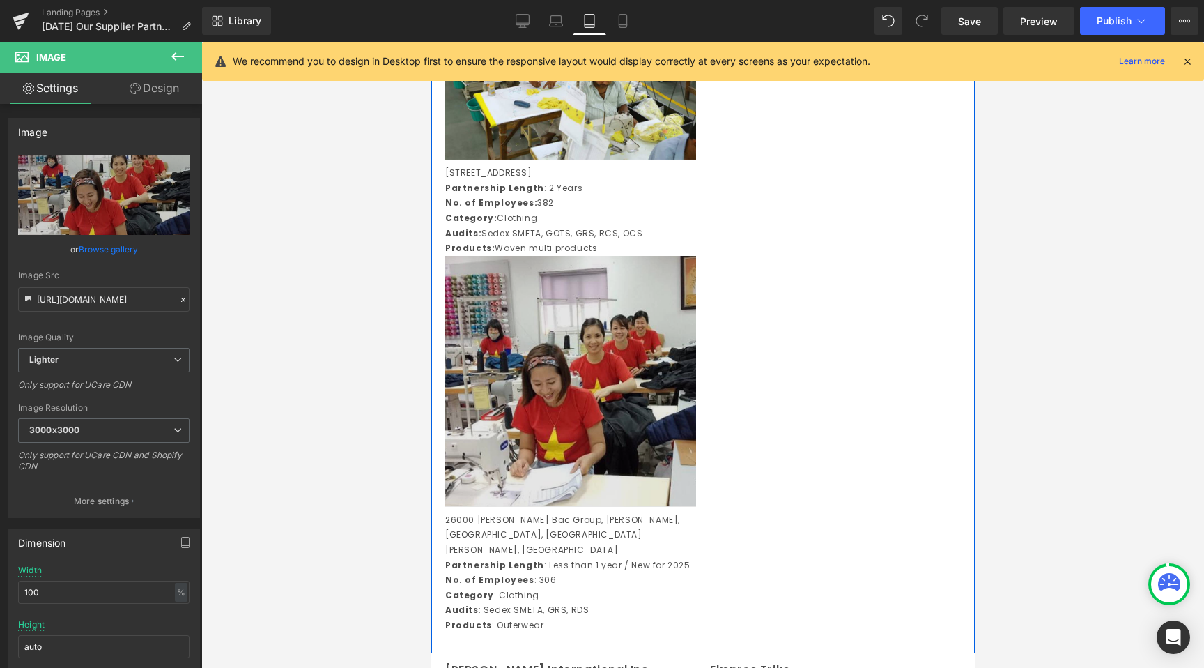
click at [592, 425] on img at bounding box center [570, 381] width 251 height 251
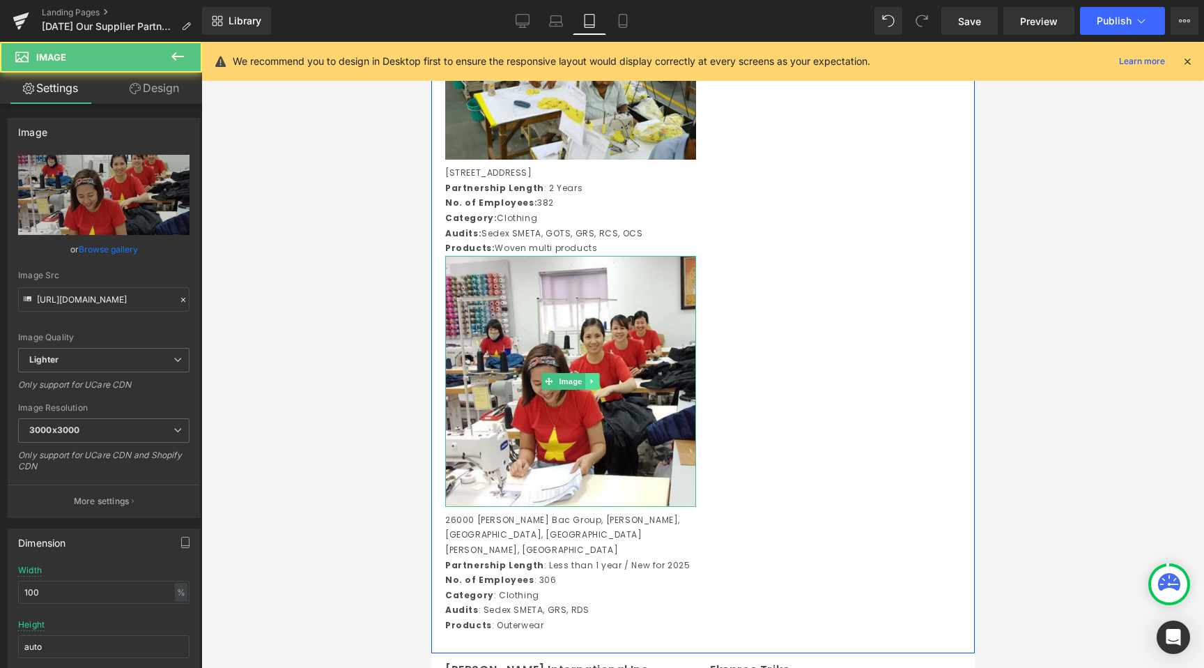
click at [590, 385] on icon at bounding box center [592, 381] width 8 height 8
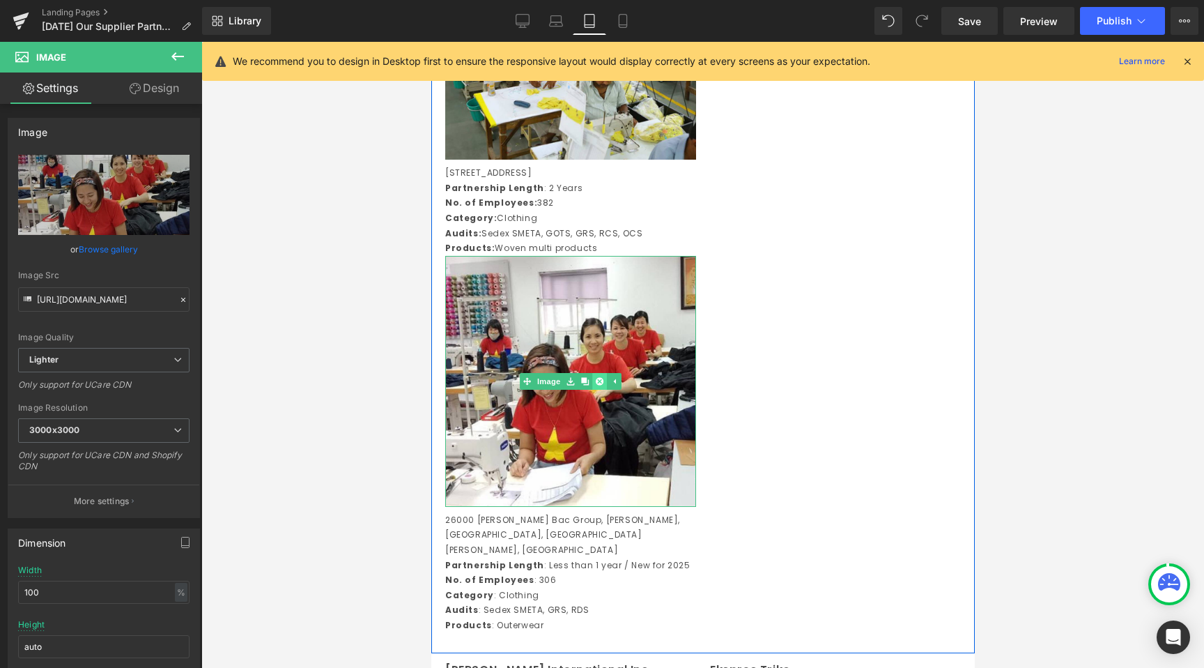
click at [604, 390] on link at bounding box center [599, 381] width 15 height 17
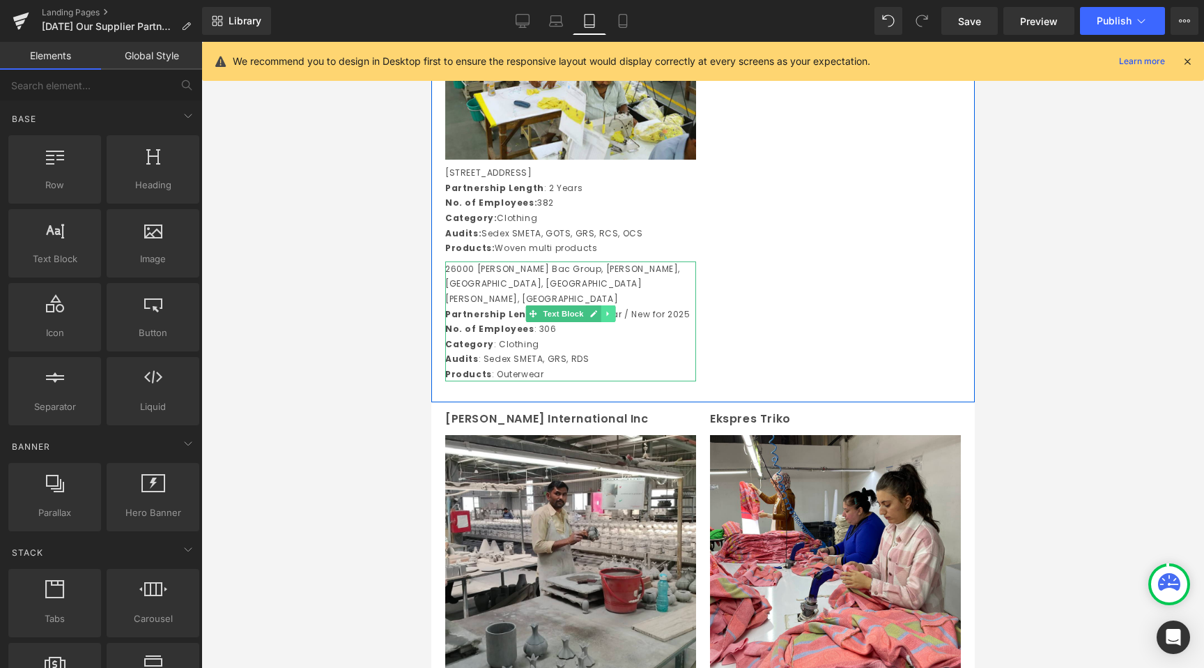
click at [611, 318] on icon at bounding box center [608, 313] width 8 height 8
click at [613, 318] on icon at bounding box center [615, 314] width 8 height 8
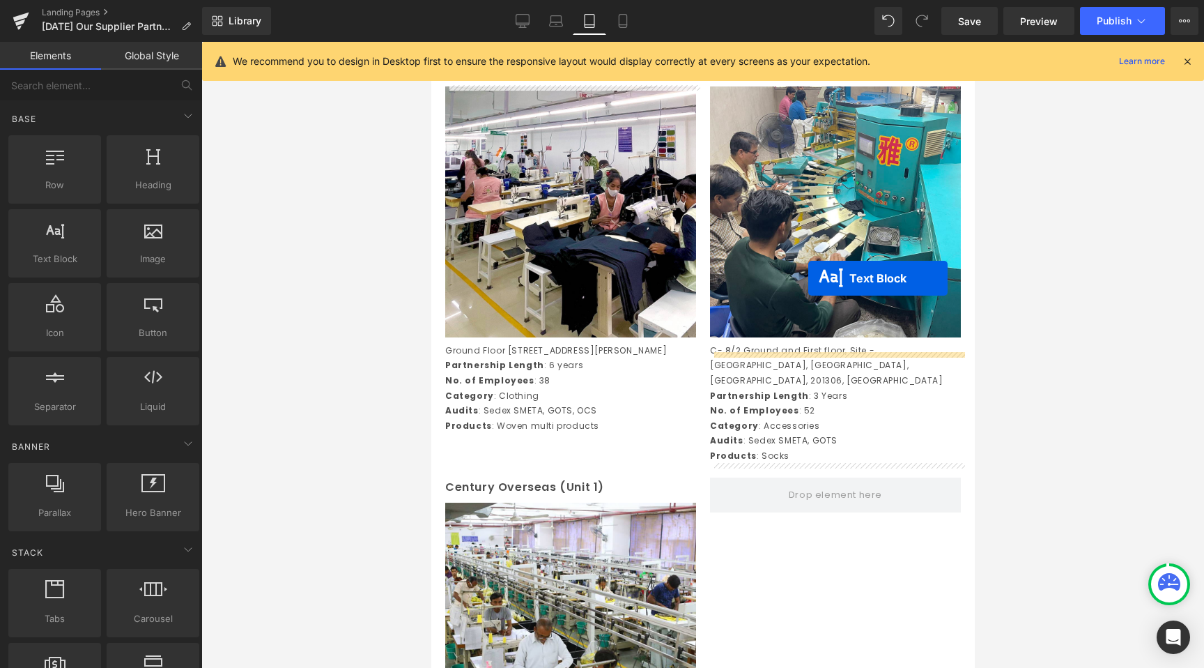
scroll to position [1789, 0]
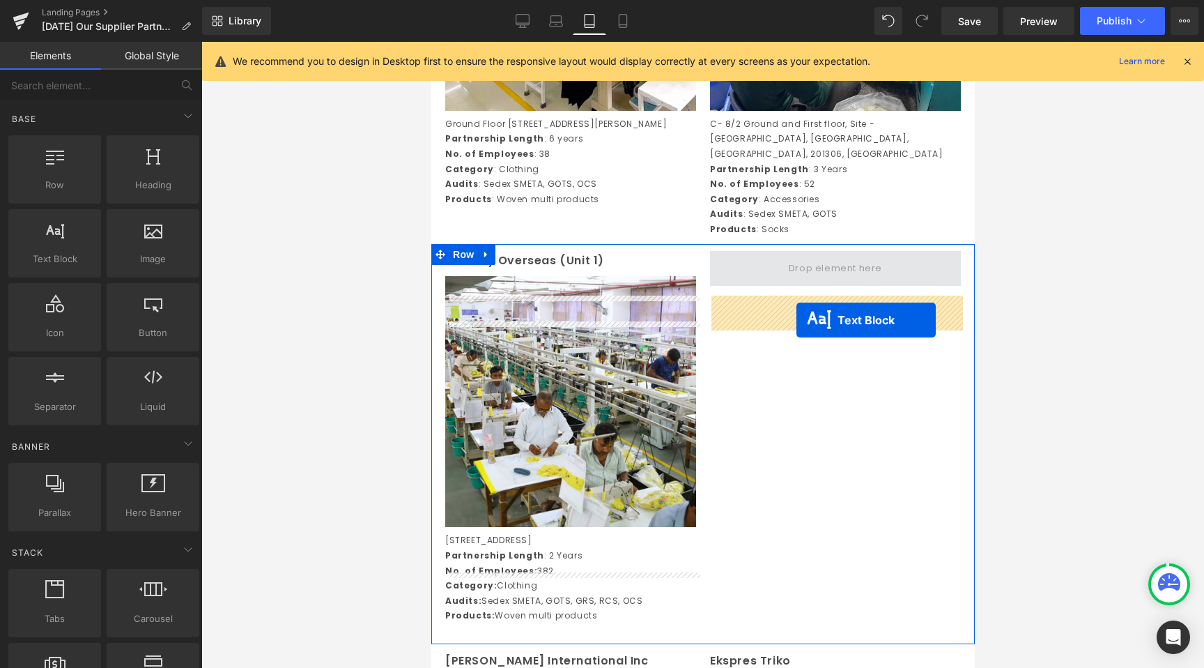
drag, startPoint x: 798, startPoint y: 194, endPoint x: 796, endPoint y: 320, distance: 125.5
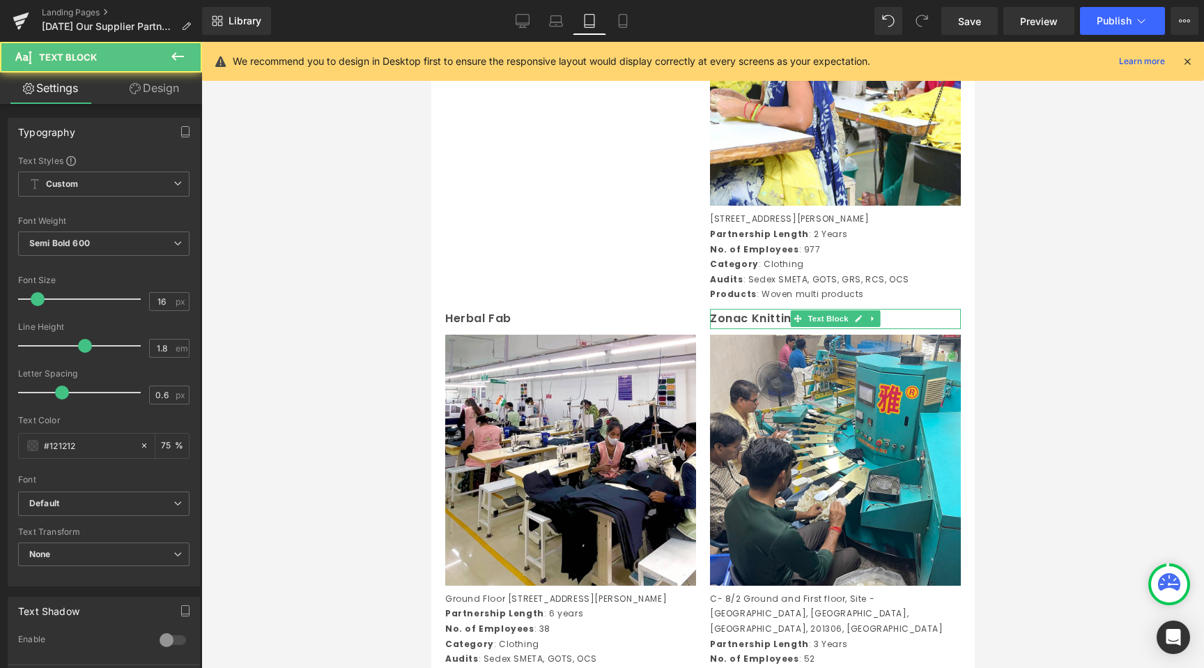
scroll to position [1158, 0]
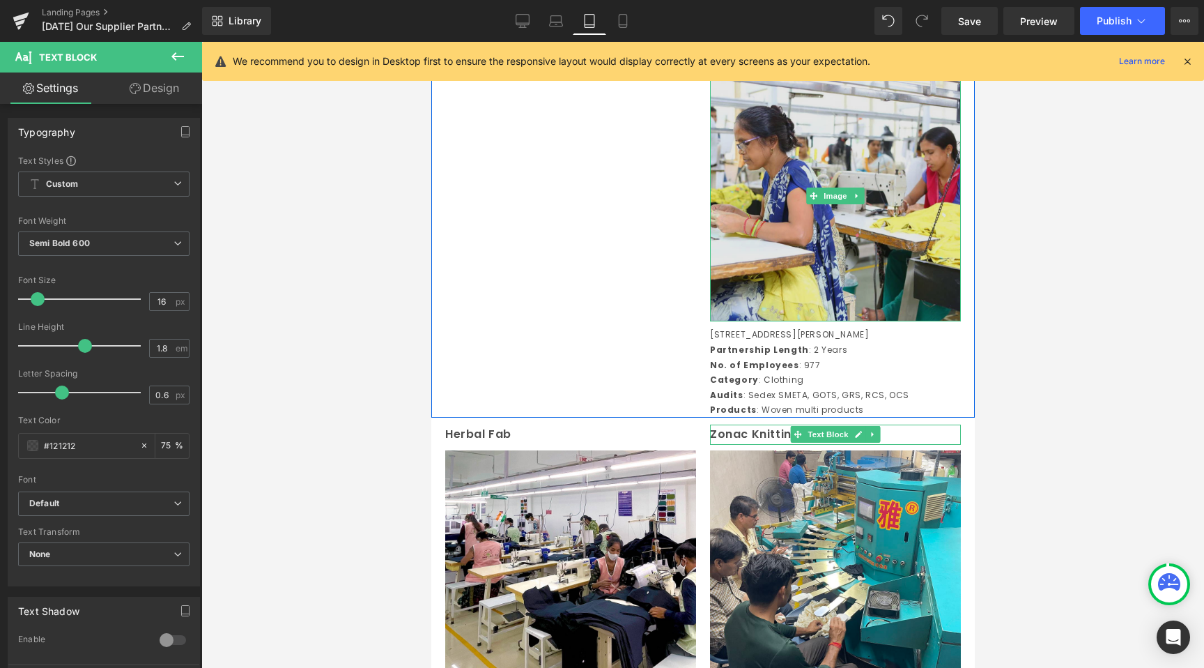
click at [786, 191] on img at bounding box center [835, 195] width 251 height 251
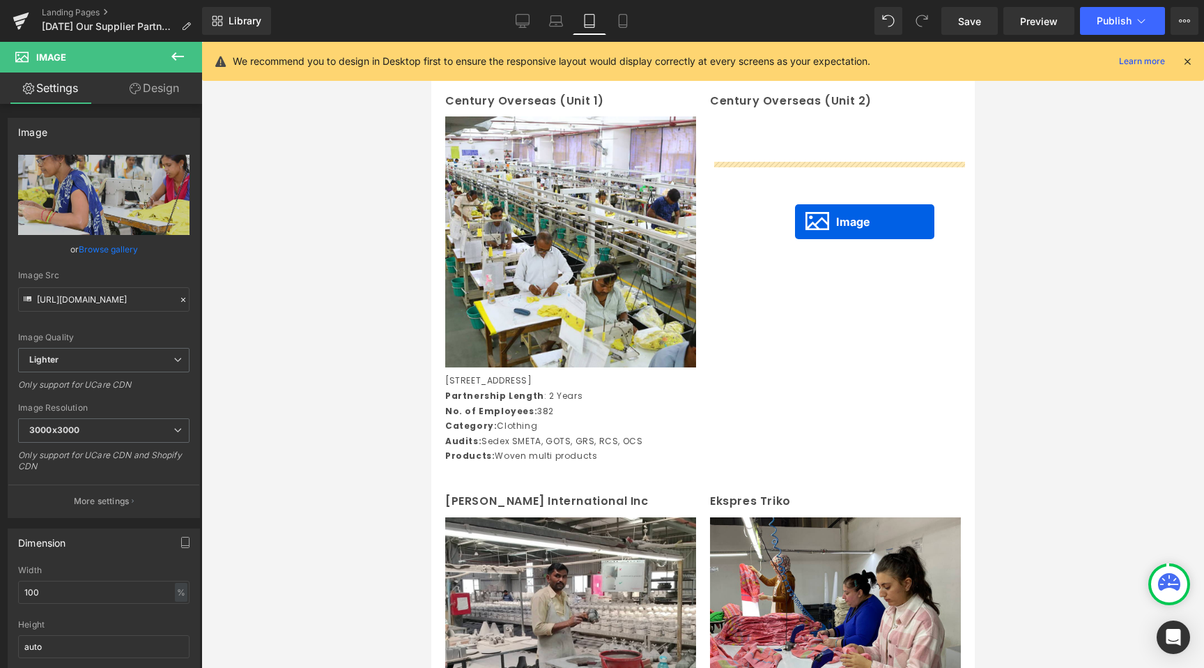
drag, startPoint x: 818, startPoint y: 218, endPoint x: 785, endPoint y: 184, distance: 47.8
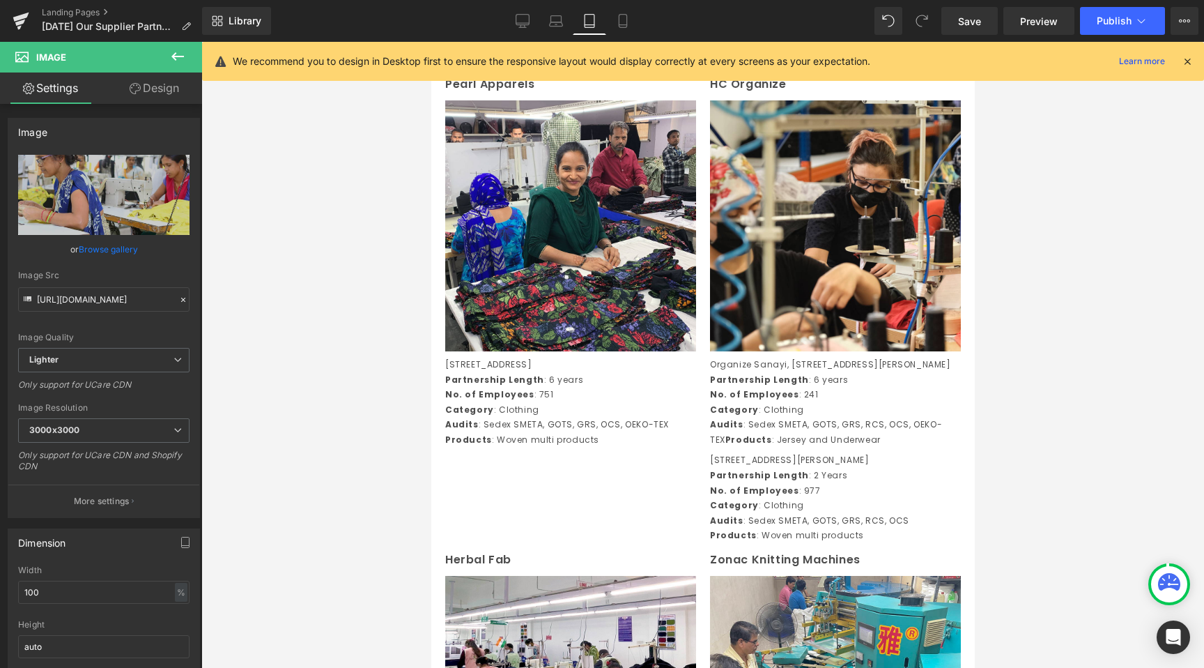
scroll to position [798, 0]
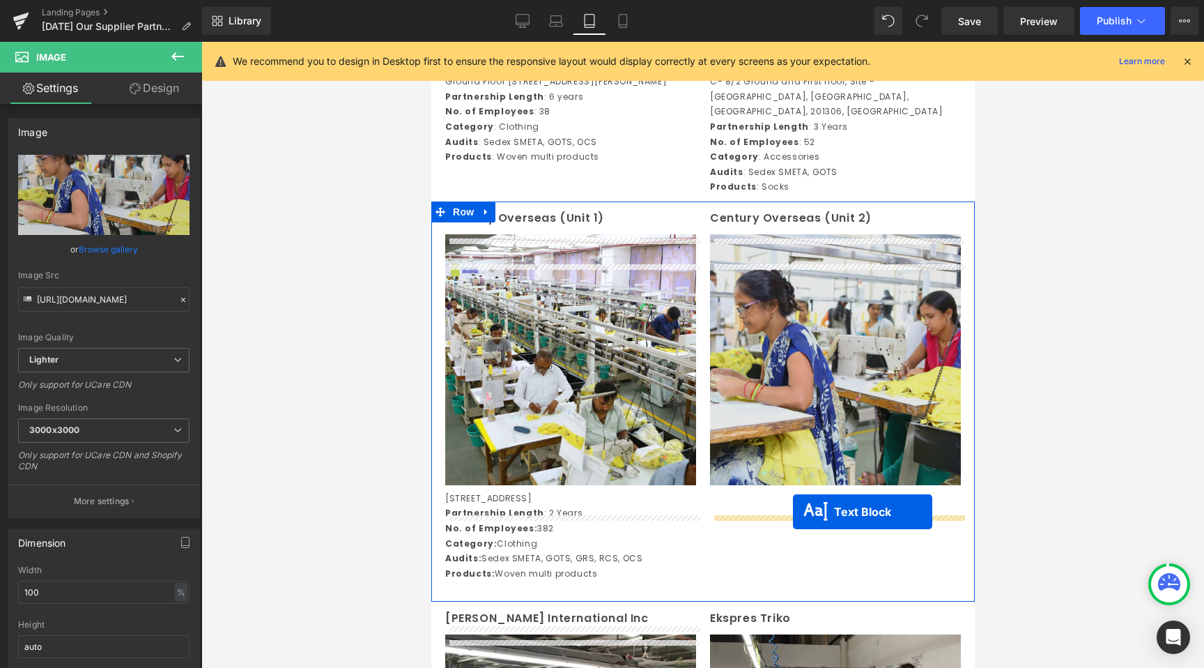
drag, startPoint x: 795, startPoint y: 502, endPoint x: 792, endPoint y: 512, distance: 10.0
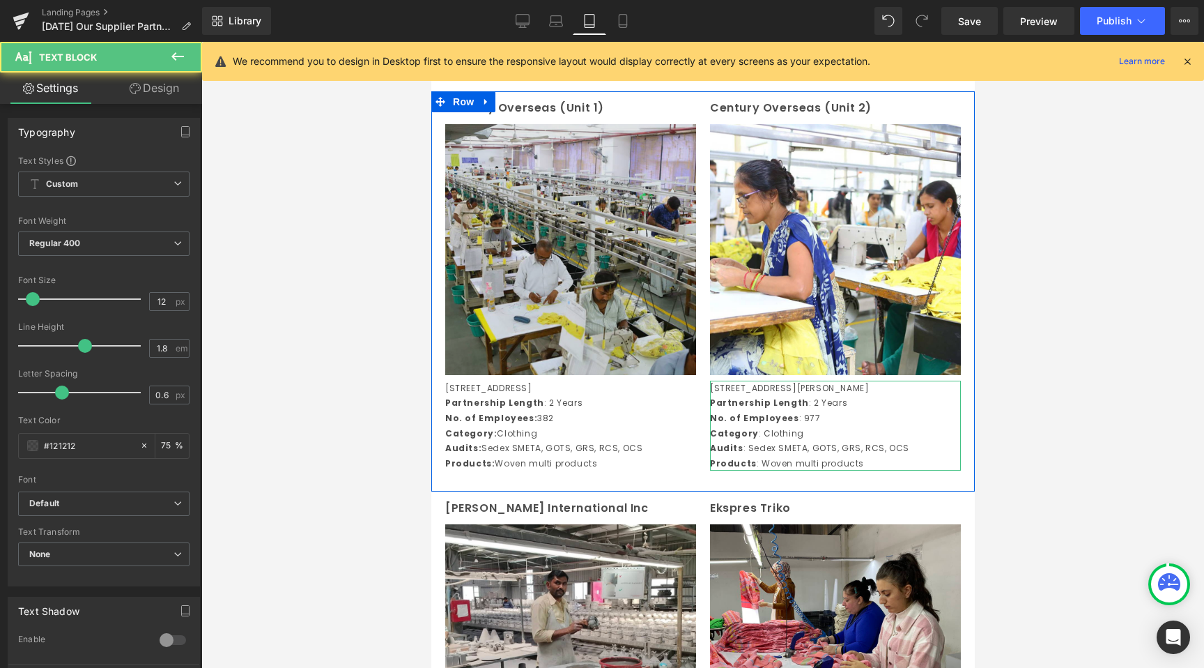
scroll to position [1579, 0]
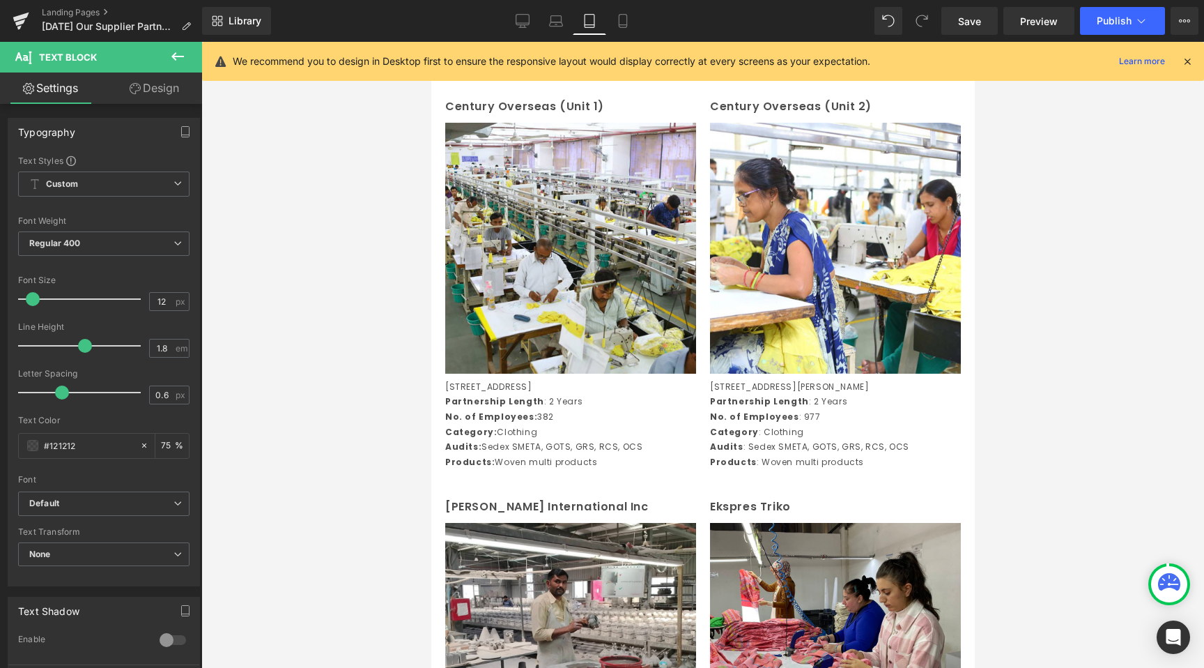
click at [349, 342] on div at bounding box center [702, 355] width 1003 height 626
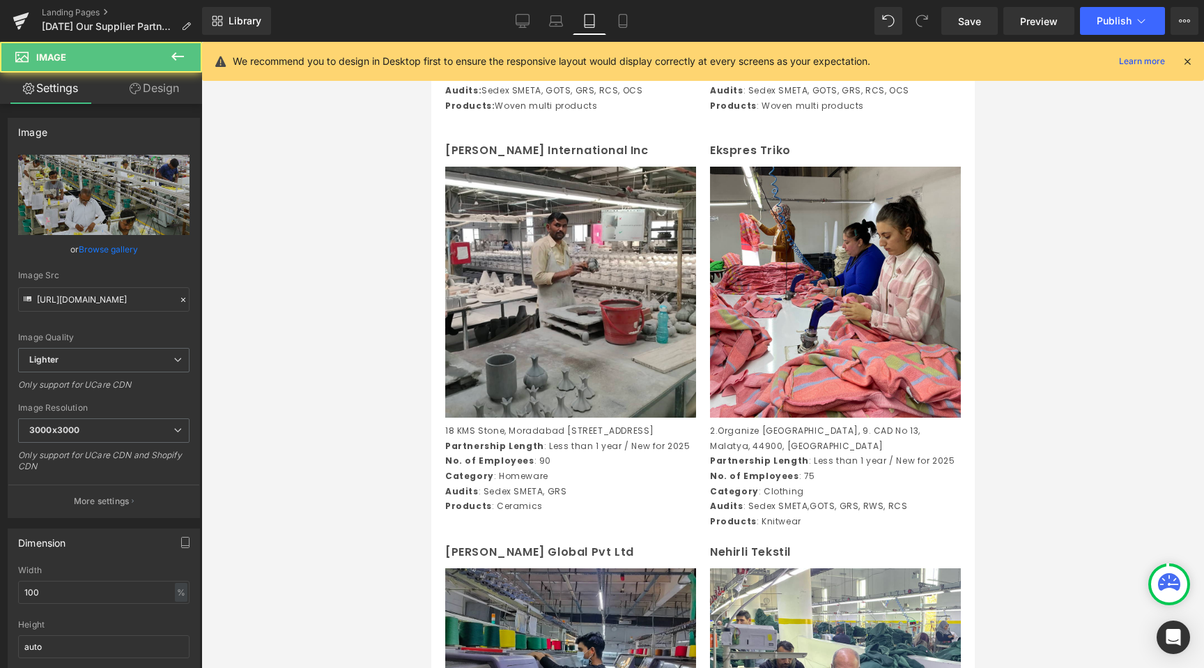
click at [335, 427] on div at bounding box center [702, 355] width 1003 height 626
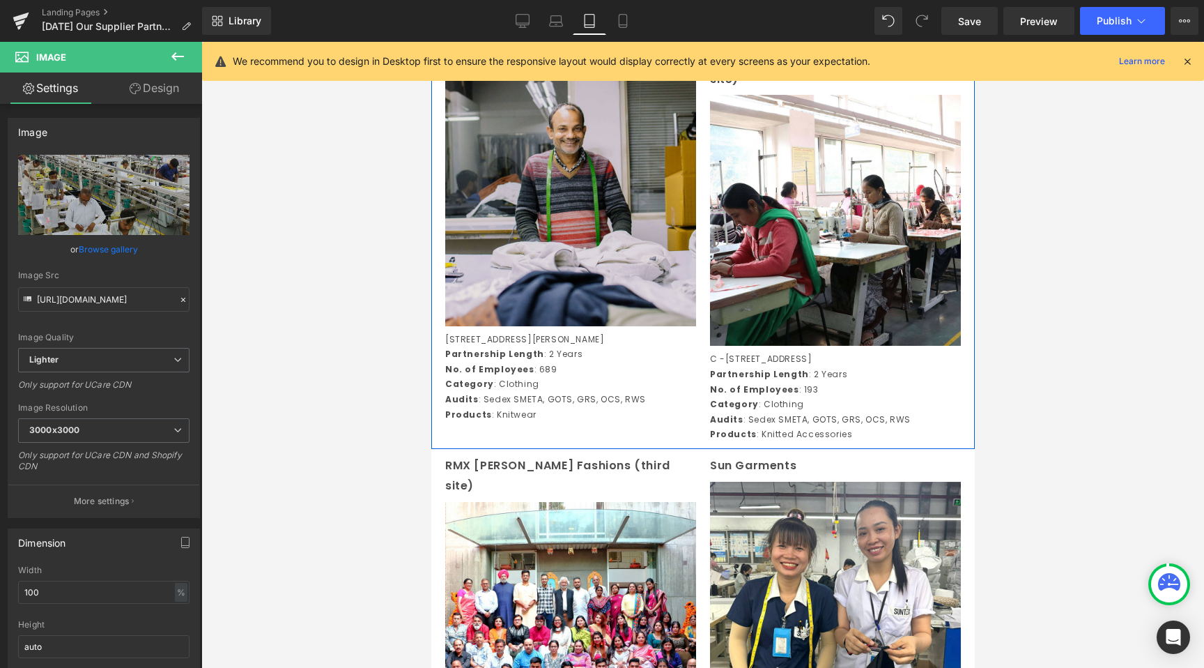
scroll to position [3663, 0]
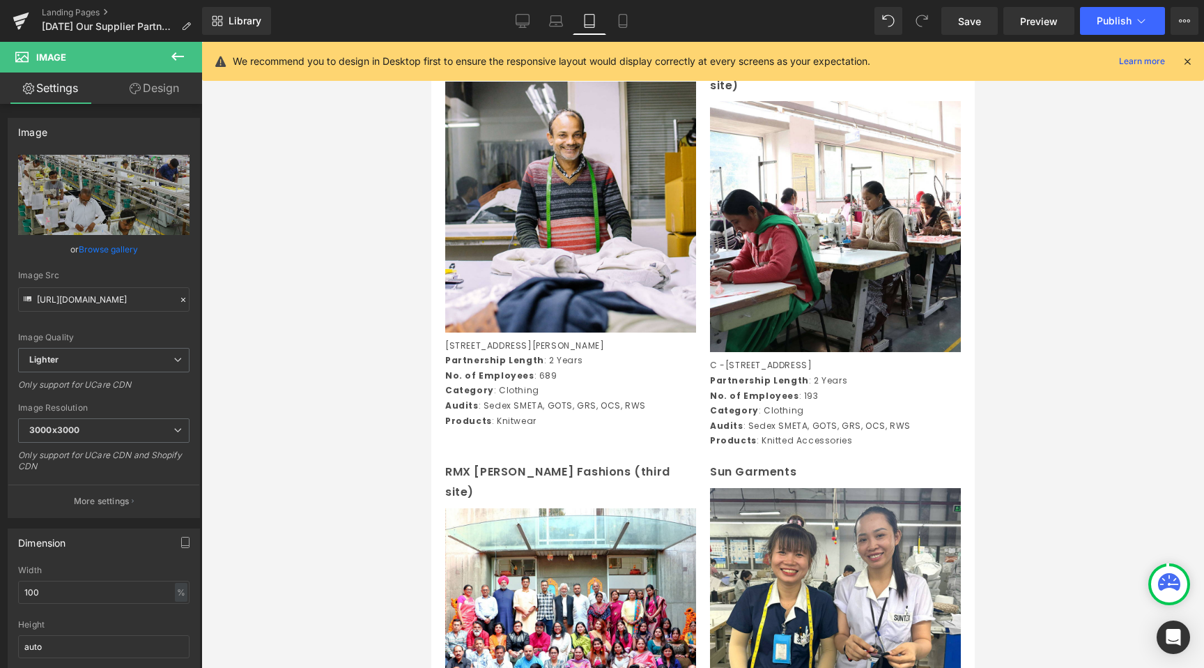
click at [324, 330] on div at bounding box center [702, 355] width 1003 height 626
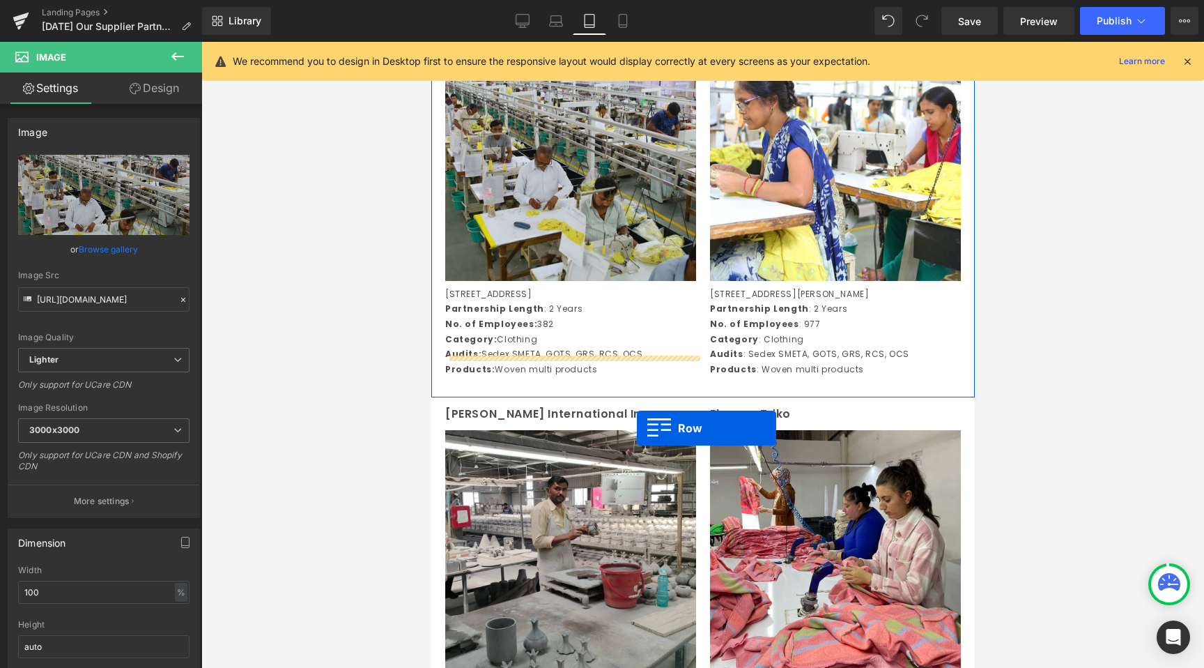
scroll to position [1673, 0]
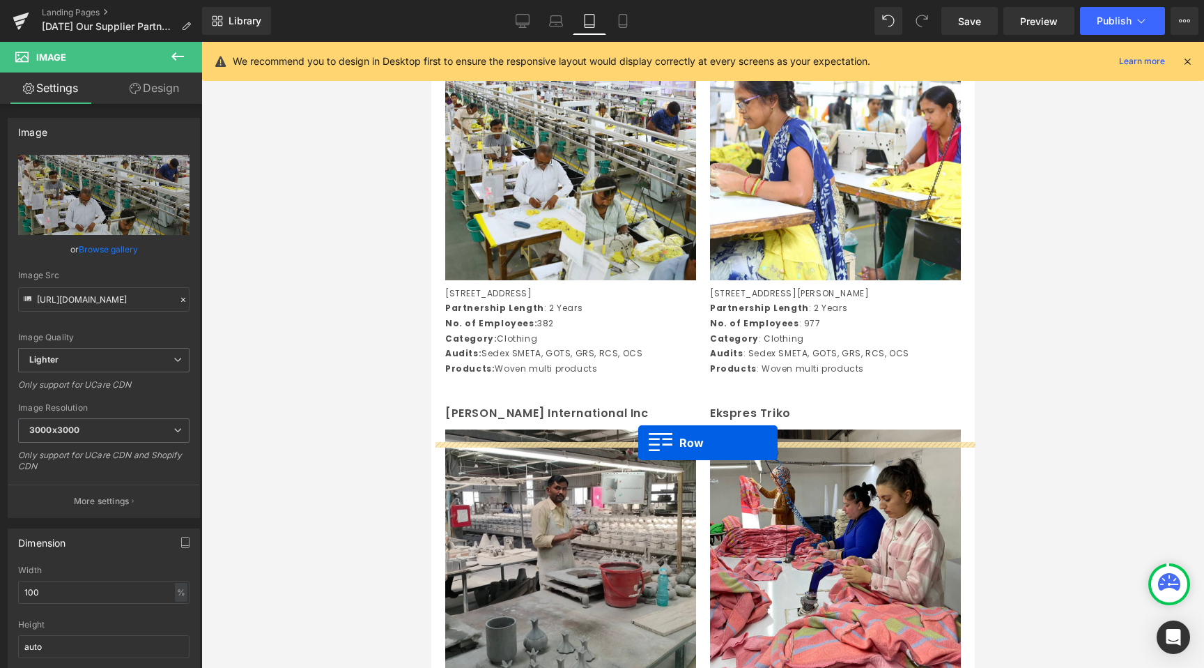
drag, startPoint x: 446, startPoint y: 466, endPoint x: 637, endPoint y: 443, distance: 192.4
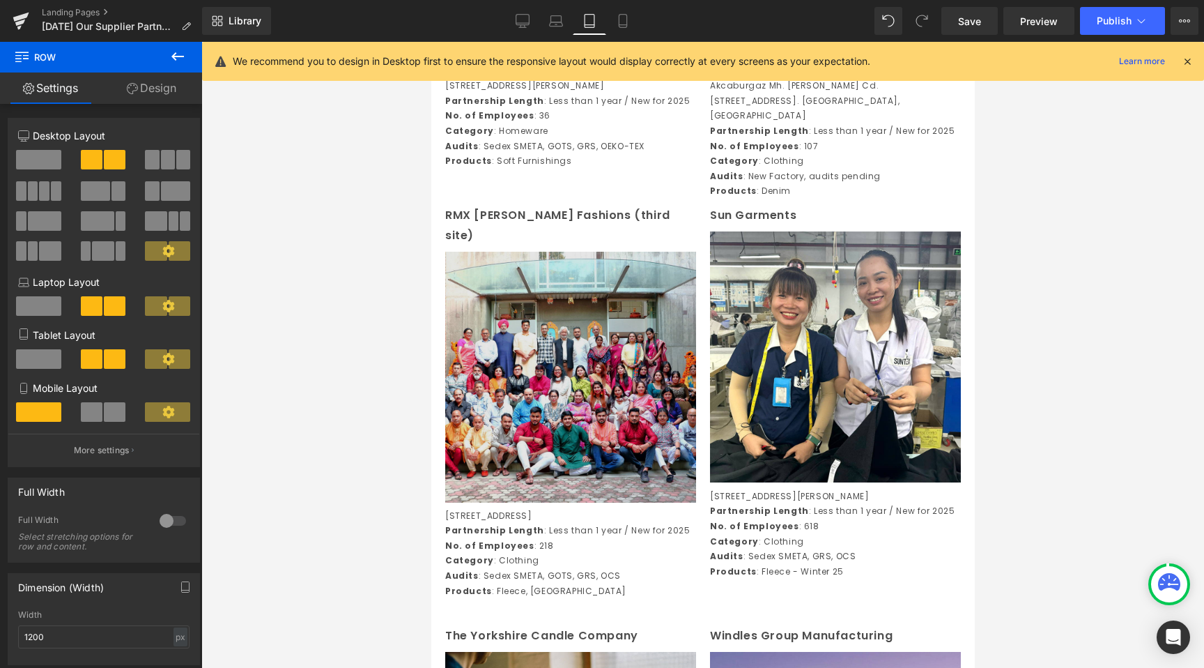
scroll to position [3921, 0]
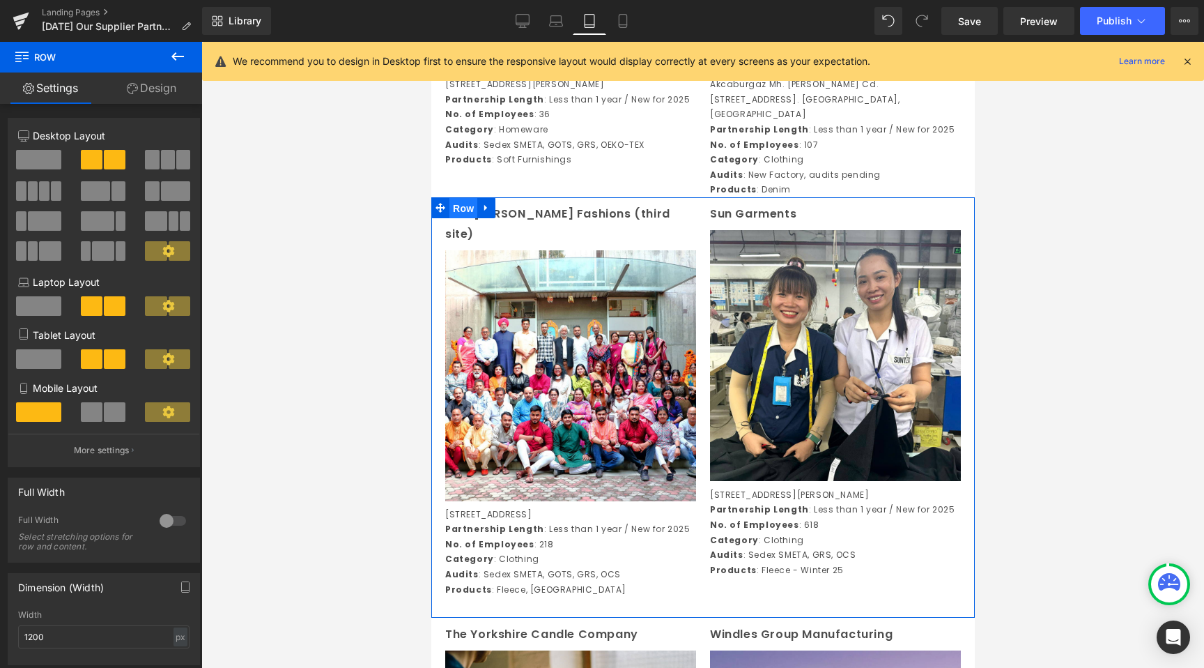
click at [464, 219] on span "Row" at bounding box center [463, 208] width 28 height 21
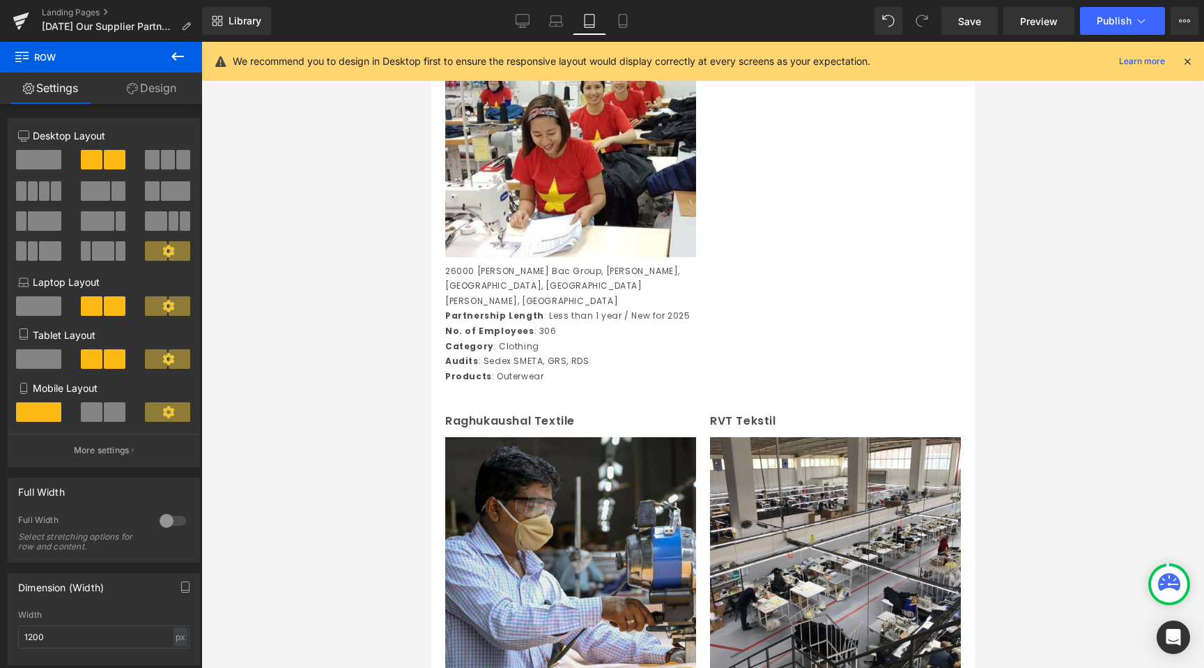
scroll to position [3307, 0]
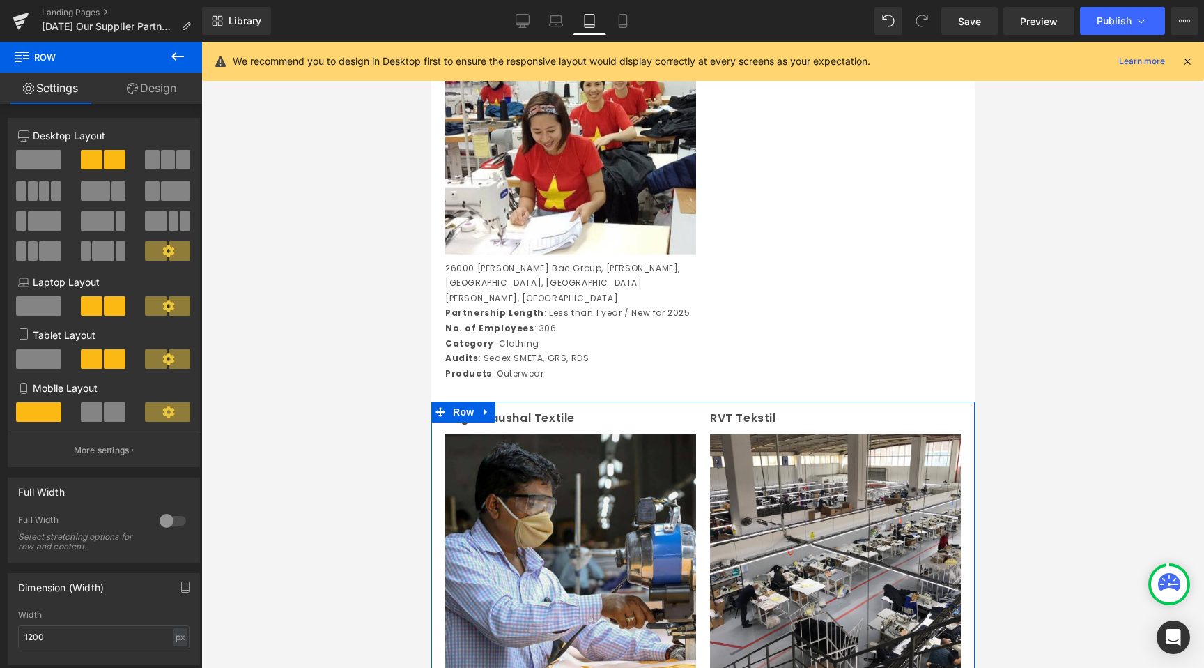
click at [533, 422] on icon at bounding box center [532, 419] width 8 height 8
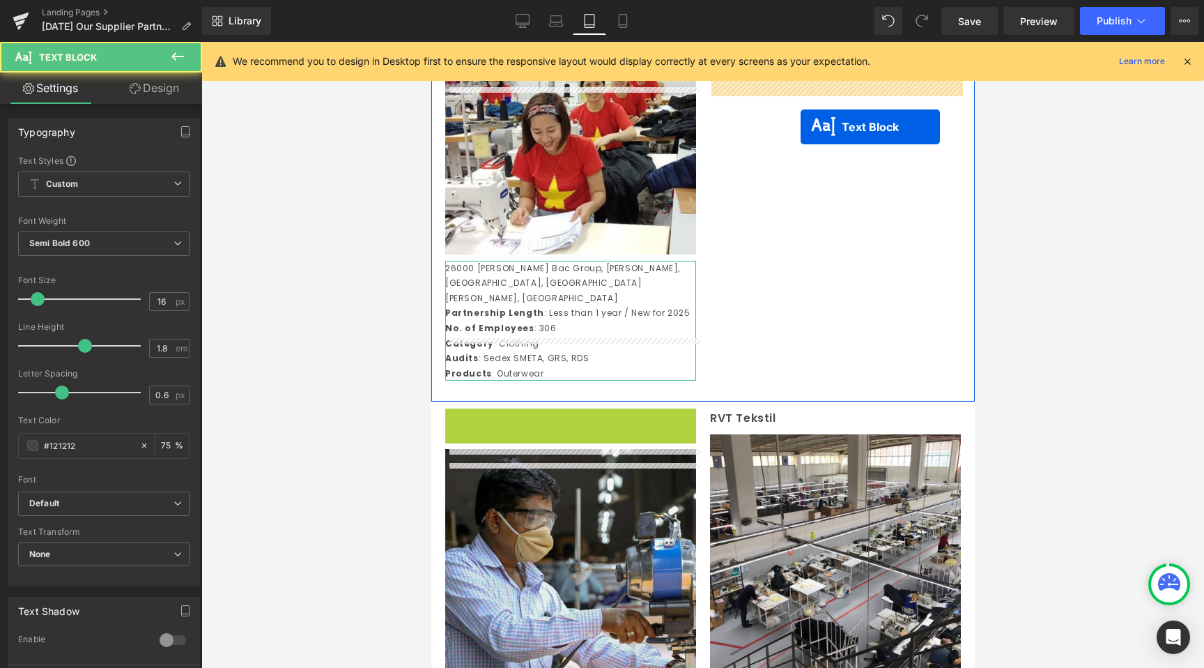
drag, startPoint x: 532, startPoint y: 489, endPoint x: 800, endPoint y: 125, distance: 452.1
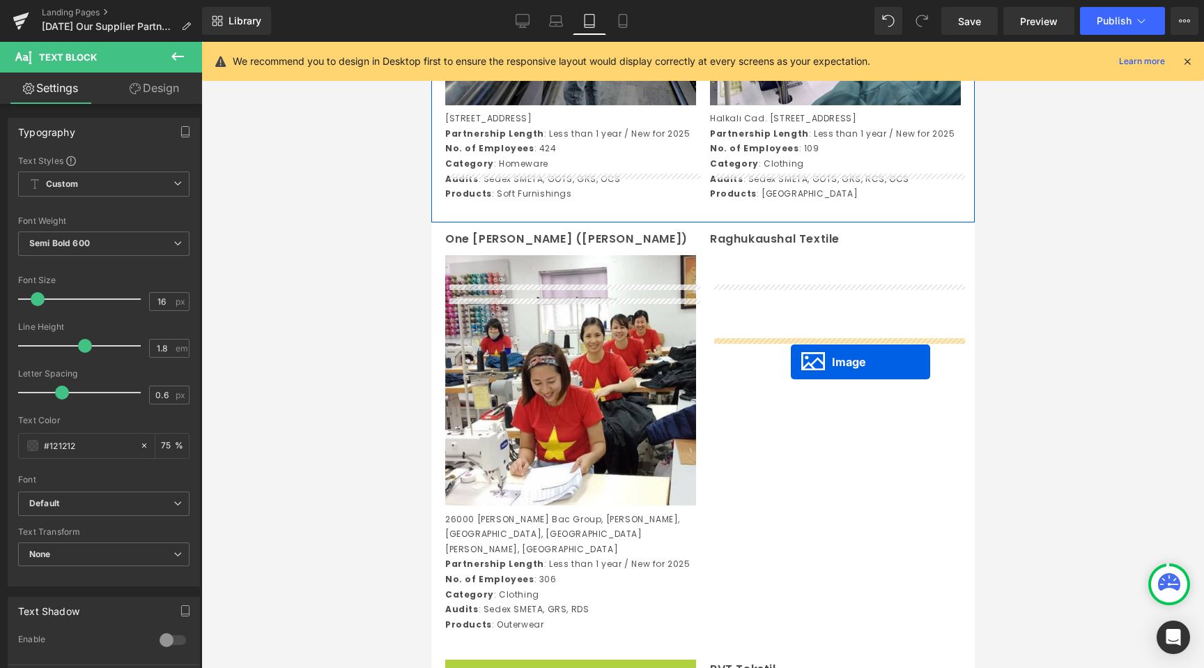
drag, startPoint x: 560, startPoint y: 553, endPoint x: 790, endPoint y: 361, distance: 299.9
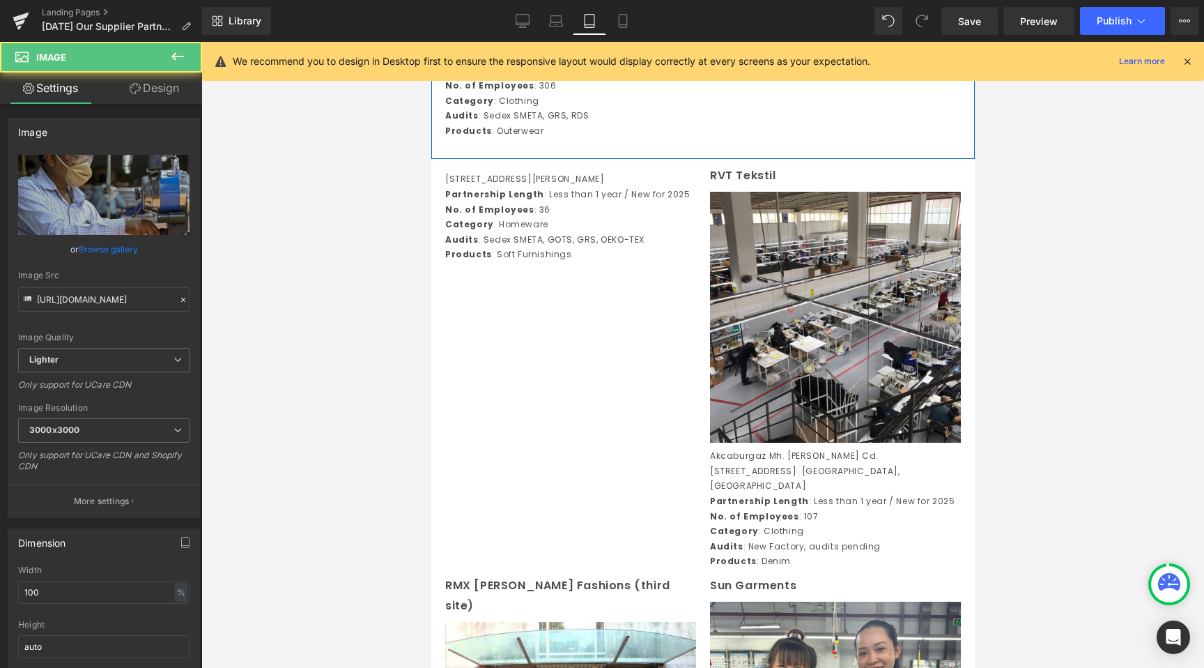
scroll to position [3582, 0]
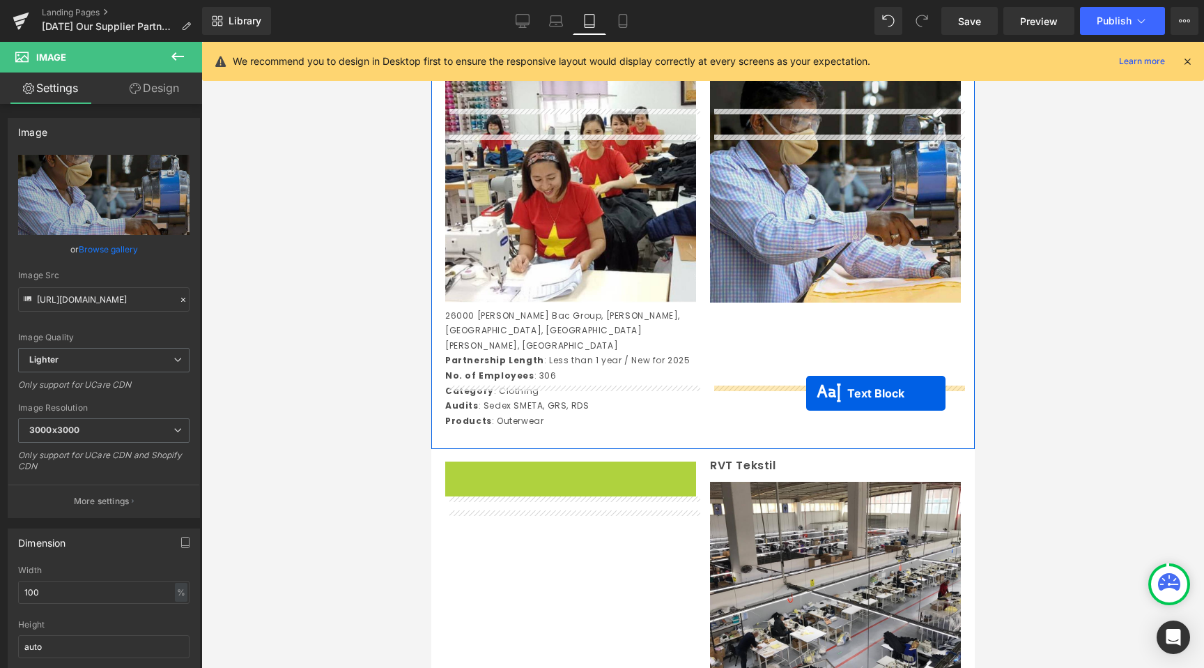
drag, startPoint x: 542, startPoint y: 253, endPoint x: 806, endPoint y: 393, distance: 298.4
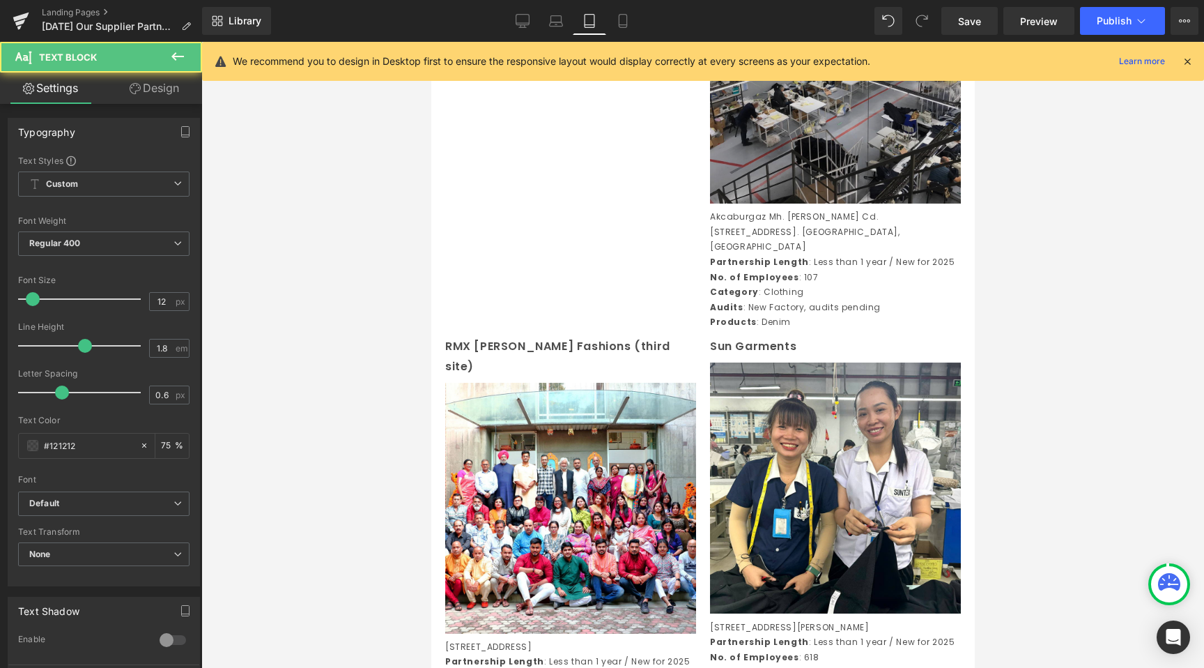
scroll to position [3678, 0]
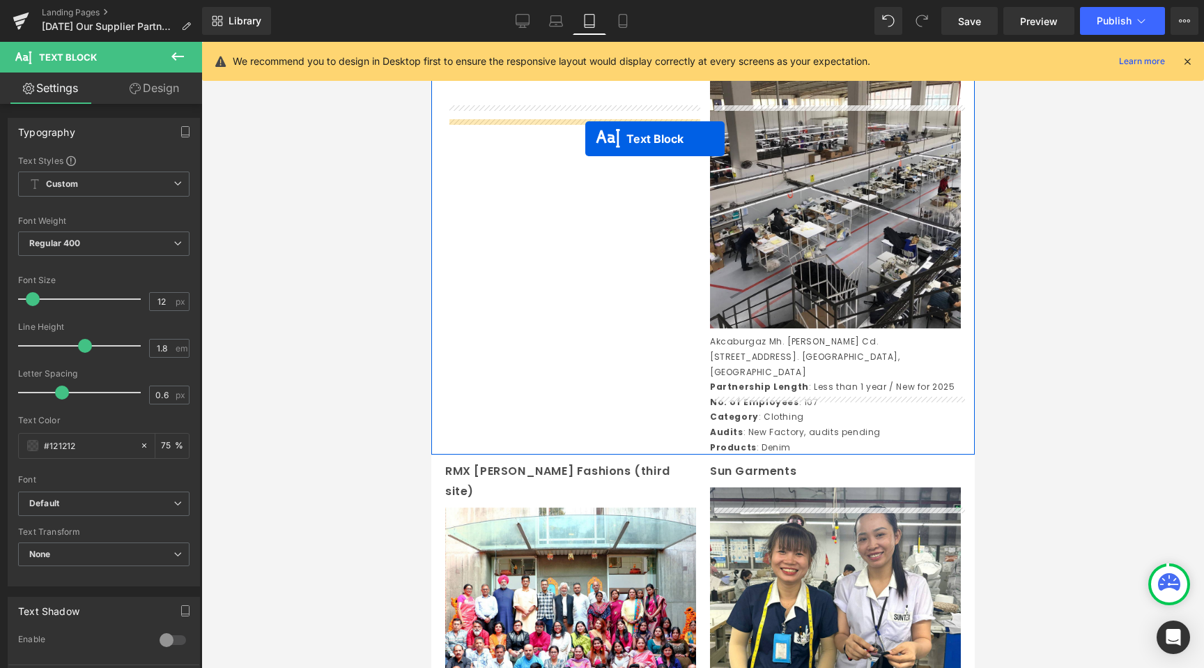
drag, startPoint x: 795, startPoint y: 112, endPoint x: 586, endPoint y: 141, distance: 211.1
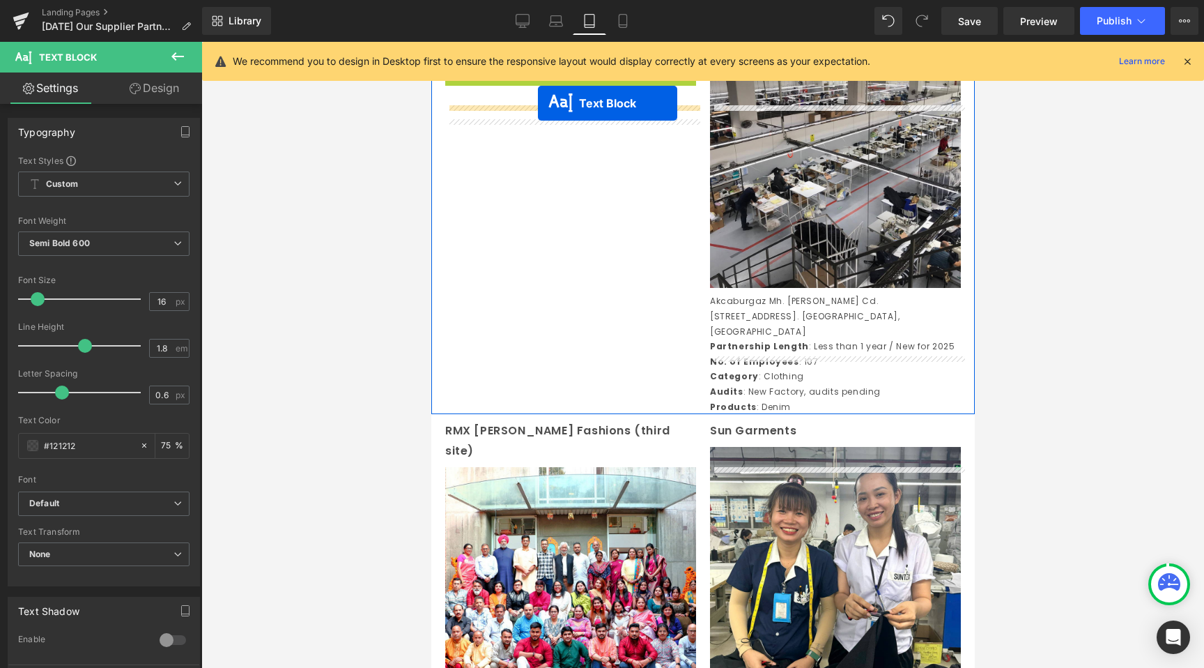
drag, startPoint x: 534, startPoint y: 125, endPoint x: 537, endPoint y: 103, distance: 22.6
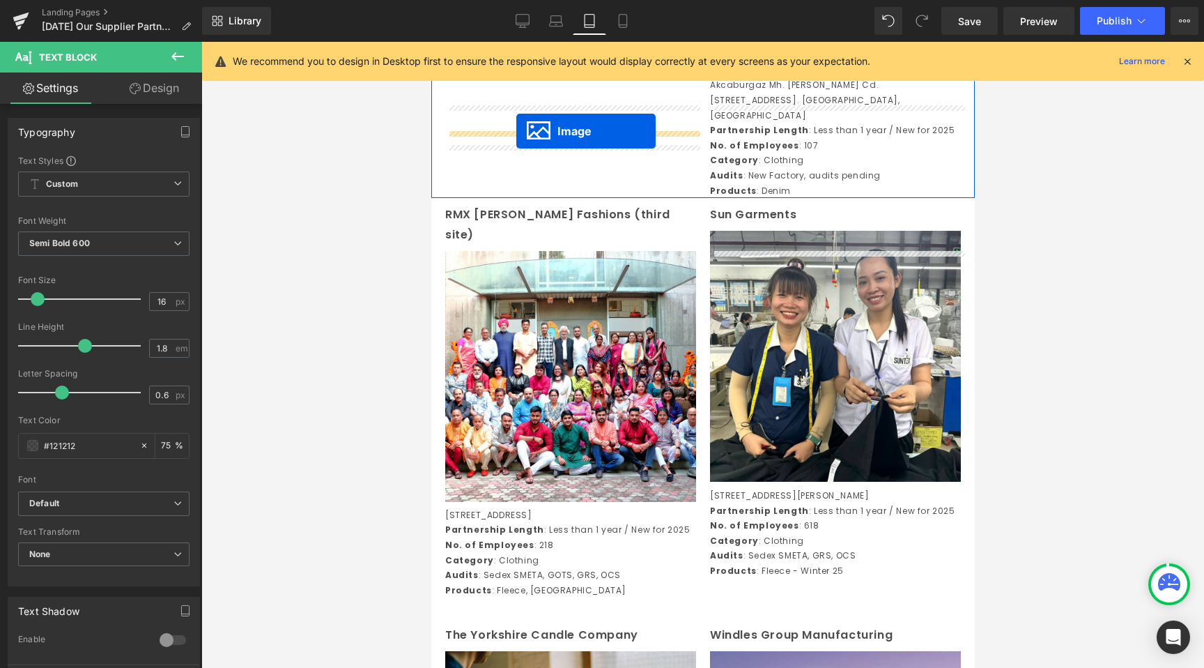
drag, startPoint x: 808, startPoint y: 229, endPoint x: 516, endPoint y: 131, distance: 308.1
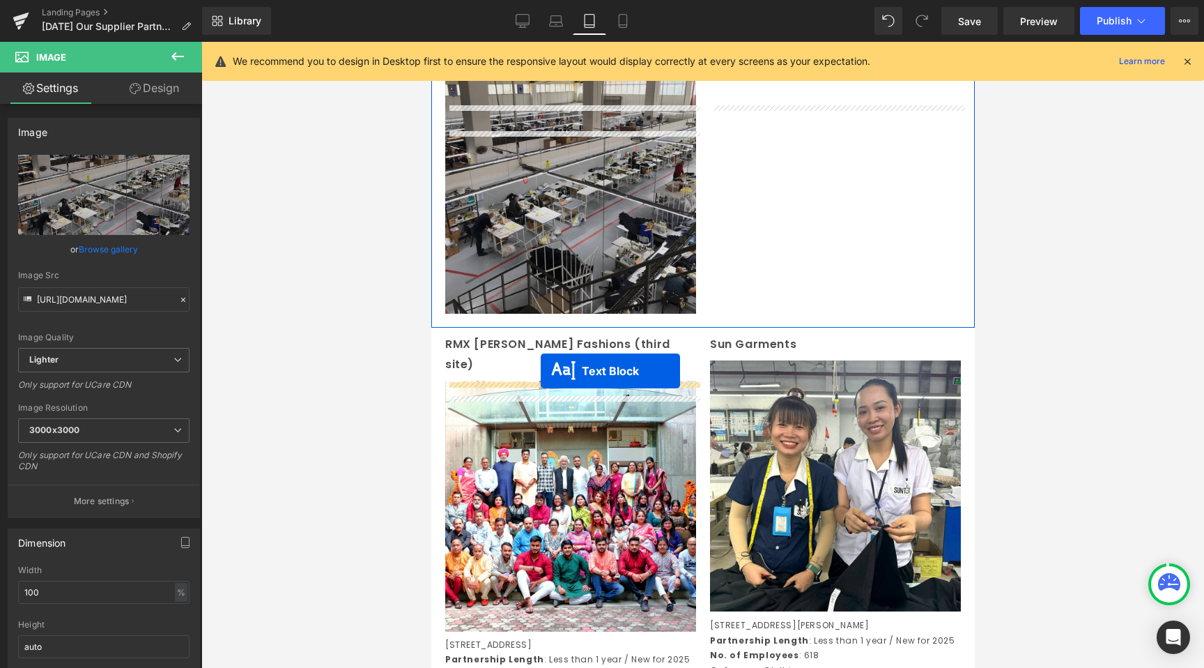
drag, startPoint x: 788, startPoint y: 175, endPoint x: 540, endPoint y: 371, distance: 315.6
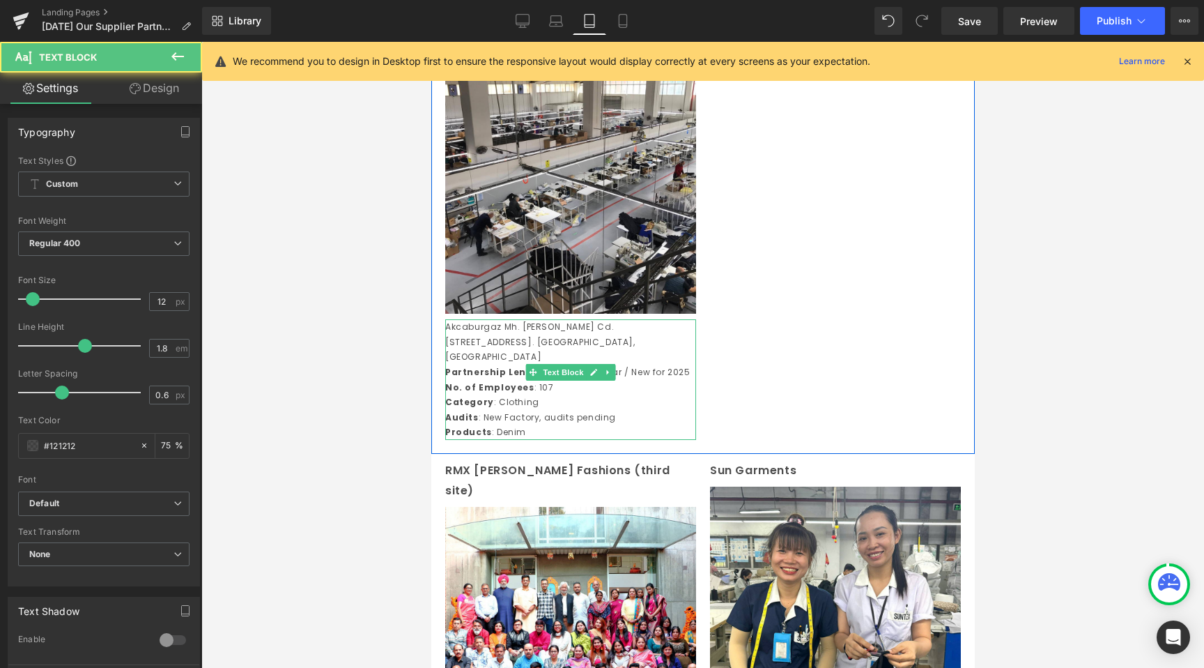
click at [553, 56] on span "Text Block" at bounding box center [562, 48] width 46 height 17
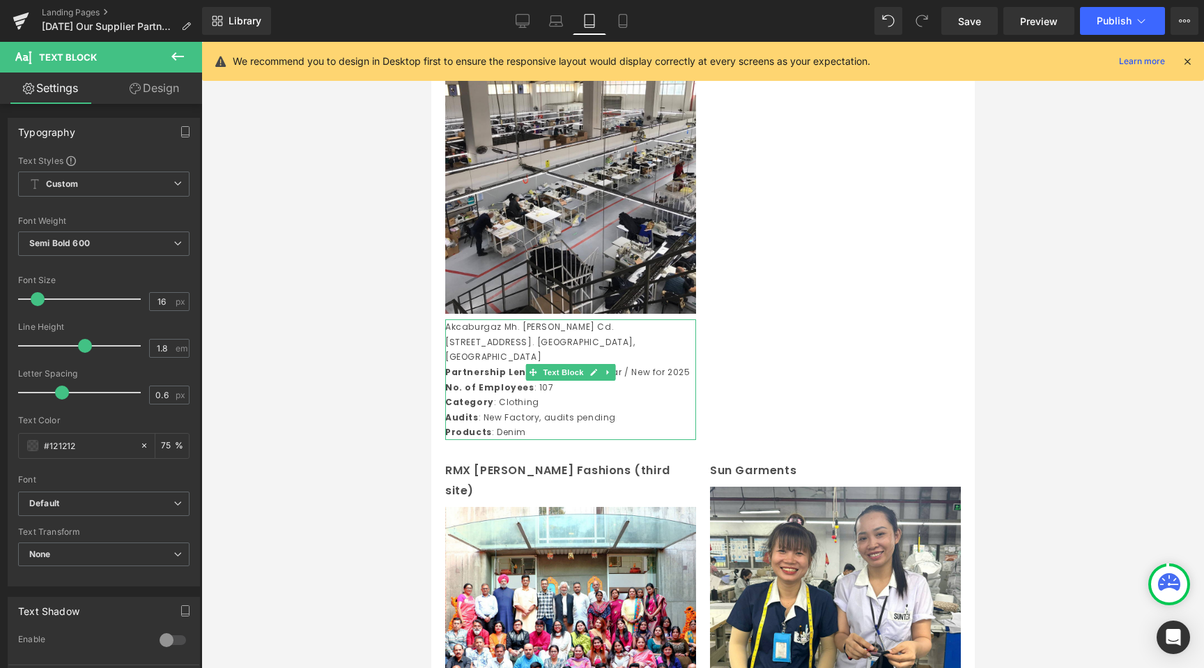
drag, startPoint x: 396, startPoint y: 189, endPoint x: 30, endPoint y: 176, distance: 366.1
click at [396, 189] on div at bounding box center [702, 355] width 1003 height 626
click at [289, 466] on div at bounding box center [702, 355] width 1003 height 626
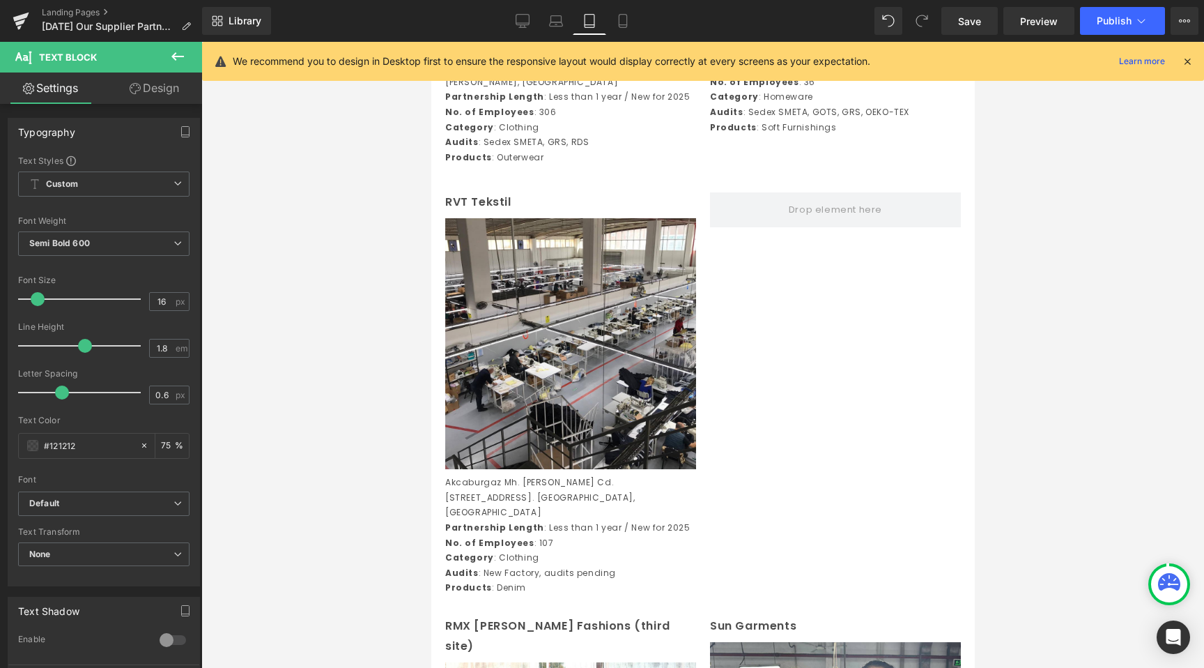
scroll to position [3529, 0]
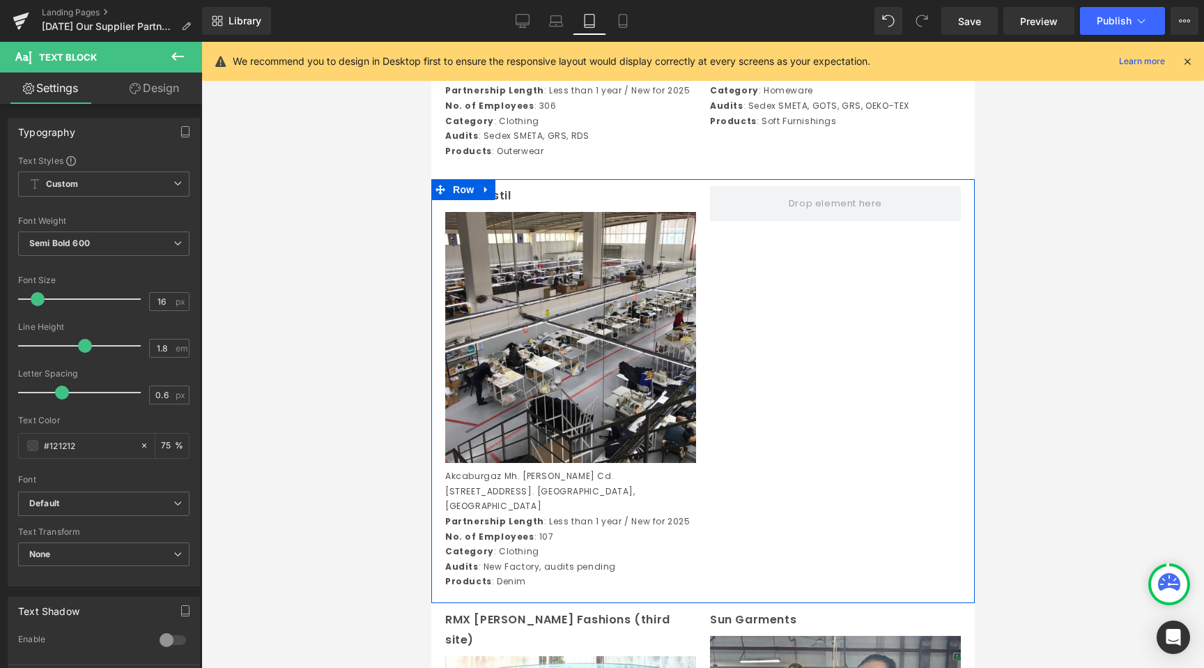
click at [491, 195] on icon at bounding box center [486, 190] width 10 height 10
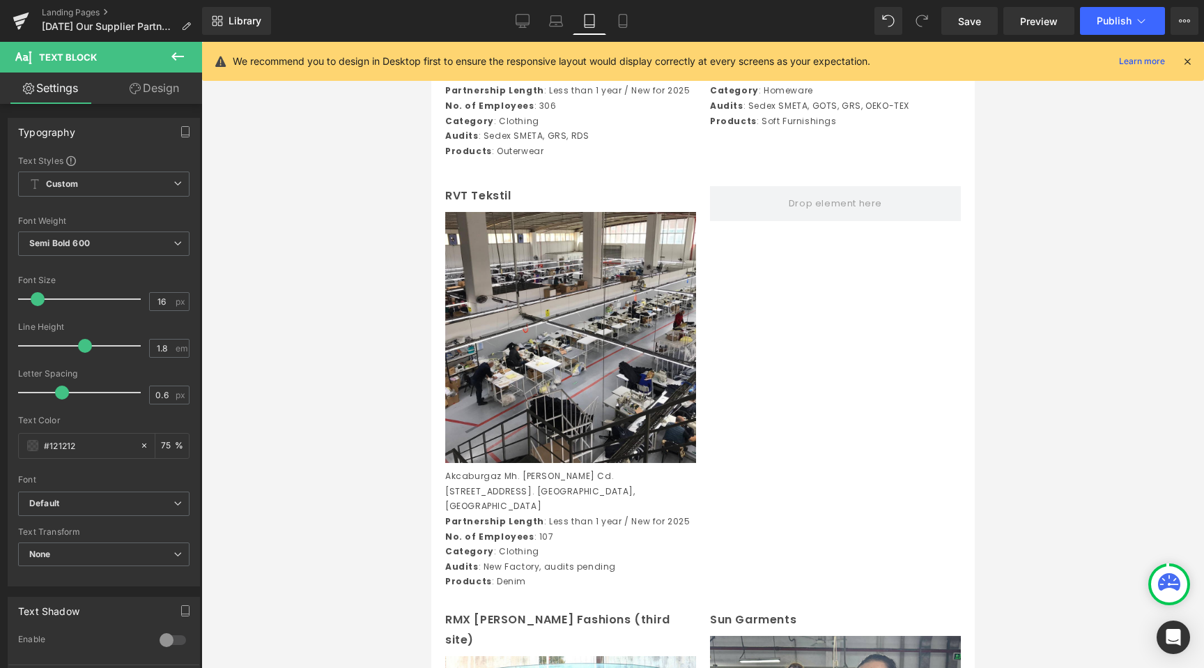
click at [333, 293] on div at bounding box center [702, 355] width 1003 height 626
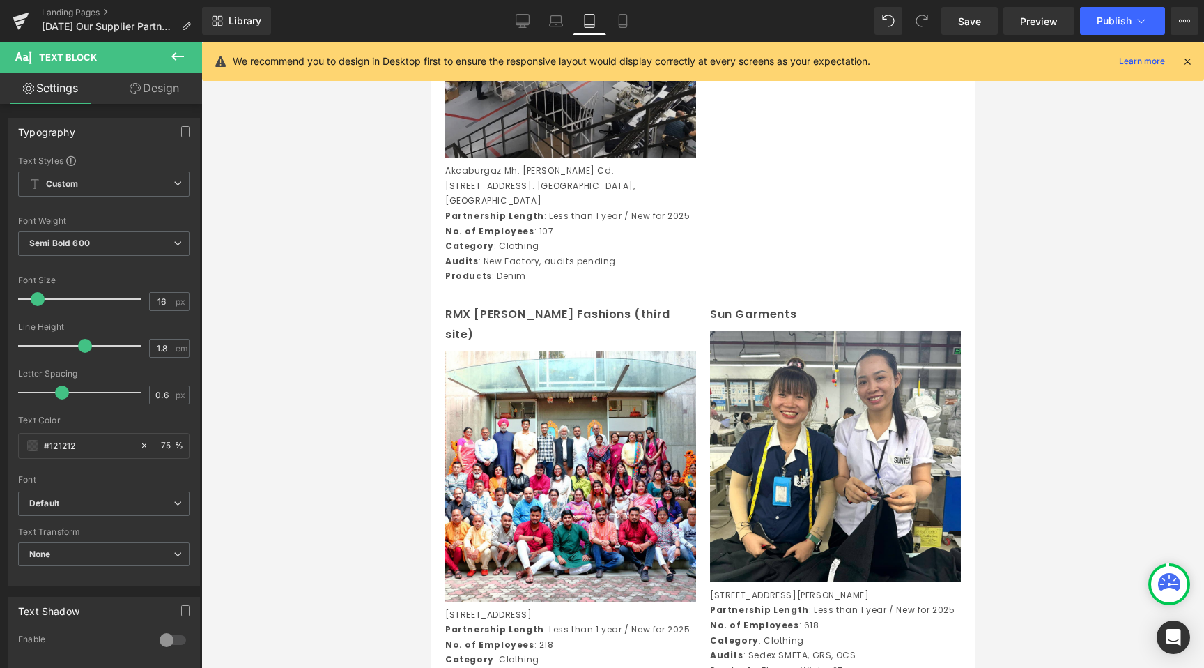
scroll to position [3597, 0]
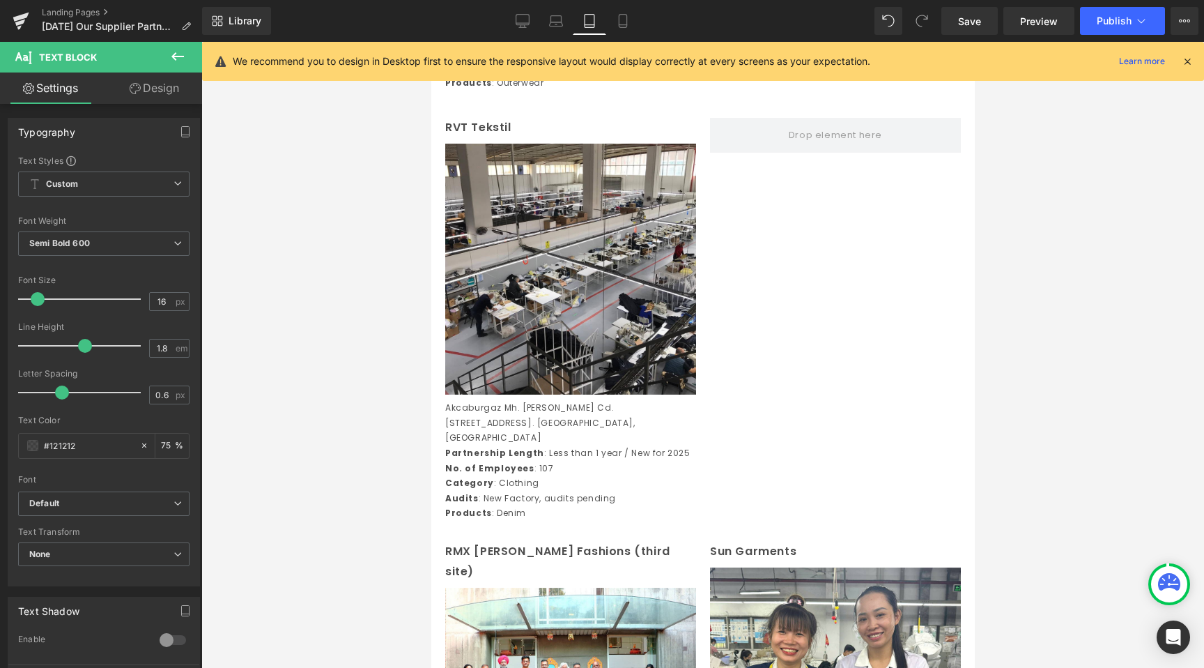
click at [282, 247] on div at bounding box center [702, 355] width 1003 height 626
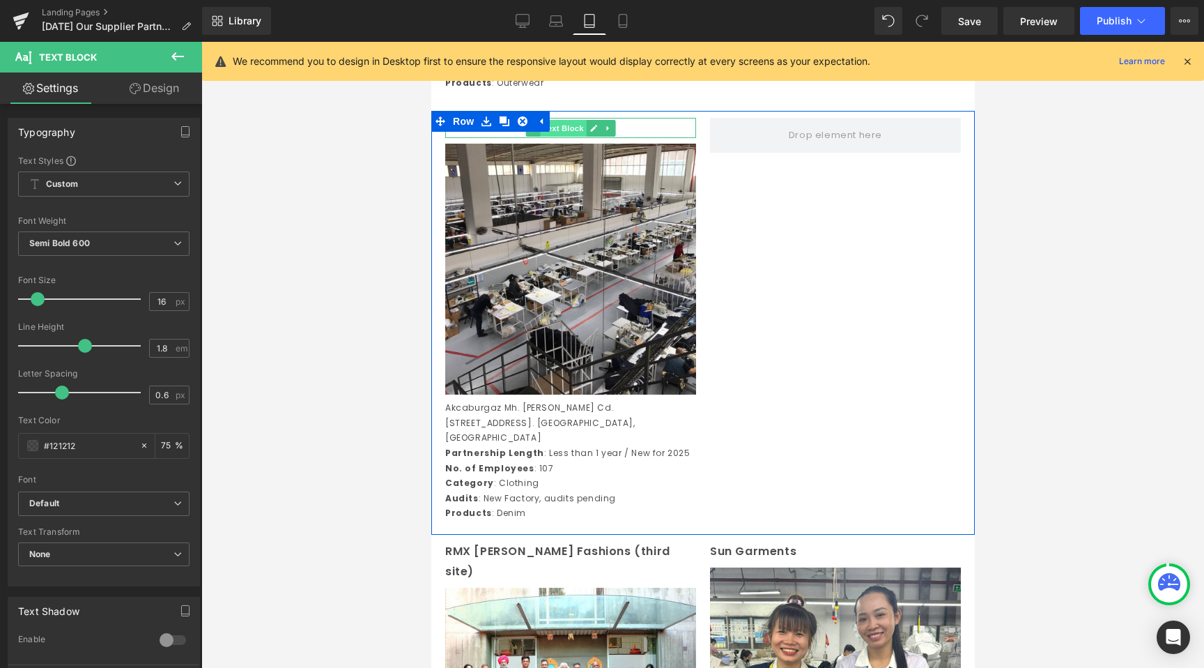
click at [577, 137] on span "Text Block" at bounding box center [562, 128] width 46 height 17
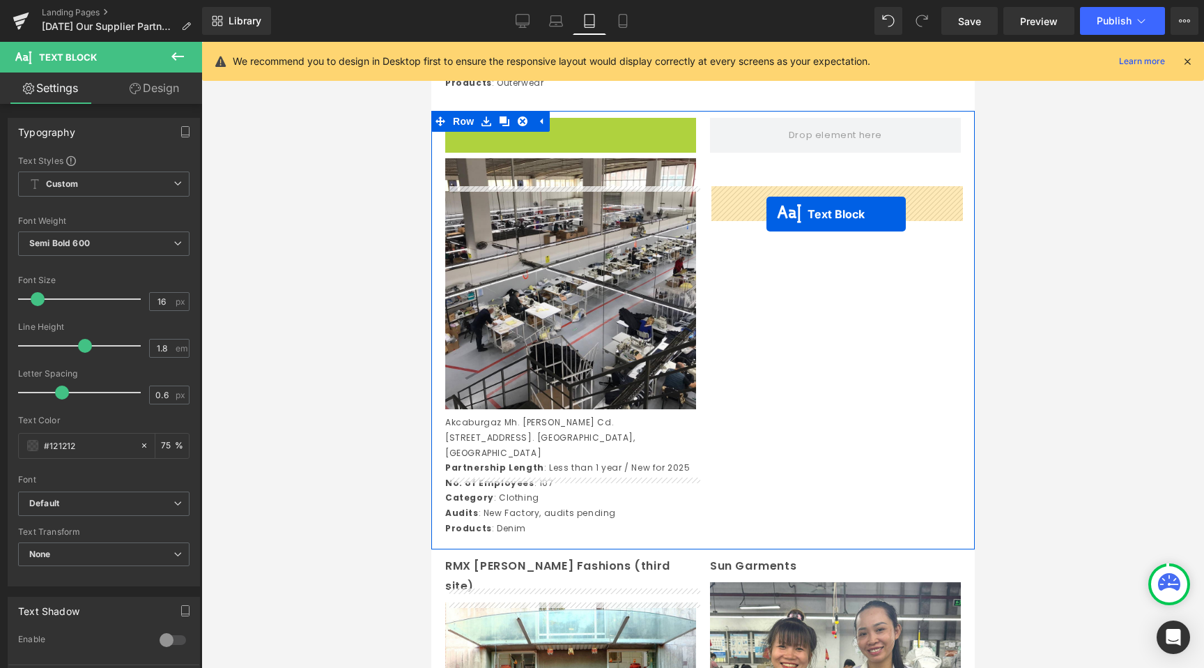
drag, startPoint x: 532, startPoint y: 203, endPoint x: 753, endPoint y: 217, distance: 221.4
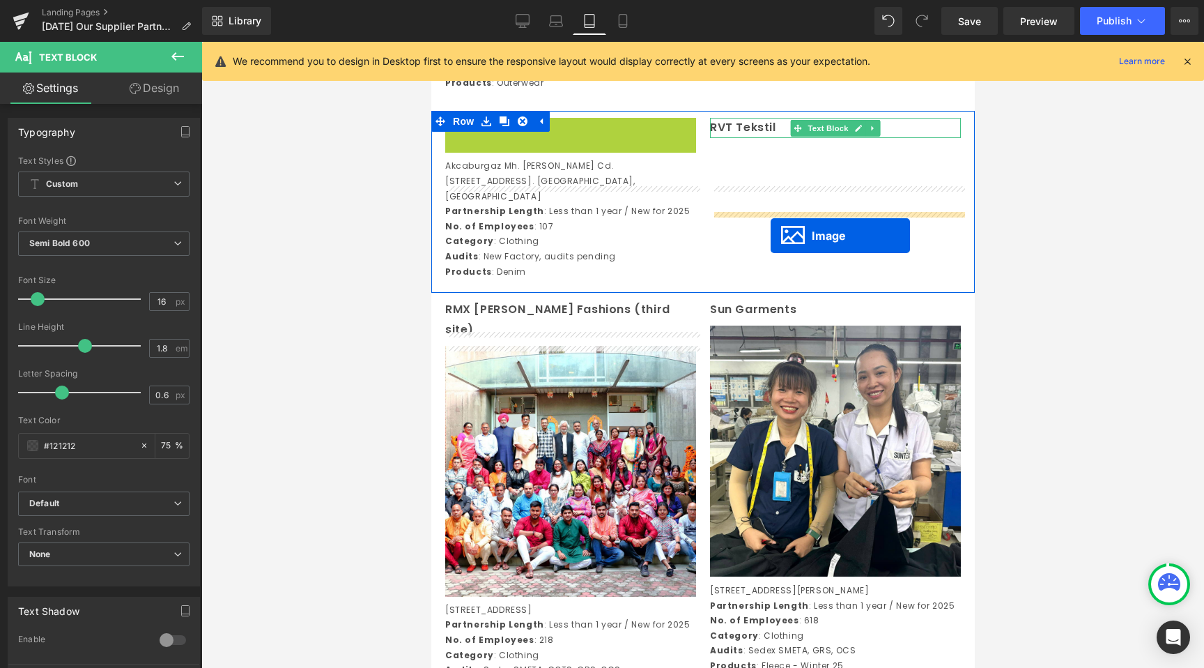
drag, startPoint x: 556, startPoint y: 309, endPoint x: 770, endPoint y: 236, distance: 226.8
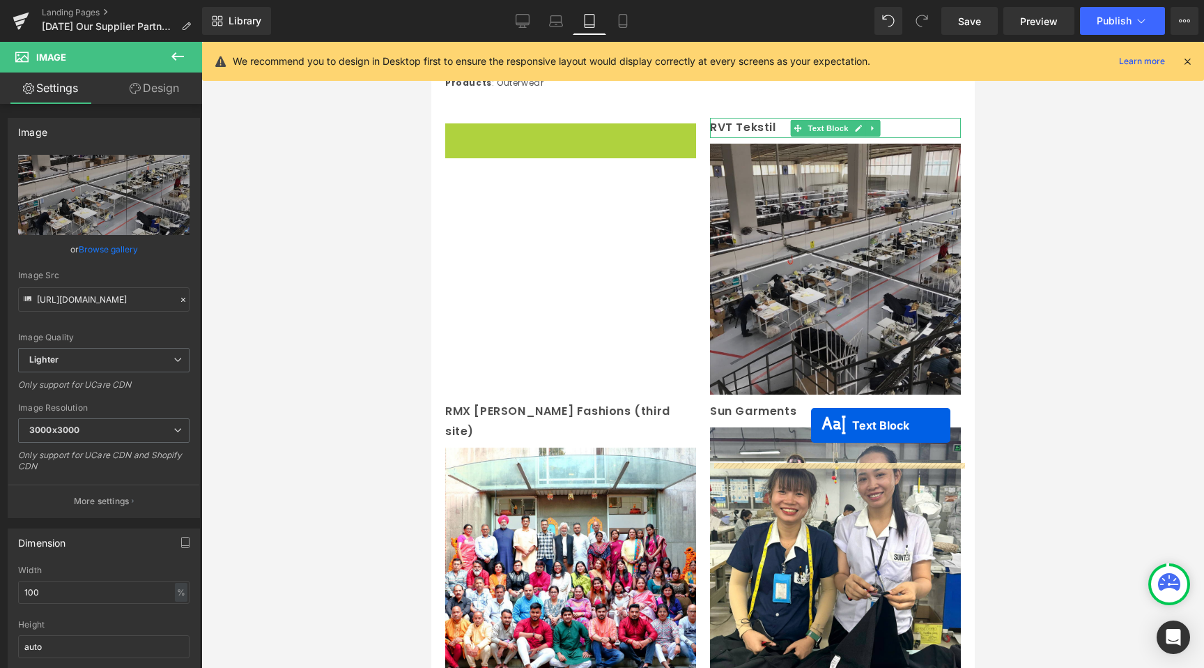
drag, startPoint x: 537, startPoint y: 243, endPoint x: 811, endPoint y: 439, distance: 336.7
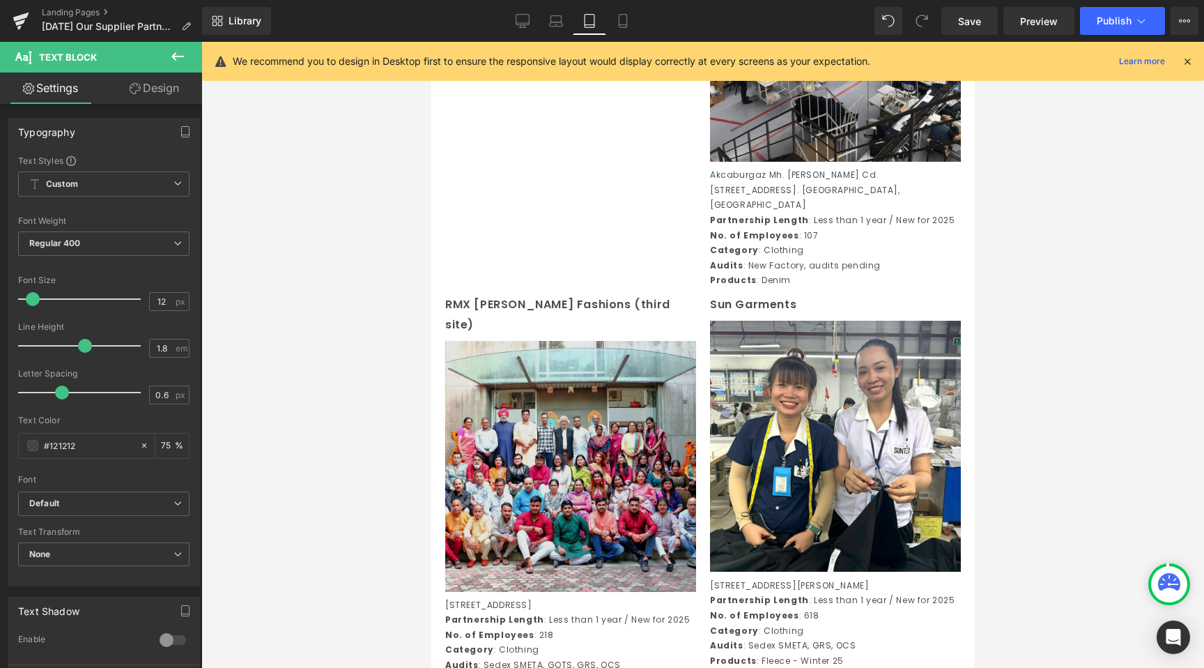
scroll to position [3714, 0]
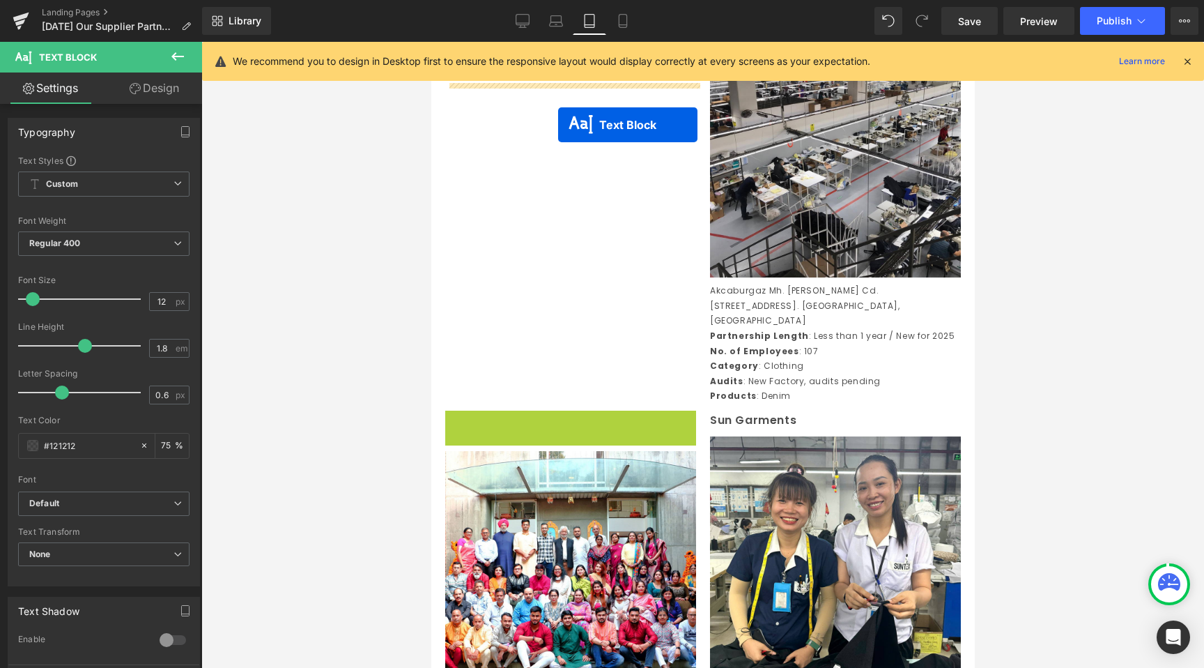
drag, startPoint x: 530, startPoint y: 472, endPoint x: 558, endPoint y: 128, distance: 345.4
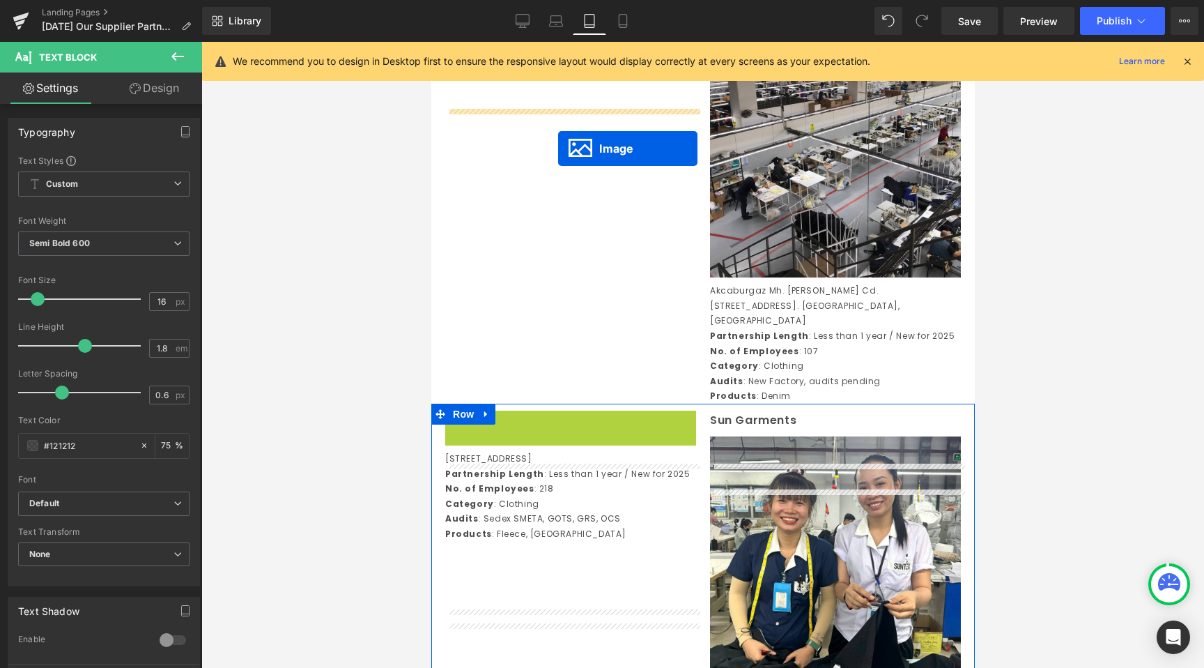
drag, startPoint x: 544, startPoint y: 577, endPoint x: 558, endPoint y: 144, distance: 433.8
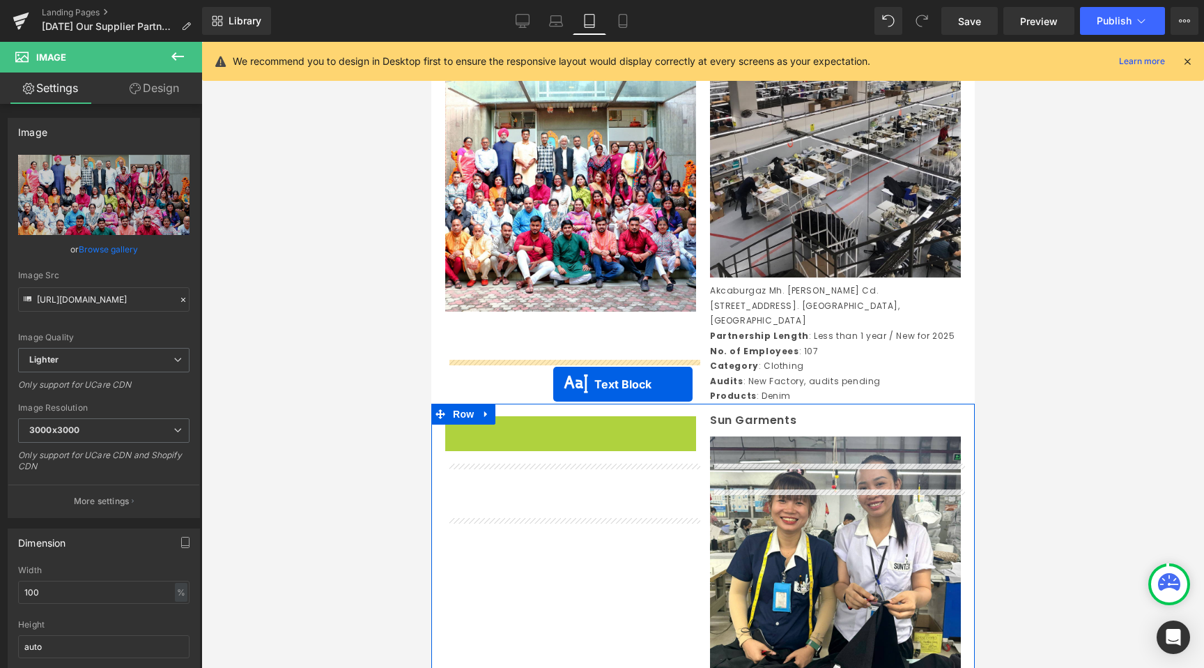
drag, startPoint x: 535, startPoint y: 520, endPoint x: 553, endPoint y: 384, distance: 137.0
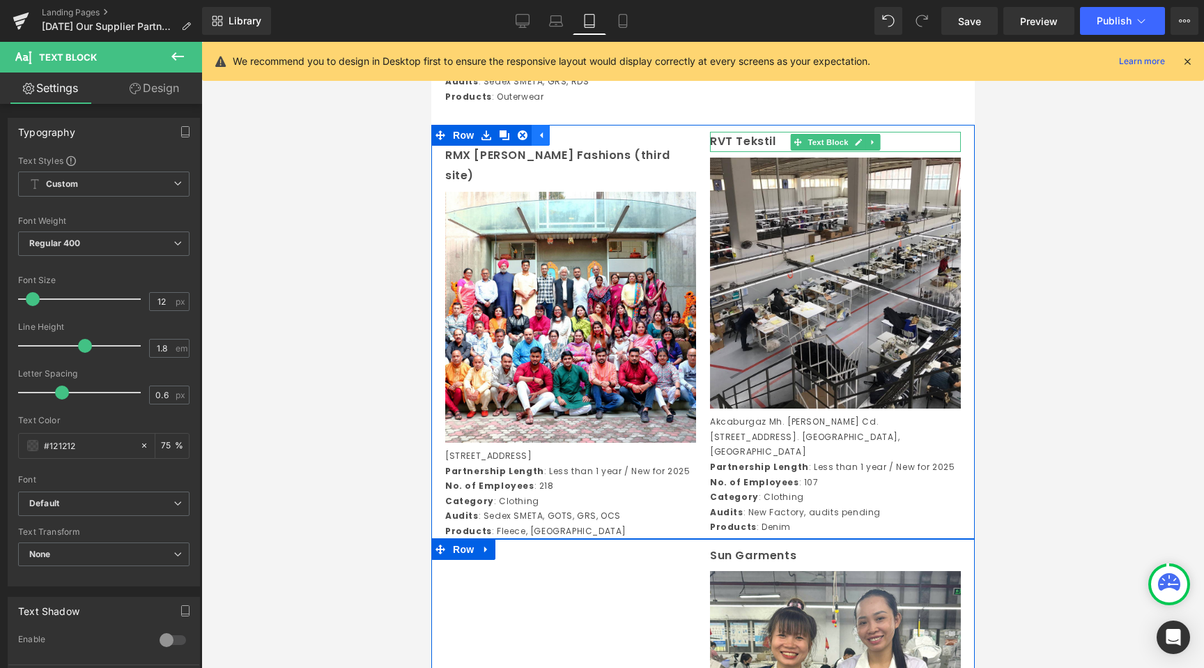
scroll to position [3582, 0]
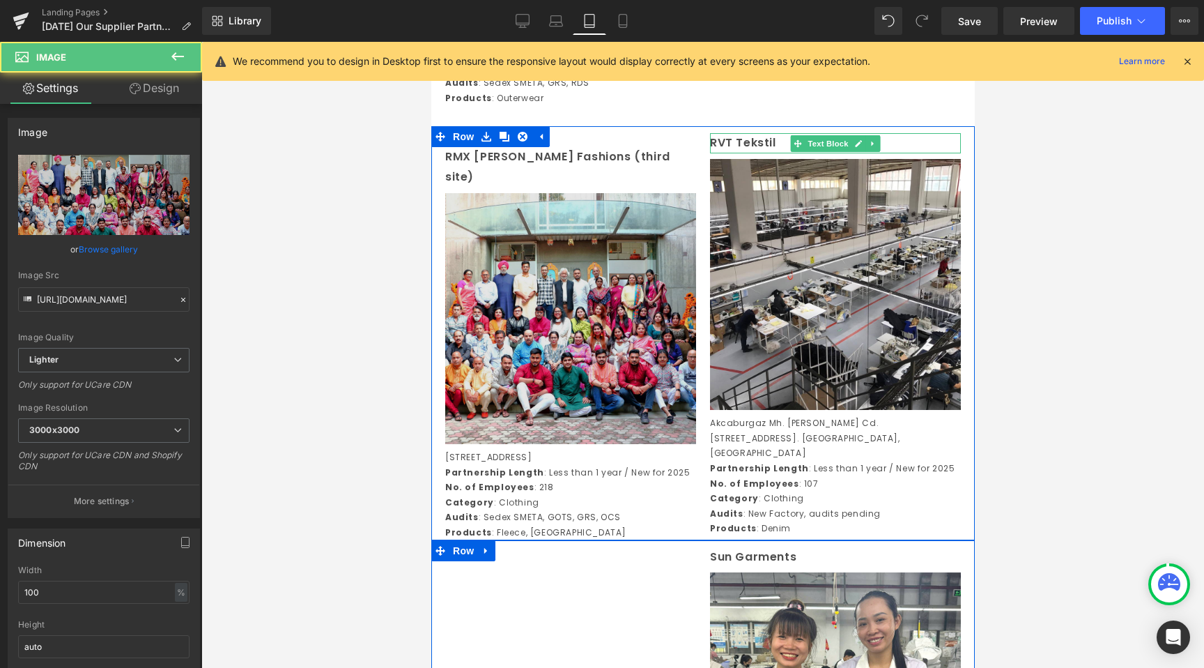
click at [482, 250] on img at bounding box center [570, 318] width 251 height 251
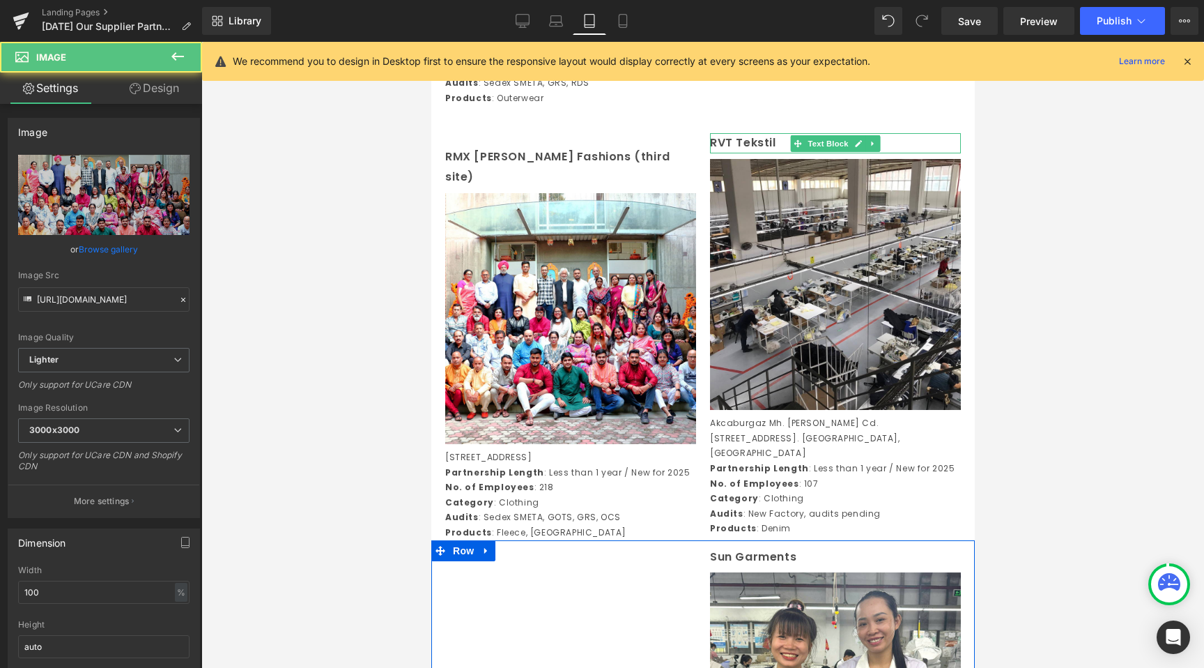
click at [330, 232] on div at bounding box center [702, 355] width 1003 height 626
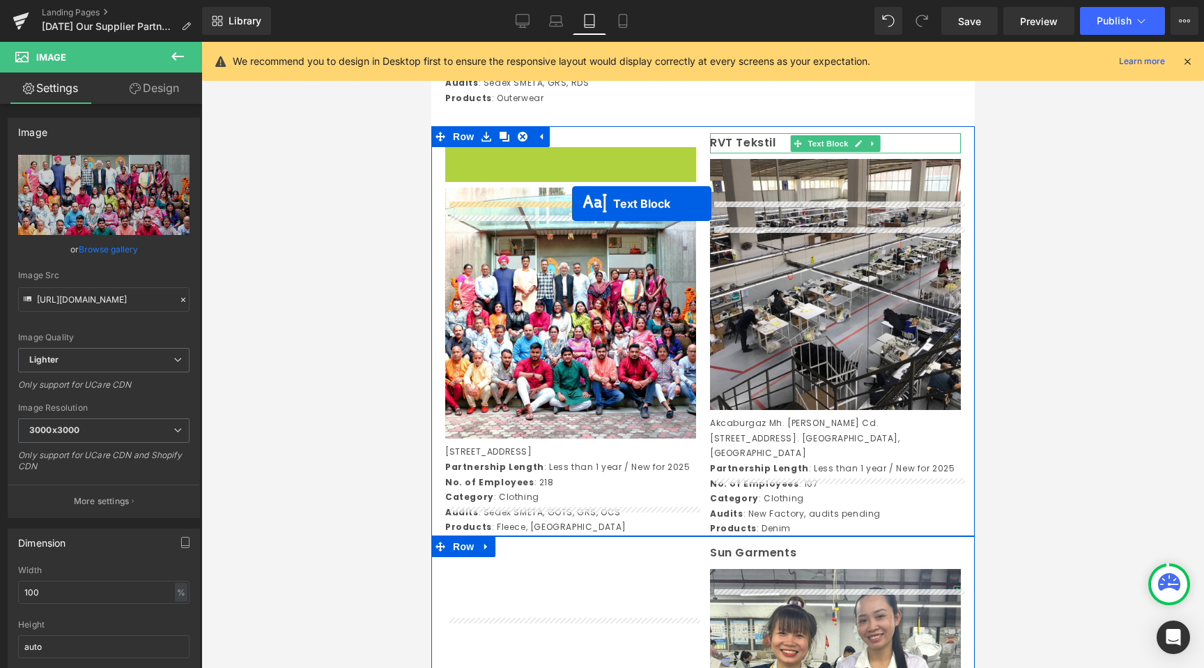
drag, startPoint x: 531, startPoint y: 228, endPoint x: 574, endPoint y: 204, distance: 48.7
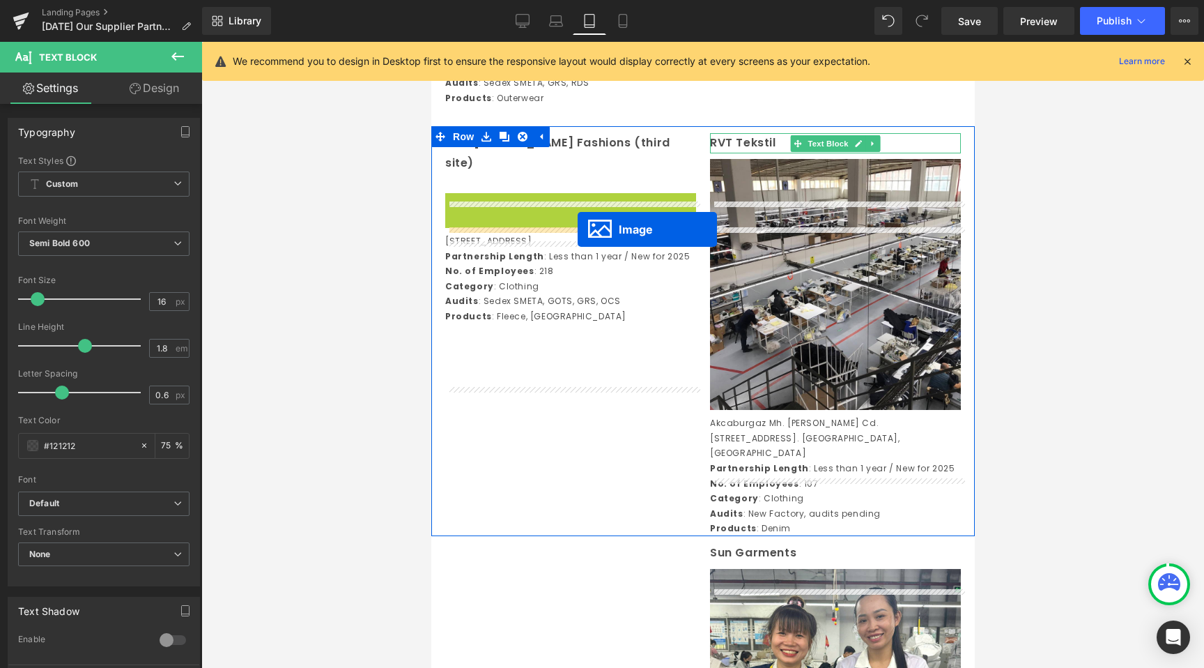
drag, startPoint x: 546, startPoint y: 363, endPoint x: 577, endPoint y: 229, distance: 138.1
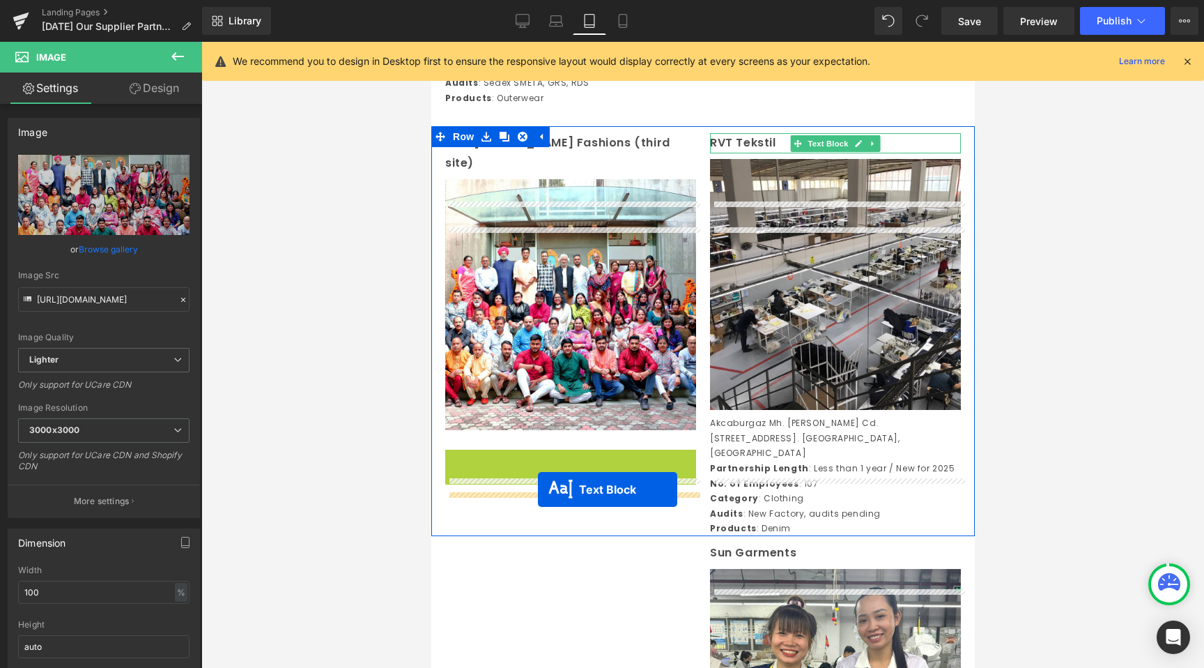
drag, startPoint x: 535, startPoint y: 549, endPoint x: 537, endPoint y: 489, distance: 59.3
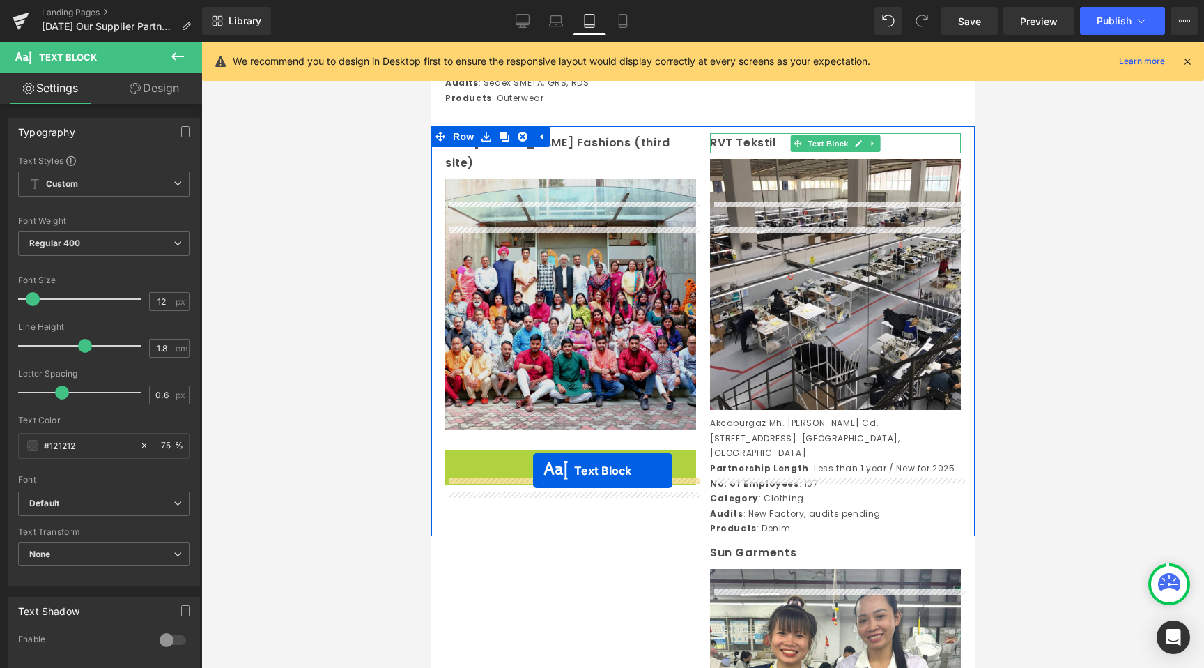
drag, startPoint x: 531, startPoint y: 549, endPoint x: 533, endPoint y: 470, distance: 78.1
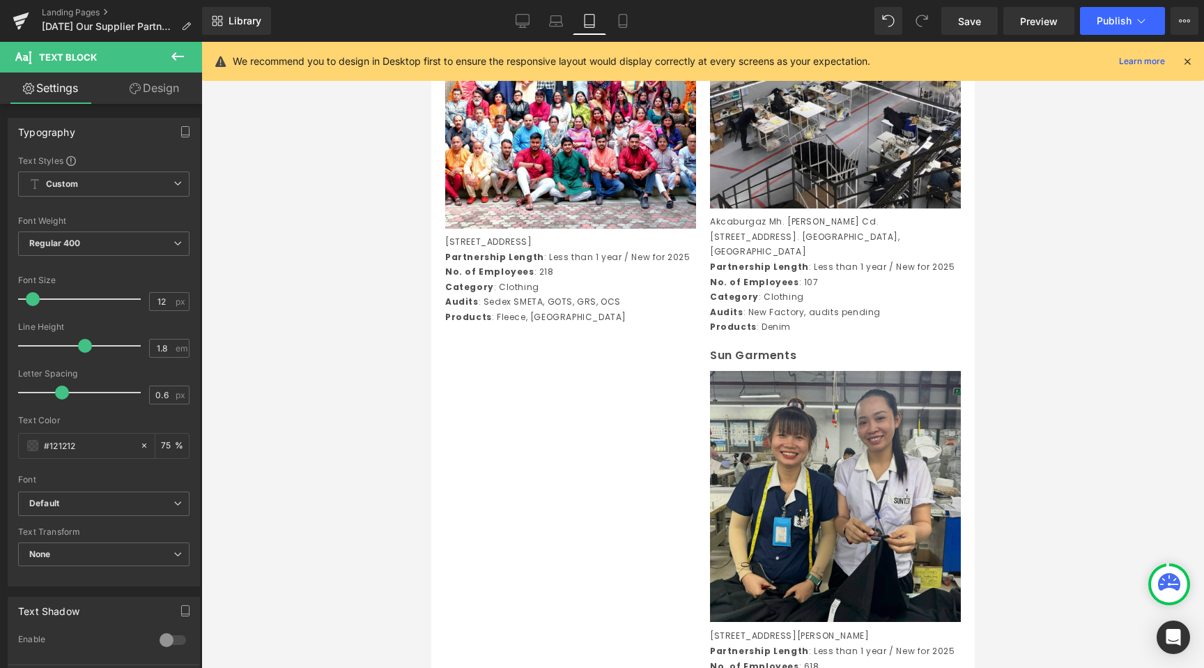
scroll to position [4017, 0]
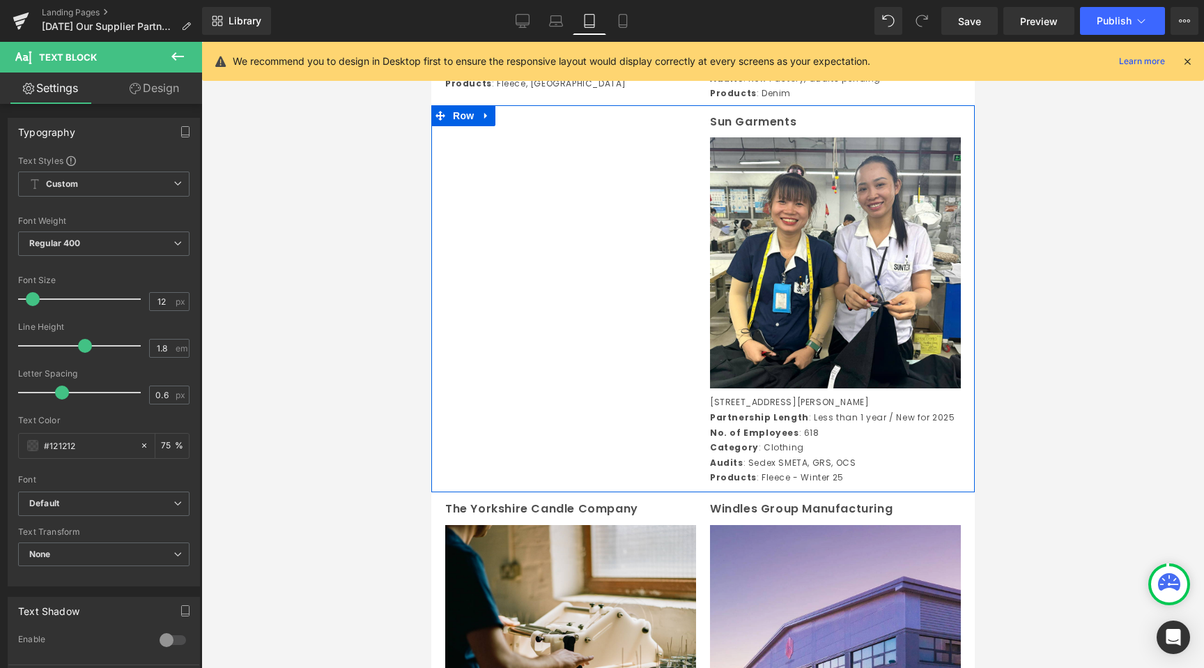
click at [524, 414] on div "Separator Sun Garments Text Block Image [STREET_ADDRESS][PERSON_NAME] Partnersh…" at bounding box center [703, 298] width 544 height 387
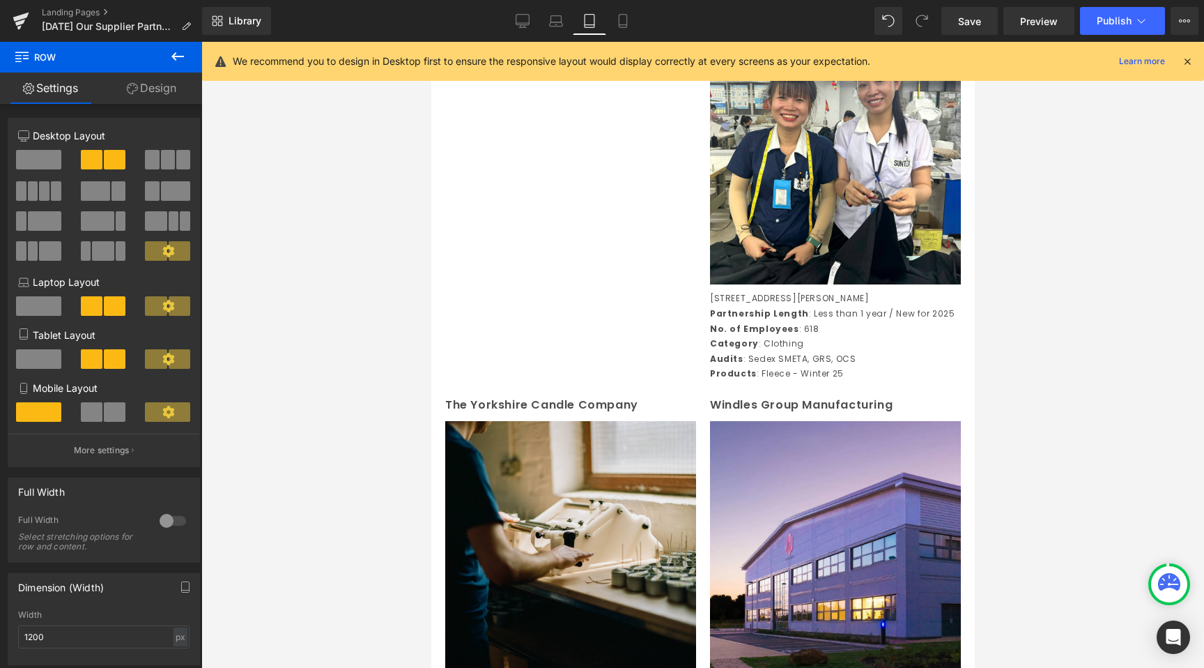
scroll to position [4020, 0]
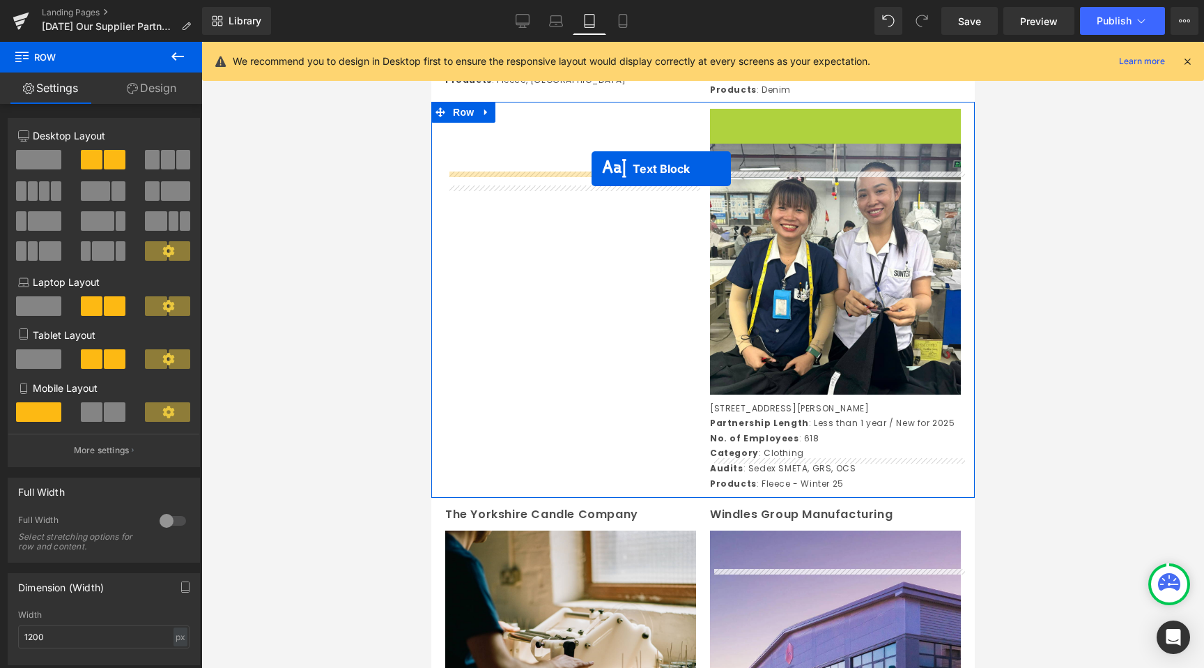
drag, startPoint x: 798, startPoint y: 187, endPoint x: 591, endPoint y: 169, distance: 207.8
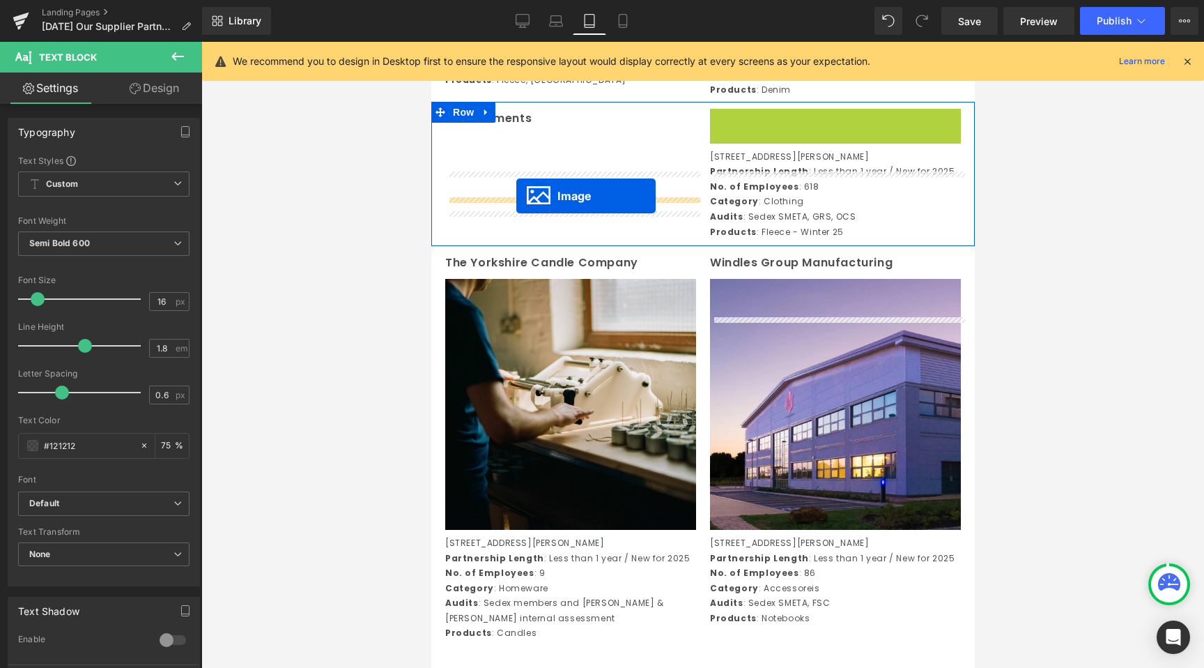
drag, startPoint x: 815, startPoint y: 298, endPoint x: 516, endPoint y: 196, distance: 316.1
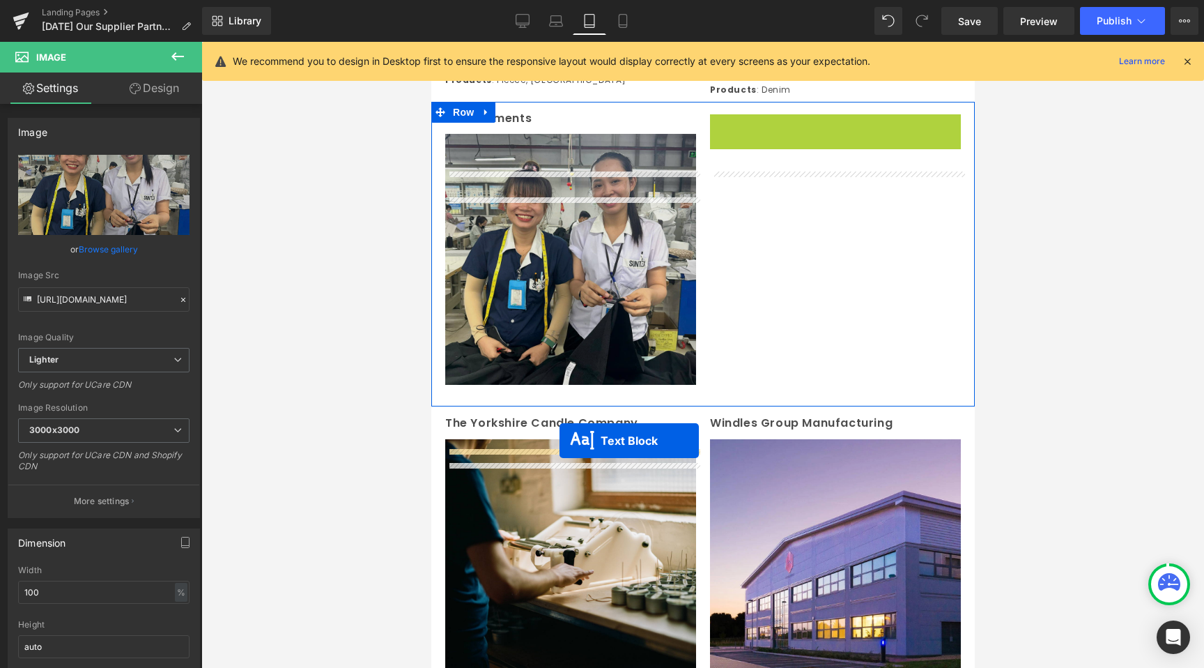
drag, startPoint x: 798, startPoint y: 234, endPoint x: 559, endPoint y: 441, distance: 315.8
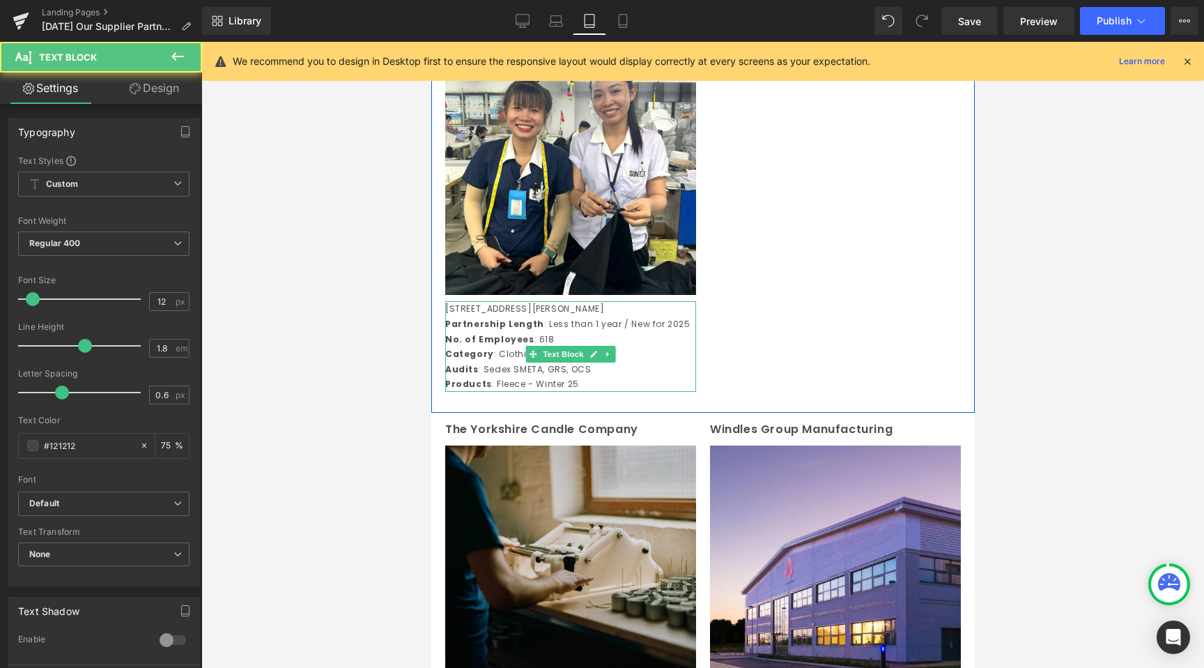
scroll to position [4368, 0]
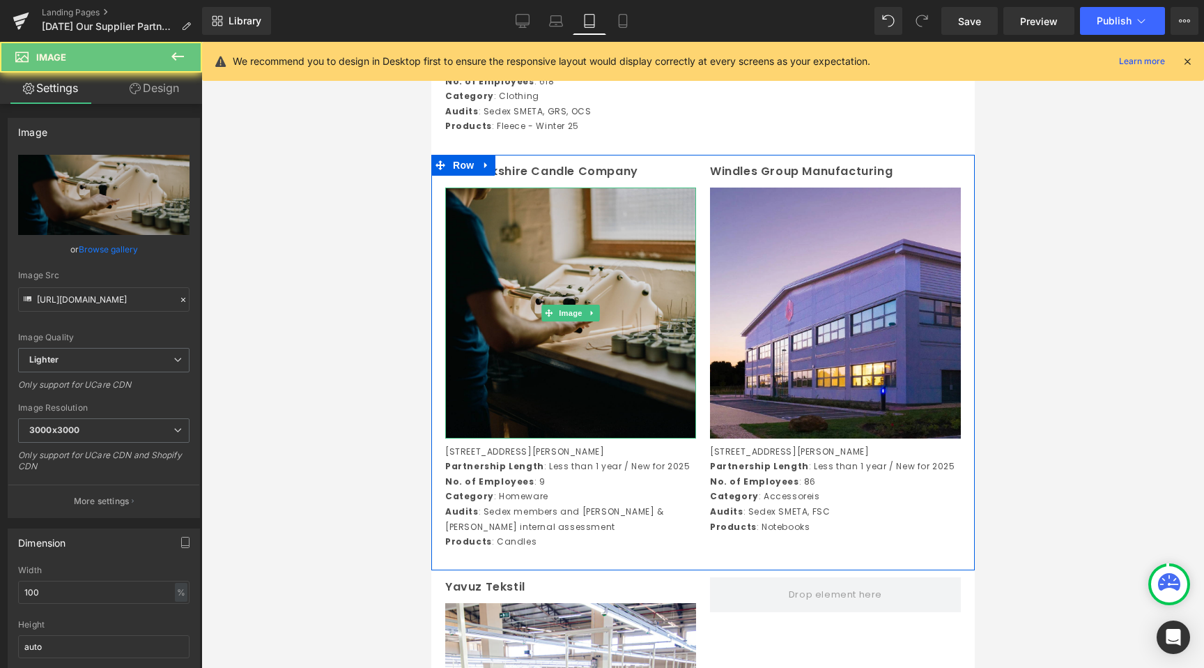
click at [551, 376] on img at bounding box center [570, 312] width 251 height 251
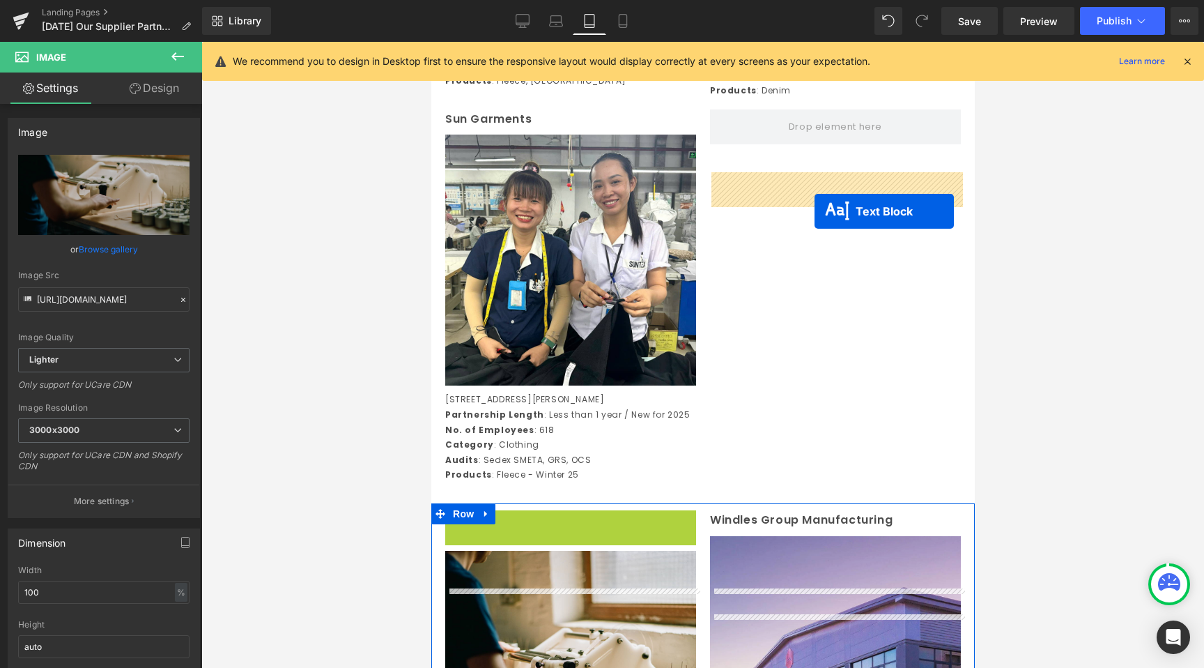
drag, startPoint x: 535, startPoint y: 249, endPoint x: 812, endPoint y: 211, distance: 279.3
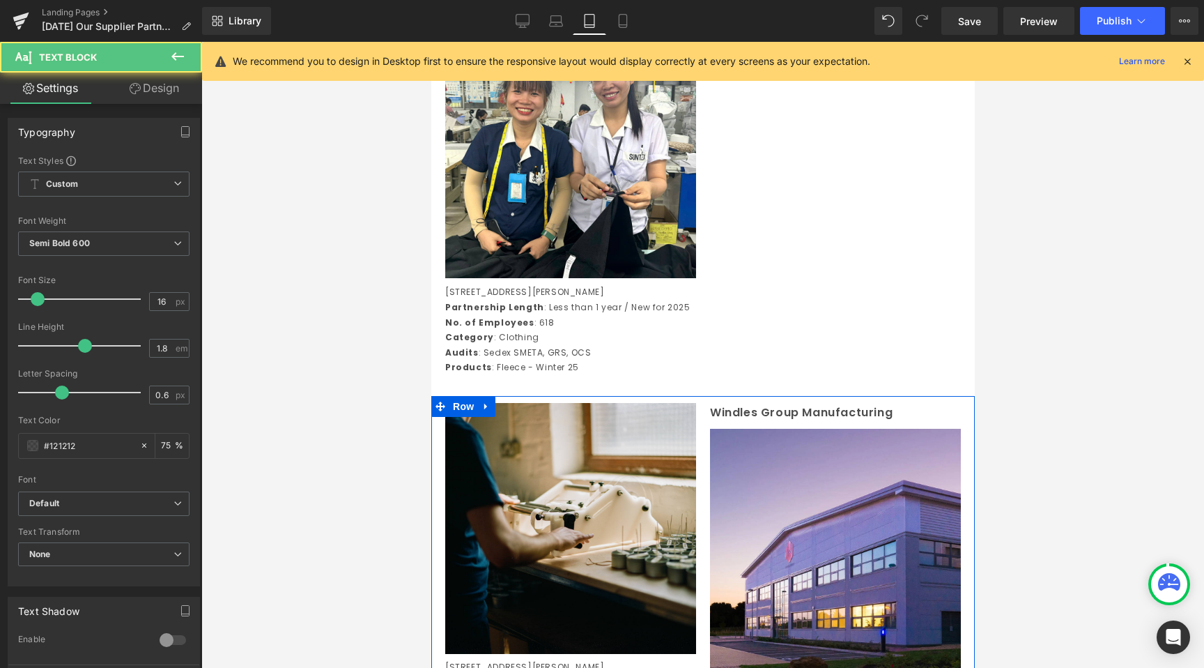
scroll to position [4128, 0]
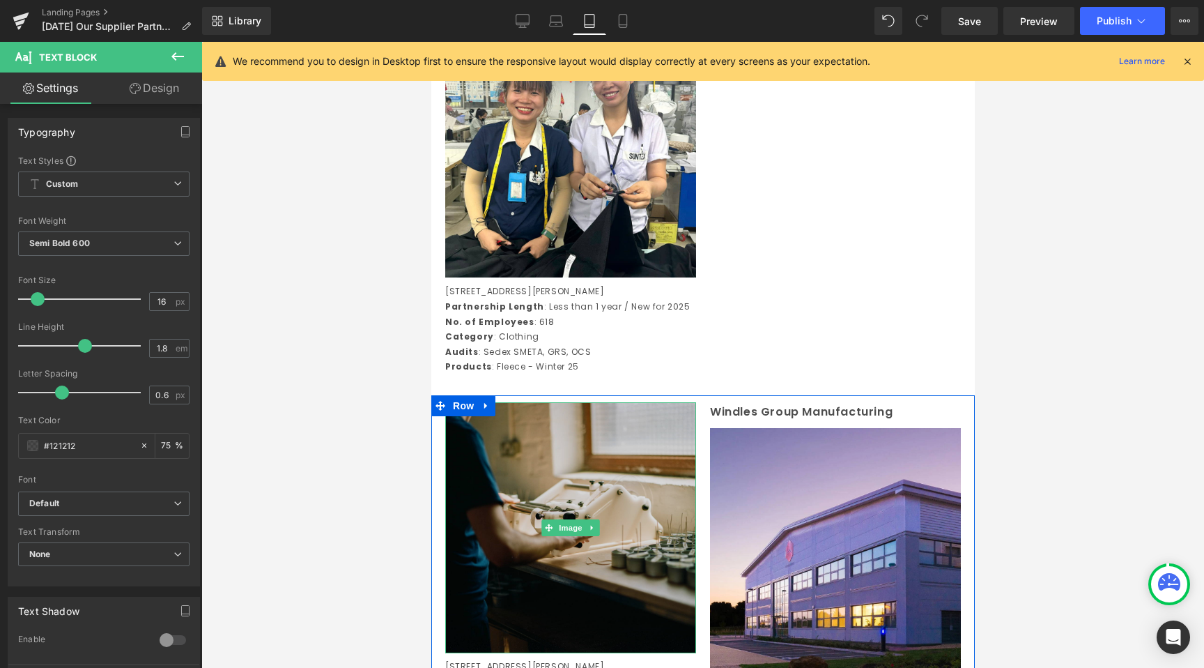
click at [551, 611] on div "Image" at bounding box center [570, 527] width 251 height 251
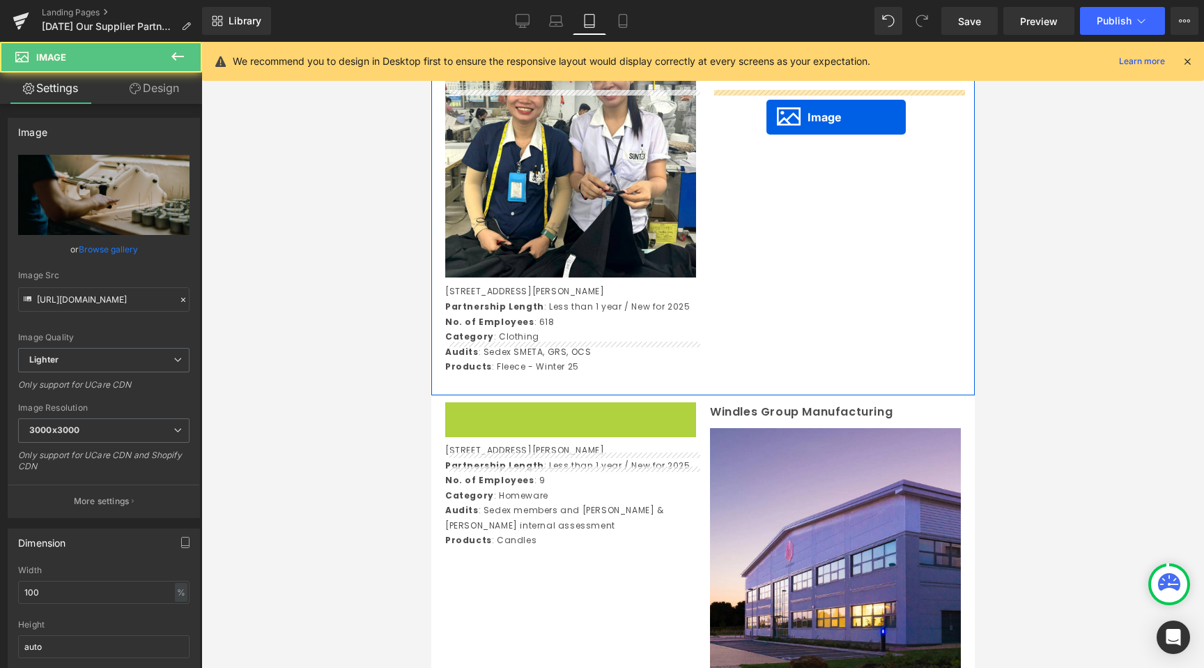
drag, startPoint x: 592, startPoint y: 530, endPoint x: 767, endPoint y: 117, distance: 447.9
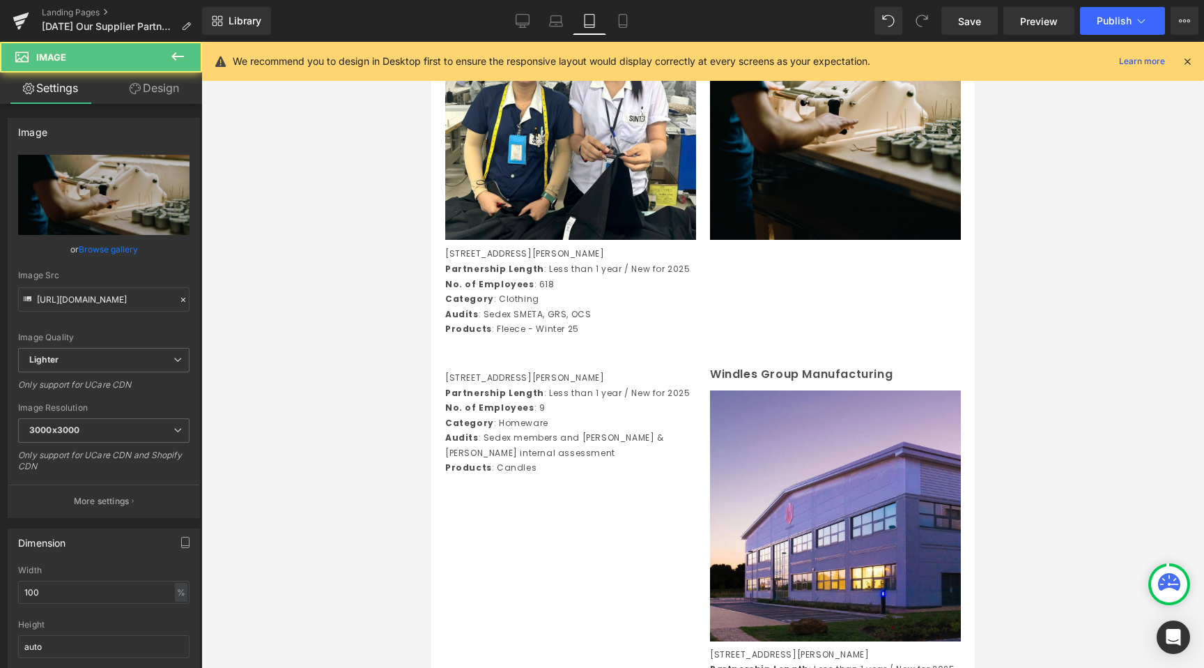
scroll to position [4218, 0]
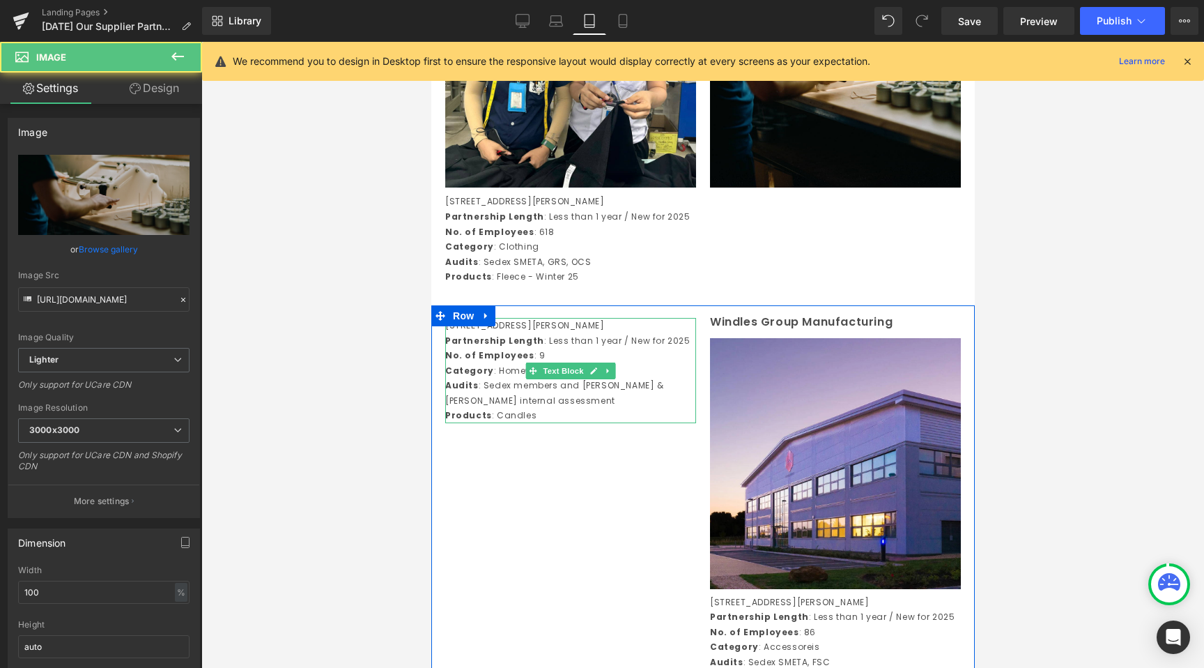
click at [528, 423] on div "Unit E, [PERSON_NAME][GEOGRAPHIC_DATA], [GEOGRAPHIC_DATA], S20 3FE, UK Partners…" at bounding box center [570, 370] width 251 height 105
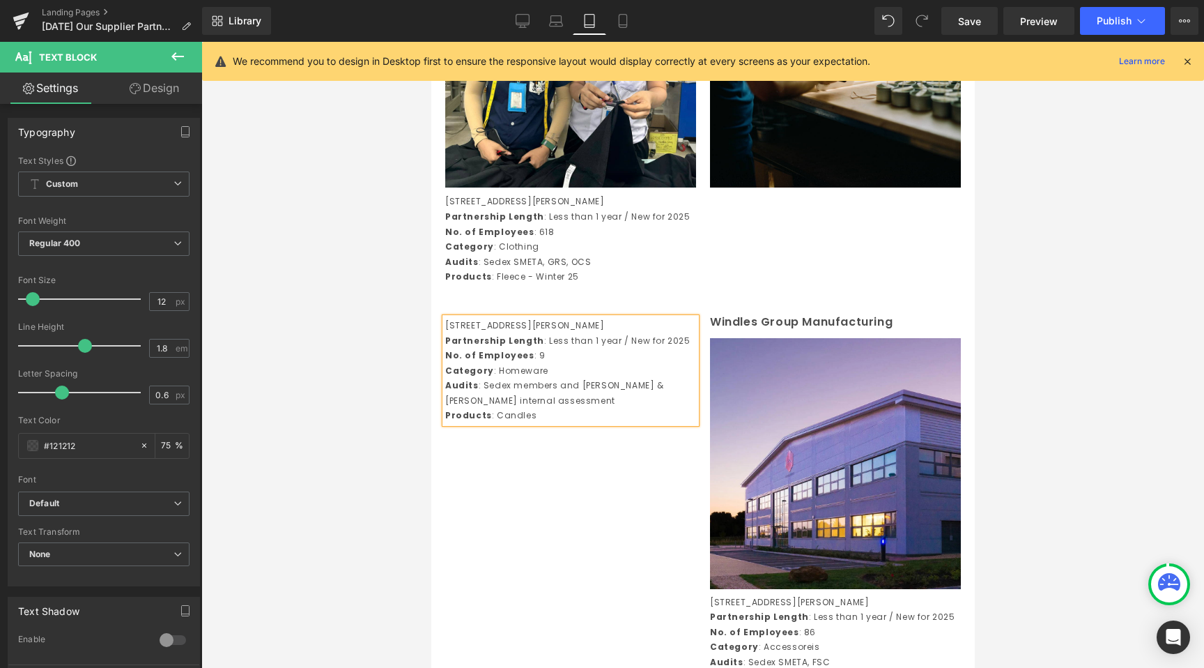
click at [378, 456] on div at bounding box center [702, 355] width 1003 height 626
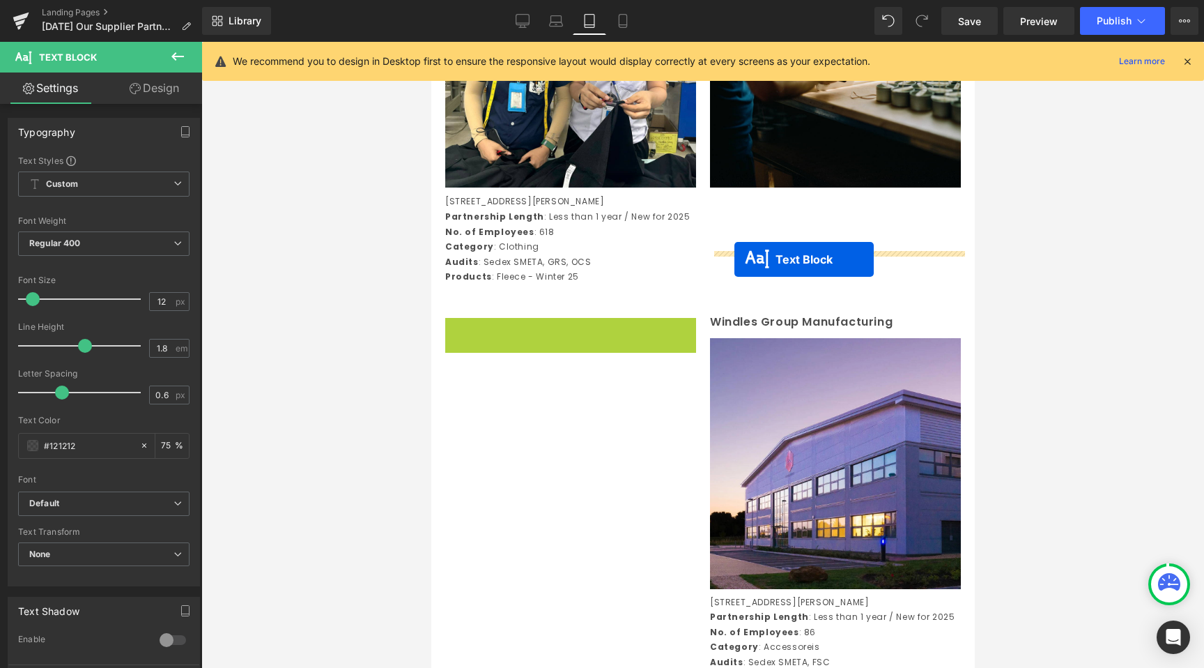
drag, startPoint x: 533, startPoint y: 448, endPoint x: 734, endPoint y: 259, distance: 276.1
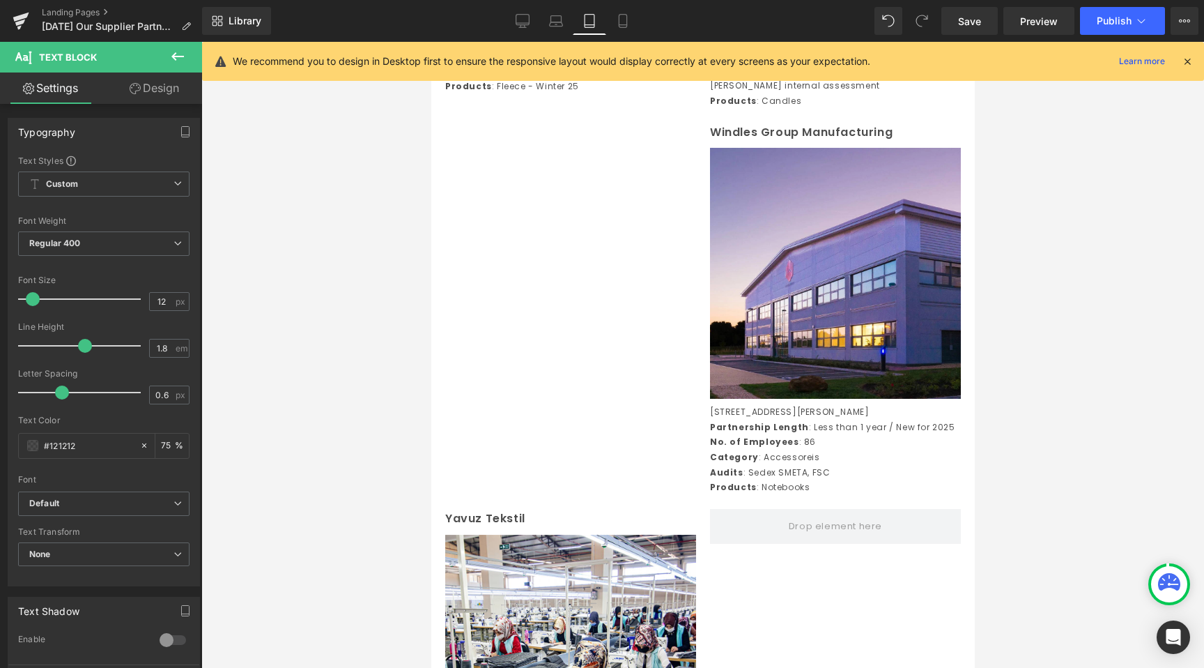
scroll to position [4405, 0]
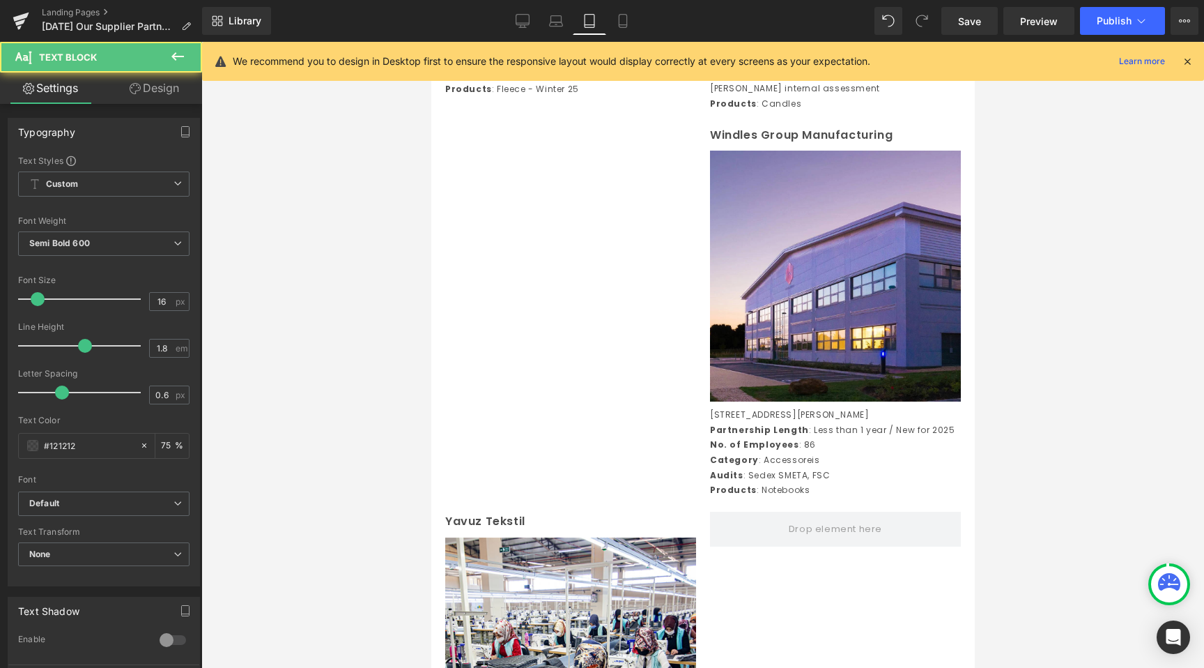
click at [807, 146] on div "Windles Group Manufacturing Text Block" at bounding box center [835, 135] width 251 height 20
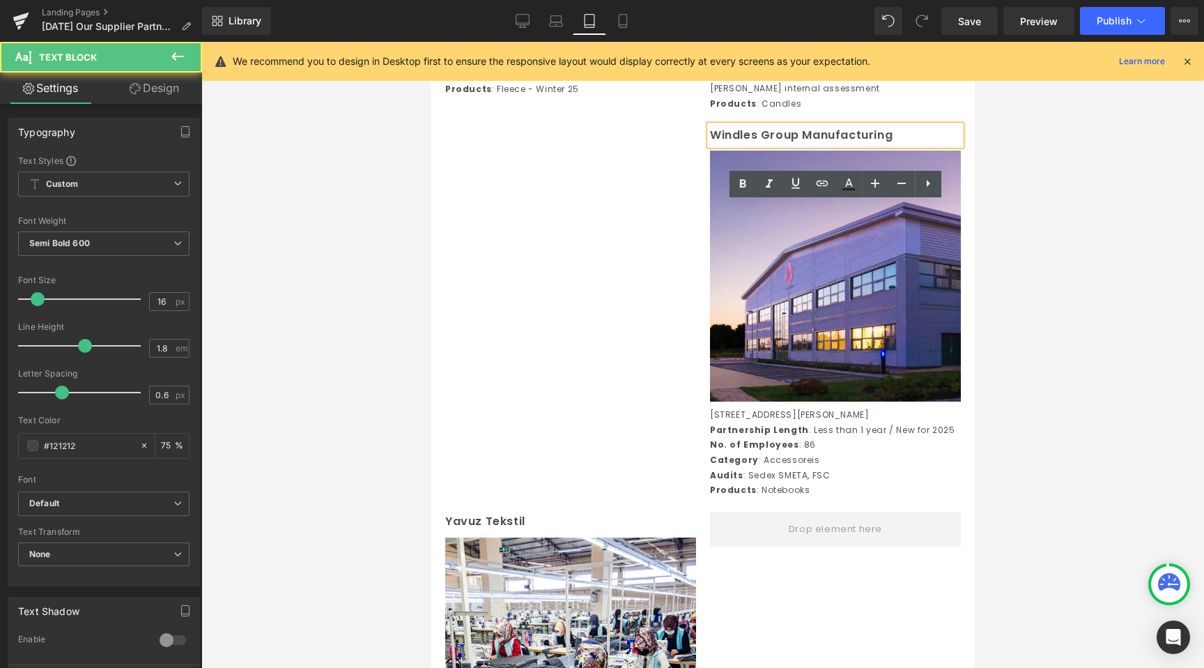
click at [567, 141] on span "Separator" at bounding box center [570, 132] width 43 height 17
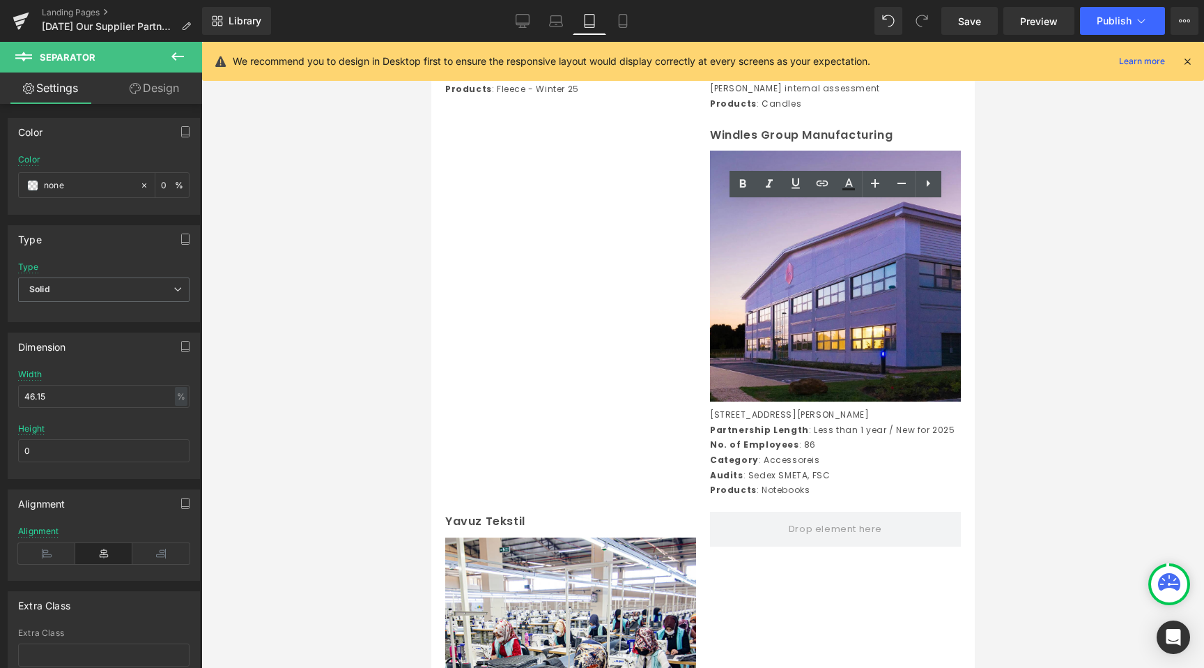
click at [1068, 266] on div at bounding box center [702, 355] width 1003 height 626
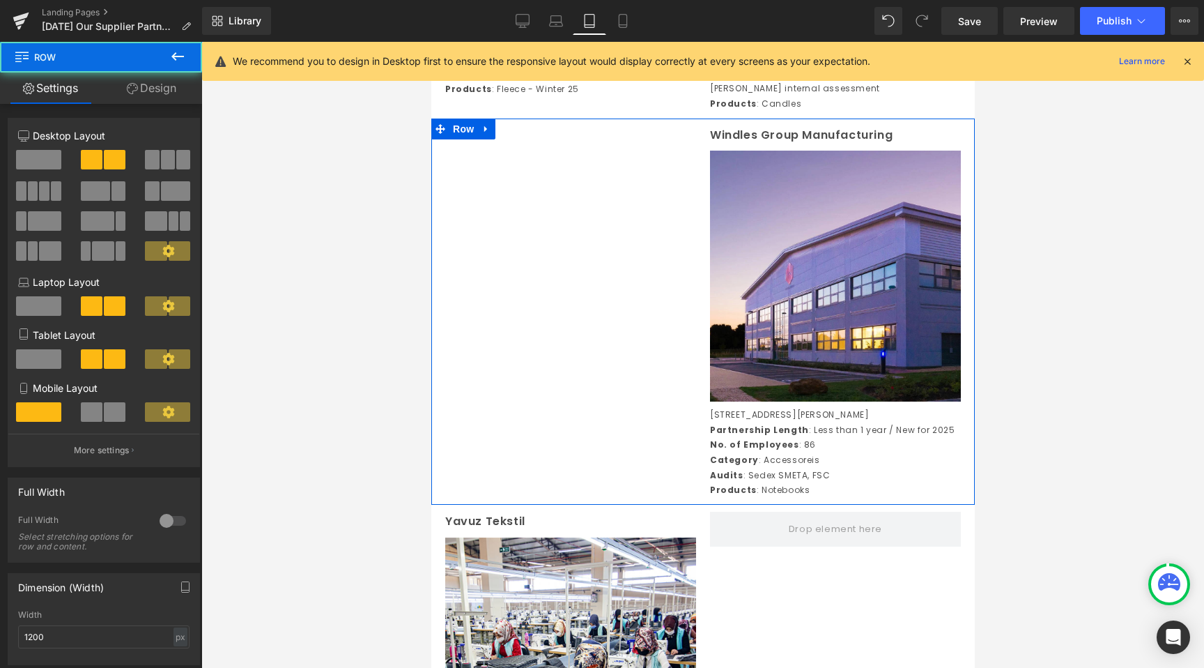
click at [594, 217] on div "Separator Windles Group Manufacturing Text Block Image Peoples House, [STREET_A…" at bounding box center [703, 311] width 544 height 386
drag, startPoint x: 523, startPoint y: 224, endPoint x: 576, endPoint y: 224, distance: 53.0
click at [523, 224] on div "Separator Windles Group Manufacturing Text Block Image Peoples House, [STREET_A…" at bounding box center [703, 311] width 544 height 386
click at [576, 139] on div "Separator" at bounding box center [570, 132] width 251 height 14
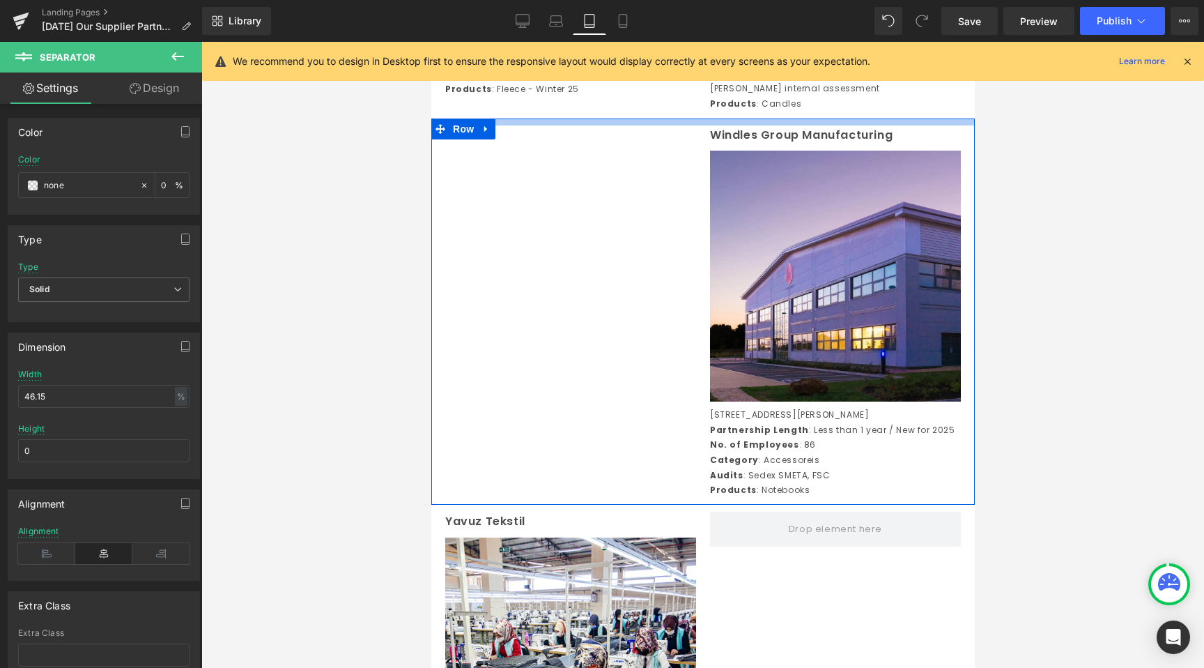
click at [575, 125] on div at bounding box center [703, 121] width 544 height 7
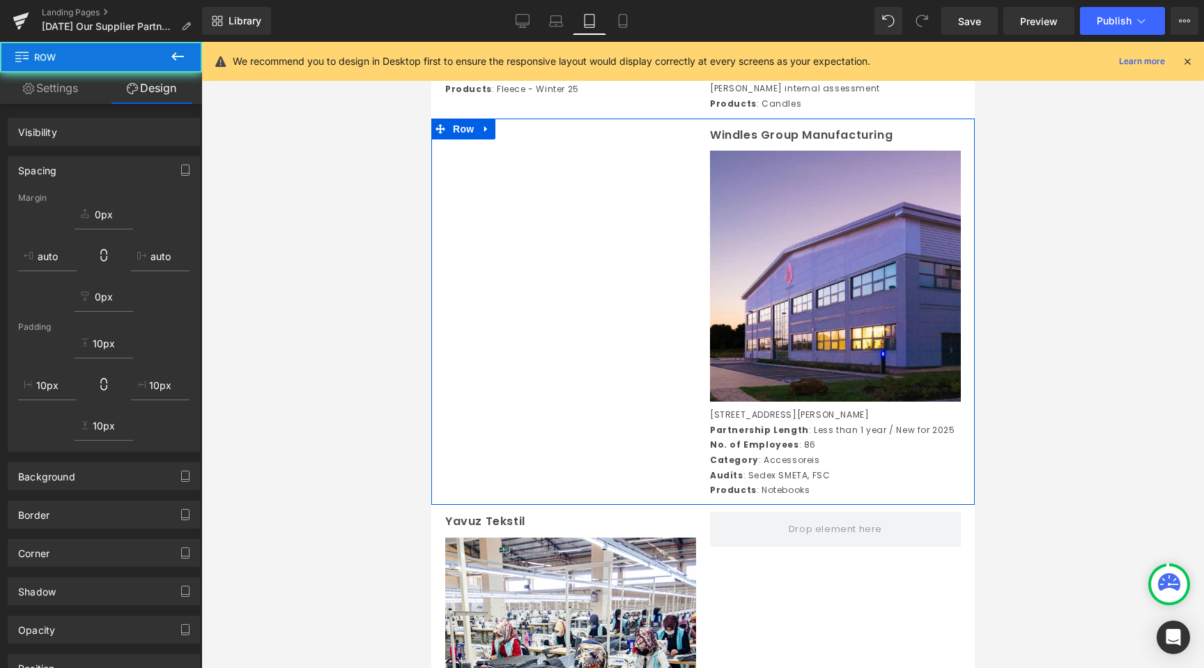
click at [575, 141] on span "Separator" at bounding box center [570, 132] width 43 height 17
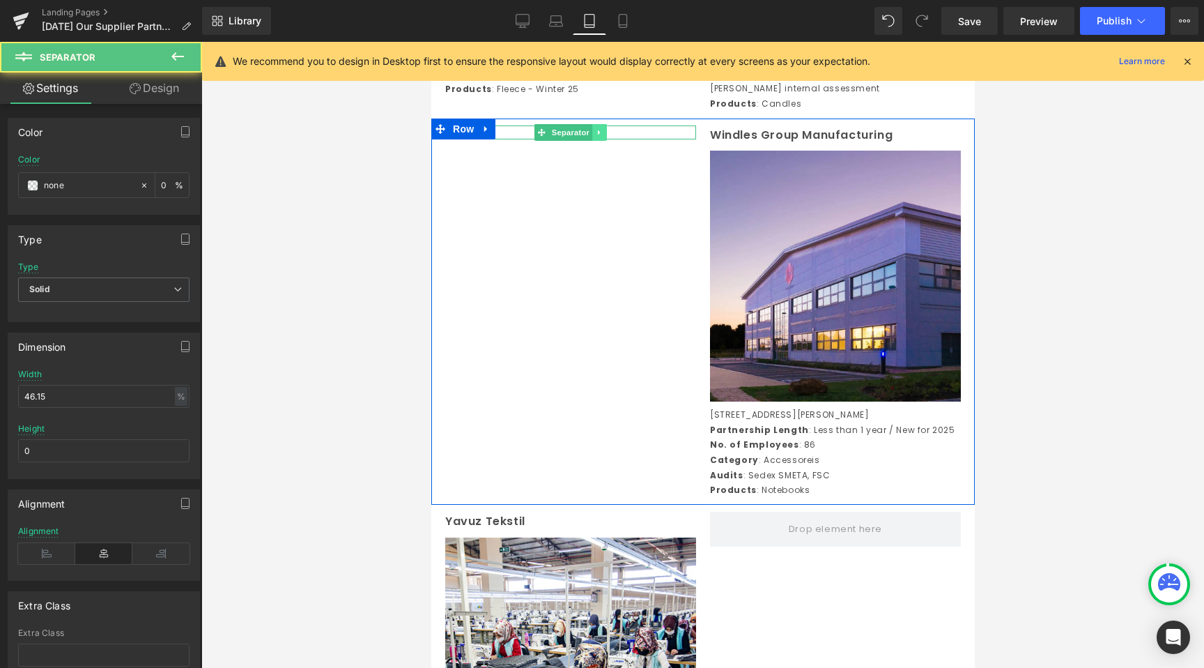
click at [605, 141] on link at bounding box center [599, 132] width 15 height 17
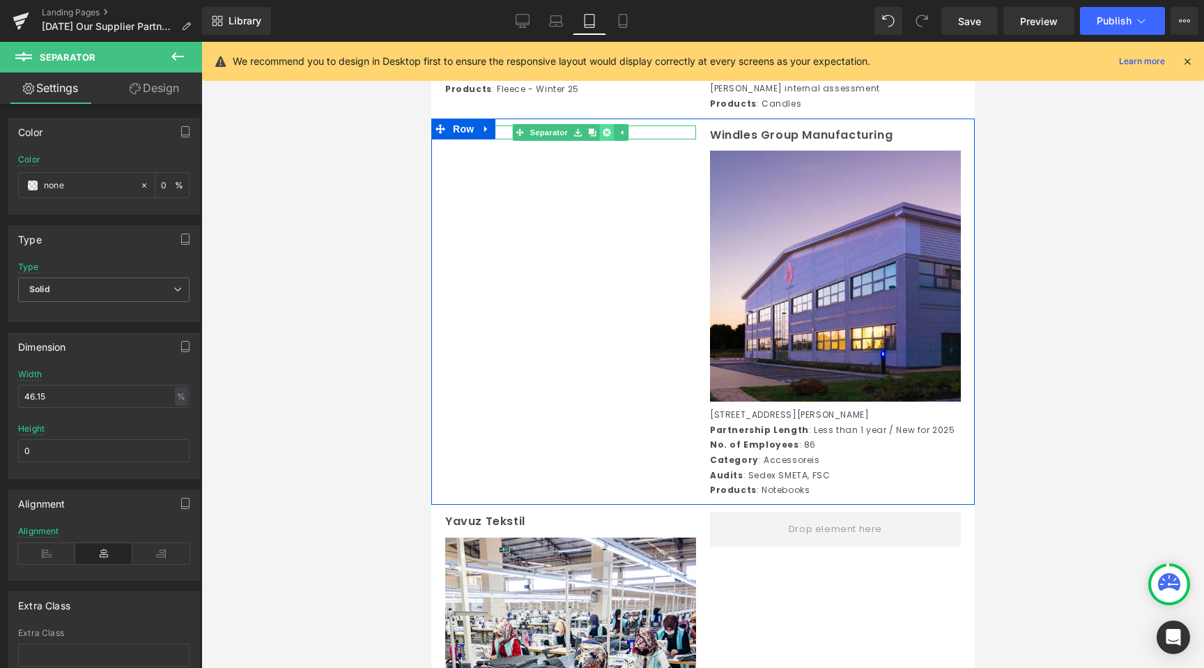
click at [610, 136] on icon at bounding box center [606, 132] width 8 height 8
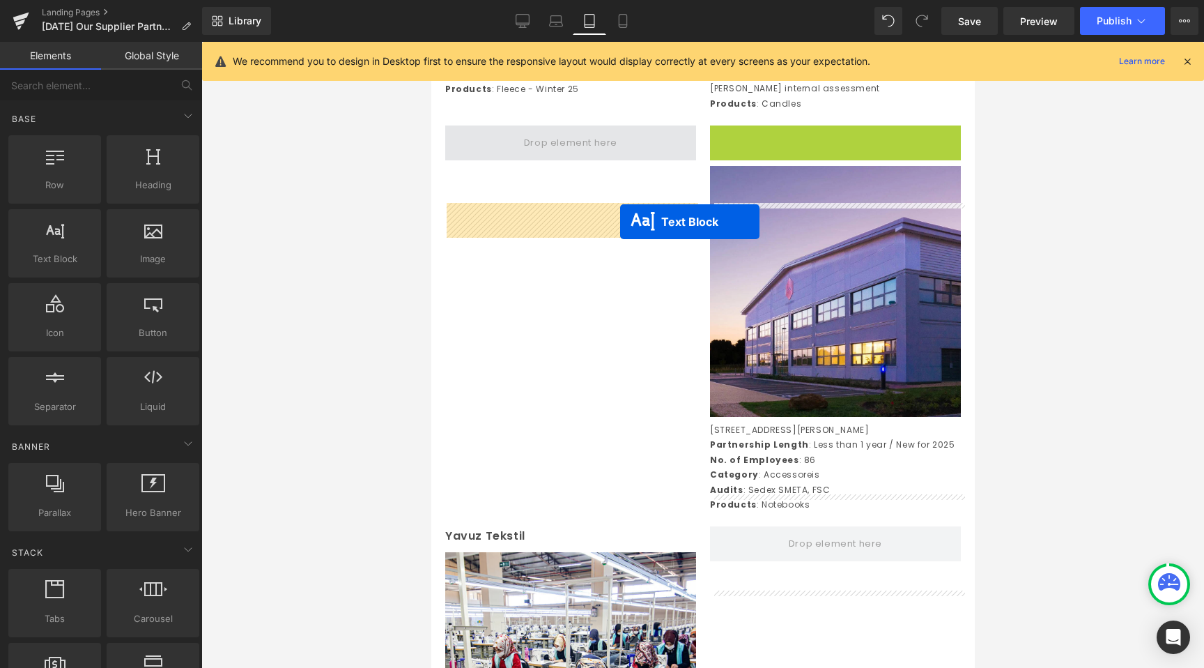
drag, startPoint x: 793, startPoint y: 214, endPoint x: 620, endPoint y: 221, distance: 173.7
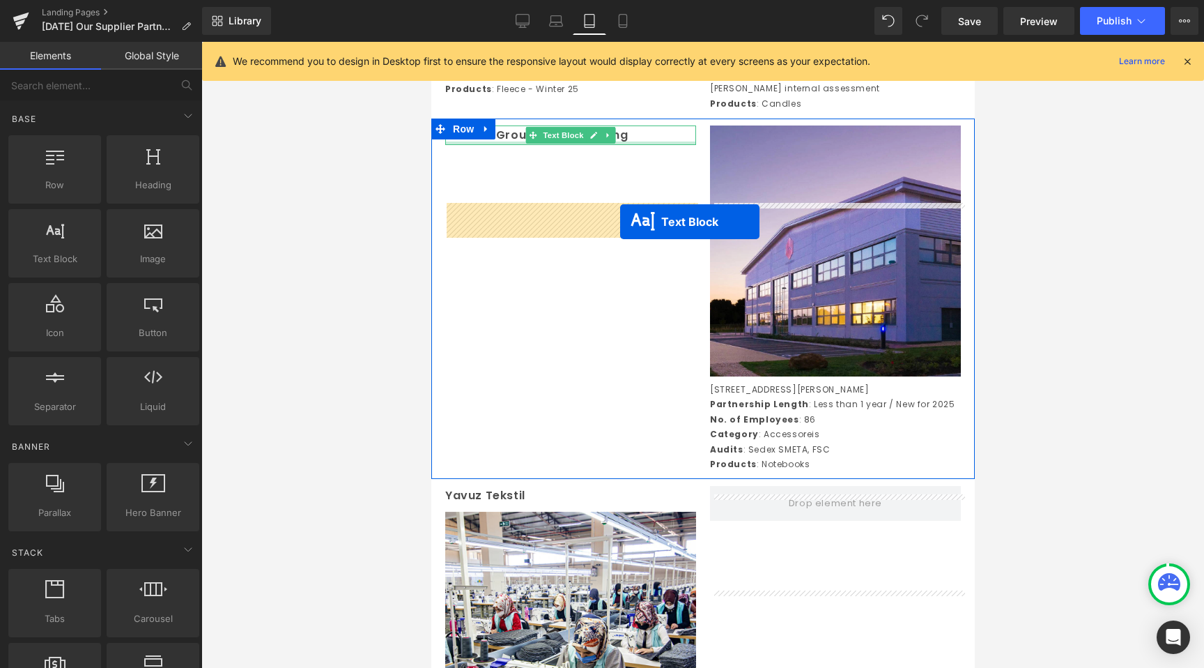
click at [620, 145] on div at bounding box center [570, 142] width 251 height 3
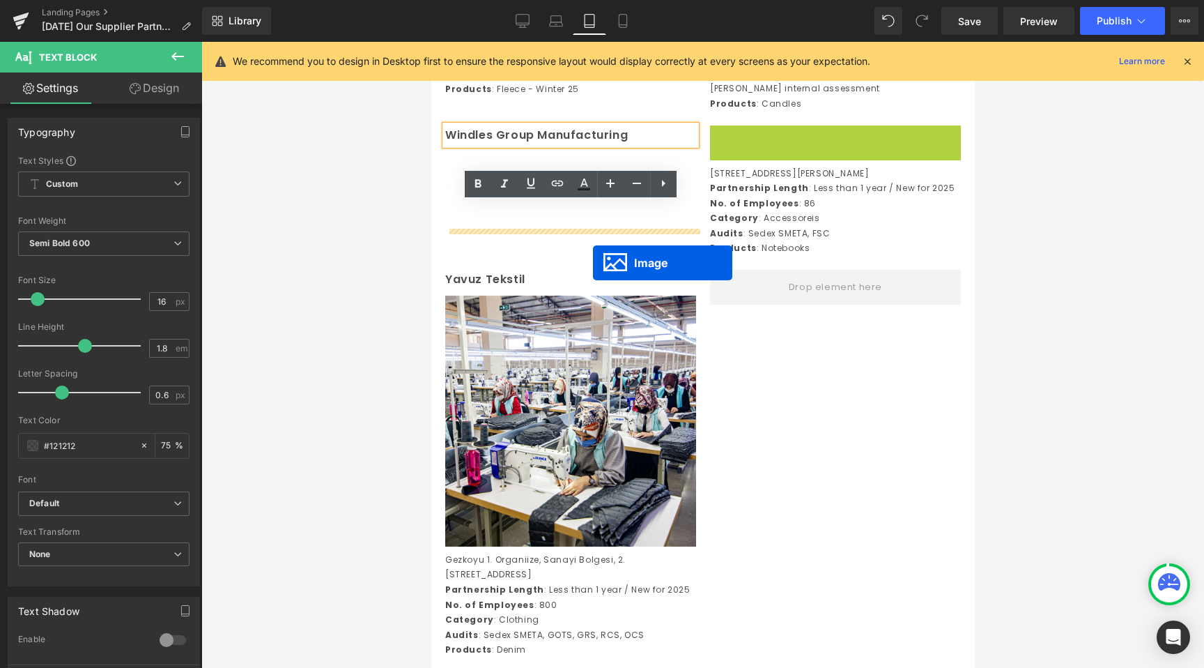
drag, startPoint x: 813, startPoint y: 321, endPoint x: 592, endPoint y: 262, distance: 228.1
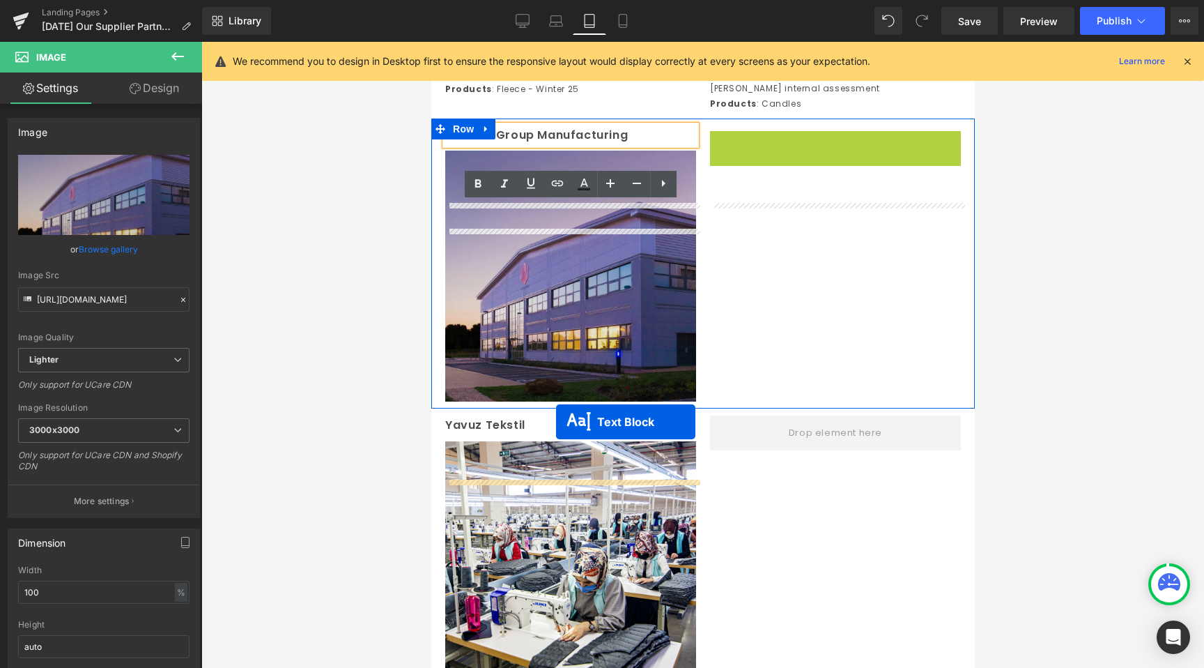
drag, startPoint x: 800, startPoint y: 257, endPoint x: 549, endPoint y: 446, distance: 314.1
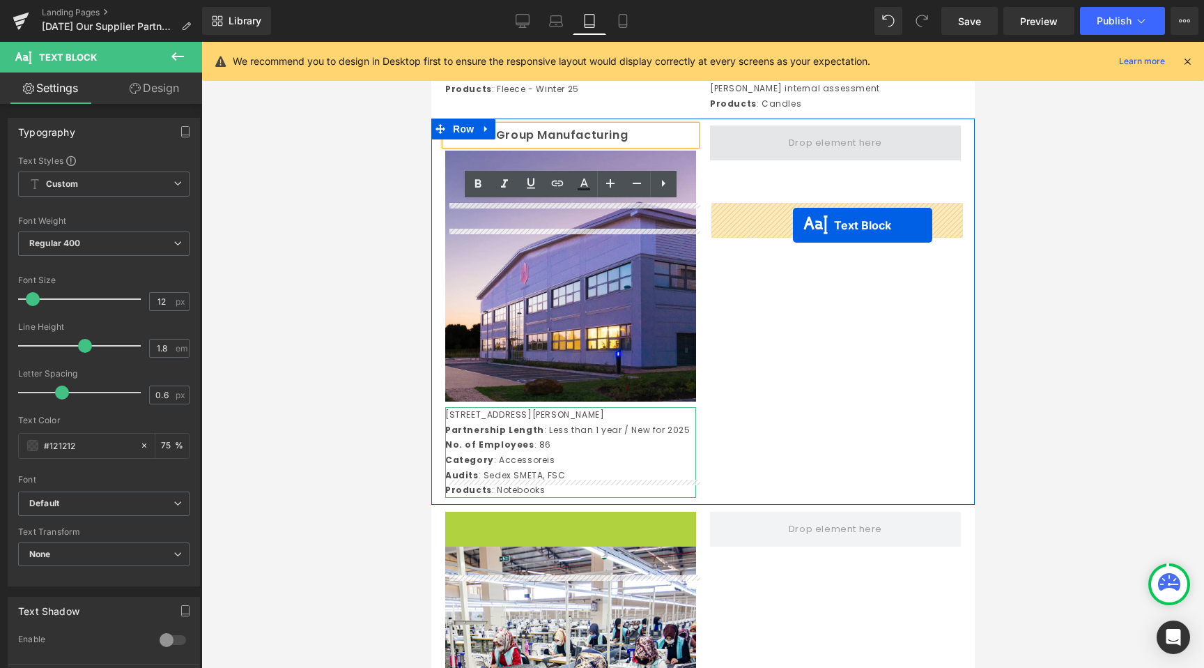
drag, startPoint x: 538, startPoint y: 596, endPoint x: 792, endPoint y: 224, distance: 450.3
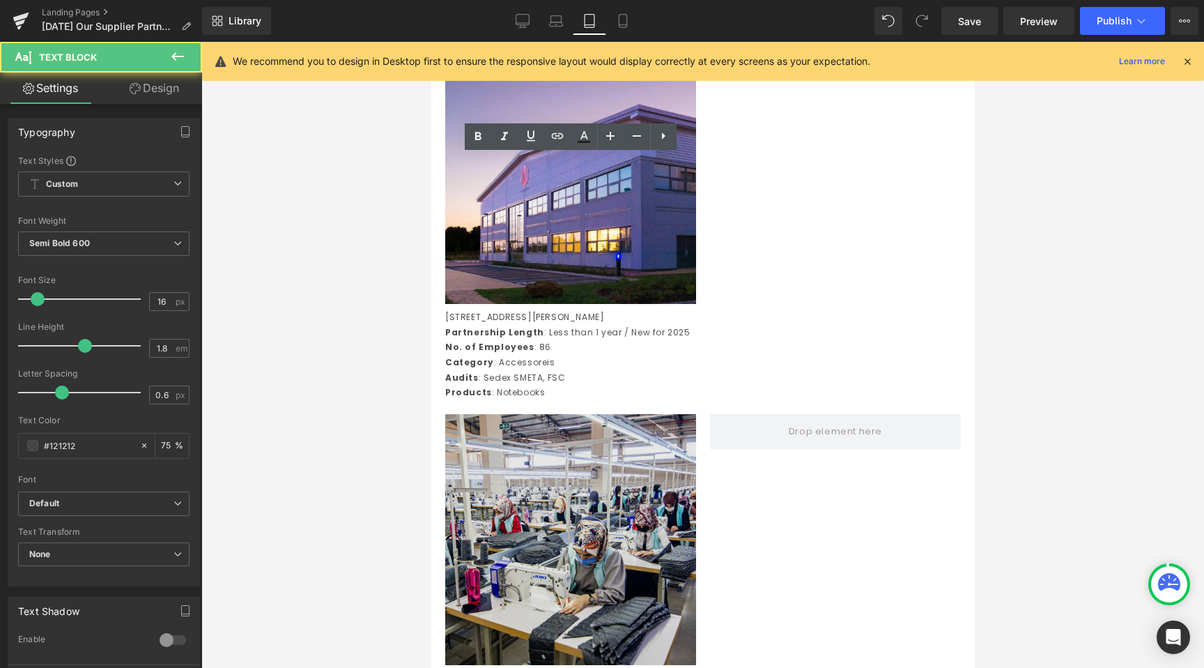
scroll to position [4649, 0]
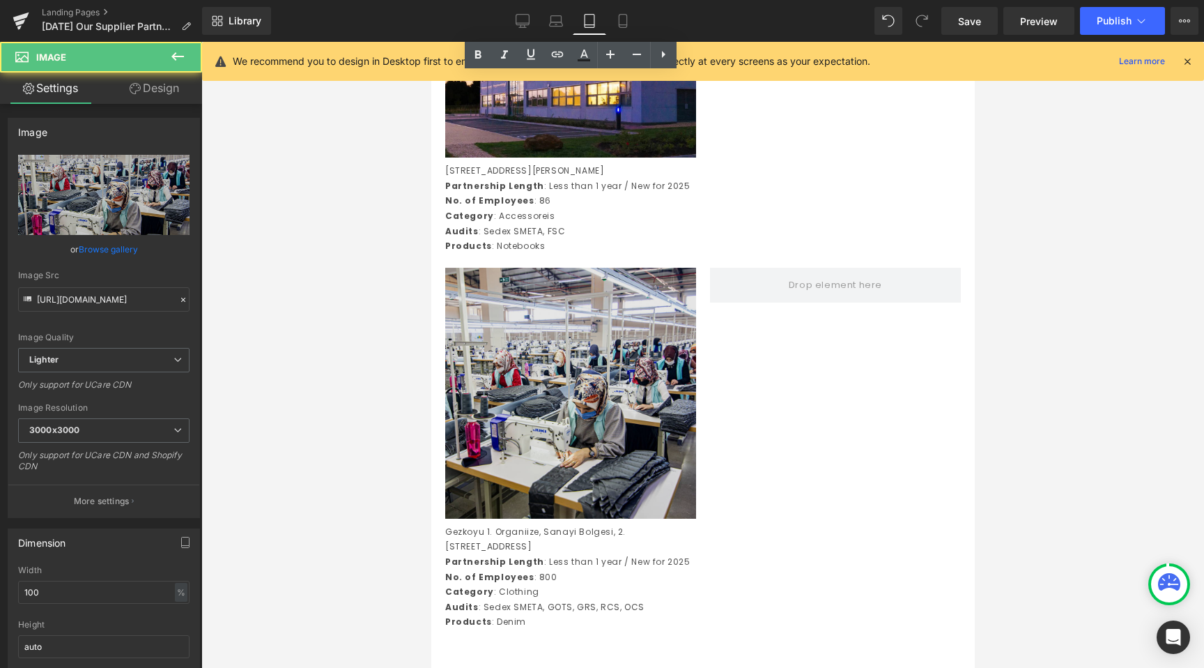
click at [561, 454] on img at bounding box center [570, 393] width 251 height 251
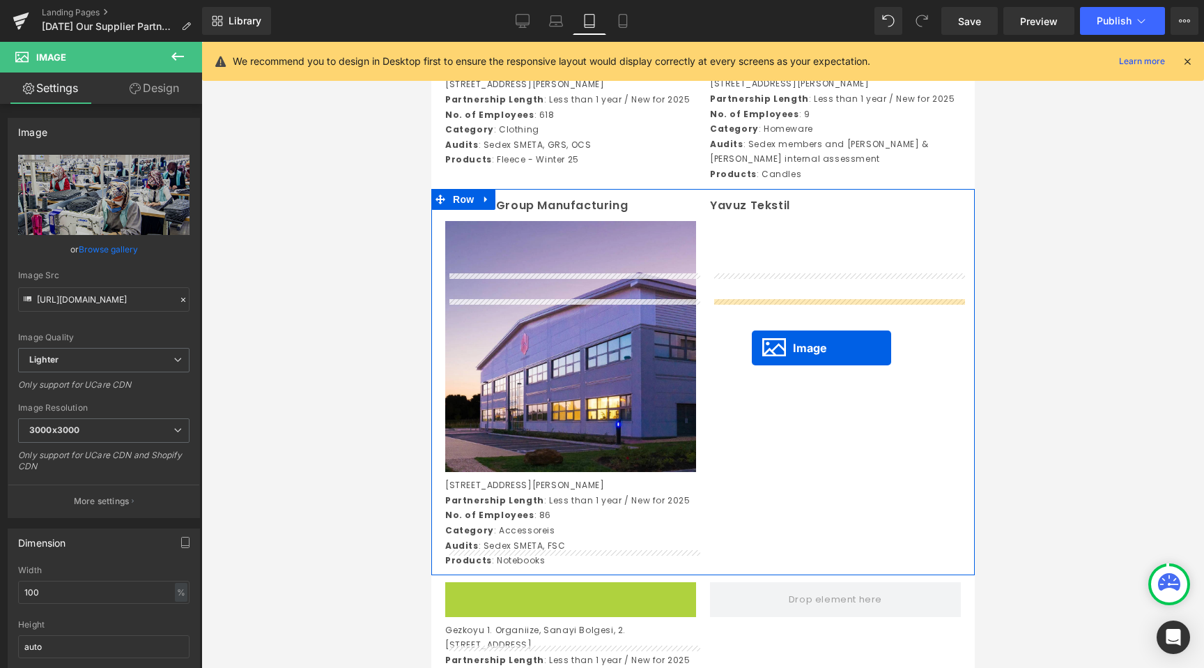
drag, startPoint x: 696, startPoint y: 304, endPoint x: 751, endPoint y: 347, distance: 70.0
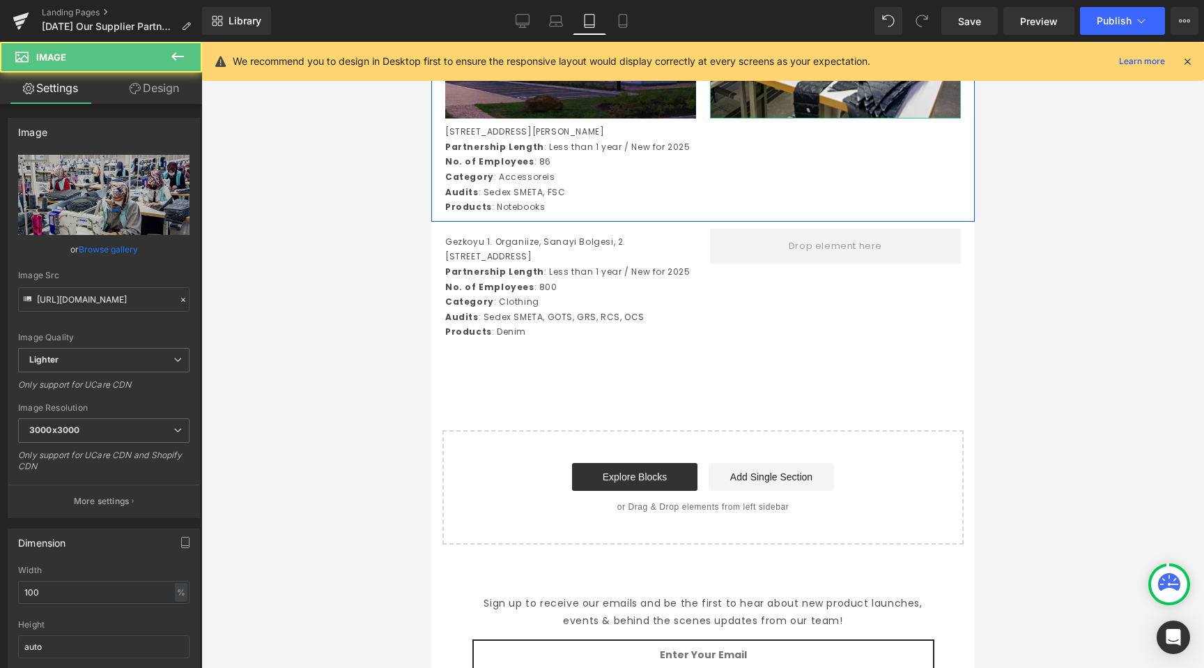
scroll to position [4705, 0]
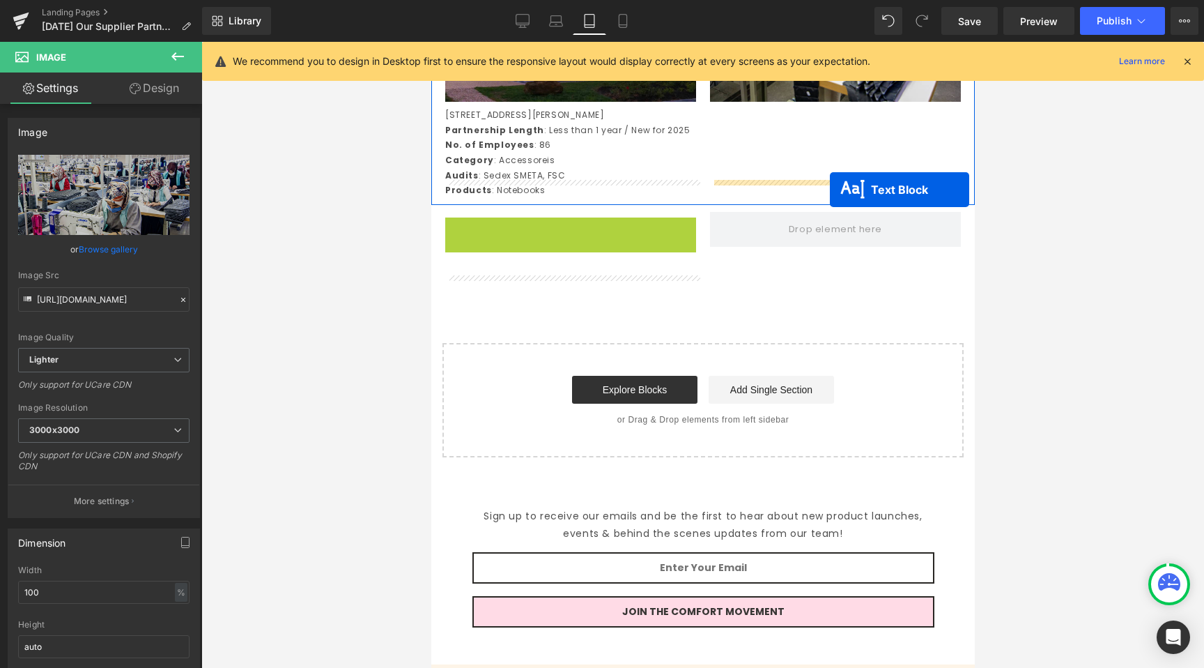
drag, startPoint x: 531, startPoint y: 351, endPoint x: 829, endPoint y: 190, distance: 339.3
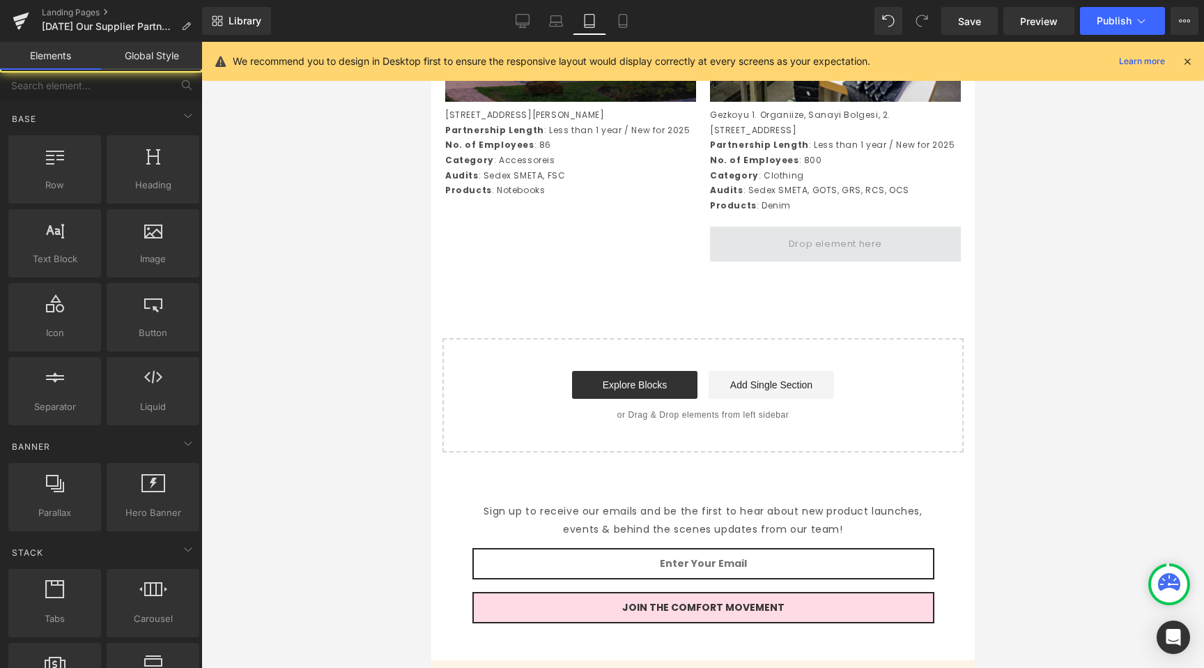
click at [885, 256] on span at bounding box center [834, 244] width 103 height 23
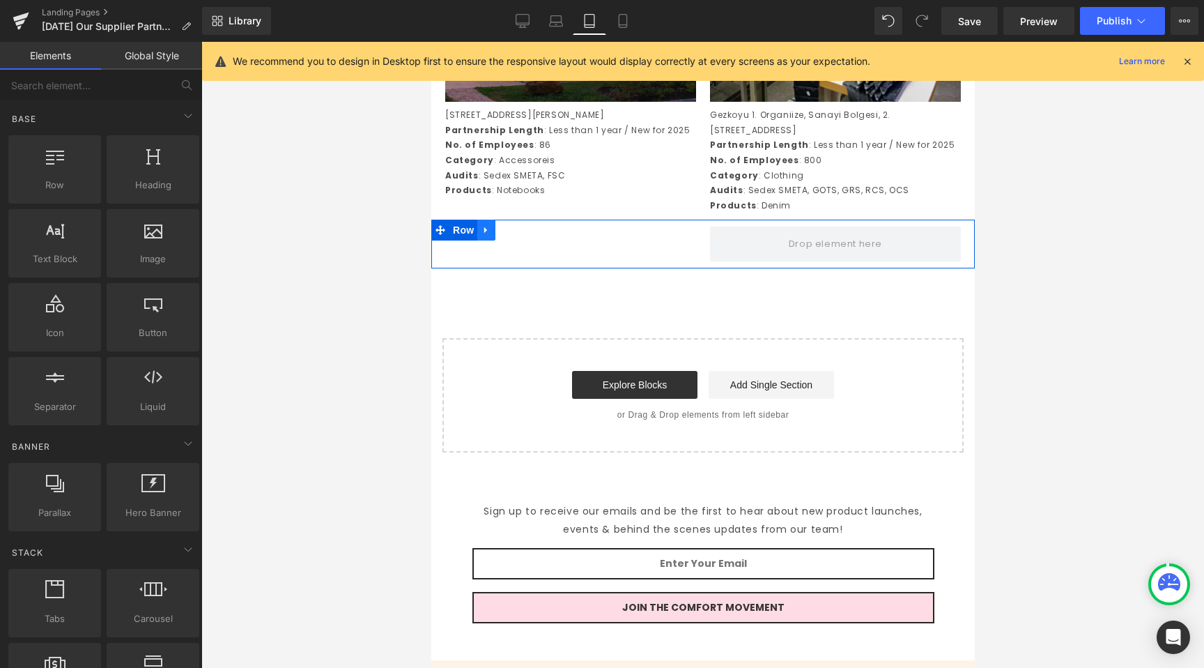
click at [485, 233] on icon at bounding box center [485, 230] width 3 height 6
click at [521, 235] on icon at bounding box center [522, 230] width 10 height 10
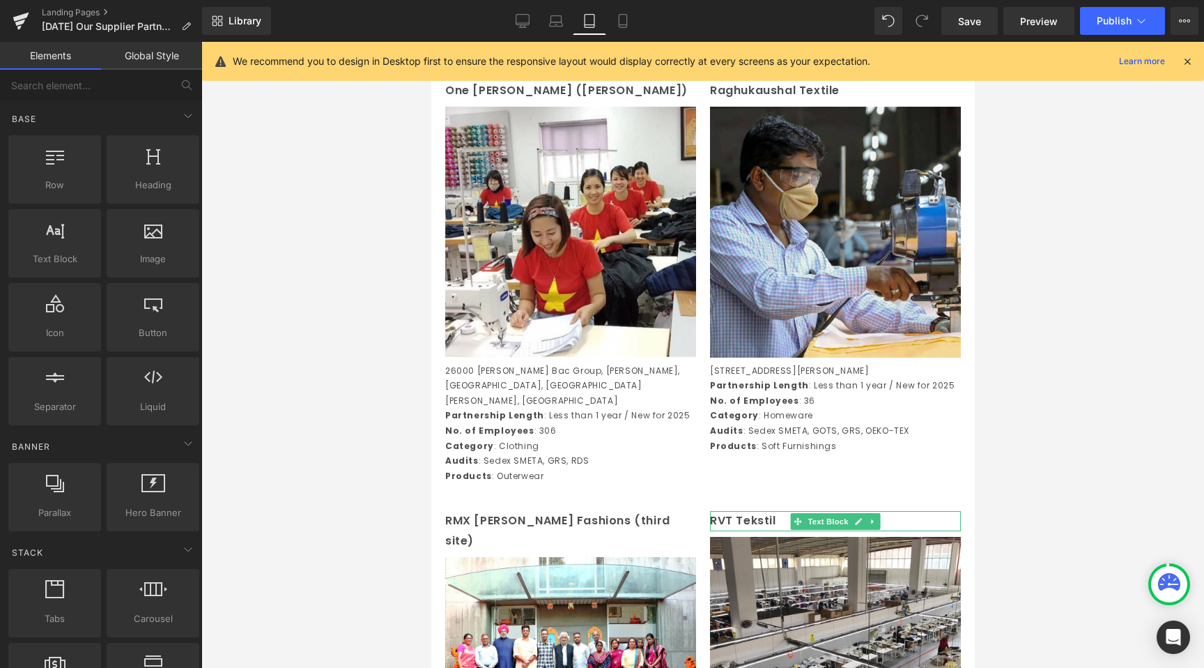
click at [1012, 325] on div at bounding box center [702, 355] width 1003 height 626
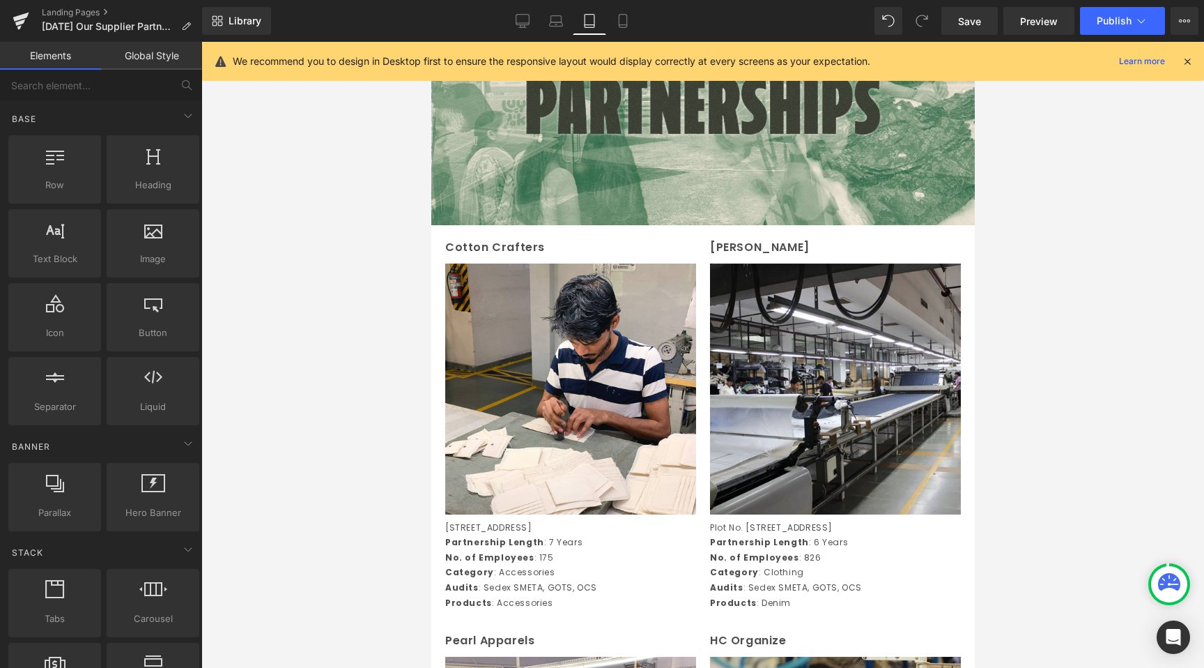
scroll to position [0, 0]
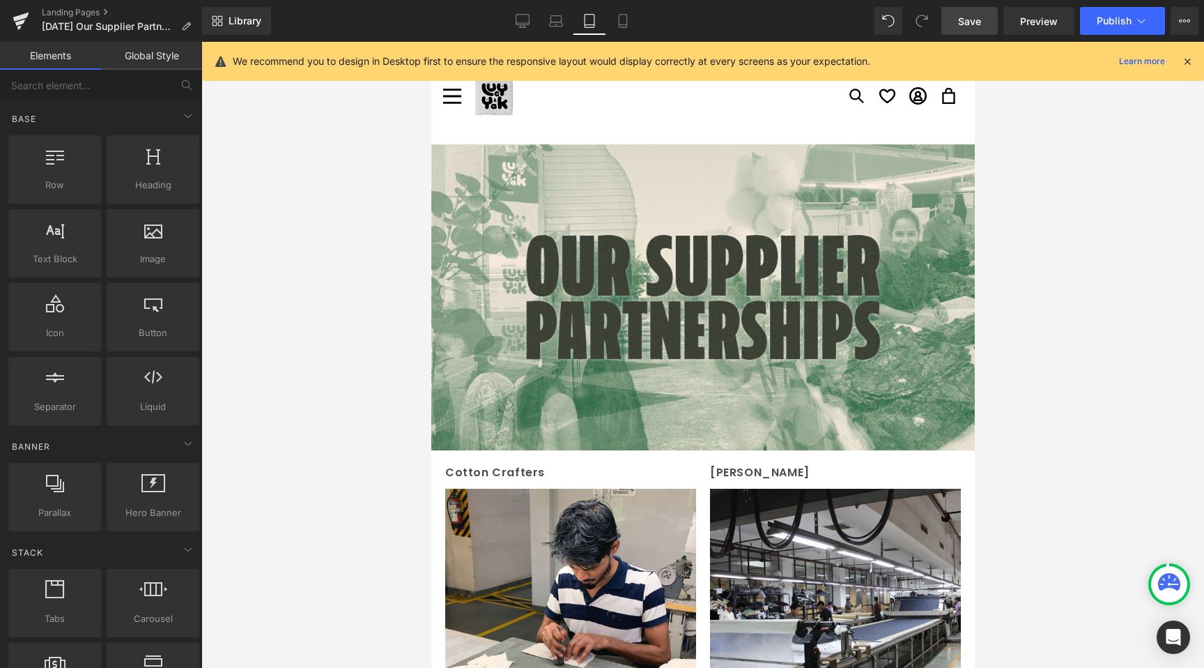
click at [986, 26] on link "Save" at bounding box center [970, 21] width 56 height 28
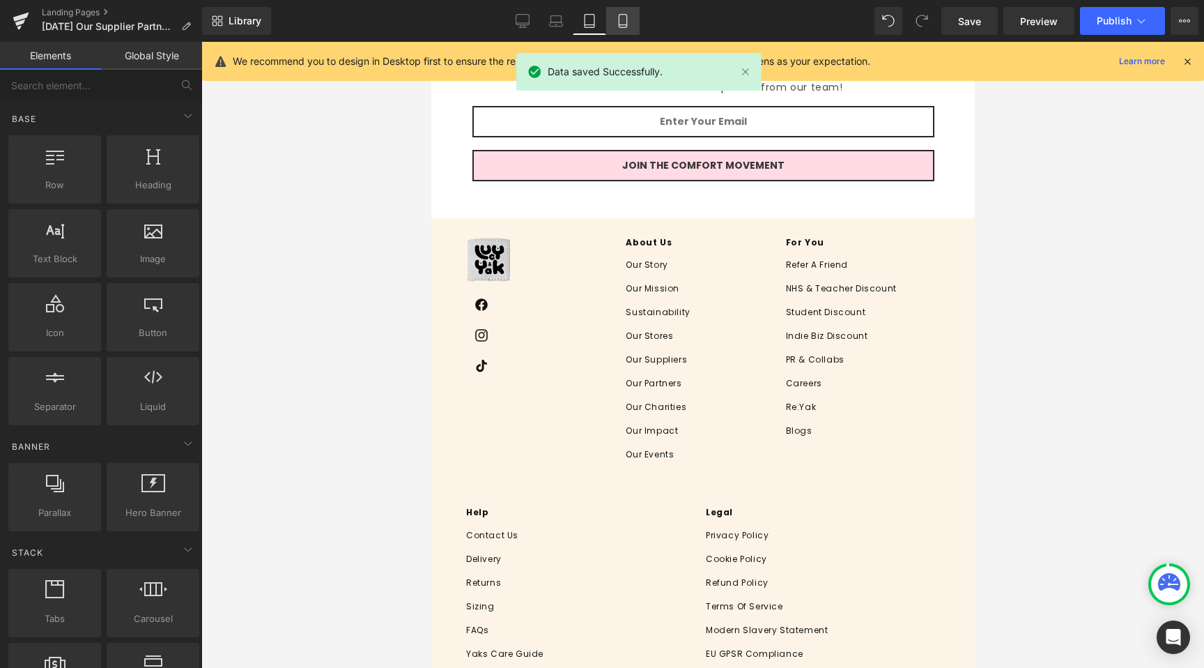
click at [620, 18] on icon at bounding box center [623, 21] width 8 height 13
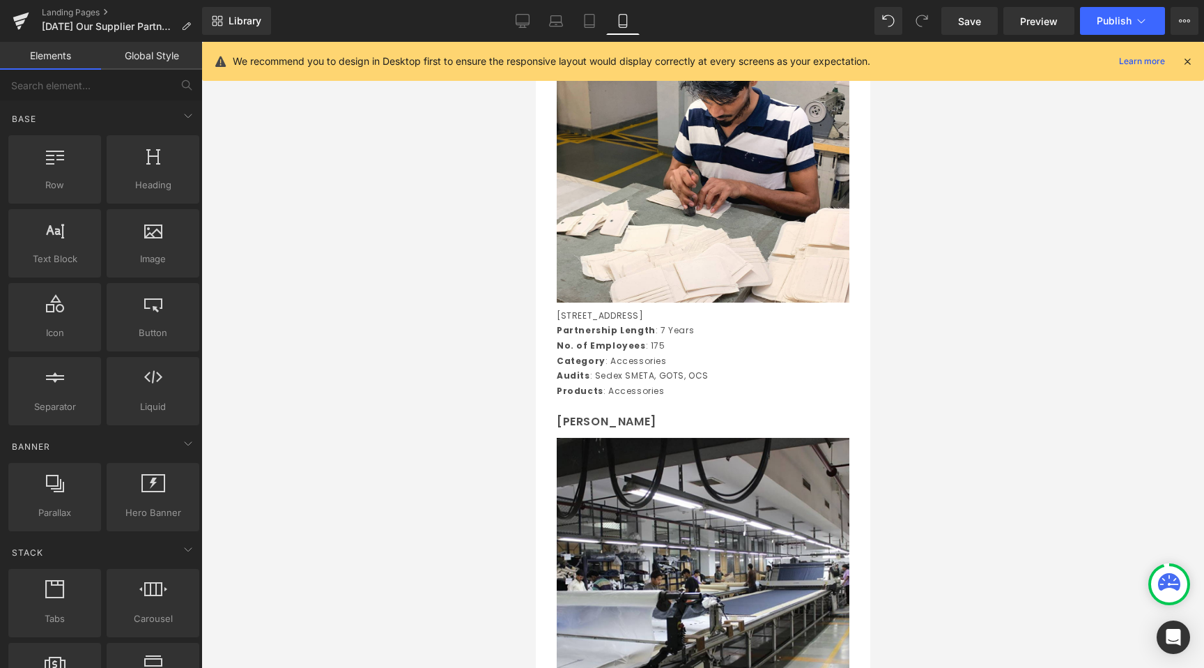
scroll to position [102, 0]
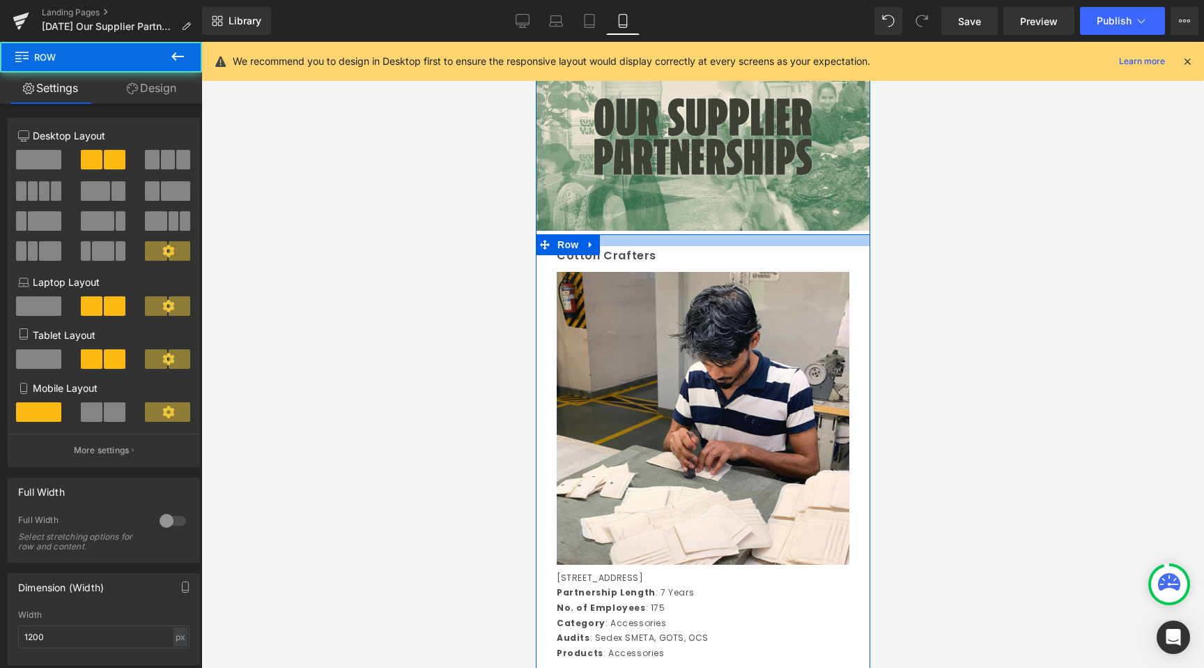
drag, startPoint x: 646, startPoint y: 236, endPoint x: 648, endPoint y: 247, distance: 11.9
click at [648, 247] on div "Cotton Crafters Text Block Image [STREET_ADDRESS] Partnership Length : 7 Years …" at bounding box center [702, 665] width 335 height 862
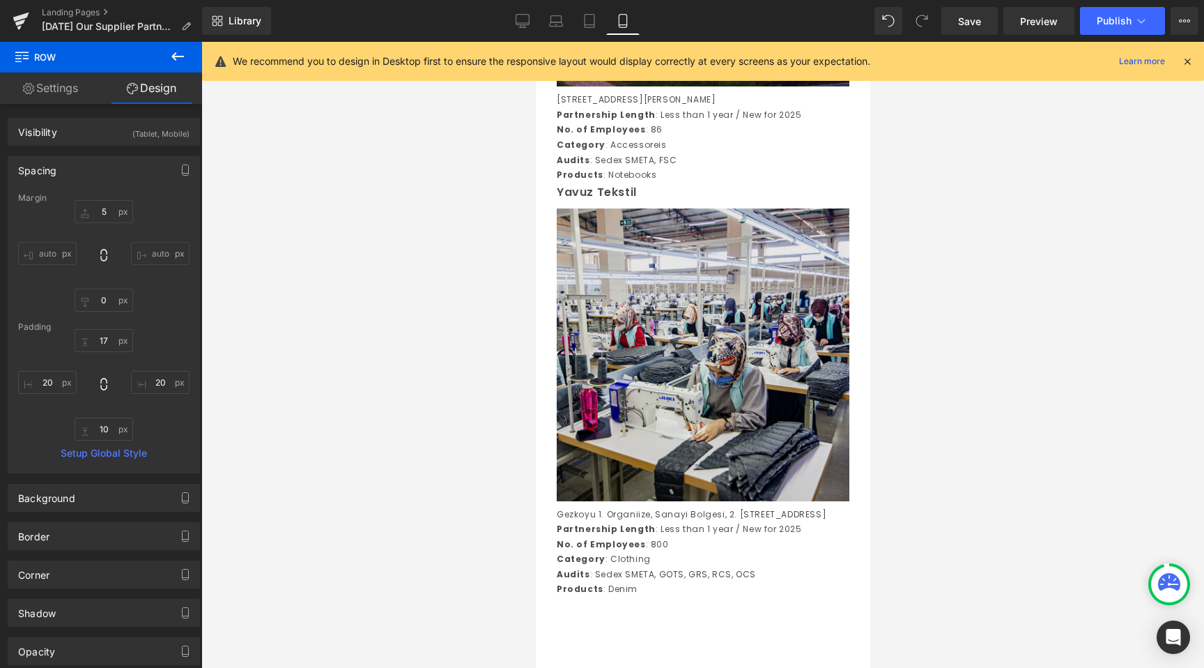
scroll to position [9356, 0]
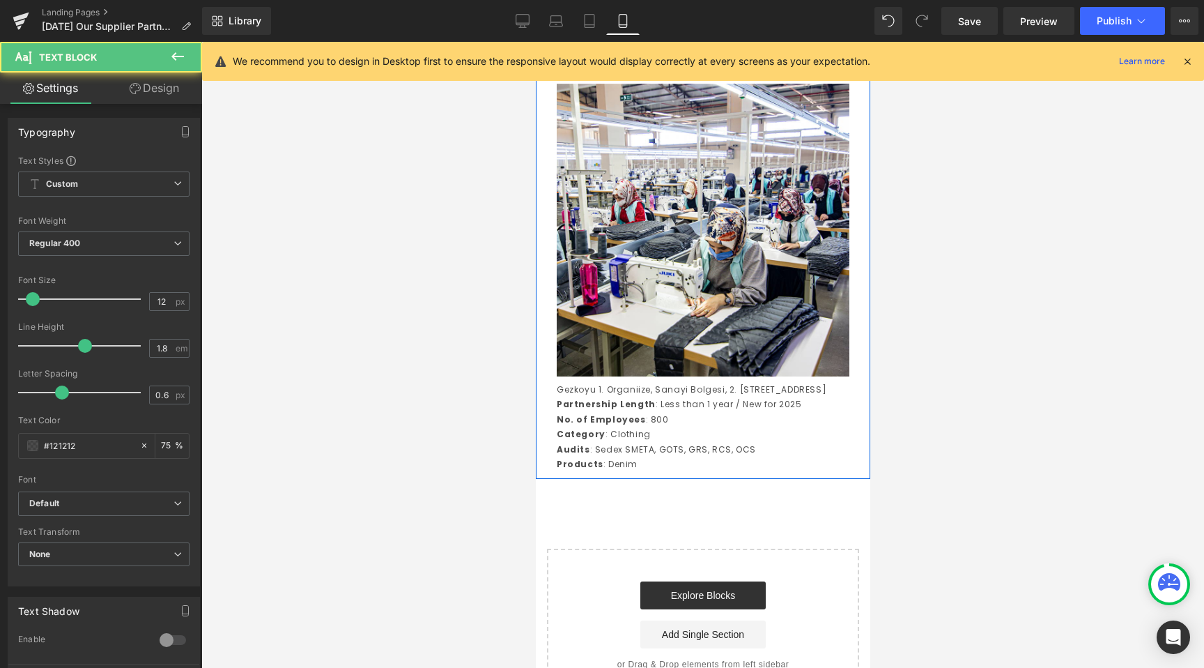
drag, startPoint x: 607, startPoint y: 166, endPoint x: 608, endPoint y: 176, distance: 9.9
click at [608, 58] on div at bounding box center [702, 53] width 293 height 10
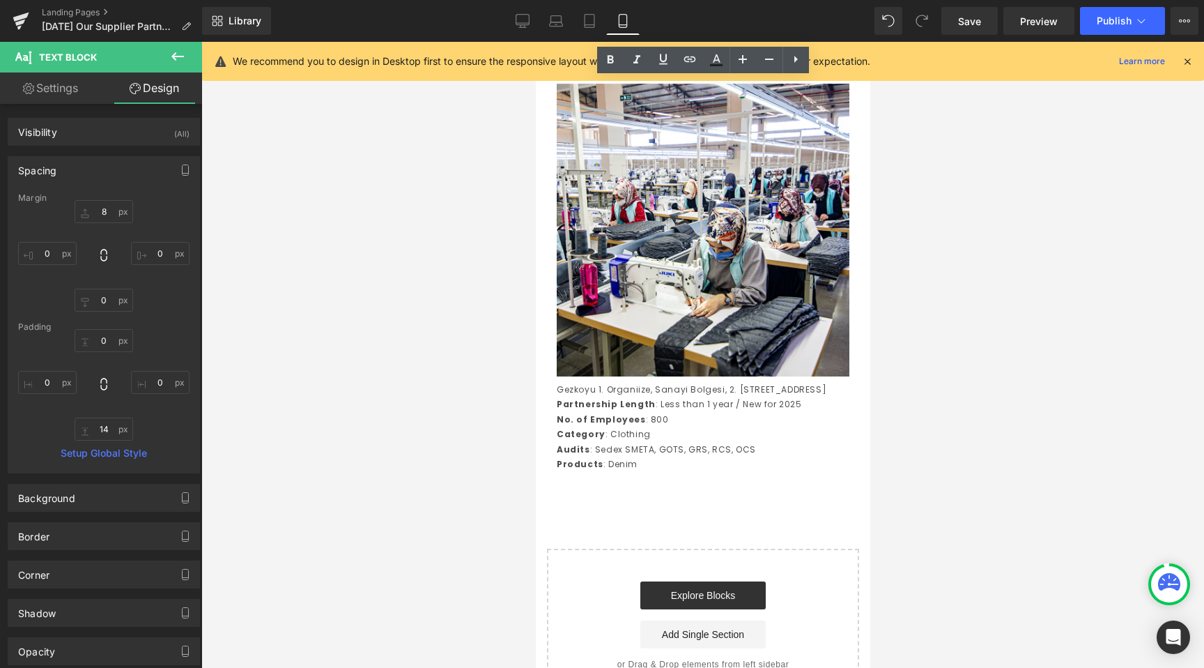
click at [392, 259] on div at bounding box center [702, 355] width 1003 height 626
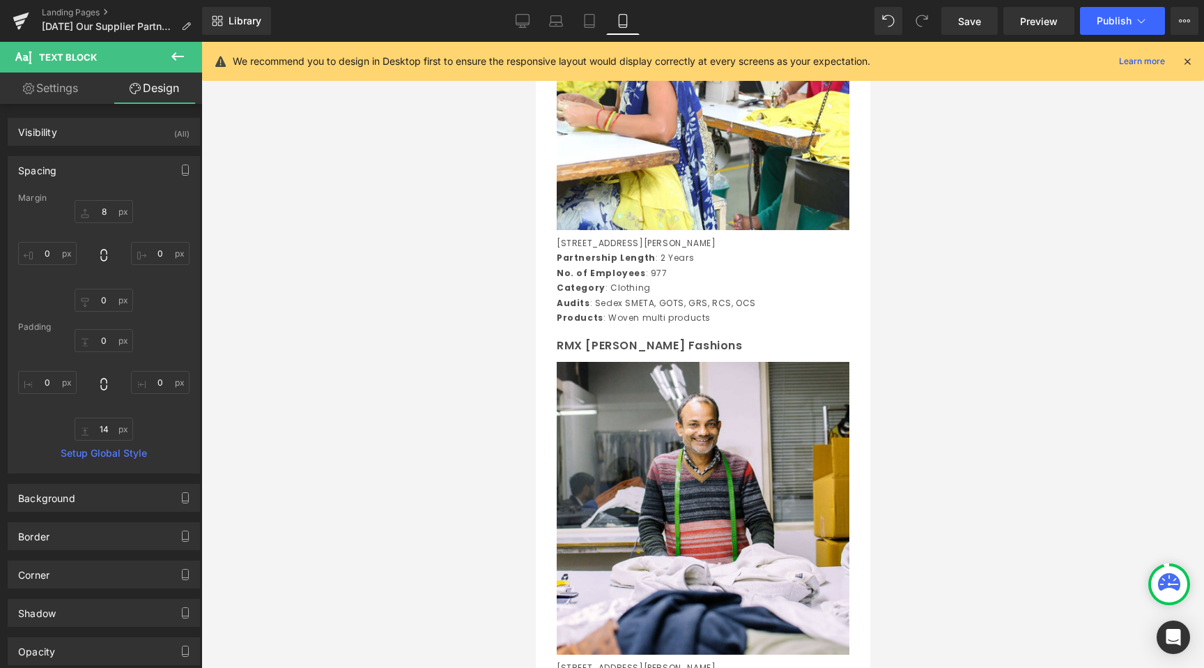
scroll to position [2529, 0]
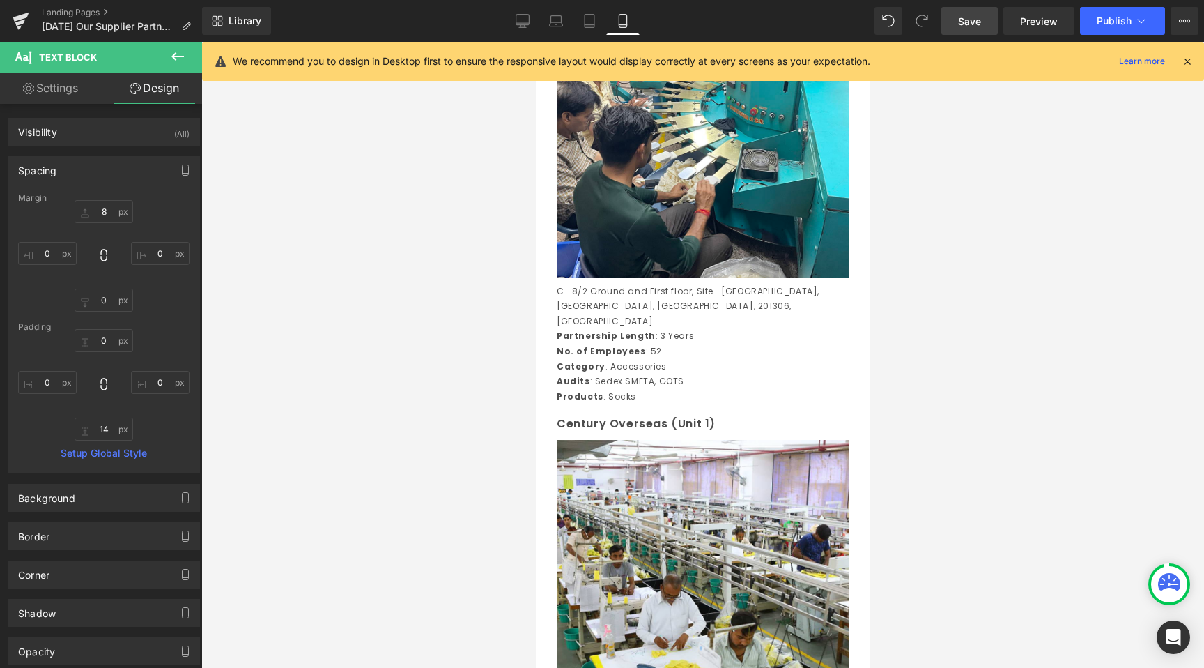
click at [974, 21] on span "Save" at bounding box center [969, 21] width 23 height 15
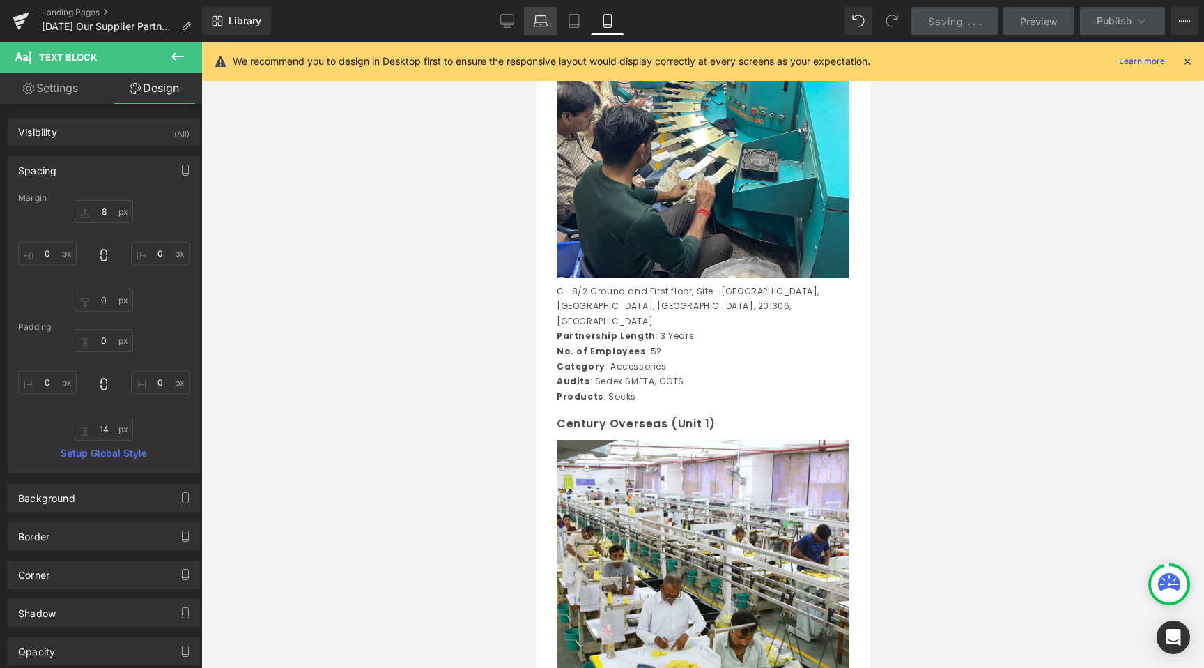
click at [527, 23] on link "Laptop" at bounding box center [540, 21] width 33 height 28
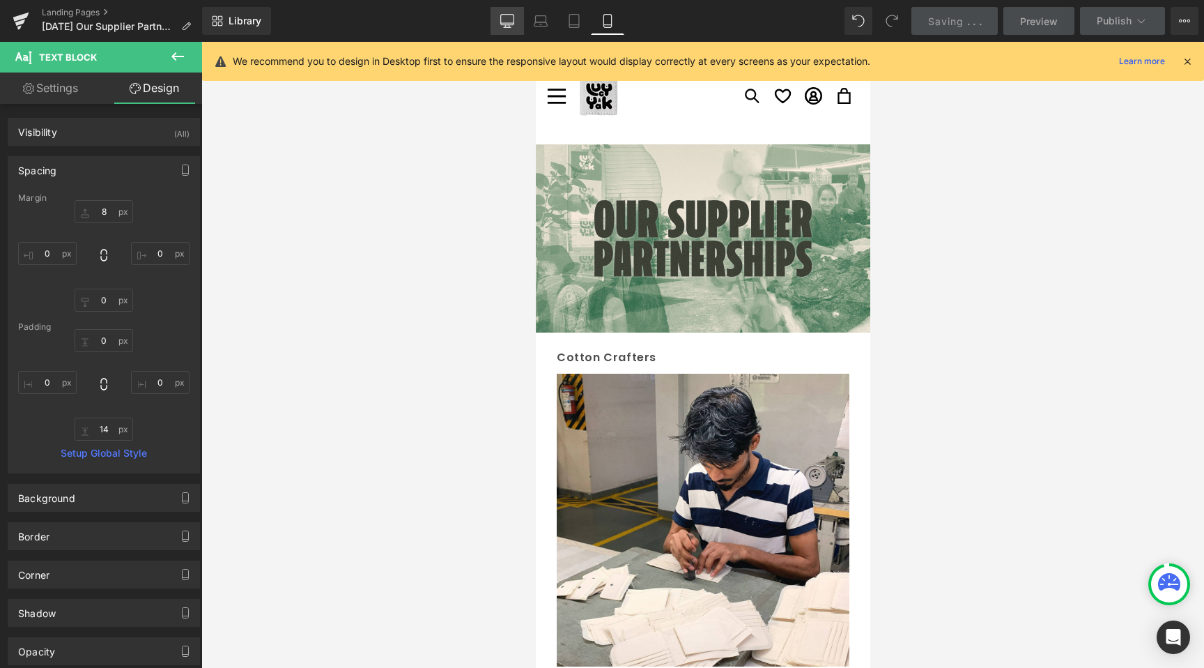
type input "8"
type input "0"
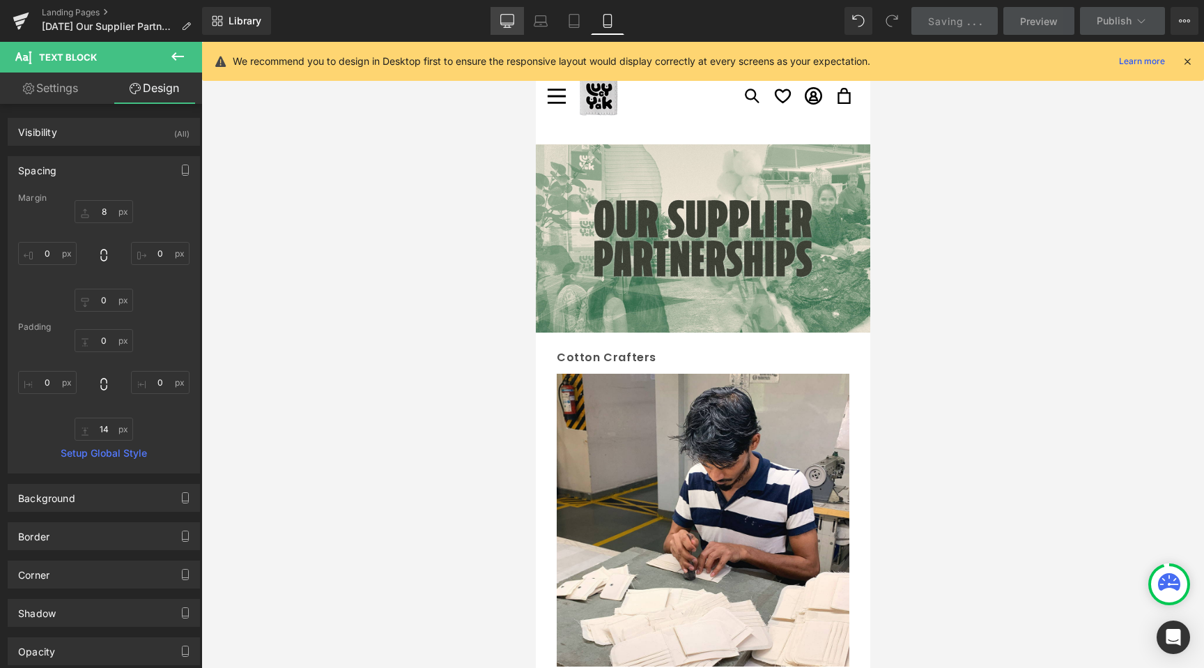
type input "0"
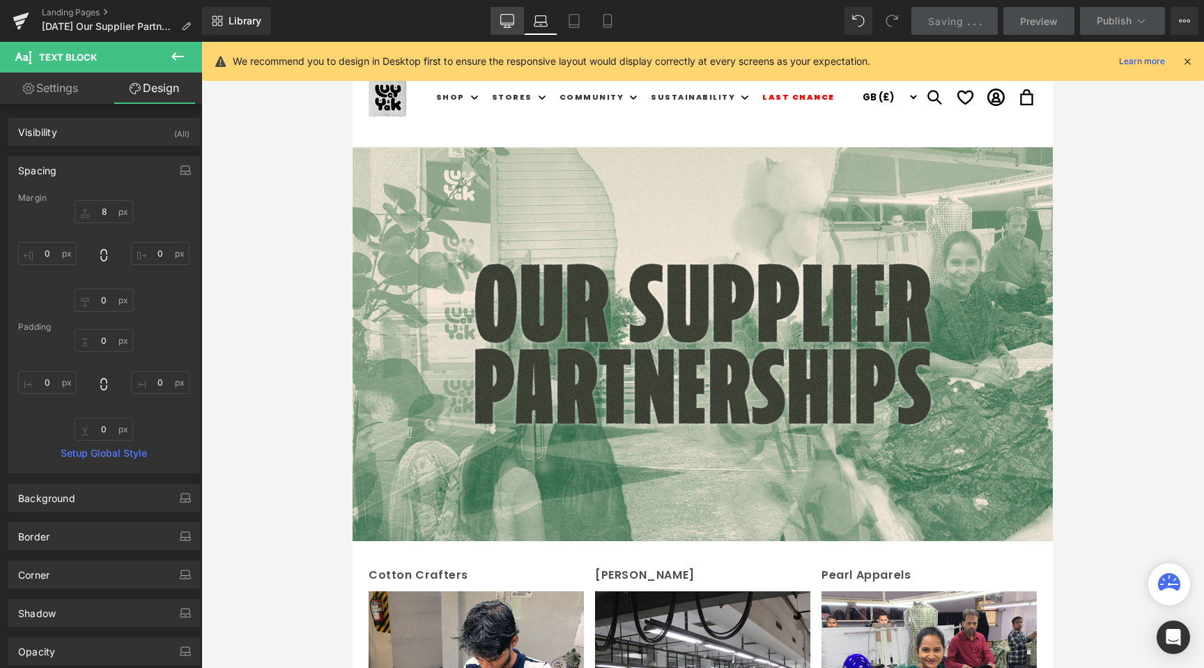
click at [510, 30] on link "Desktop" at bounding box center [507, 21] width 33 height 28
type input "8"
type input "0"
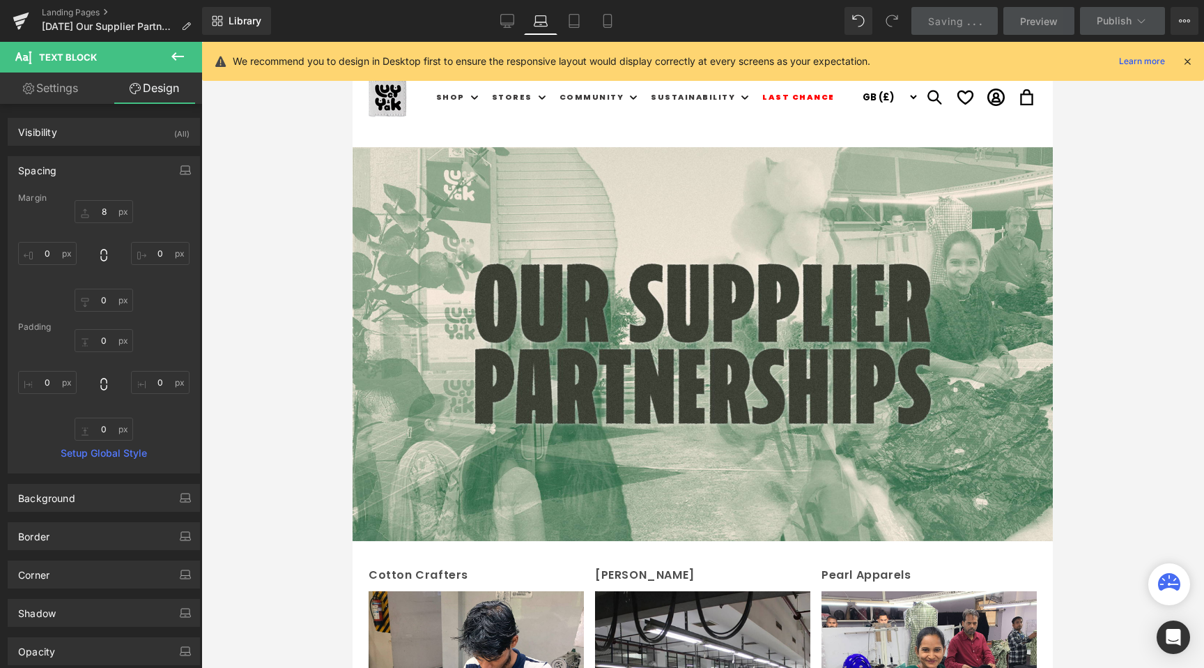
type input "0"
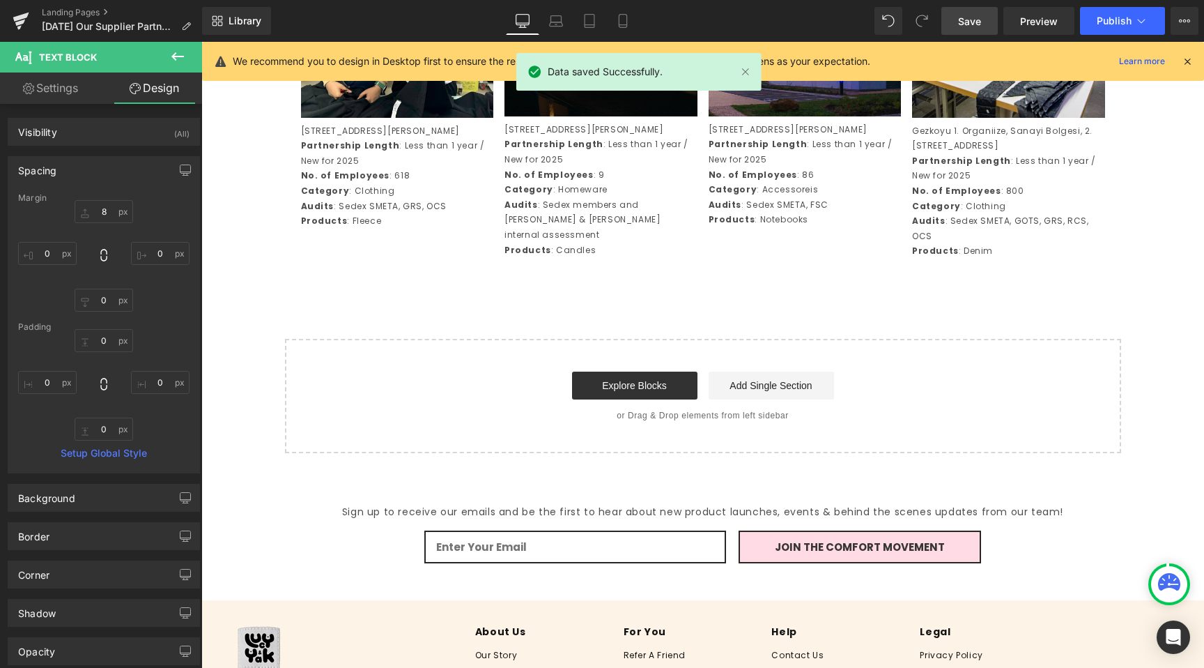
scroll to position [3654, 0]
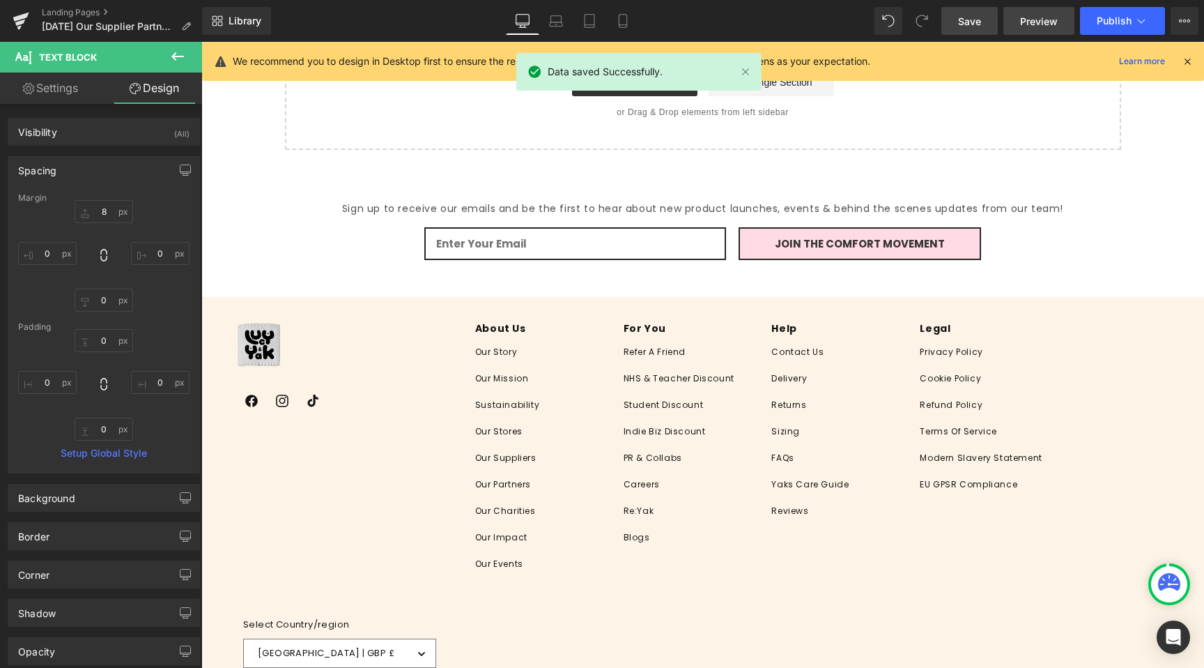
click at [1040, 10] on link "Preview" at bounding box center [1039, 21] width 71 height 28
